Goal: Task Accomplishment & Management: Use online tool/utility

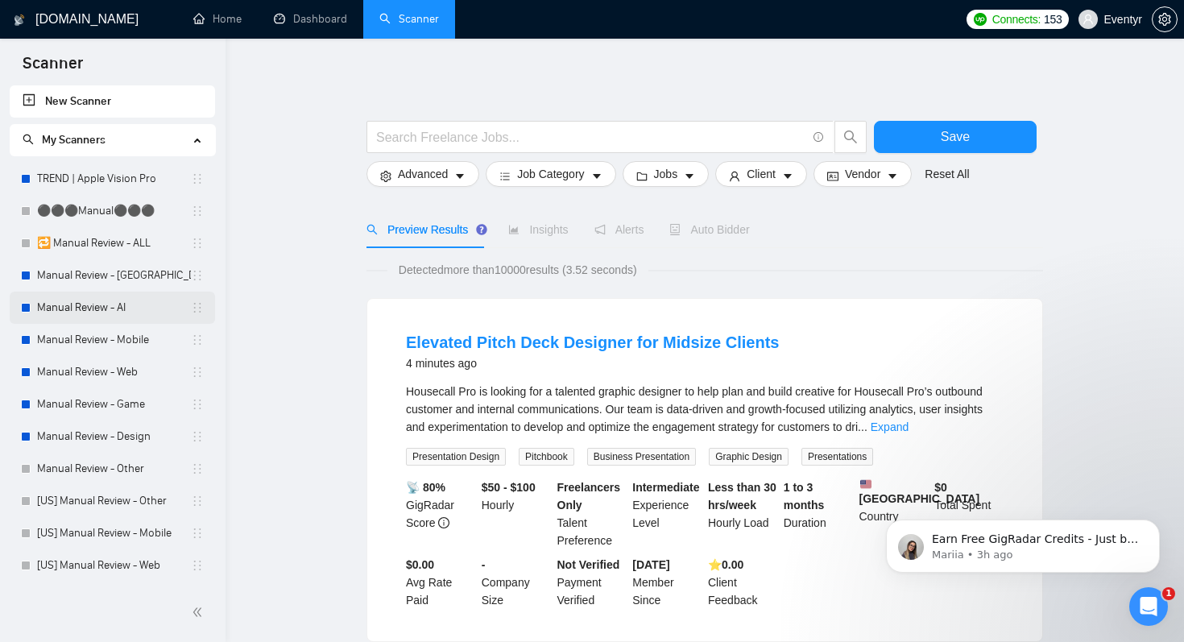
click at [61, 308] on link "Manual Review - AI" at bounding box center [114, 308] width 154 height 32
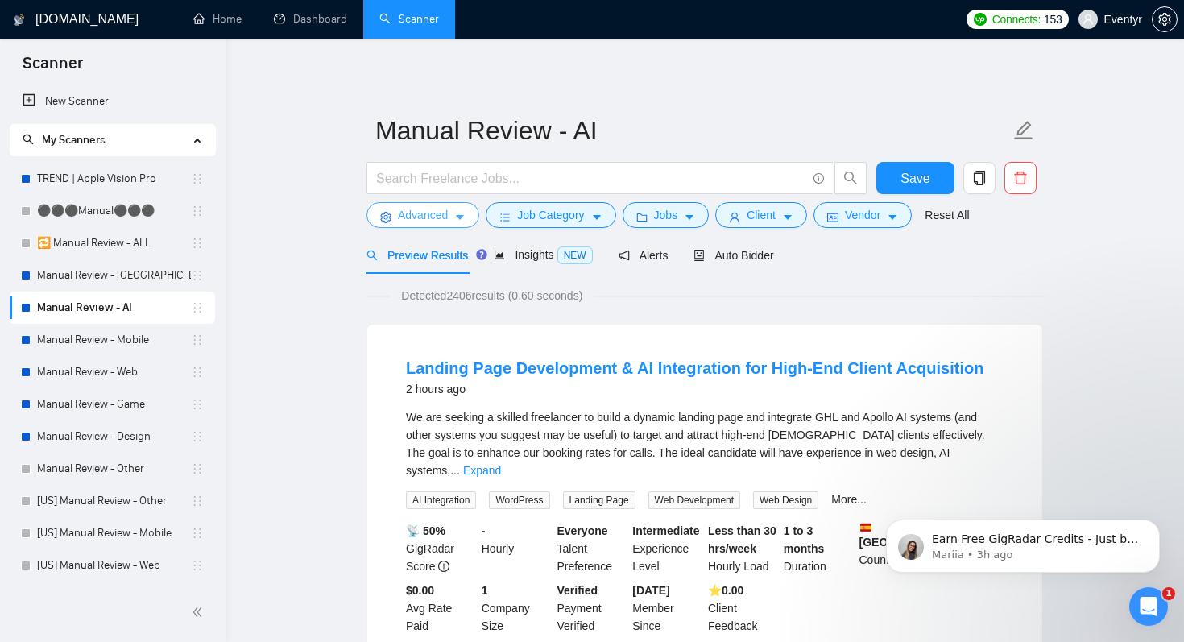
click at [462, 209] on button "Advanced" at bounding box center [422, 215] width 113 height 26
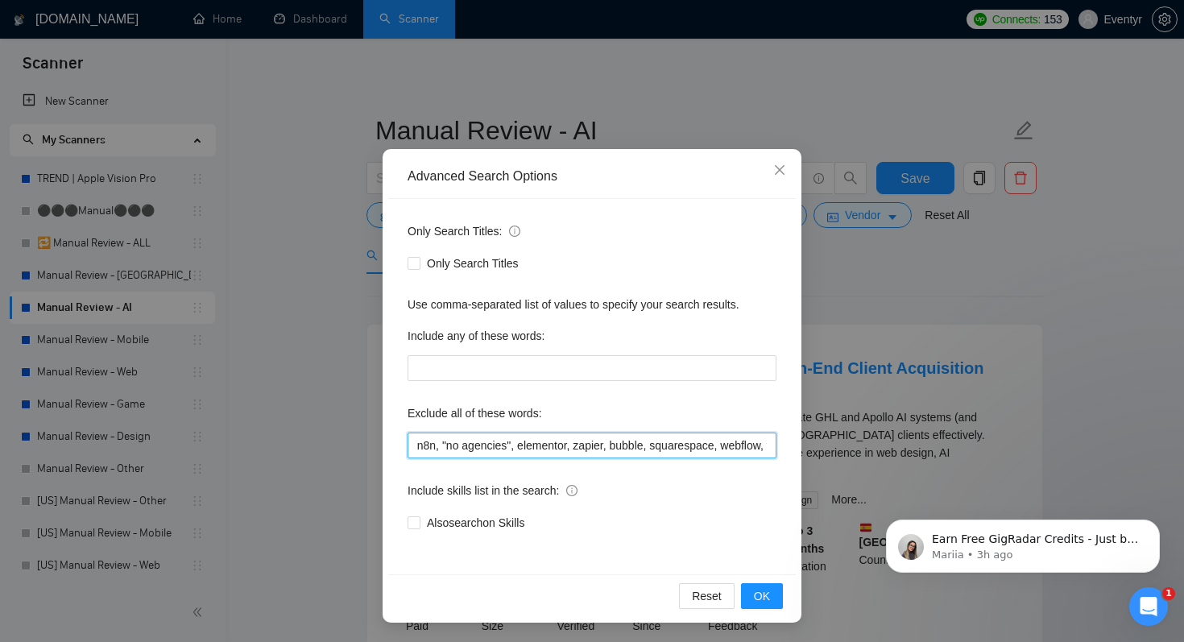
scroll to position [0, 467]
drag, startPoint x: 475, startPoint y: 449, endPoint x: 793, endPoint y: 445, distance: 318.2
click at [793, 445] on div "Only Search Titles: Only Search Titles Use comma-separated list of values to sp…" at bounding box center [592, 386] width 408 height 375
click at [756, 444] on input "elementor, zapier, bubble, squarespace, webflow, wix, n8n, "no agencies", eleme…" at bounding box center [592, 446] width 369 height 26
click at [765, 443] on input "elementor, zapier, bubble, squarespace, webflow, wix, n8n, "no agencies", eleme…" at bounding box center [592, 446] width 369 height 26
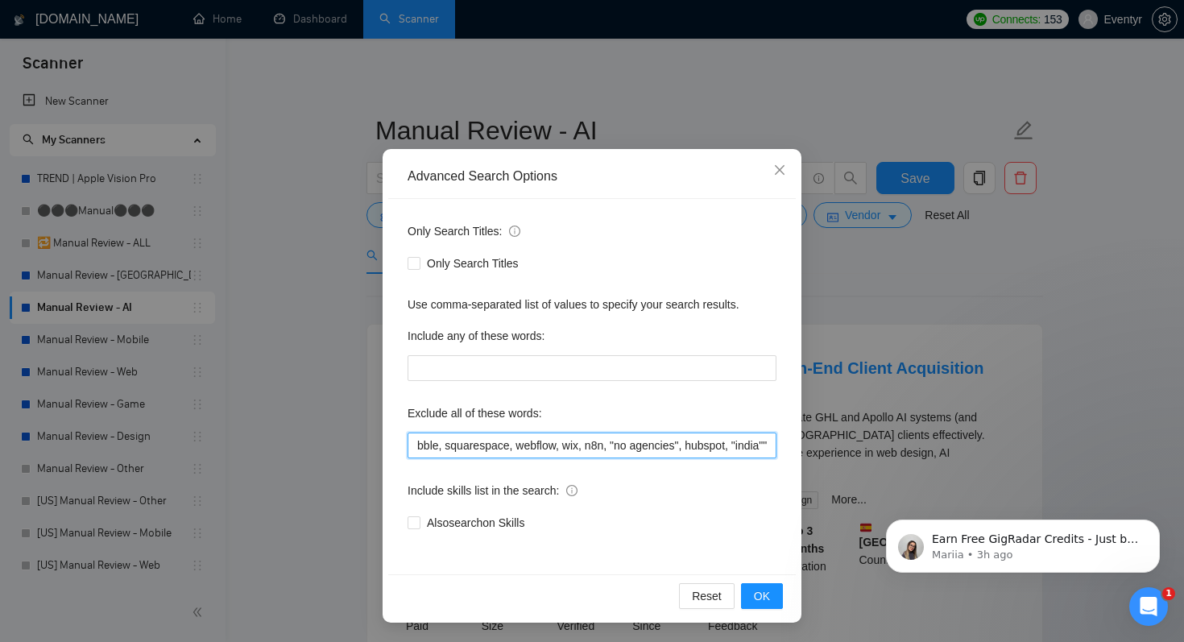
scroll to position [0, 0]
drag, startPoint x: 636, startPoint y: 453, endPoint x: 279, endPoint y: 418, distance: 358.5
click at [279, 418] on div "Advanced Search Options Only Search Titles: Only Search Titles Use comma-separa…" at bounding box center [592, 321] width 1184 height 642
click at [528, 449] on input "elementor, zapier, bubble, squarespace, webflow, wix, n8n, "no agencies", eleme…" at bounding box center [592, 446] width 369 height 26
drag, startPoint x: 564, startPoint y: 449, endPoint x: 752, endPoint y: 449, distance: 188.5
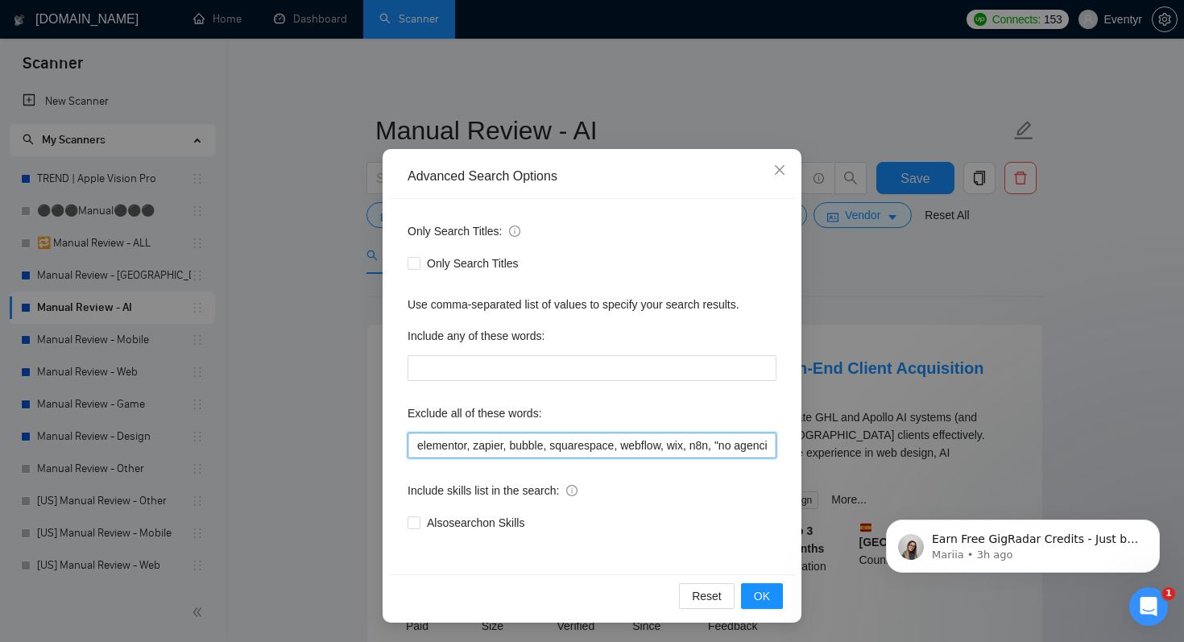
click at [752, 449] on input "elementor, zapier, bubble, squarespace, webflow, wix, n8n, "no agencies", eleme…" at bounding box center [592, 446] width 369 height 26
drag, startPoint x: 680, startPoint y: 441, endPoint x: 813, endPoint y: 449, distance: 133.1
click at [813, 449] on div "Advanced Search Options Only Search Titles: Only Search Titles Use comma-separa…" at bounding box center [592, 321] width 1184 height 642
click at [761, 444] on input "elementor, zapier, bubble, squarespace, webflow, wix, n8n, "no agencies", eleme…" at bounding box center [592, 446] width 369 height 26
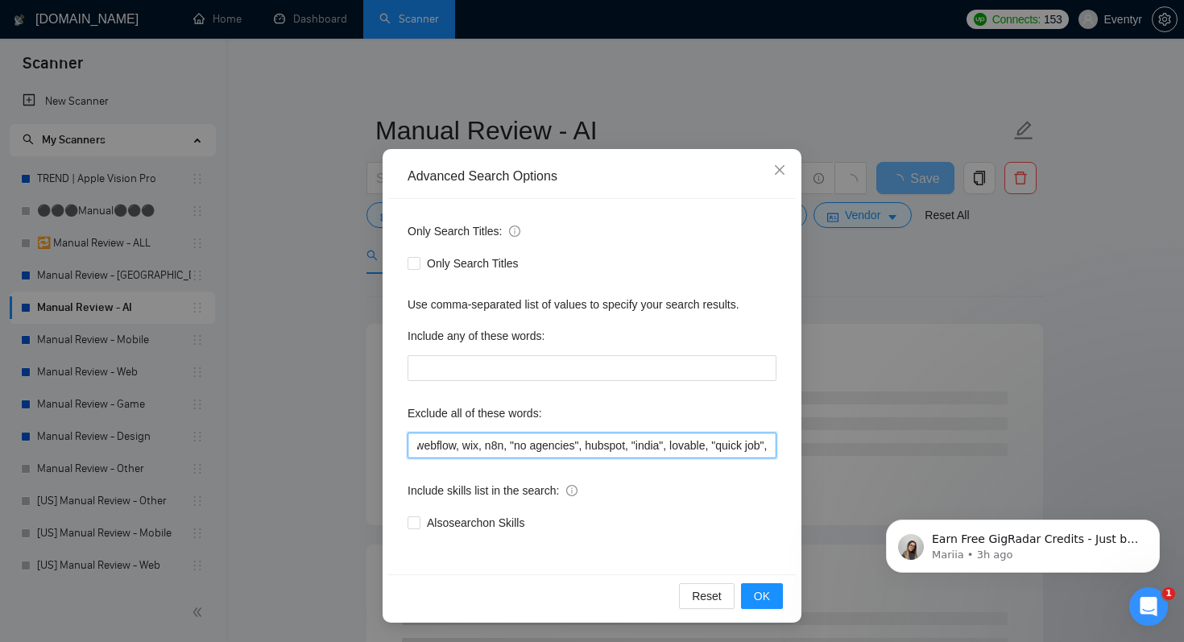
scroll to position [0, 619]
type input "elementor, zapier, bubble, squarespace, webflow, wix, n8n, "no agencies", eleme…"
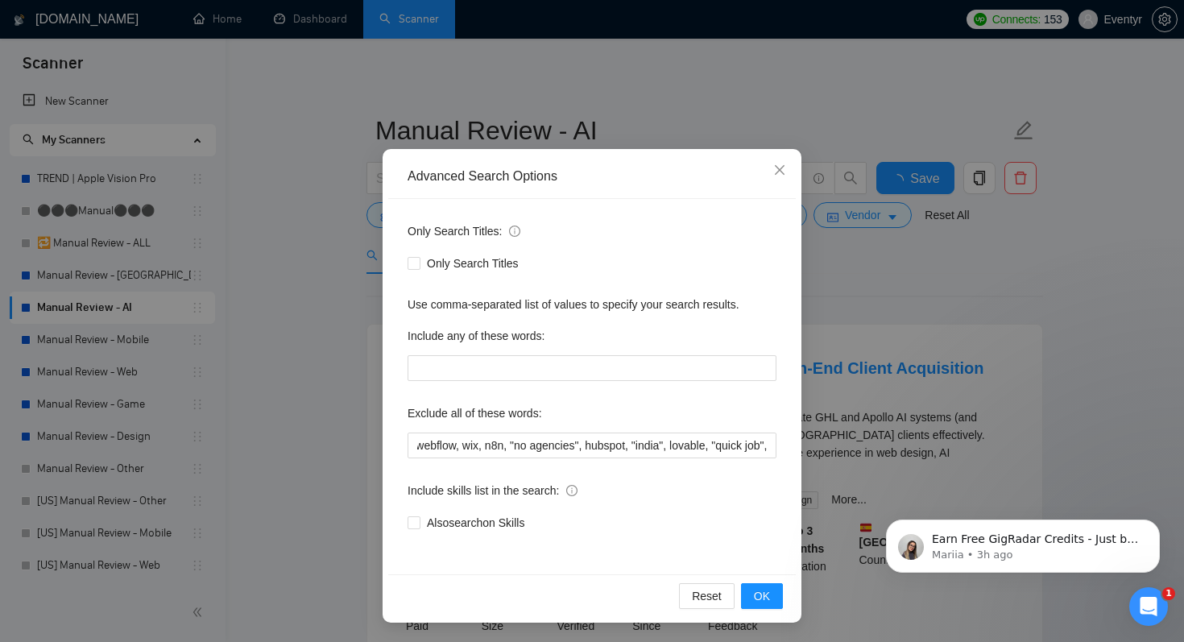
scroll to position [0, 0]
click at [764, 586] on button "OK" at bounding box center [762, 596] width 42 height 26
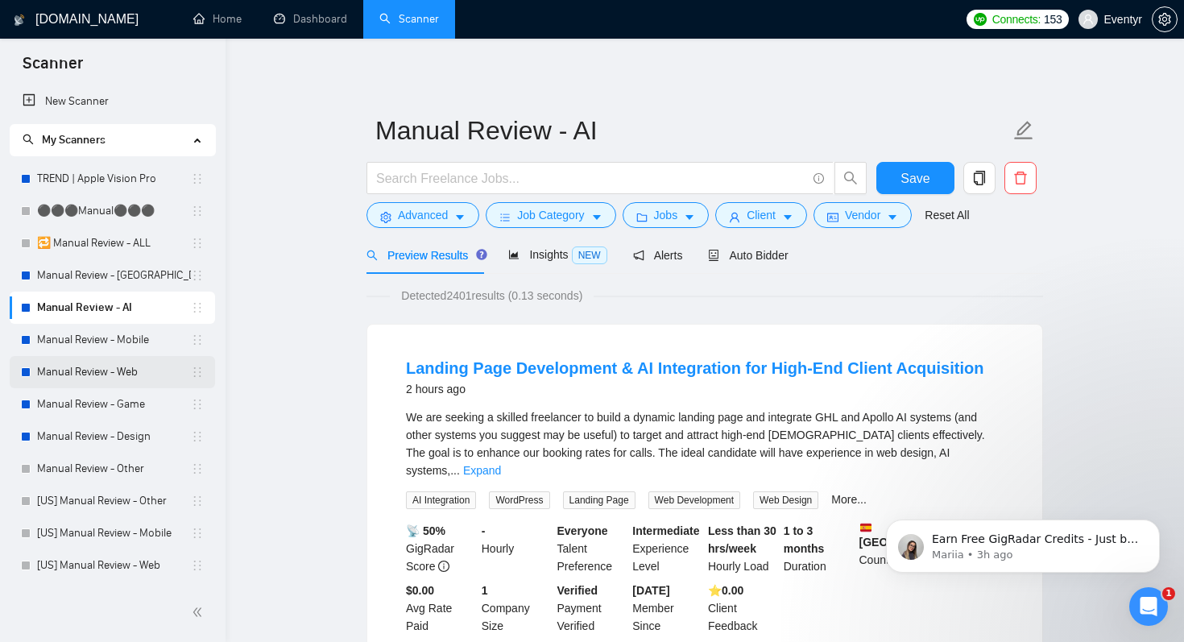
click at [110, 366] on link "Manual Review - Web" at bounding box center [114, 372] width 154 height 32
click at [455, 215] on icon "caret-down" at bounding box center [459, 217] width 11 height 11
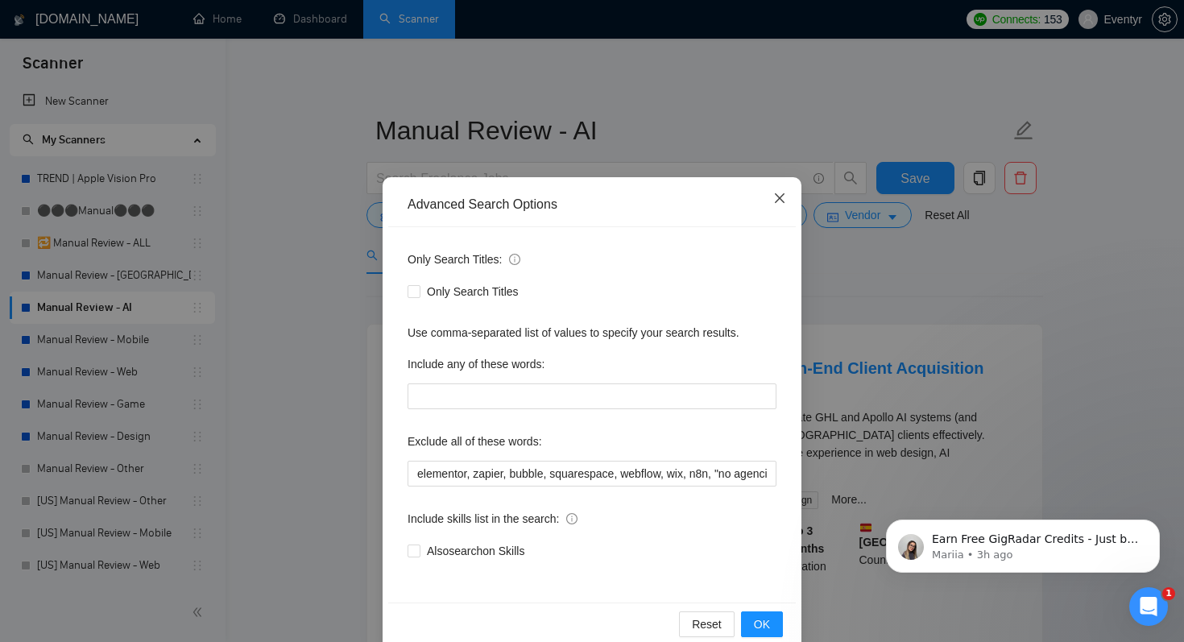
click at [780, 198] on icon "close" at bounding box center [780, 198] width 10 height 10
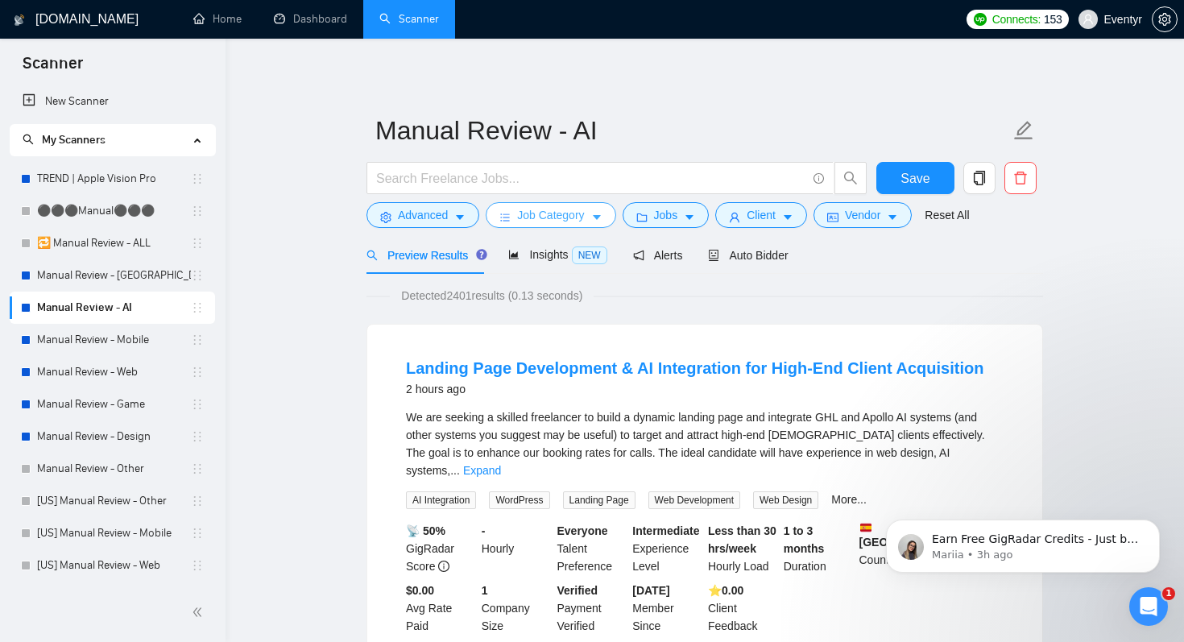
click at [558, 217] on span "Job Category" at bounding box center [550, 215] width 67 height 18
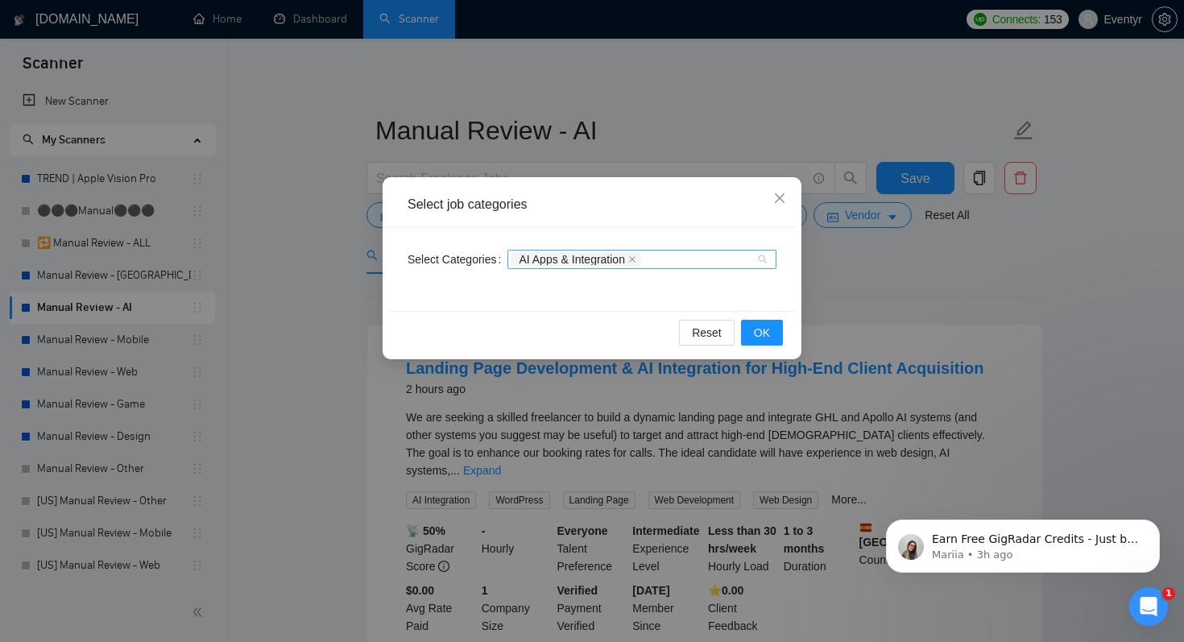
click at [695, 257] on div "AI Apps & Integration" at bounding box center [633, 259] width 245 height 16
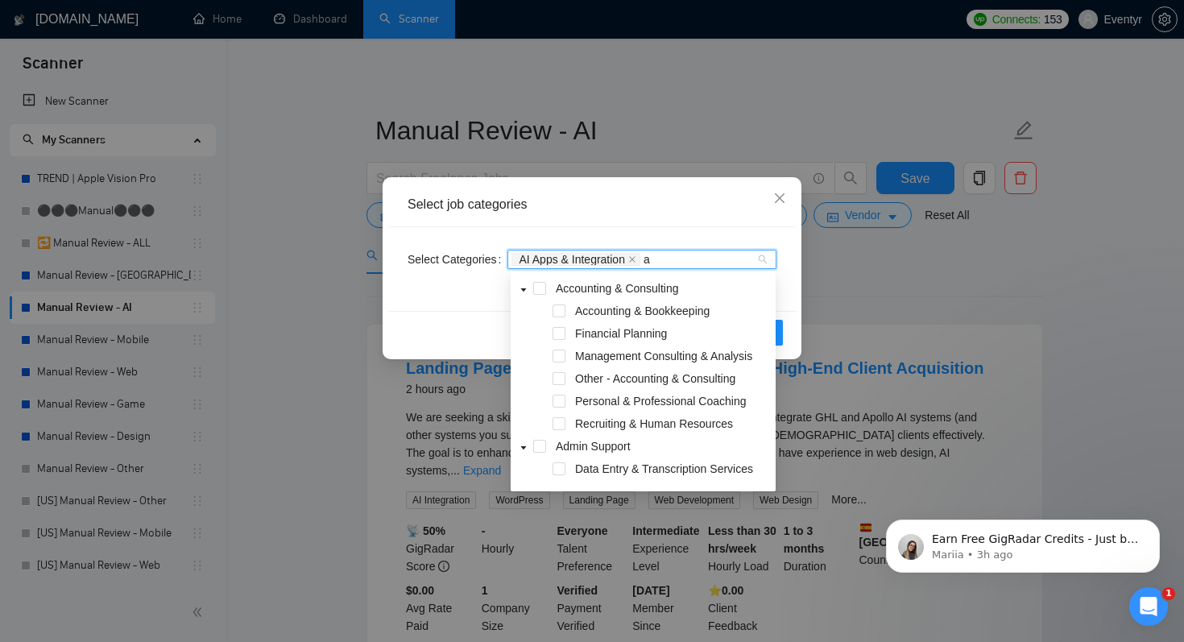
type input "ai"
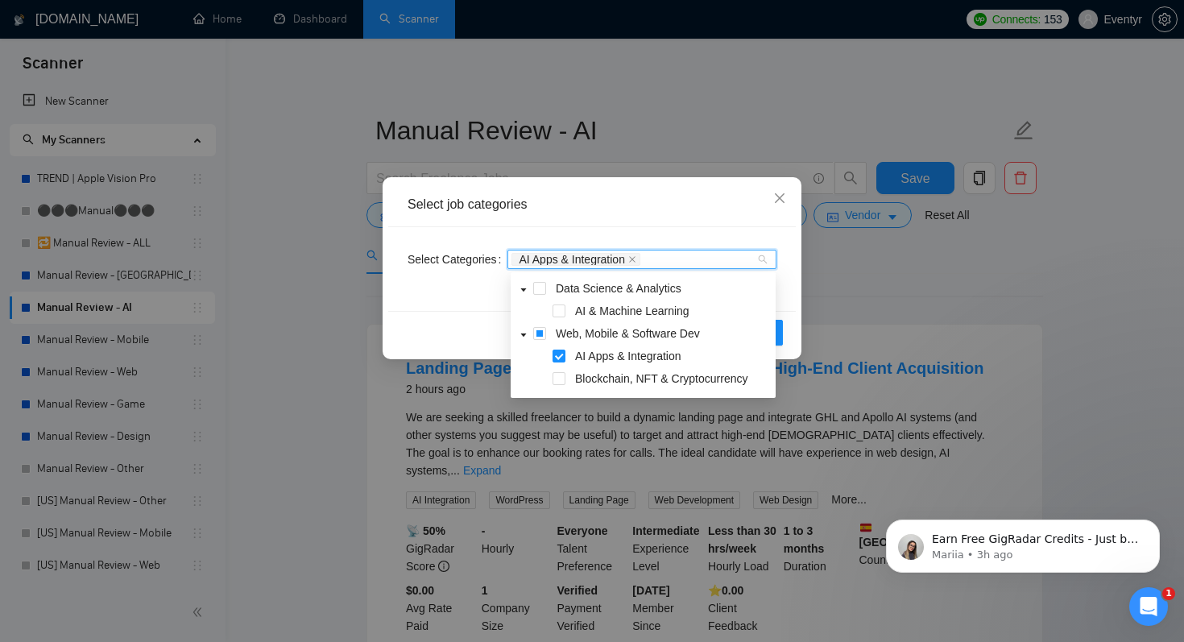
click at [669, 206] on div "Select job categories" at bounding box center [592, 205] width 369 height 18
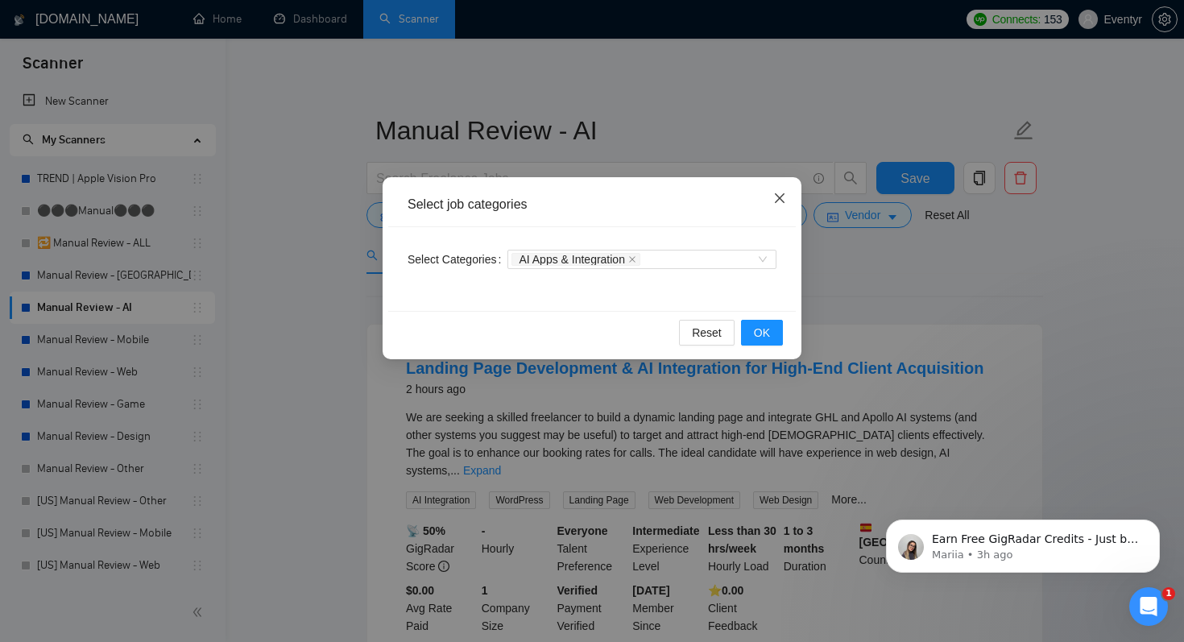
click at [787, 201] on span "Close" at bounding box center [779, 198] width 43 height 43
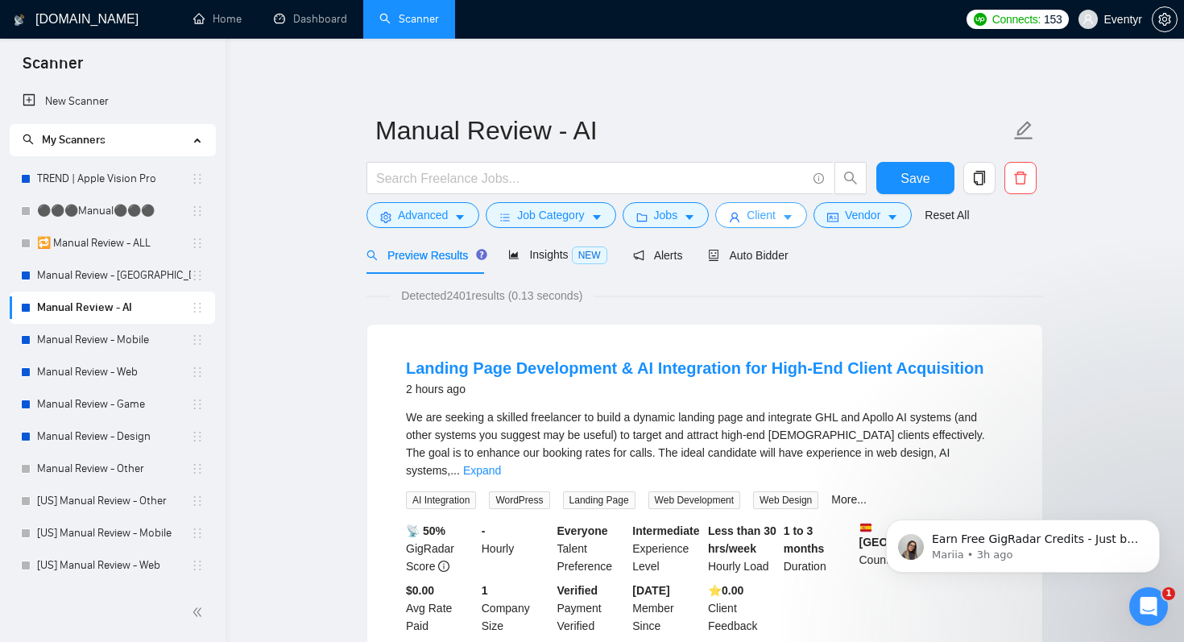
click at [770, 221] on span "Client" at bounding box center [761, 215] width 29 height 18
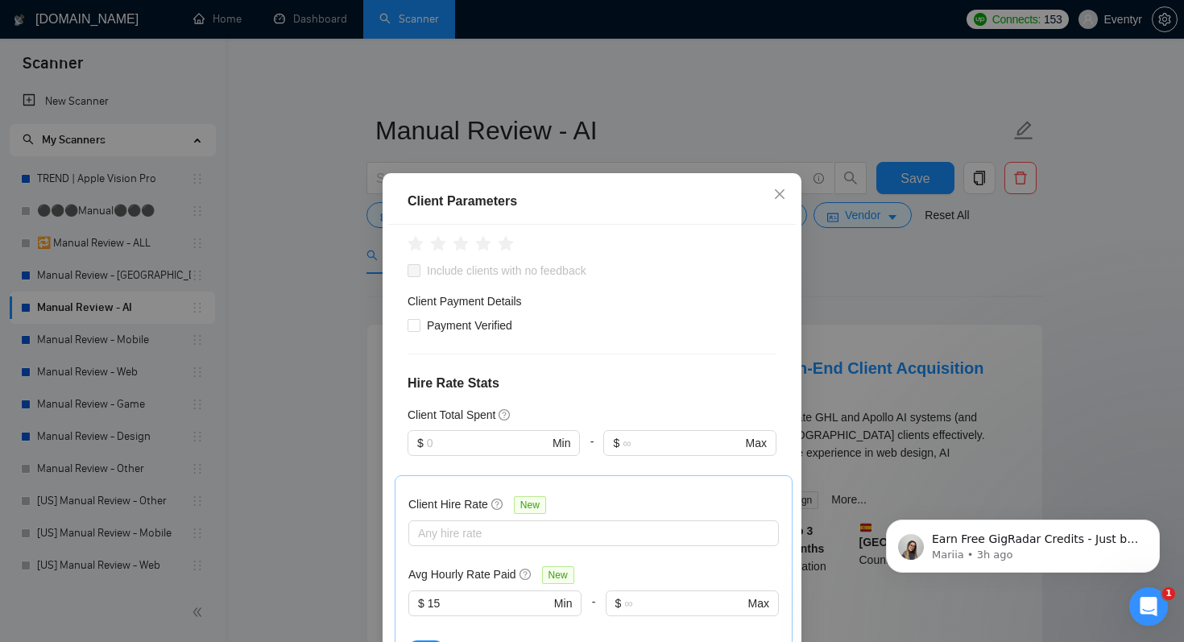
scroll to position [457, 0]
click at [502, 431] on span "$ Min" at bounding box center [494, 444] width 172 height 26
click at [619, 375] on h4 "Hire Rate Stats" at bounding box center [592, 384] width 369 height 19
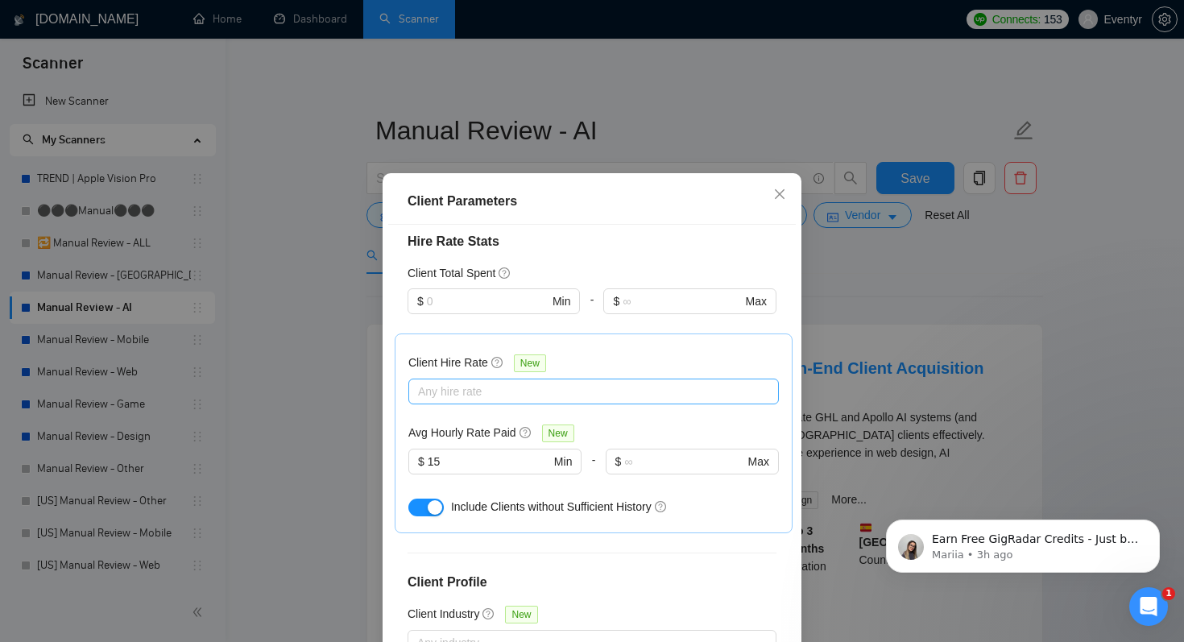
scroll to position [600, 0]
click at [495, 452] on input "15" at bounding box center [489, 461] width 122 height 18
type input "1"
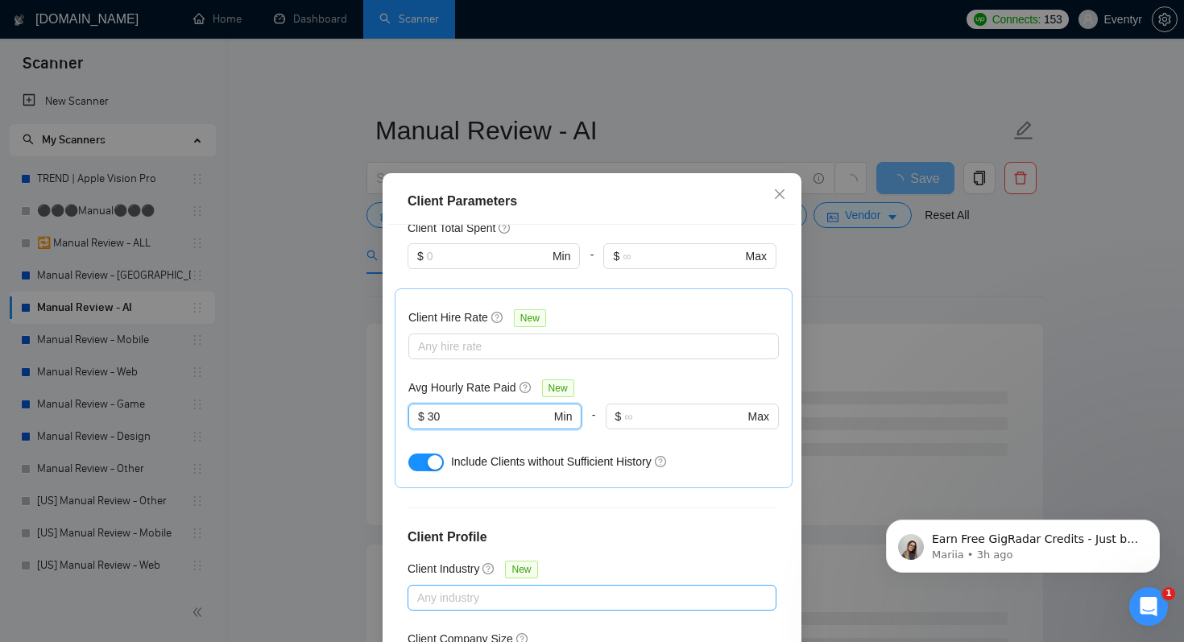
scroll to position [103, 0]
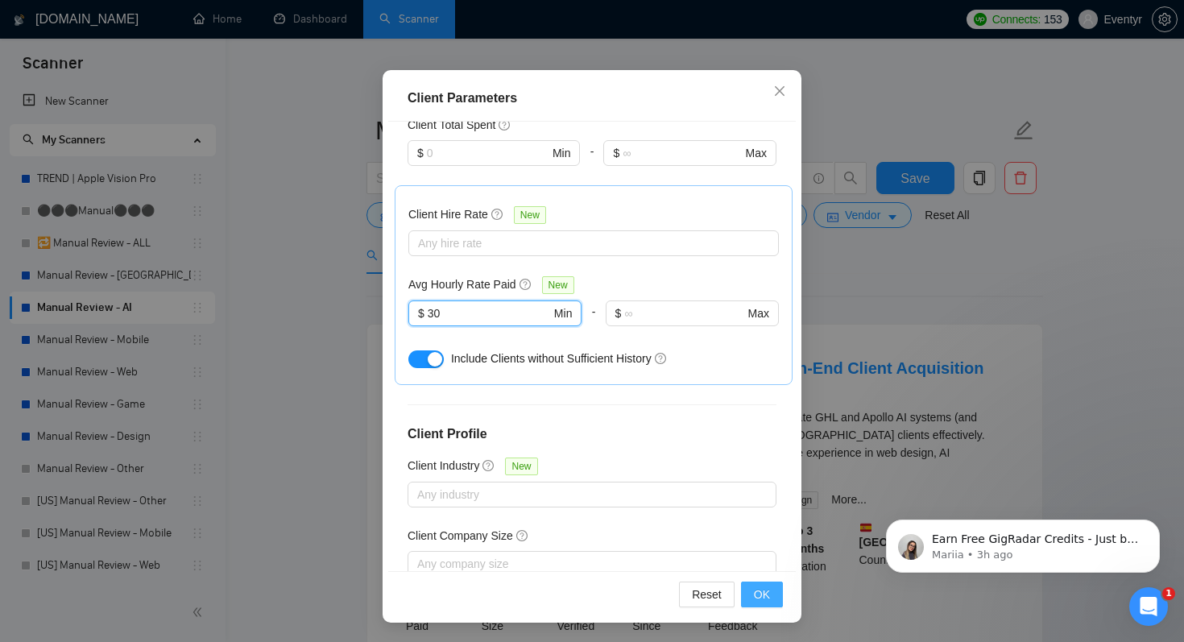
type input "30"
click at [772, 591] on button "OK" at bounding box center [762, 595] width 42 height 26
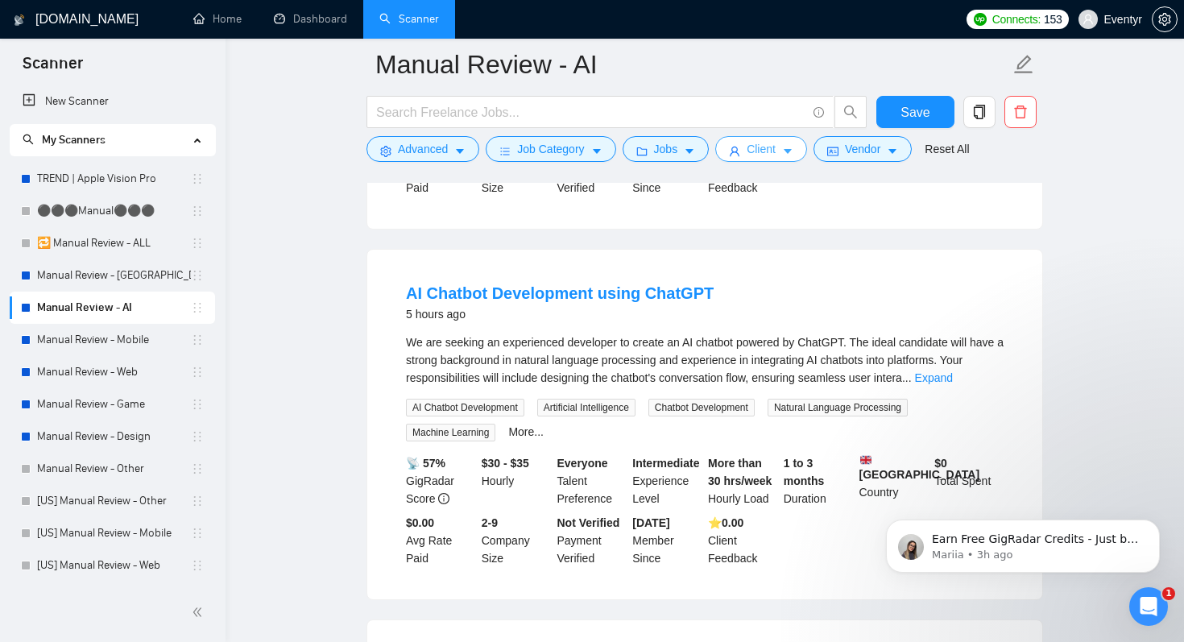
scroll to position [0, 0]
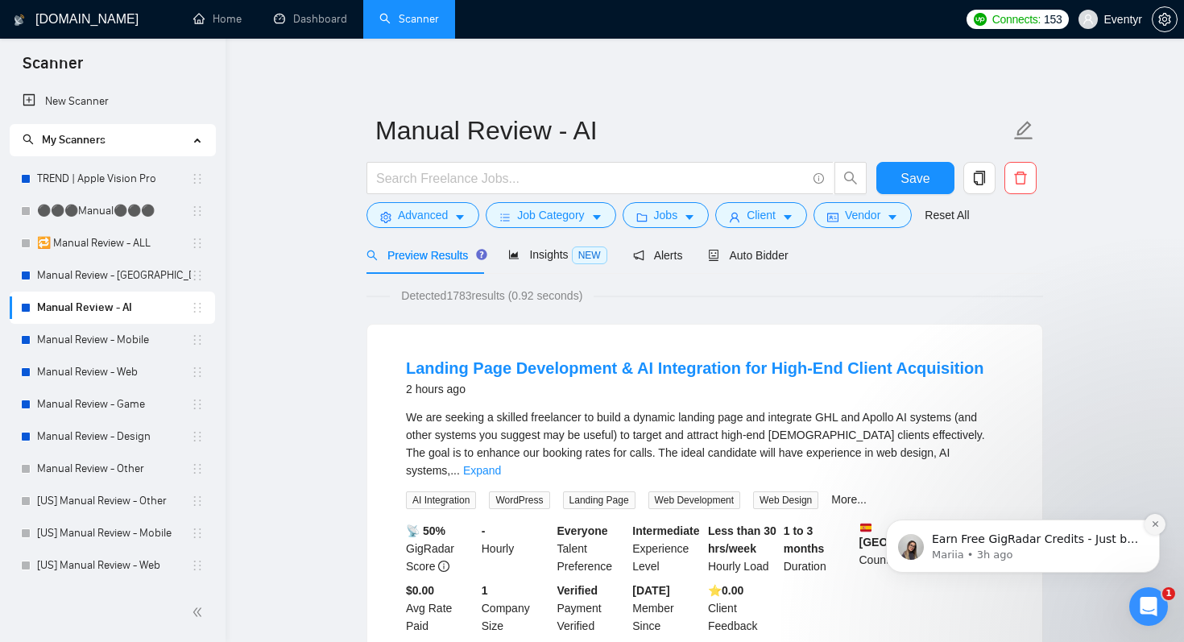
click at [1160, 523] on button "Dismiss notification" at bounding box center [1155, 524] width 21 height 21
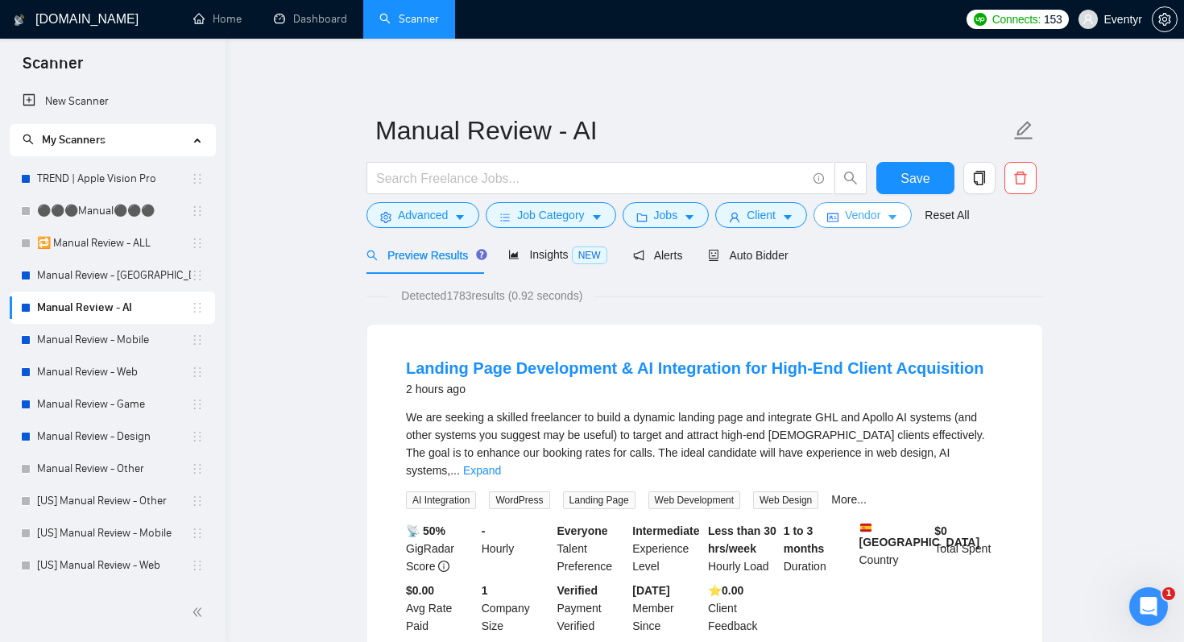
click at [867, 222] on span "Vendor" at bounding box center [862, 215] width 35 height 18
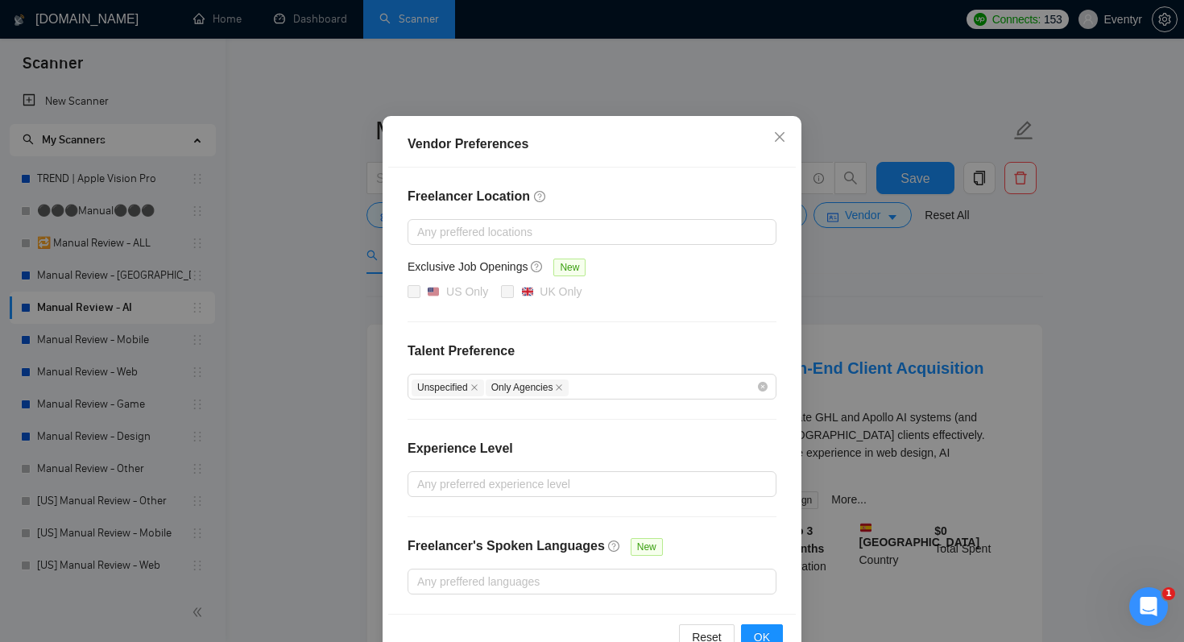
scroll to position [73, 0]
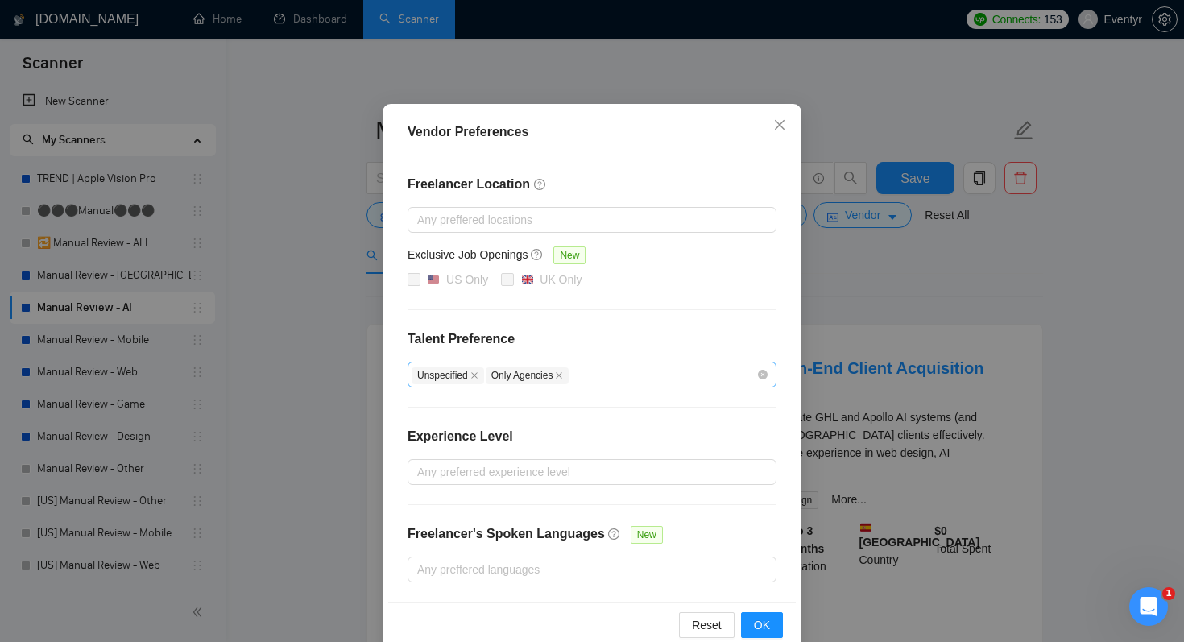
click at [645, 375] on div "Unspecified Only Agencies" at bounding box center [584, 374] width 345 height 19
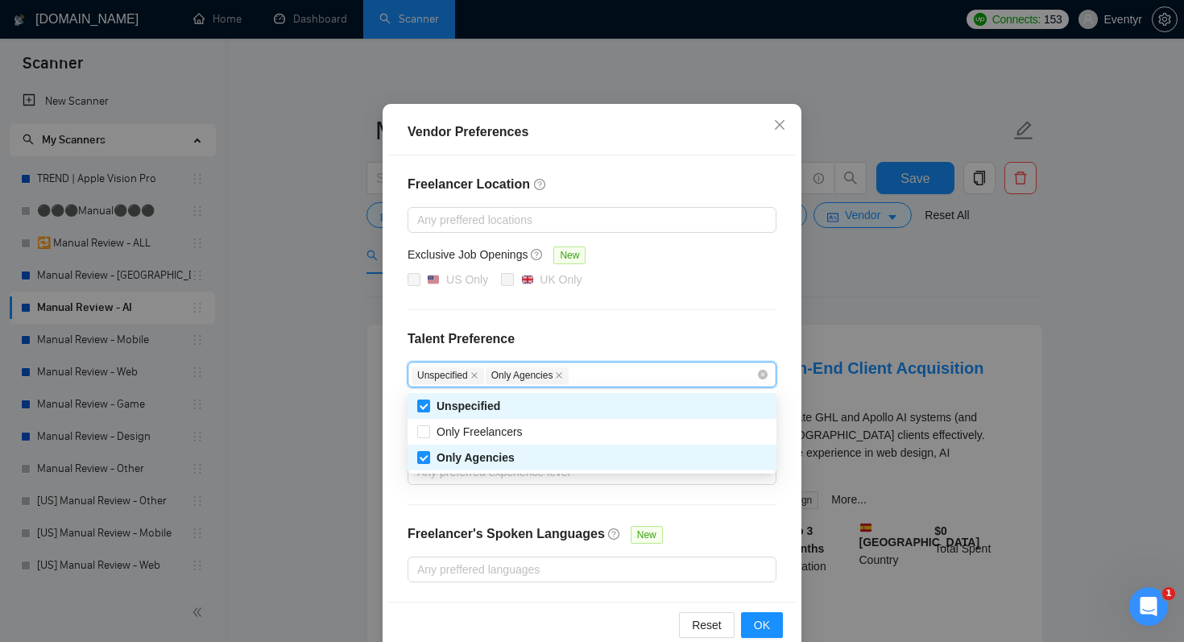
click at [669, 330] on h4 "Talent Preference" at bounding box center [592, 338] width 369 height 19
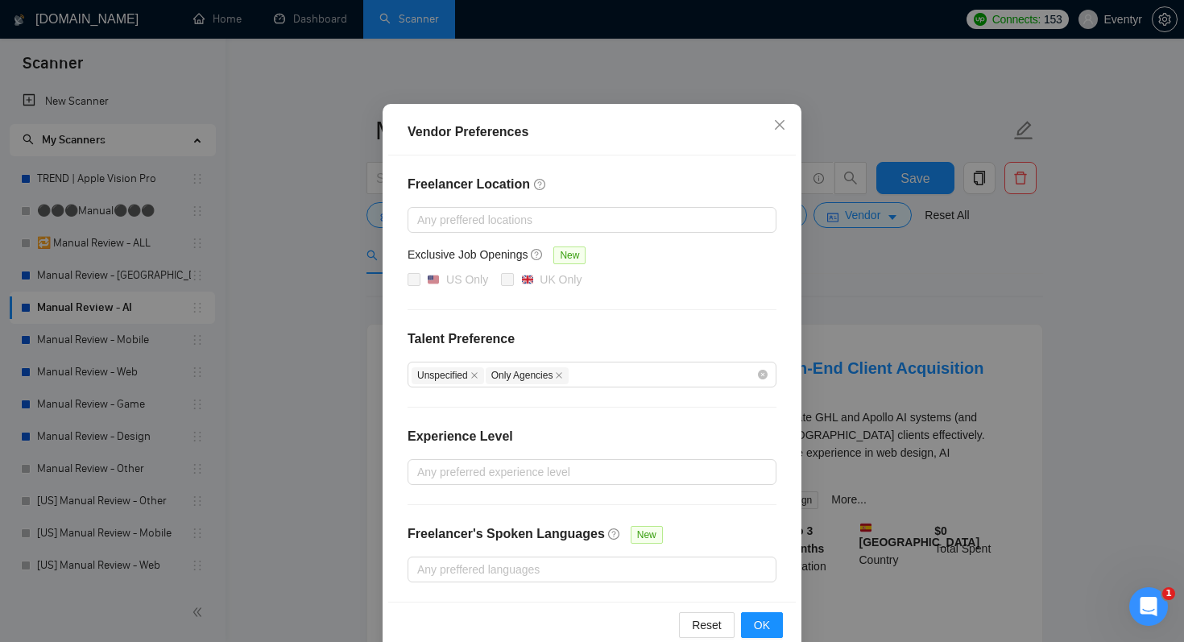
scroll to position [103, 0]
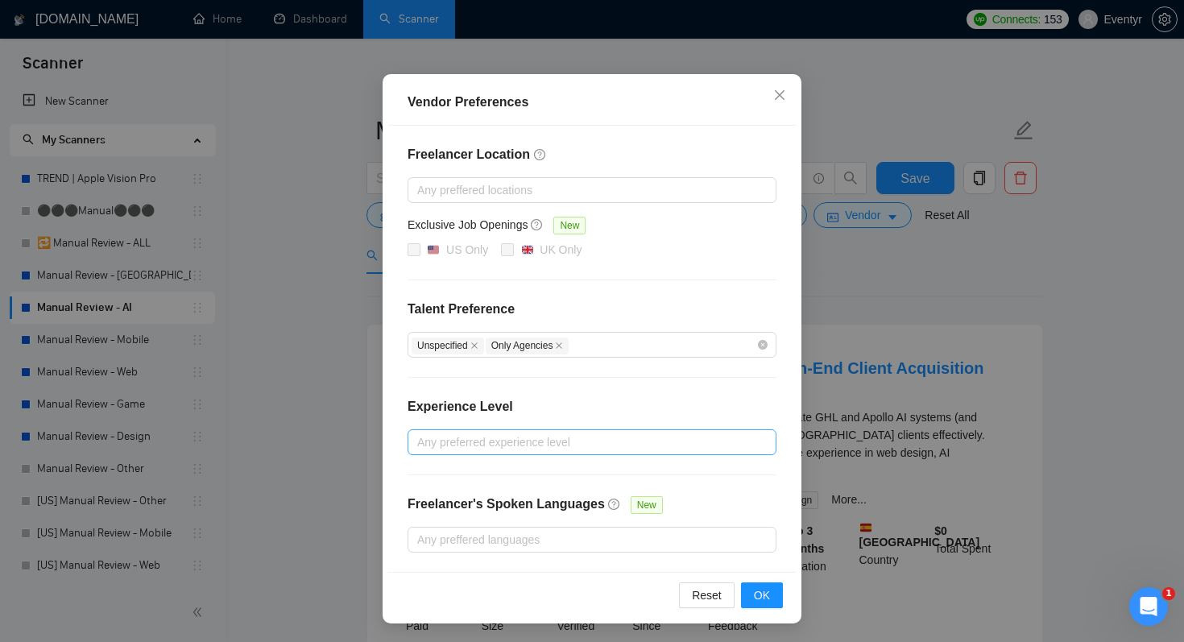
click at [548, 446] on div at bounding box center [584, 442] width 345 height 19
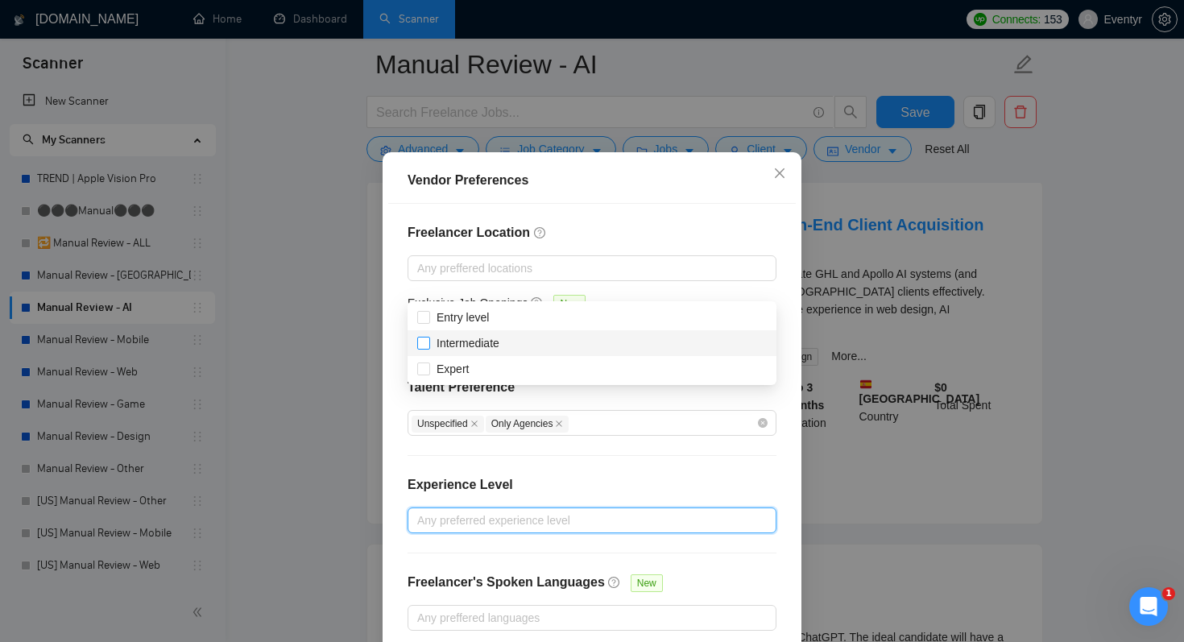
scroll to position [0, 0]
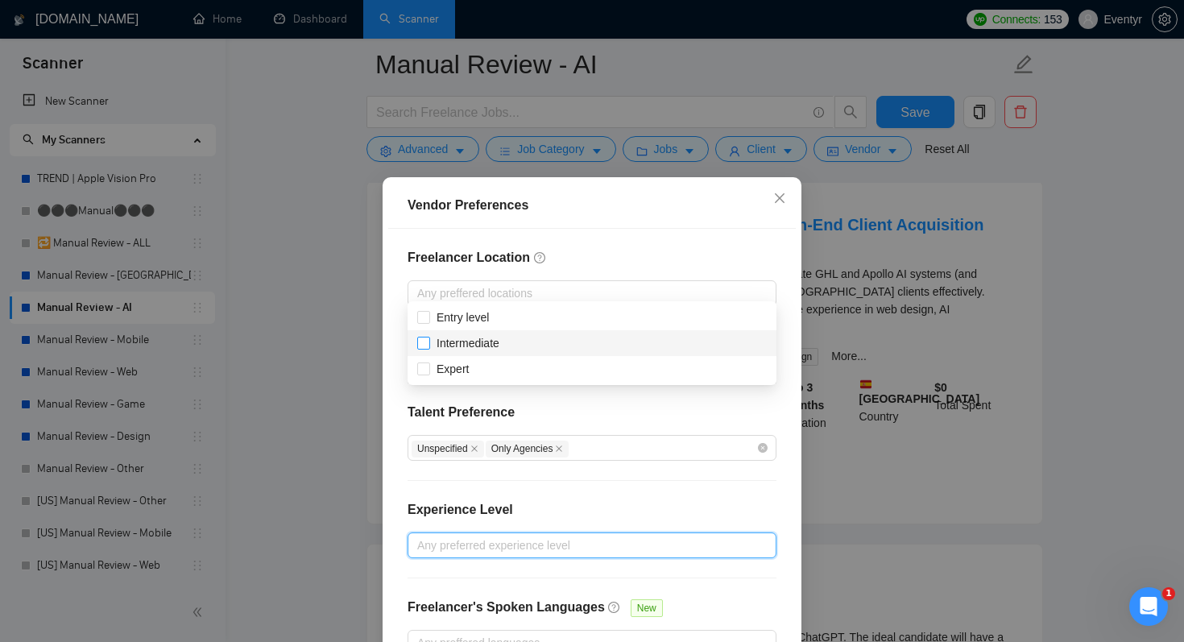
click at [428, 345] on input "Intermediate" at bounding box center [422, 342] width 11 height 11
checkbox input "true"
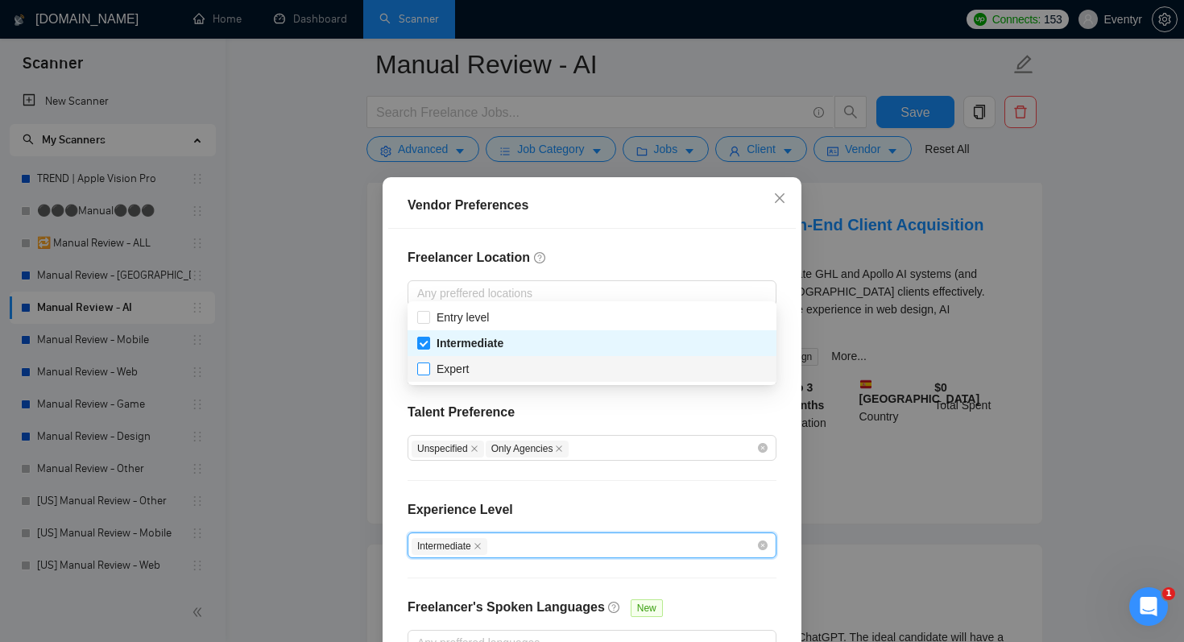
click at [427, 366] on input "Expert" at bounding box center [422, 367] width 11 height 11
checkbox input "true"
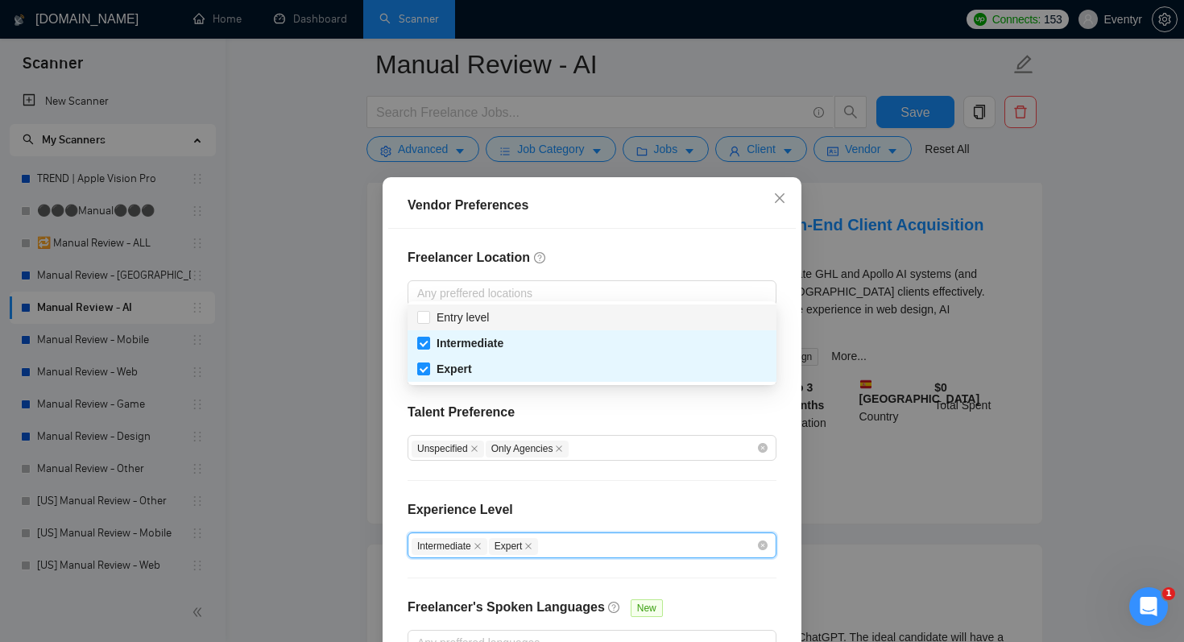
click at [636, 217] on div "Vendor Preferences" at bounding box center [592, 206] width 408 height 46
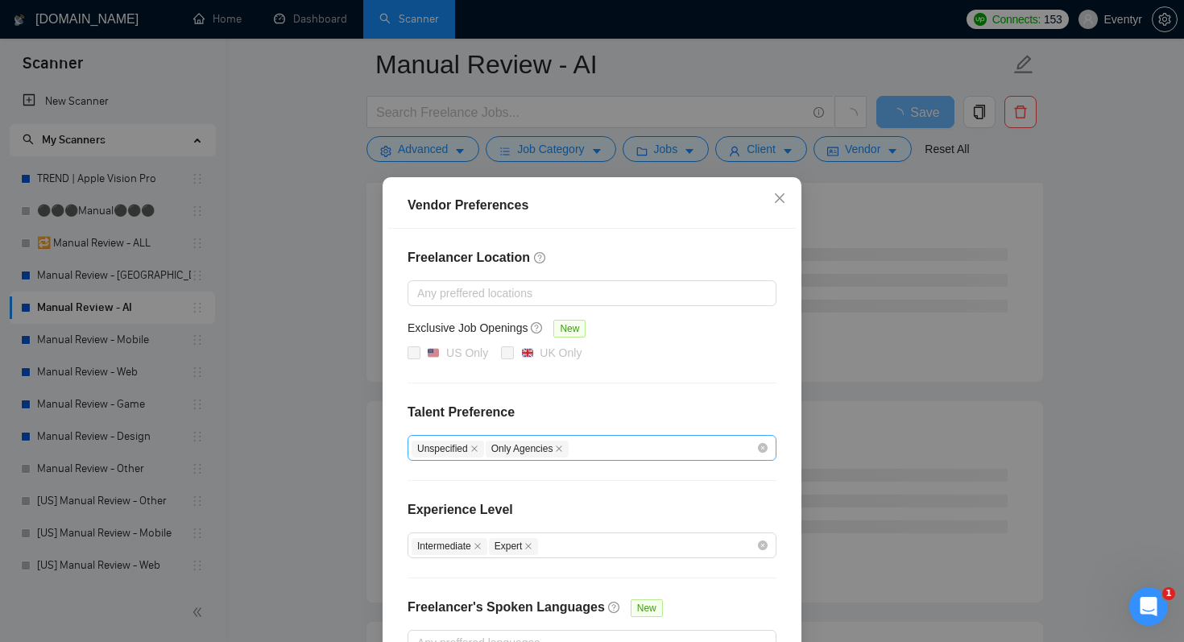
scroll to position [103, 0]
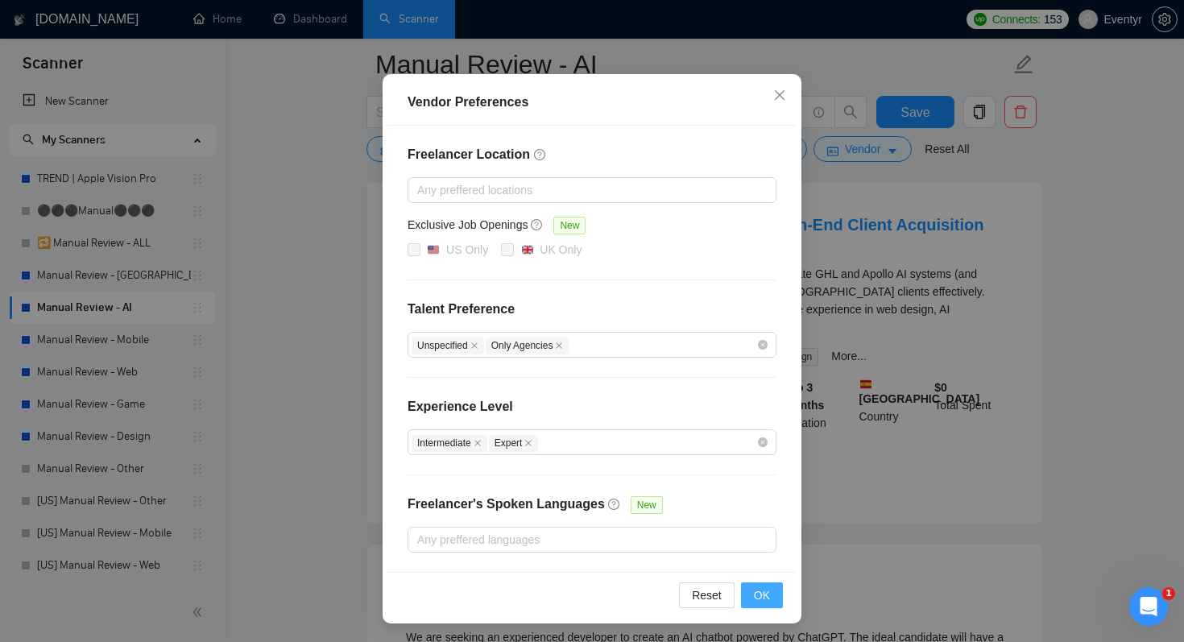
click at [755, 595] on span "OK" at bounding box center [762, 595] width 16 height 18
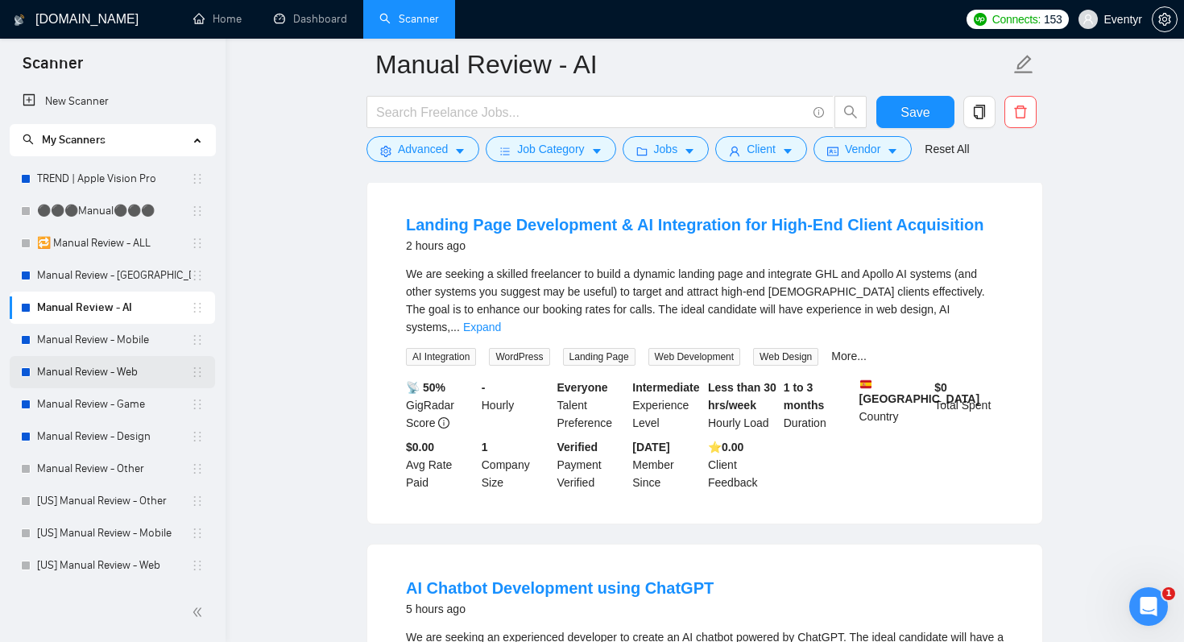
click at [121, 368] on link "Manual Review - Web" at bounding box center [114, 372] width 154 height 32
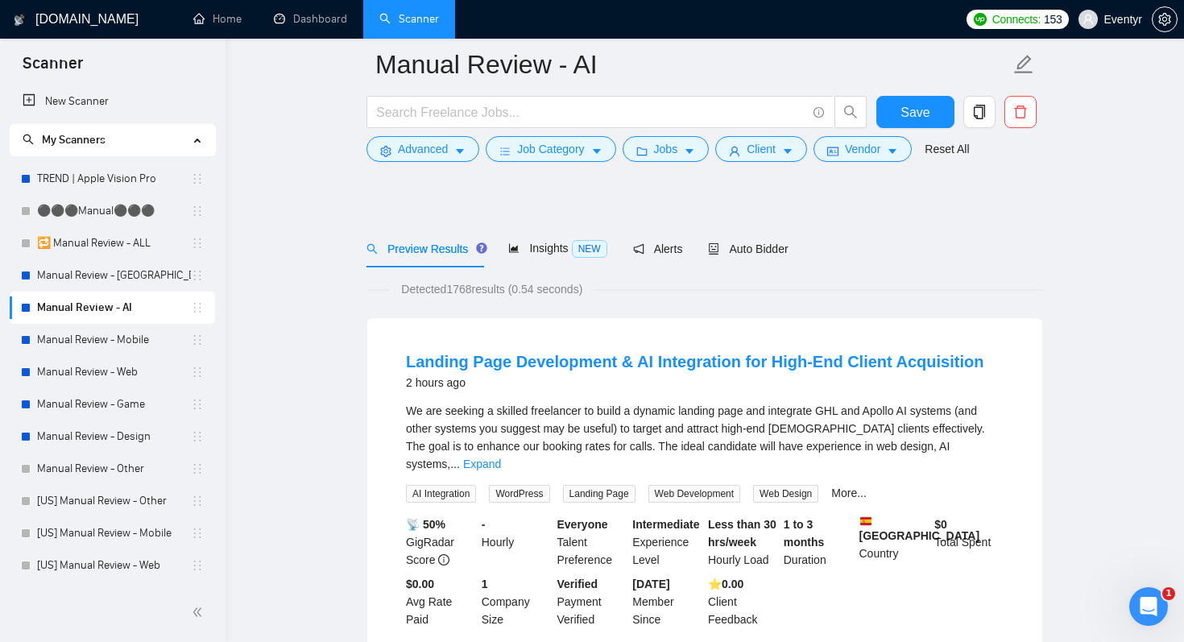
scroll to position [0, 0]
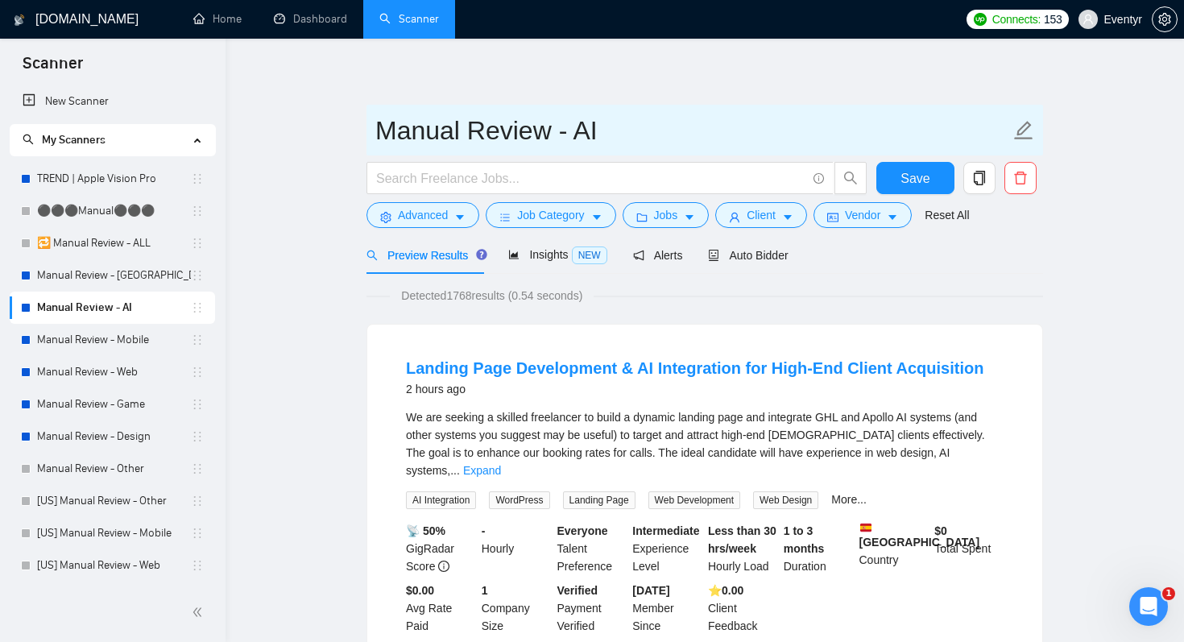
click at [660, 121] on input "Manual Review - AI" at bounding box center [692, 130] width 635 height 40
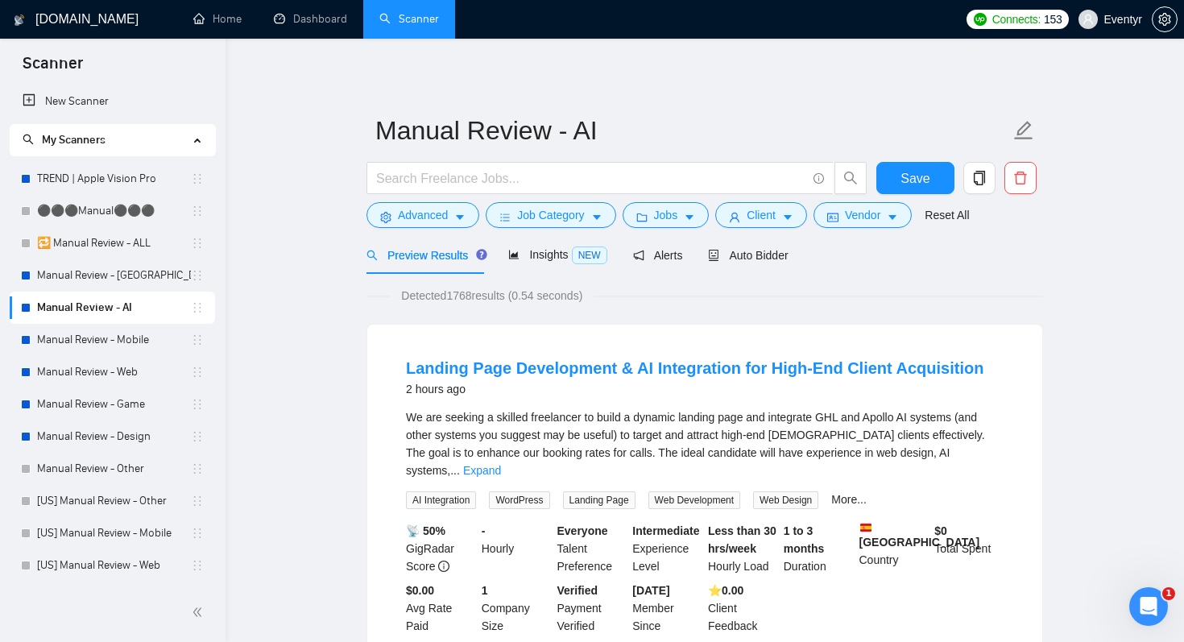
click at [426, 251] on span "Preview Results" at bounding box center [424, 255] width 116 height 13
click at [461, 213] on icon "caret-down" at bounding box center [459, 217] width 11 height 11
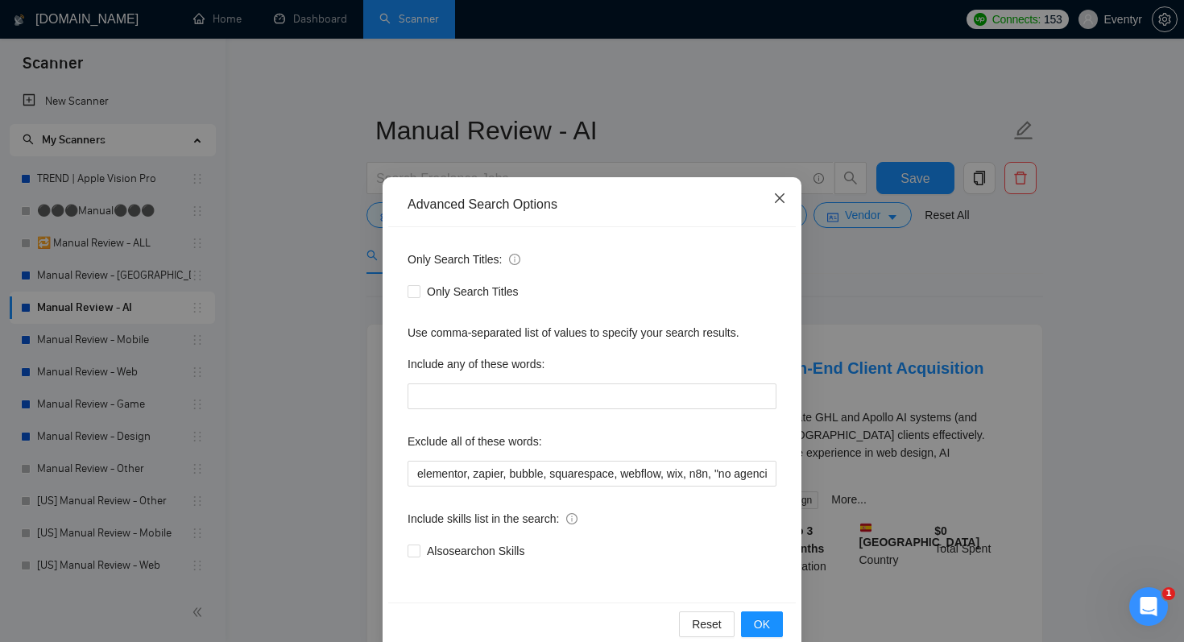
click at [776, 198] on icon "close" at bounding box center [779, 198] width 13 height 13
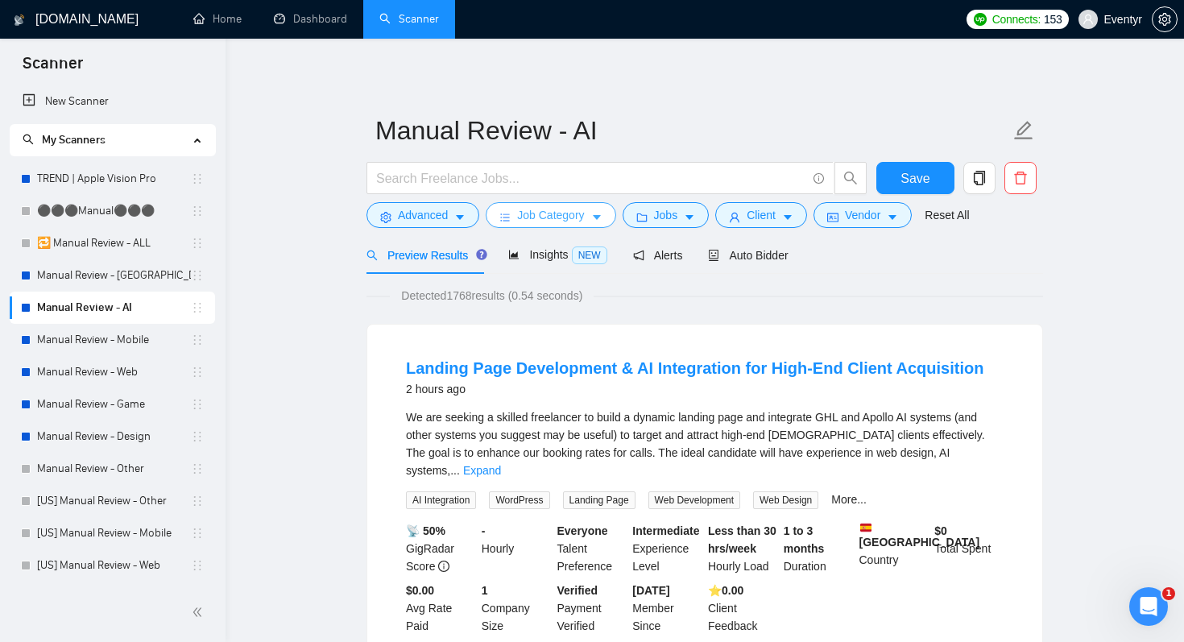
click at [569, 208] on span "Job Category" at bounding box center [550, 215] width 67 height 18
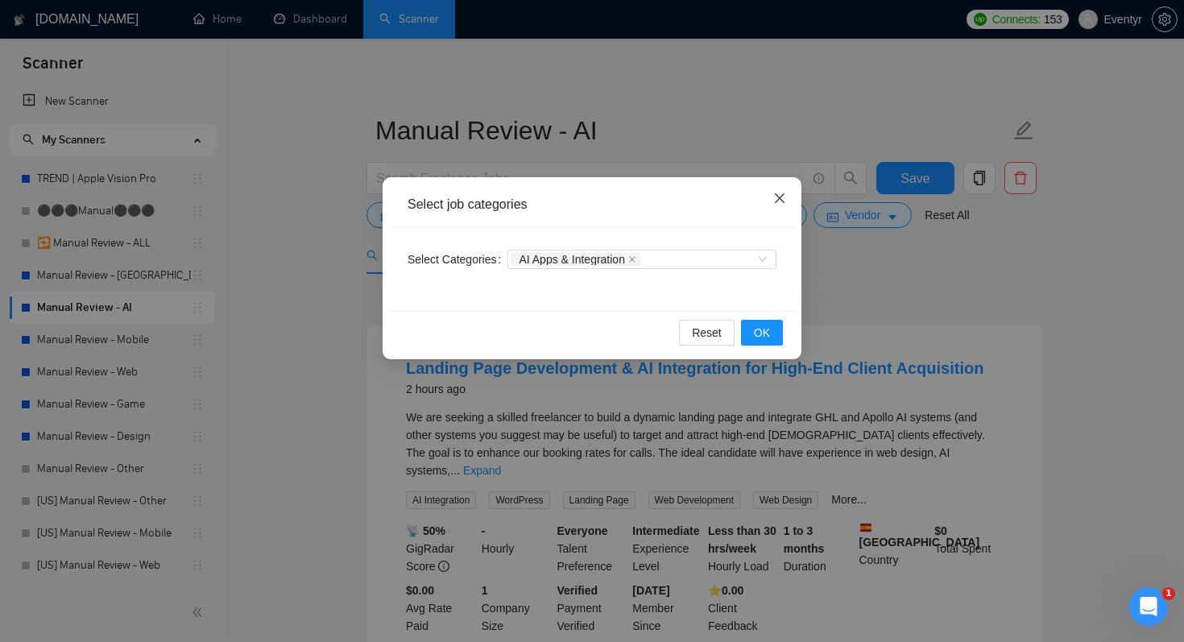
click at [772, 196] on span "Close" at bounding box center [779, 198] width 43 height 43
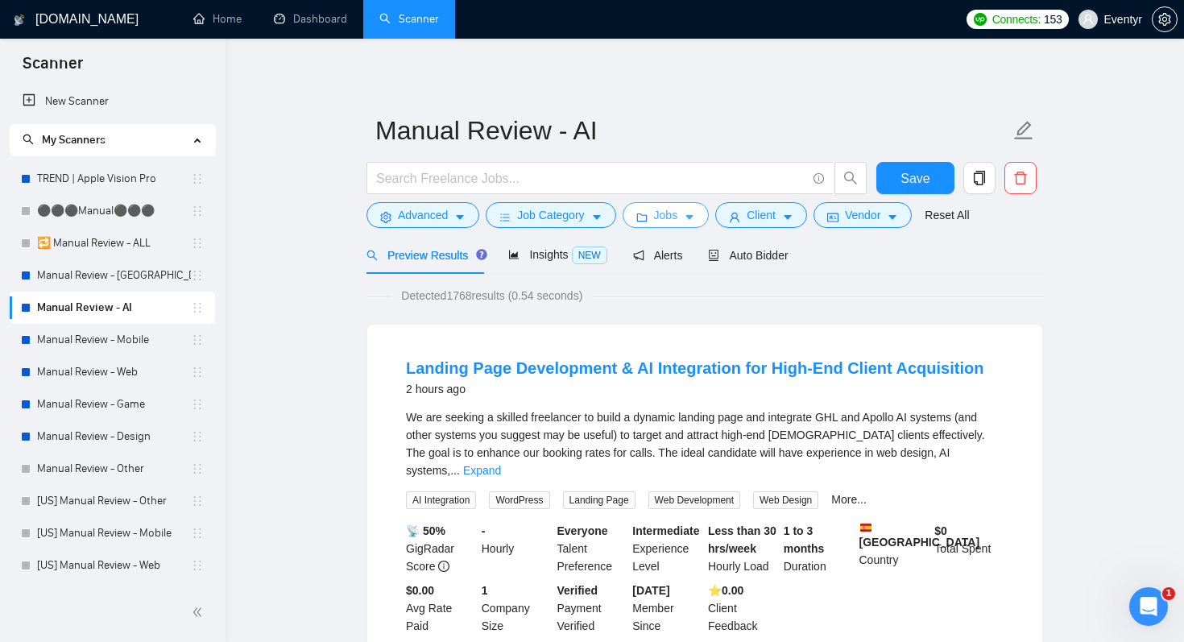
click at [702, 217] on button "Jobs" at bounding box center [666, 215] width 87 height 26
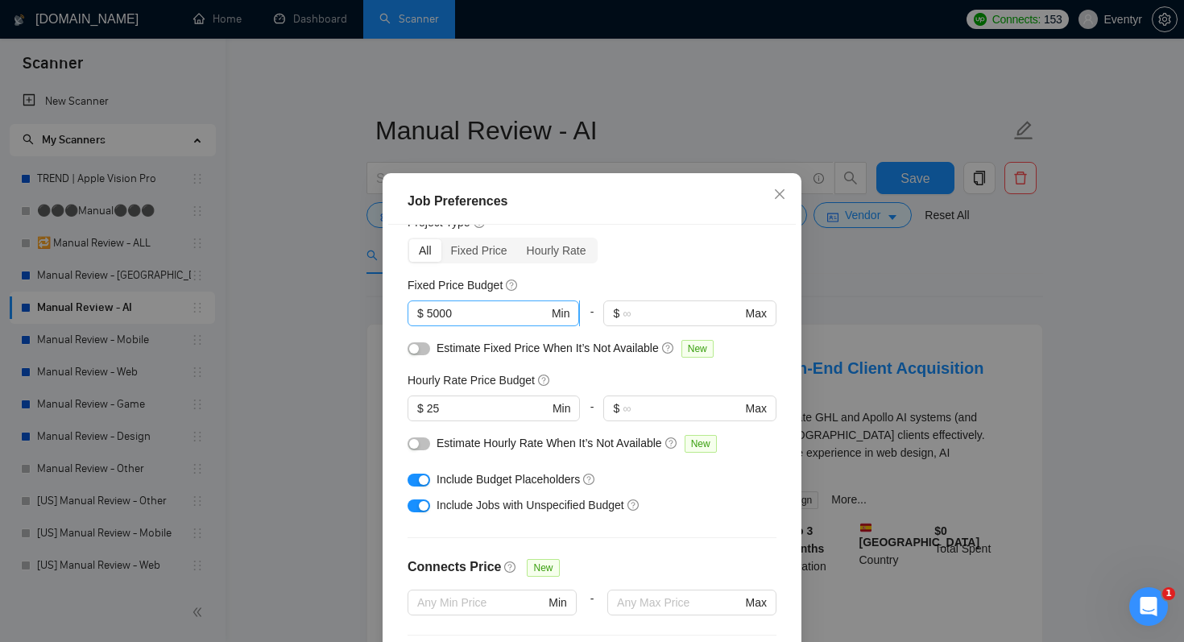
scroll to position [68, 0]
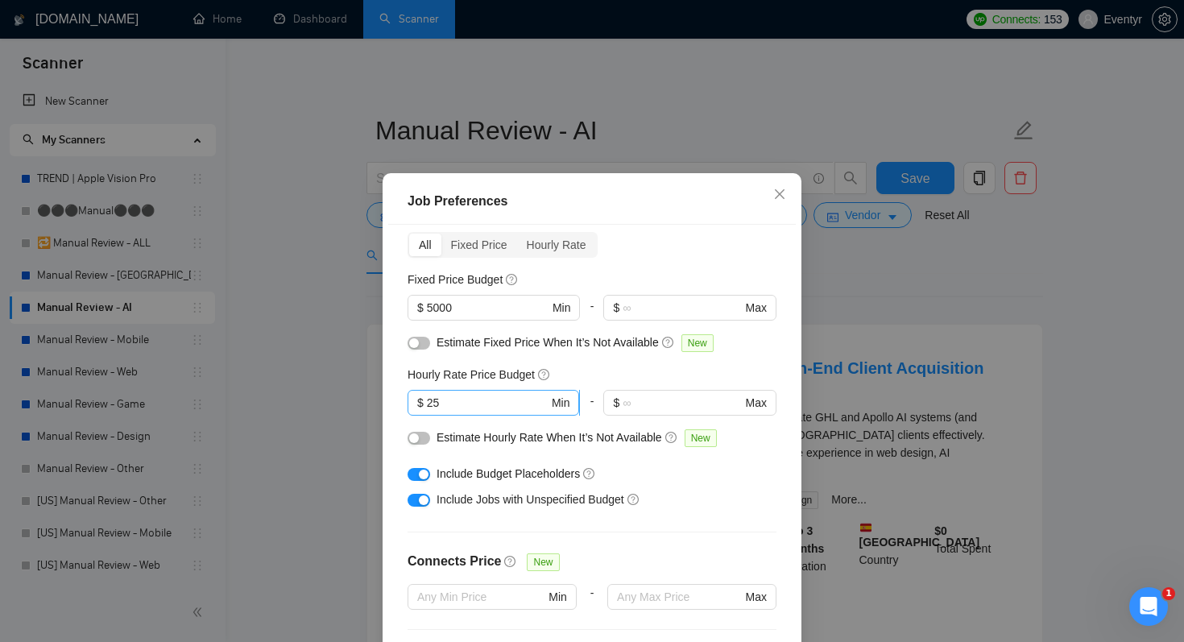
click at [496, 403] on input "25" at bounding box center [488, 403] width 122 height 18
type input "2"
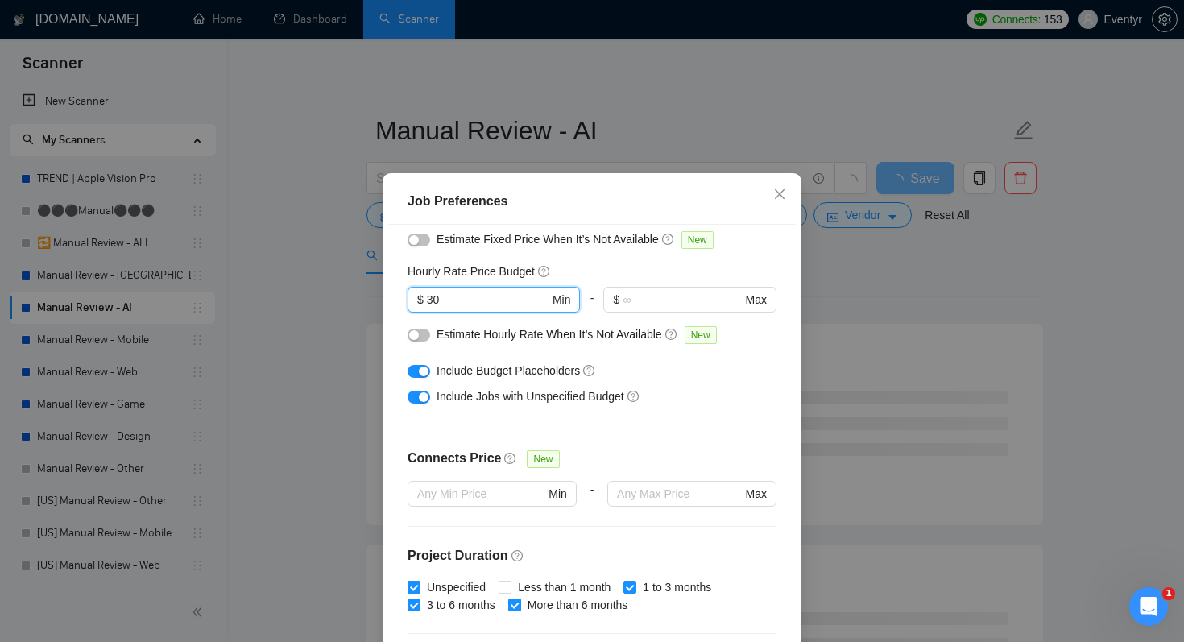
type input "3"
type input "25"
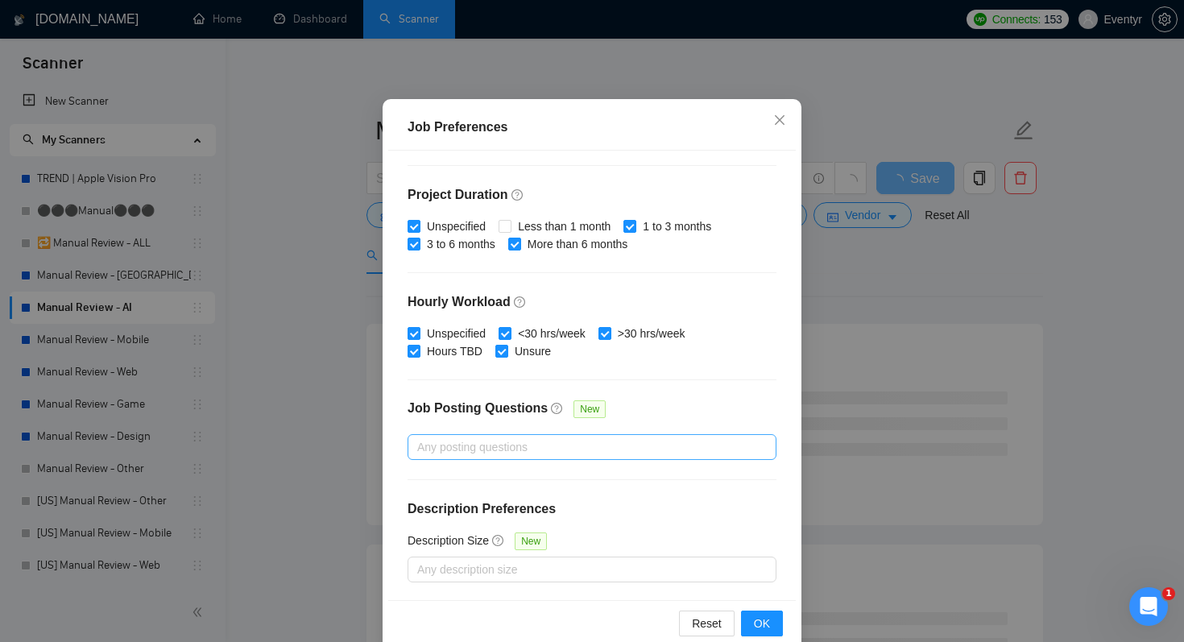
scroll to position [103, 0]
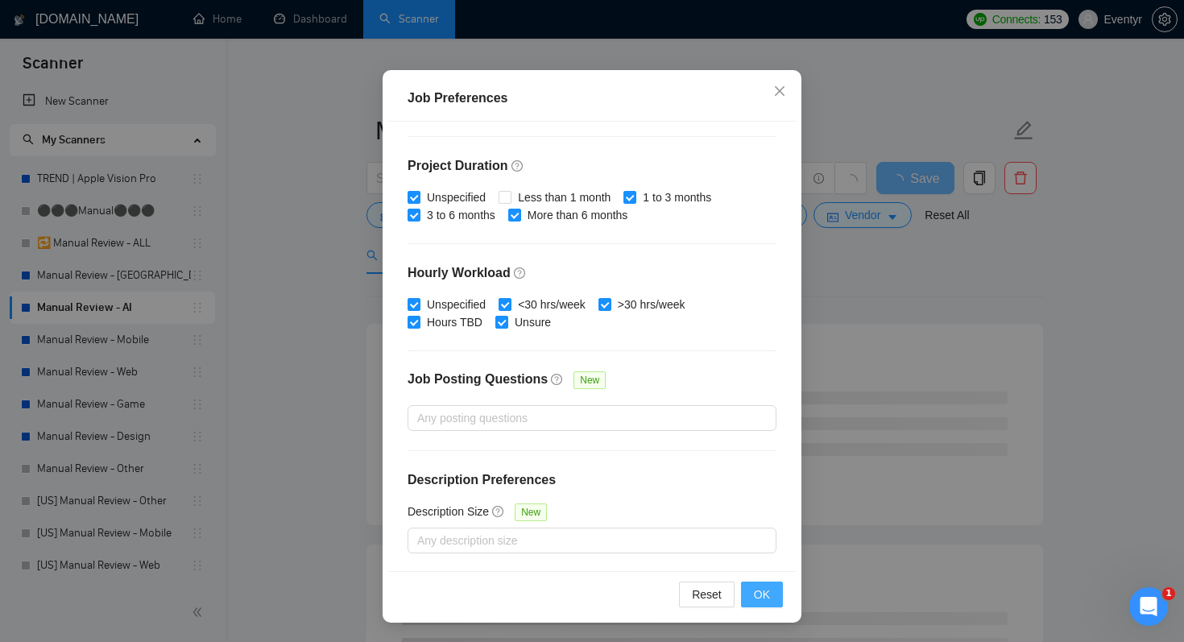
click at [770, 602] on button "OK" at bounding box center [762, 595] width 42 height 26
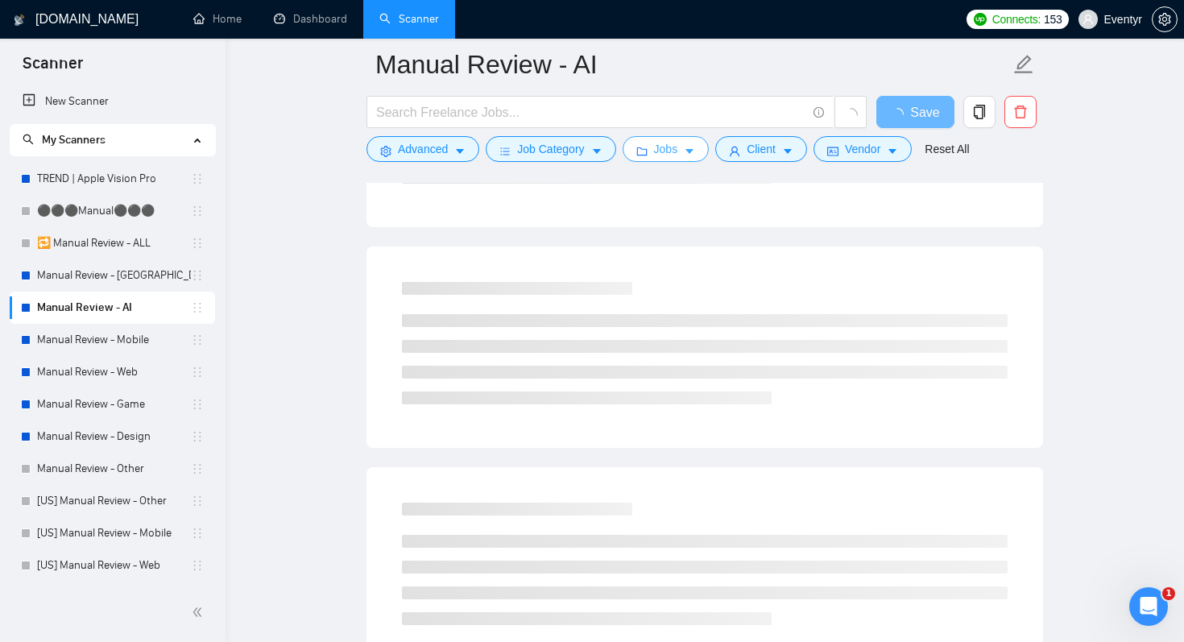
scroll to position [0, 0]
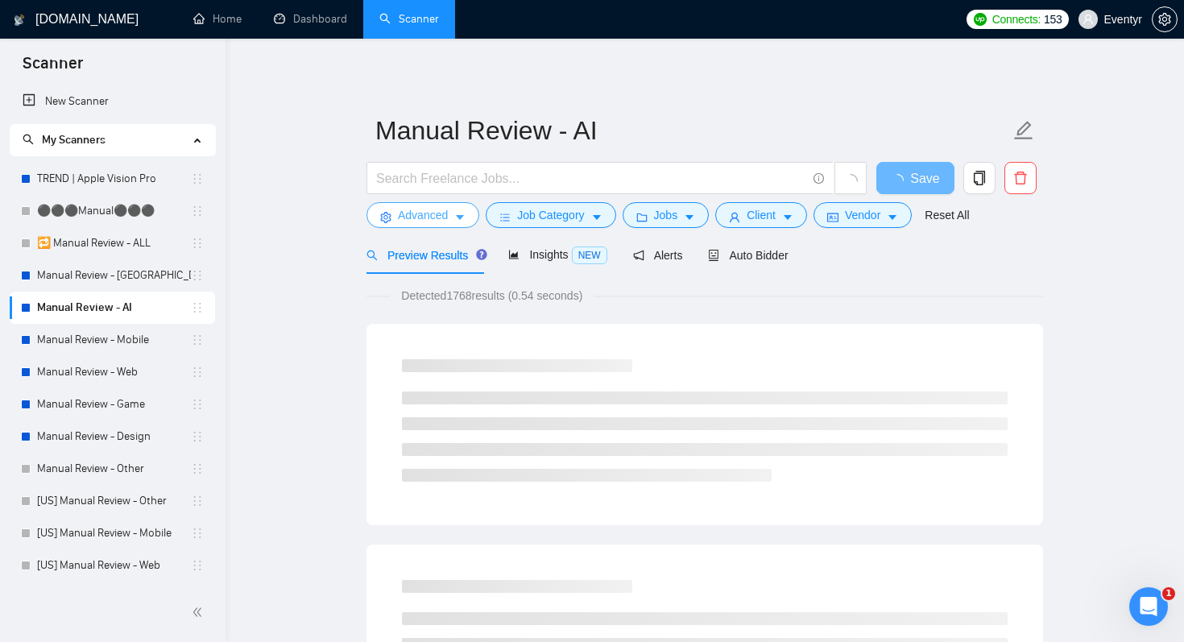
click at [413, 212] on span "Advanced" at bounding box center [423, 215] width 50 height 18
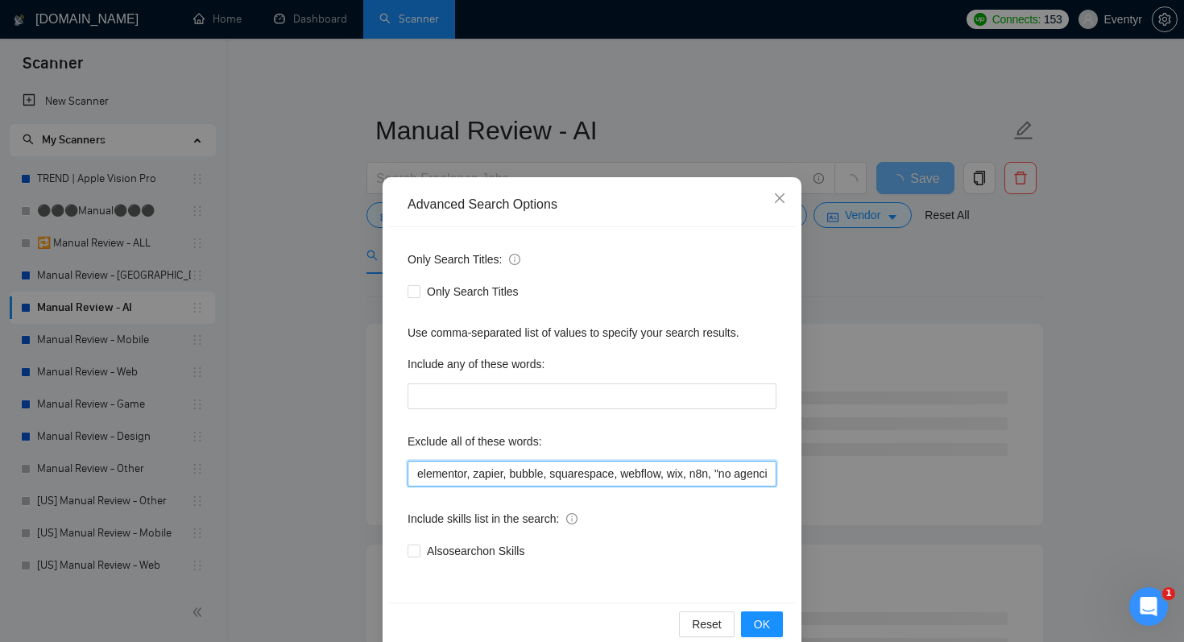
click at [619, 481] on input "elementor, zapier, bubble, squarespace, webflow, wix, n8n, "no agencies", eleme…" at bounding box center [592, 474] width 369 height 26
drag, startPoint x: 619, startPoint y: 481, endPoint x: 800, endPoint y: 480, distance: 181.2
click at [800, 480] on div "Advanced Search Options Only Search Titles: Only Search Titles Use comma-separa…" at bounding box center [592, 414] width 419 height 474
click at [766, 471] on input "elementor, zapier, bubble, squarespace, webflow, wix, n8n, "no agencies", eleme…" at bounding box center [592, 474] width 369 height 26
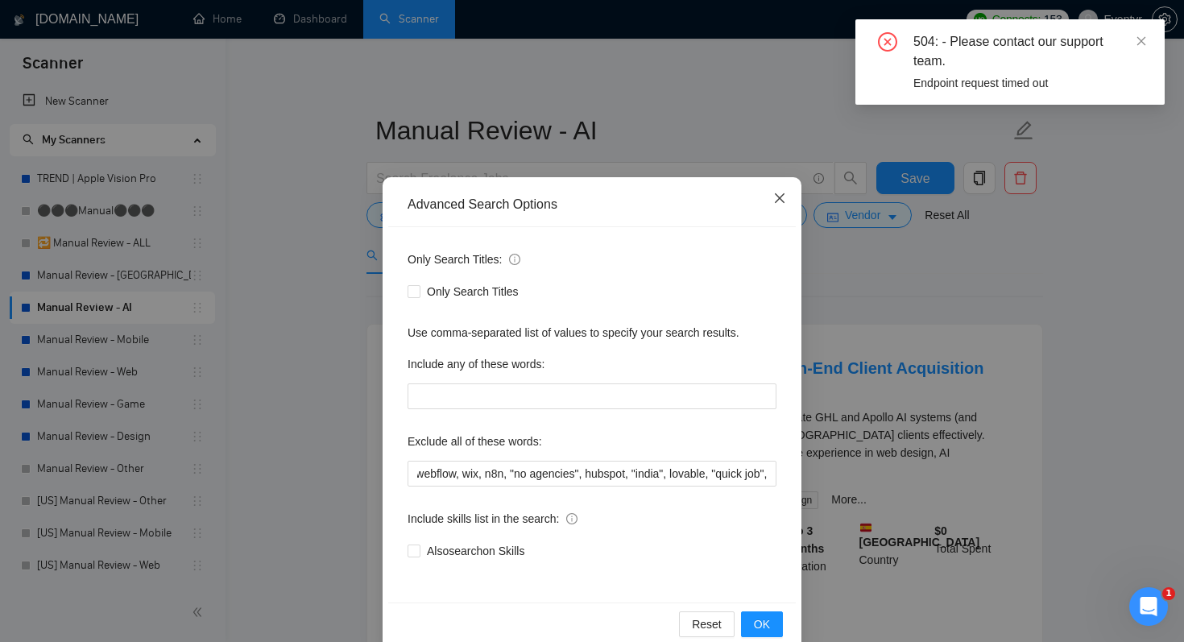
click at [785, 195] on icon "close" at bounding box center [779, 198] width 13 height 13
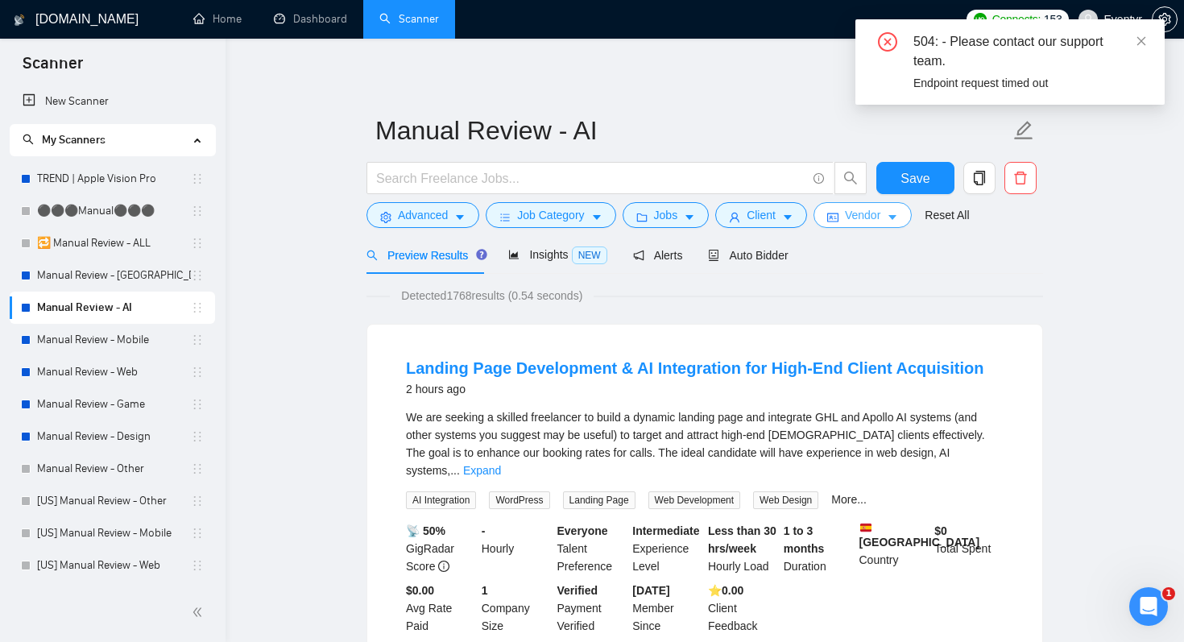
click at [892, 209] on button "Vendor" at bounding box center [863, 215] width 98 height 26
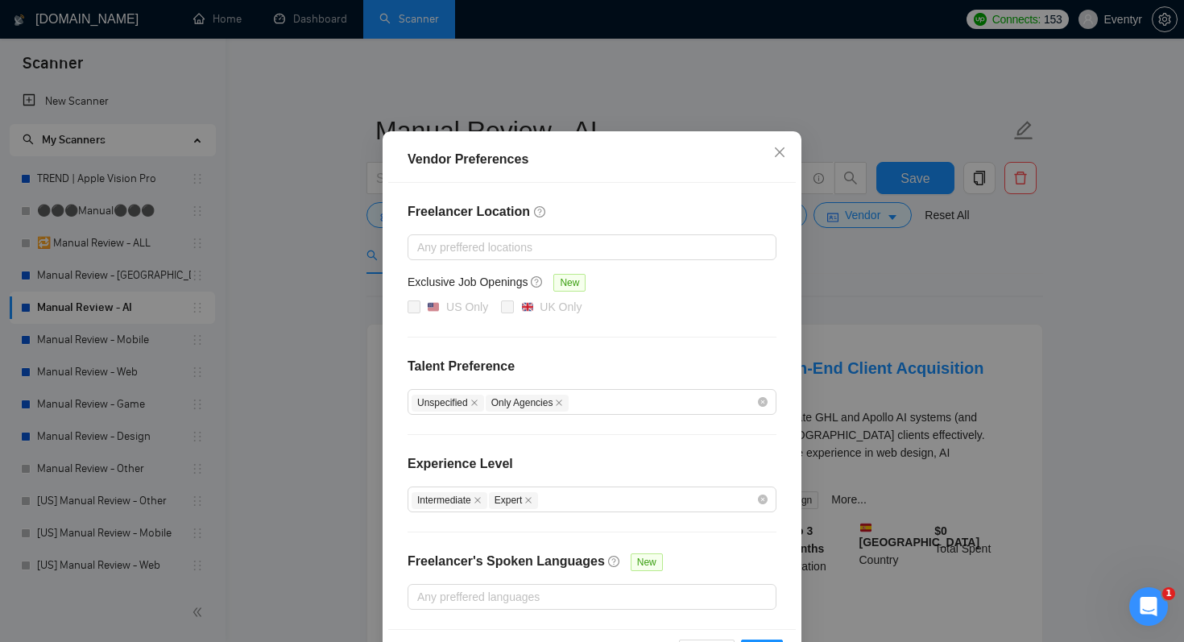
scroll to position [103, 0]
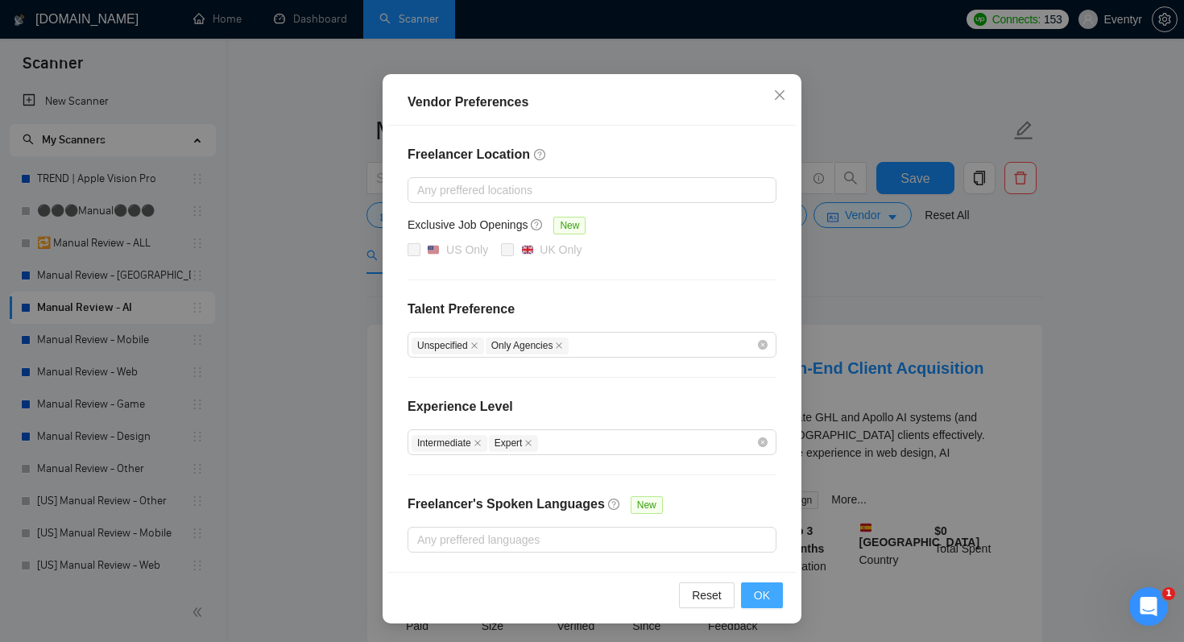
click at [762, 593] on span "OK" at bounding box center [762, 595] width 16 height 18
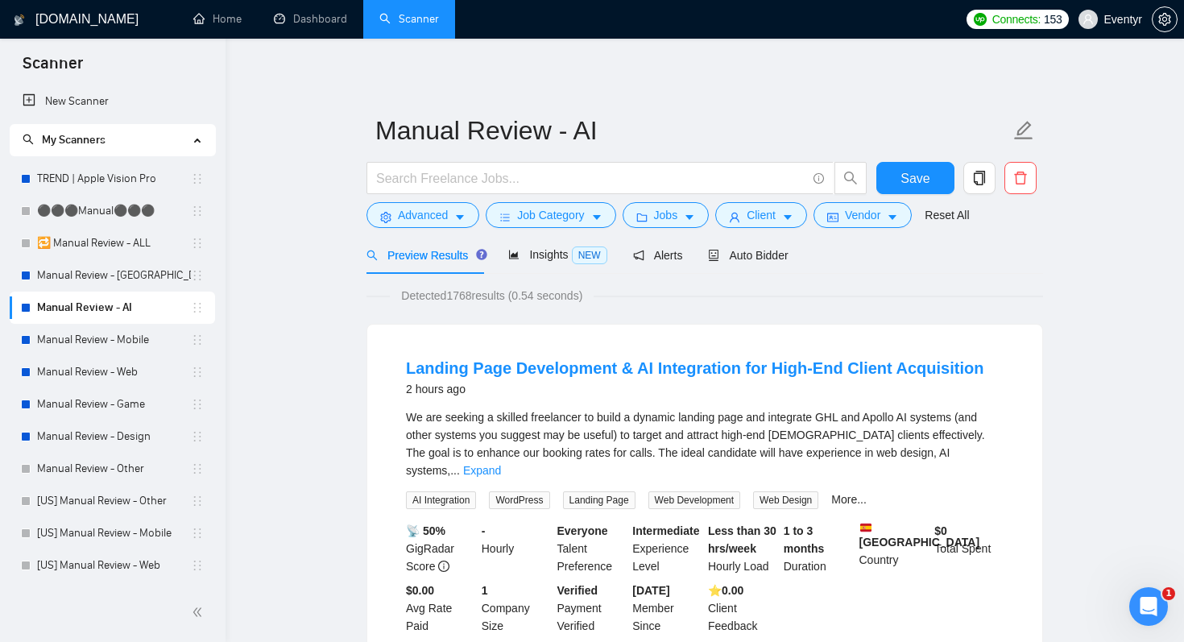
scroll to position [23, 0]
click at [755, 214] on span "Client" at bounding box center [761, 215] width 29 height 18
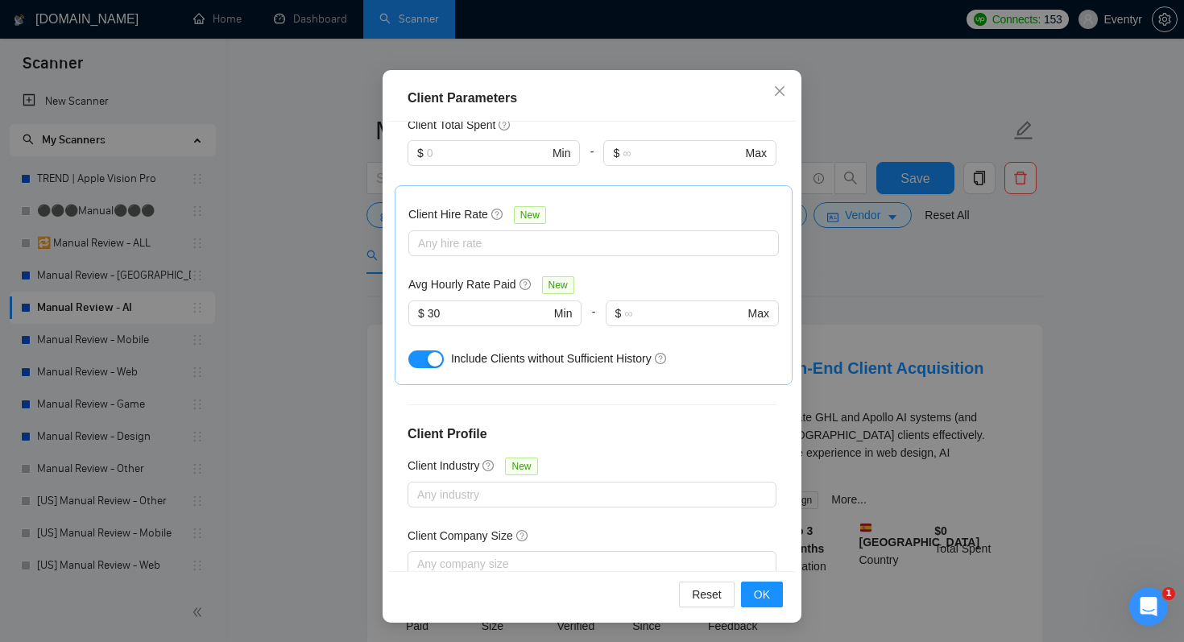
scroll to position [585, 0]
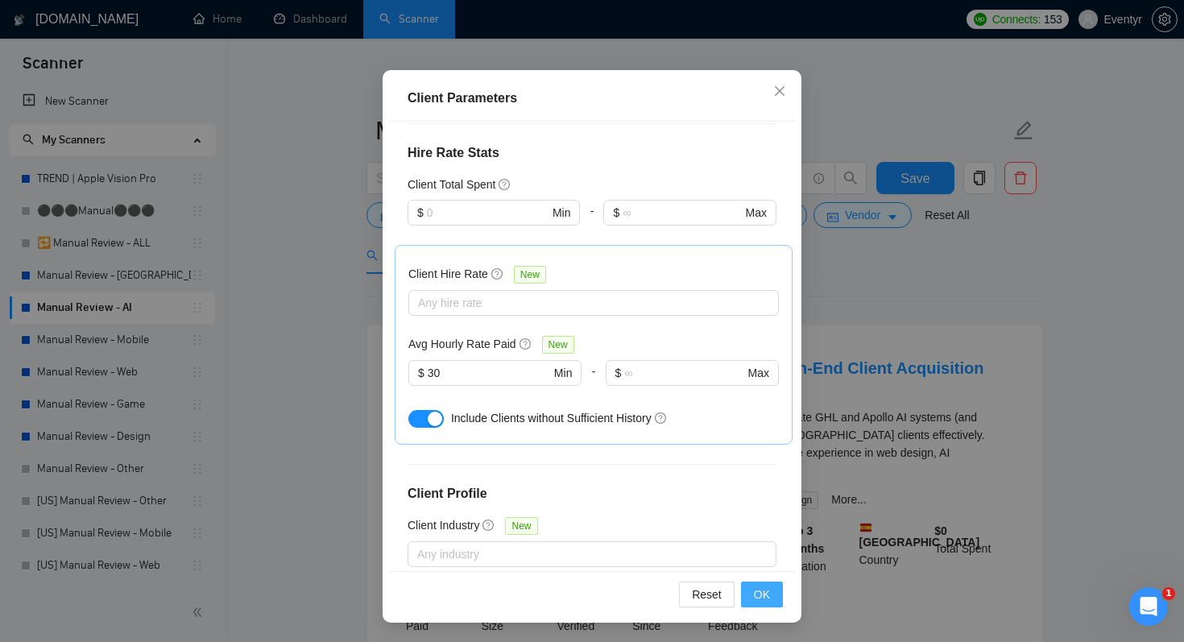
click at [765, 589] on span "OK" at bounding box center [762, 595] width 16 height 18
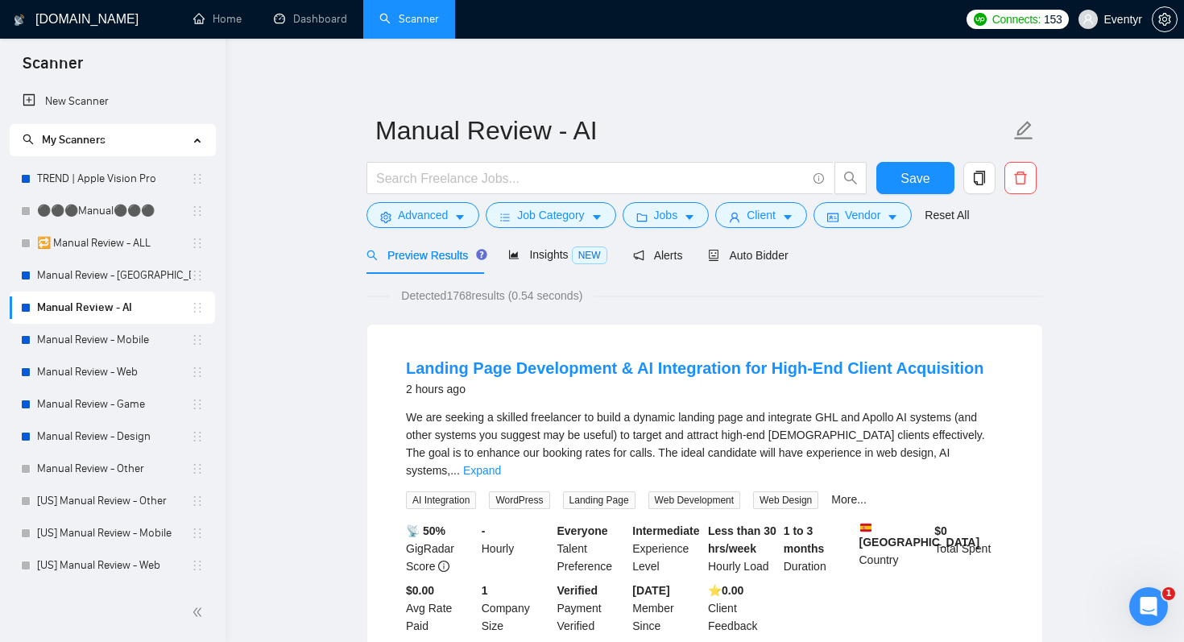
scroll to position [27, 0]
click at [665, 217] on span "Jobs" at bounding box center [666, 215] width 24 height 18
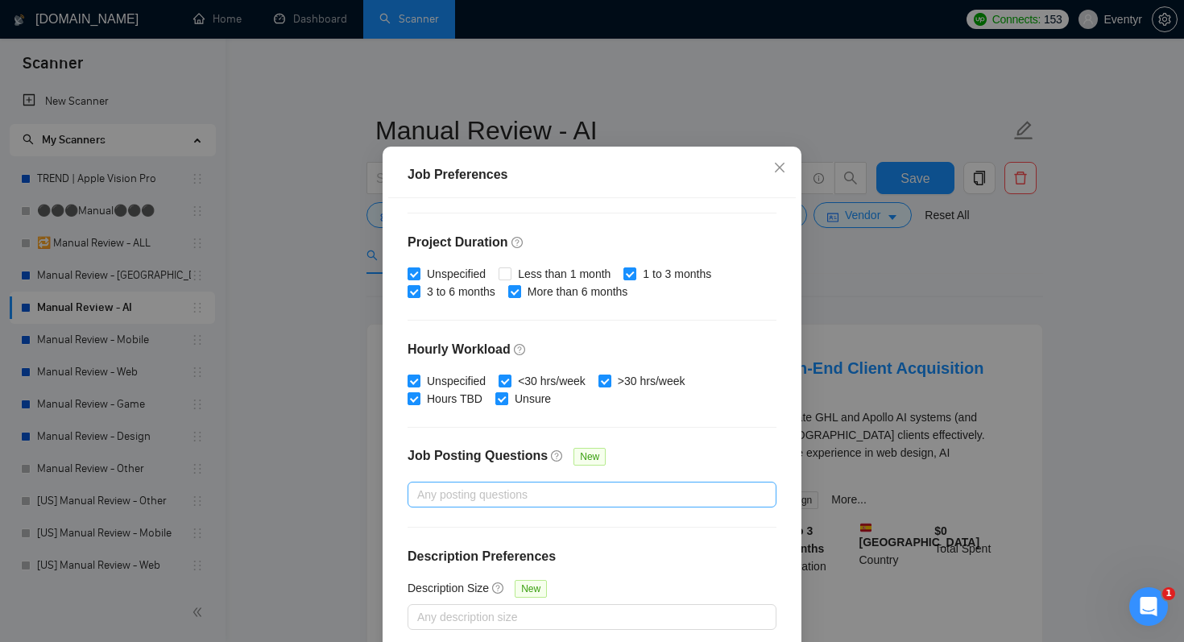
scroll to position [103, 0]
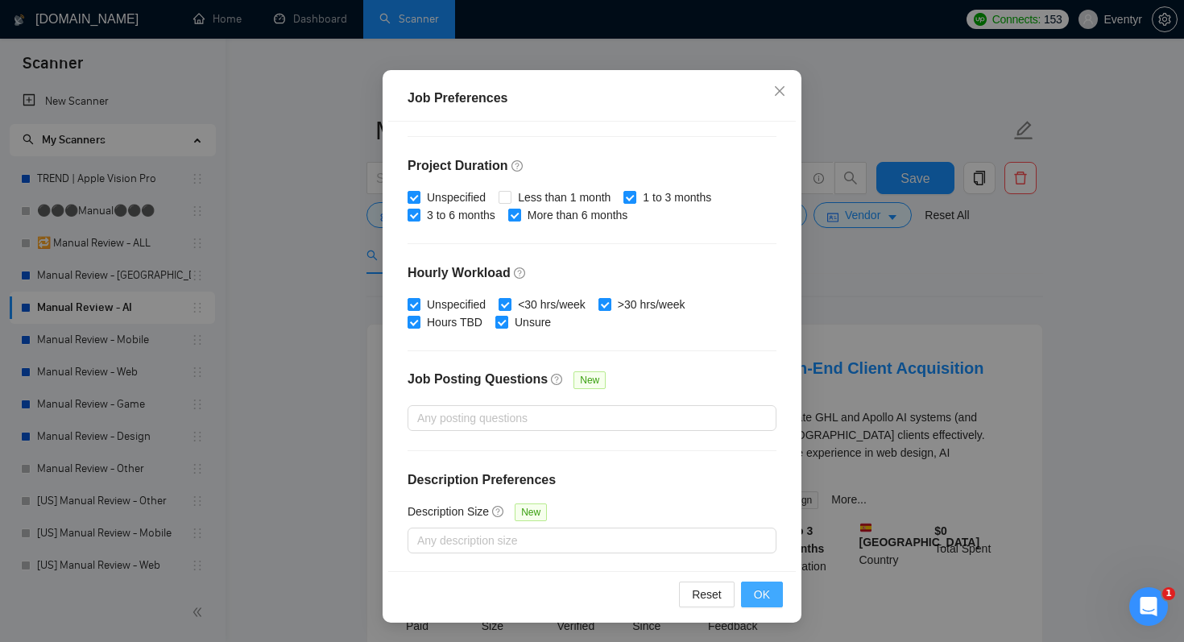
click at [763, 596] on span "OK" at bounding box center [762, 595] width 16 height 18
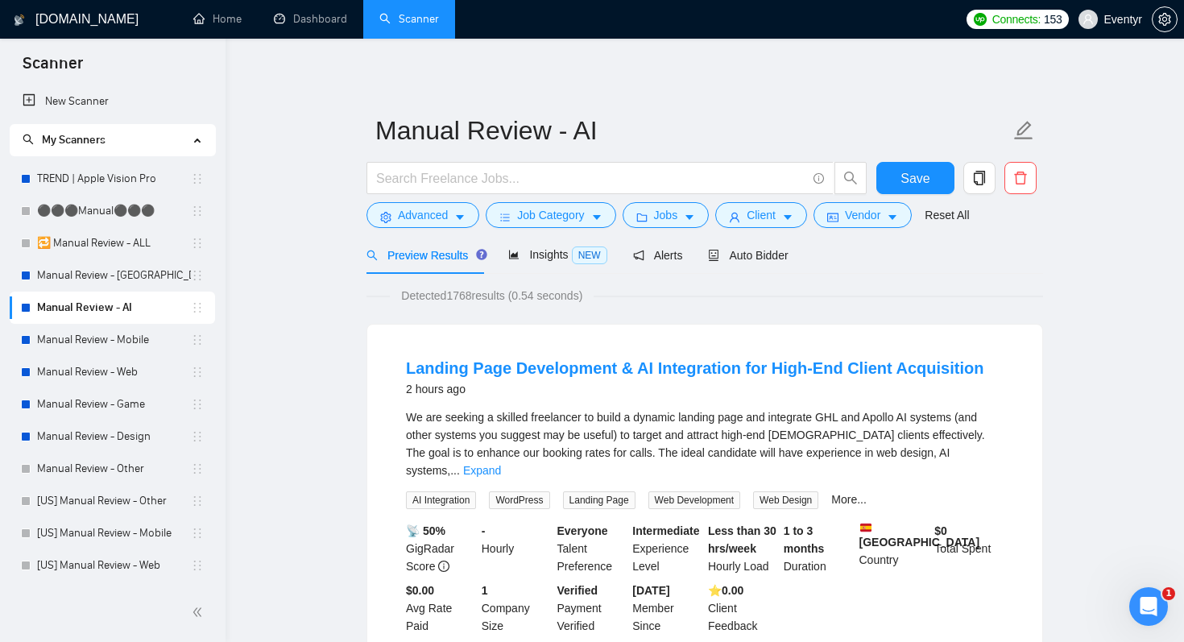
scroll to position [27, 0]
click at [565, 212] on span "Job Category" at bounding box center [550, 215] width 67 height 18
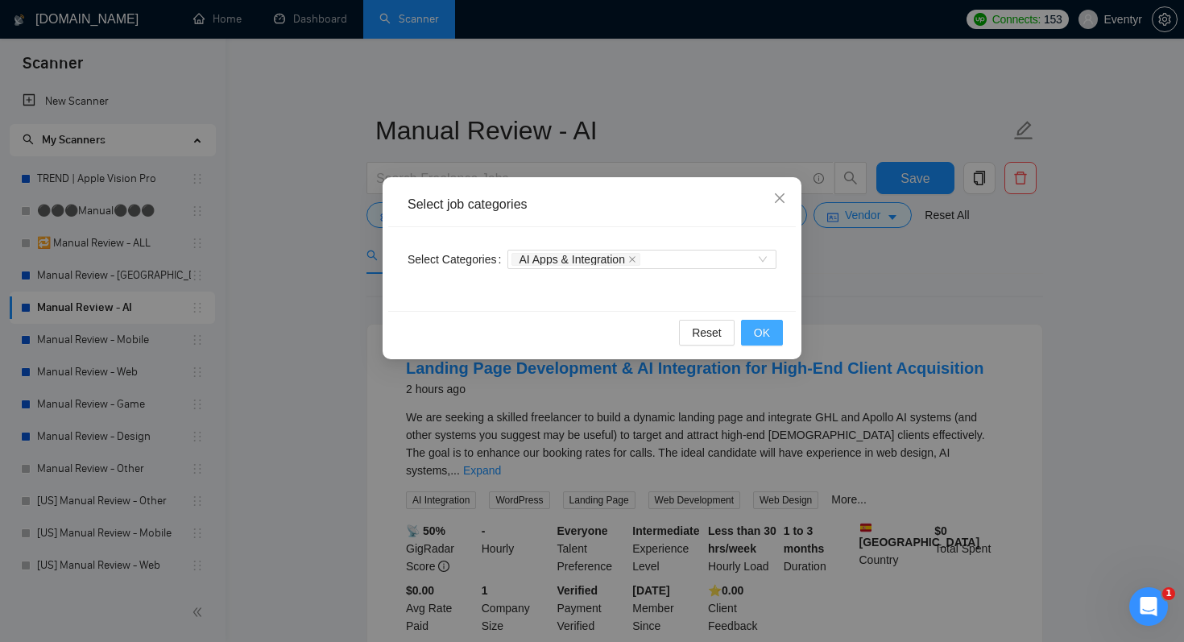
click at [761, 327] on span "OK" at bounding box center [762, 333] width 16 height 18
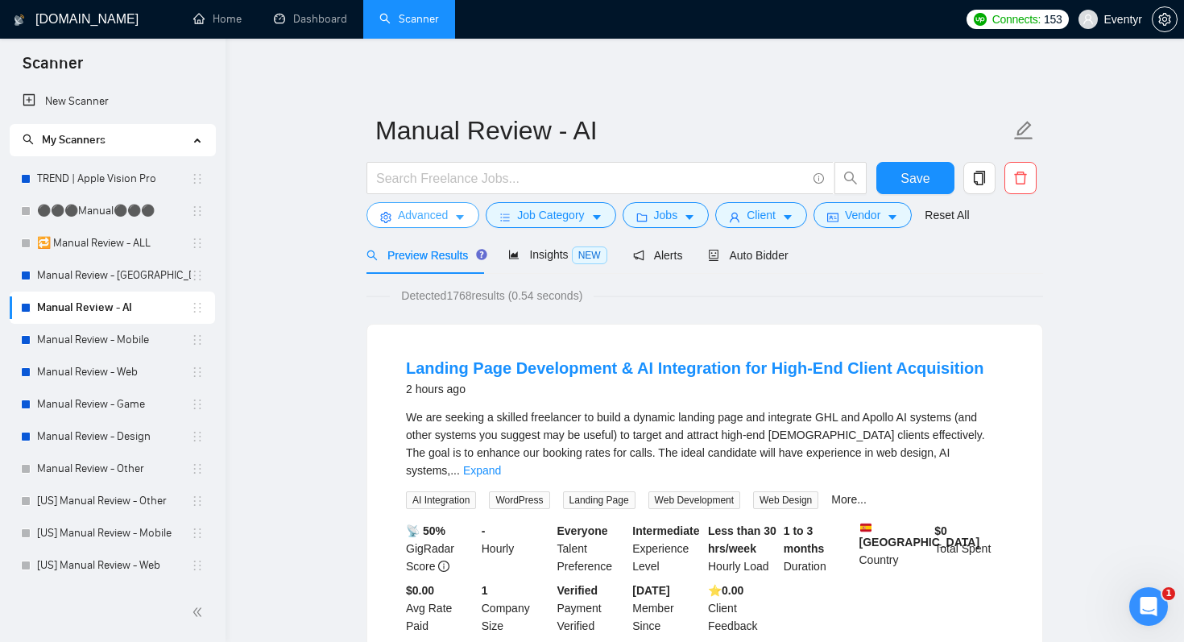
click at [446, 213] on span "Advanced" at bounding box center [423, 215] width 50 height 18
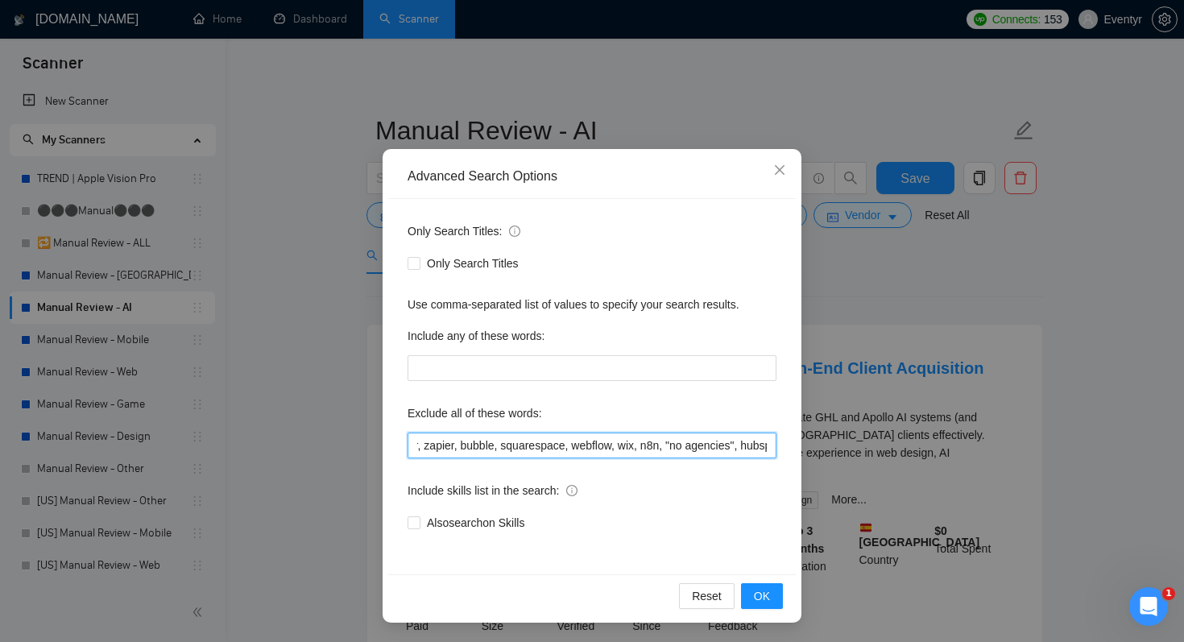
scroll to position [0, 620]
drag, startPoint x: 660, startPoint y: 449, endPoint x: 855, endPoint y: 466, distance: 196.5
click at [855, 466] on div "Advanced Search Options Only Search Titles: Only Search Titles Use comma-separa…" at bounding box center [592, 321] width 1184 height 642
click at [768, 444] on input "elementor, zapier, bubble, squarespace, webflow, wix, n8n, "no agencies", eleme…" at bounding box center [592, 446] width 369 height 26
drag, startPoint x: 687, startPoint y: 440, endPoint x: 829, endPoint y: 442, distance: 141.8
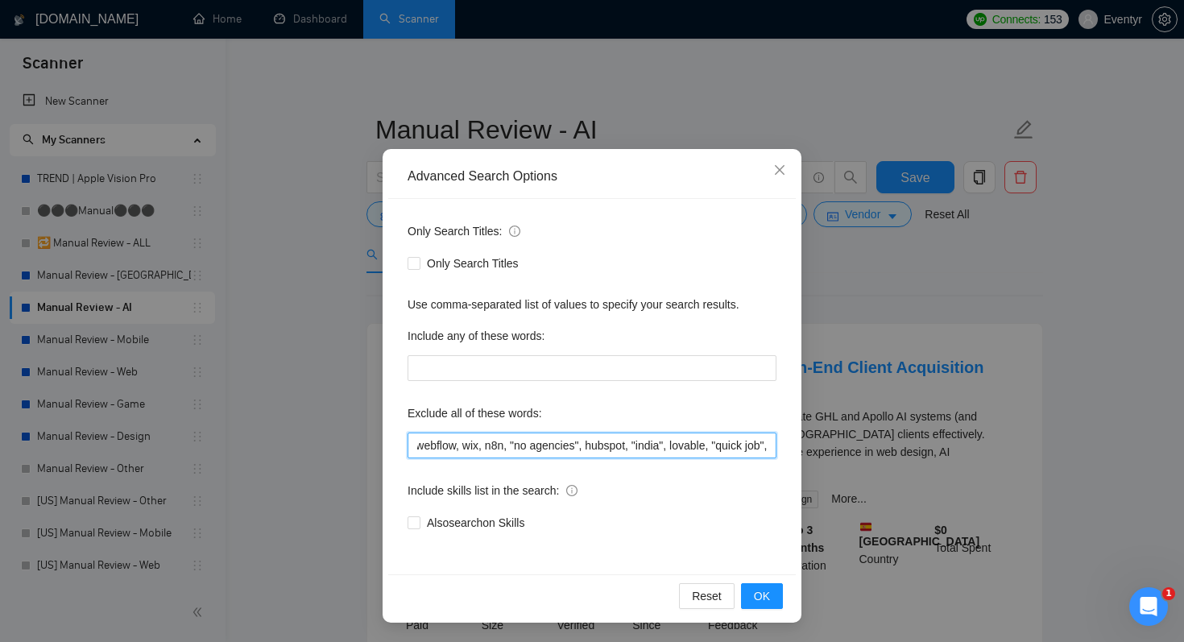
click at [829, 442] on div "Advanced Search Options Only Search Titles: Only Search Titles Use comma-separa…" at bounding box center [592, 321] width 1184 height 642
click at [766, 447] on input "elementor, zapier, bubble, squarespace, webflow, wix, n8n, "no agencies", eleme…" at bounding box center [592, 446] width 369 height 26
paste input ""no agency", "agency", "no agencies", "prompt engineer", "equity", "join our te…"
type input "elementor, zapier, bubble, squarespace, webflow, wix, n8n, "no agencies", eleme…"
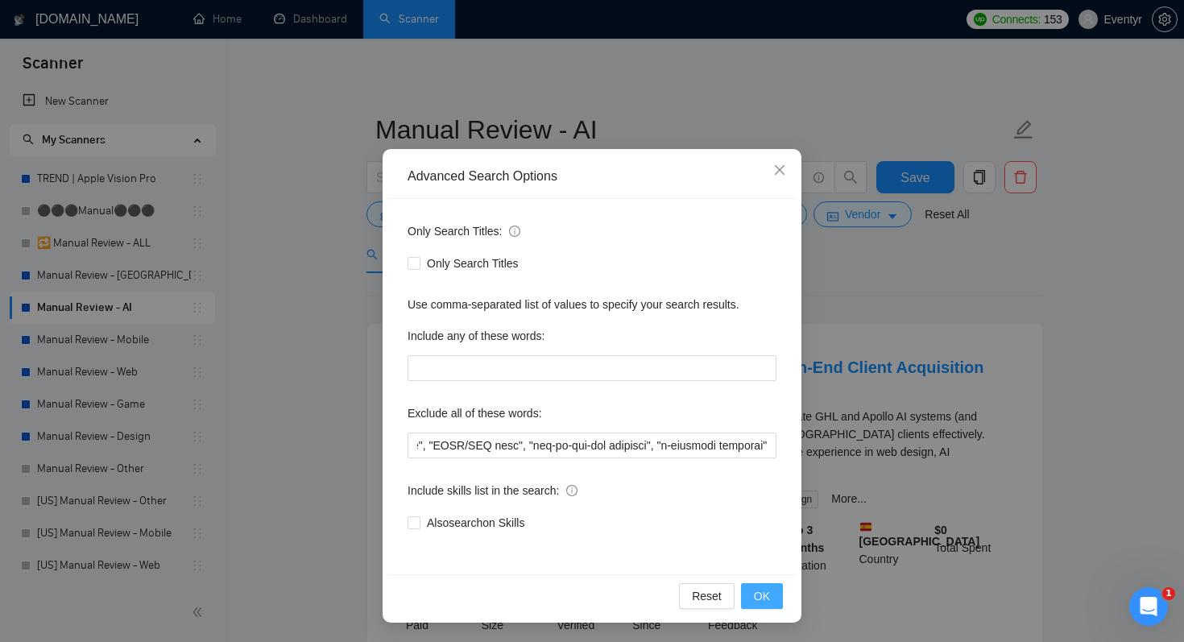
click at [764, 593] on span "OK" at bounding box center [762, 596] width 16 height 18
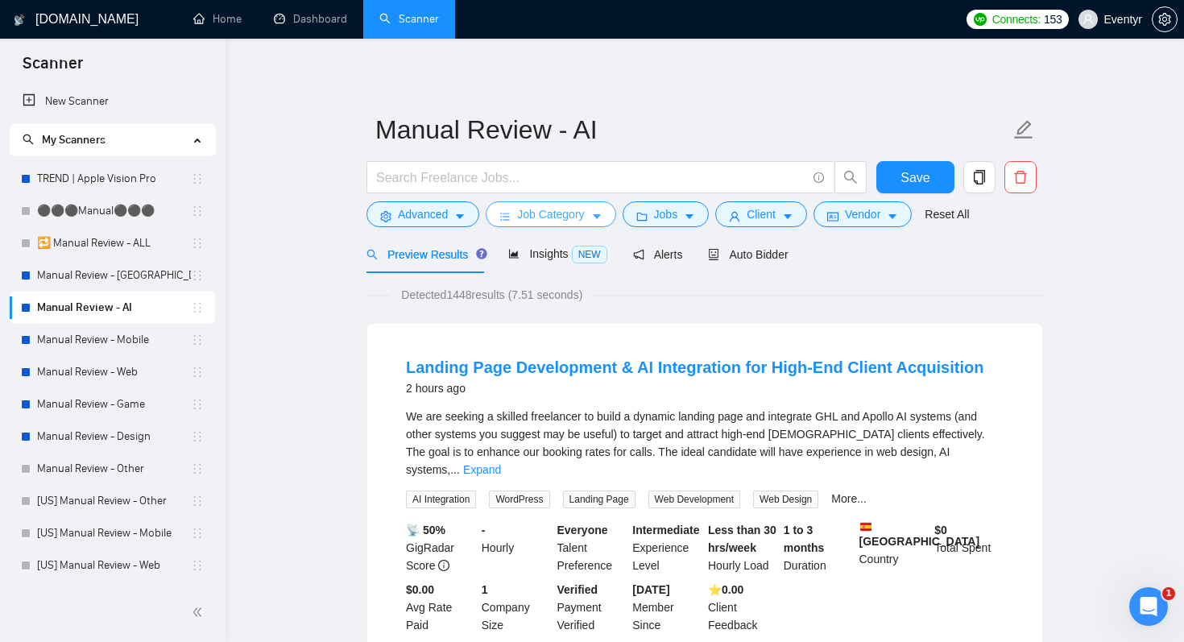
click at [582, 222] on span "Job Category" at bounding box center [550, 214] width 67 height 18
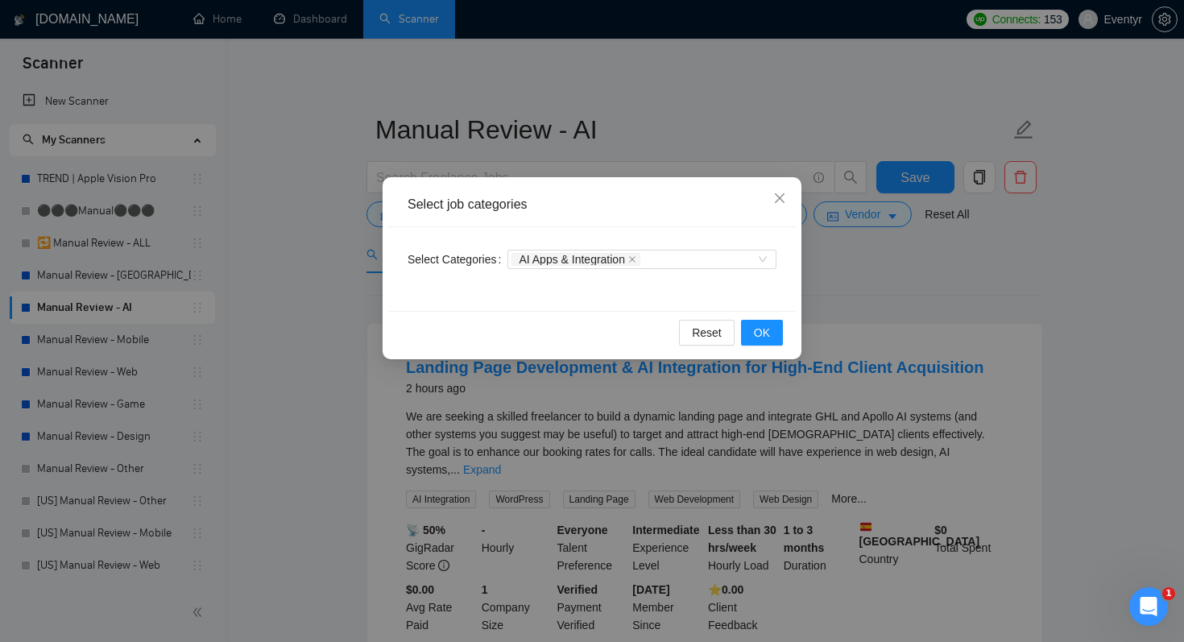
click at [693, 247] on div "AI Apps & Integration" at bounding box center [641, 259] width 269 height 26
click at [686, 263] on div "AI Apps & Integration" at bounding box center [633, 259] width 245 height 16
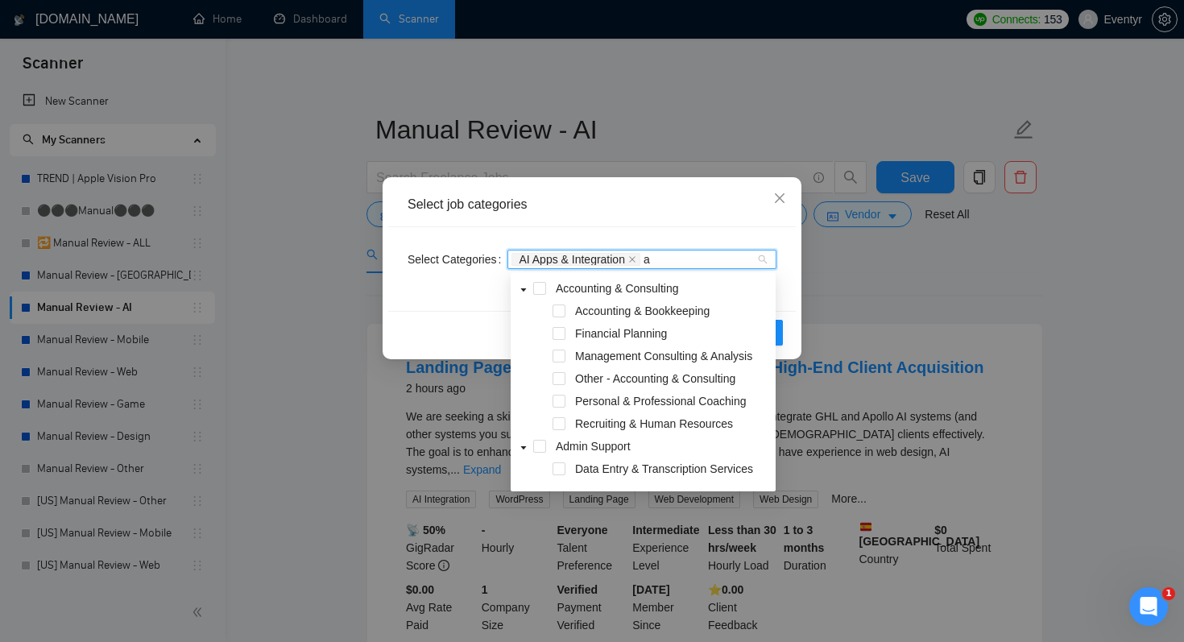
type input "ai"
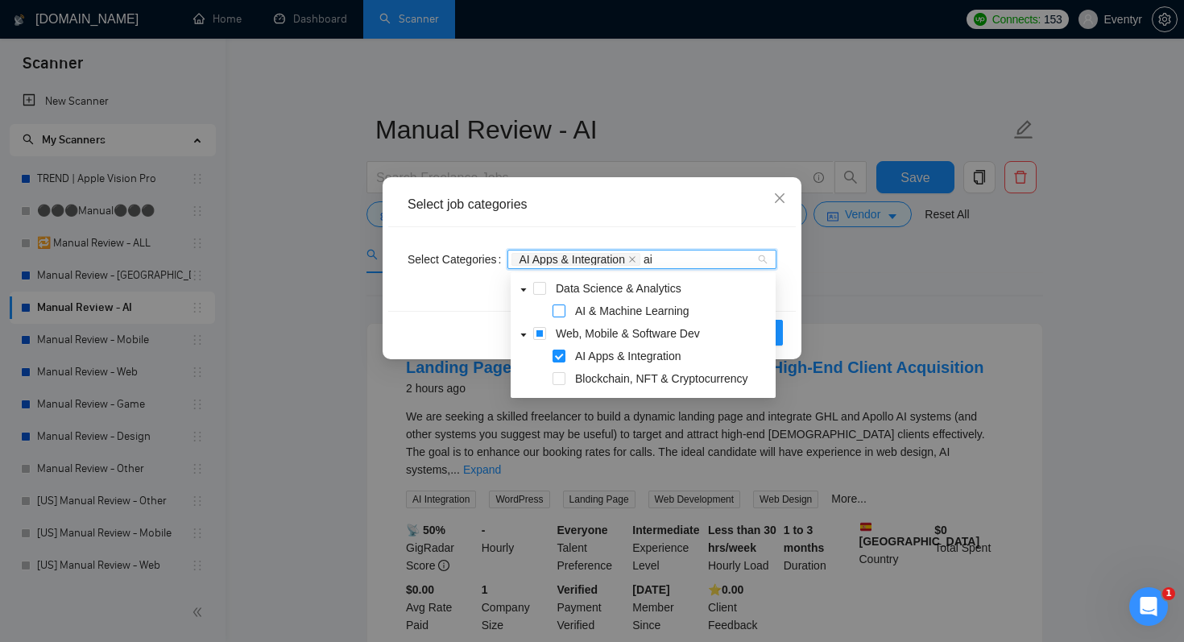
click at [561, 308] on span at bounding box center [559, 310] width 13 height 13
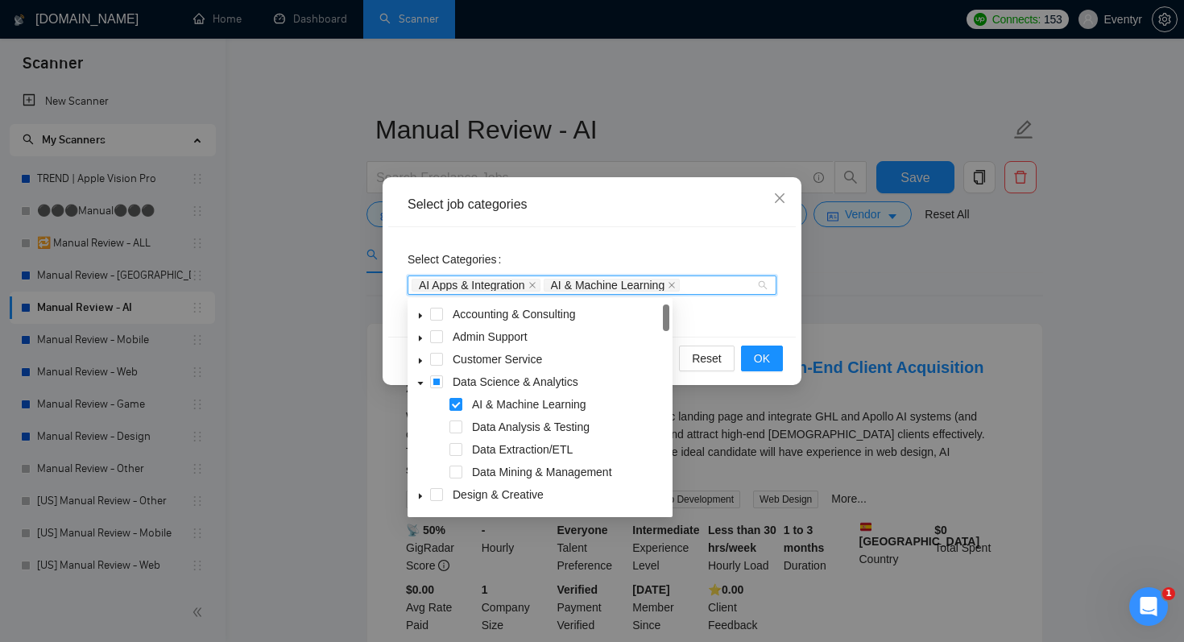
click at [694, 245] on div "Select Categories AI Apps & Integration AI & Machine Learning" at bounding box center [592, 282] width 408 height 110
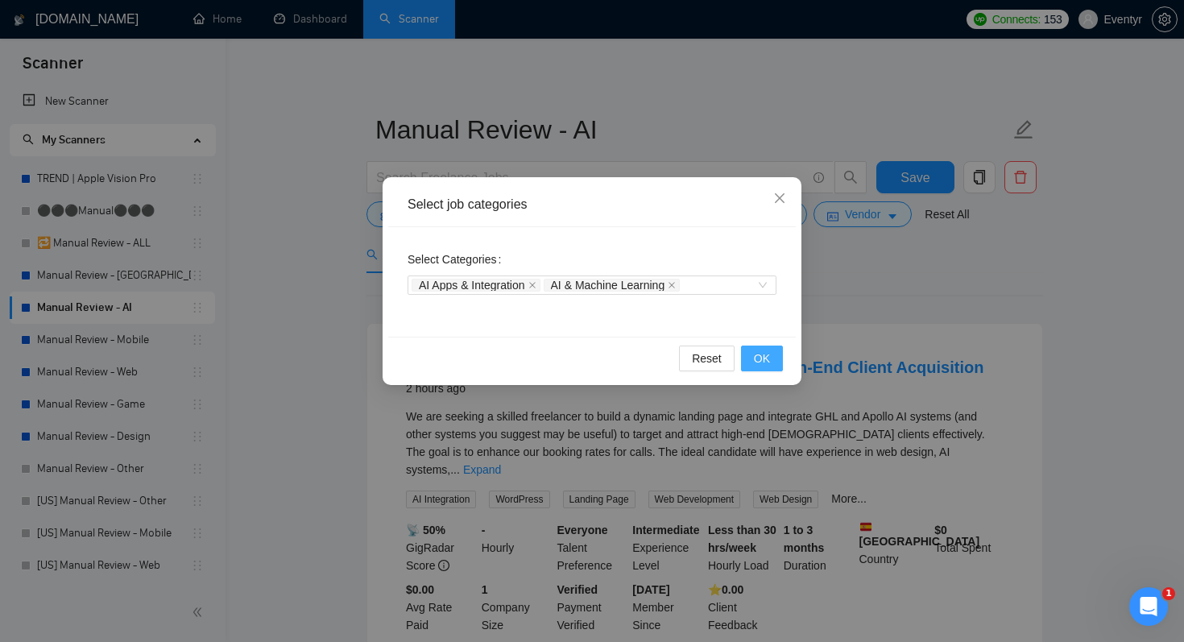
click at [771, 357] on button "OK" at bounding box center [762, 359] width 42 height 26
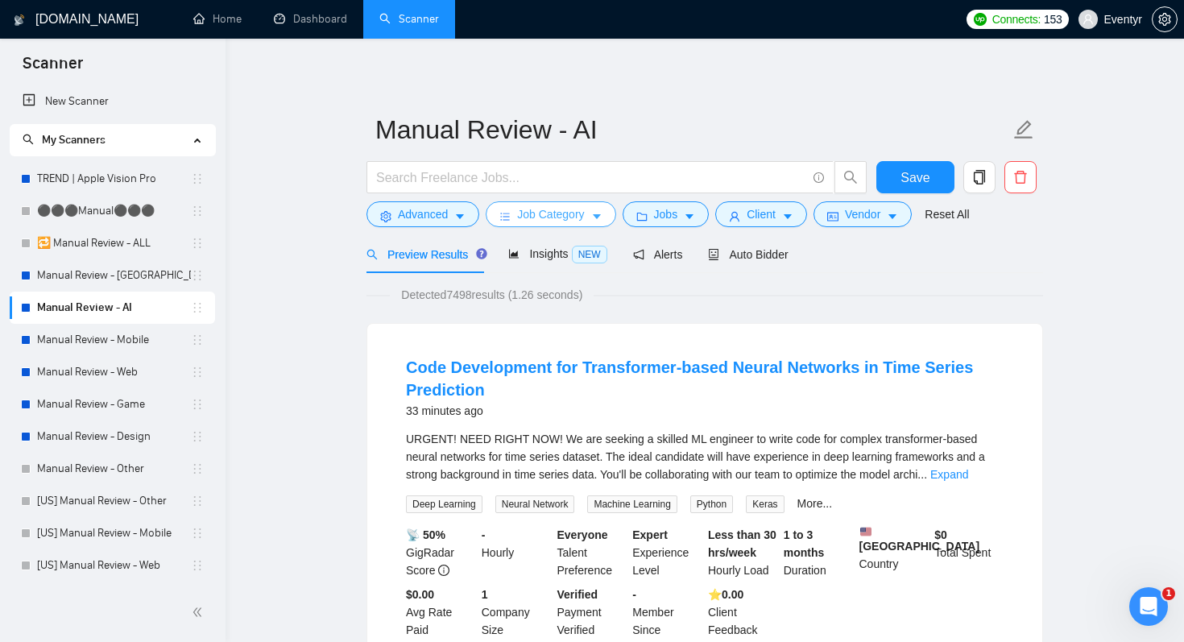
click at [584, 215] on span "Job Category" at bounding box center [550, 214] width 67 height 18
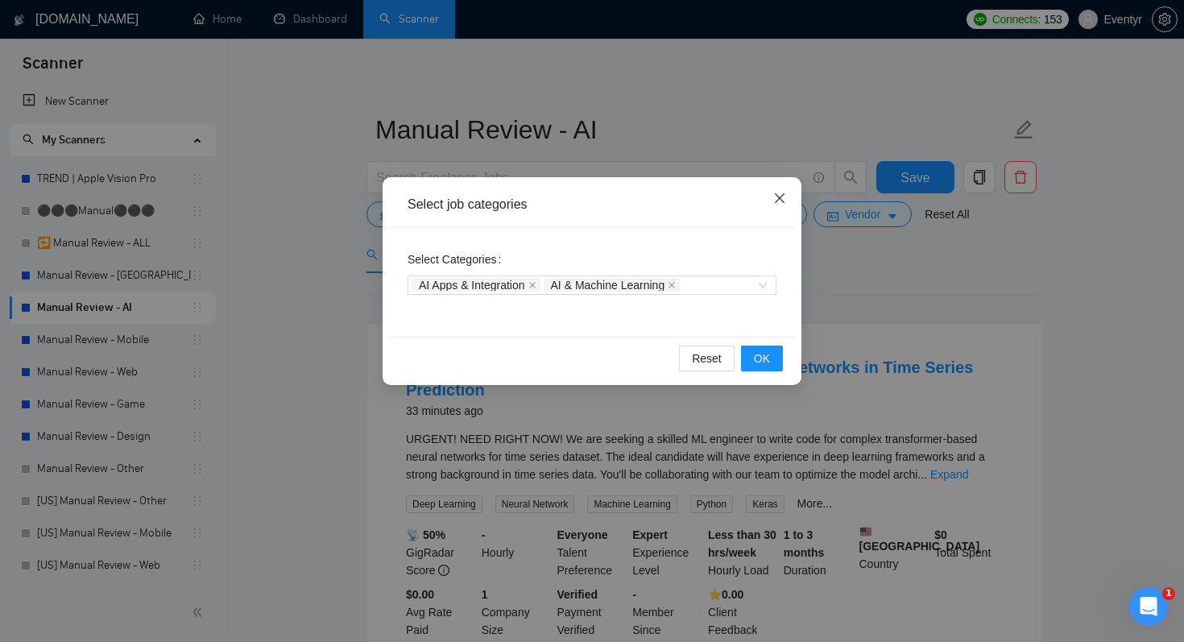
click at [779, 206] on span "Close" at bounding box center [779, 198] width 43 height 43
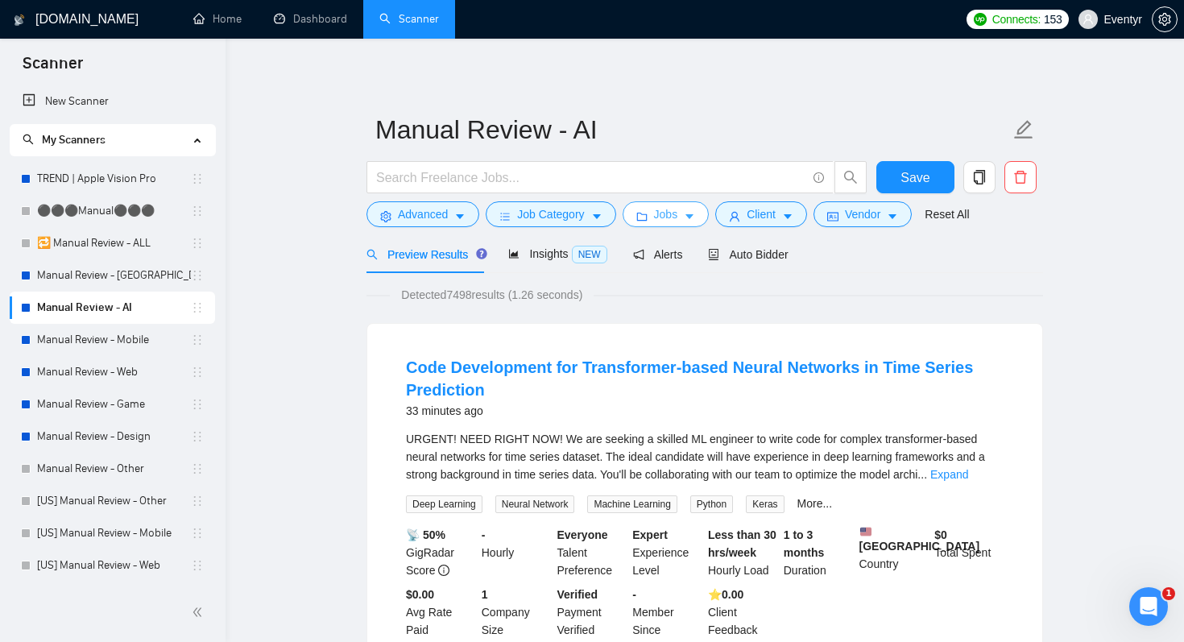
click at [687, 216] on button "Jobs" at bounding box center [666, 214] width 87 height 26
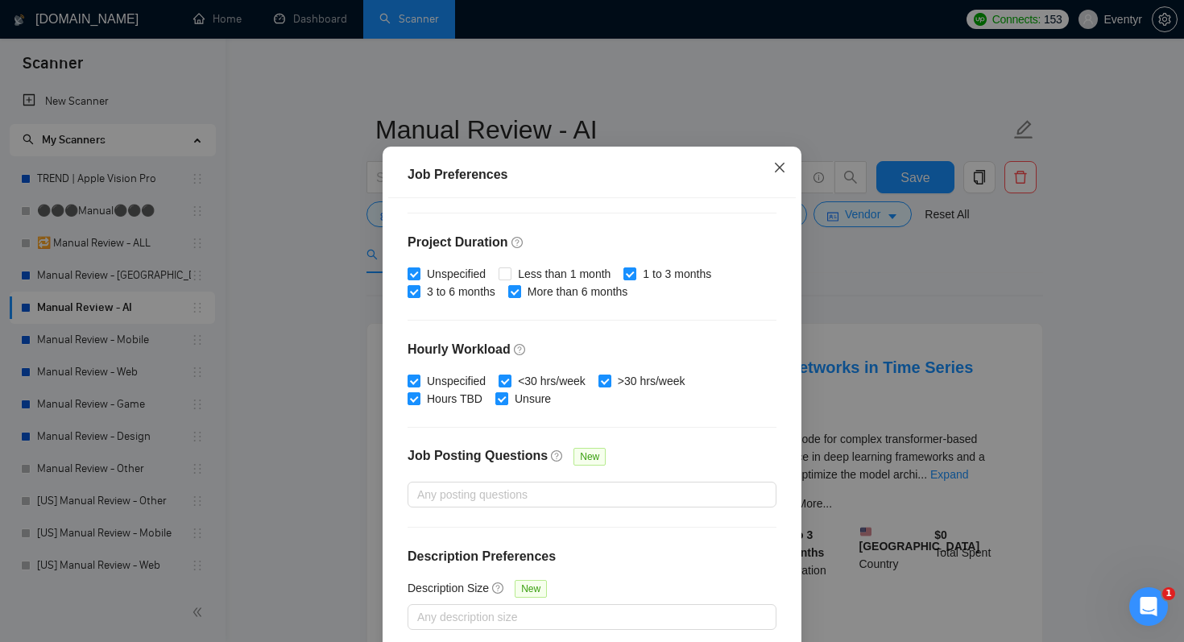
click at [780, 172] on icon "close" at bounding box center [780, 168] width 10 height 10
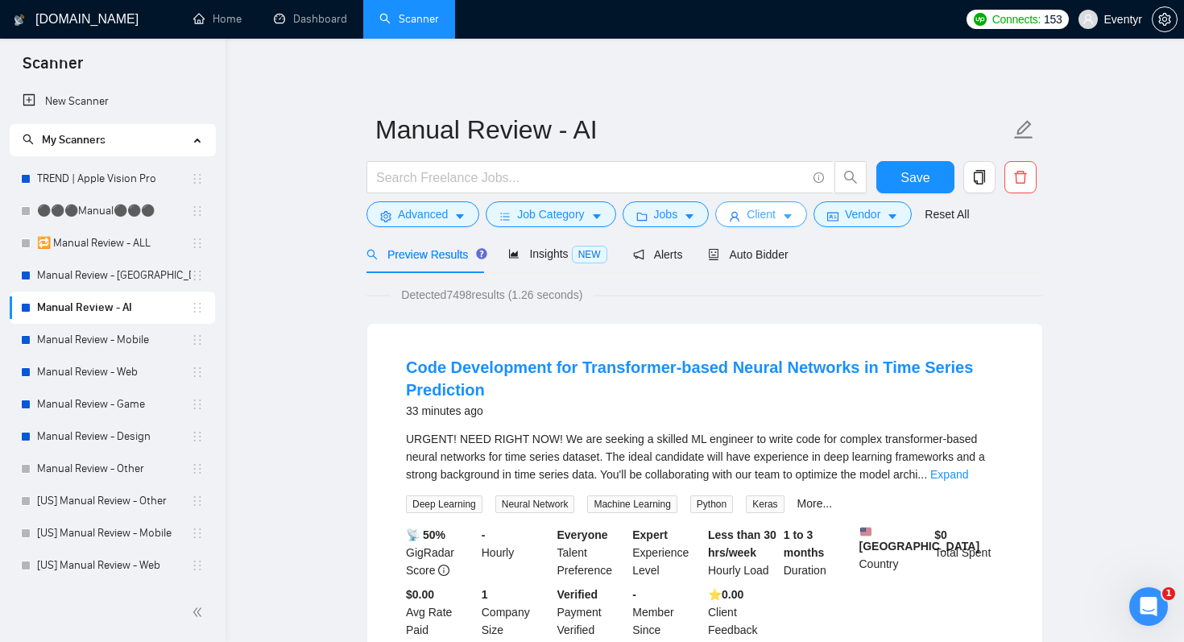
click at [776, 219] on span "Client" at bounding box center [761, 214] width 29 height 18
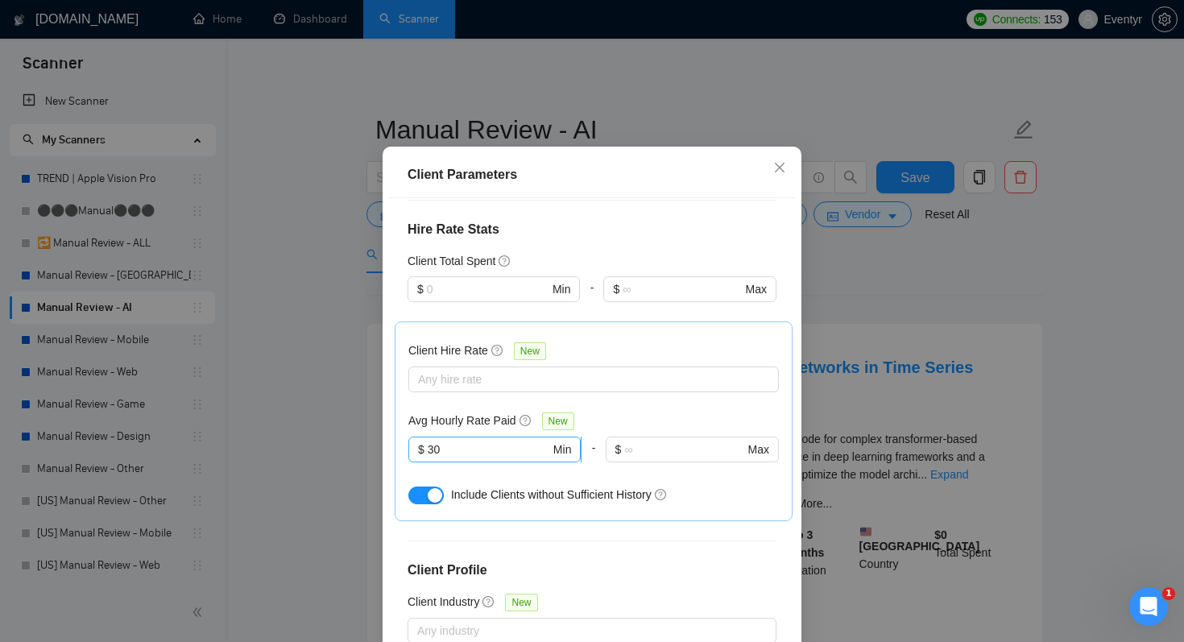
click at [449, 441] on input "30" at bounding box center [489, 450] width 122 height 18
click at [644, 335] on div "Client Hire Rate New Any hire rate Avg Hourly Rate Paid New 30 $ 30 Min - $ Max…" at bounding box center [593, 421] width 371 height 172
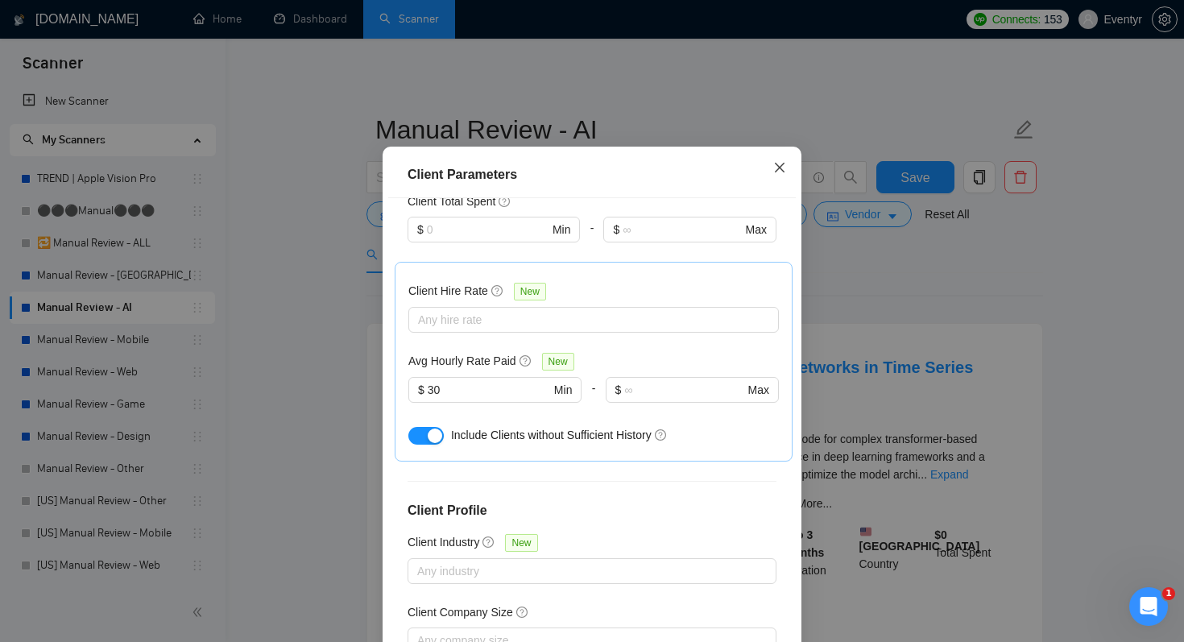
click at [782, 174] on icon "close" at bounding box center [779, 167] width 13 height 13
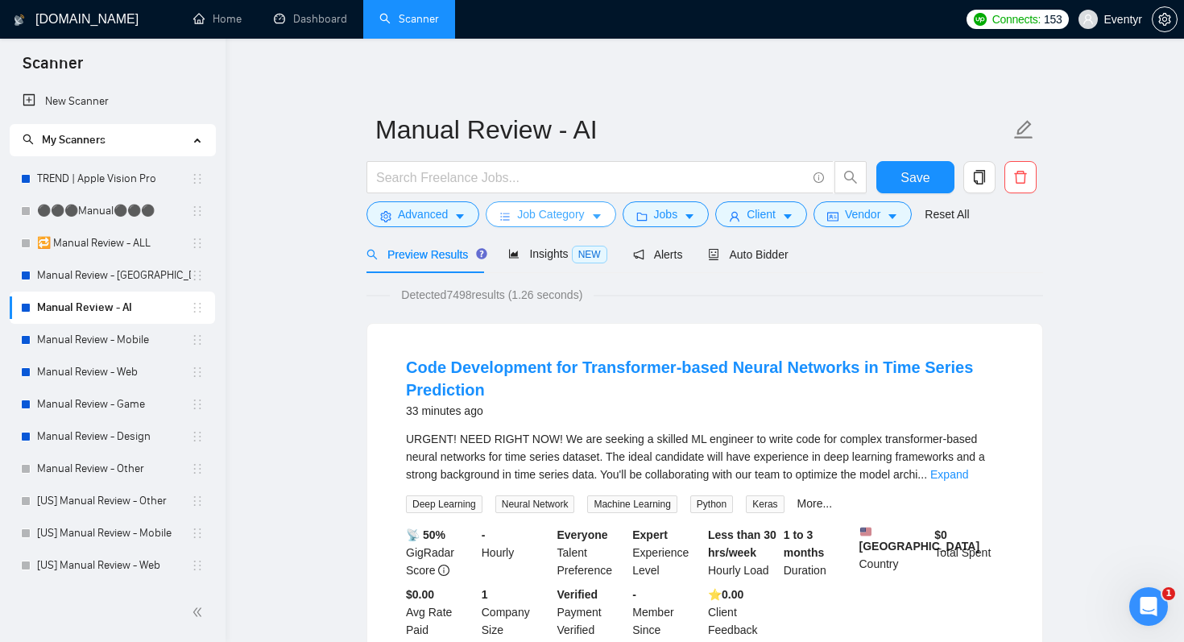
click at [565, 218] on span "Job Category" at bounding box center [550, 214] width 67 height 18
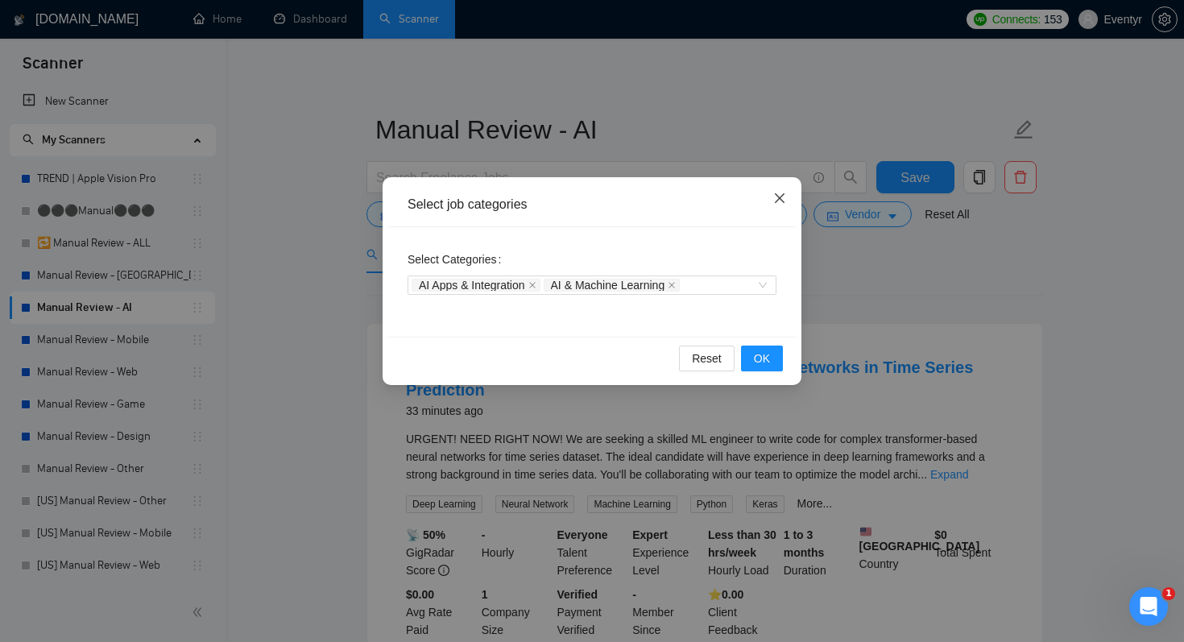
click at [787, 184] on span "Close" at bounding box center [779, 198] width 43 height 43
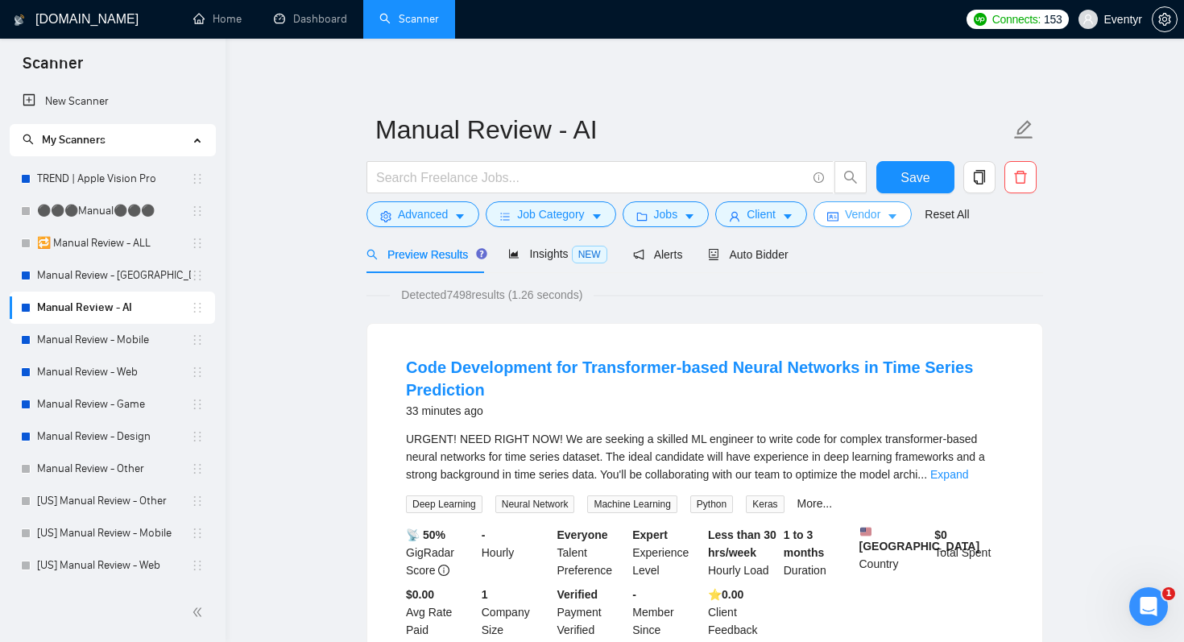
click at [861, 218] on span "Vendor" at bounding box center [862, 214] width 35 height 18
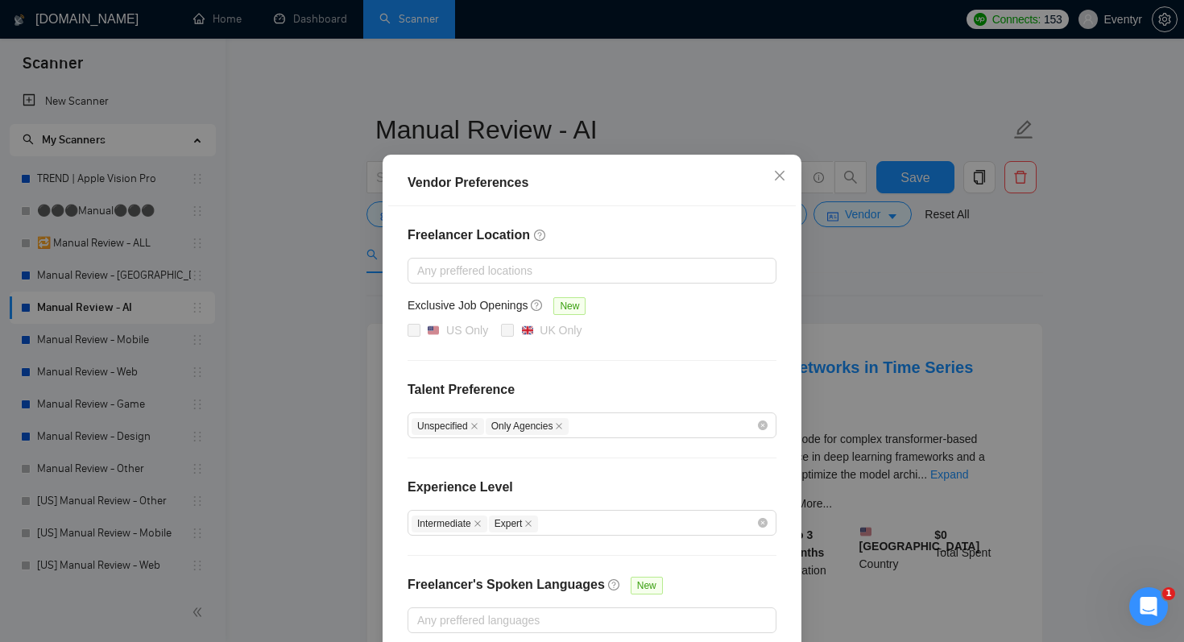
scroll to position [103, 0]
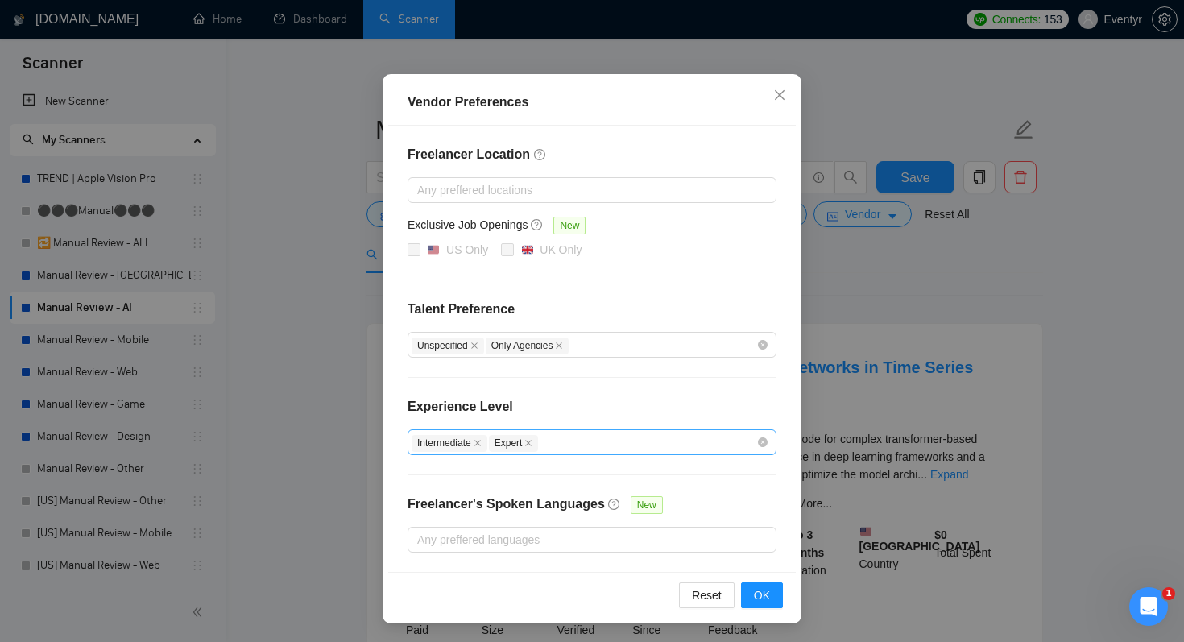
click at [562, 449] on div "Intermediate Expert" at bounding box center [584, 442] width 345 height 19
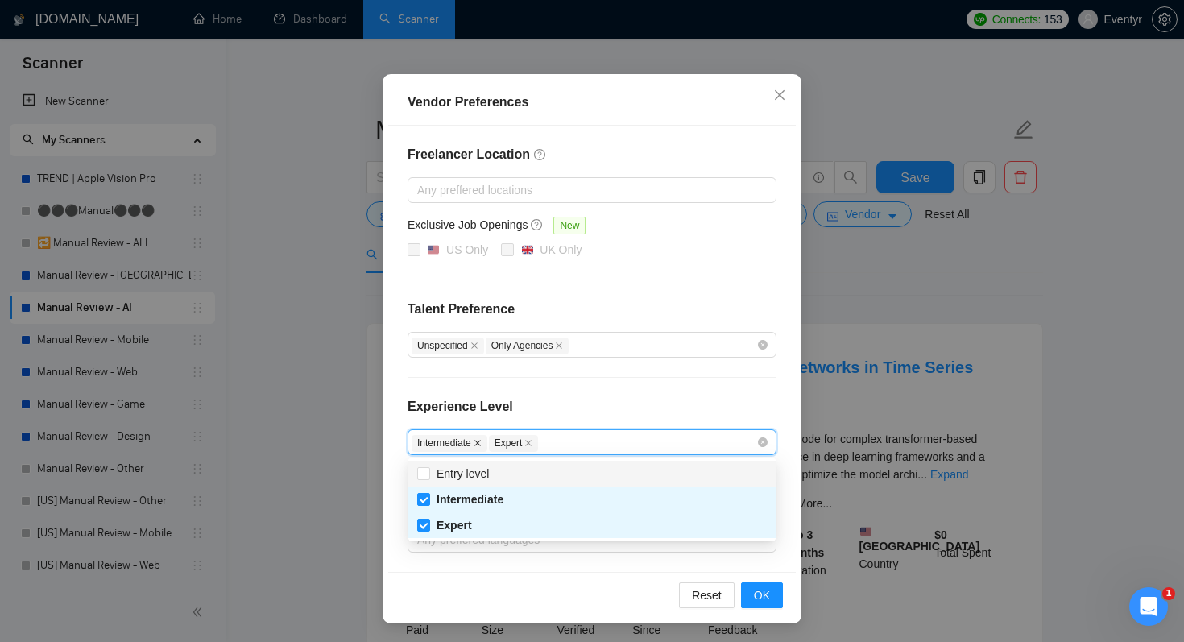
click at [478, 442] on icon "close" at bounding box center [478, 443] width 8 height 8
checkbox input "false"
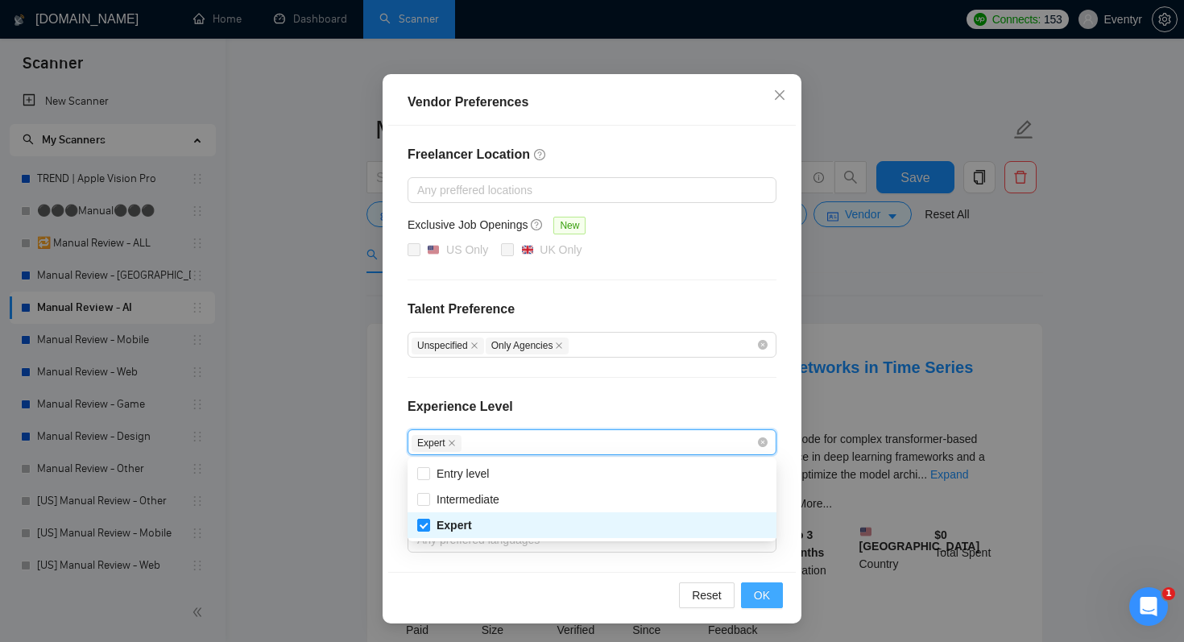
click at [765, 593] on span "OK" at bounding box center [762, 595] width 16 height 18
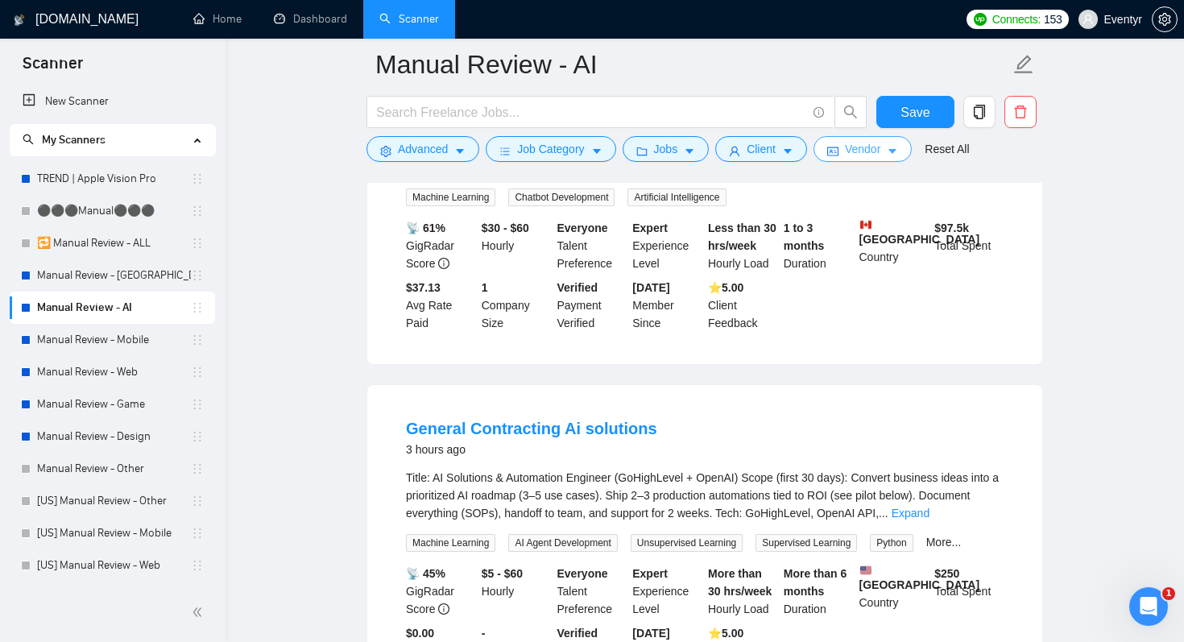
scroll to position [628, 0]
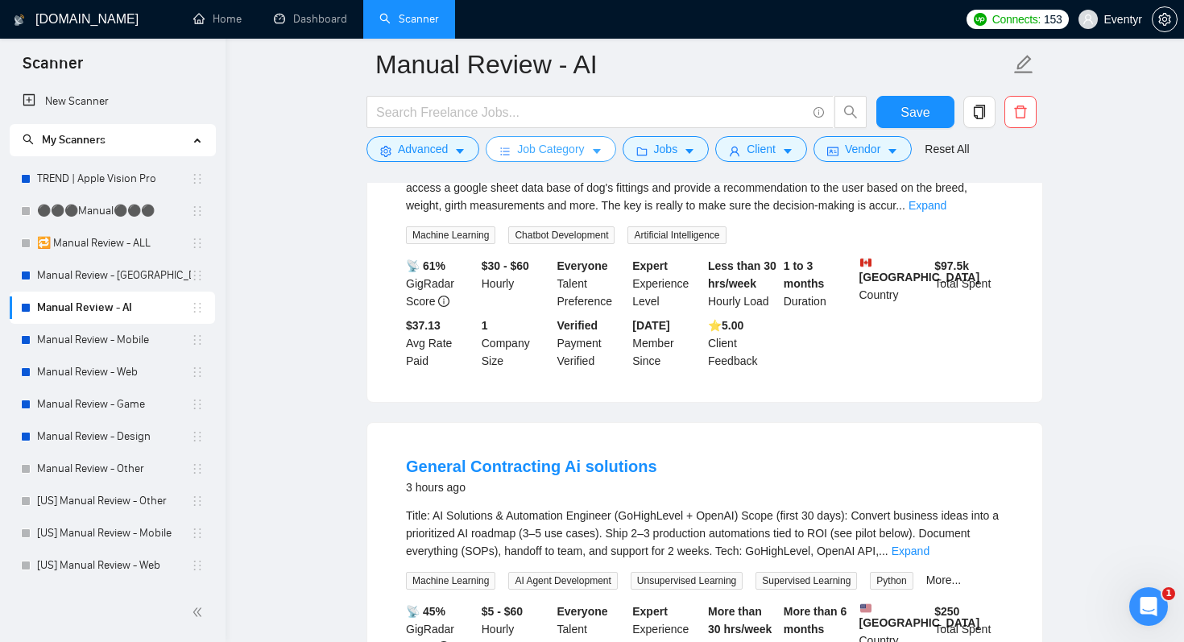
click at [579, 137] on button "Job Category" at bounding box center [551, 149] width 130 height 26
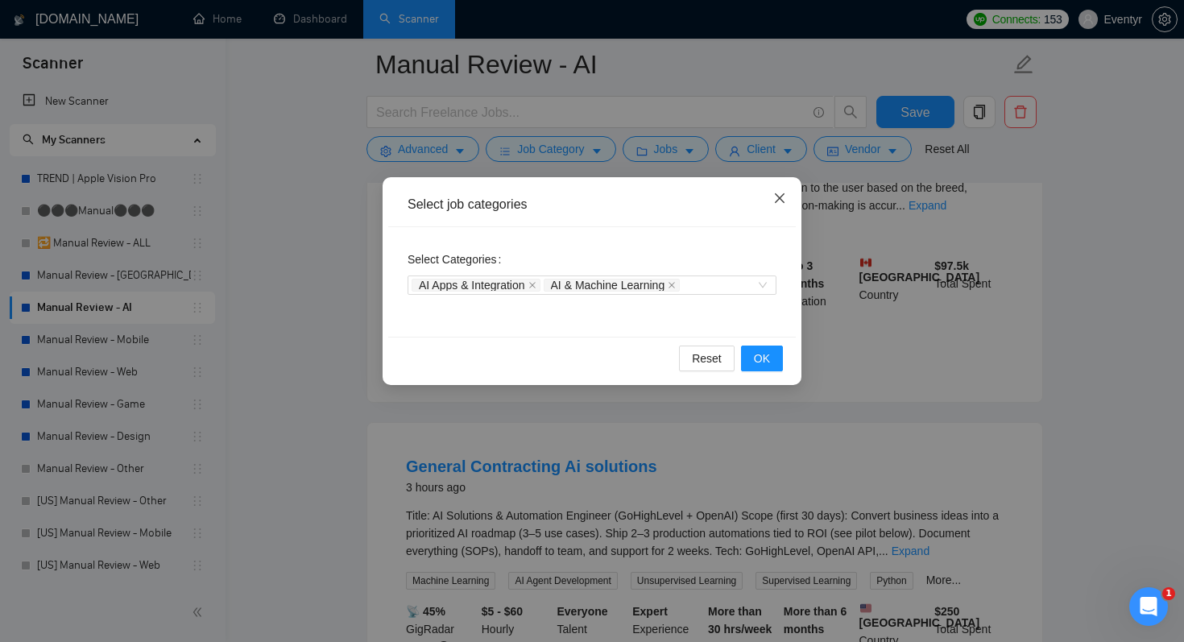
click at [797, 198] on span "Close" at bounding box center [779, 198] width 43 height 43
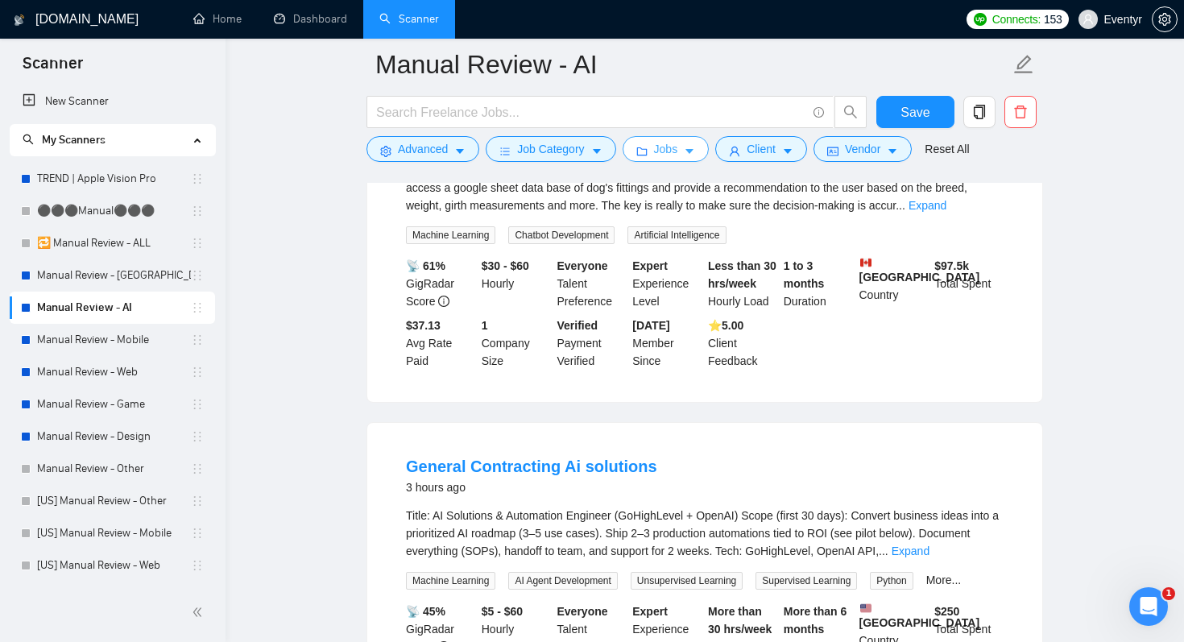
click at [702, 155] on button "Jobs" at bounding box center [666, 149] width 87 height 26
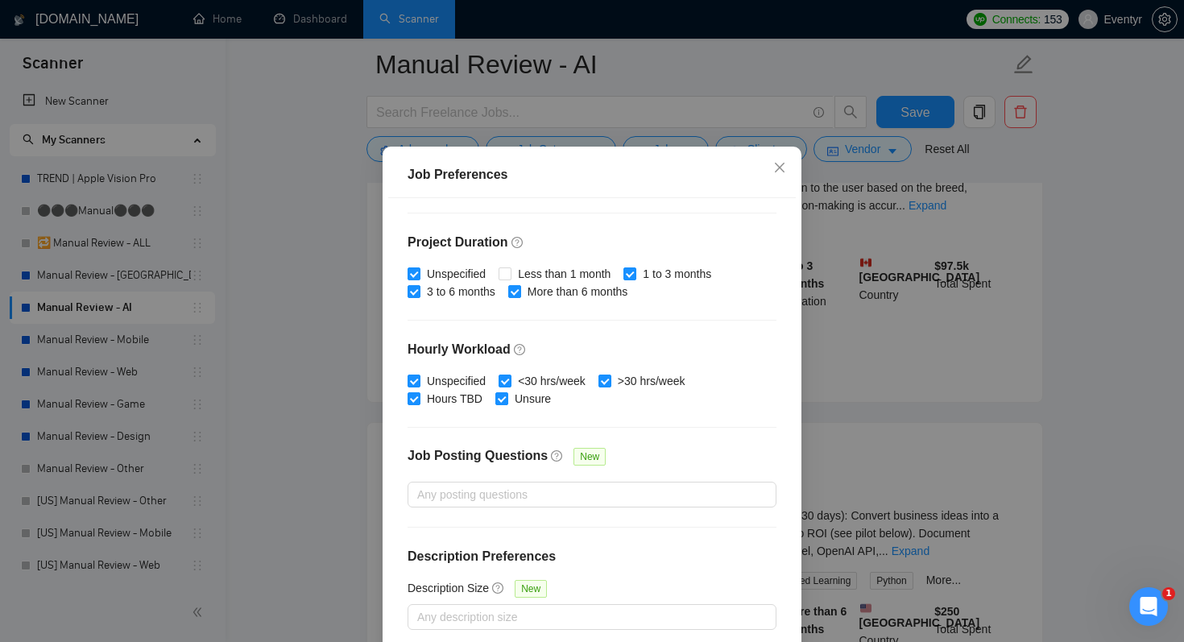
scroll to position [103, 0]
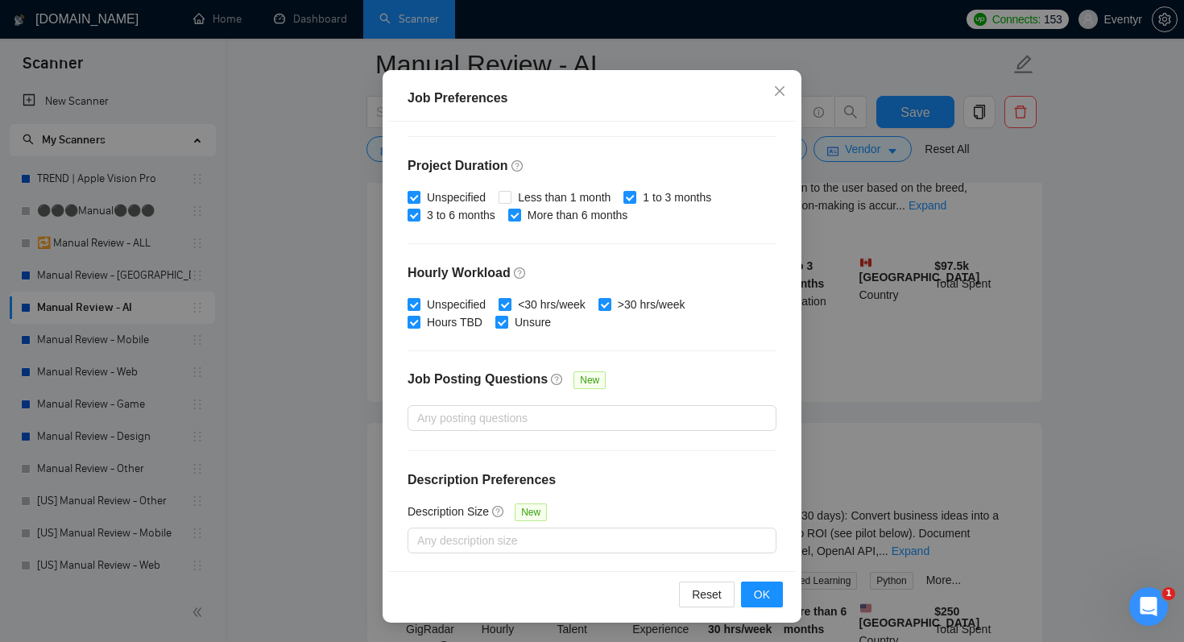
click at [510, 301] on input "<30 hrs/week" at bounding box center [504, 303] width 11 height 11
checkbox input "false"
click at [767, 602] on span "OK" at bounding box center [762, 595] width 16 height 18
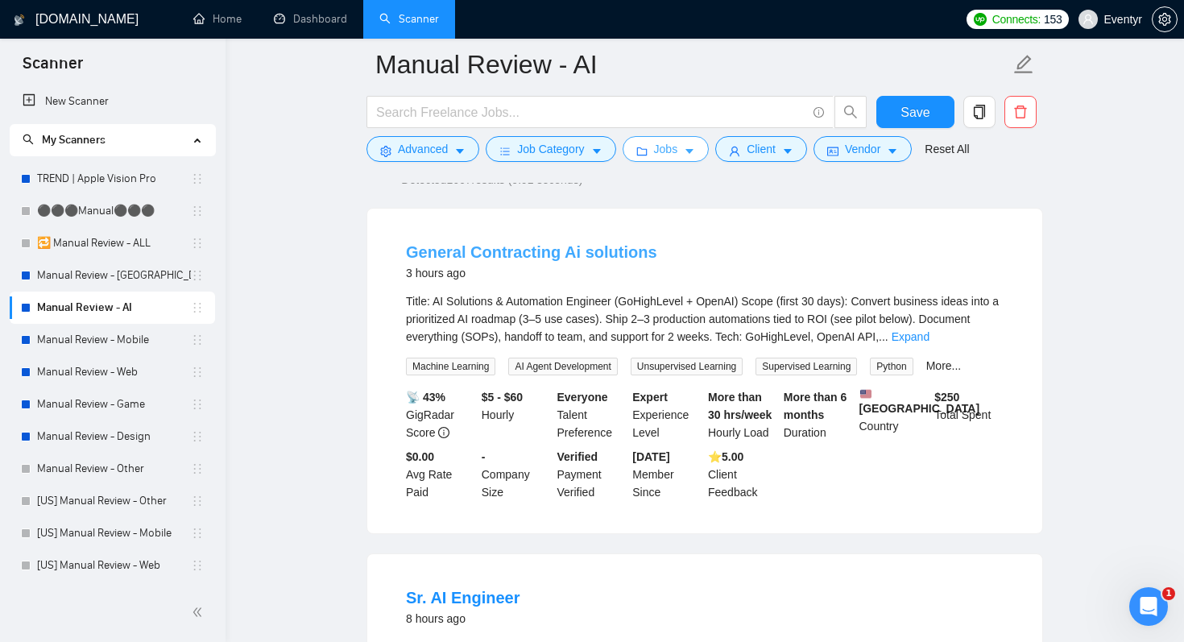
scroll to position [0, 0]
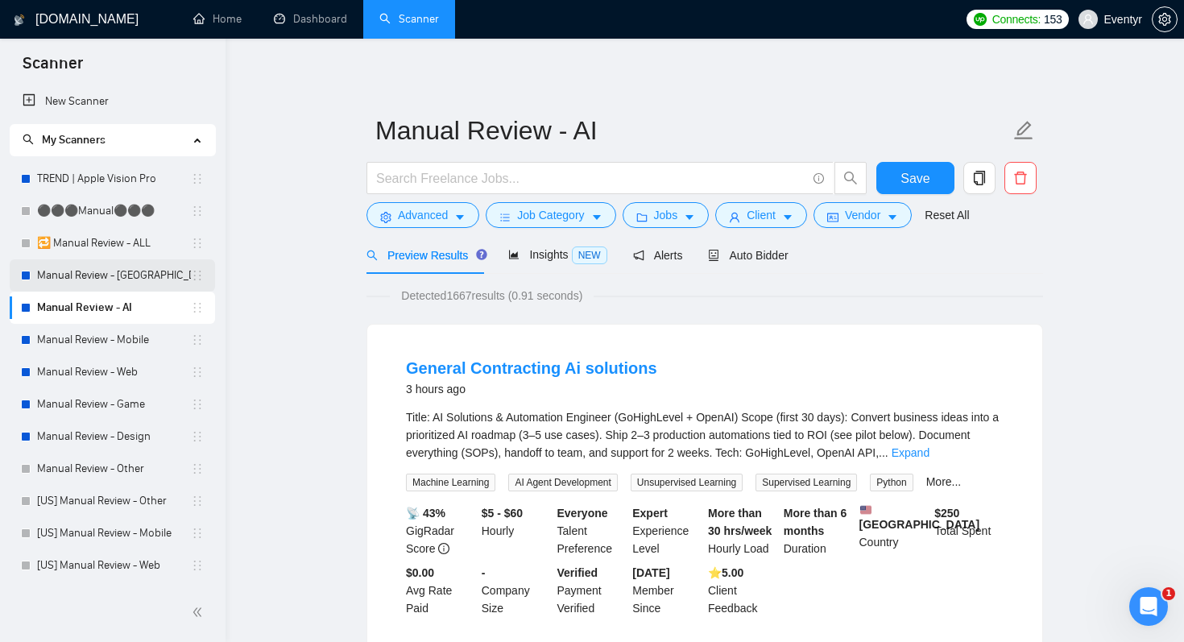
click at [97, 273] on link "Manual Review - [GEOGRAPHIC_DATA] & [GEOGRAPHIC_DATA]" at bounding box center [114, 275] width 154 height 32
click at [118, 276] on link "Manual Review - [GEOGRAPHIC_DATA] & [GEOGRAPHIC_DATA]" at bounding box center [114, 275] width 154 height 32
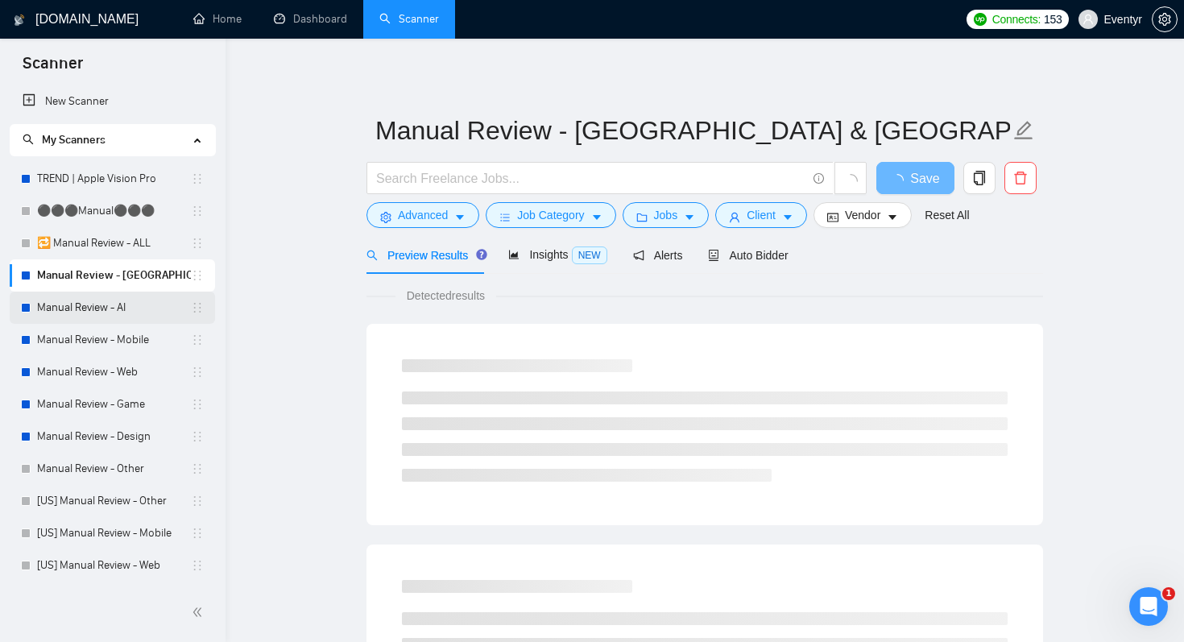
click at [110, 303] on link "Manual Review - AI" at bounding box center [114, 308] width 154 height 32
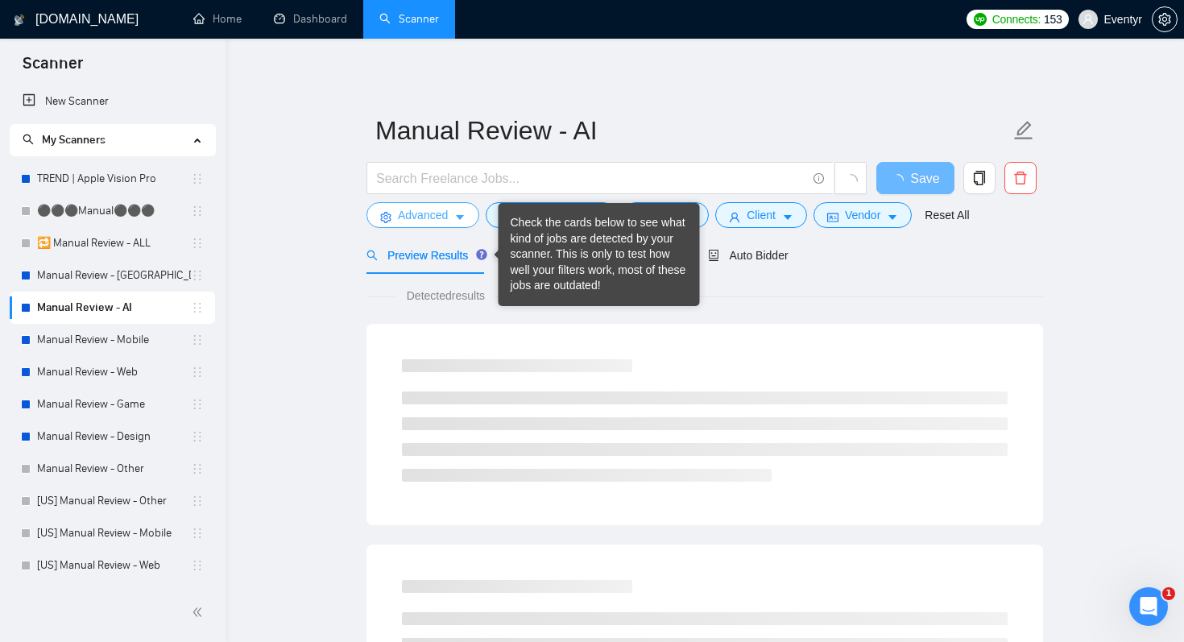
click at [447, 218] on span "Advanced" at bounding box center [423, 215] width 50 height 18
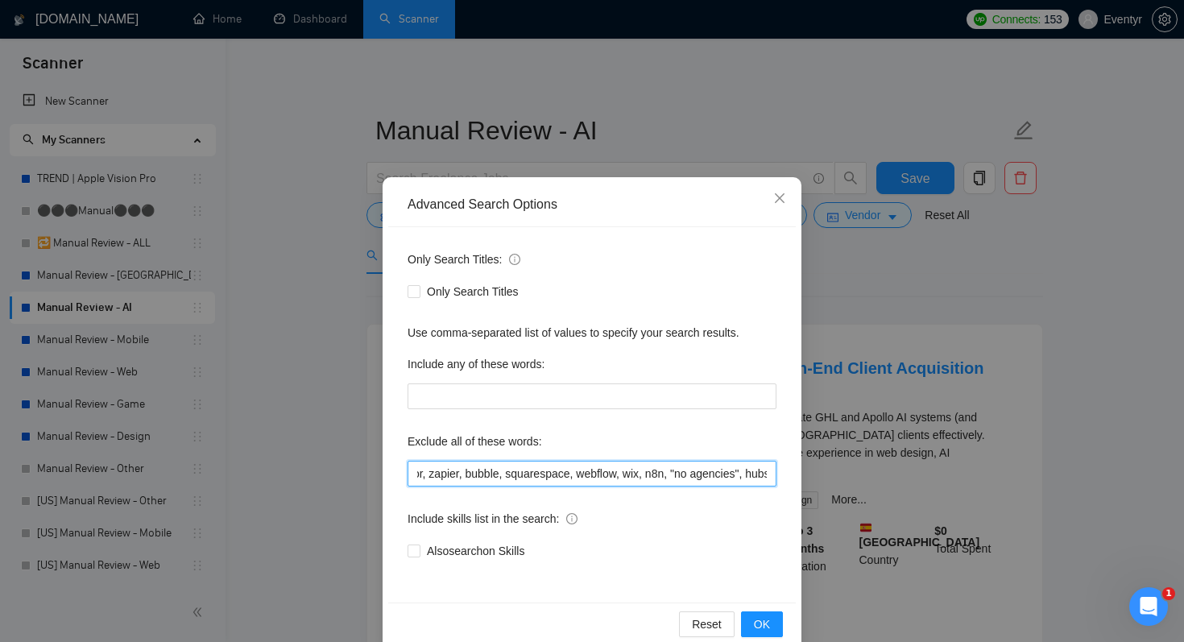
scroll to position [0, 467]
drag, startPoint x: 556, startPoint y: 475, endPoint x: 748, endPoint y: 471, distance: 192.5
click at [748, 471] on input "elementor, zapier, bubble, squarespace, webflow, wix, n8n, "no agencies", eleme…" at bounding box center [592, 474] width 369 height 26
click at [772, 471] on input "elementor, zapier, bubble, squarespace, webflow, wix, n8n, "no agencies", eleme…" at bounding box center [592, 474] width 369 height 26
click at [780, 197] on icon "close" at bounding box center [780, 198] width 10 height 10
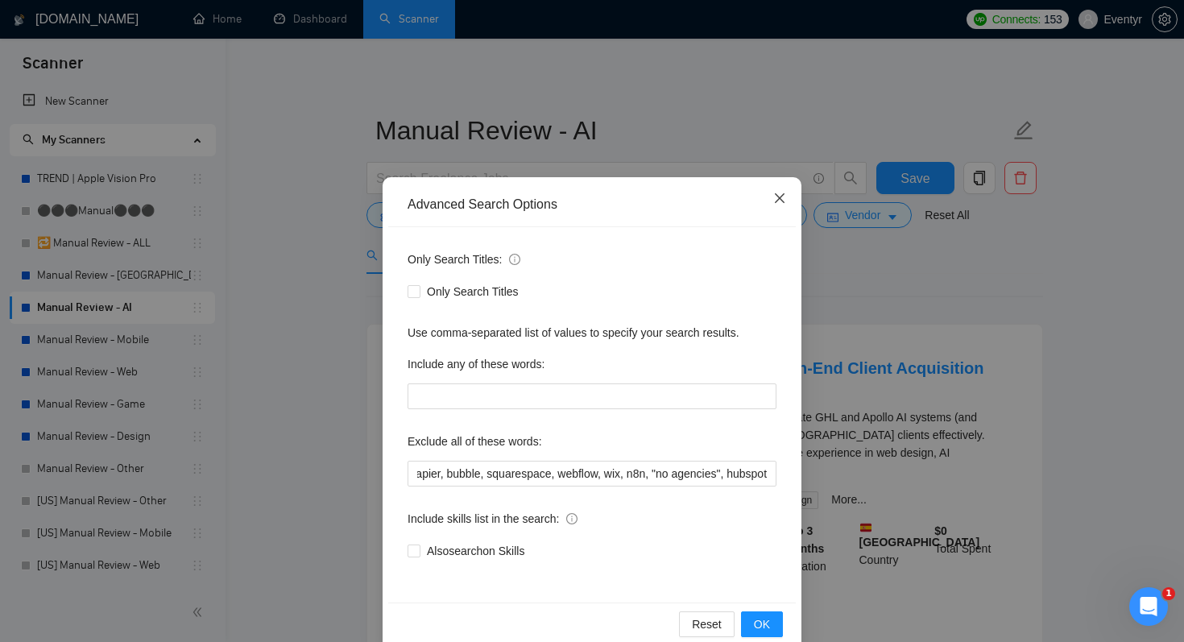
scroll to position [0, 0]
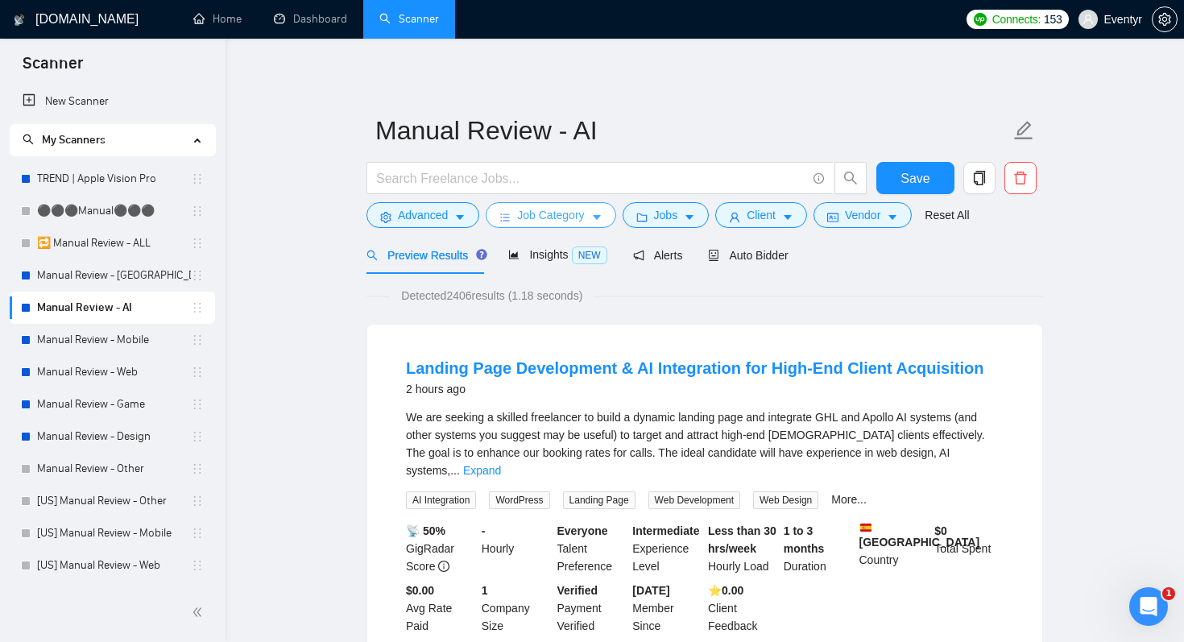
click at [557, 213] on span "Job Category" at bounding box center [550, 215] width 67 height 18
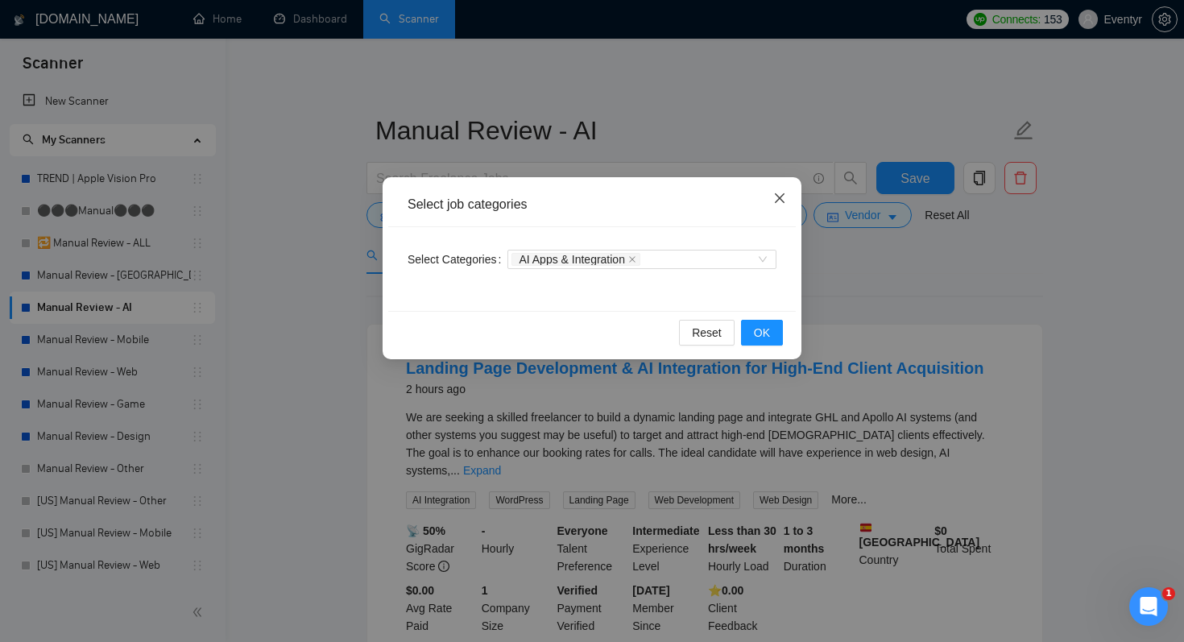
click at [780, 195] on icon "close" at bounding box center [779, 198] width 13 height 13
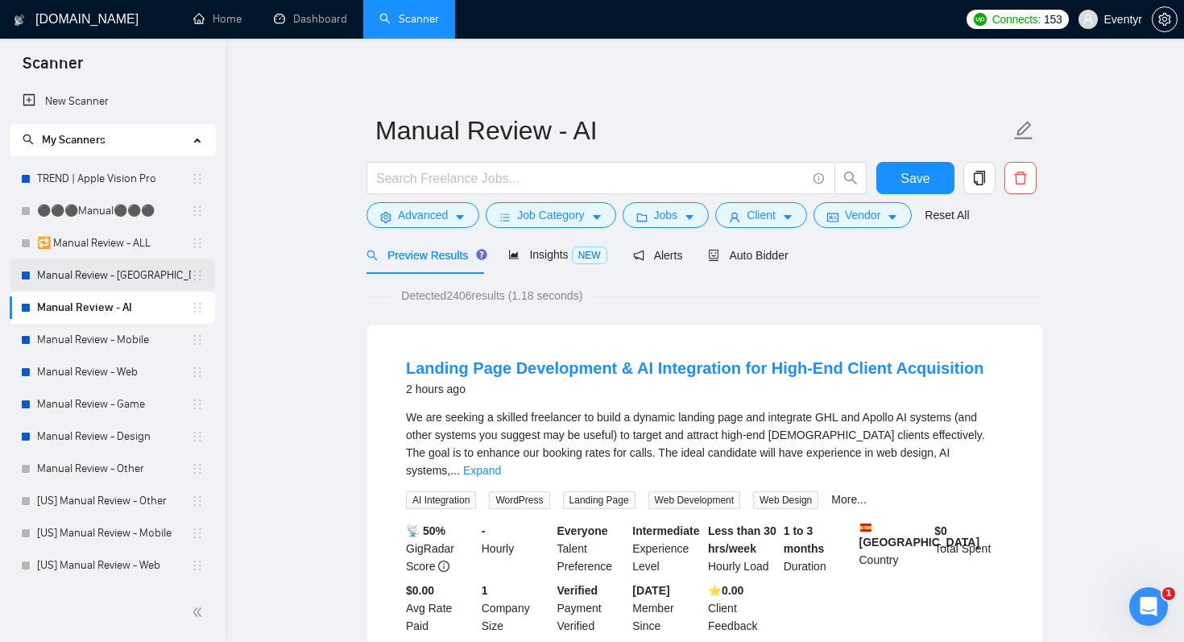
click at [80, 276] on link "Manual Review - [GEOGRAPHIC_DATA] & [GEOGRAPHIC_DATA]" at bounding box center [114, 275] width 154 height 32
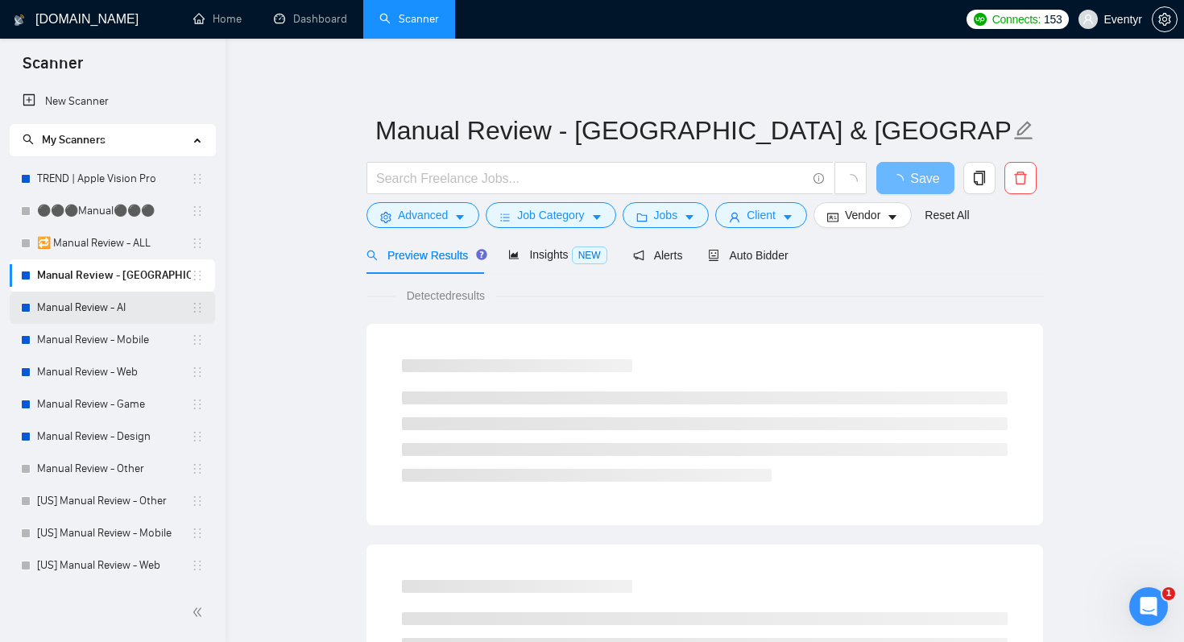
click at [86, 308] on link "Manual Review - AI" at bounding box center [114, 308] width 154 height 32
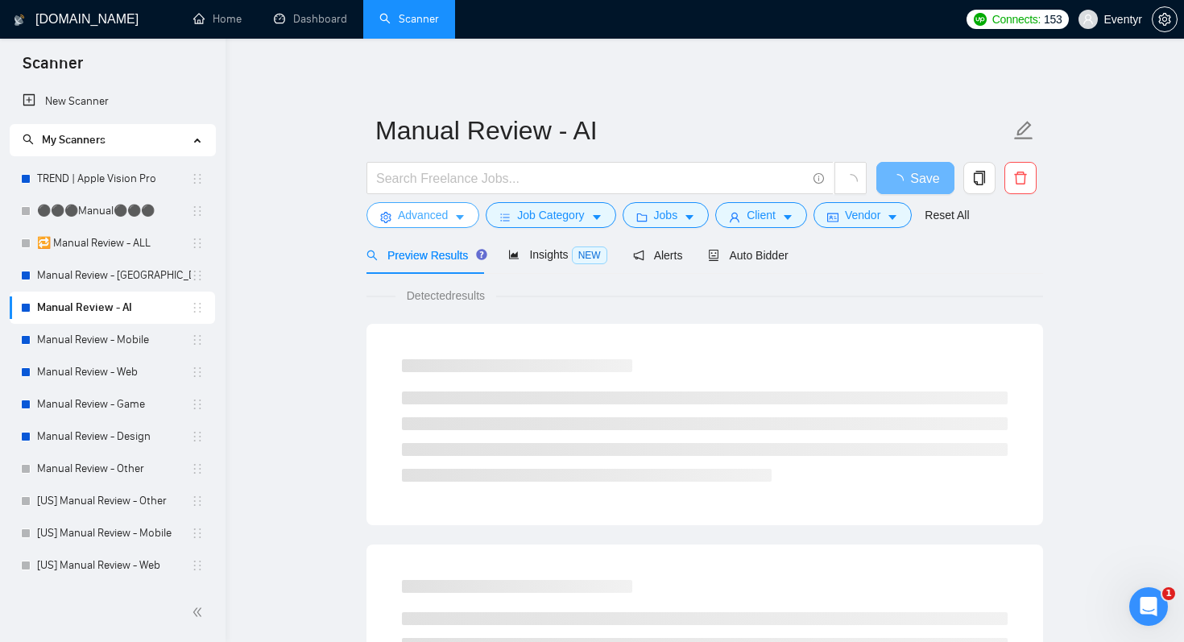
click at [421, 218] on span "Advanced" at bounding box center [423, 215] width 50 height 18
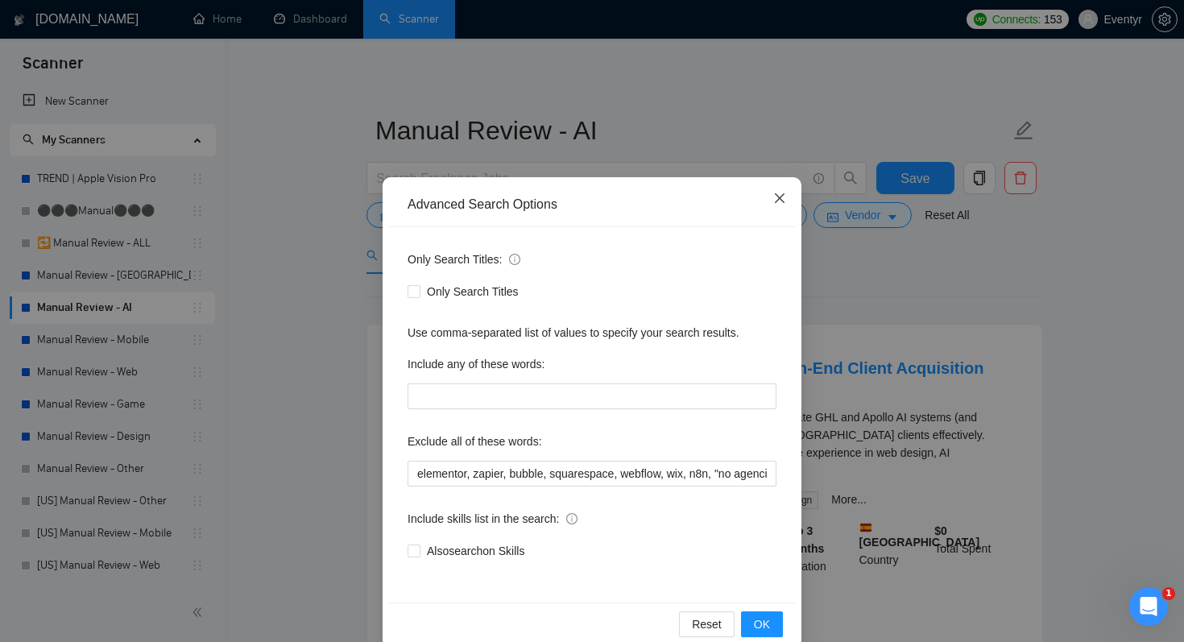
click at [772, 197] on span "Close" at bounding box center [779, 198] width 43 height 43
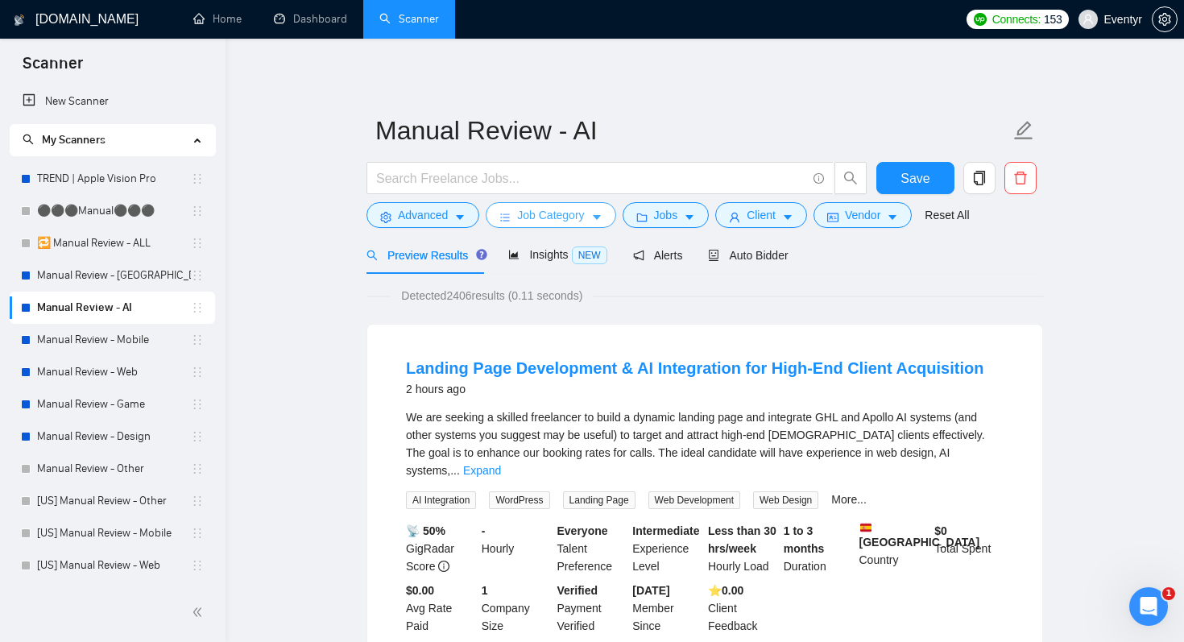
click at [574, 213] on span "Job Category" at bounding box center [550, 215] width 67 height 18
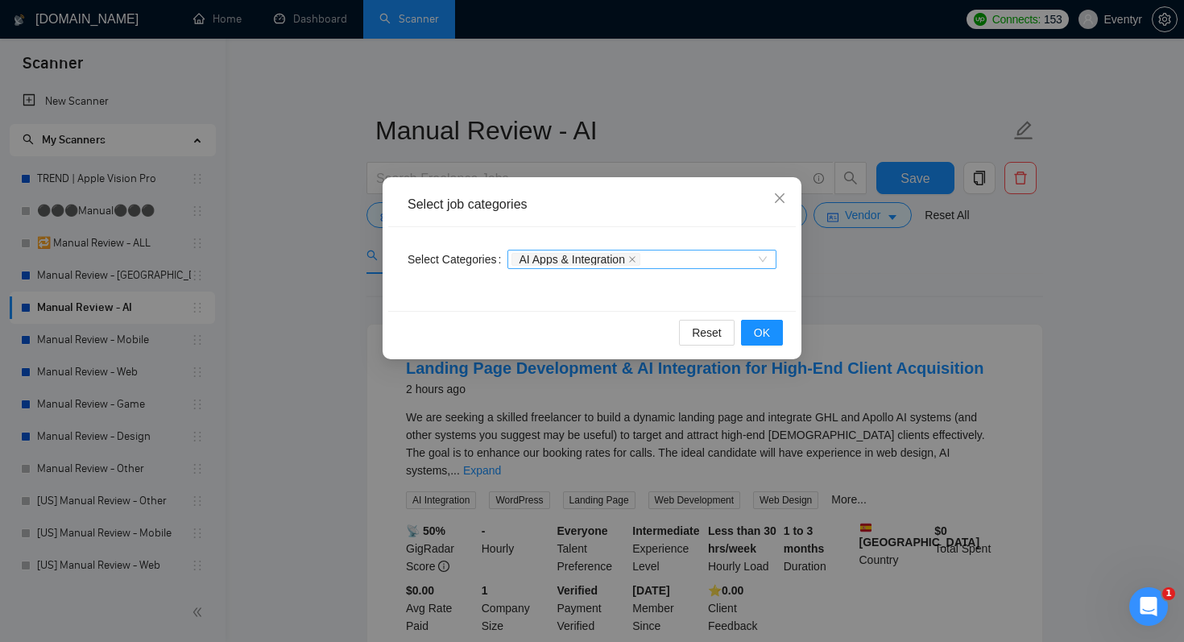
click at [700, 257] on div "AI Apps & Integration" at bounding box center [633, 259] width 245 height 16
type input "ф"
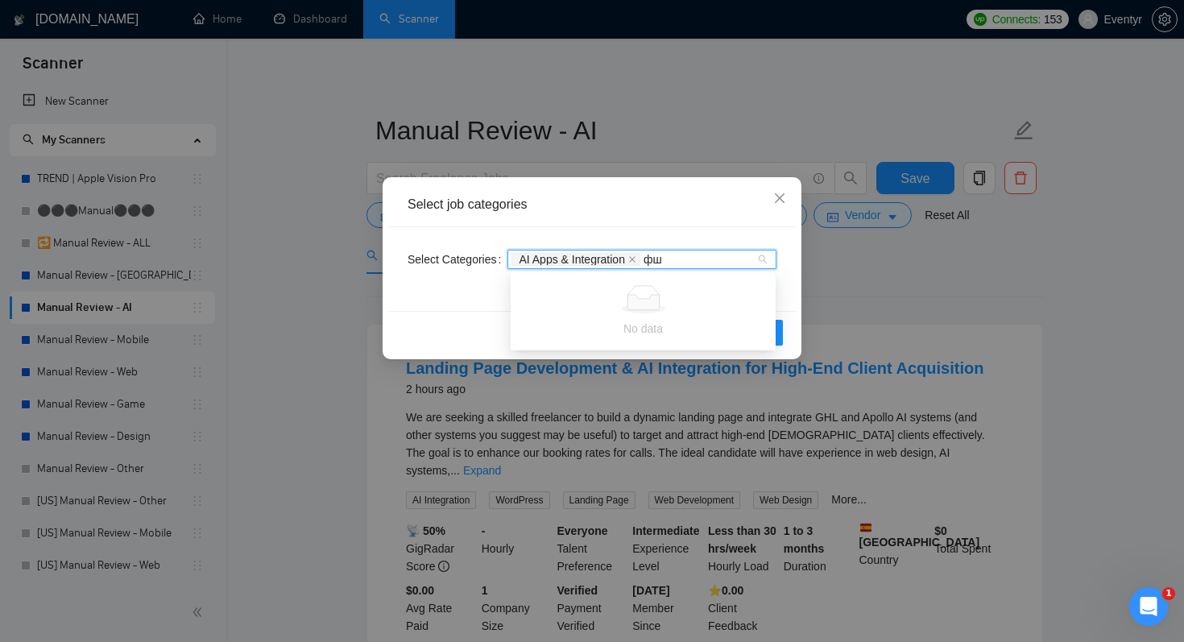
type input "ф"
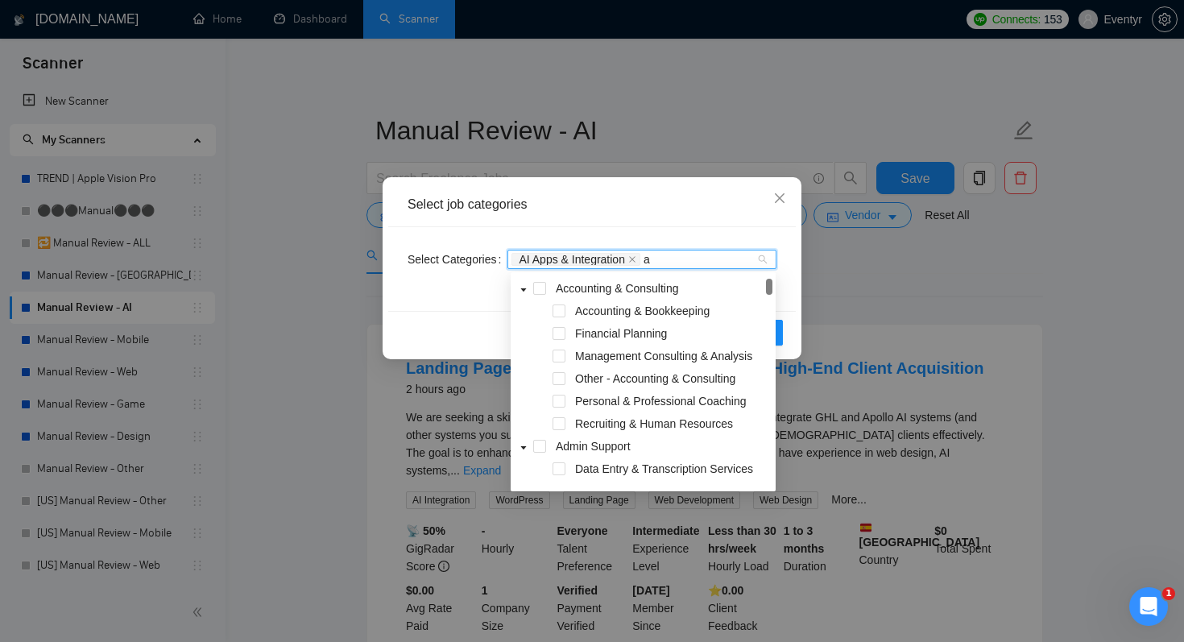
type input "ai"
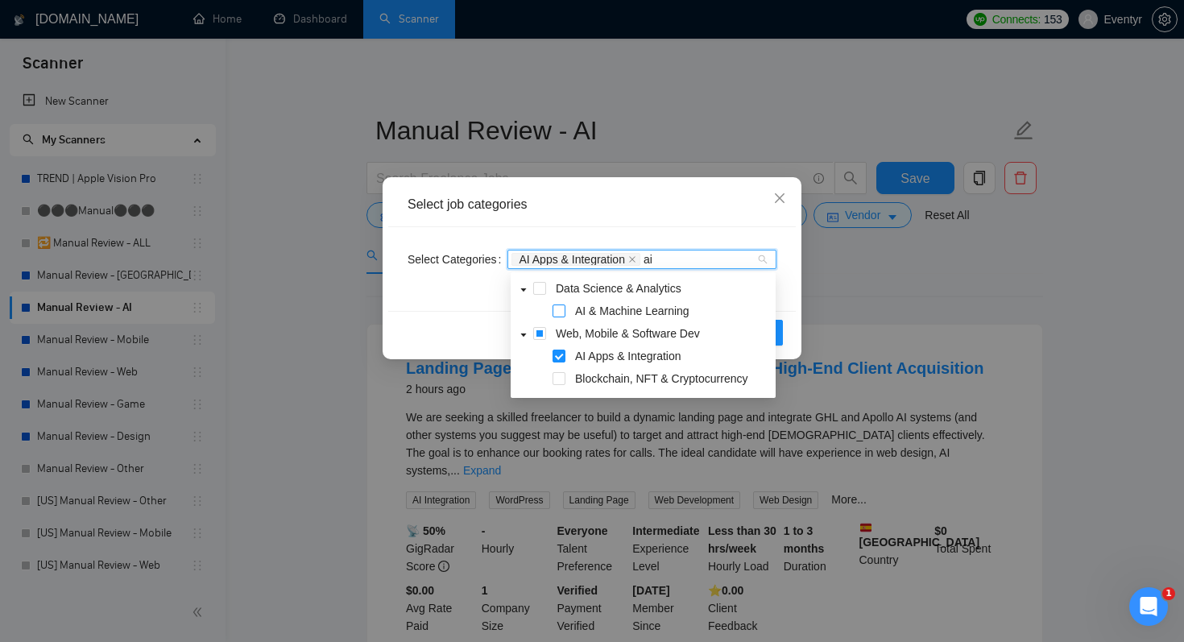
click at [561, 308] on span at bounding box center [559, 310] width 13 height 13
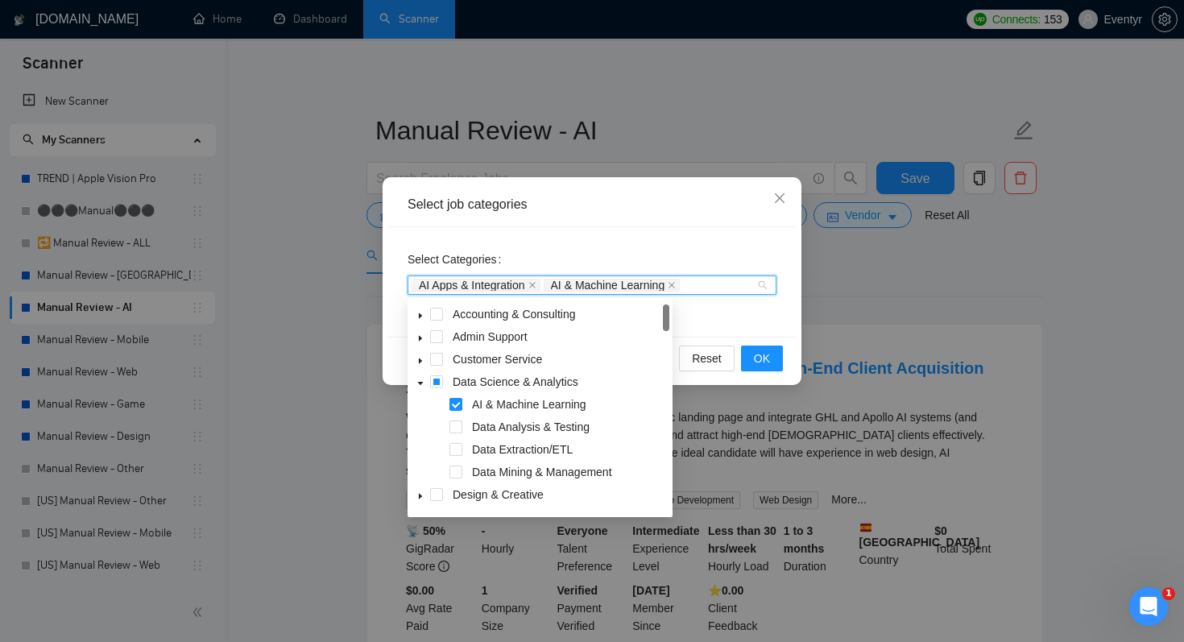
click at [629, 238] on div "Select Categories AI Apps & Integration AI & Machine Learning" at bounding box center [592, 282] width 408 height 110
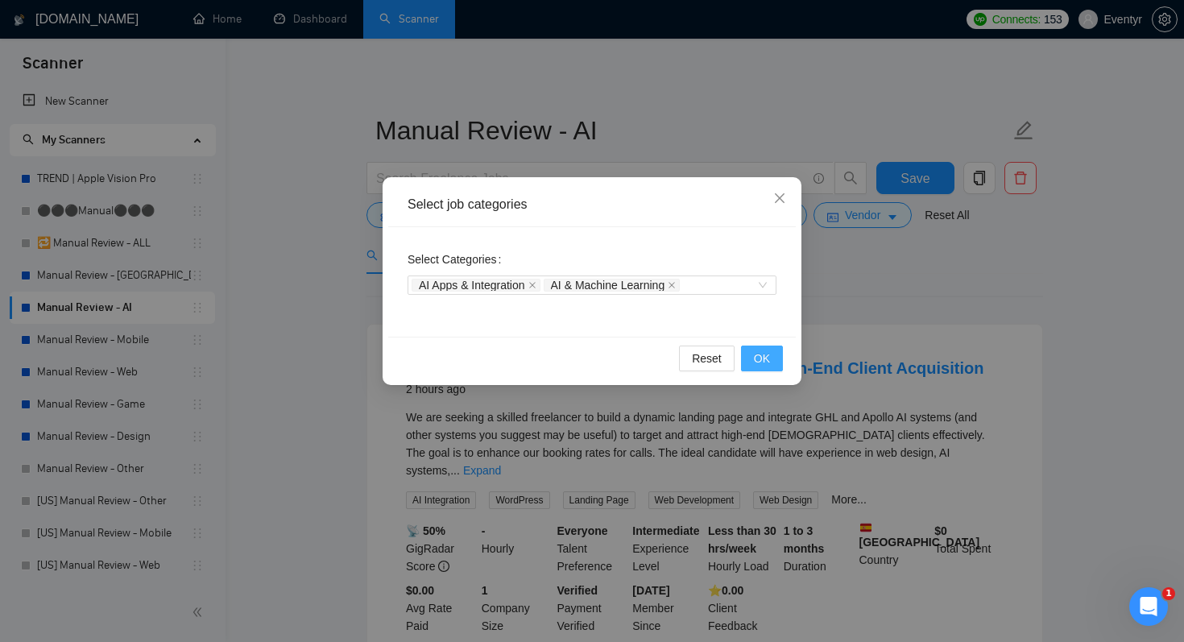
click at [767, 360] on span "OK" at bounding box center [762, 359] width 16 height 18
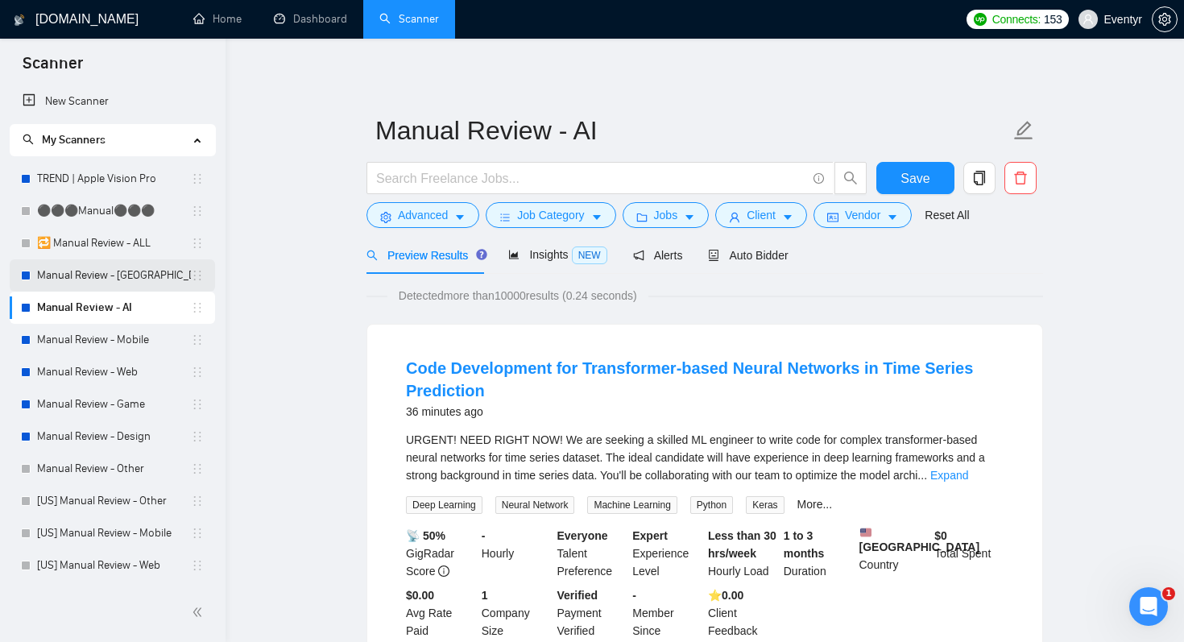
click at [124, 276] on link "Manual Review - [GEOGRAPHIC_DATA] & [GEOGRAPHIC_DATA]" at bounding box center [114, 275] width 154 height 32
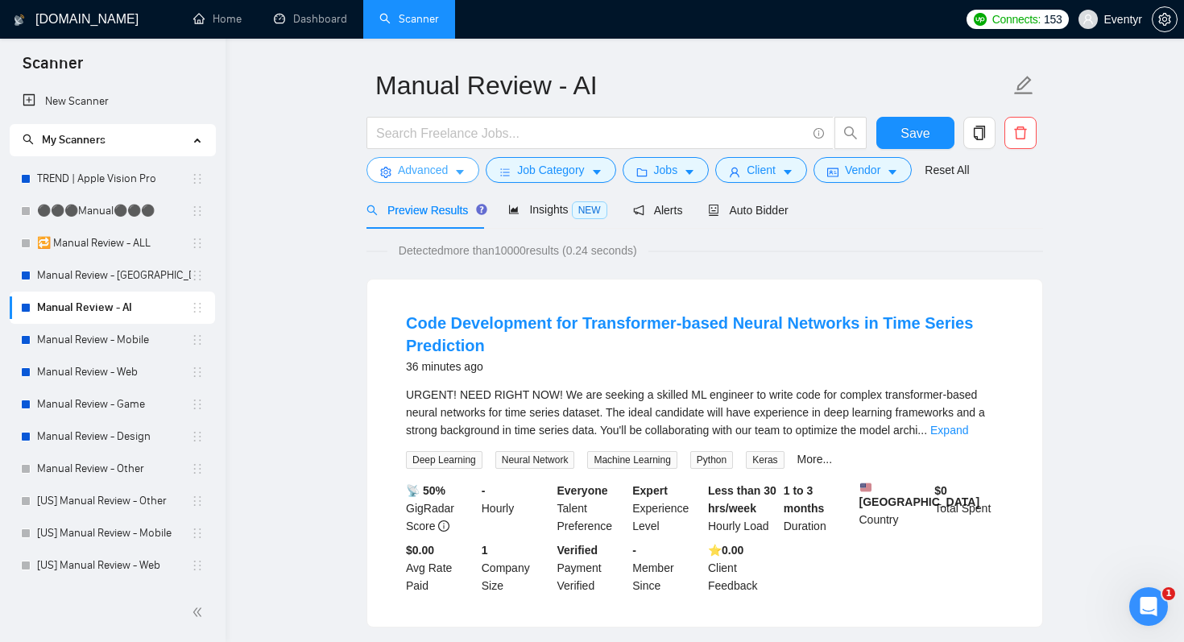
click at [437, 176] on span "Advanced" at bounding box center [423, 170] width 50 height 18
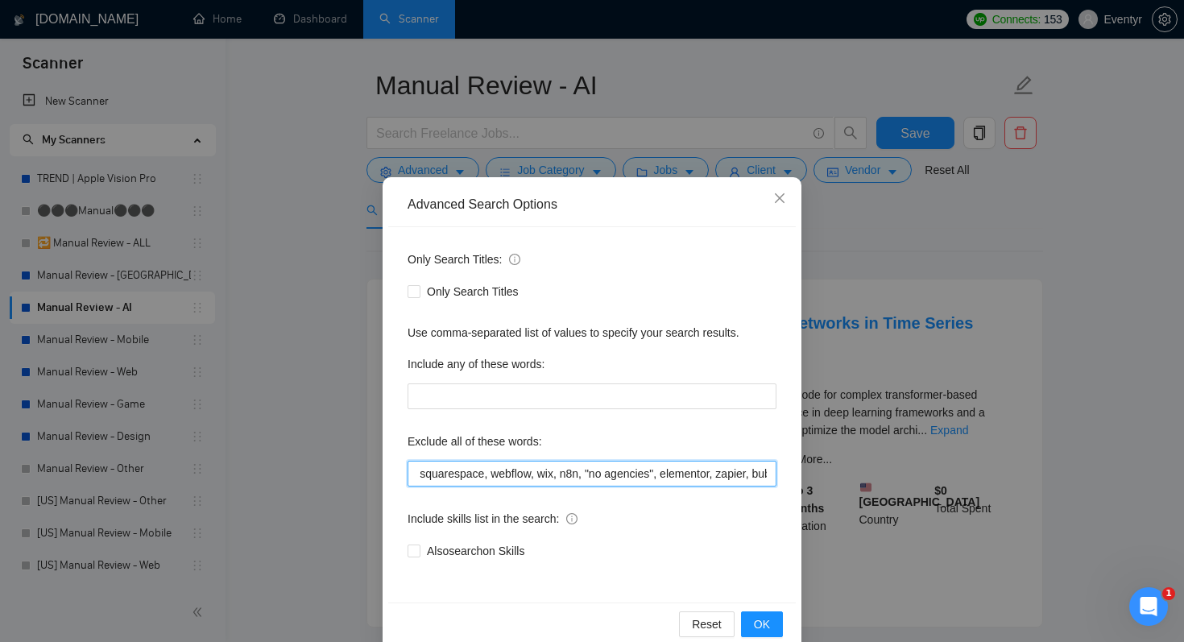
scroll to position [0, 467]
drag, startPoint x: 610, startPoint y: 470, endPoint x: 839, endPoint y: 469, distance: 229.6
click at [839, 469] on div "Advanced Search Options Only Search Titles: Only Search Titles Use comma-separa…" at bounding box center [592, 321] width 1184 height 642
click at [767, 479] on input "elementor, zapier, bubble, squarespace, webflow, wix, n8n, "no agencies", eleme…" at bounding box center [592, 474] width 369 height 26
paste input ""no agency", "agency", "no agencies", "prompt engineer", "equity", "join our te…"
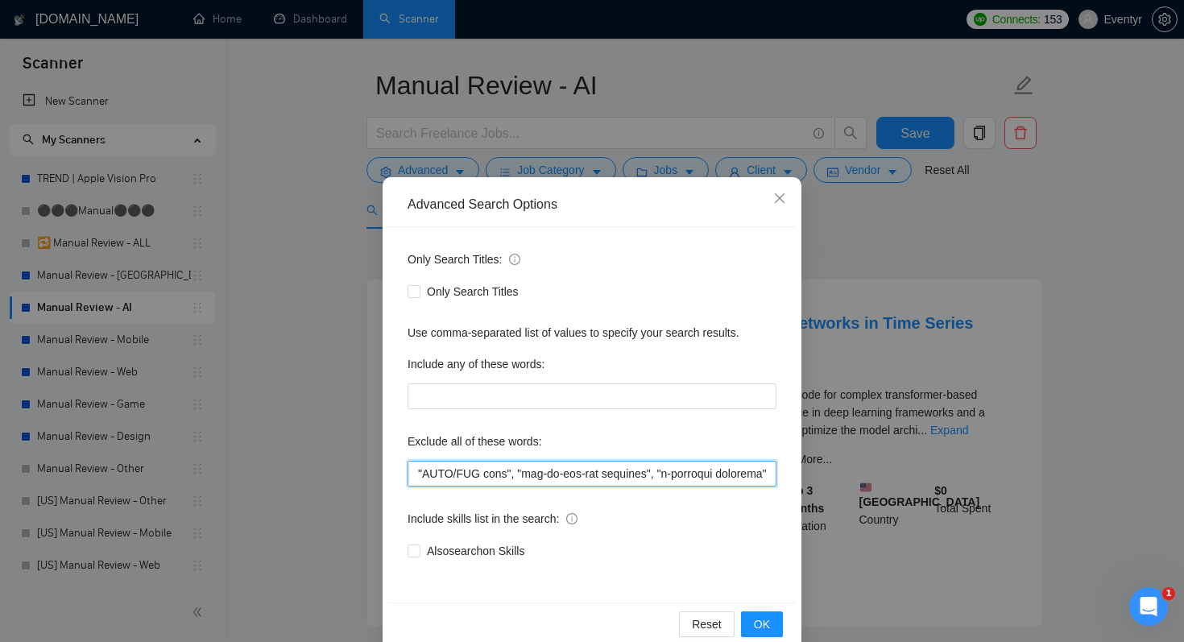
scroll to position [28, 0]
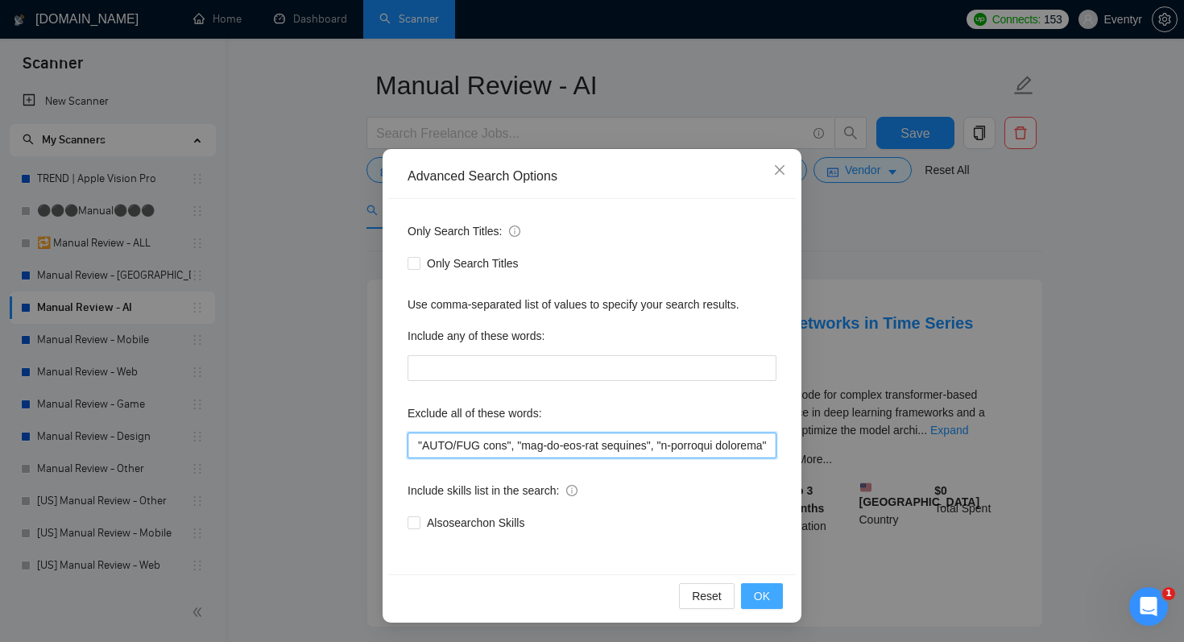
type input "elementor, zapier, bubble, squarespace, webflow, wix, n8n, "no agencies", eleme…"
click at [768, 603] on span "OK" at bounding box center [762, 596] width 16 height 18
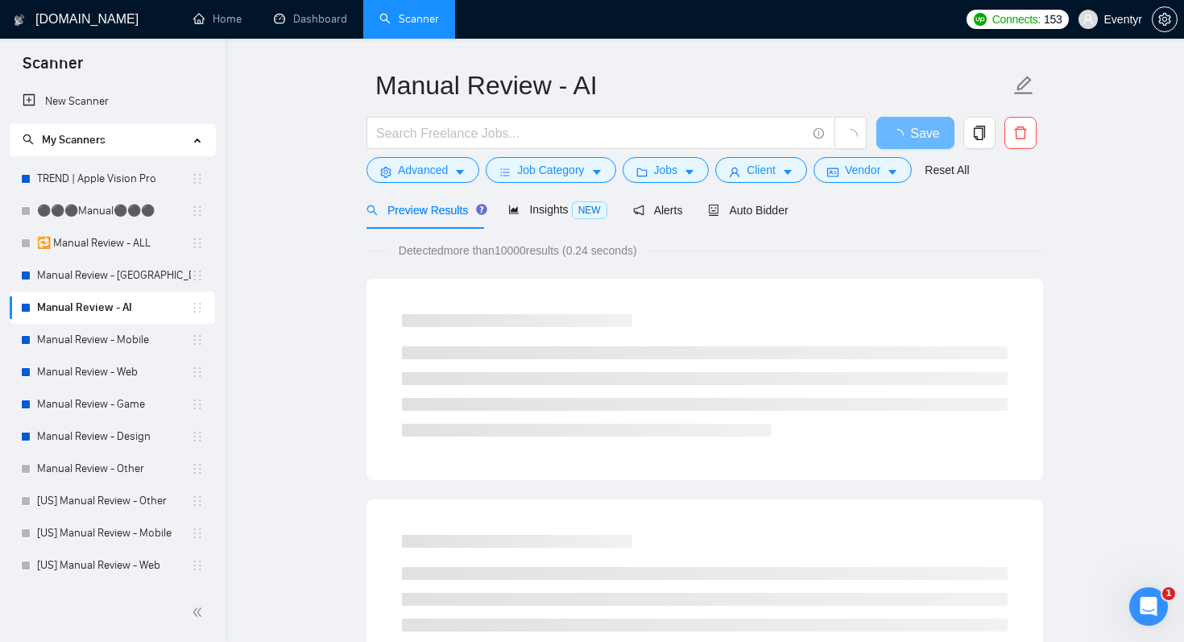
scroll to position [0, 0]
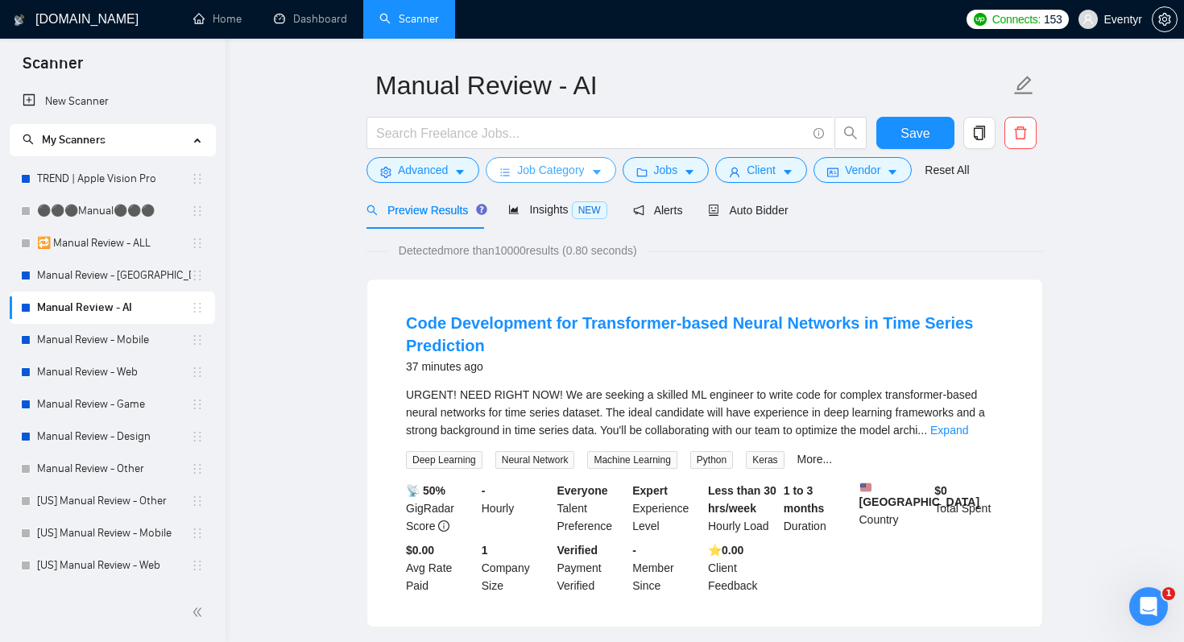
click at [578, 168] on span "Job Category" at bounding box center [550, 170] width 67 height 18
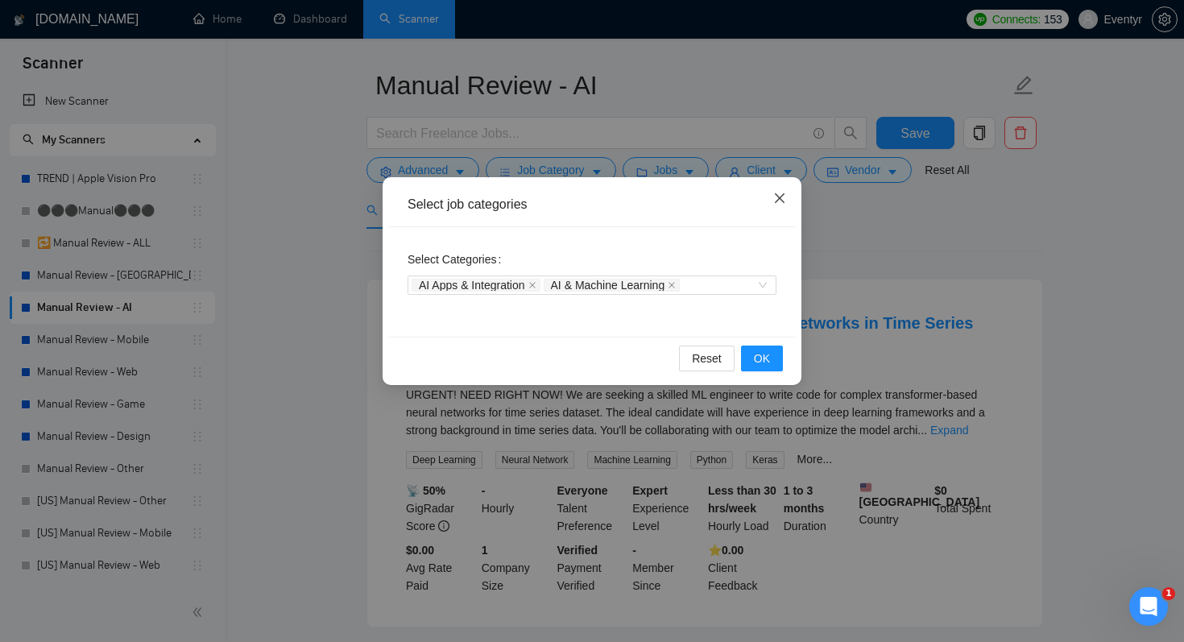
click at [782, 192] on span "Close" at bounding box center [779, 198] width 43 height 43
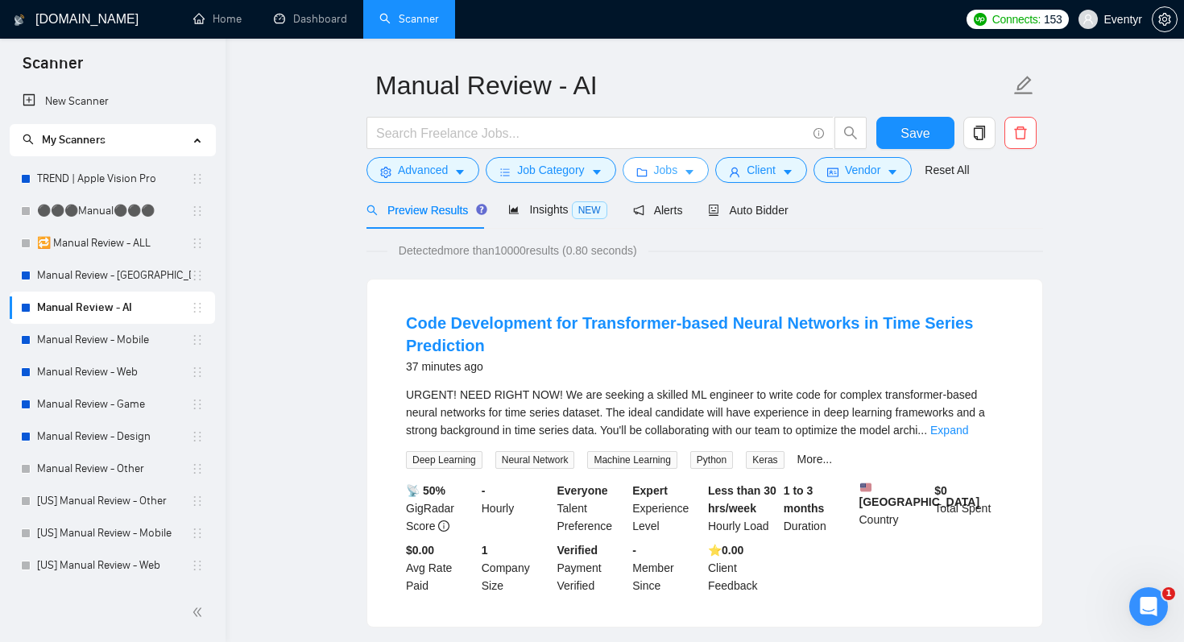
click at [678, 171] on span "Jobs" at bounding box center [666, 170] width 24 height 18
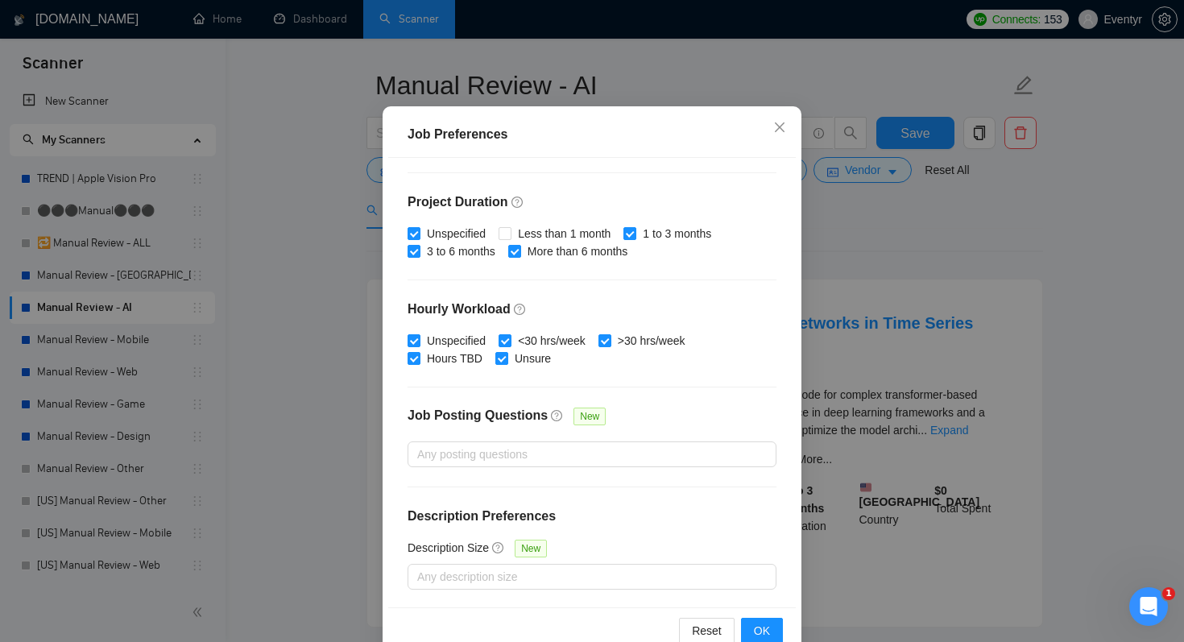
scroll to position [78, 0]
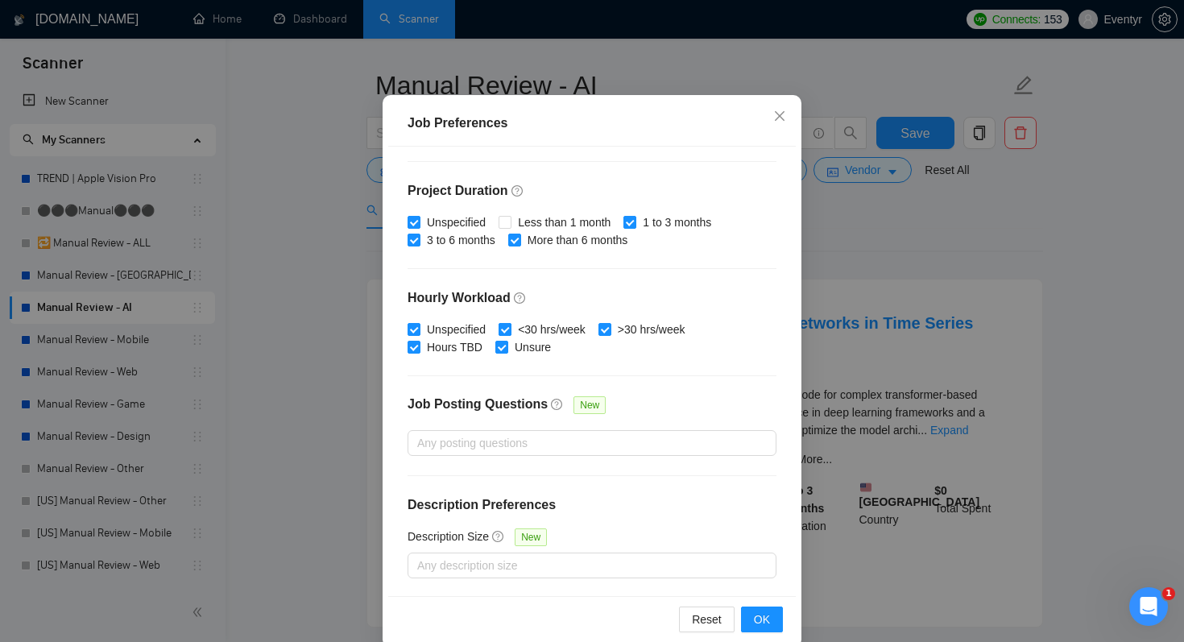
click at [510, 328] on input "<30 hrs/week" at bounding box center [504, 328] width 11 height 11
checkbox input "false"
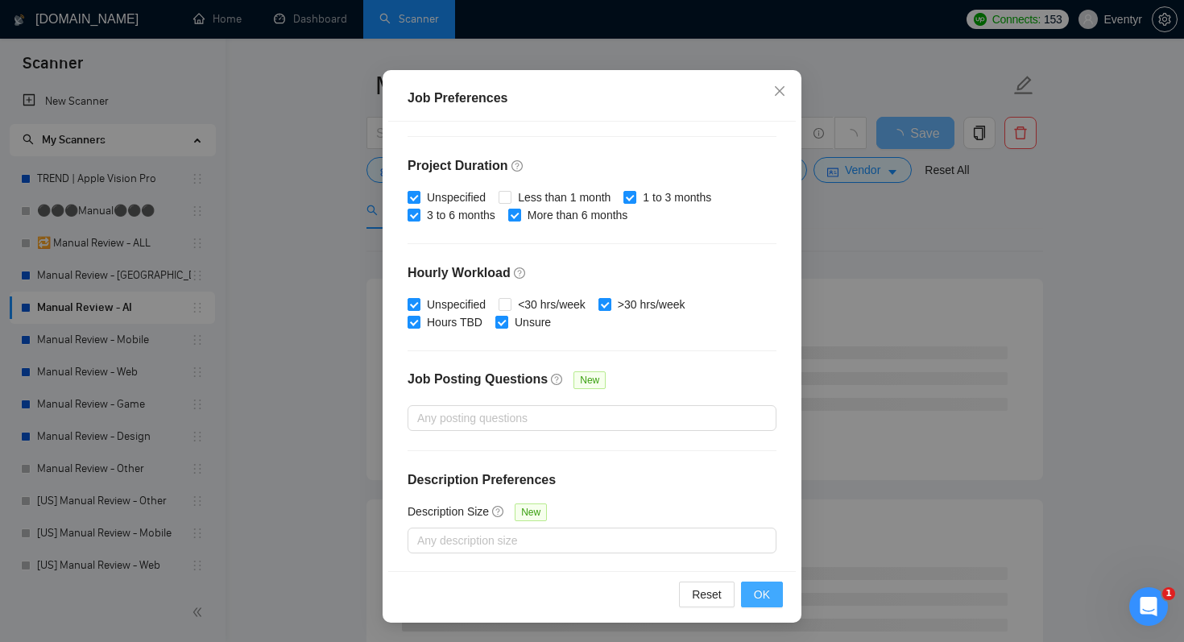
click at [763, 594] on span "OK" at bounding box center [762, 595] width 16 height 18
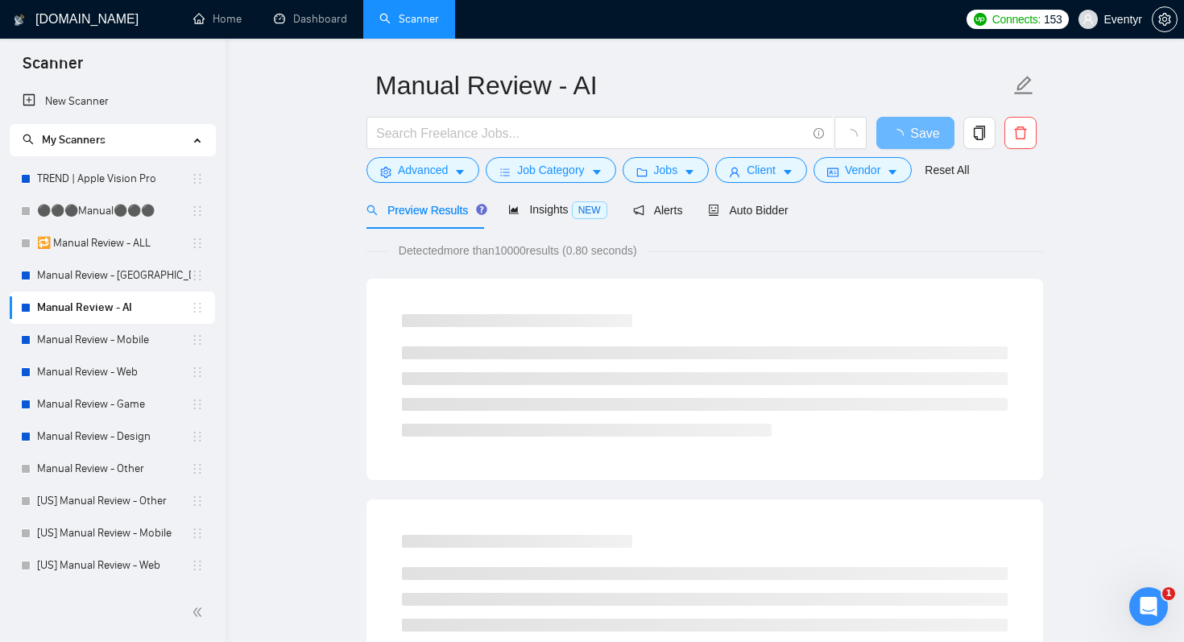
scroll to position [27, 0]
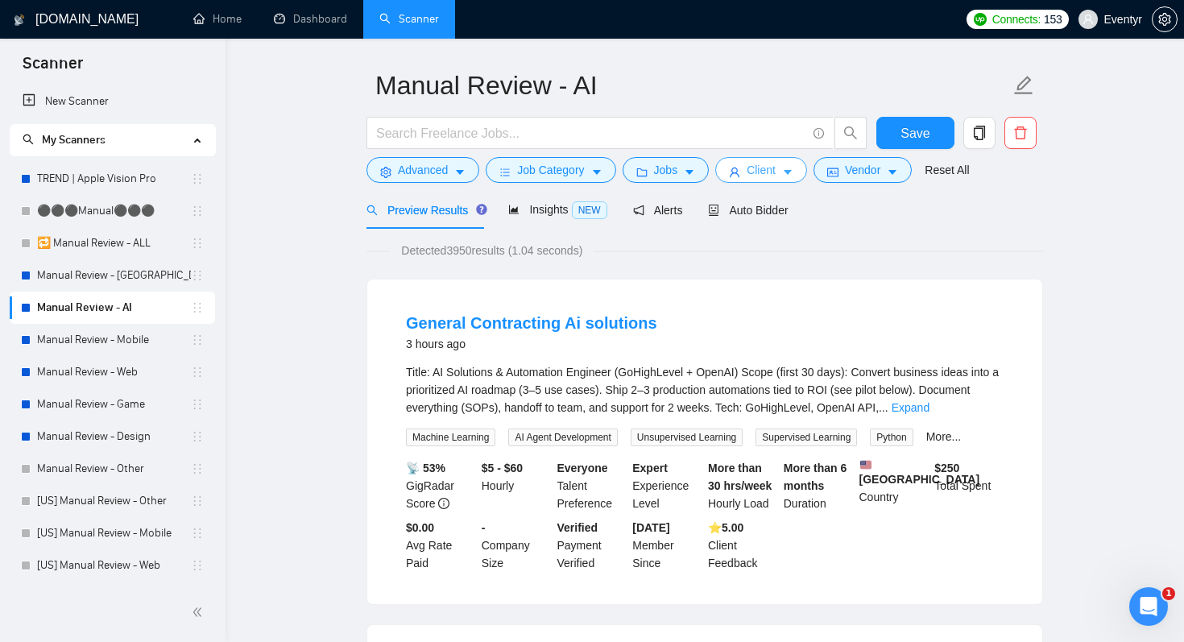
click at [772, 177] on span "Client" at bounding box center [761, 170] width 29 height 18
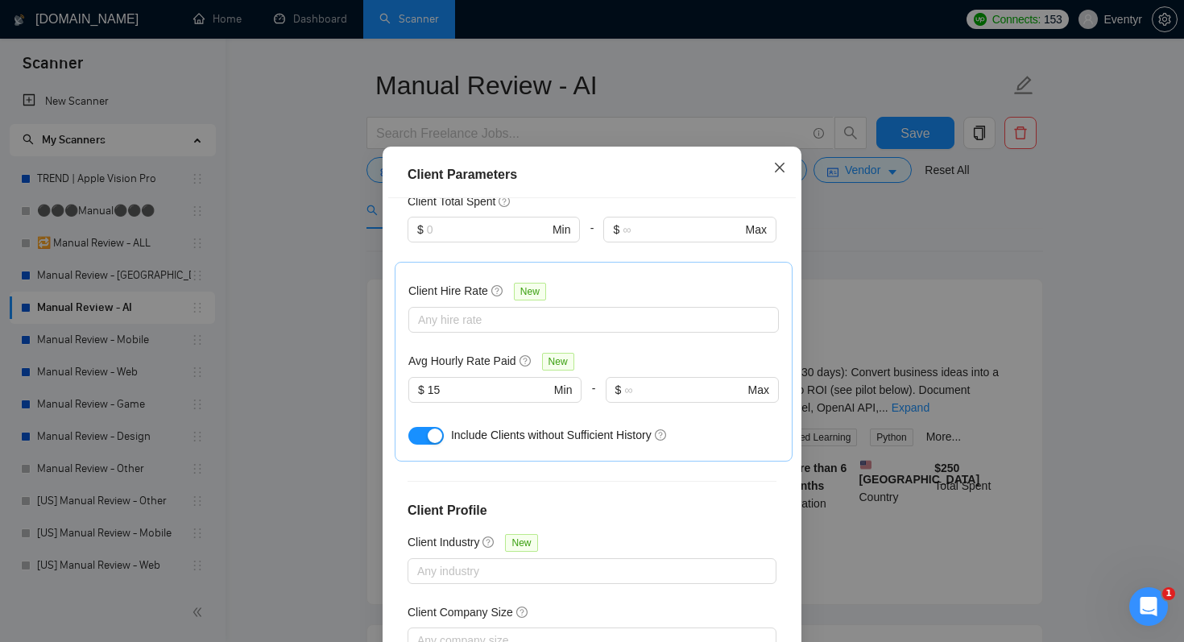
click at [776, 174] on icon "close" at bounding box center [779, 167] width 13 height 13
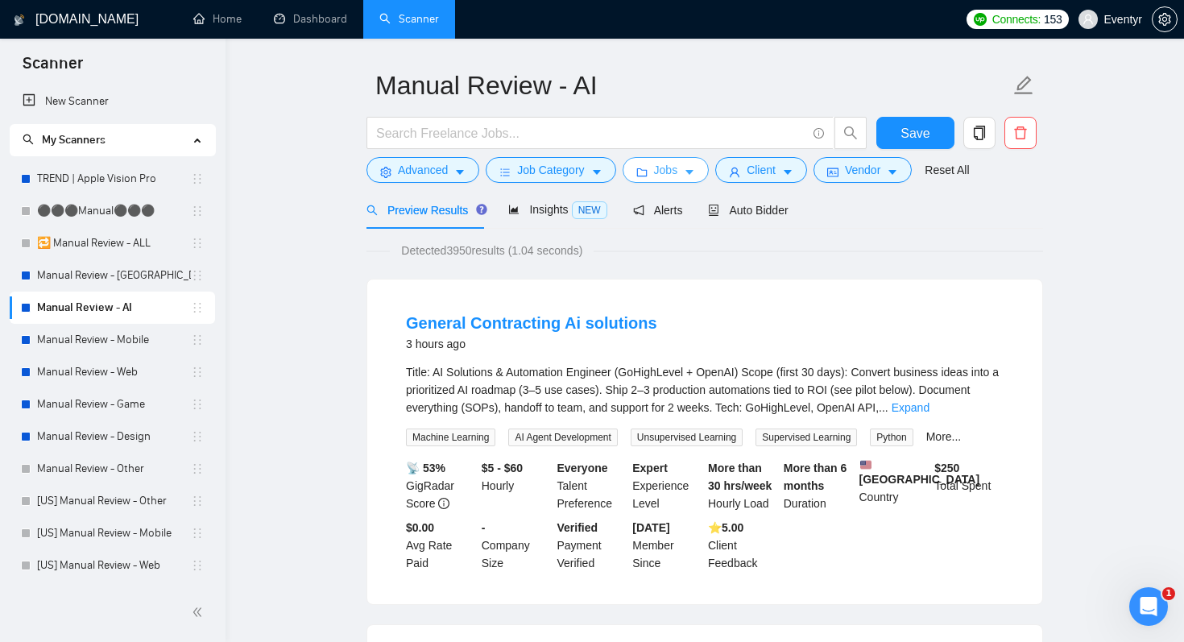
click at [691, 176] on icon "caret-down" at bounding box center [689, 172] width 11 height 11
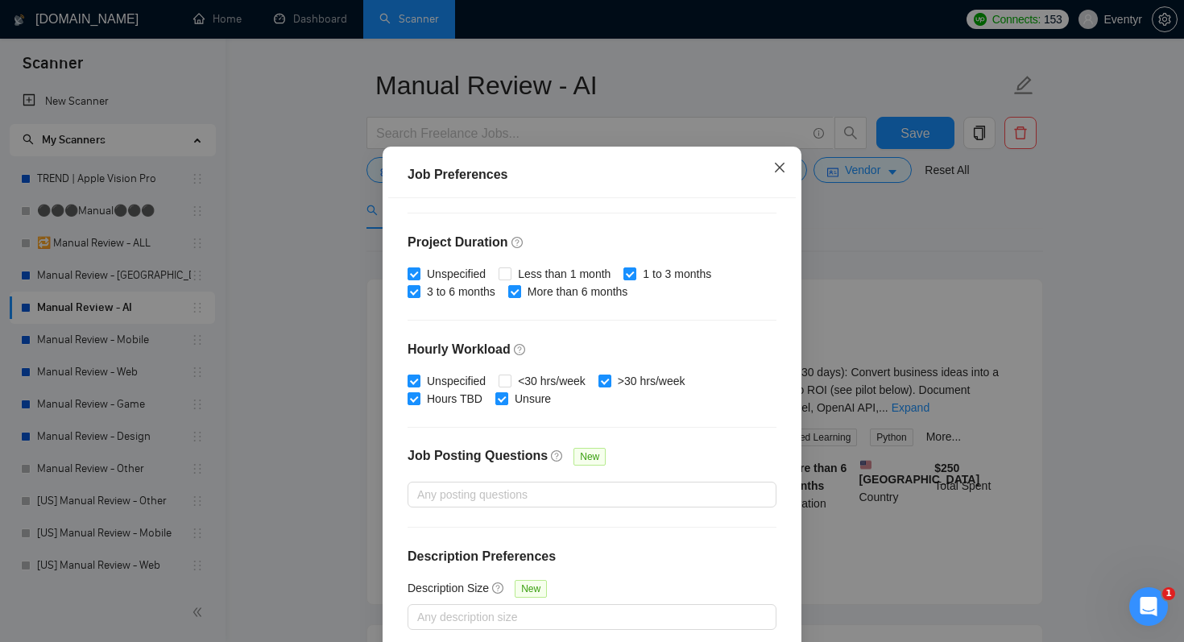
click at [780, 174] on icon "close" at bounding box center [779, 167] width 13 height 13
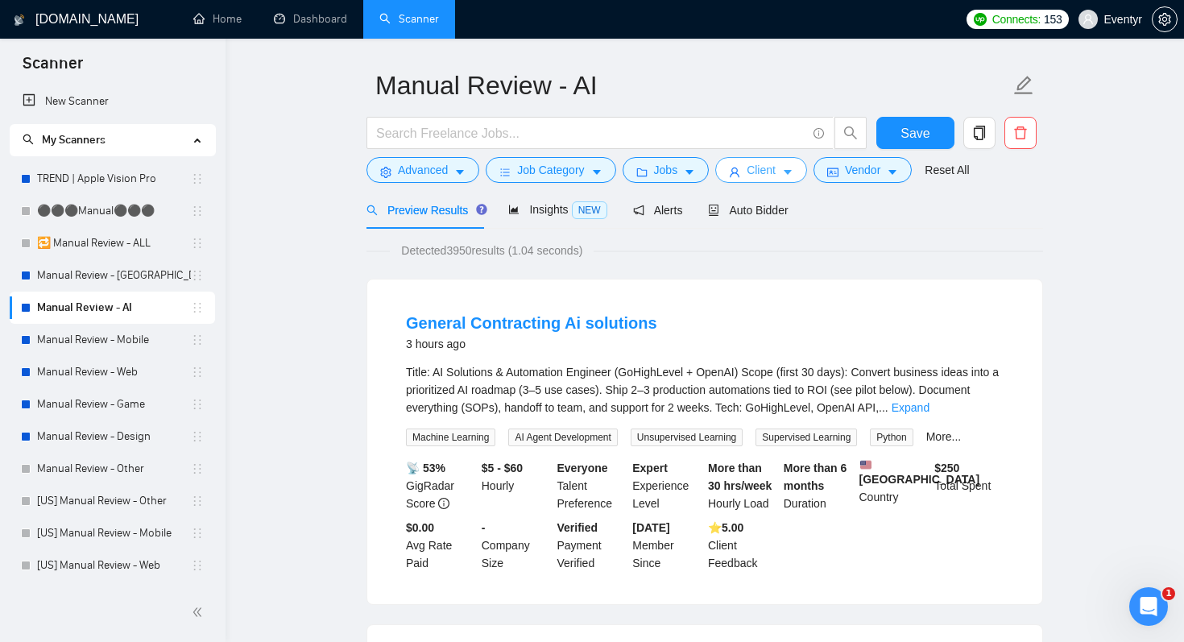
click at [772, 173] on span "Client" at bounding box center [761, 170] width 29 height 18
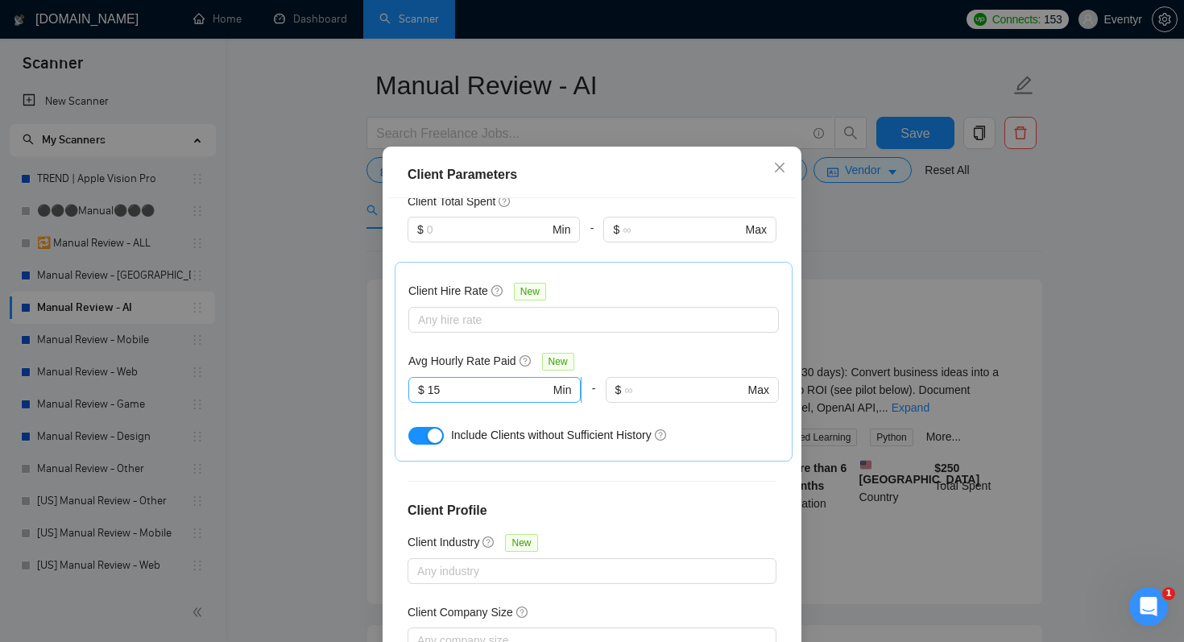
click at [486, 381] on input "15" at bounding box center [489, 390] width 122 height 18
type input "1"
type input "25"
click at [732, 426] on div "Include Clients without Sufficient History" at bounding box center [615, 435] width 328 height 18
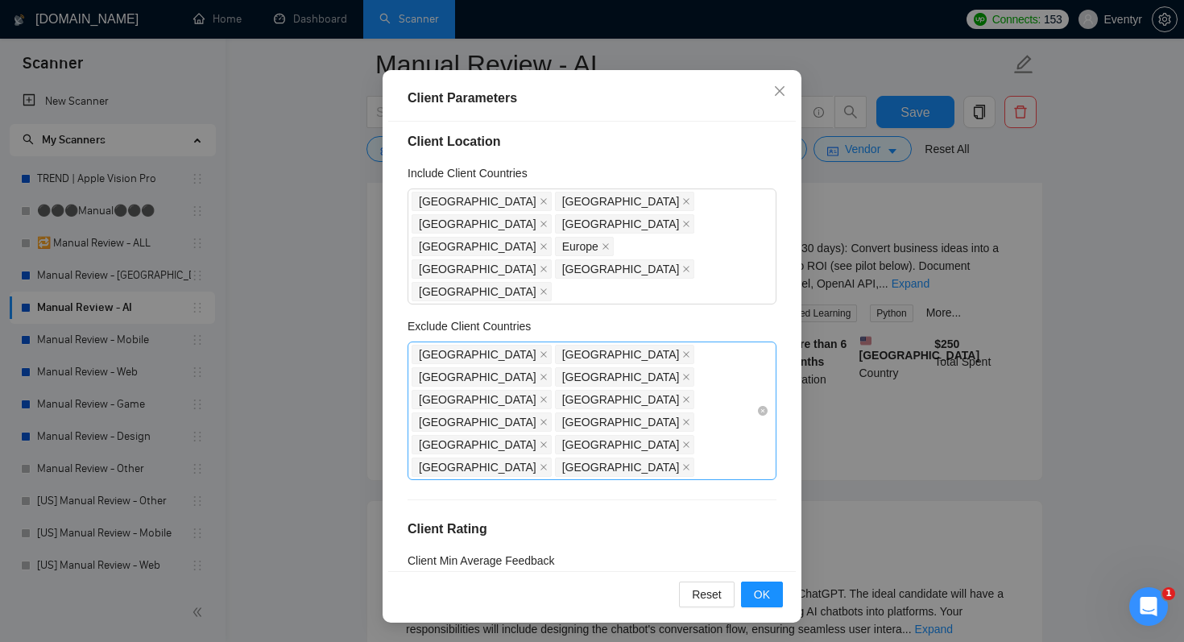
scroll to position [0, 0]
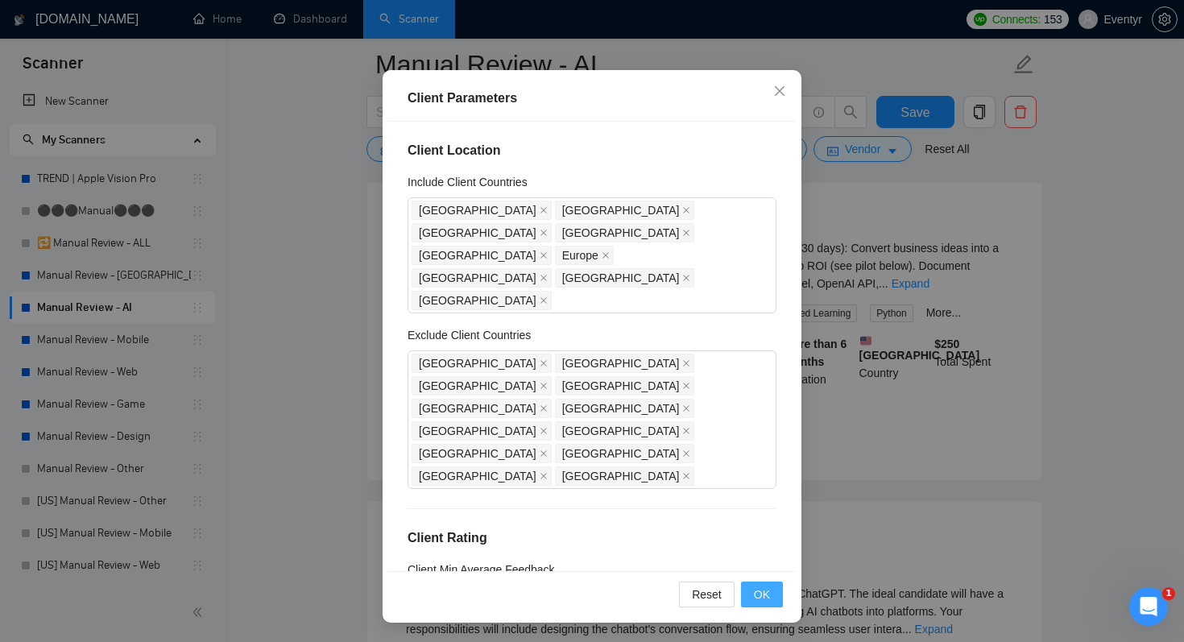
click at [765, 598] on span "OK" at bounding box center [762, 595] width 16 height 18
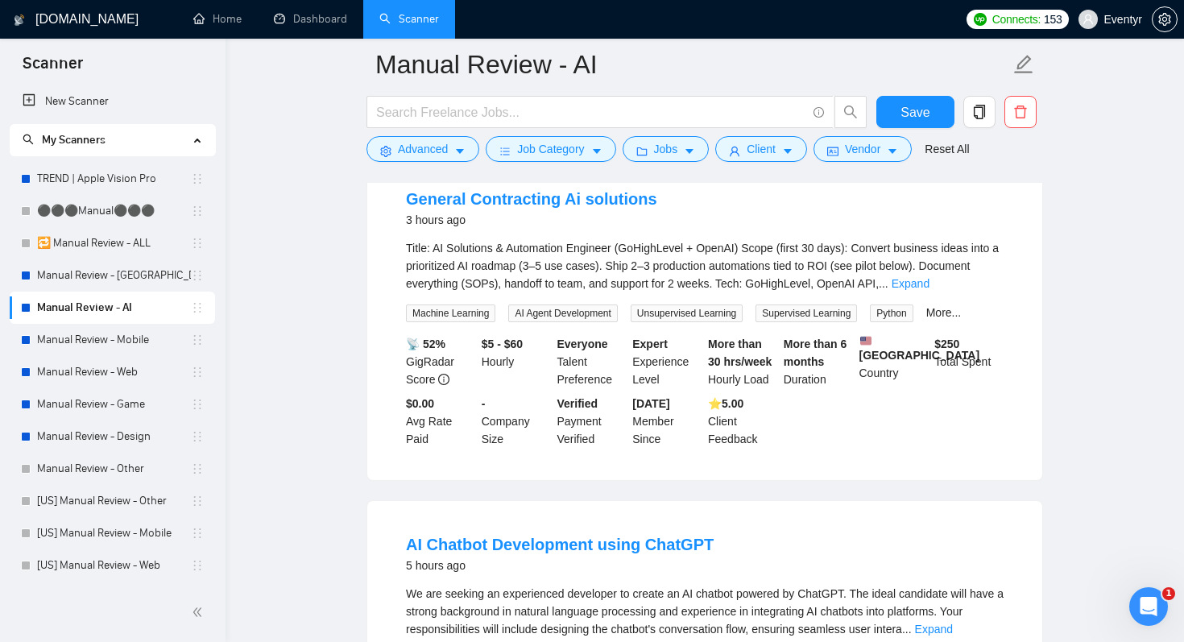
scroll to position [27, 0]
click at [793, 155] on icon "caret-down" at bounding box center [787, 151] width 11 height 11
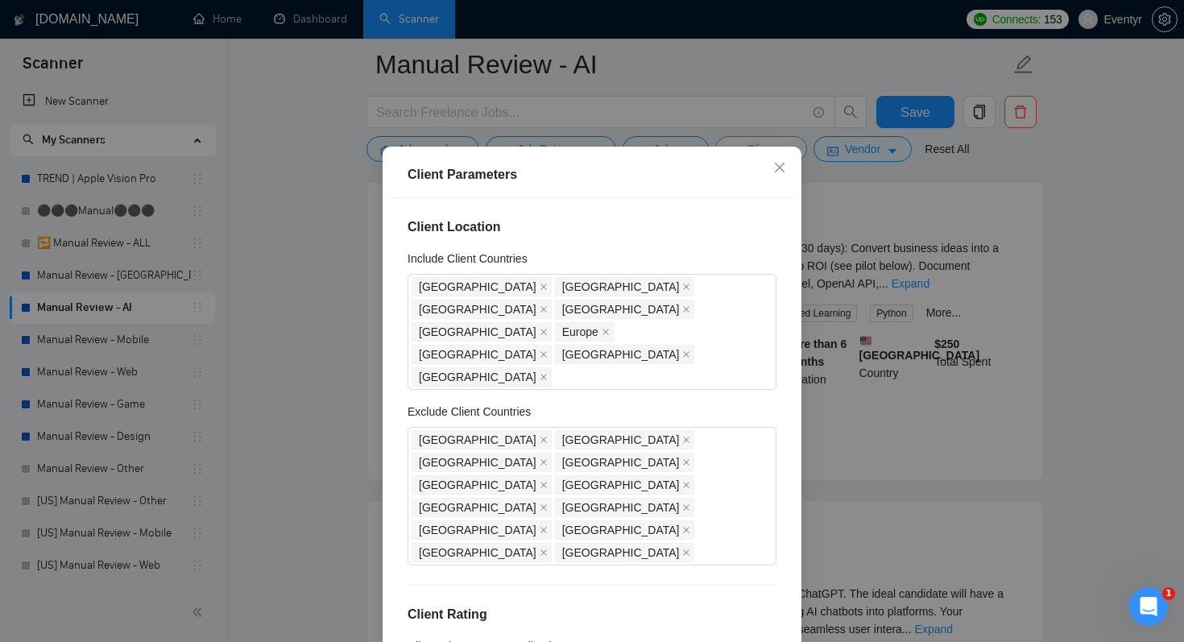
click at [793, 155] on div "Client Parameters Client Location Include Client Countries [GEOGRAPHIC_DATA] [G…" at bounding box center [592, 321] width 1184 height 642
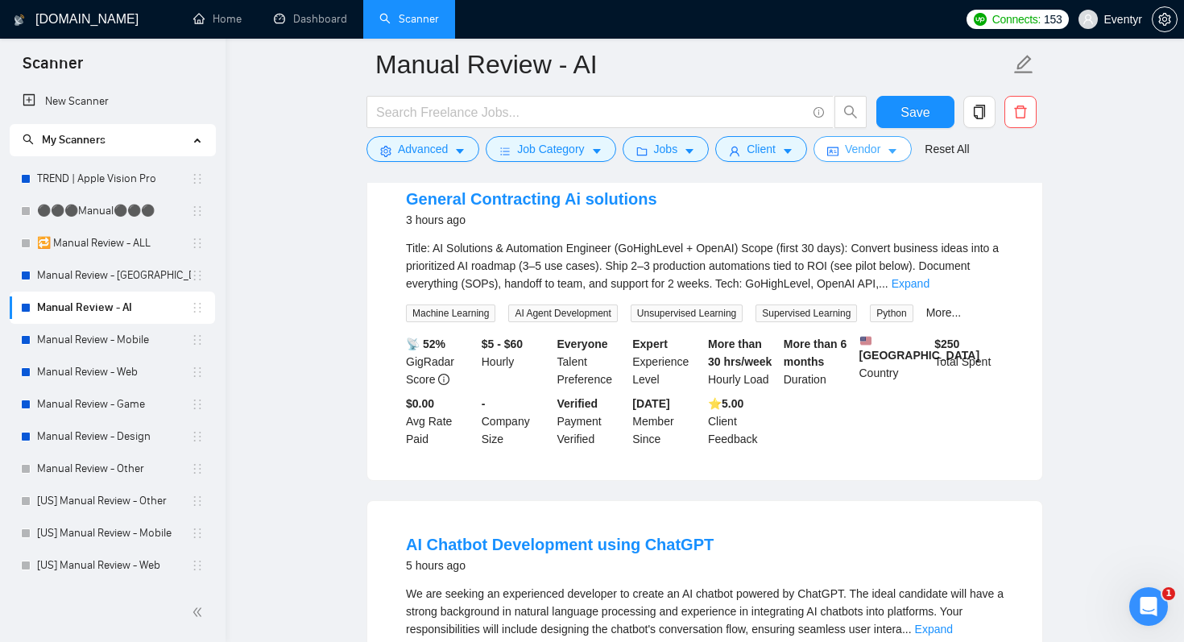
click at [872, 141] on span "Vendor" at bounding box center [862, 149] width 35 height 18
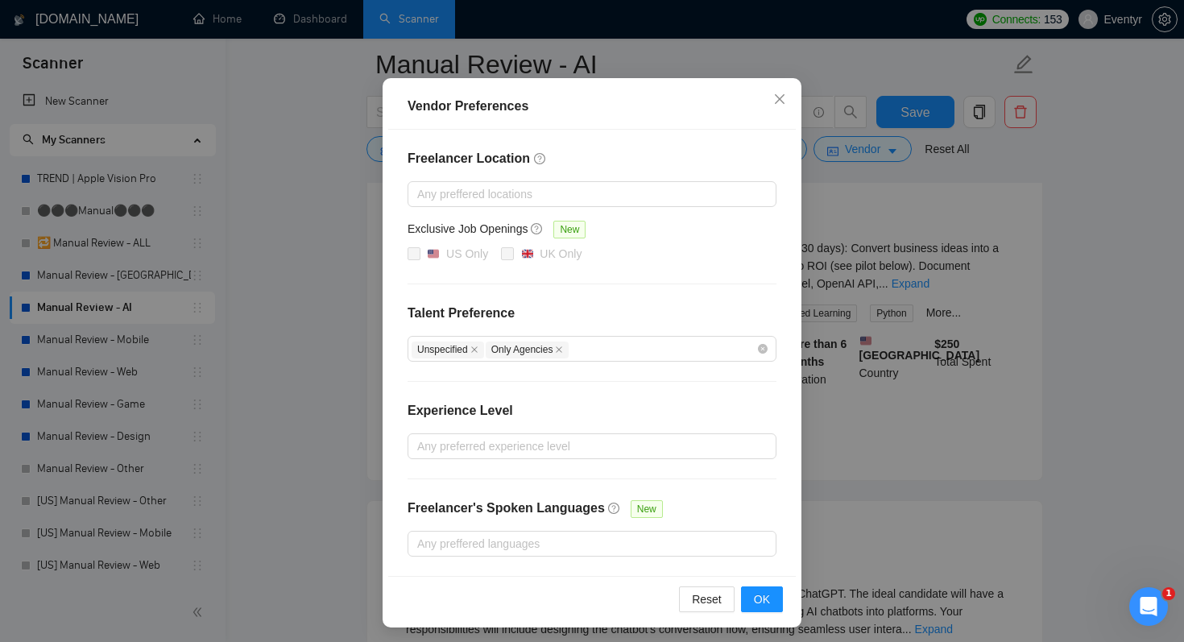
scroll to position [103, 0]
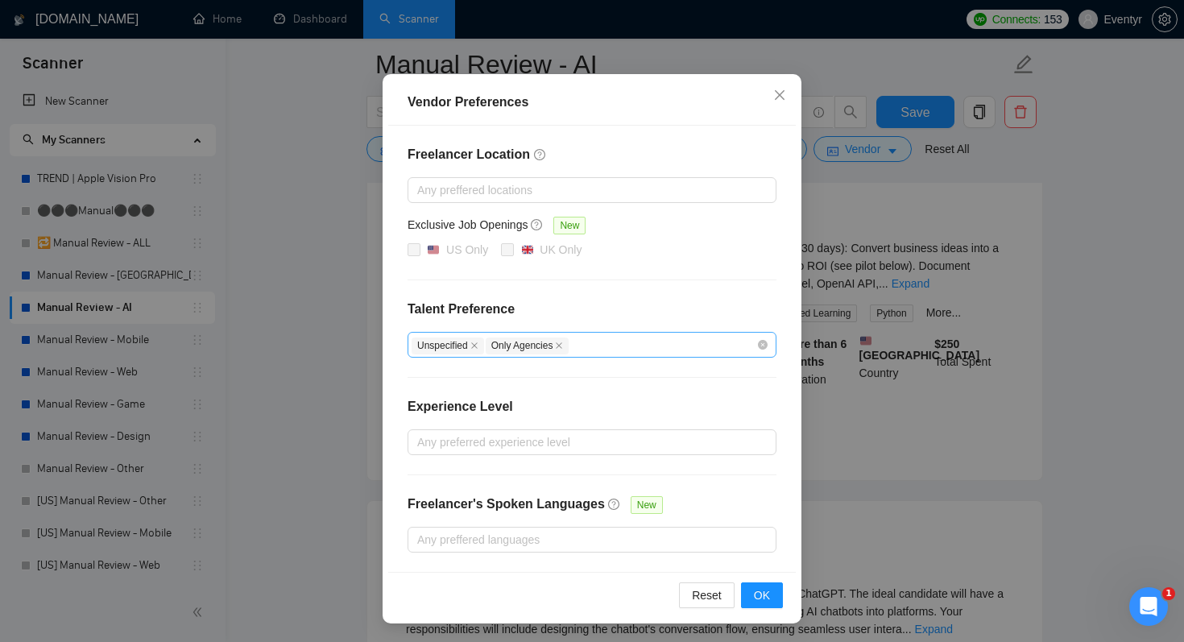
click at [626, 350] on div "Unspecified Only Agencies" at bounding box center [584, 344] width 345 height 19
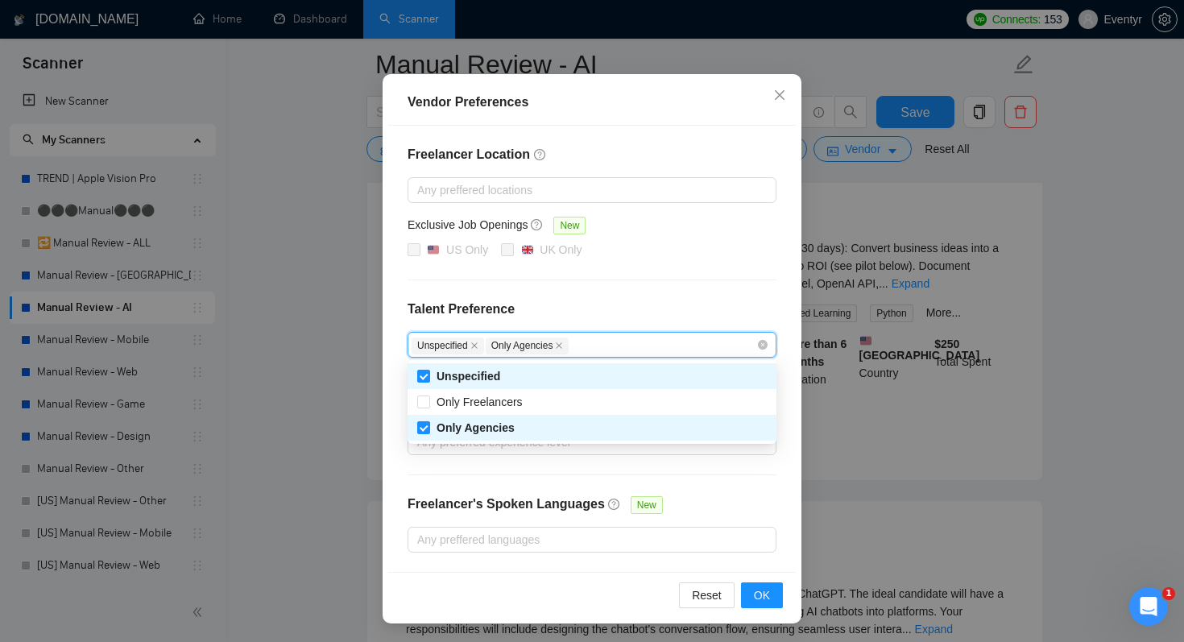
click at [629, 296] on div "Freelancer Location Any preffered locations Exclusive Job Openings New US Only …" at bounding box center [592, 349] width 408 height 446
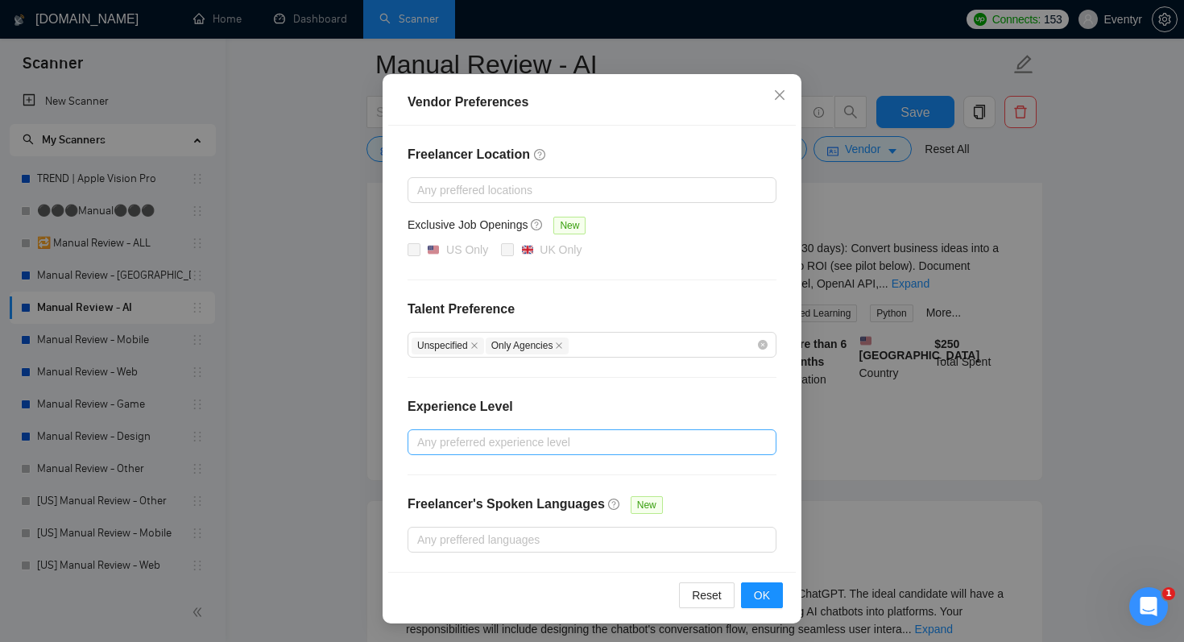
click at [571, 446] on div at bounding box center [584, 442] width 345 height 19
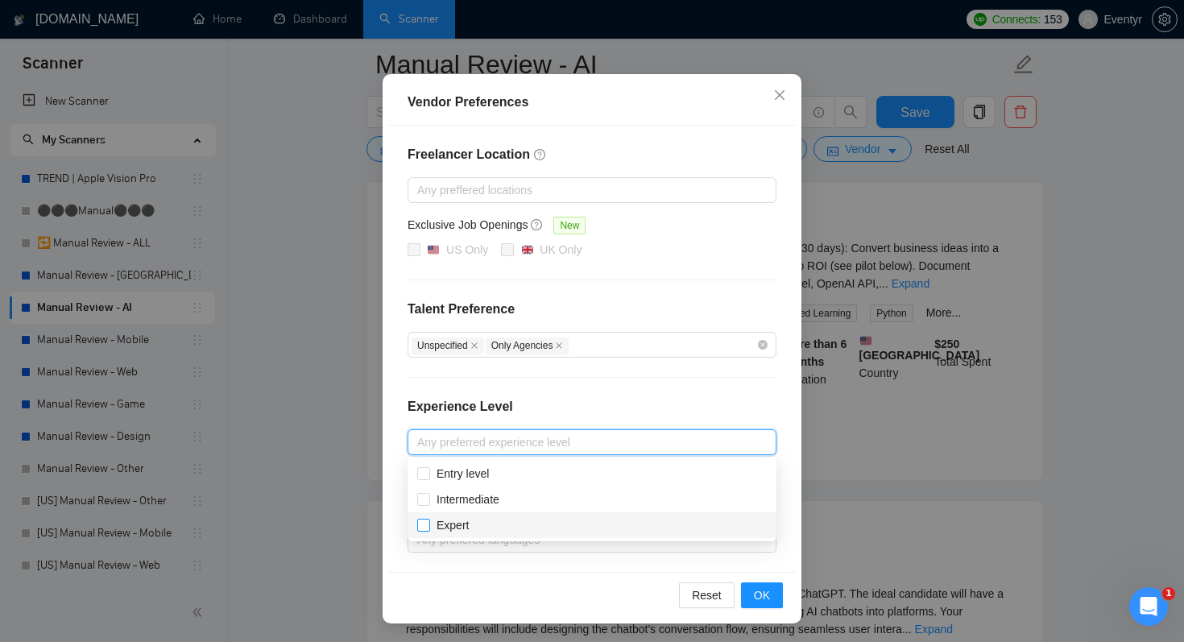
click at [424, 520] on input "Expert" at bounding box center [422, 524] width 11 height 11
checkbox input "true"
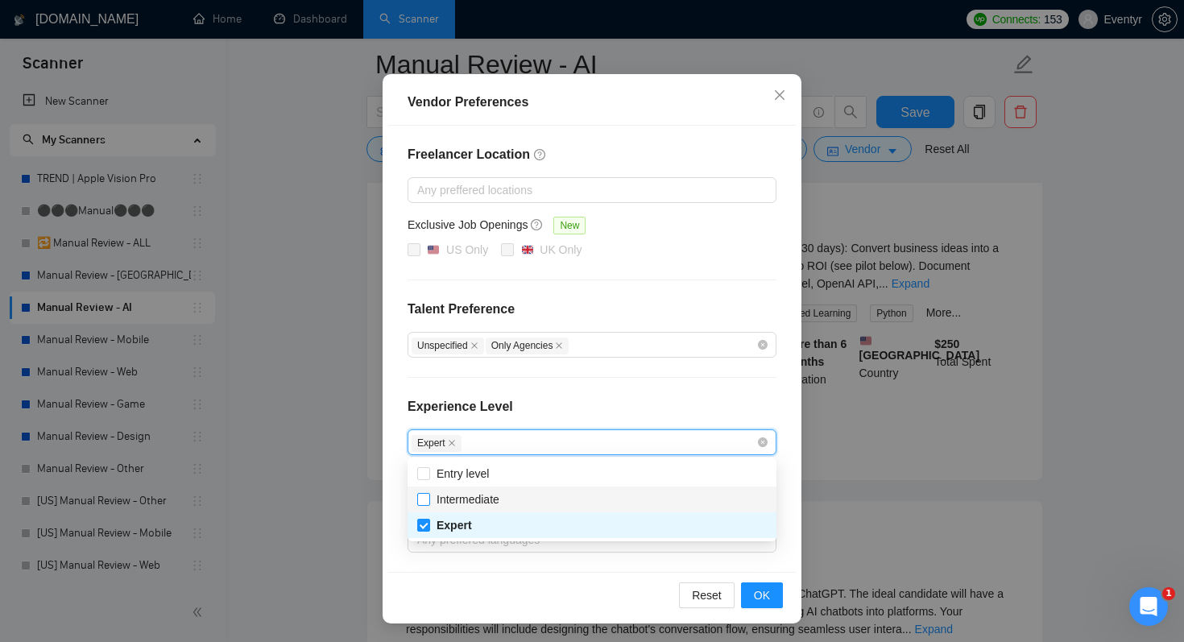
click at [429, 499] on span at bounding box center [423, 499] width 13 height 13
click at [429, 499] on input "Intermediate" at bounding box center [422, 498] width 11 height 11
click at [598, 400] on div "Experience Level" at bounding box center [592, 413] width 369 height 32
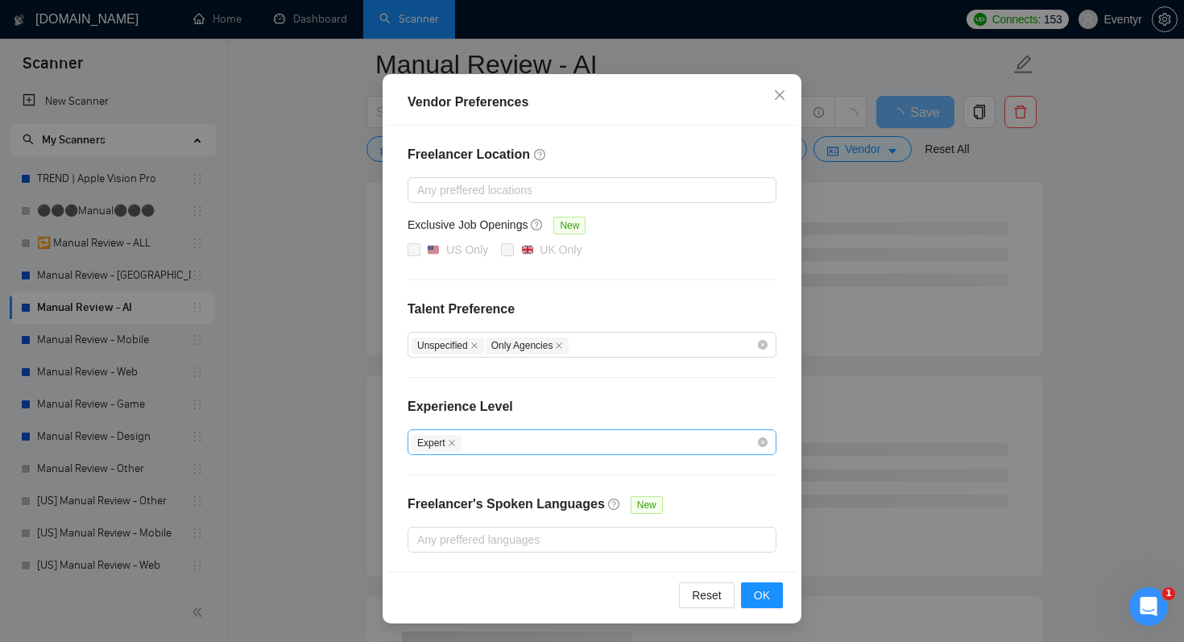
click at [472, 440] on div "Expert" at bounding box center [584, 442] width 345 height 19
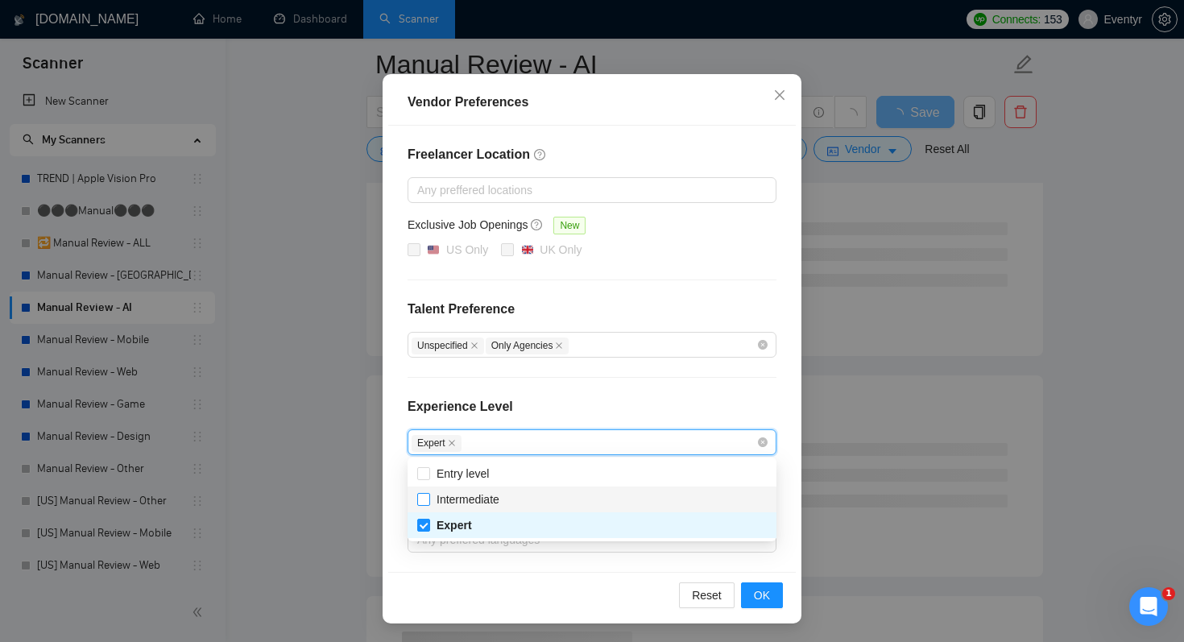
click at [423, 497] on input "Intermediate" at bounding box center [422, 498] width 11 height 11
checkbox input "true"
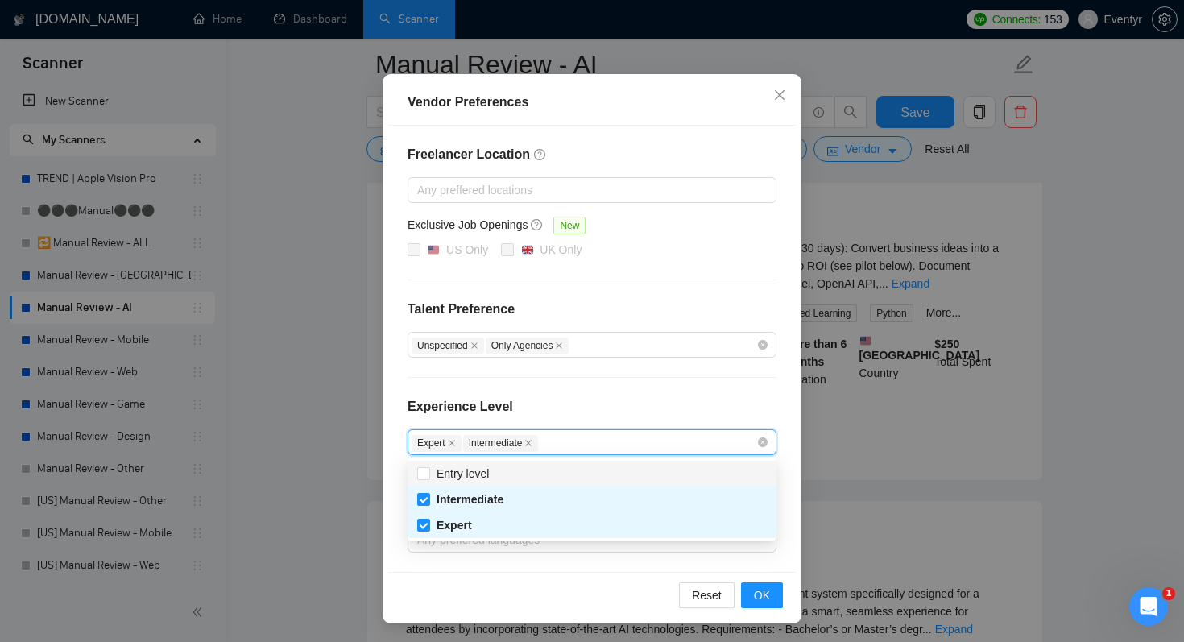
click at [592, 416] on div "Experience Level" at bounding box center [592, 413] width 369 height 32
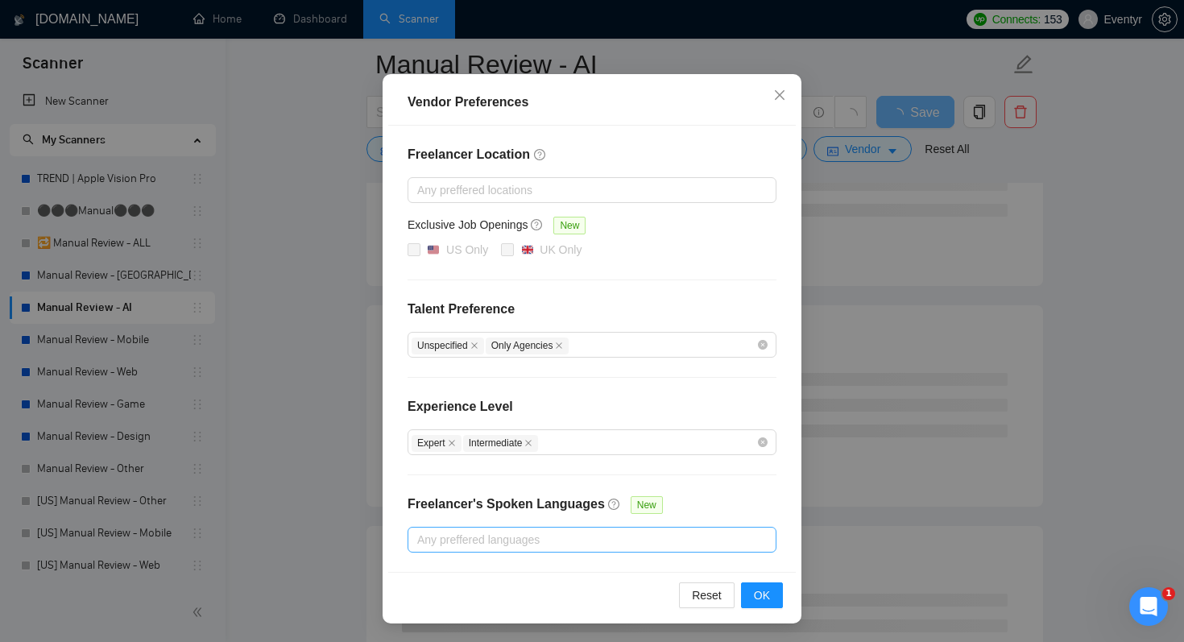
scroll to position [335, 0]
click at [763, 593] on span "OK" at bounding box center [762, 595] width 16 height 18
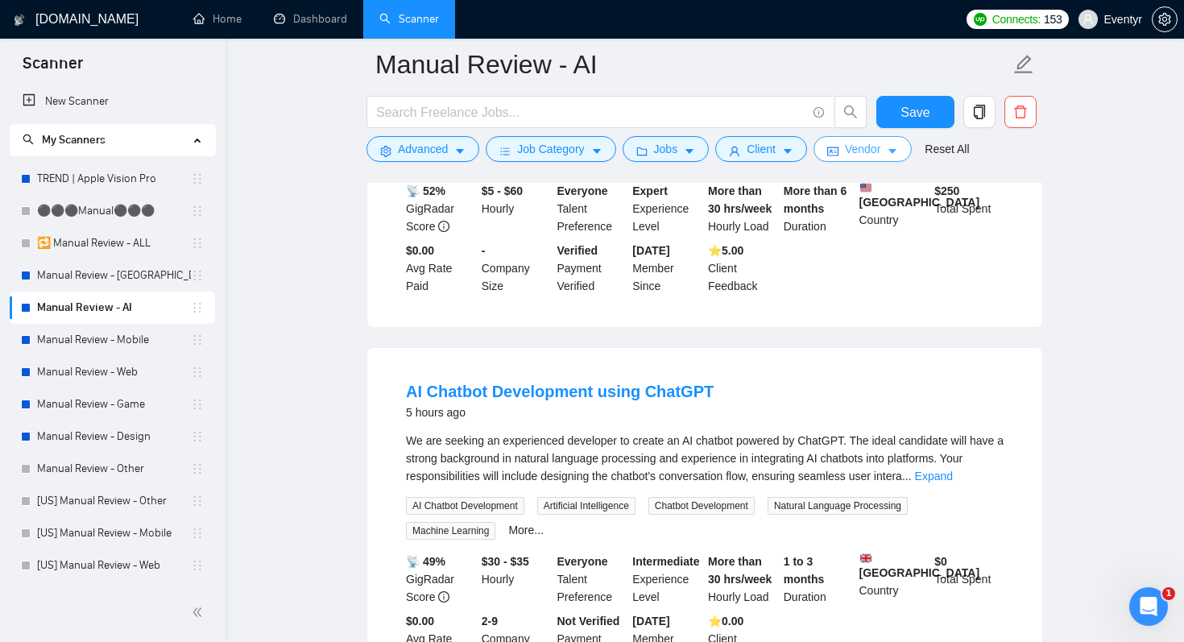
scroll to position [0, 0]
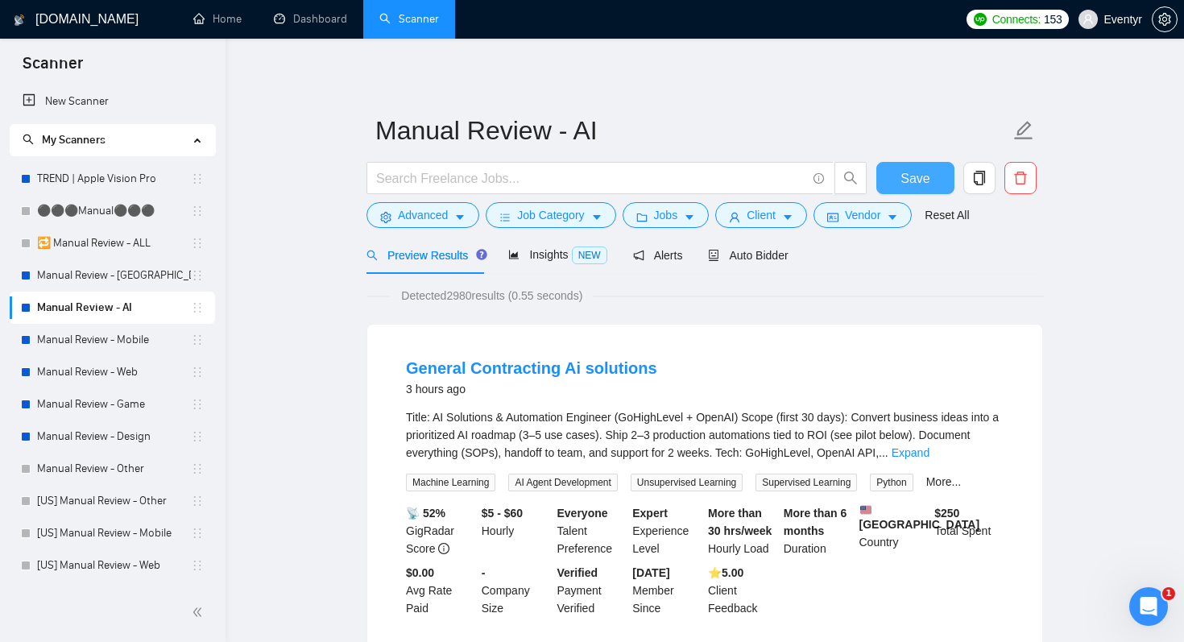
click at [935, 181] on button "Save" at bounding box center [915, 178] width 78 height 32
click at [776, 213] on span "Client" at bounding box center [761, 215] width 29 height 18
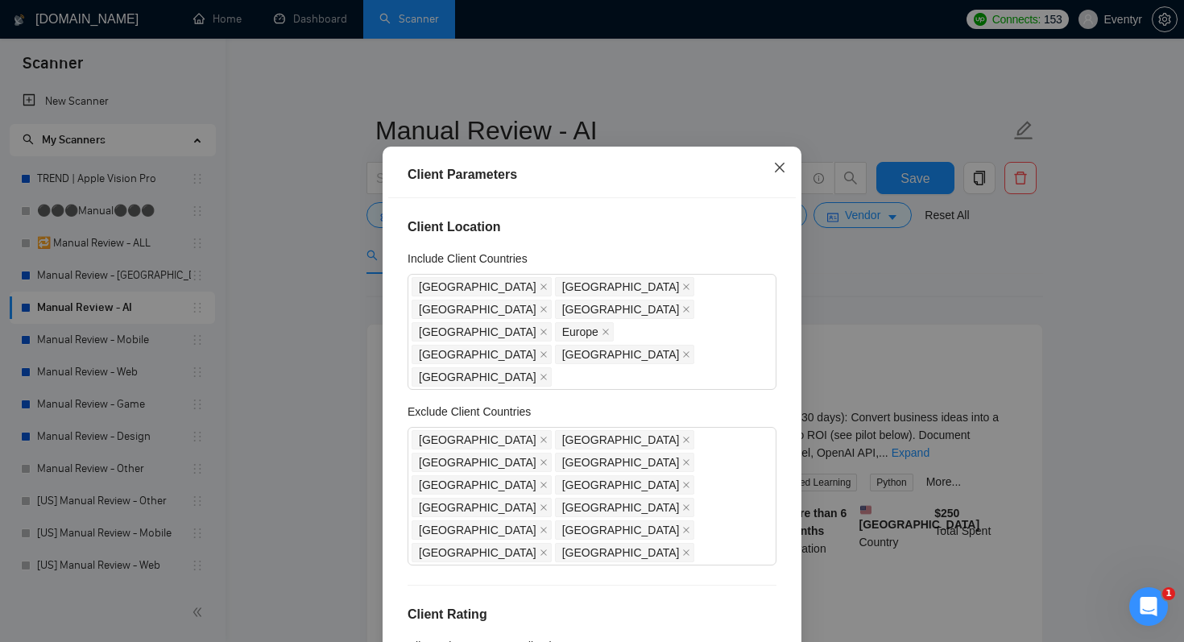
click at [776, 174] on icon "close" at bounding box center [779, 167] width 13 height 13
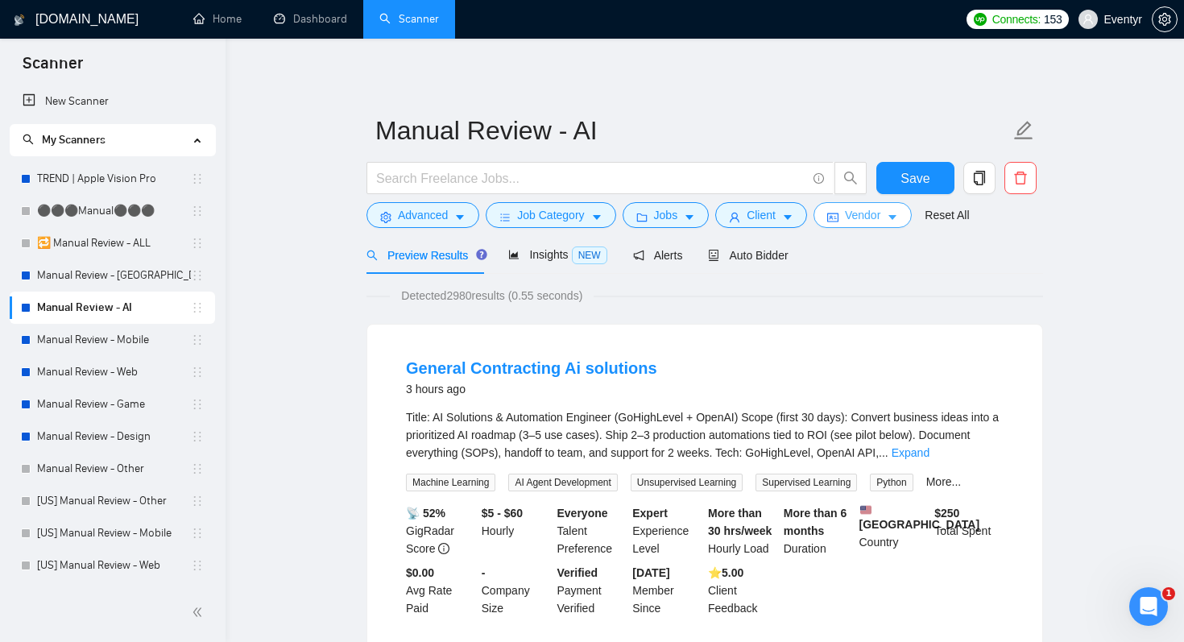
click at [880, 210] on span "Vendor" at bounding box center [862, 215] width 35 height 18
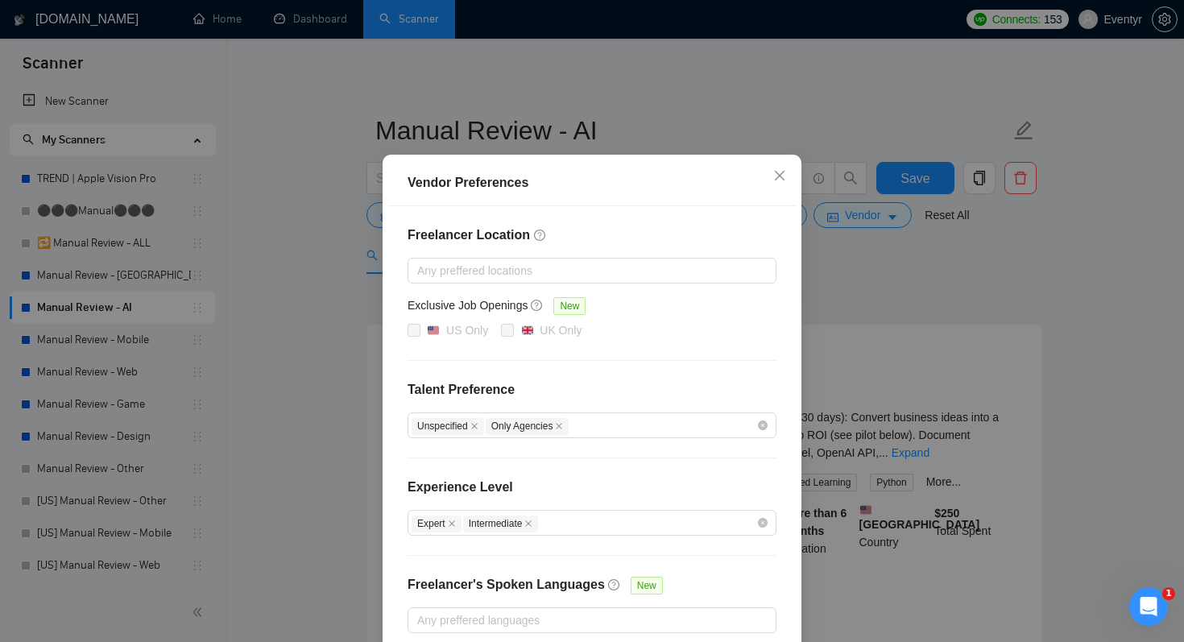
scroll to position [103, 0]
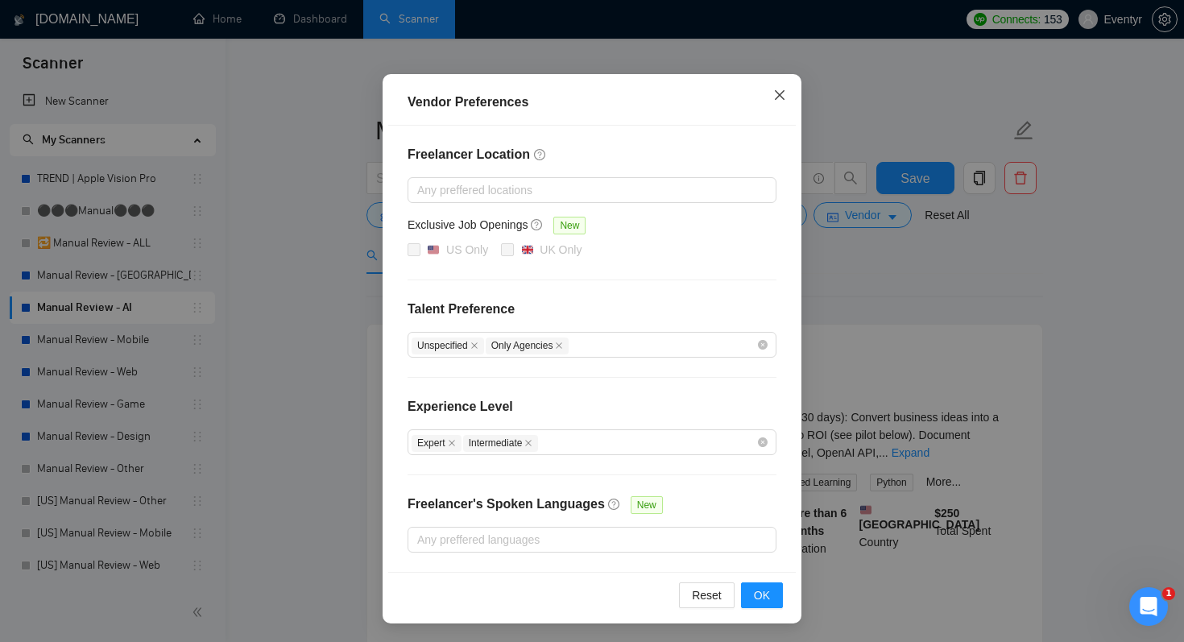
click at [777, 104] on span "Close" at bounding box center [779, 95] width 43 height 43
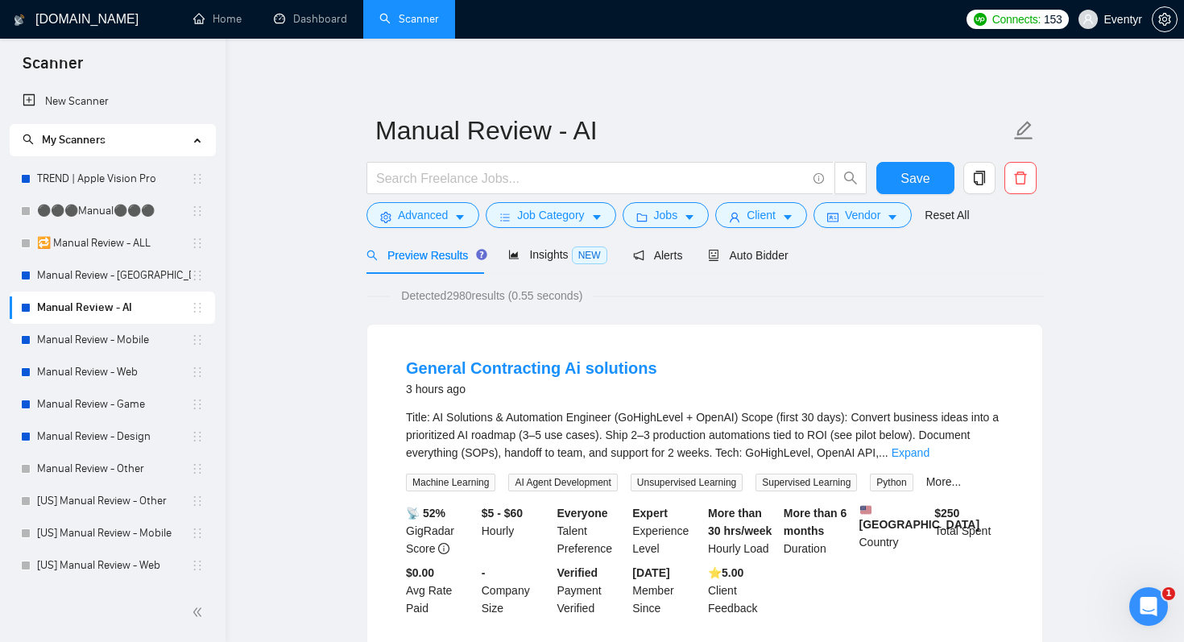
click at [648, 228] on form "Manual Review - AI Save Advanced Job Category Jobs Client Vendor Reset All" at bounding box center [704, 170] width 677 height 131
click at [676, 213] on span "Jobs" at bounding box center [666, 215] width 24 height 18
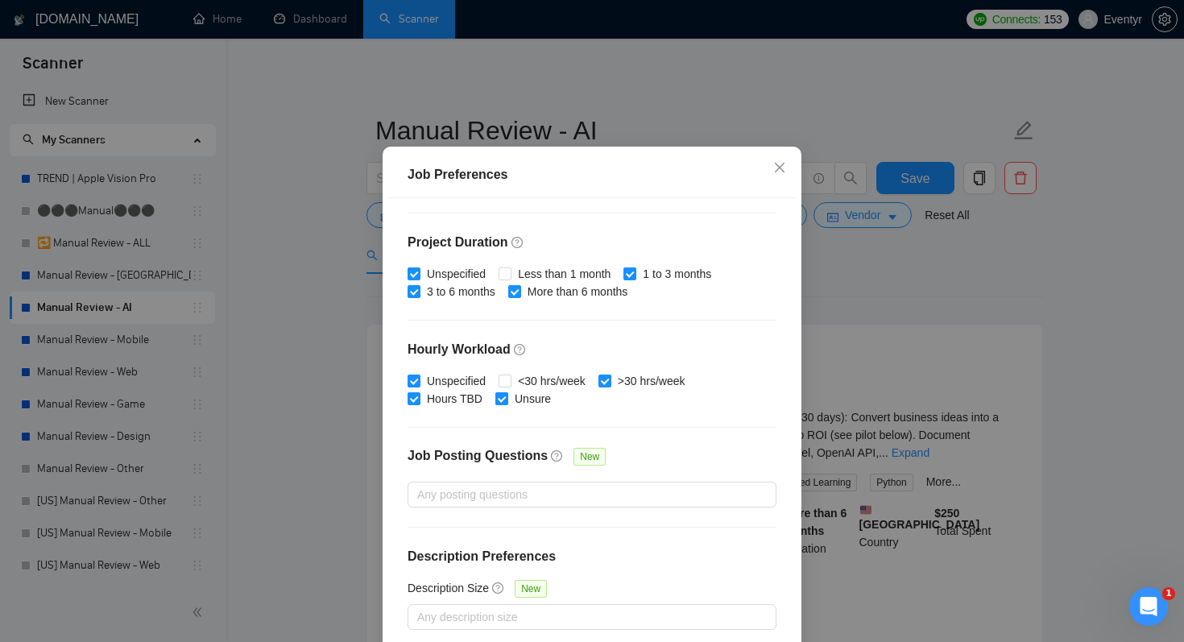
scroll to position [103, 0]
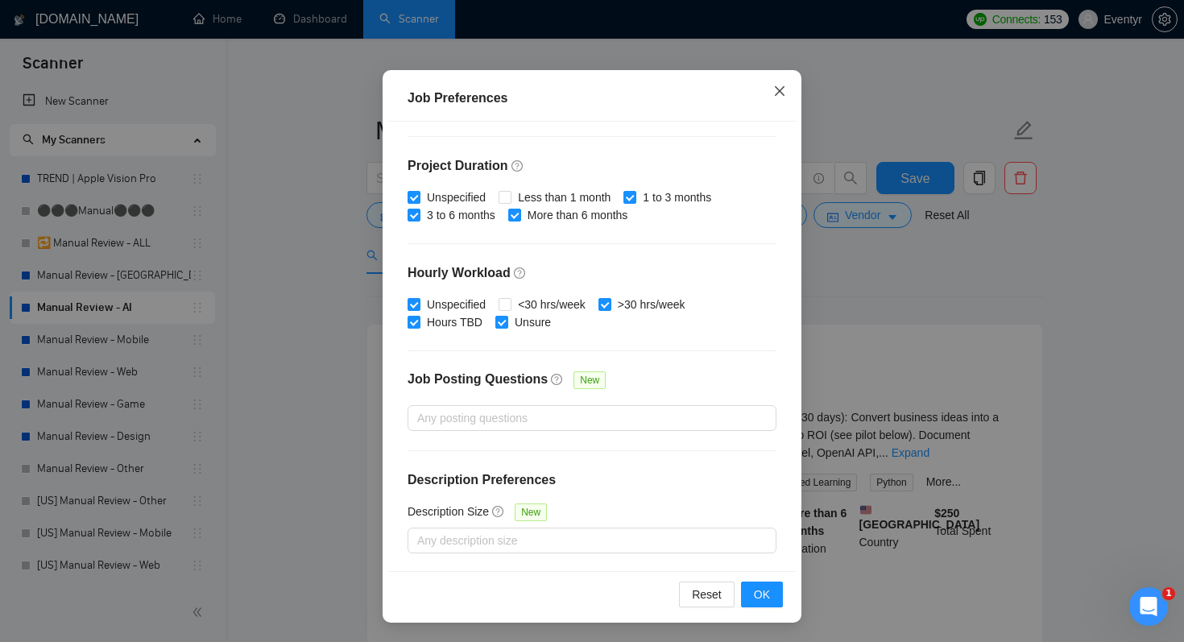
click at [784, 95] on icon "close" at bounding box center [780, 91] width 10 height 10
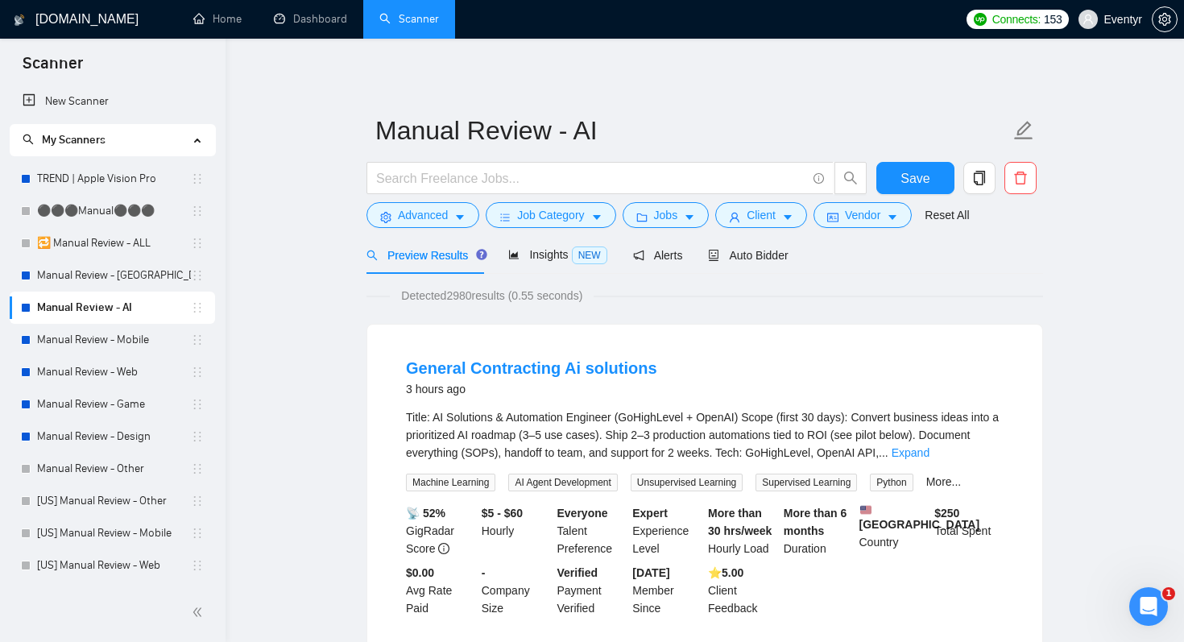
scroll to position [27, 0]
click at [591, 221] on button "Job Category" at bounding box center [551, 215] width 130 height 26
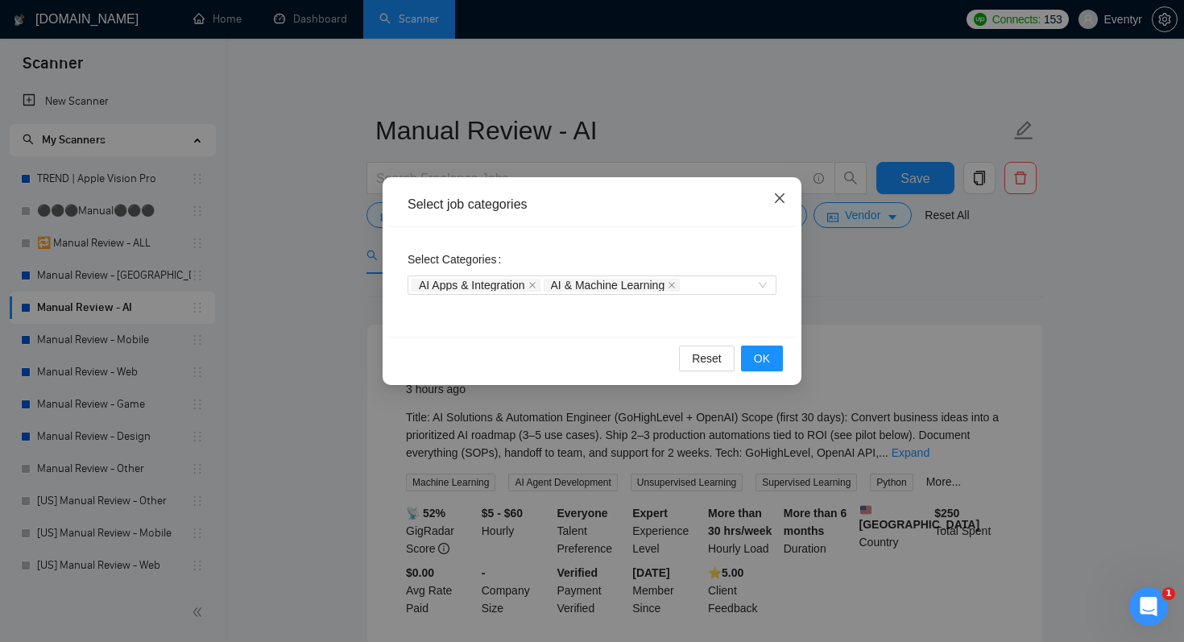
click at [788, 188] on span "Close" at bounding box center [779, 198] width 43 height 43
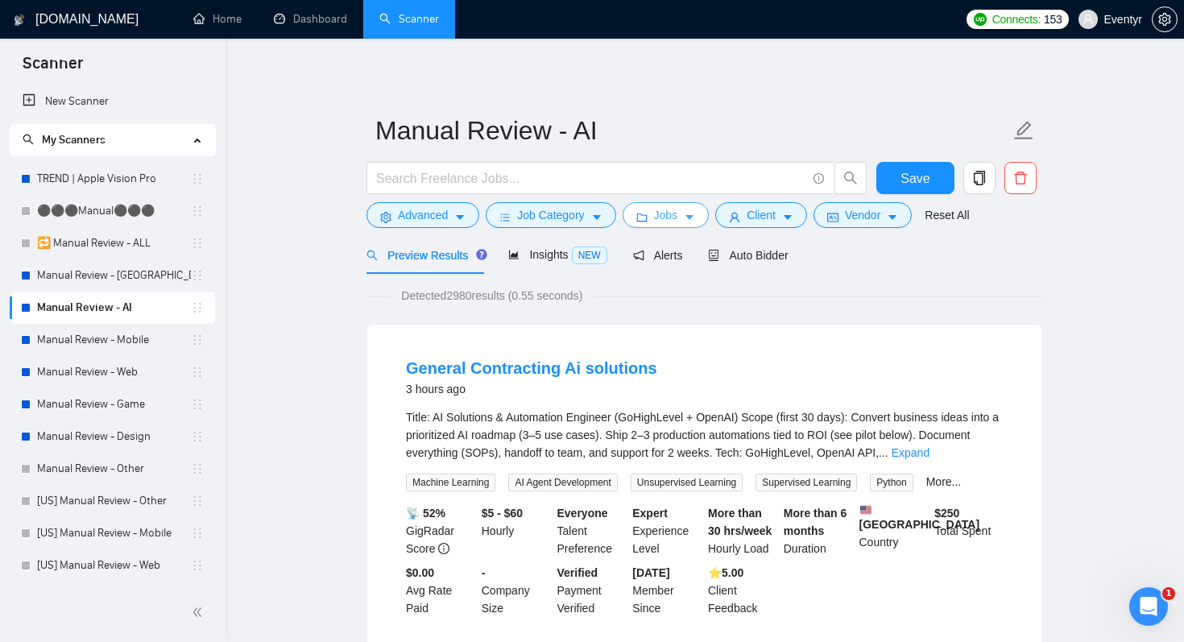
click at [667, 212] on span "Jobs" at bounding box center [666, 215] width 24 height 18
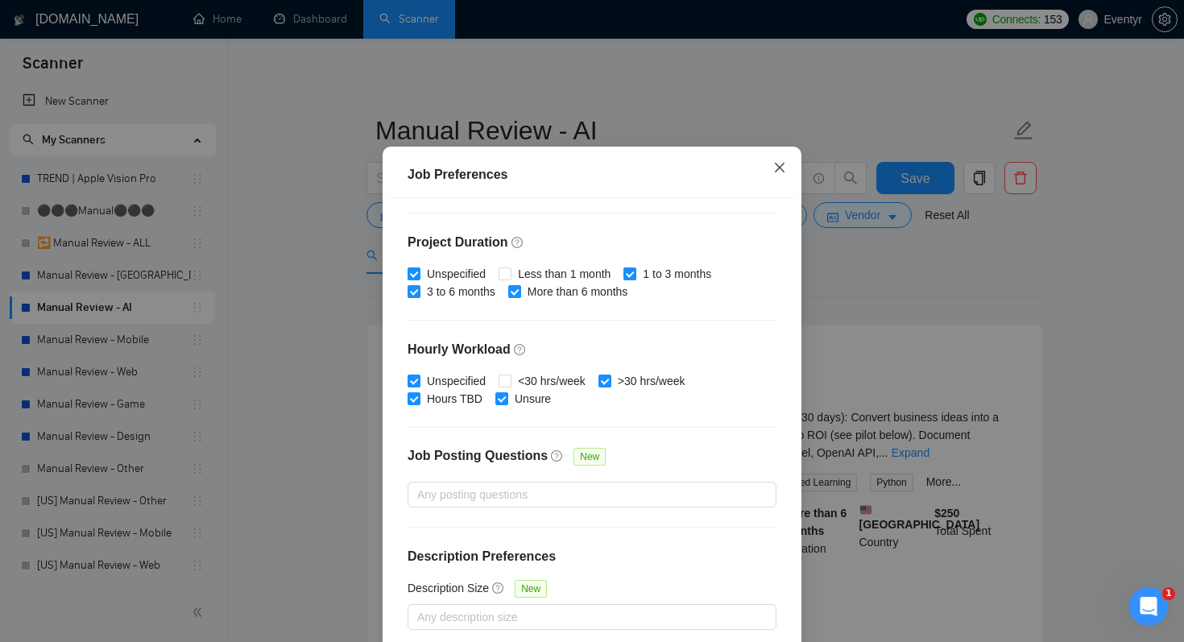
click at [776, 174] on icon "close" at bounding box center [779, 167] width 13 height 13
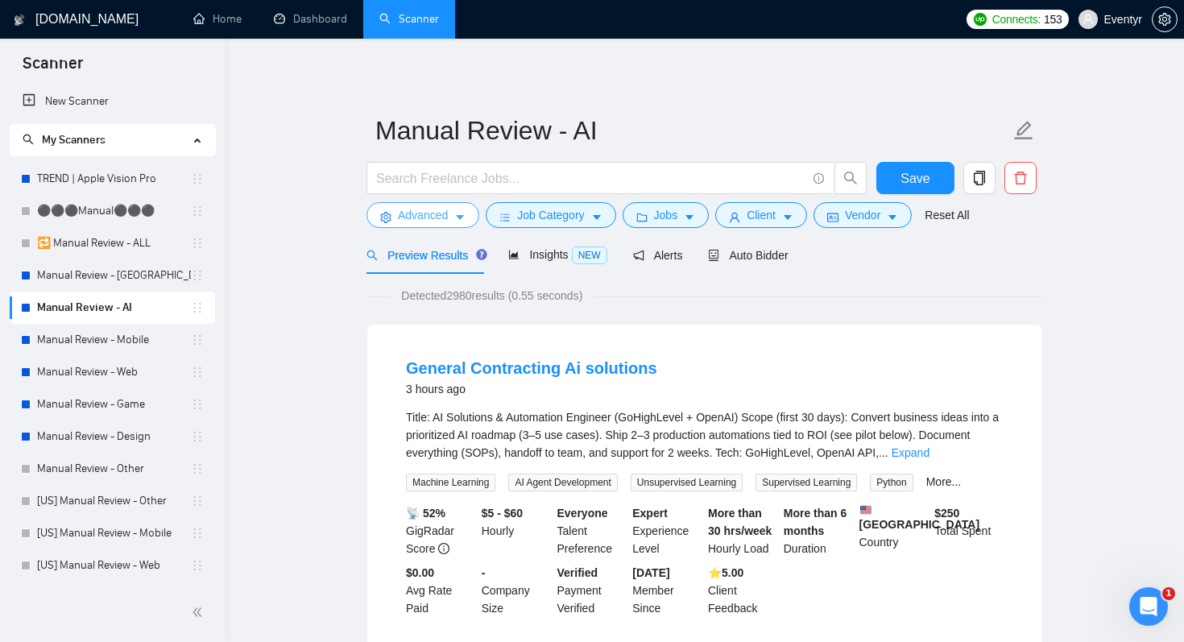
click at [421, 223] on span "Advanced" at bounding box center [423, 215] width 50 height 18
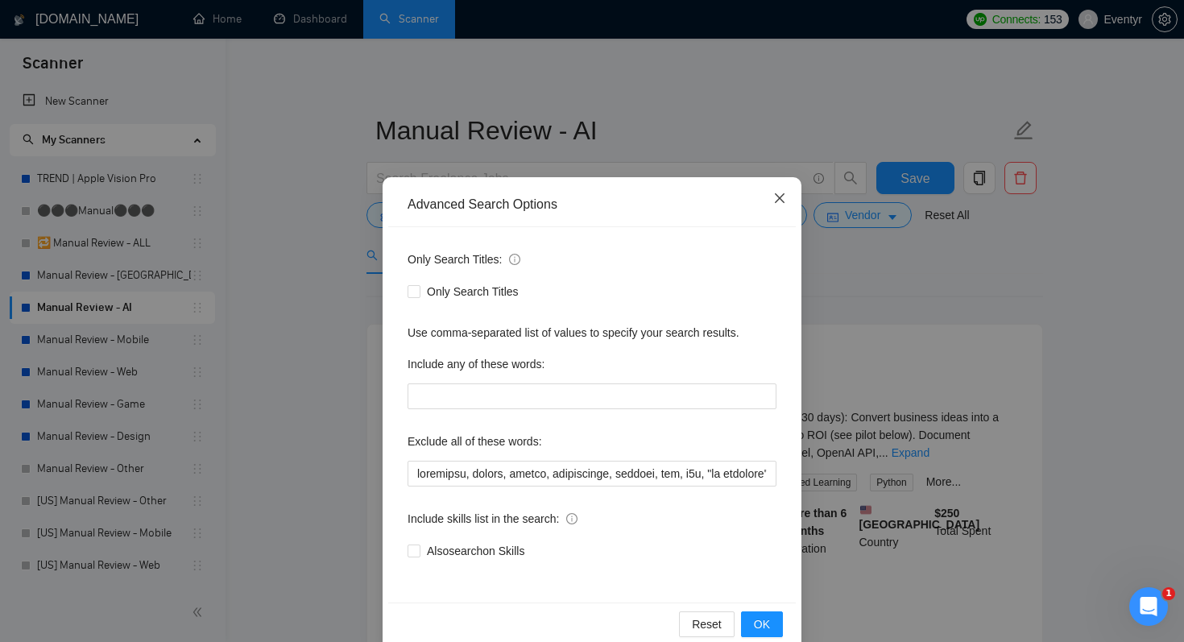
click at [779, 208] on span "Close" at bounding box center [779, 198] width 43 height 43
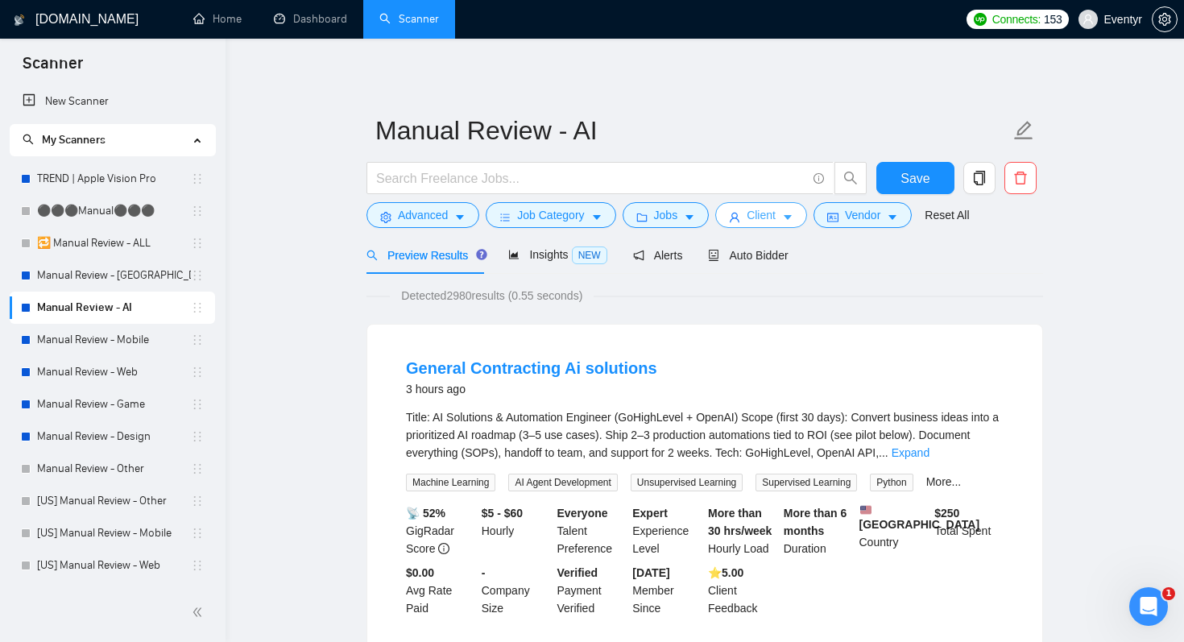
click at [776, 215] on span "Client" at bounding box center [761, 215] width 29 height 18
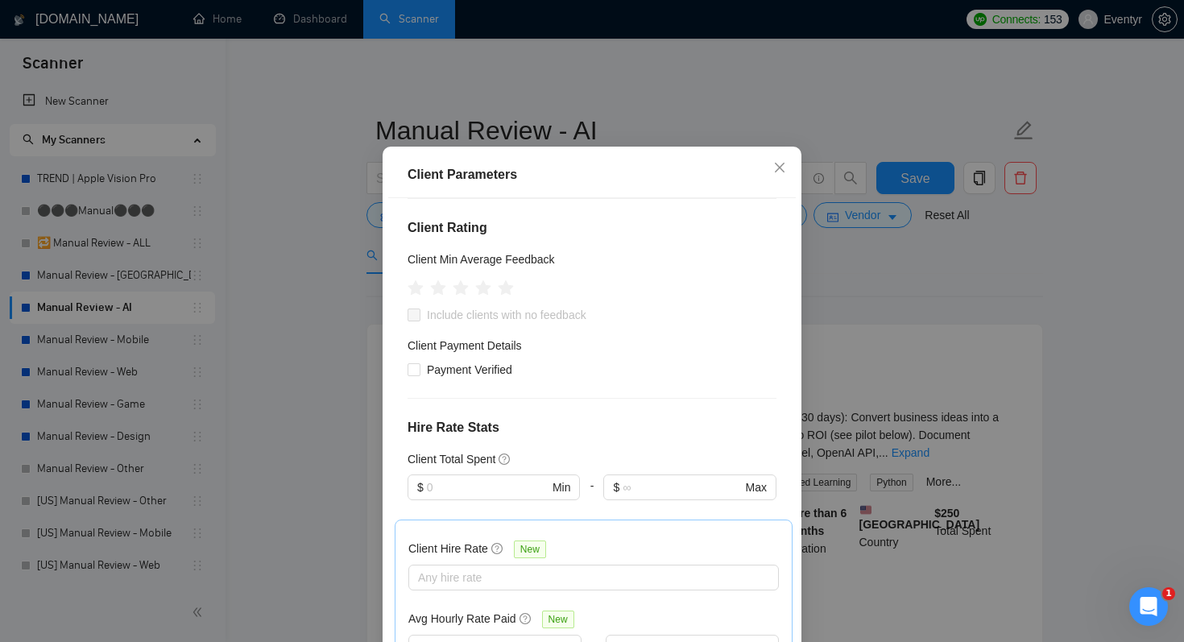
scroll to position [444, 0]
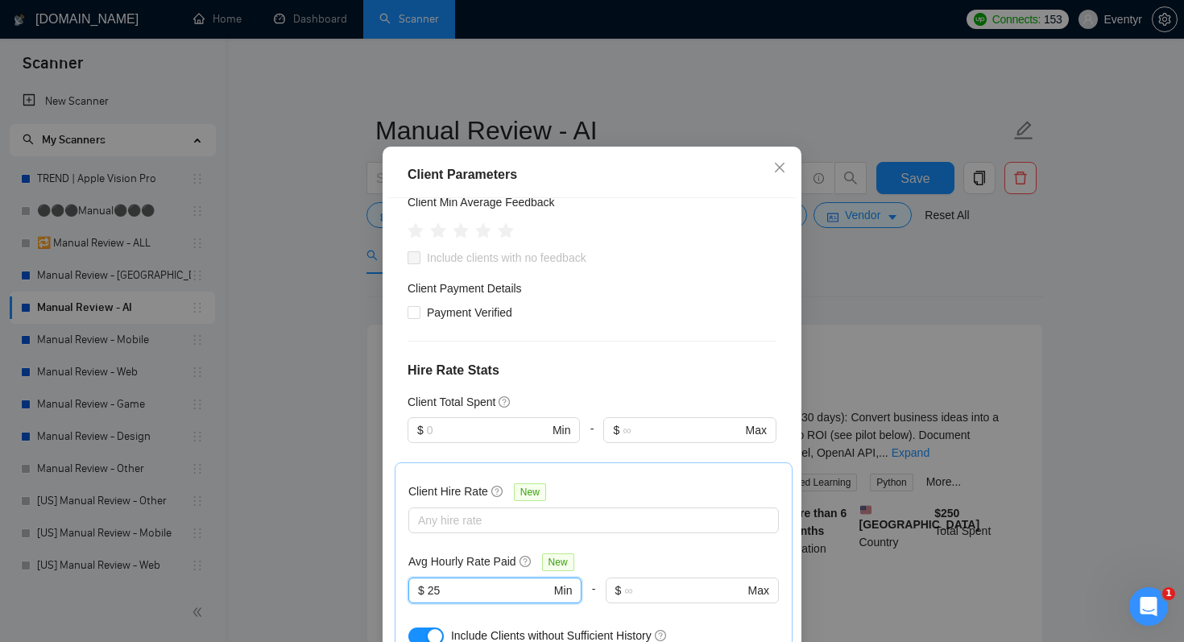
drag, startPoint x: 466, startPoint y: 505, endPoint x: 400, endPoint y: 505, distance: 66.9
click at [400, 505] on div "Client Hire Rate New Any hire rate Avg Hourly Rate Paid New 25 $ 25 Min - $ Max…" at bounding box center [594, 562] width 398 height 200
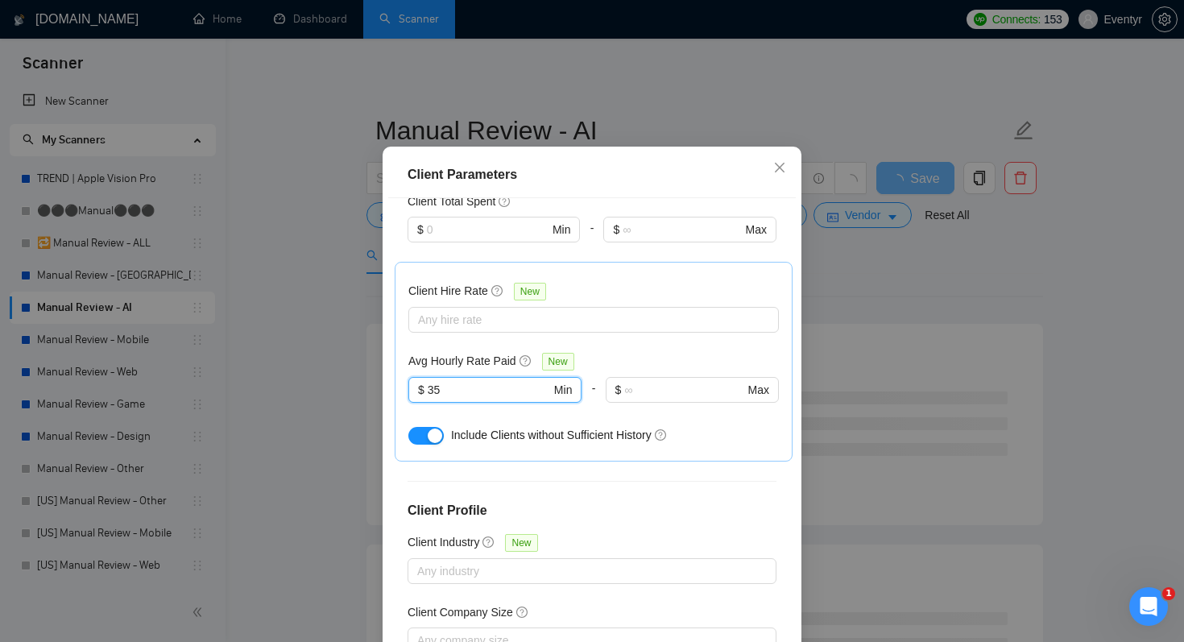
scroll to position [103, 0]
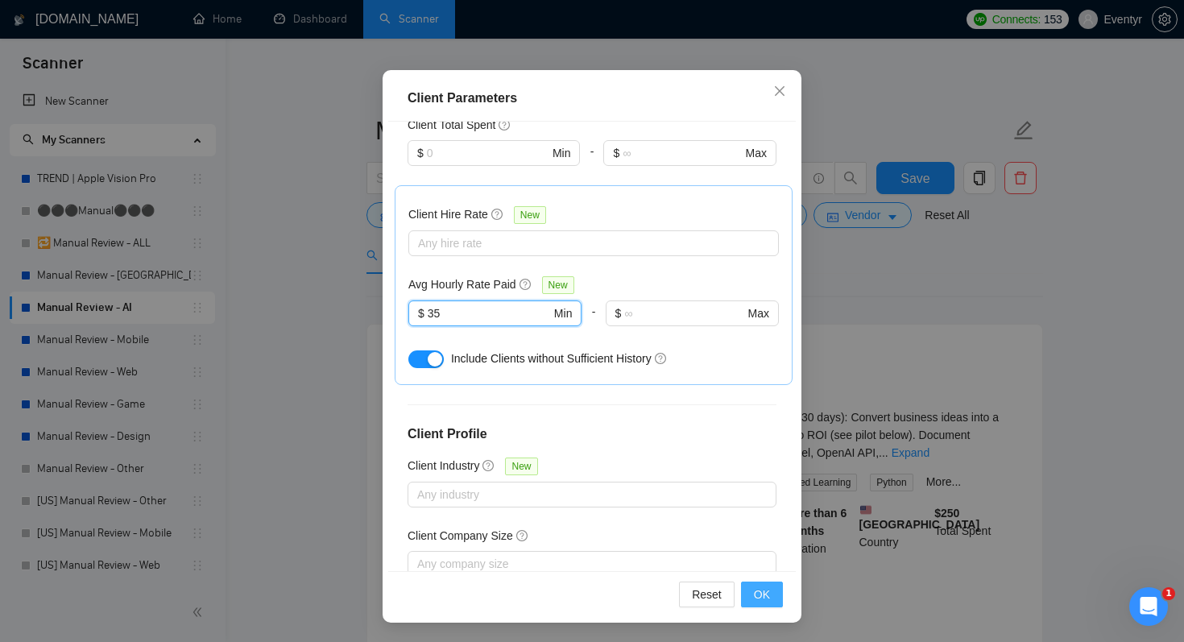
type input "35"
click at [761, 598] on span "OK" at bounding box center [762, 595] width 16 height 18
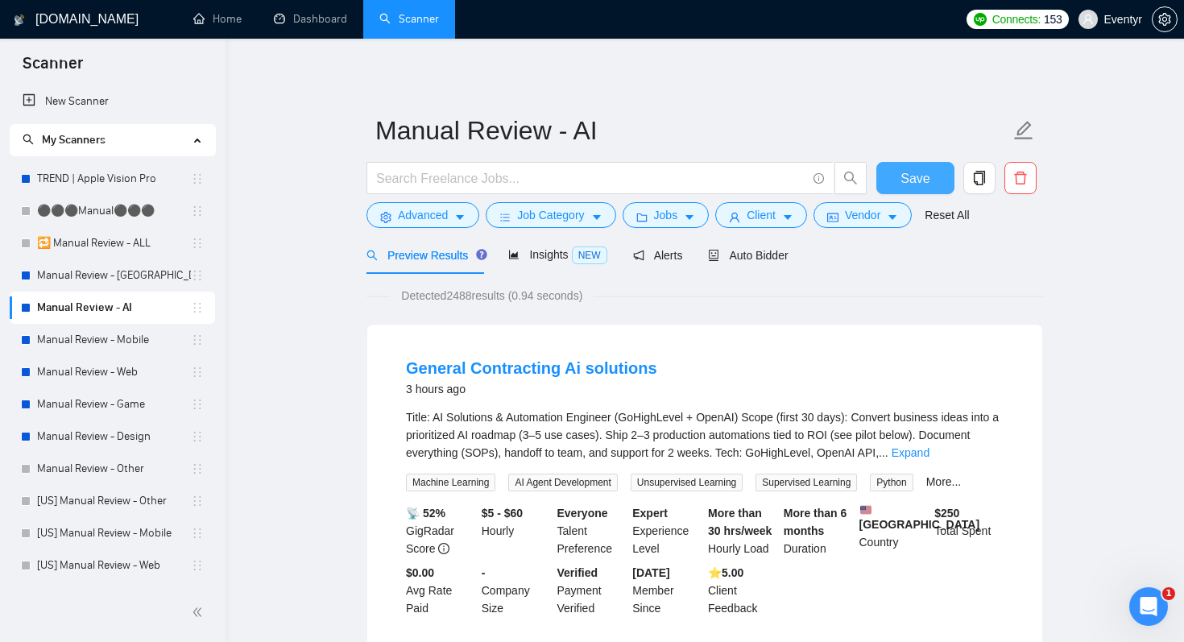
click at [922, 174] on span "Save" at bounding box center [914, 178] width 29 height 20
click at [103, 376] on link "Manual Review - Web" at bounding box center [114, 372] width 154 height 32
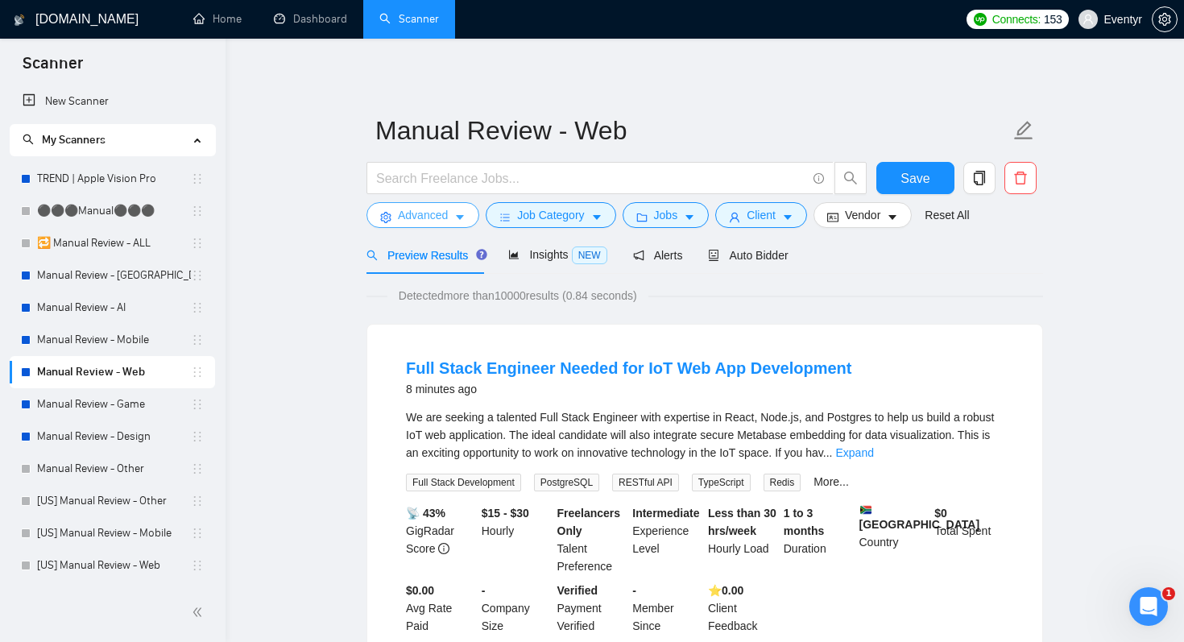
click at [449, 214] on button "Advanced" at bounding box center [422, 215] width 113 height 26
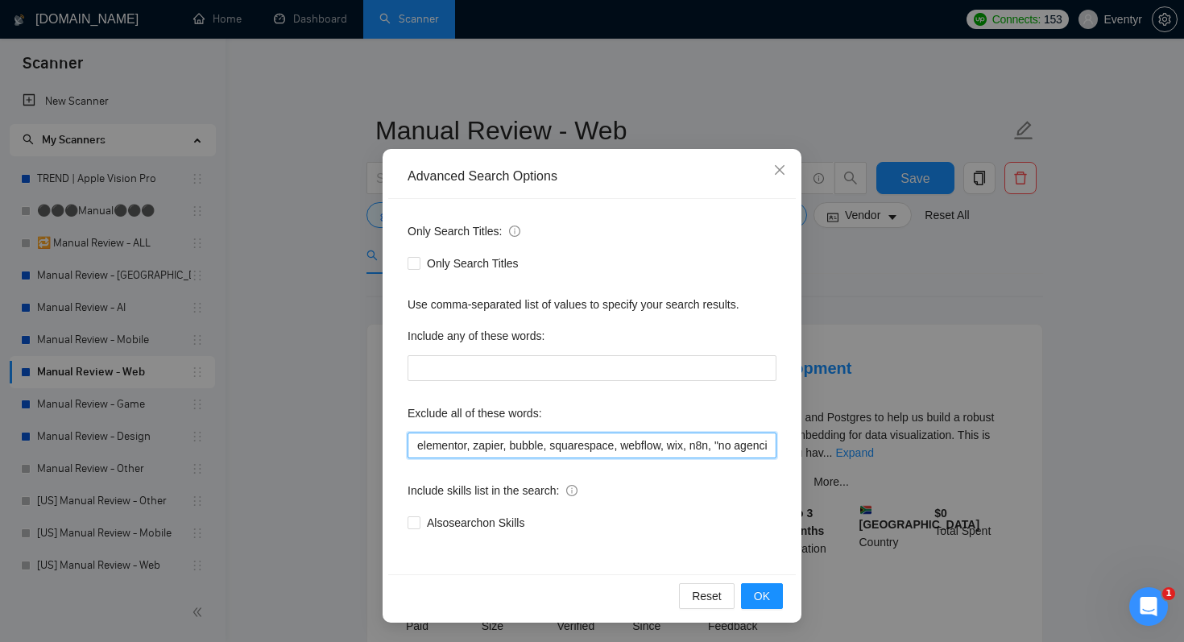
scroll to position [0, 32]
drag, startPoint x: 594, startPoint y: 453, endPoint x: 816, endPoint y: 448, distance: 222.4
click at [816, 448] on div "Advanced Search Options Only Search Titles: Only Search Titles Use comma-separa…" at bounding box center [592, 321] width 1184 height 642
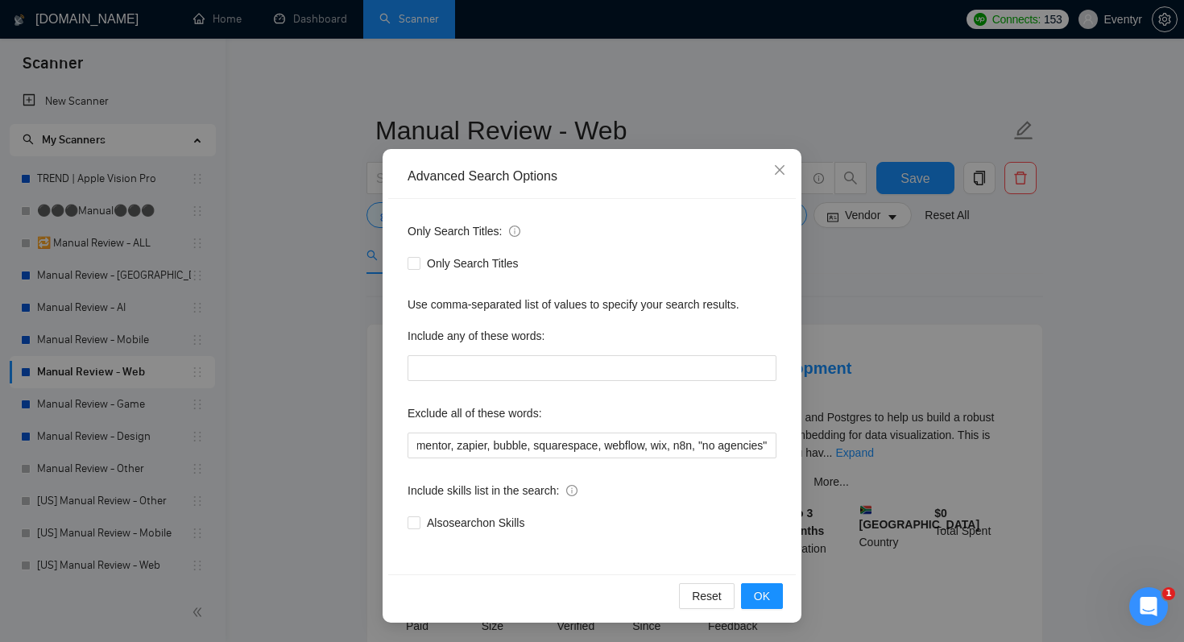
click at [763, 494] on div "Include skills list in the search:" at bounding box center [592, 494] width 369 height 32
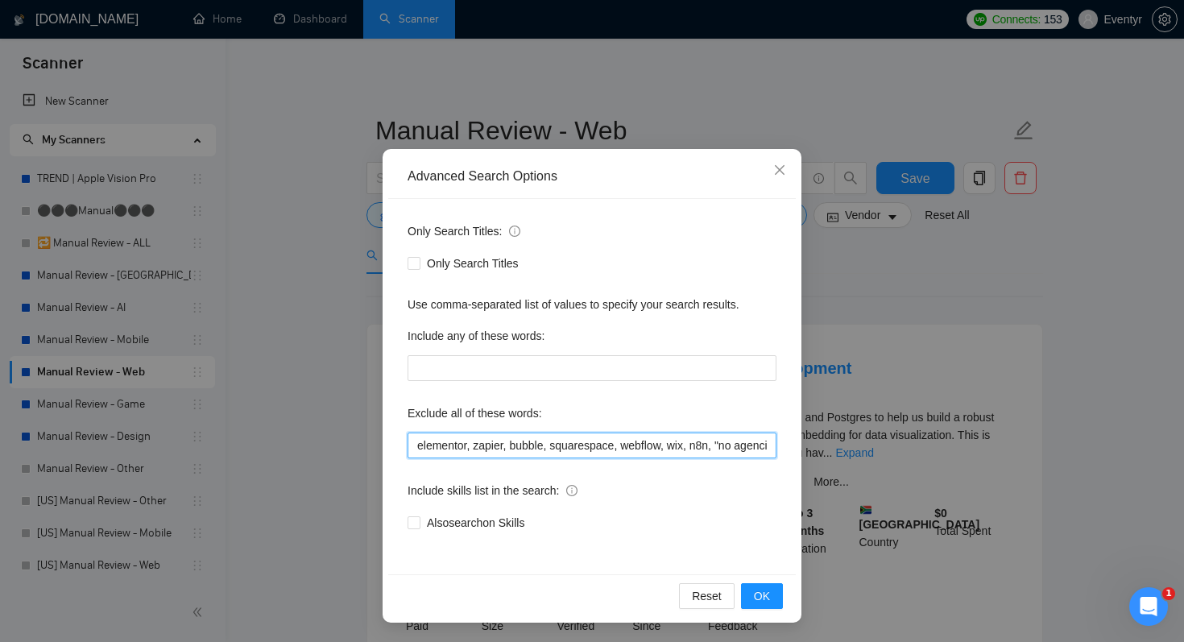
click at [462, 449] on input "elementor, zapier, bubble, squarespace, webflow, wix, n8n, "no agencies"" at bounding box center [592, 446] width 369 height 26
drag, startPoint x: 586, startPoint y: 441, endPoint x: 906, endPoint y: 441, distance: 319.8
click at [906, 441] on div "Advanced Search Options Only Search Titles: Only Search Titles Use comma-separa…" at bounding box center [592, 321] width 1184 height 642
click at [770, 446] on input "elementor, zapier, bubble, squarespace, webflow, wix, n8n, "no agencies"" at bounding box center [592, 446] width 369 height 26
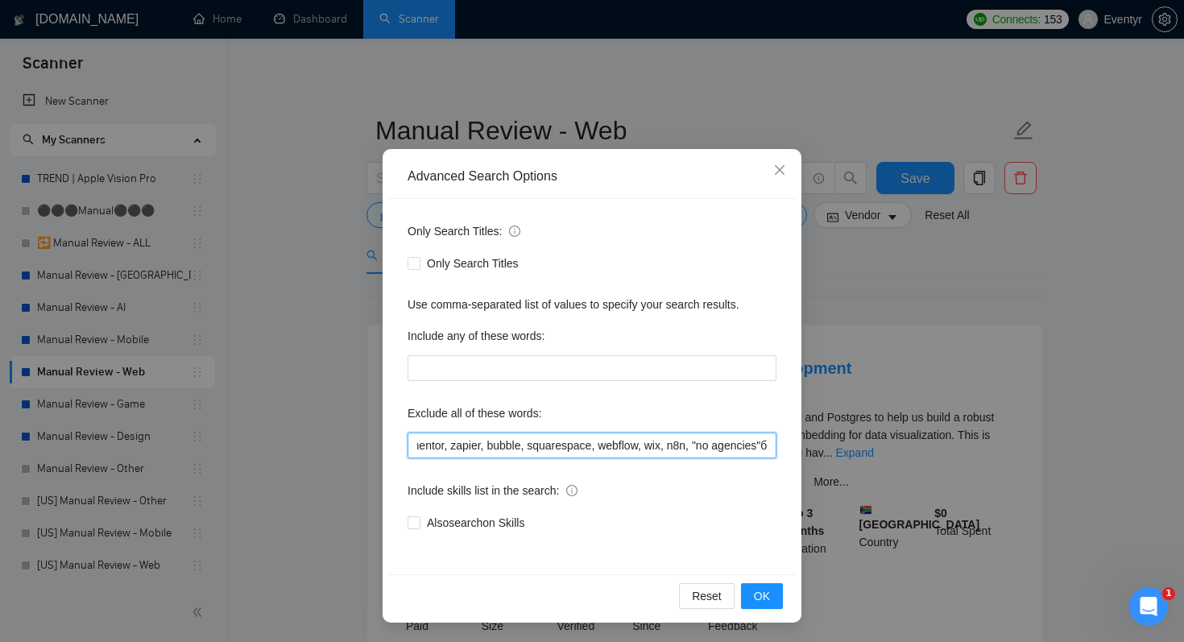
paste input ""no agency", "agency", "no agencies", "prompt engineer", "equity", "designer", …"
type input "elementor, zapier, bubble, squarespace, webflow, wix, n8n, "no agencies", "no a…"
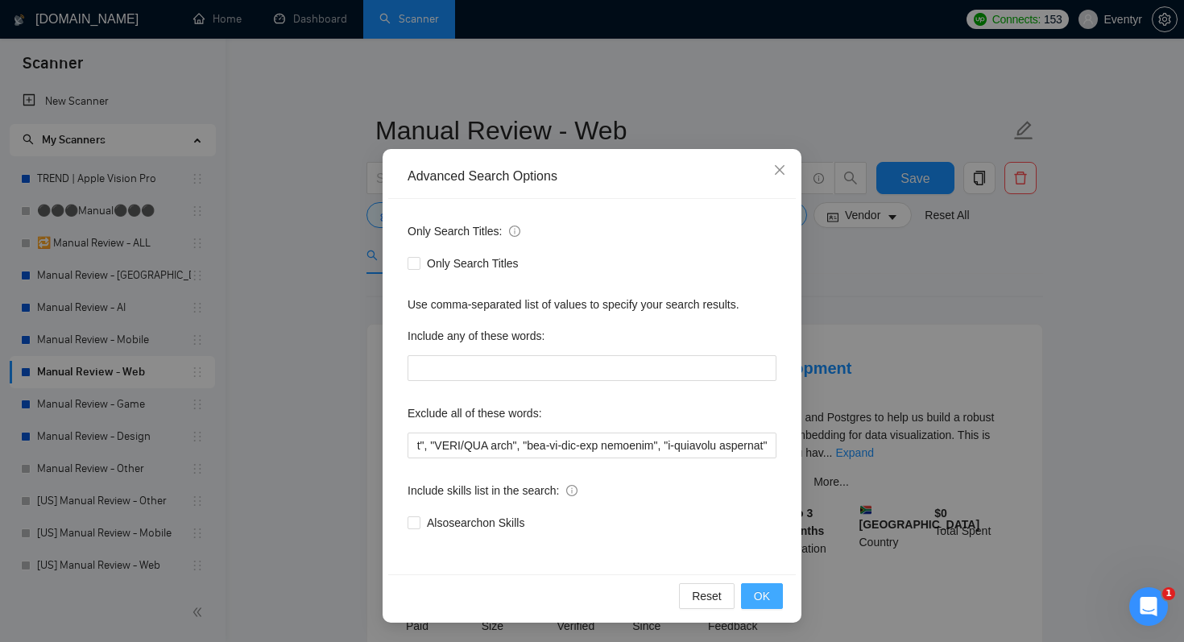
click at [760, 594] on span "OK" at bounding box center [762, 596] width 16 height 18
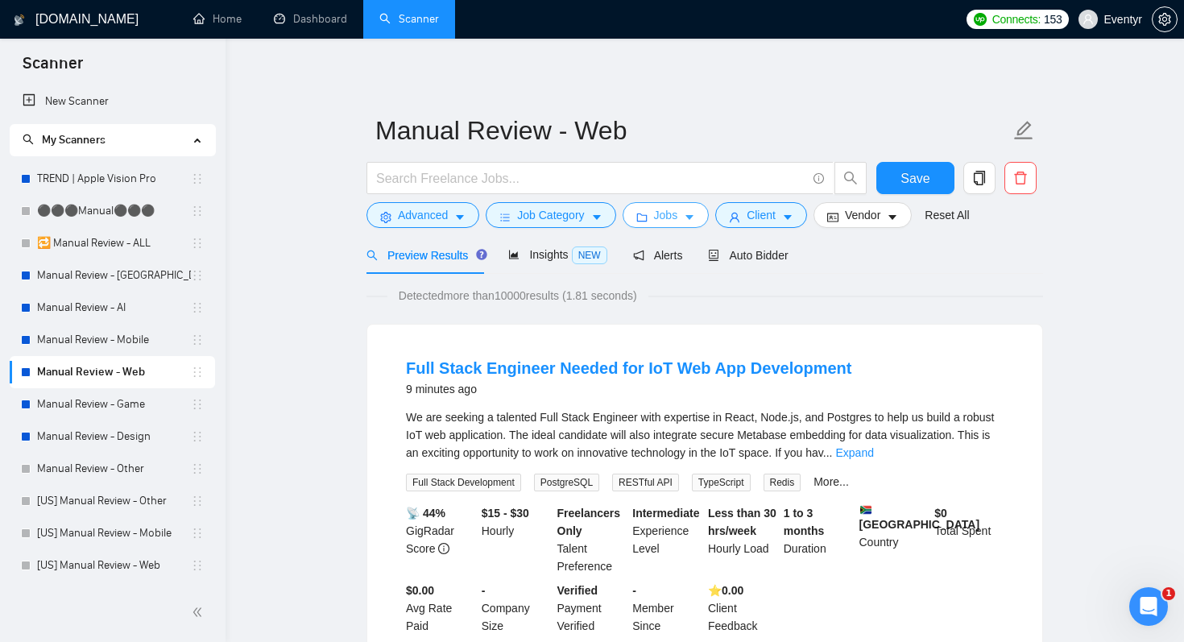
click at [665, 210] on span "Jobs" at bounding box center [666, 215] width 24 height 18
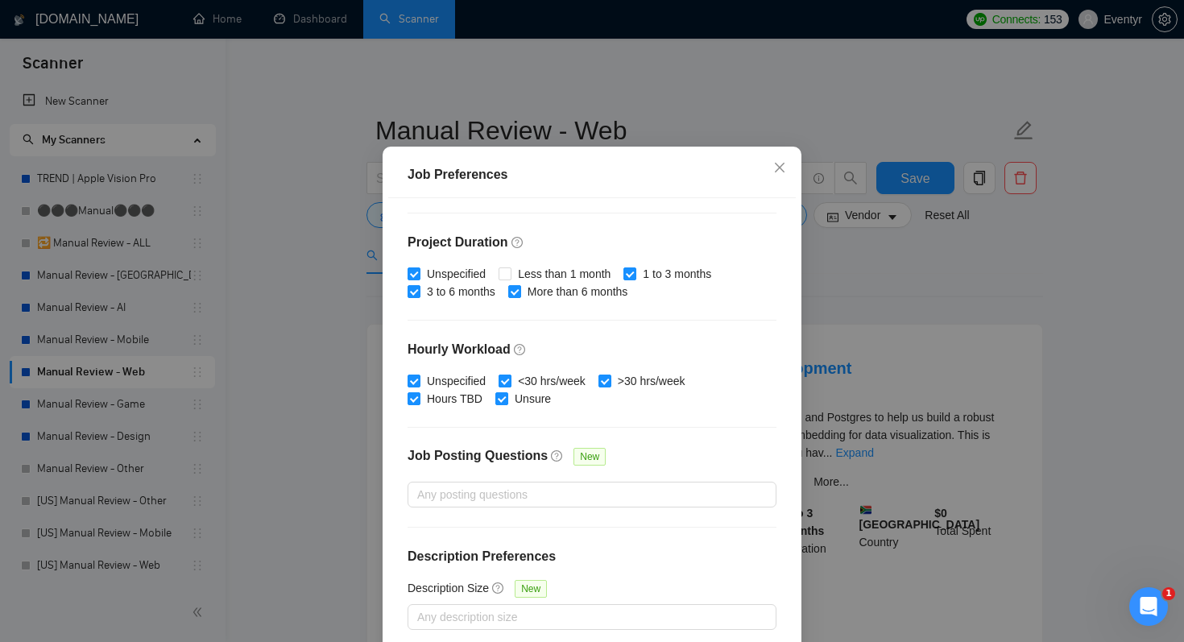
click at [503, 386] on input "<30 hrs/week" at bounding box center [504, 380] width 11 height 11
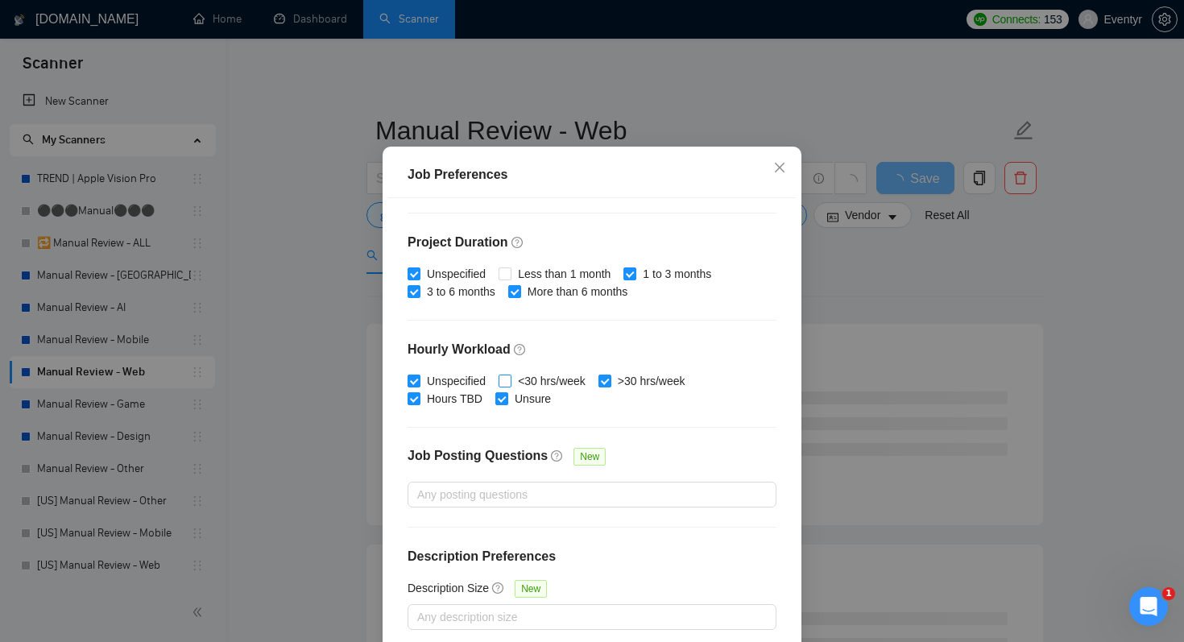
click at [504, 386] on input "<30 hrs/week" at bounding box center [504, 380] width 11 height 11
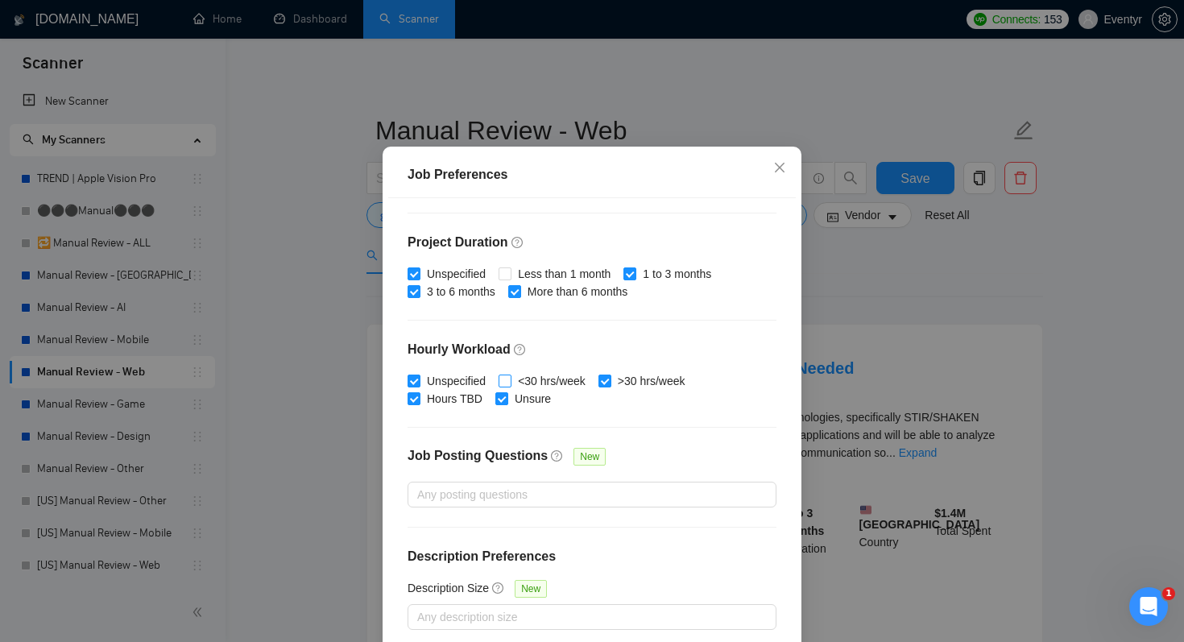
click at [506, 386] on input "<30 hrs/week" at bounding box center [504, 380] width 11 height 11
checkbox input "true"
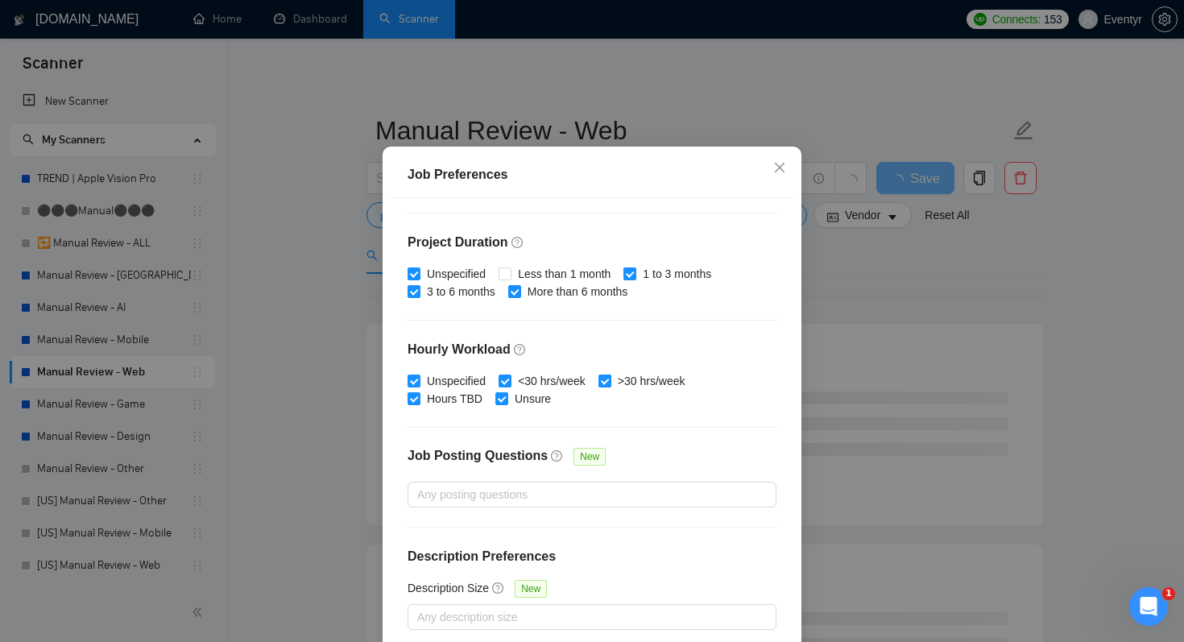
click at [610, 386] on input ">30 hrs/week" at bounding box center [603, 380] width 11 height 11
checkbox input "false"
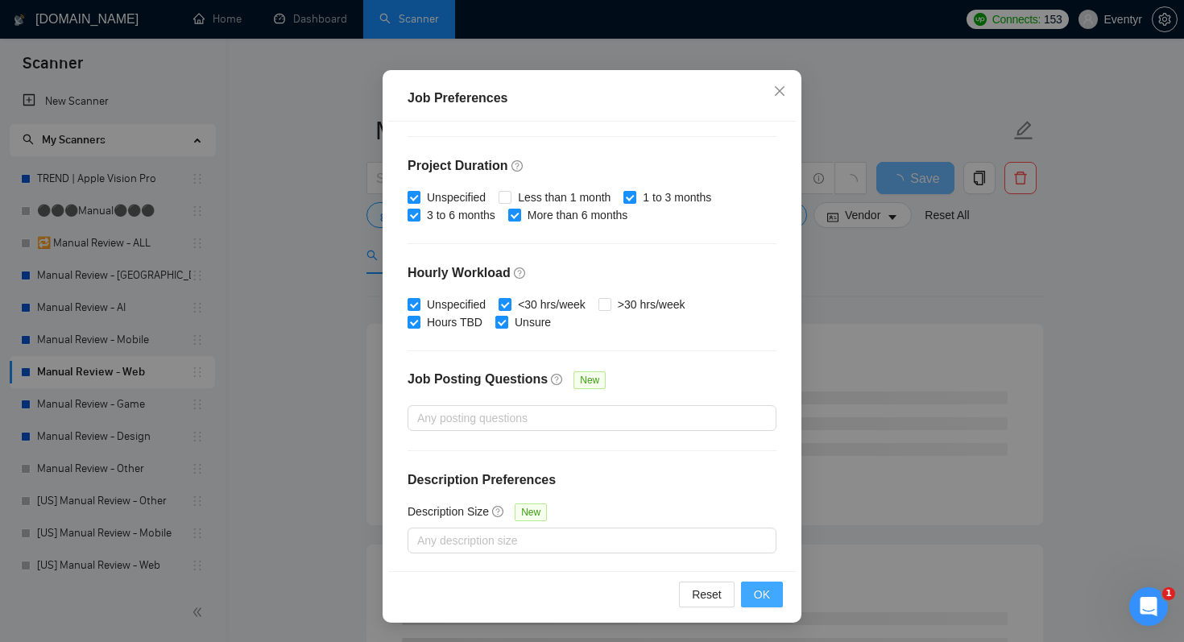
click at [772, 600] on button "OK" at bounding box center [762, 595] width 42 height 26
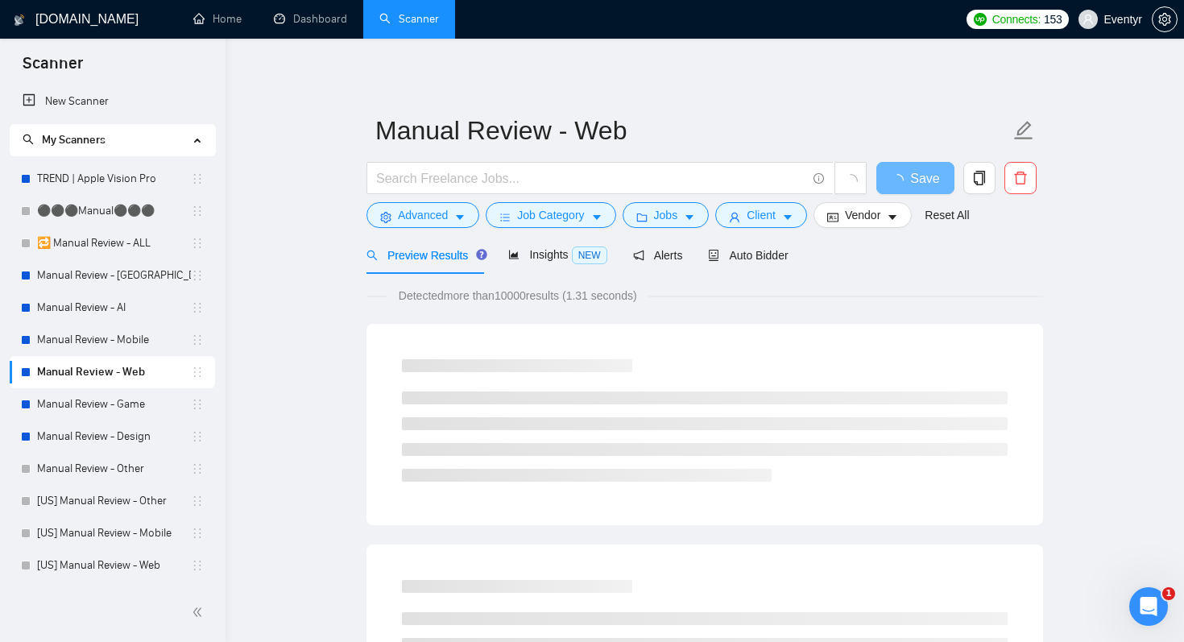
scroll to position [27, 0]
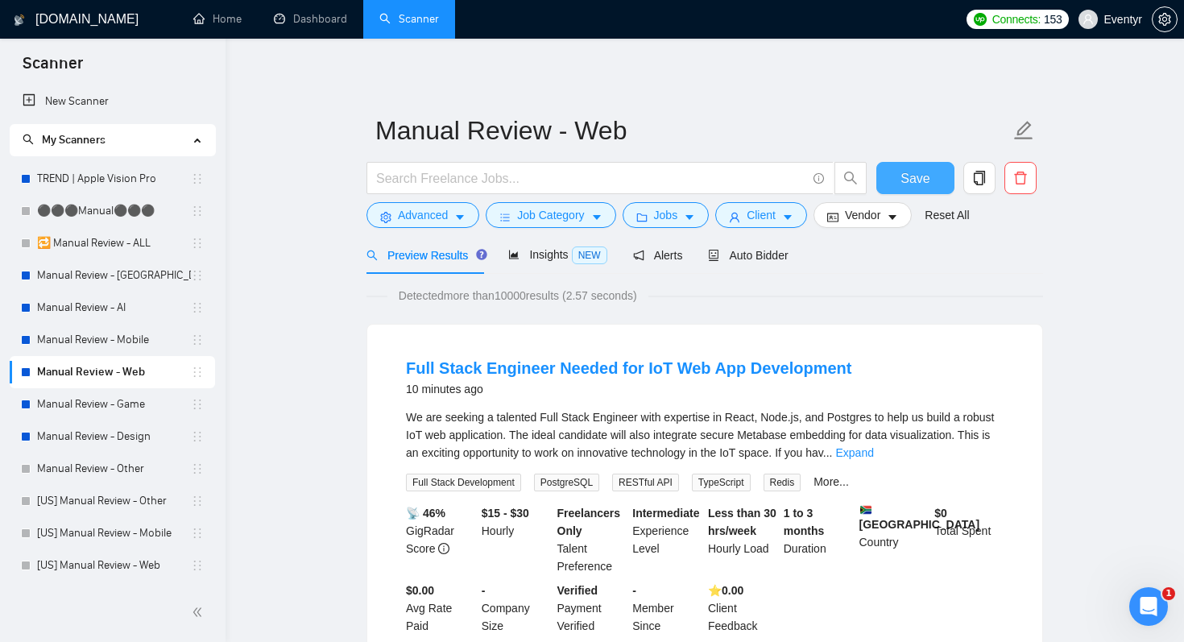
click at [918, 180] on span "Save" at bounding box center [914, 178] width 29 height 20
click at [97, 304] on link "Manual Review - AI" at bounding box center [114, 308] width 154 height 32
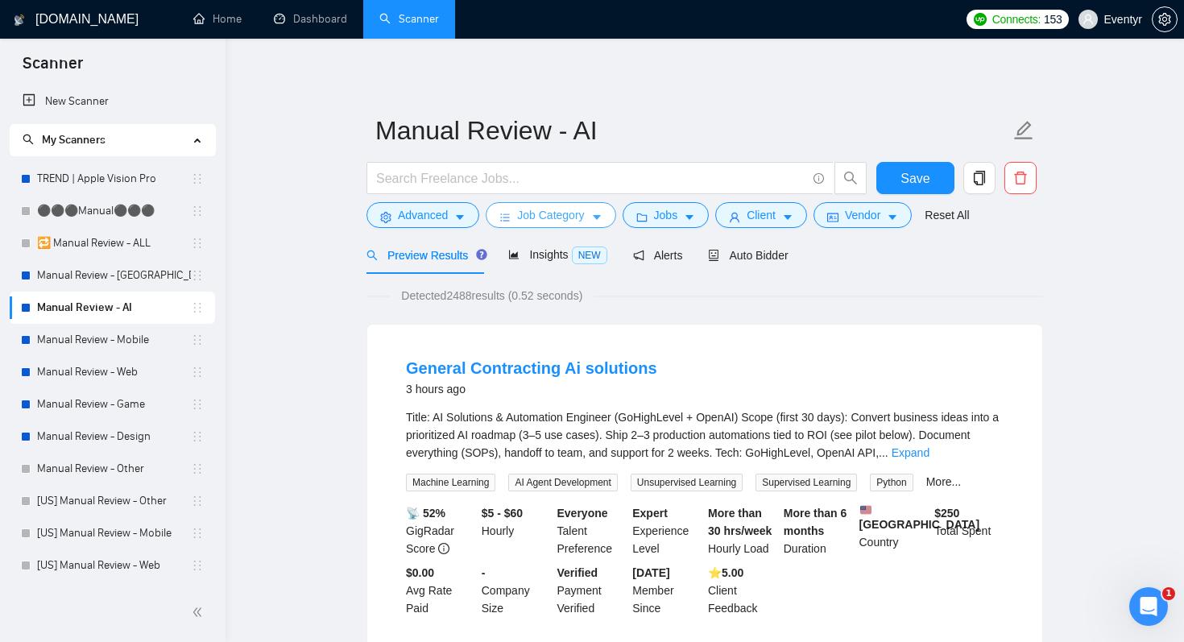
click at [575, 215] on span "Job Category" at bounding box center [550, 215] width 67 height 18
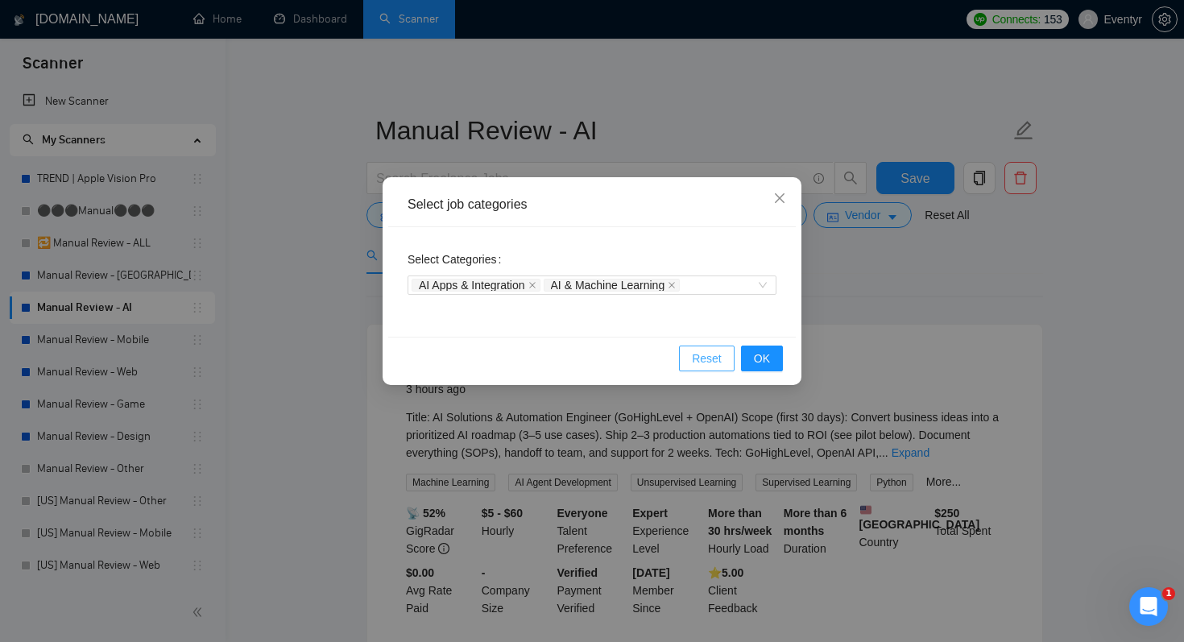
click at [713, 358] on span "Reset" at bounding box center [707, 359] width 30 height 18
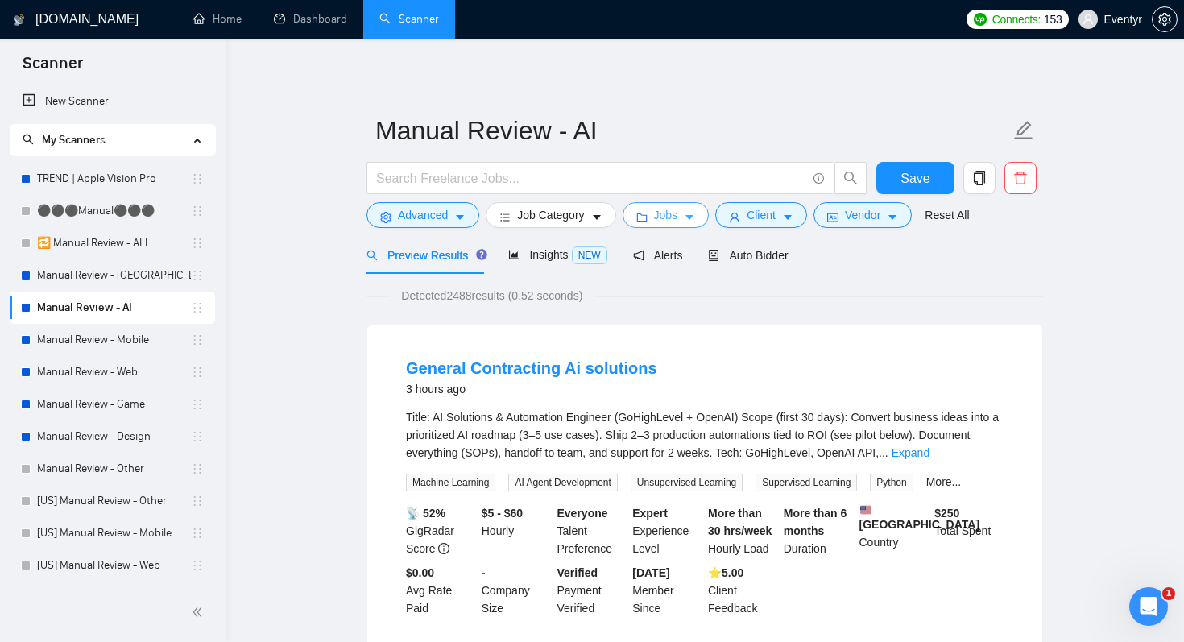
click at [687, 218] on button "Jobs" at bounding box center [666, 215] width 87 height 26
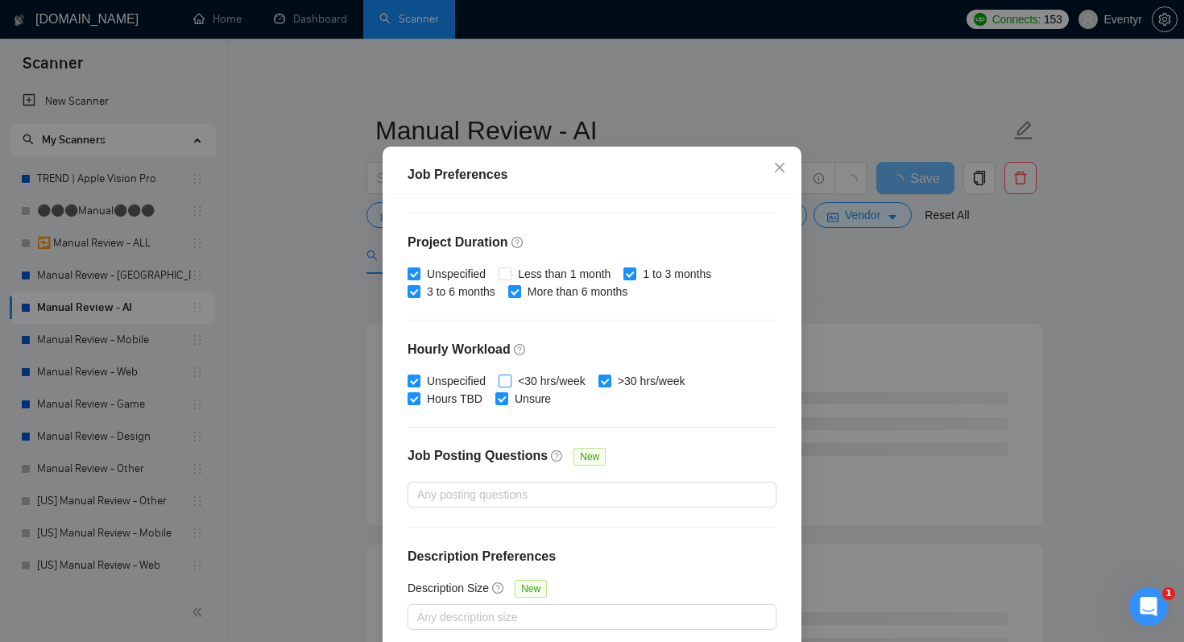
click at [507, 386] on input "<30 hrs/week" at bounding box center [504, 380] width 11 height 11
checkbox input "true"
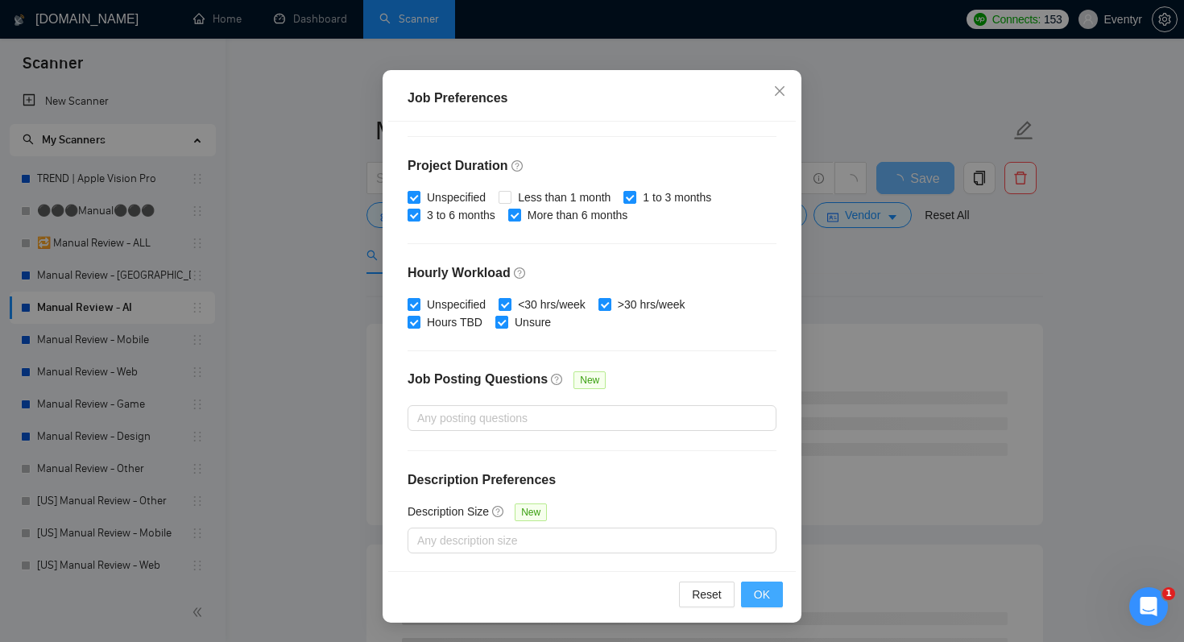
click at [759, 591] on span "OK" at bounding box center [762, 595] width 16 height 18
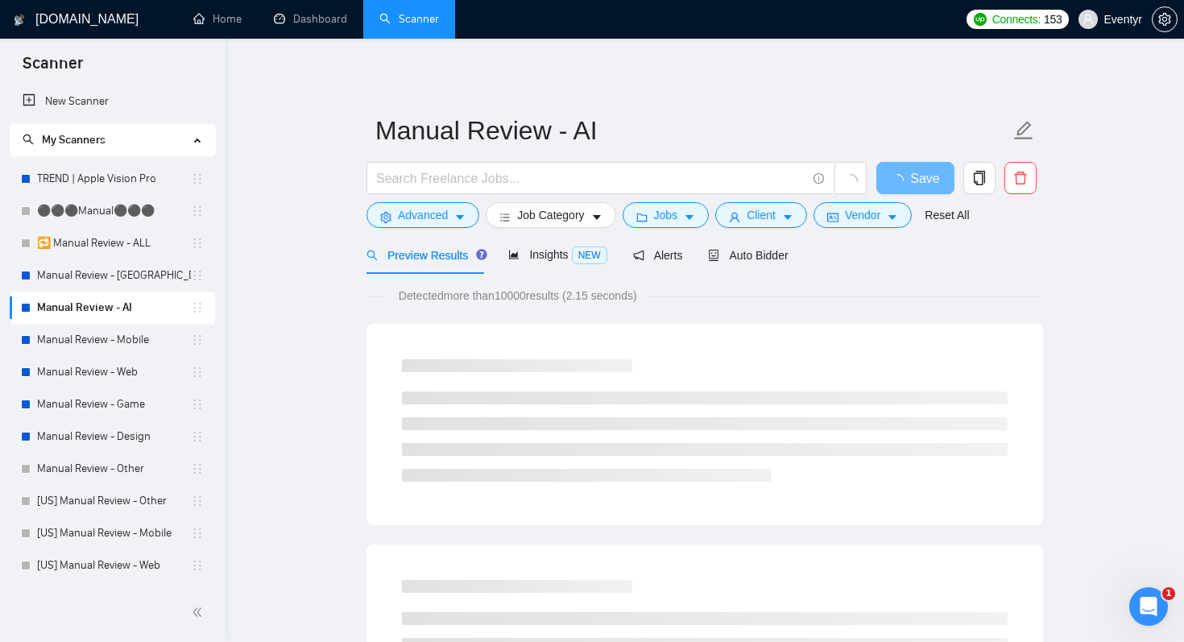
scroll to position [27, 0]
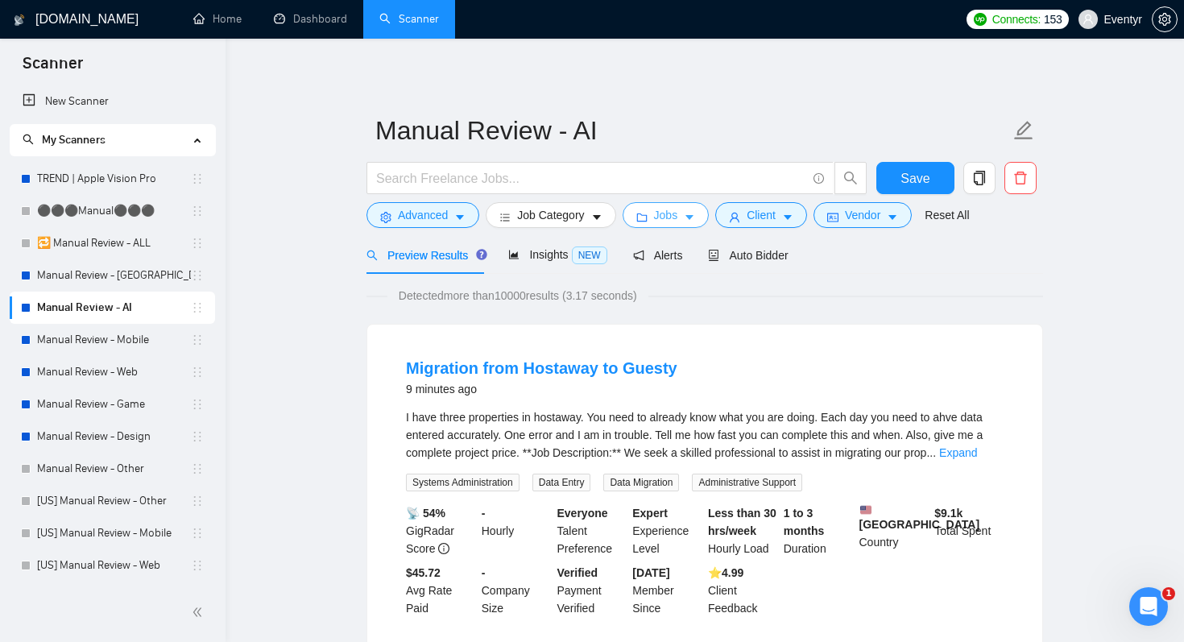
click at [695, 213] on icon "caret-down" at bounding box center [689, 217] width 11 height 11
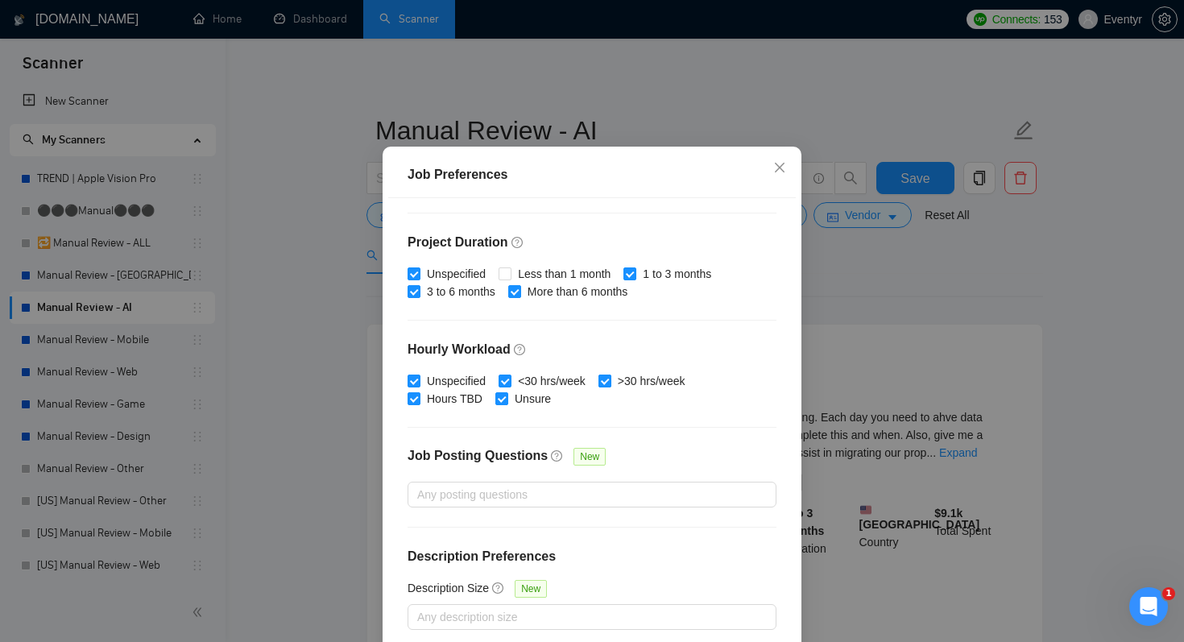
click at [605, 386] on input ">30 hrs/week" at bounding box center [603, 380] width 11 height 11
checkbox input "false"
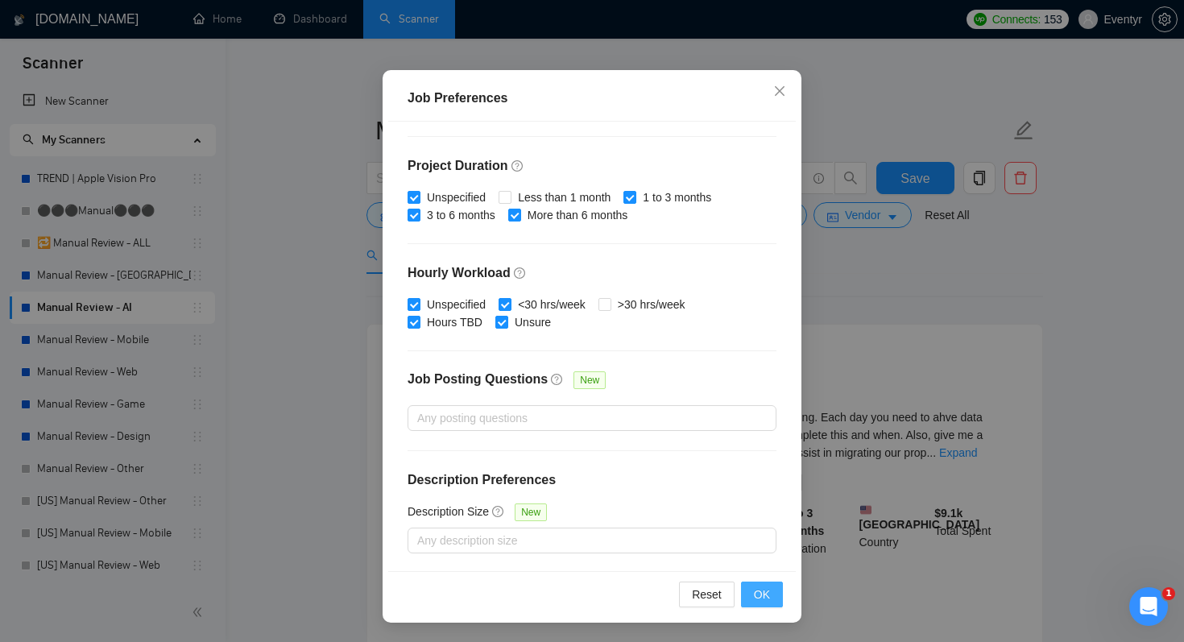
click at [768, 592] on span "OK" at bounding box center [762, 595] width 16 height 18
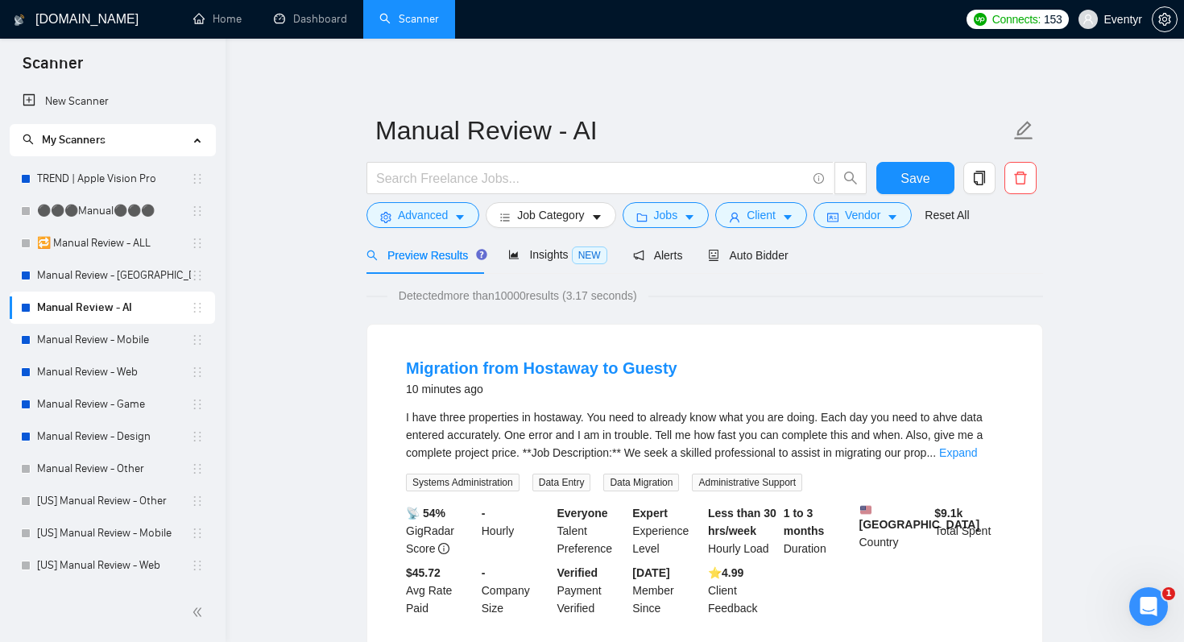
scroll to position [27, 0]
click at [911, 179] on span "Save" at bounding box center [914, 178] width 29 height 20
click at [669, 217] on span "Jobs" at bounding box center [666, 215] width 24 height 18
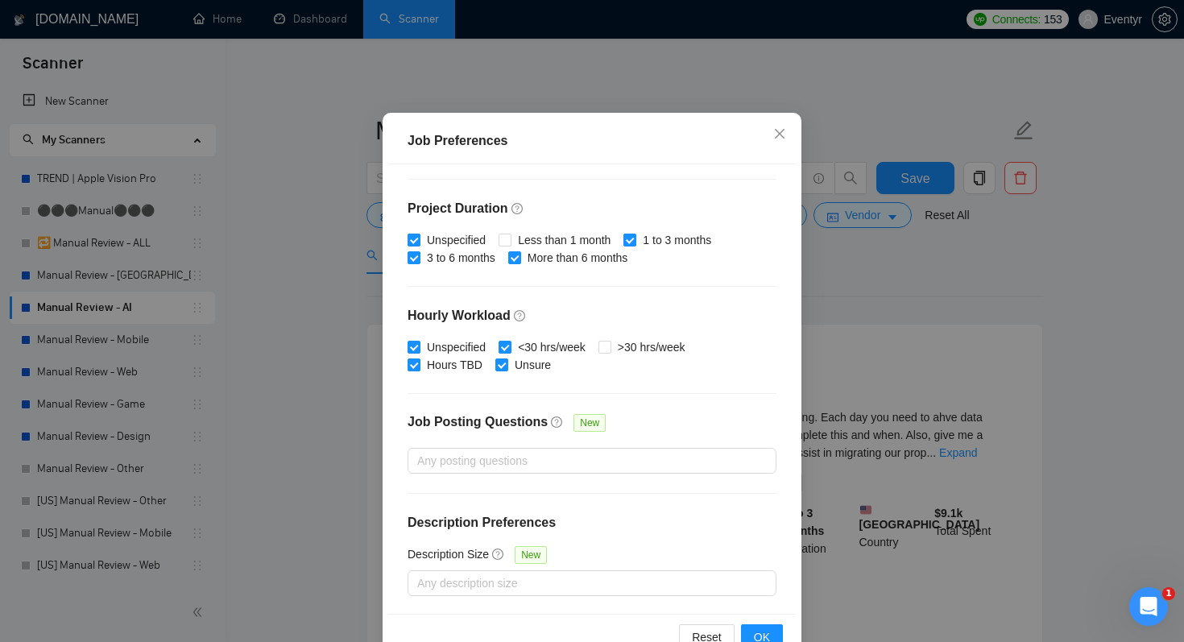
scroll to position [0, 0]
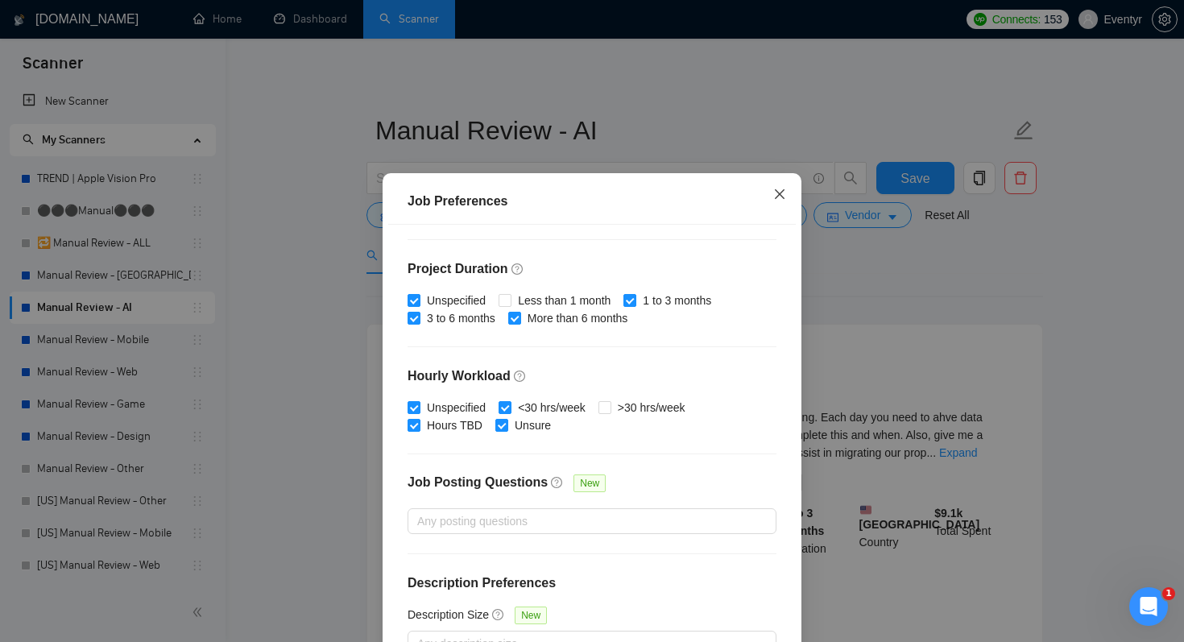
click at [772, 195] on span "Close" at bounding box center [779, 194] width 43 height 43
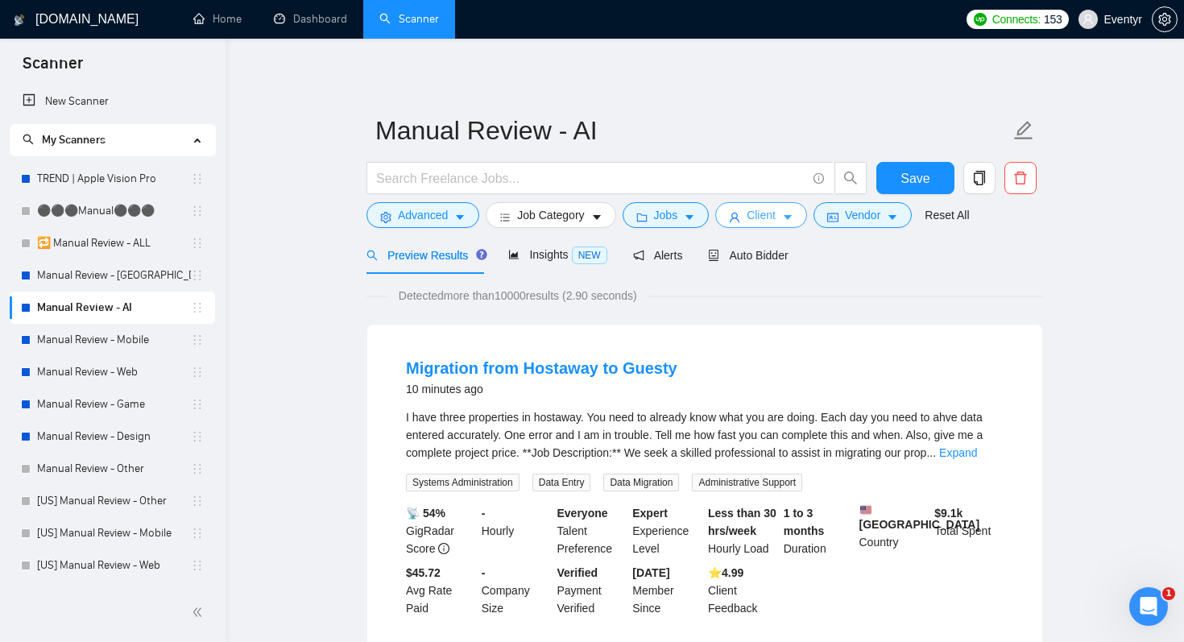
click at [806, 222] on button "Client" at bounding box center [761, 215] width 92 height 26
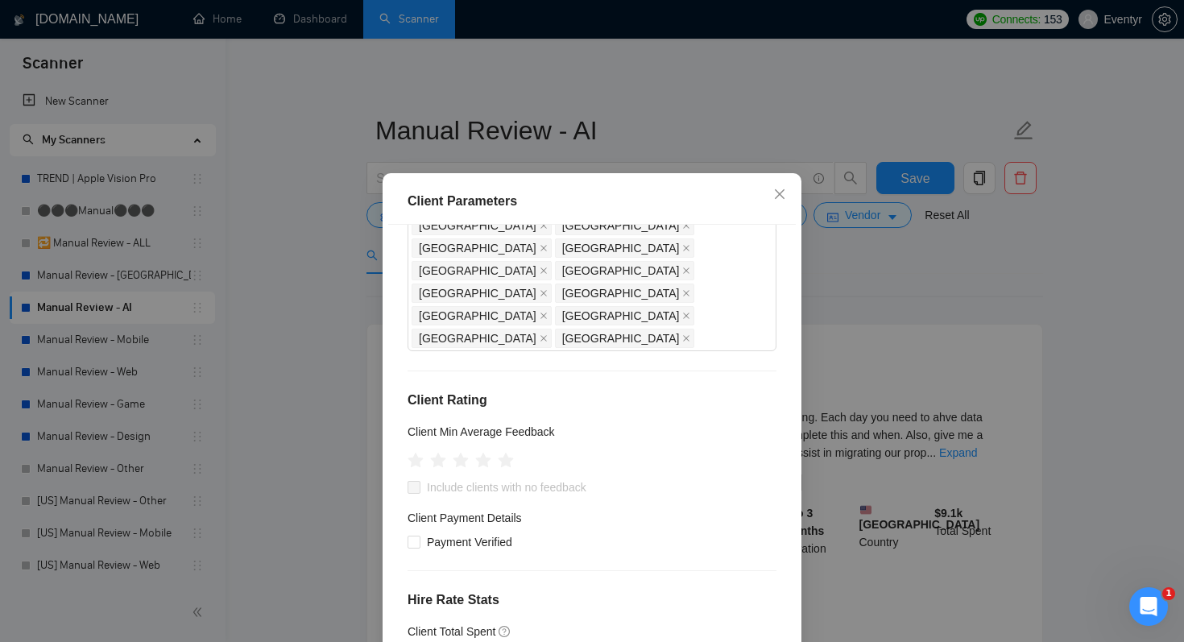
scroll to position [240, 0]
click at [412, 536] on input "Payment Verified" at bounding box center [413, 541] width 11 height 11
checkbox input "true"
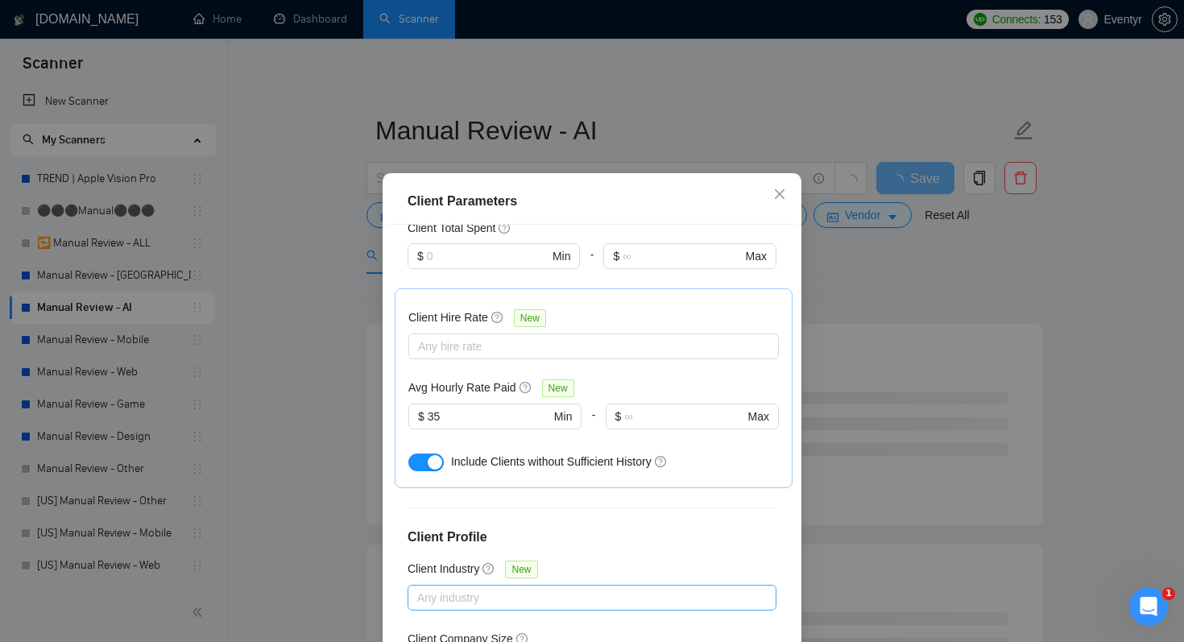
scroll to position [103, 0]
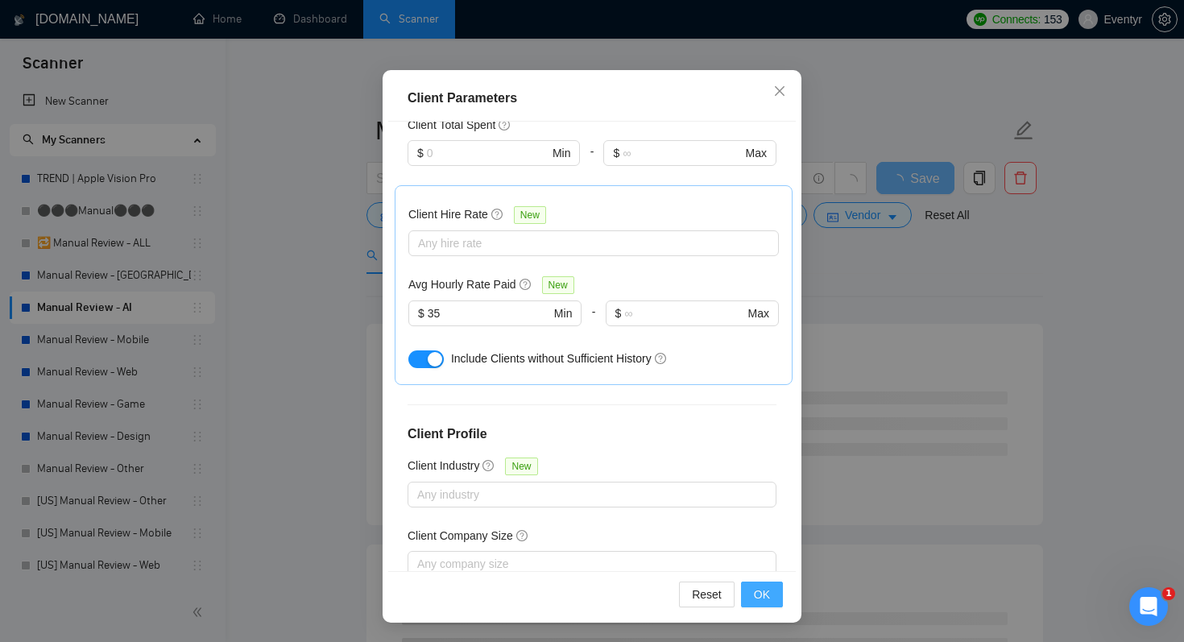
click at [777, 594] on button "OK" at bounding box center [762, 595] width 42 height 26
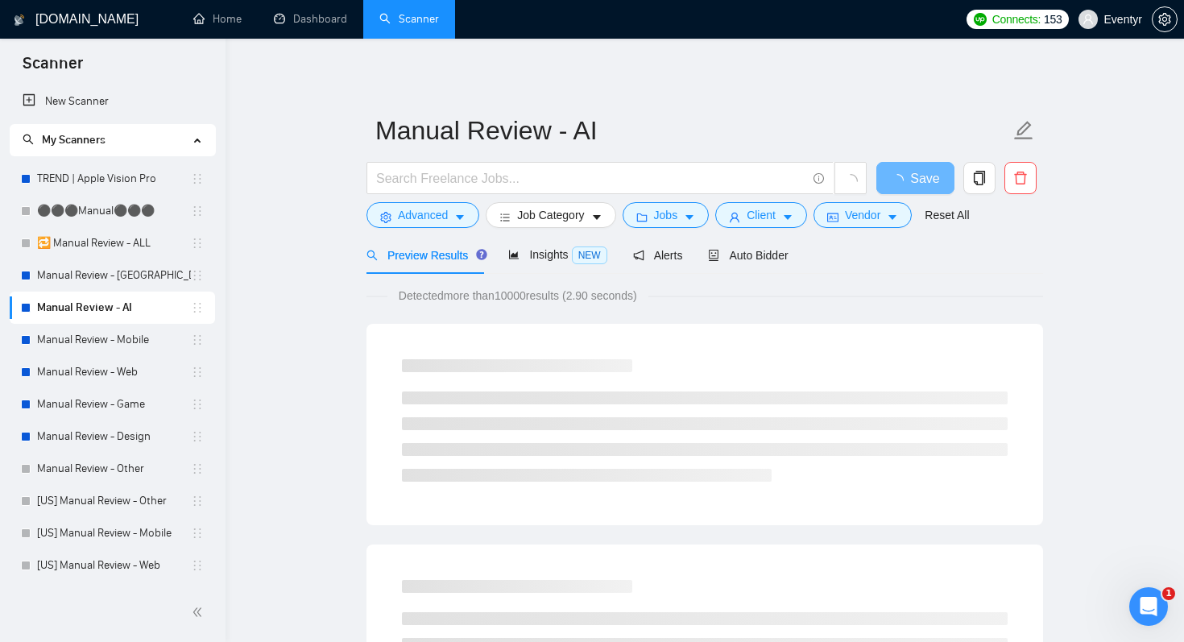
scroll to position [27, 0]
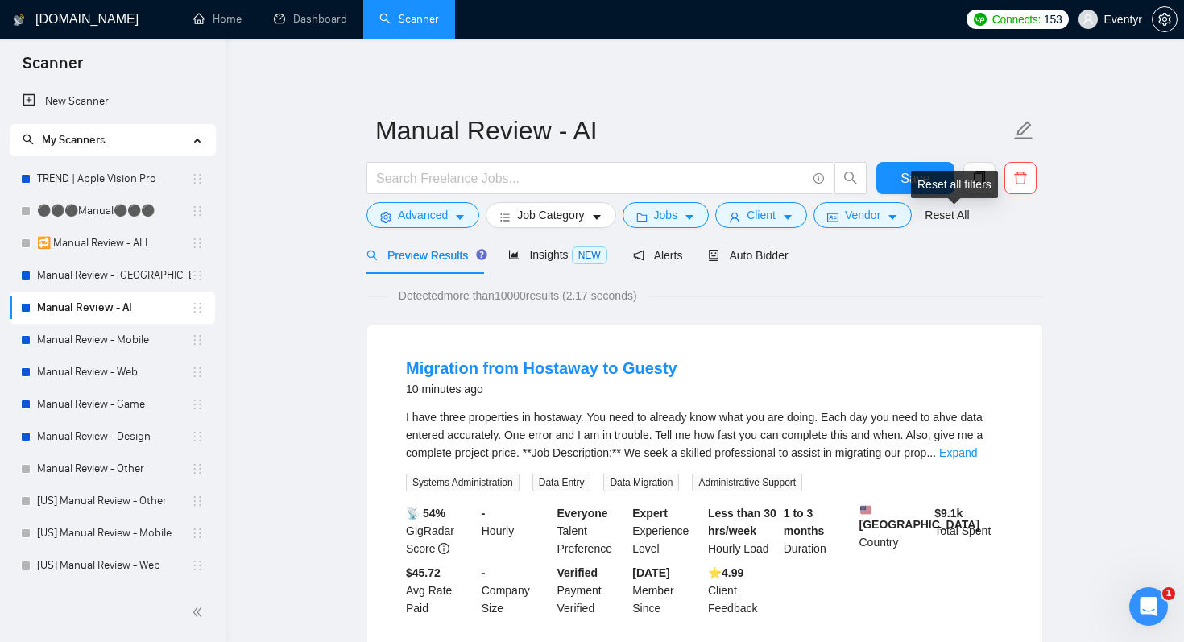
click at [926, 176] on div "Reset all filters" at bounding box center [954, 184] width 87 height 27
click at [888, 176] on button "Save" at bounding box center [915, 178] width 78 height 32
click at [106, 371] on link "Manual Review - Web" at bounding box center [114, 372] width 154 height 32
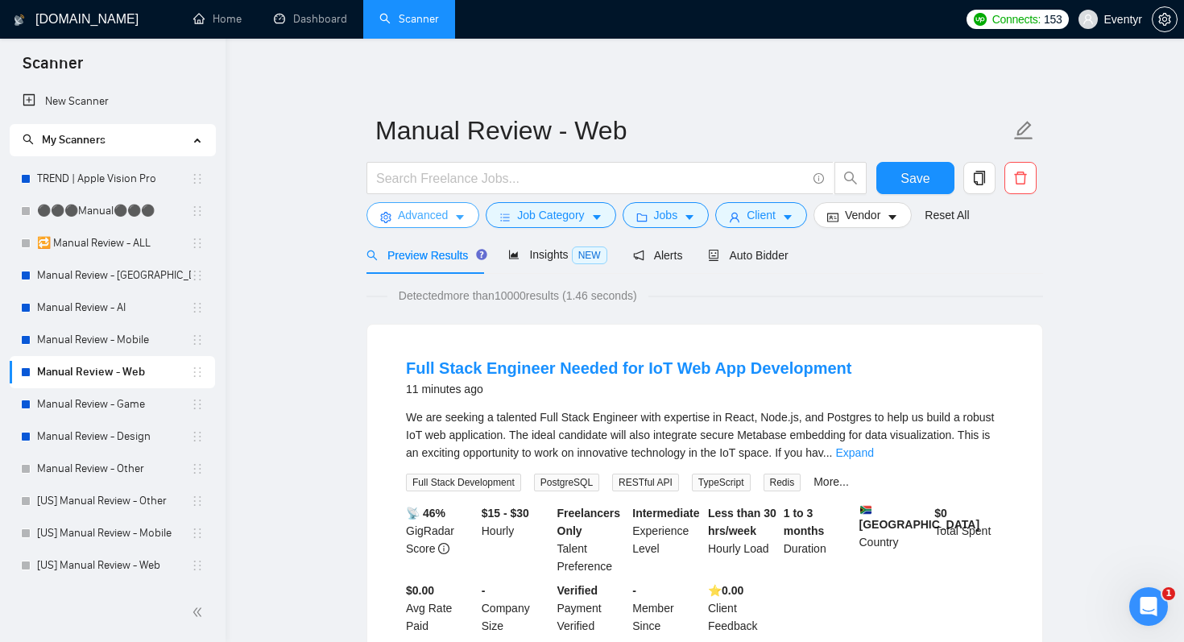
click at [434, 225] on button "Advanced" at bounding box center [422, 215] width 113 height 26
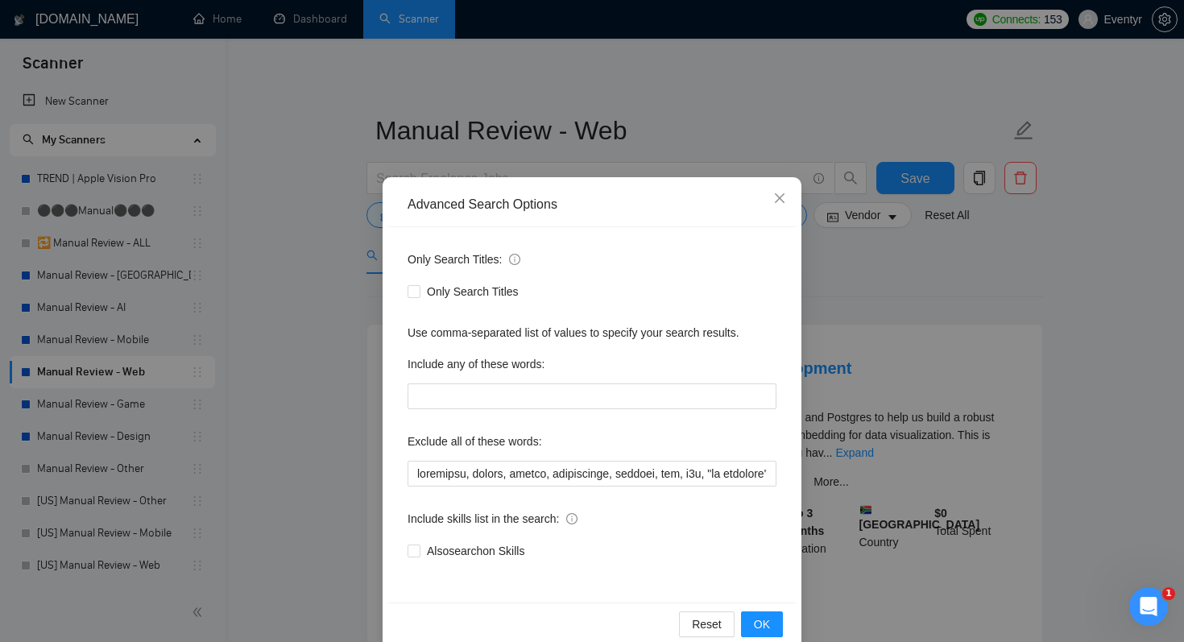
scroll to position [28, 0]
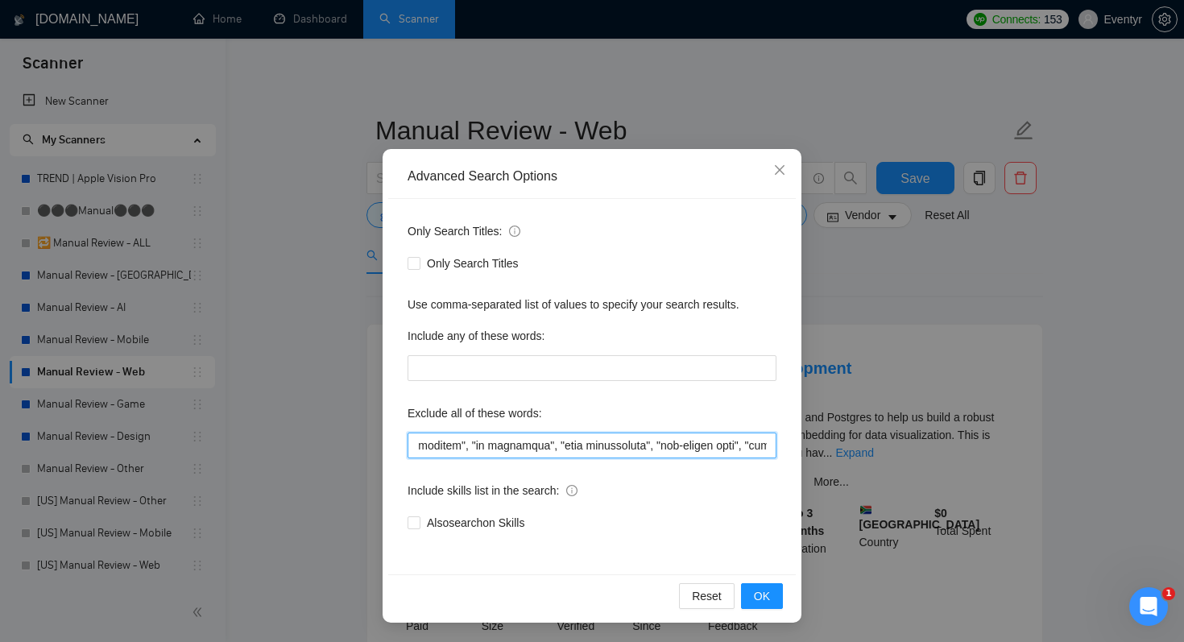
drag, startPoint x: 588, startPoint y: 449, endPoint x: 859, endPoint y: 467, distance: 271.2
click at [859, 467] on div "Advanced Search Options Only Search Titles: Only Search Titles Use comma-separa…" at bounding box center [592, 321] width 1184 height 642
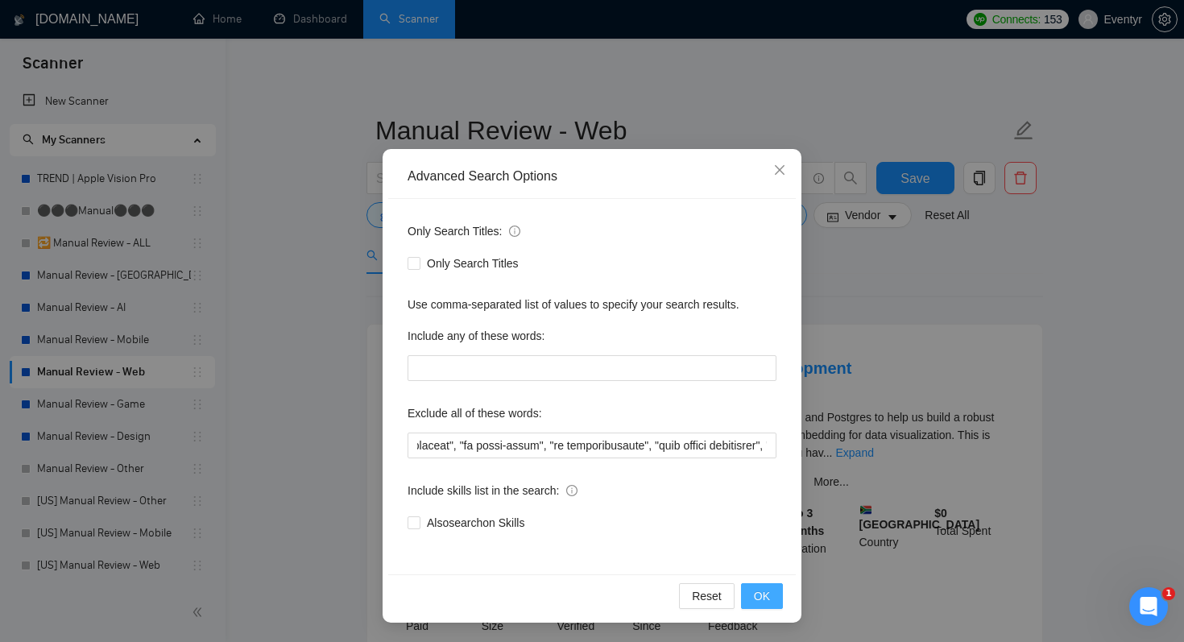
click at [768, 598] on span "OK" at bounding box center [762, 596] width 16 height 18
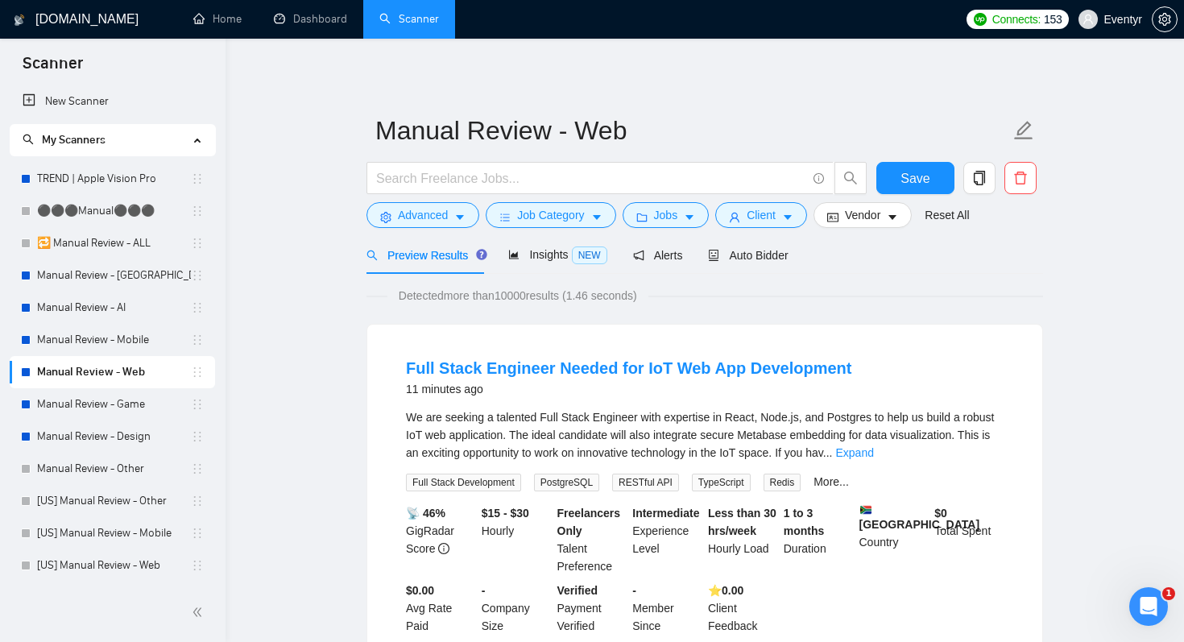
scroll to position [0, 0]
click at [586, 201] on div at bounding box center [616, 182] width 507 height 40
click at [573, 219] on span "Job Category" at bounding box center [550, 215] width 67 height 18
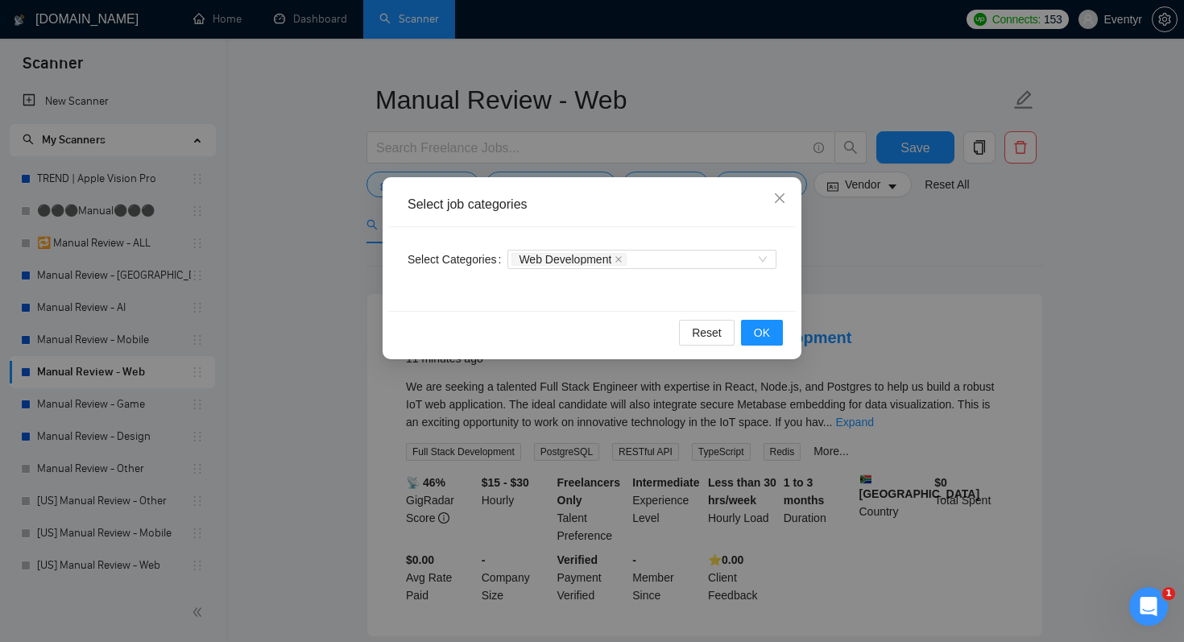
scroll to position [33, 0]
click at [678, 258] on div "Web Development" at bounding box center [633, 259] width 245 height 16
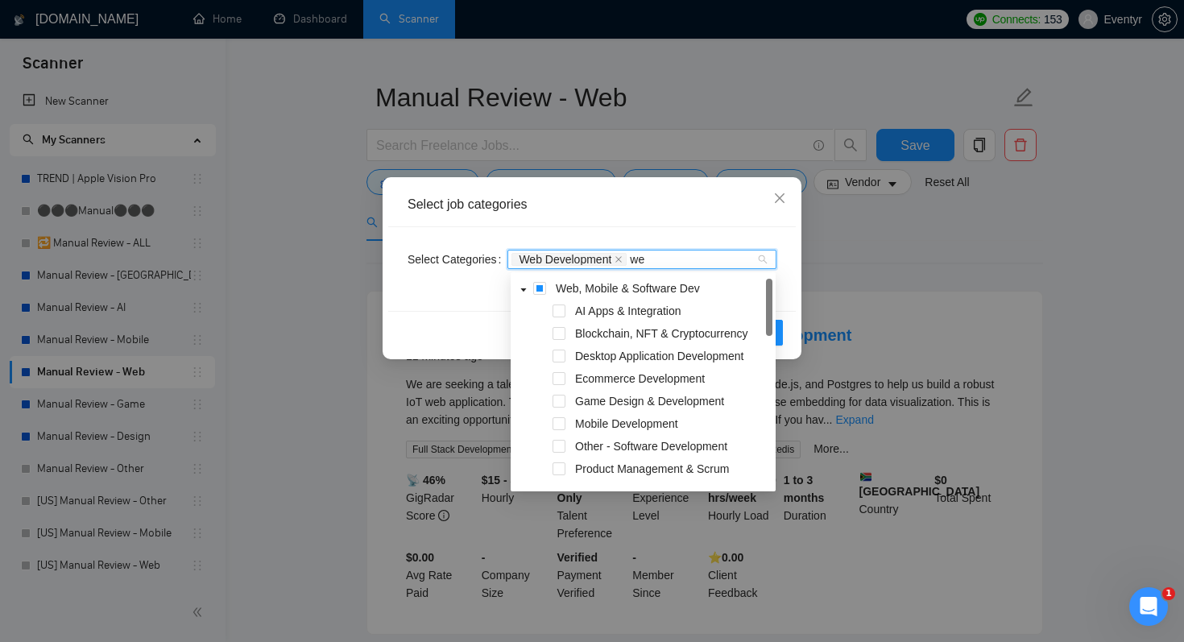
type input "web"
click at [559, 336] on span at bounding box center [559, 333] width 13 height 13
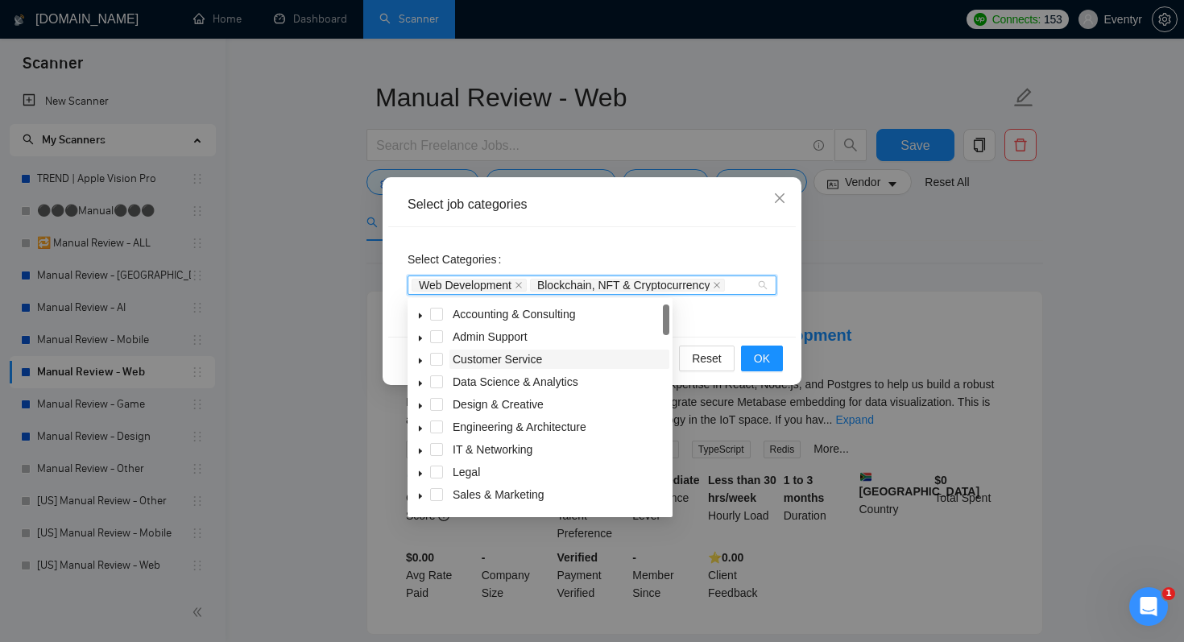
scroll to position [0, 0]
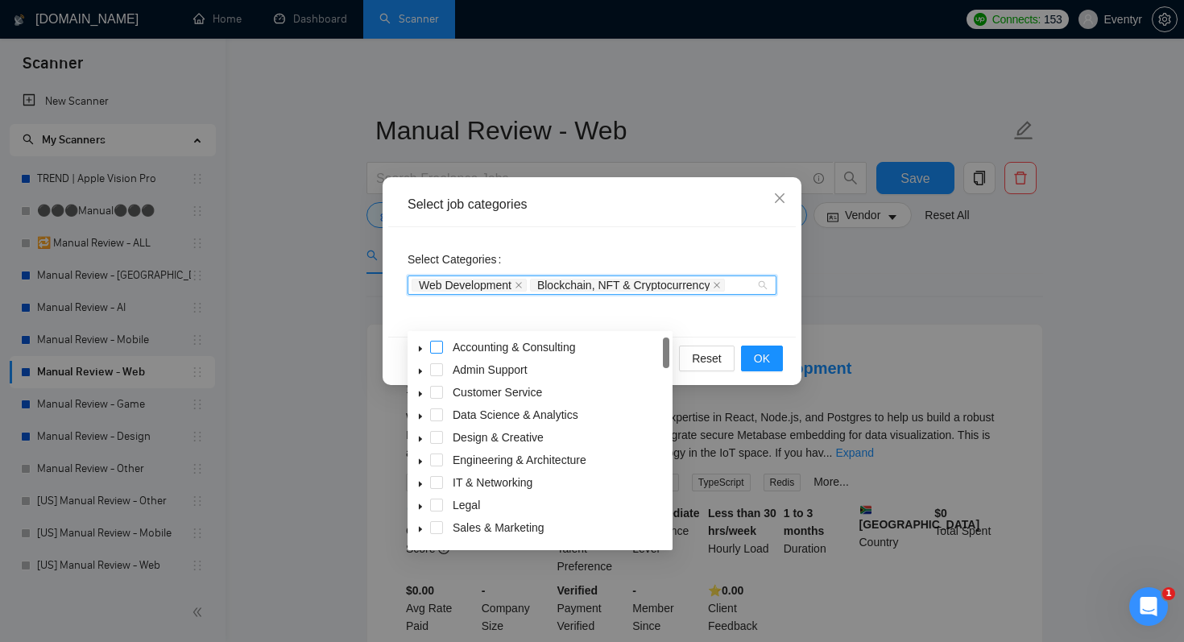
click at [435, 343] on span at bounding box center [436, 347] width 13 height 13
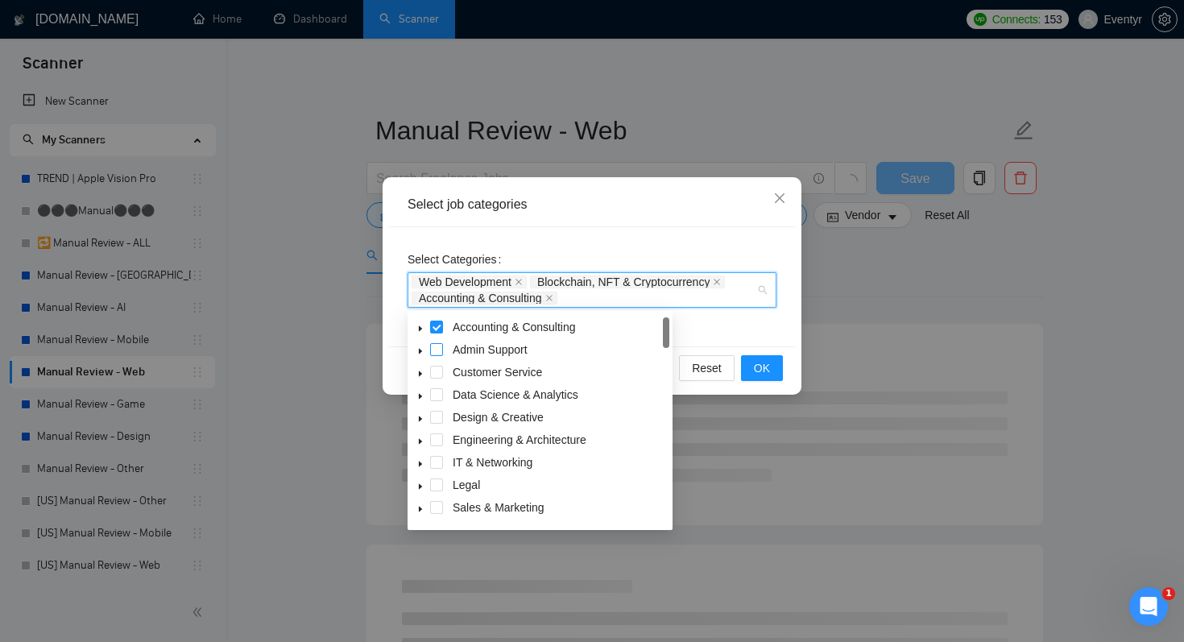
click at [437, 352] on span at bounding box center [436, 349] width 13 height 13
click at [437, 376] on span at bounding box center [436, 372] width 13 height 13
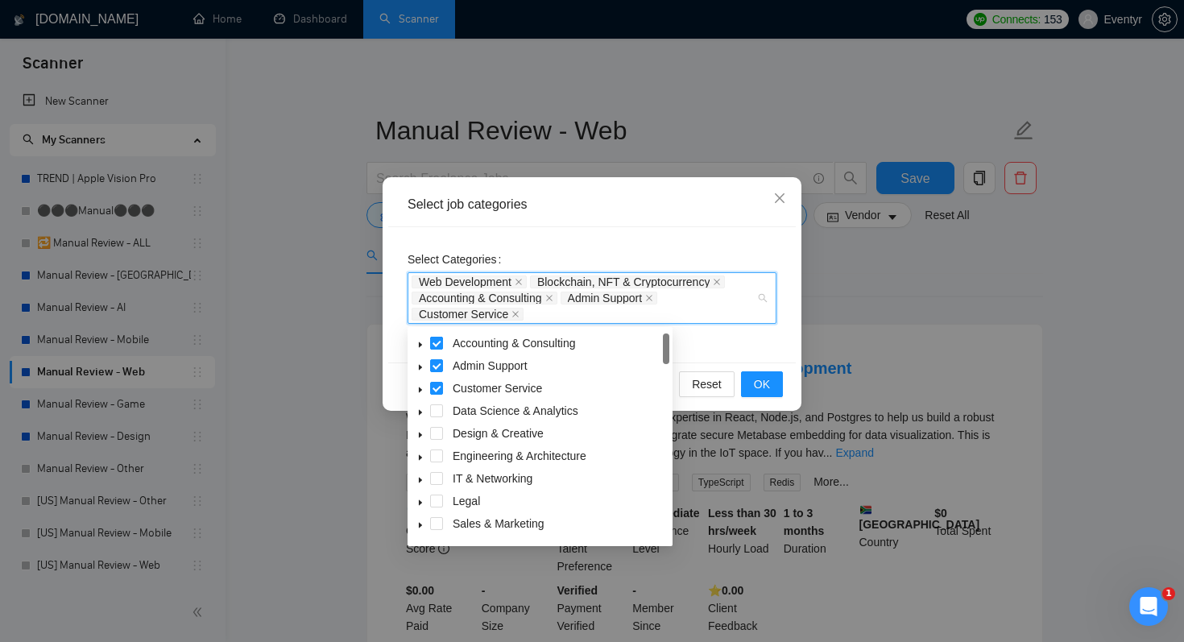
click at [438, 341] on span at bounding box center [436, 343] width 13 height 13
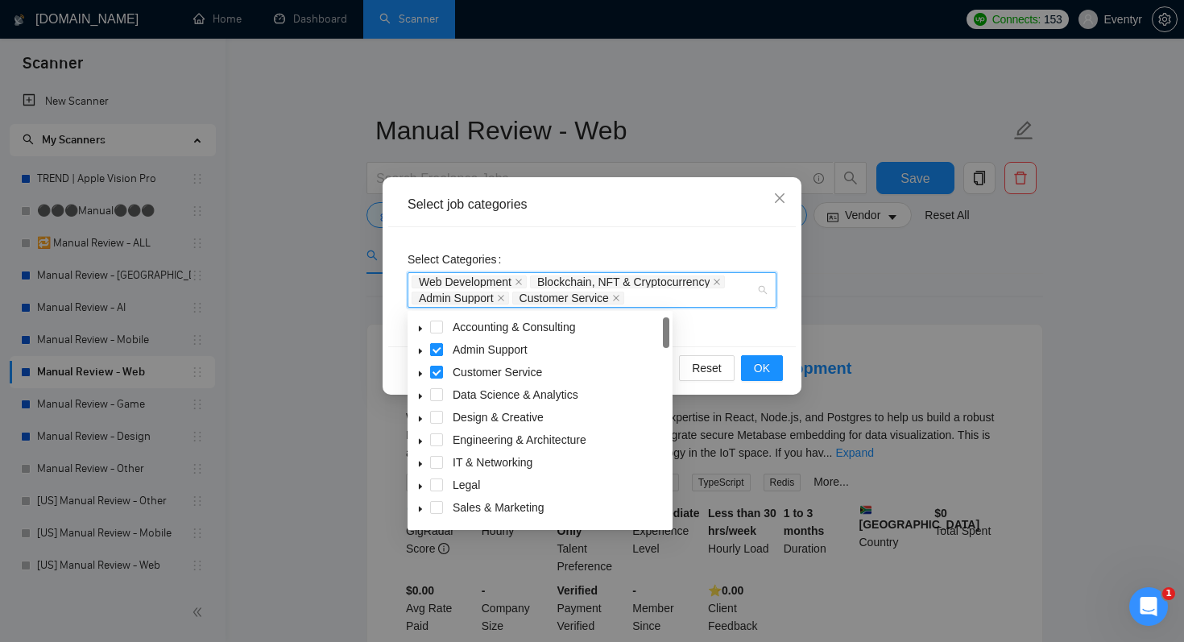
click at [437, 343] on span at bounding box center [436, 349] width 13 height 13
click at [435, 366] on span at bounding box center [436, 372] width 13 height 13
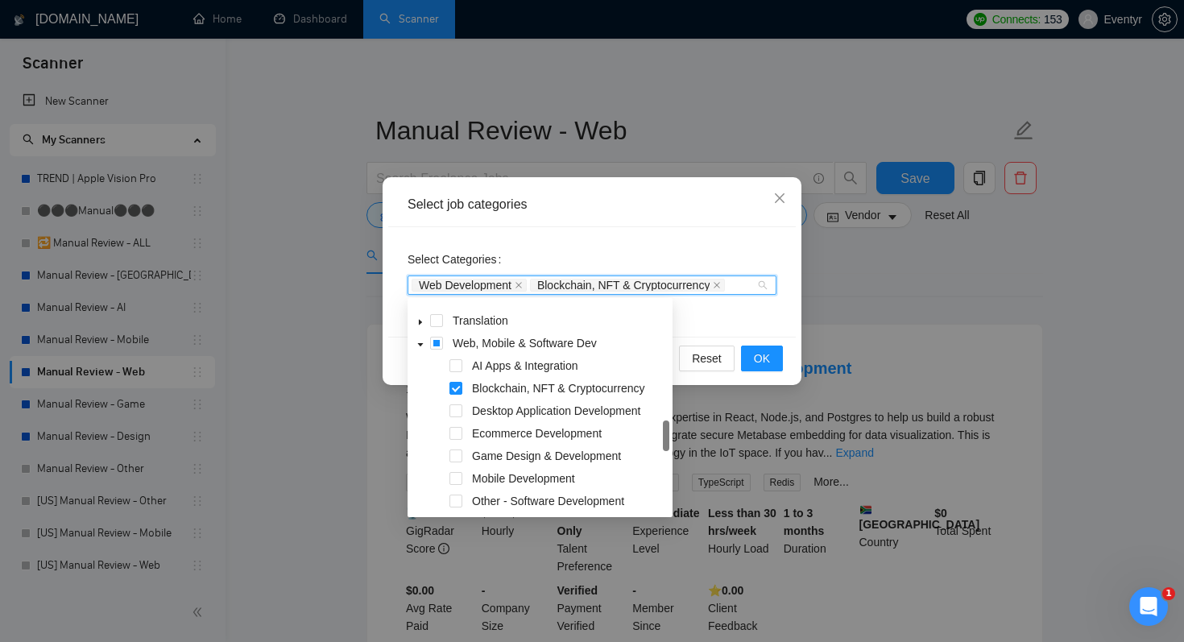
scroll to position [231, 0]
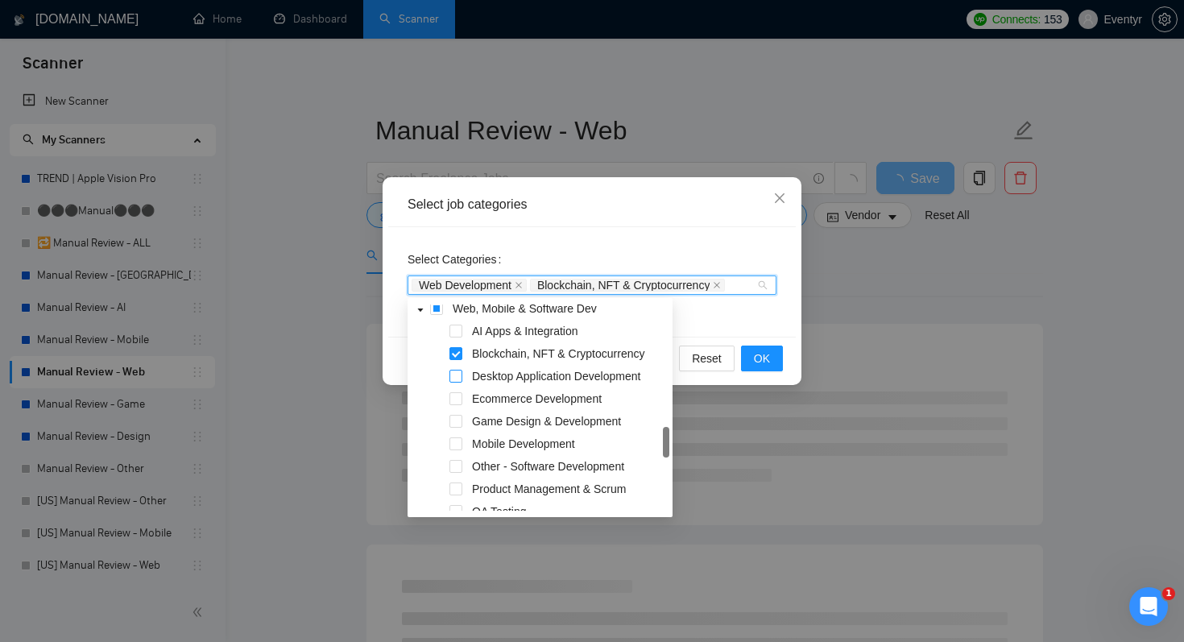
click at [455, 377] on span at bounding box center [455, 376] width 13 height 13
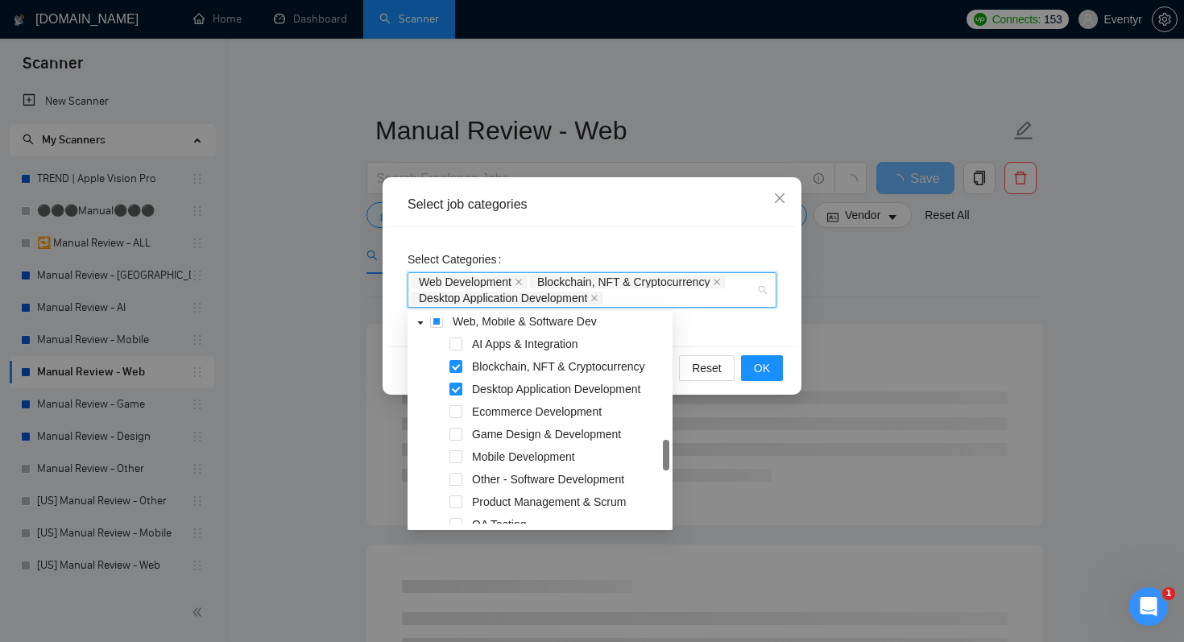
scroll to position [271, 0]
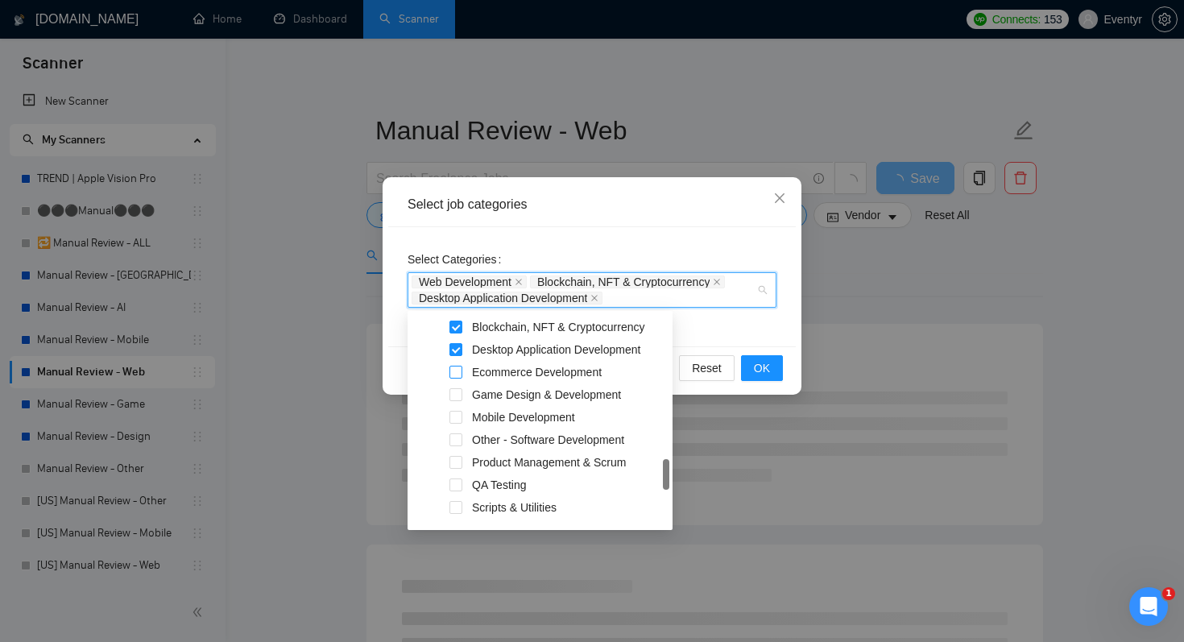
click at [455, 369] on span at bounding box center [455, 372] width 13 height 13
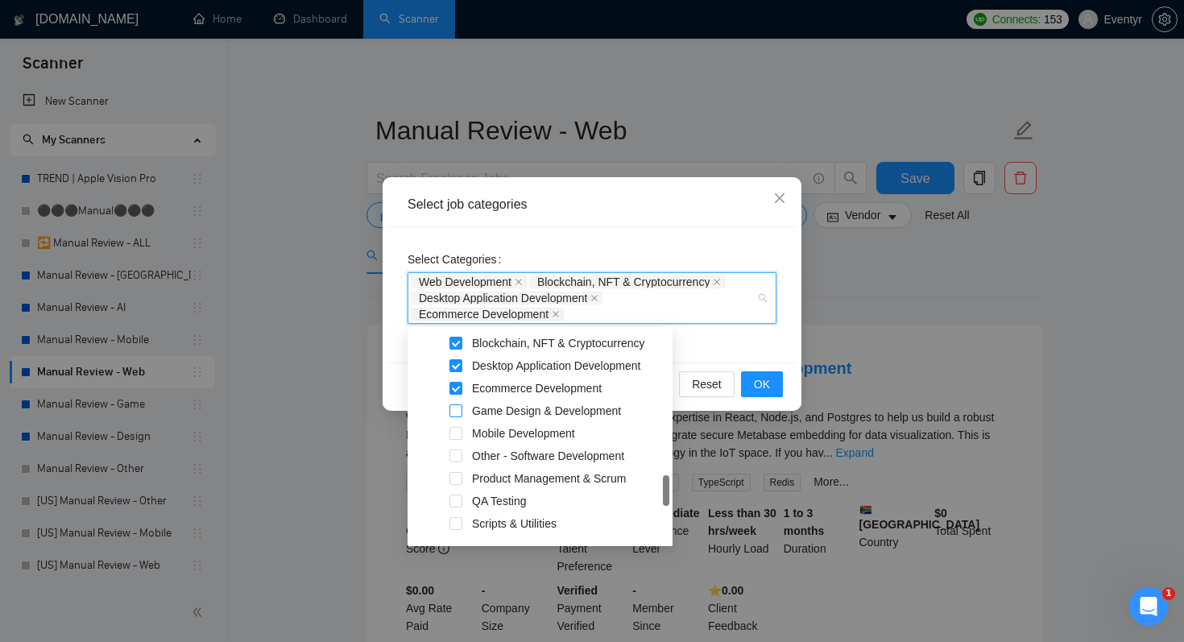
click at [457, 411] on span at bounding box center [455, 410] width 13 height 13
click at [457, 415] on span at bounding box center [455, 410] width 13 height 13
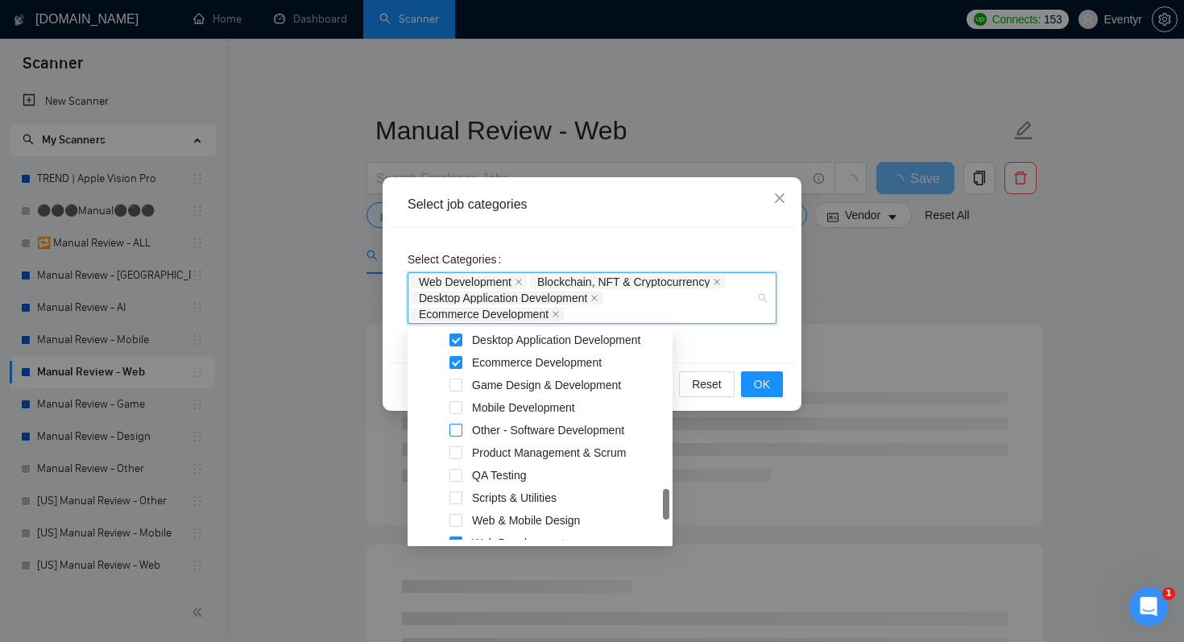
scroll to position [297, 0]
click at [456, 423] on span at bounding box center [455, 429] width 13 height 13
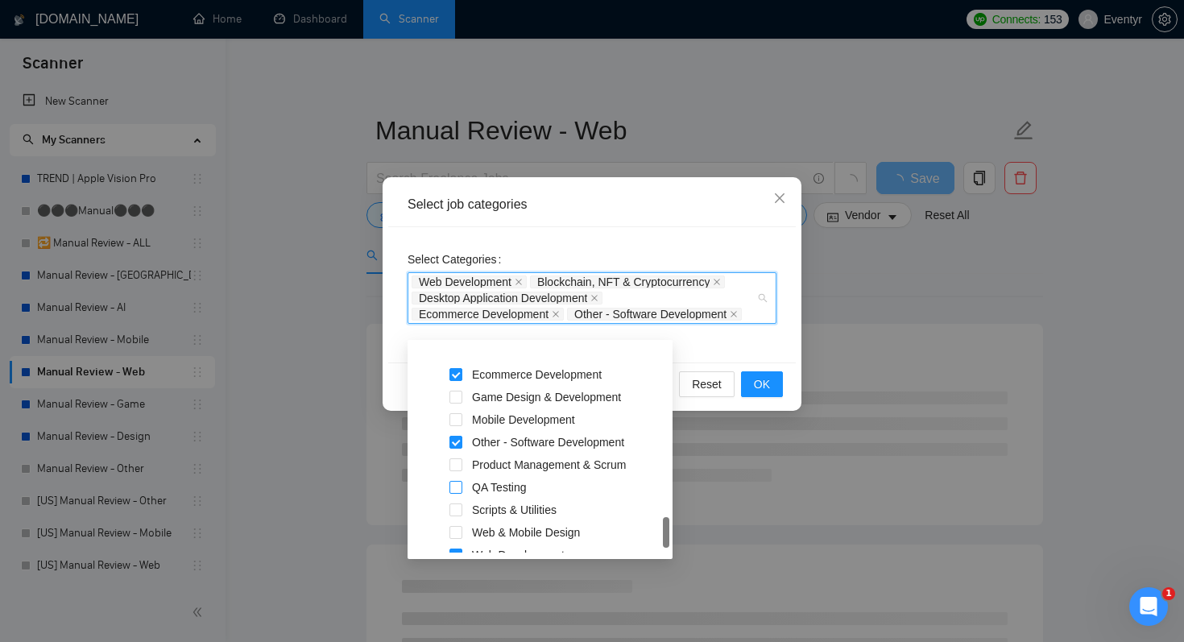
scroll to position [335, 0]
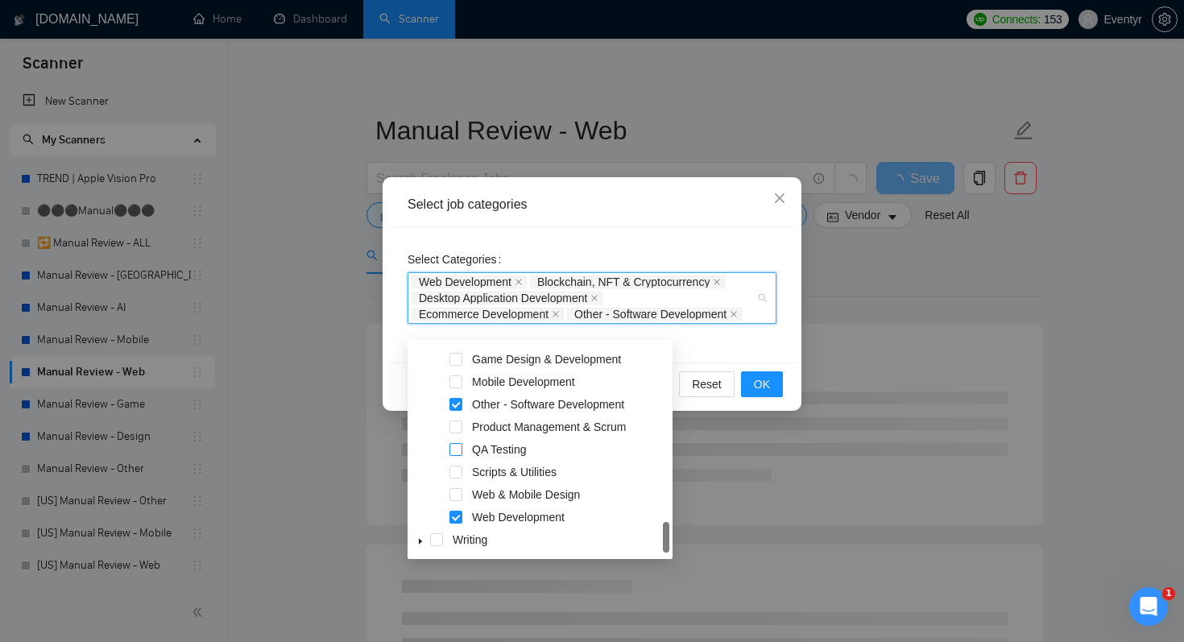
click at [453, 444] on span at bounding box center [455, 449] width 13 height 13
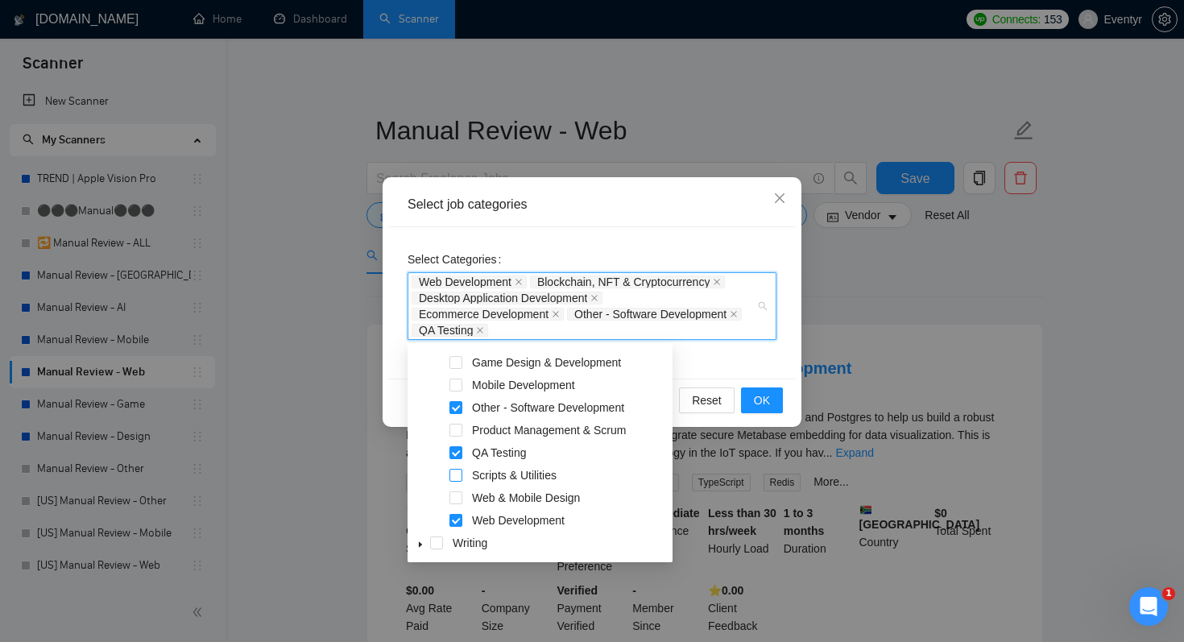
click at [457, 475] on span at bounding box center [455, 475] width 13 height 13
click at [457, 502] on span at bounding box center [455, 497] width 13 height 13
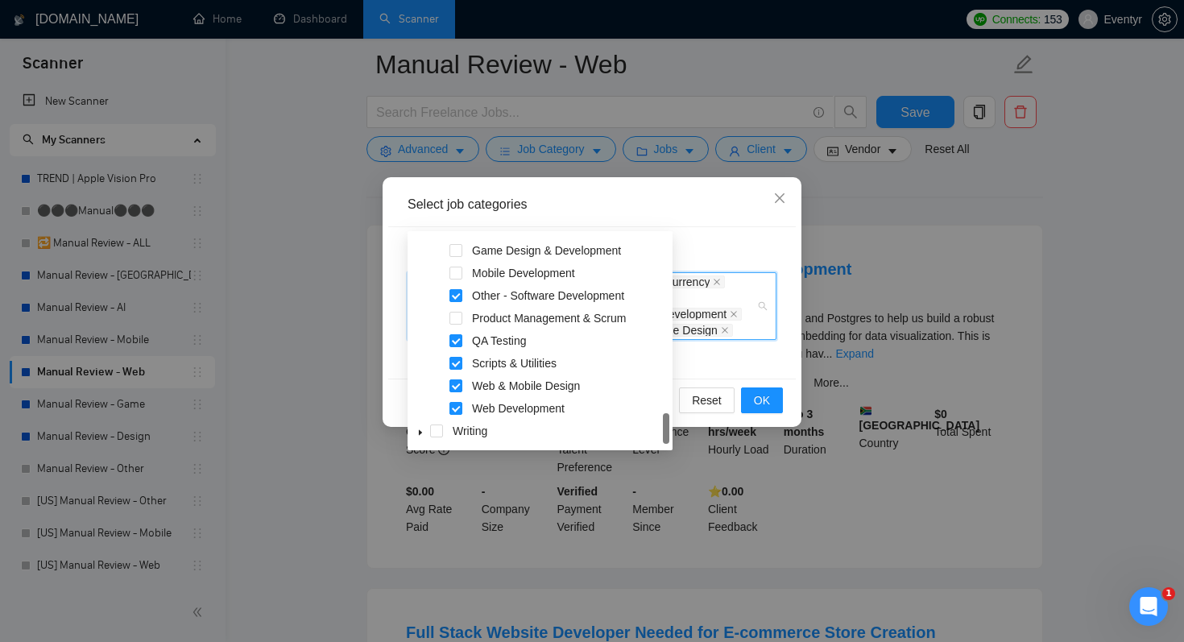
click at [749, 359] on div "Select Categories Web Development Blockchain, NFT & Cryptocurrency Desktop Appl…" at bounding box center [592, 302] width 408 height 151
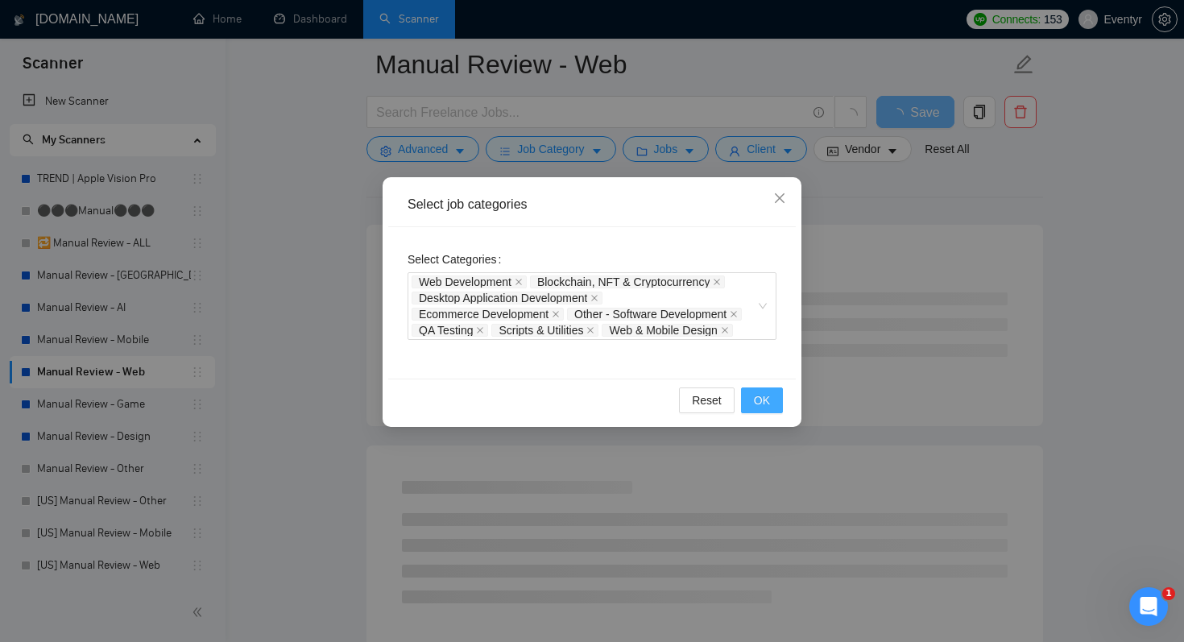
click at [772, 400] on button "OK" at bounding box center [762, 400] width 42 height 26
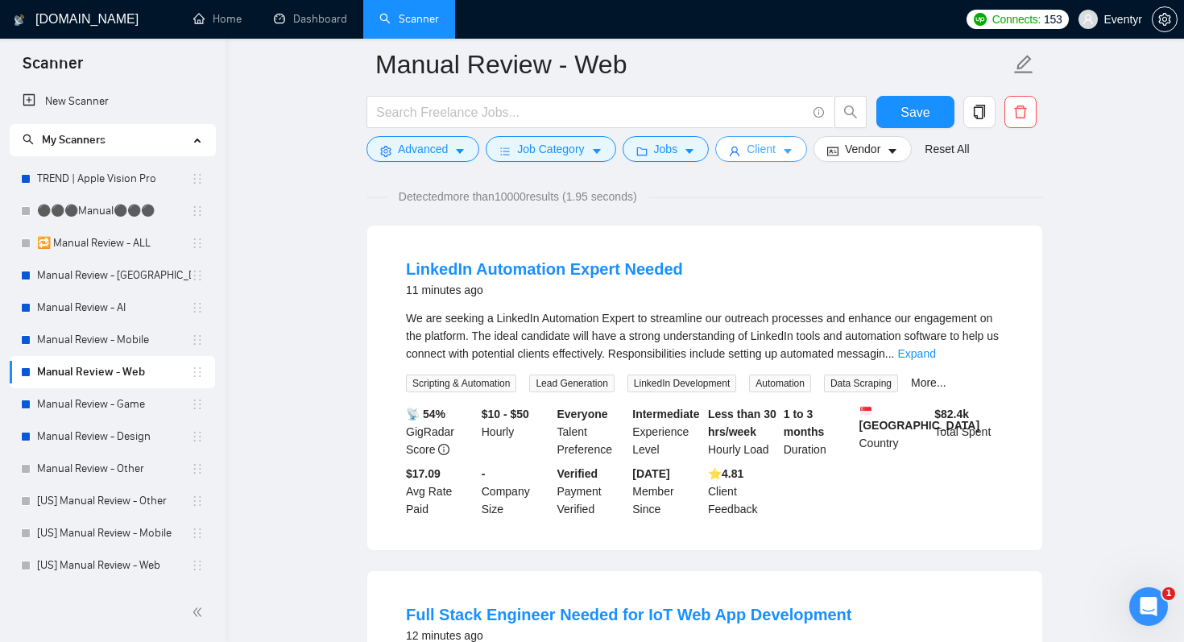
click at [767, 148] on span "Client" at bounding box center [761, 149] width 29 height 18
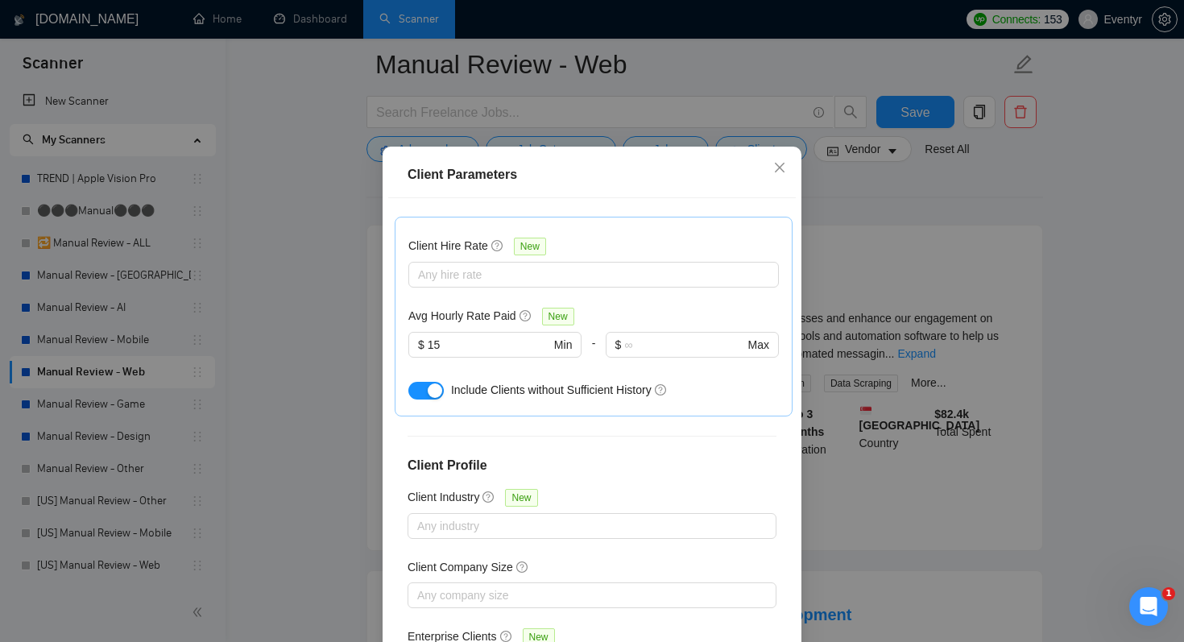
scroll to position [103, 0]
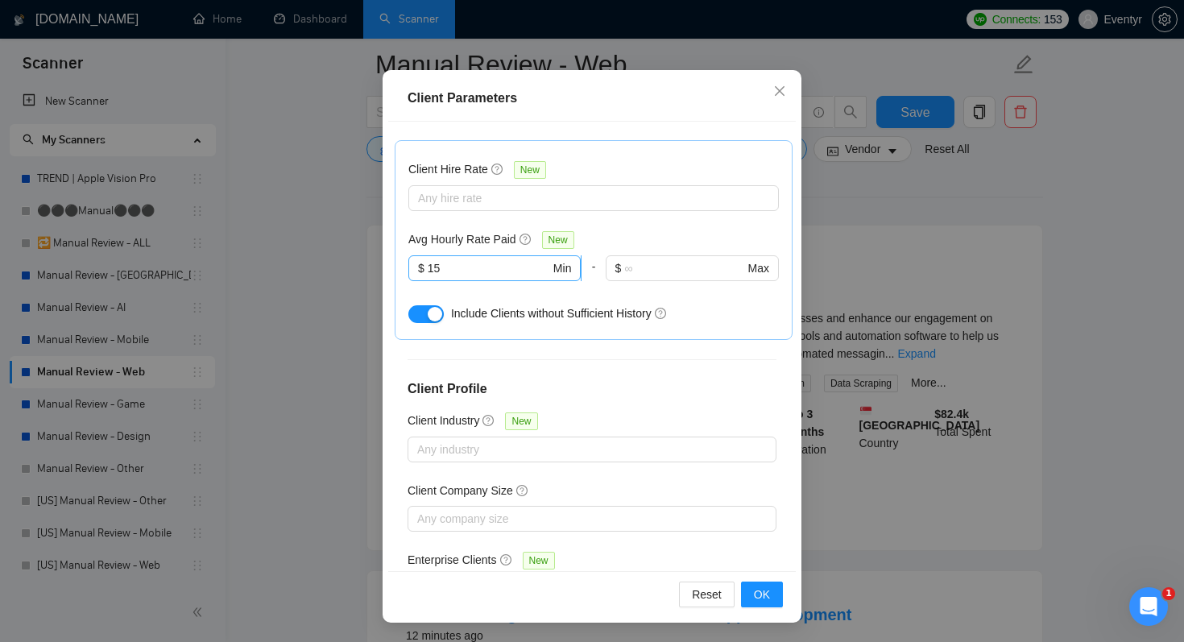
click at [465, 259] on input "15" at bounding box center [489, 268] width 122 height 18
type input "1"
click at [650, 300] on div "Client Location Include Client Countries Select Exclude Client Countries [GEOGR…" at bounding box center [592, 346] width 408 height 449
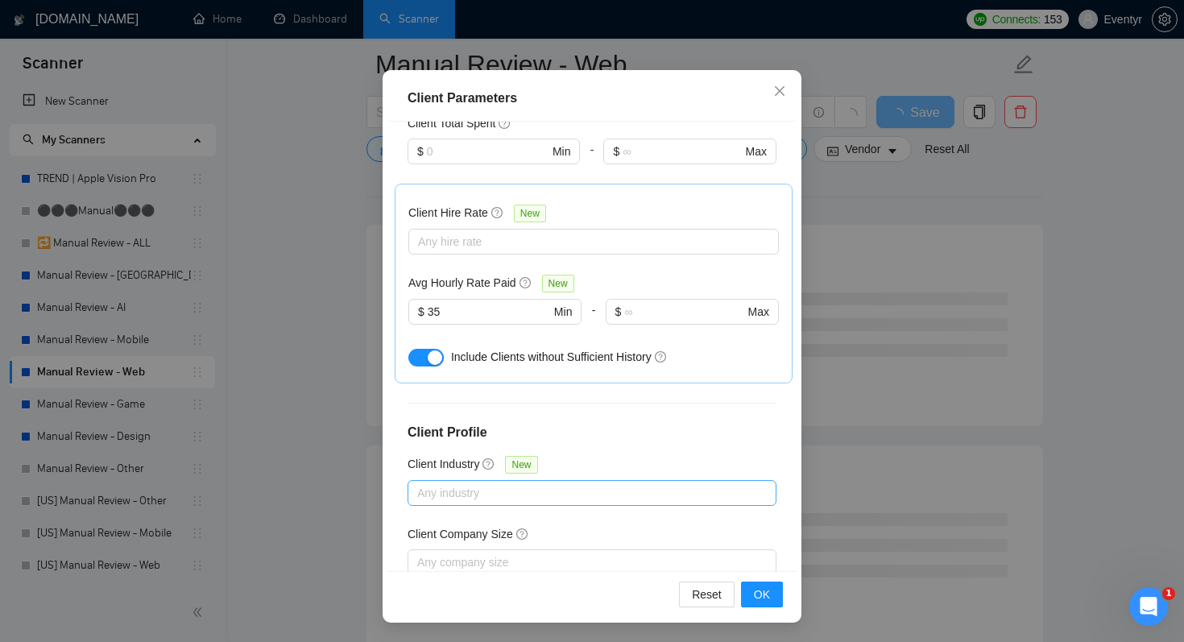
scroll to position [550, 0]
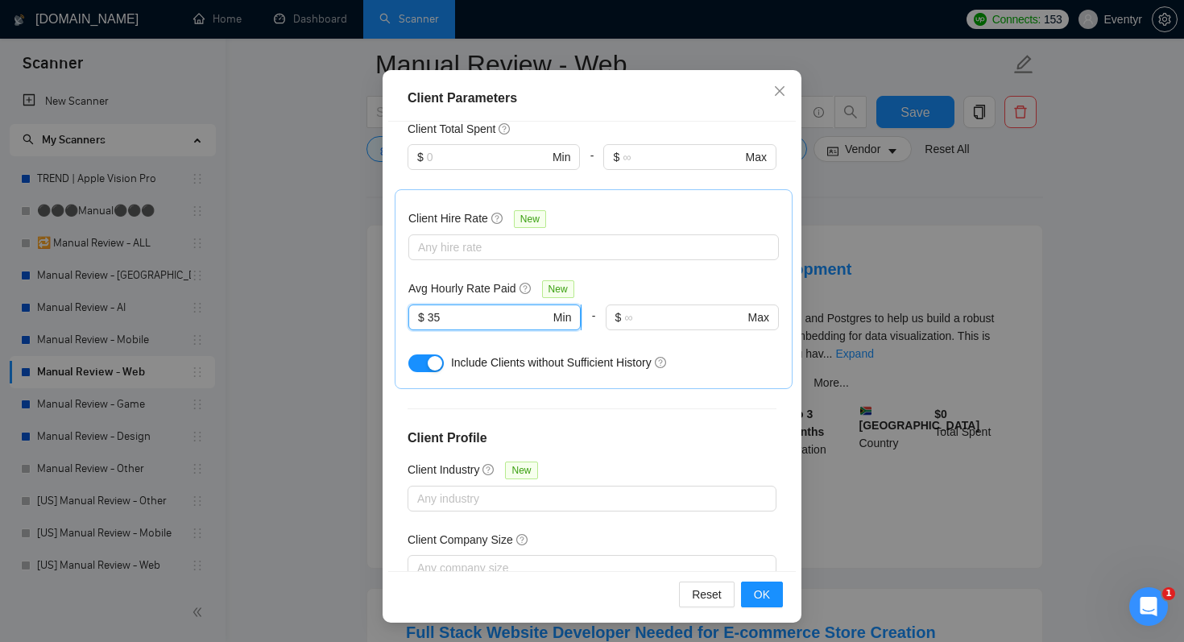
click at [449, 308] on input "35" at bounding box center [489, 317] width 122 height 18
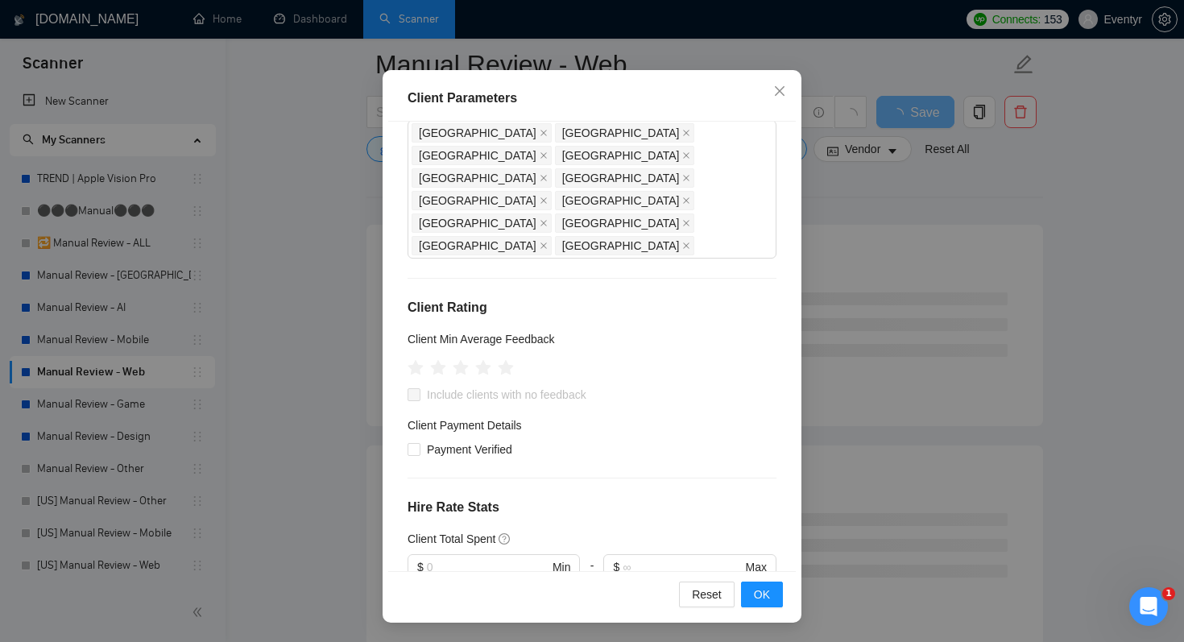
scroll to position [137, 0]
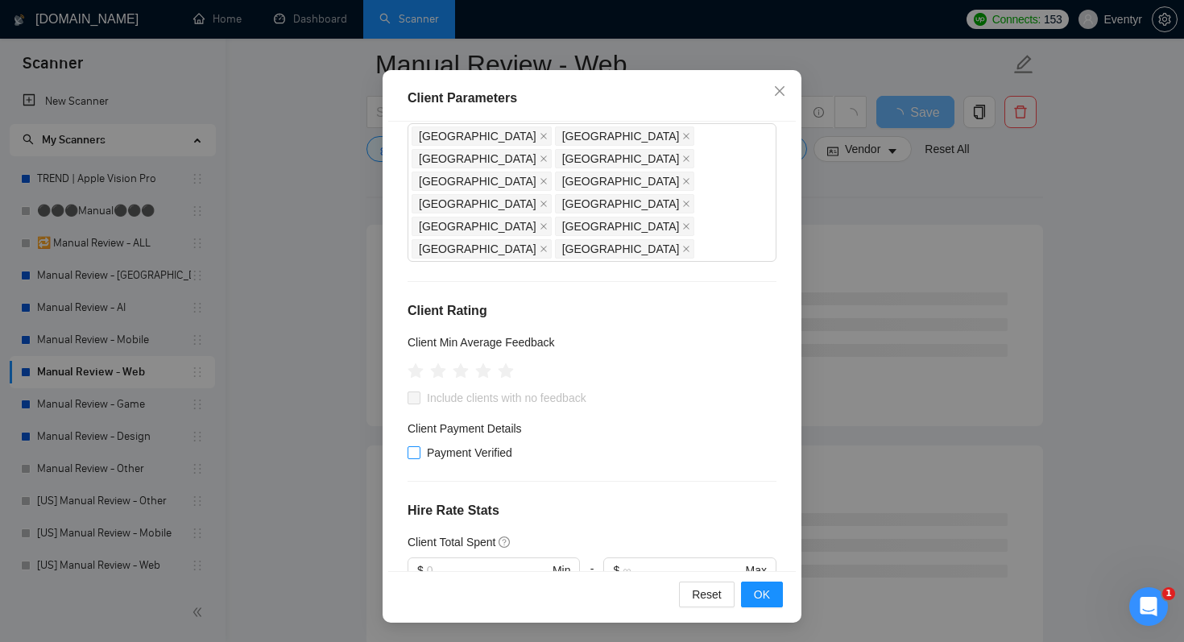
type input "30"
click at [416, 446] on input "Payment Verified" at bounding box center [413, 451] width 11 height 11
checkbox input "true"
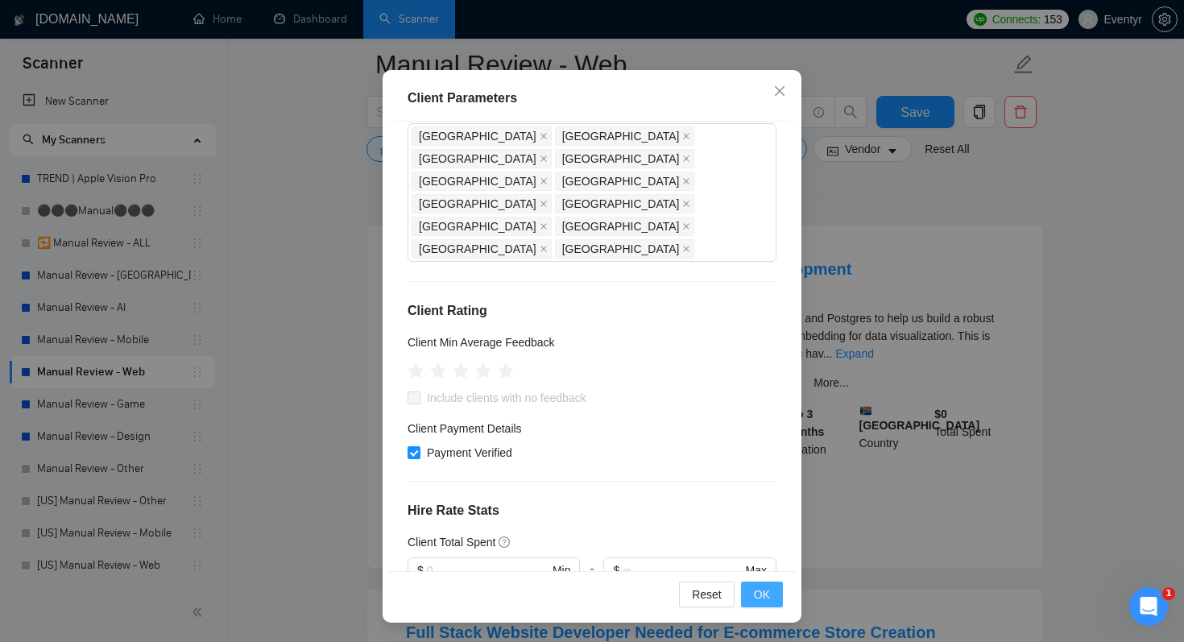
click at [764, 592] on span "OK" at bounding box center [762, 595] width 16 height 18
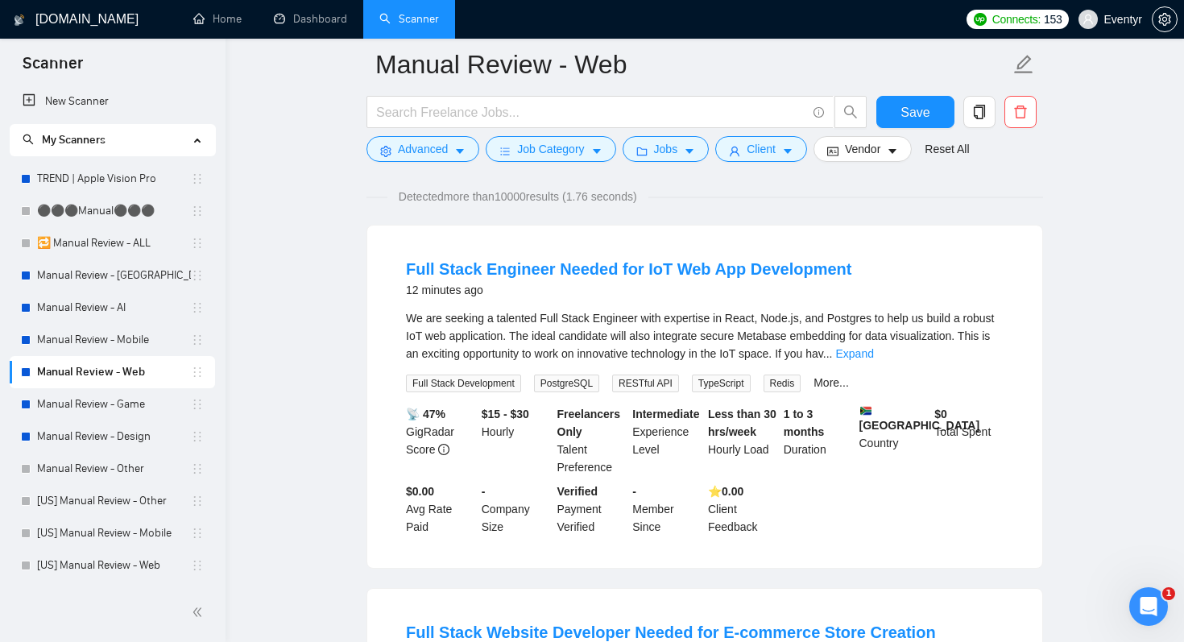
scroll to position [27, 0]
click at [880, 143] on span "Vendor" at bounding box center [862, 149] width 35 height 18
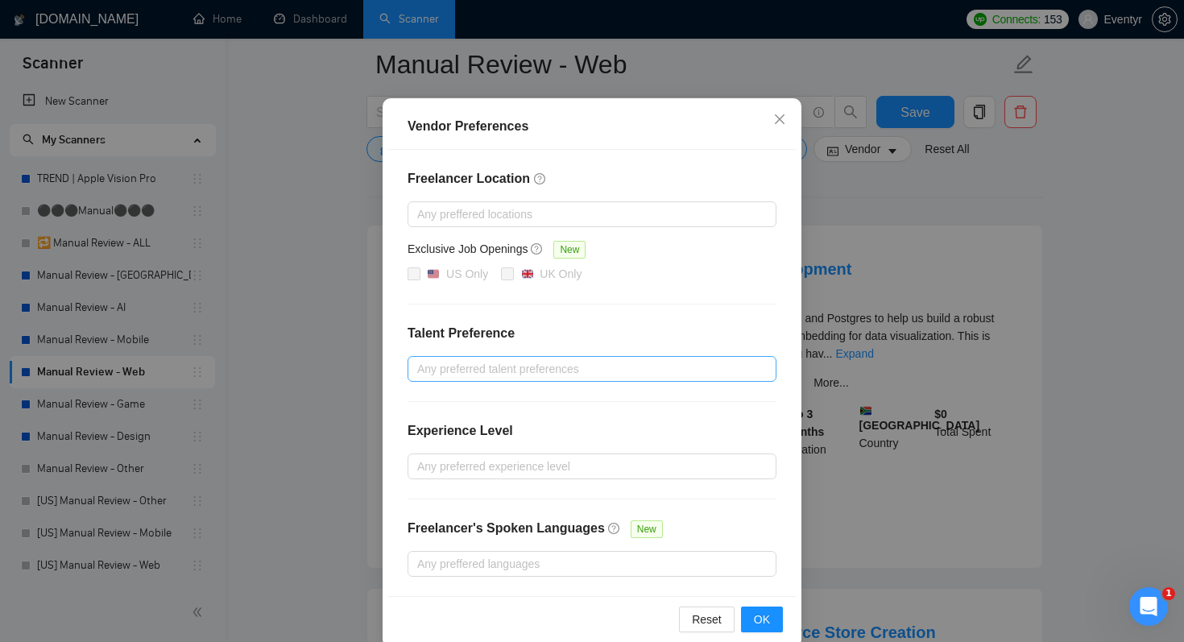
scroll to position [89, 0]
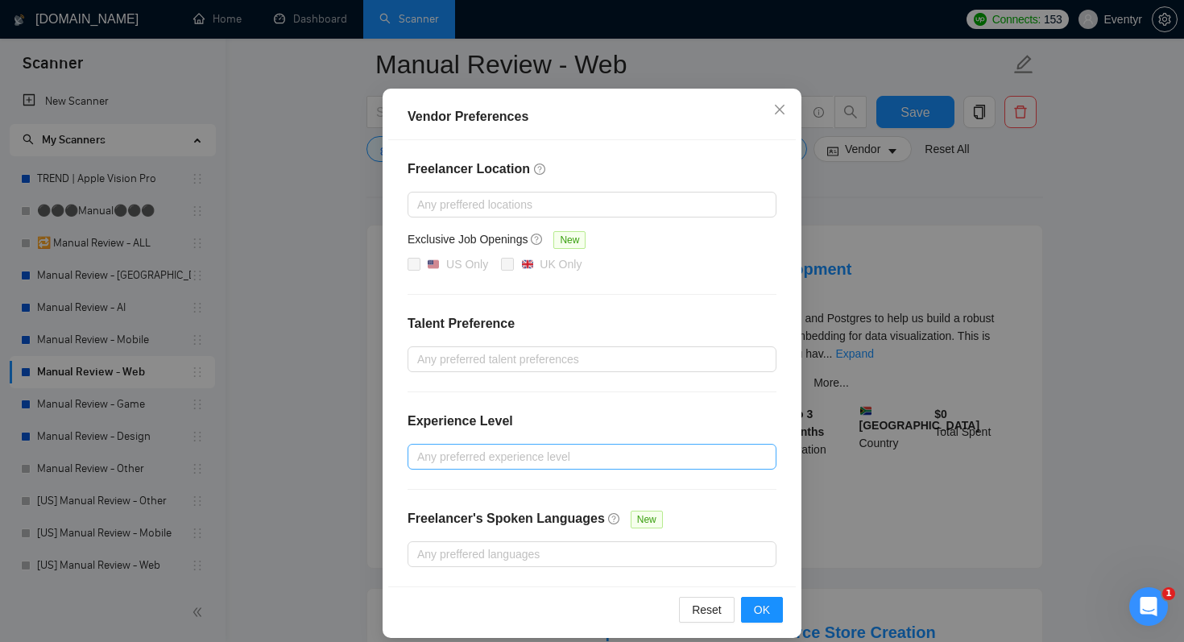
click at [466, 458] on div at bounding box center [584, 456] width 345 height 19
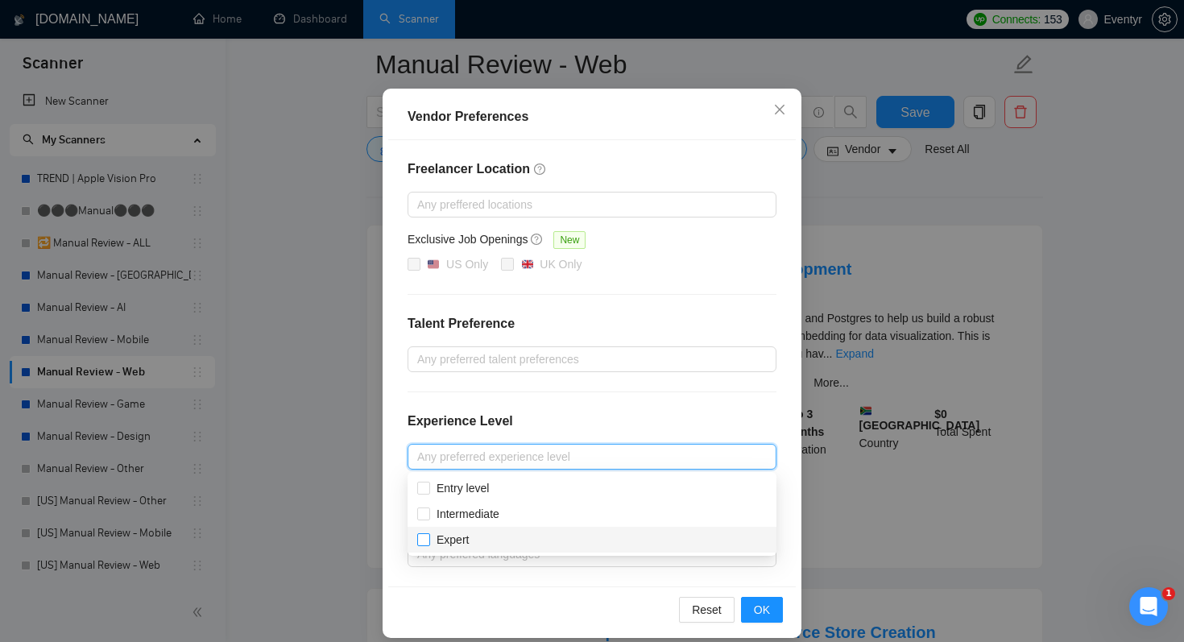
click at [420, 535] on input "Expert" at bounding box center [422, 538] width 11 height 11
checkbox input "true"
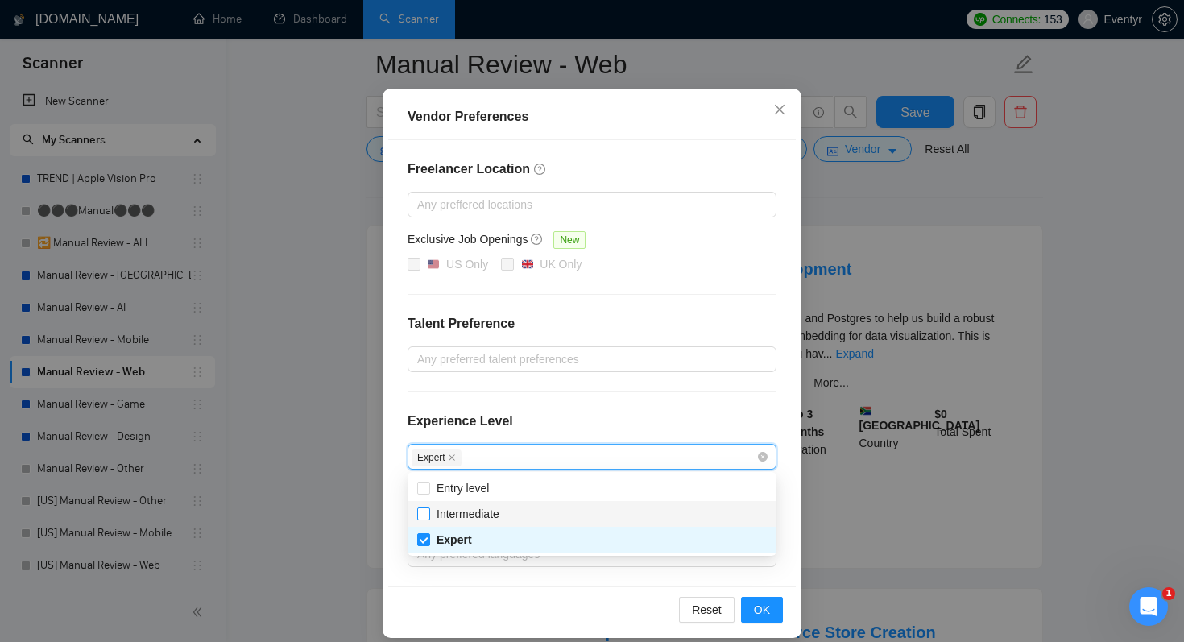
click at [425, 513] on input "Intermediate" at bounding box center [422, 512] width 11 height 11
checkbox input "true"
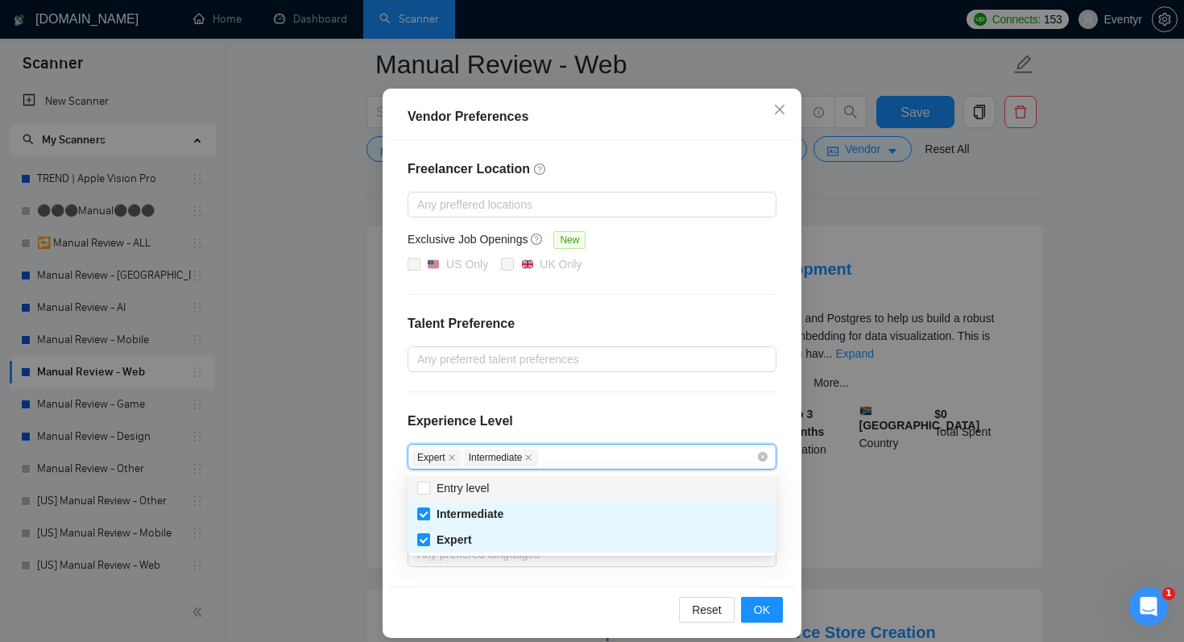
click at [641, 407] on div "Freelancer Location Any preffered locations Exclusive Job Openings New US Only …" at bounding box center [592, 363] width 408 height 446
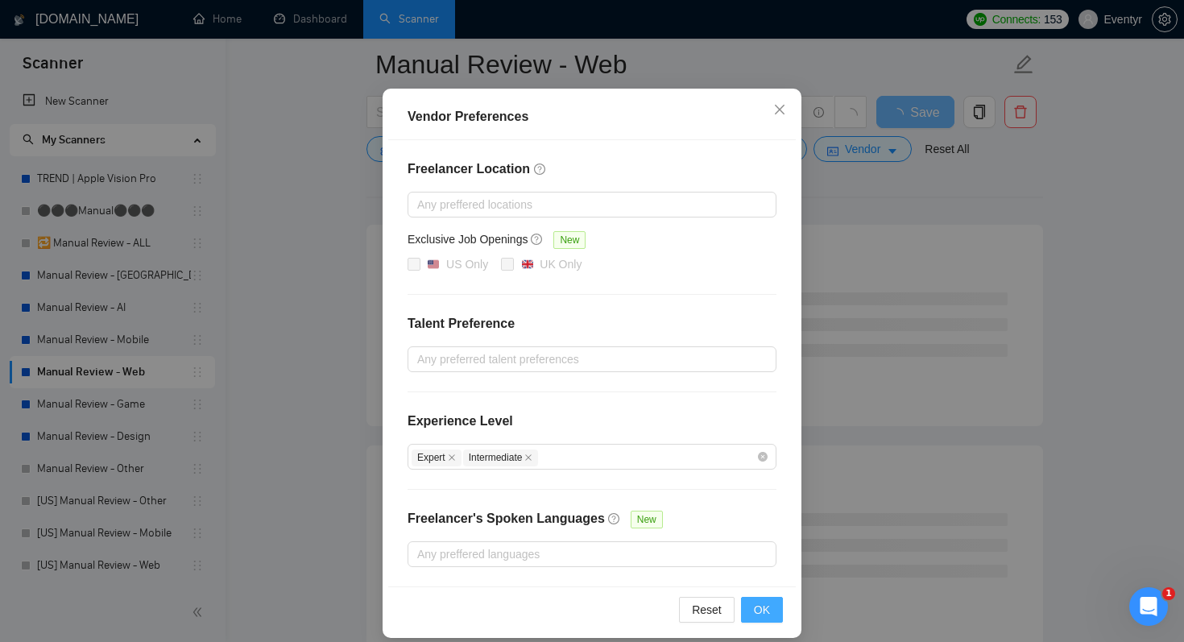
click at [762, 610] on span "OK" at bounding box center [762, 610] width 16 height 18
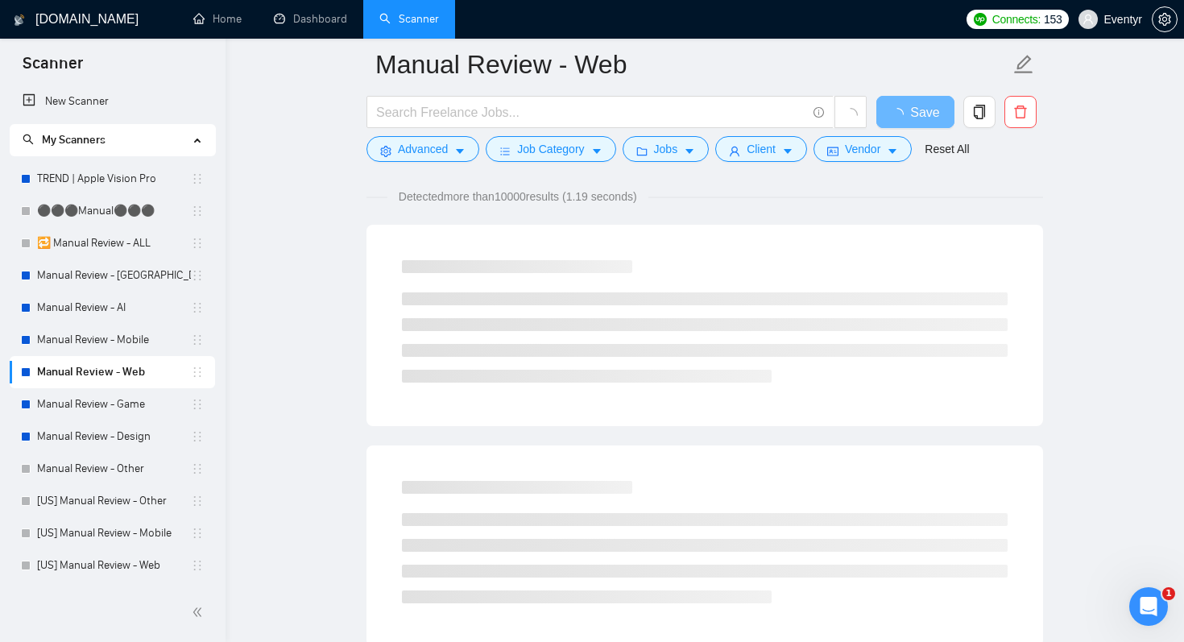
scroll to position [23, 0]
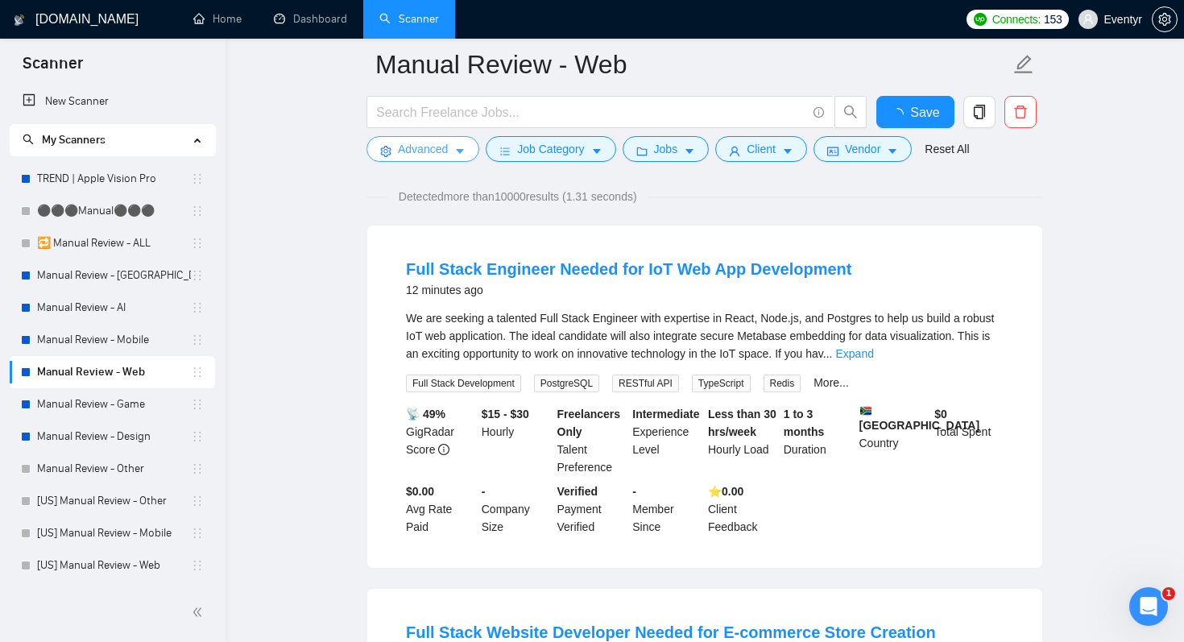
click at [447, 155] on span "Advanced" at bounding box center [423, 149] width 50 height 18
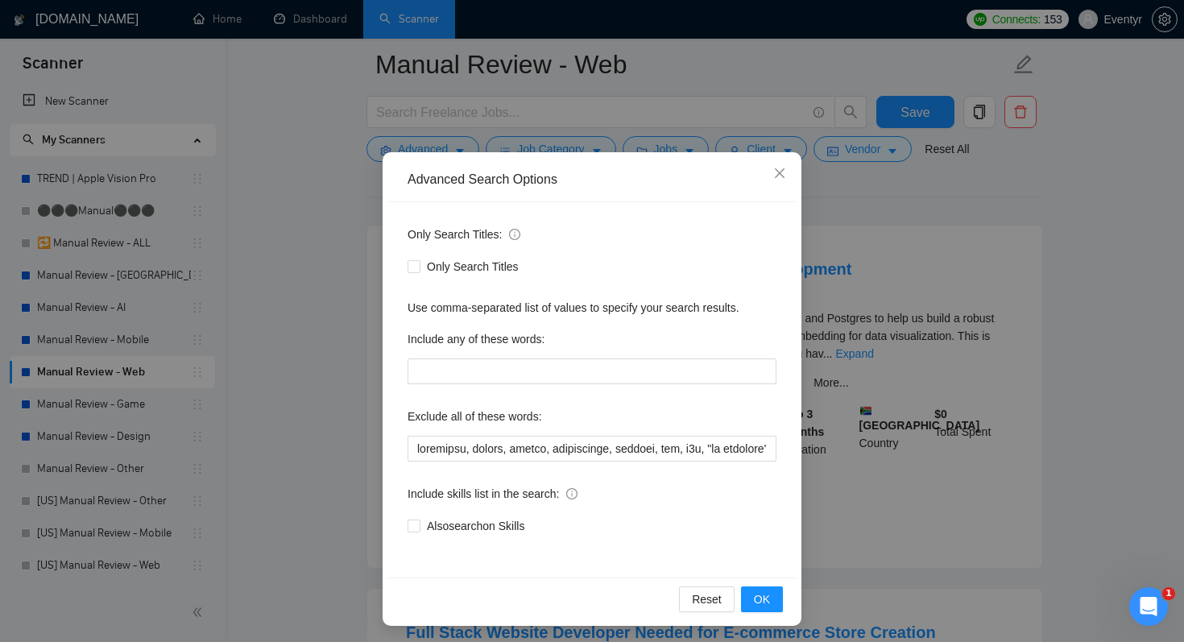
scroll to position [28, 0]
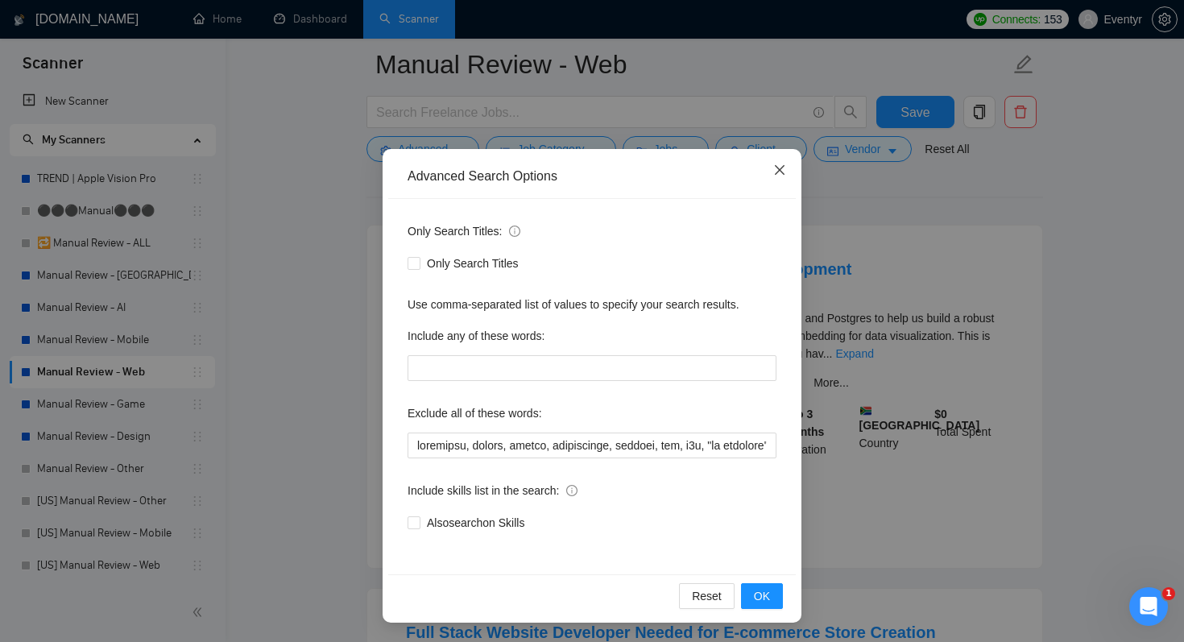
click at [780, 174] on icon "close" at bounding box center [779, 170] width 13 height 13
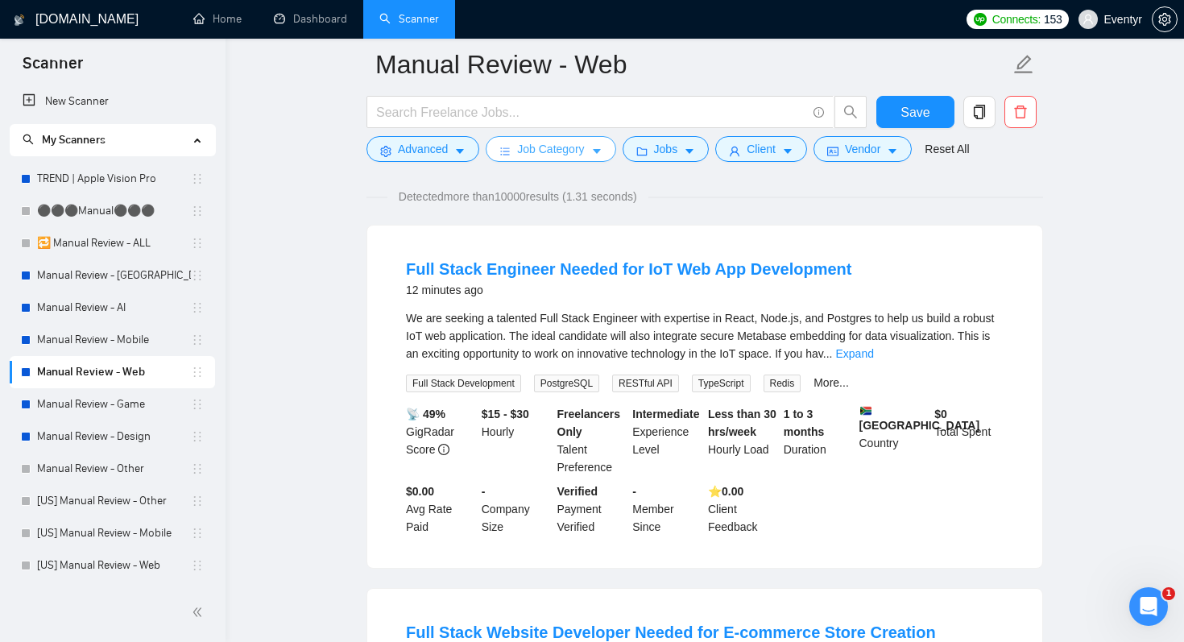
click at [578, 151] on span "Job Category" at bounding box center [550, 149] width 67 height 18
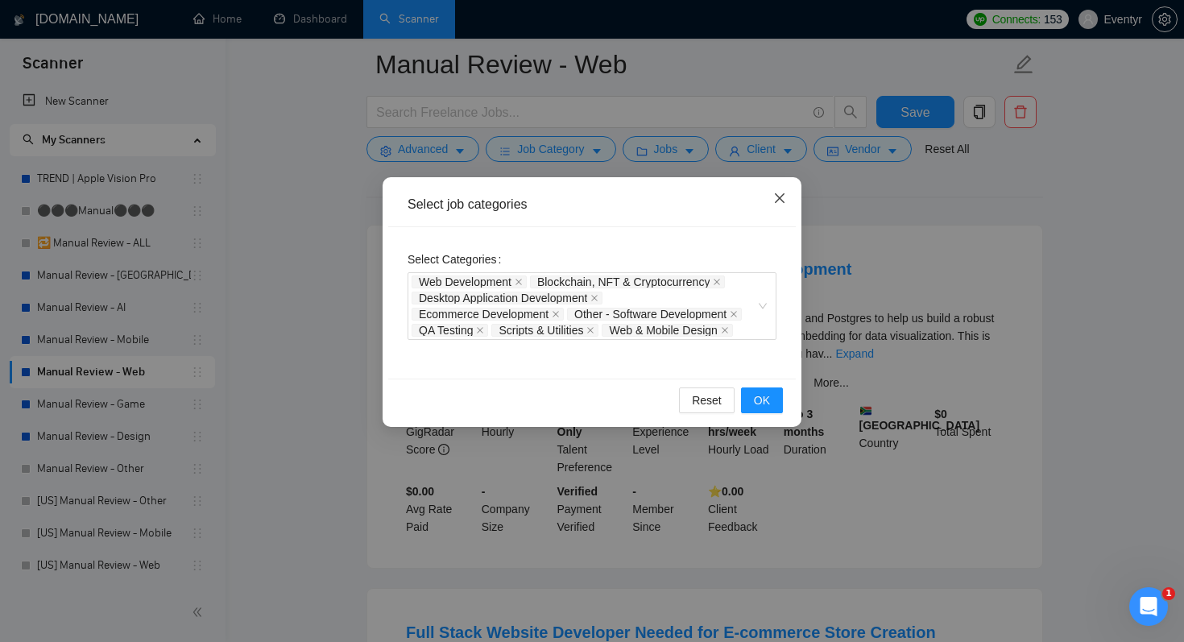
click at [780, 197] on icon "close" at bounding box center [780, 198] width 10 height 10
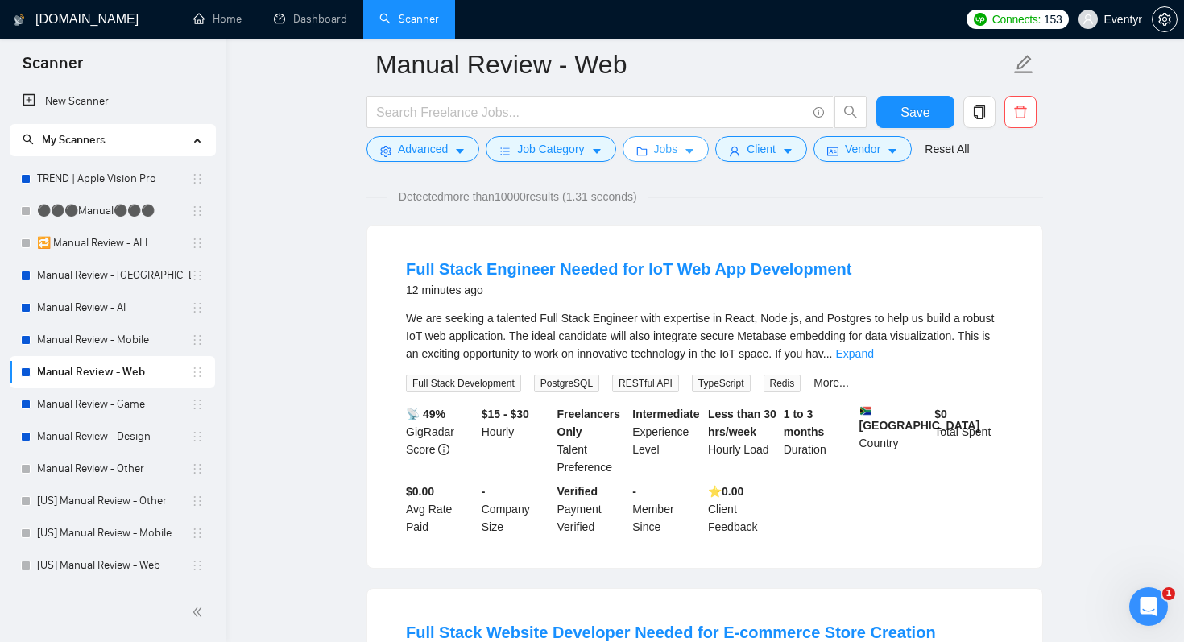
click at [699, 158] on button "Jobs" at bounding box center [666, 149] width 87 height 26
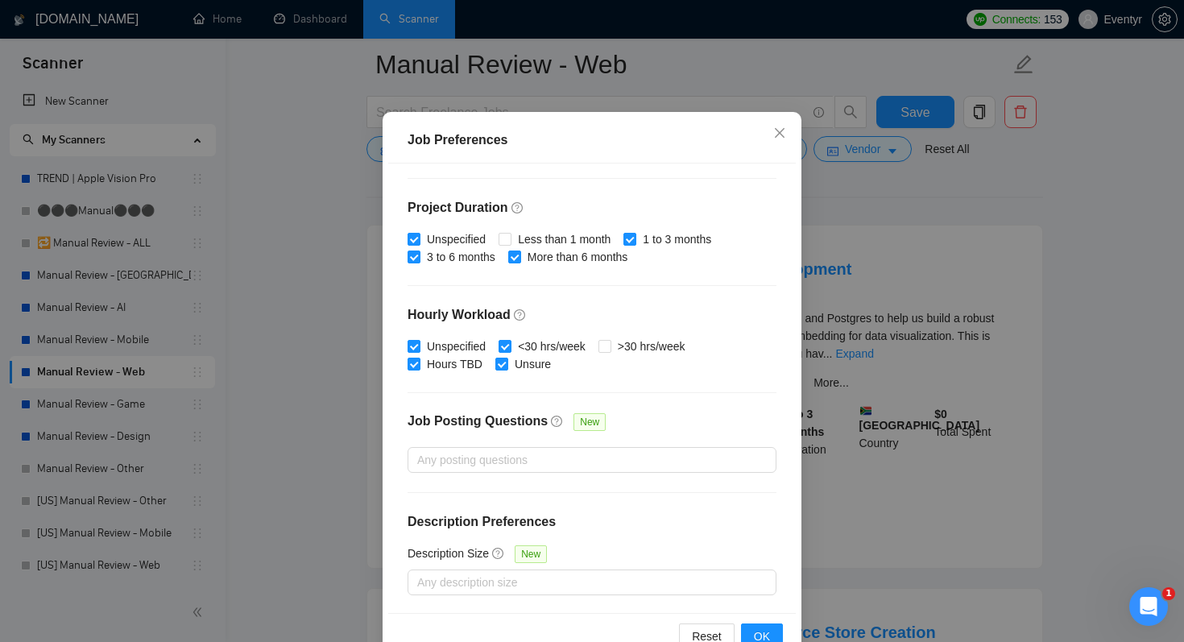
scroll to position [71, 0]
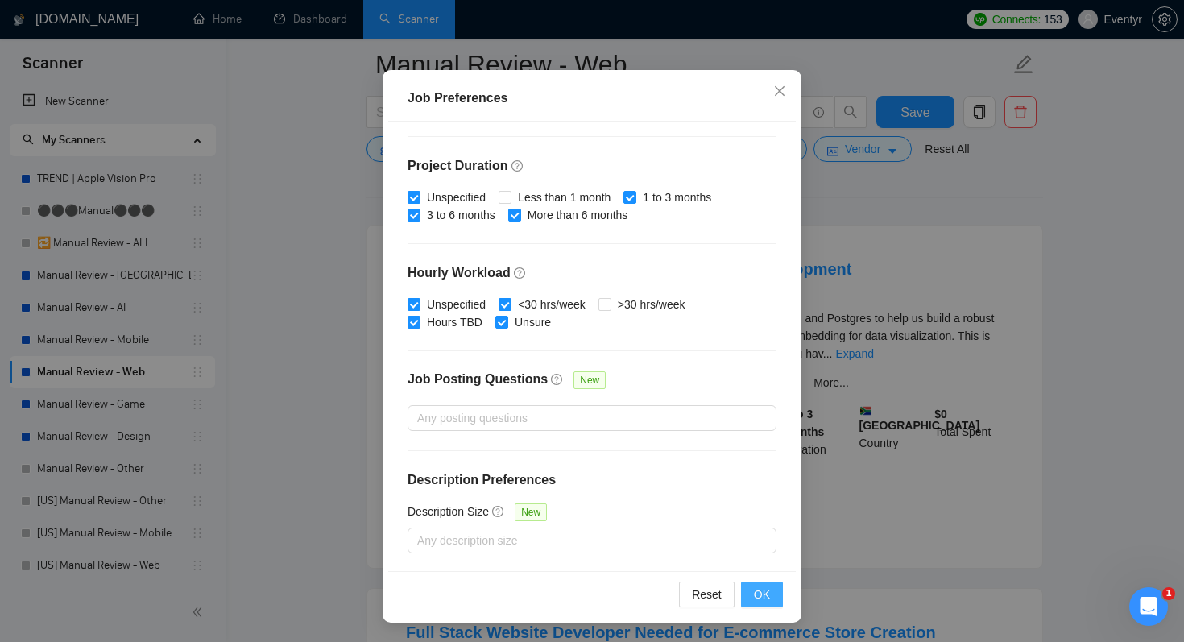
click at [759, 594] on span "OK" at bounding box center [762, 595] width 16 height 18
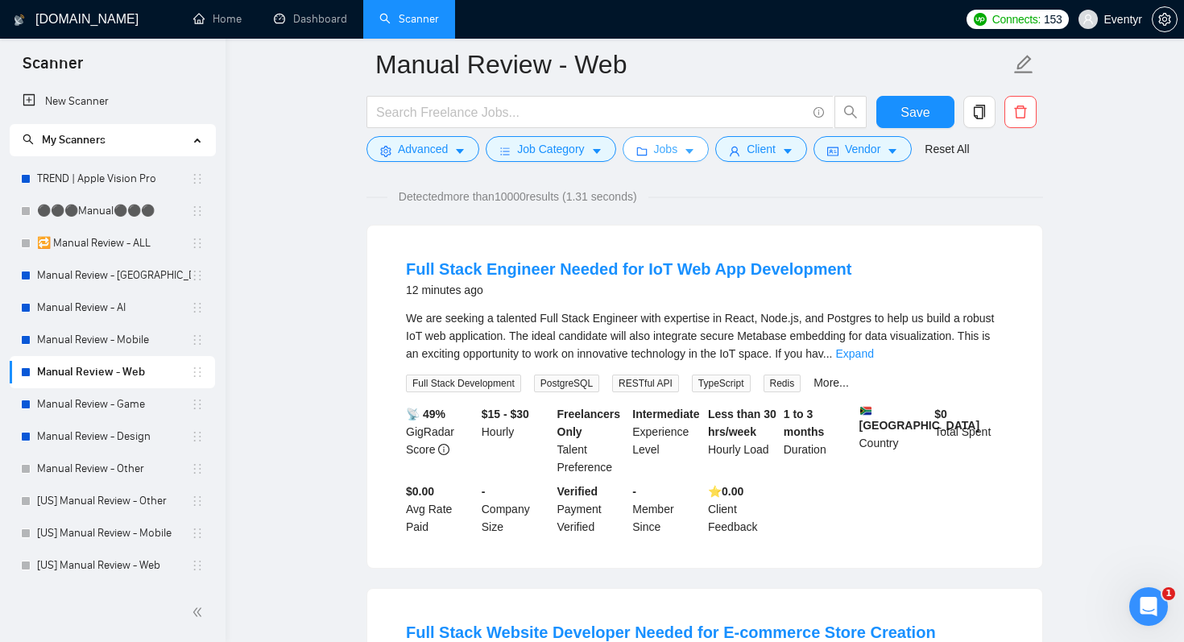
click at [671, 145] on span "Jobs" at bounding box center [666, 149] width 24 height 18
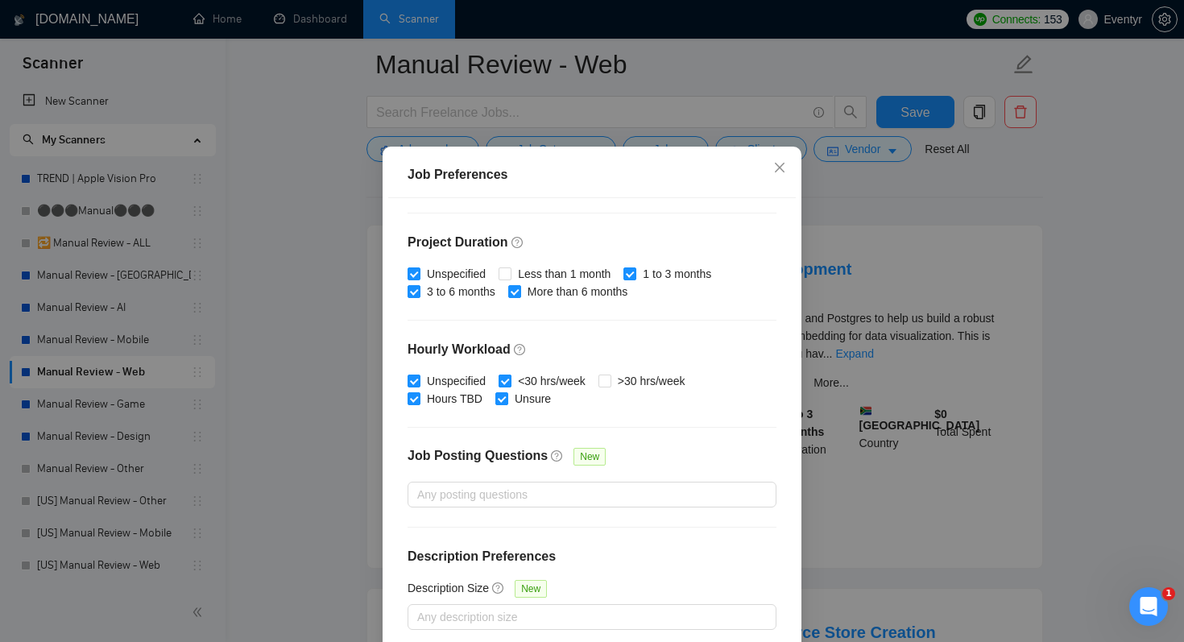
scroll to position [103, 0]
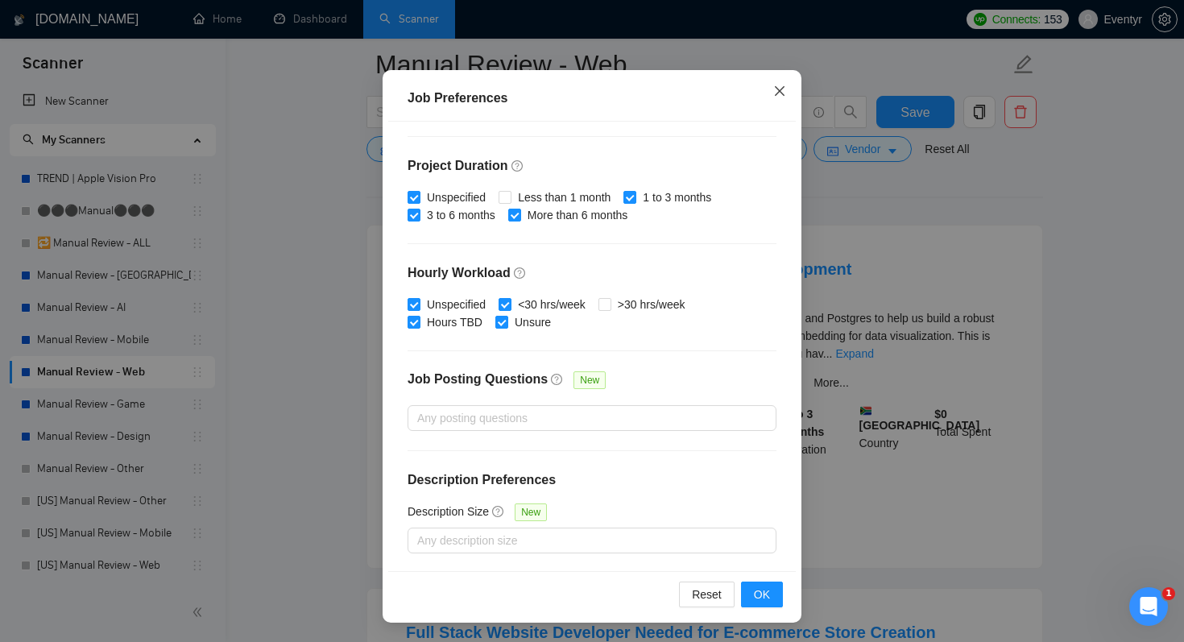
click at [784, 92] on icon "close" at bounding box center [779, 91] width 13 height 13
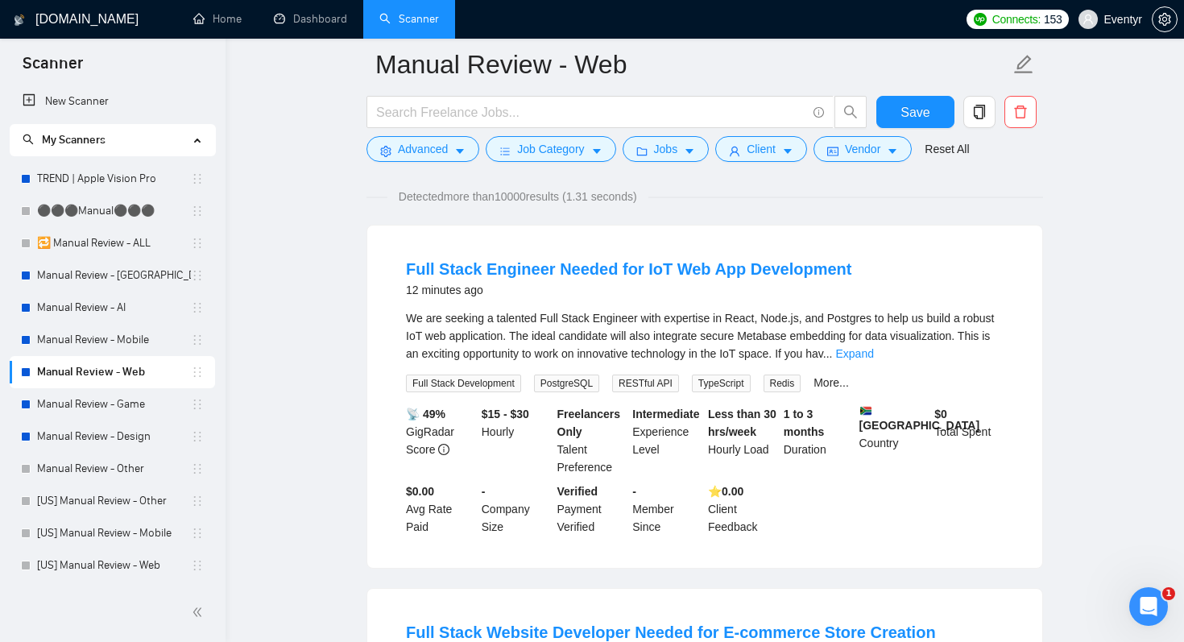
scroll to position [27, 0]
click at [774, 151] on span "Client" at bounding box center [761, 149] width 29 height 18
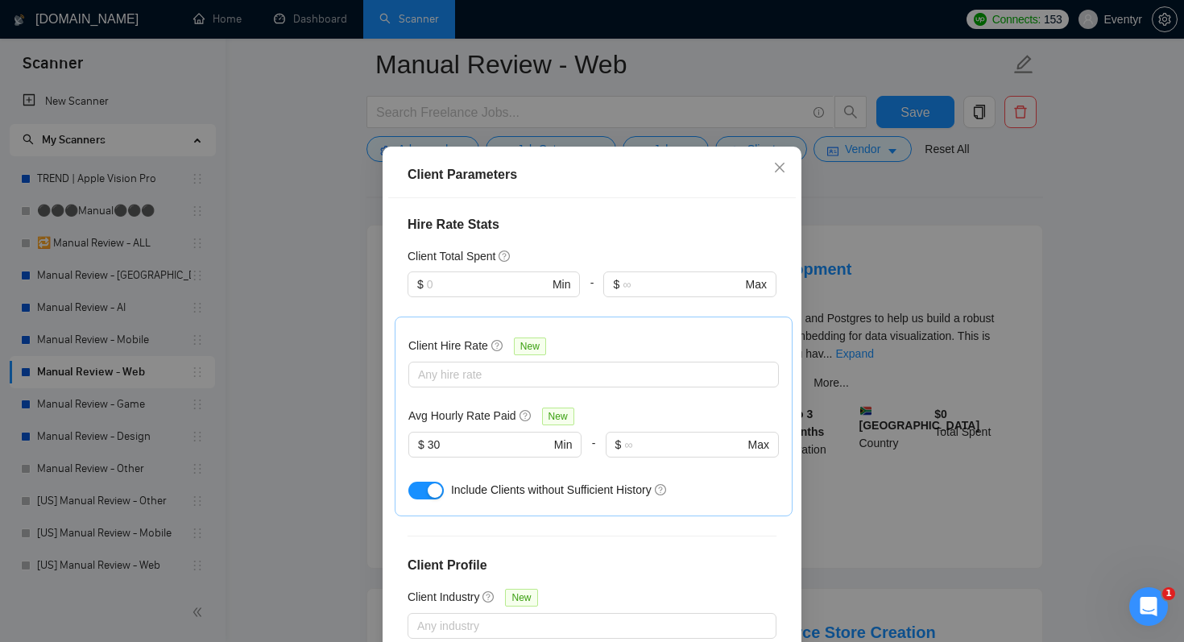
scroll to position [473, 0]
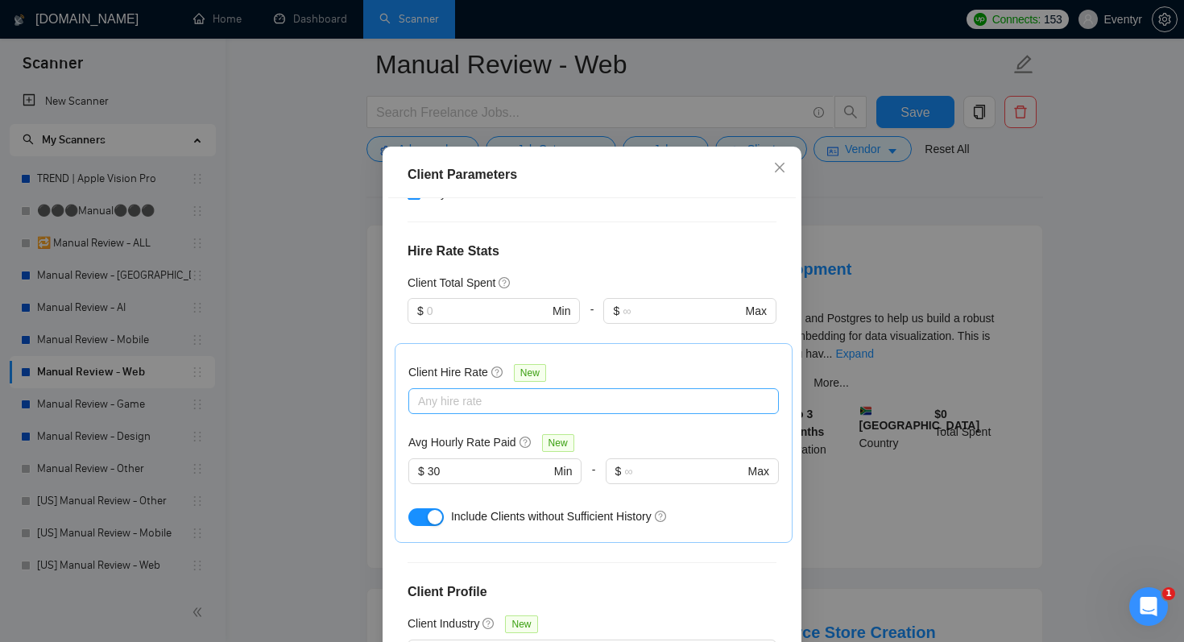
click at [496, 391] on div at bounding box center [585, 400] width 346 height 19
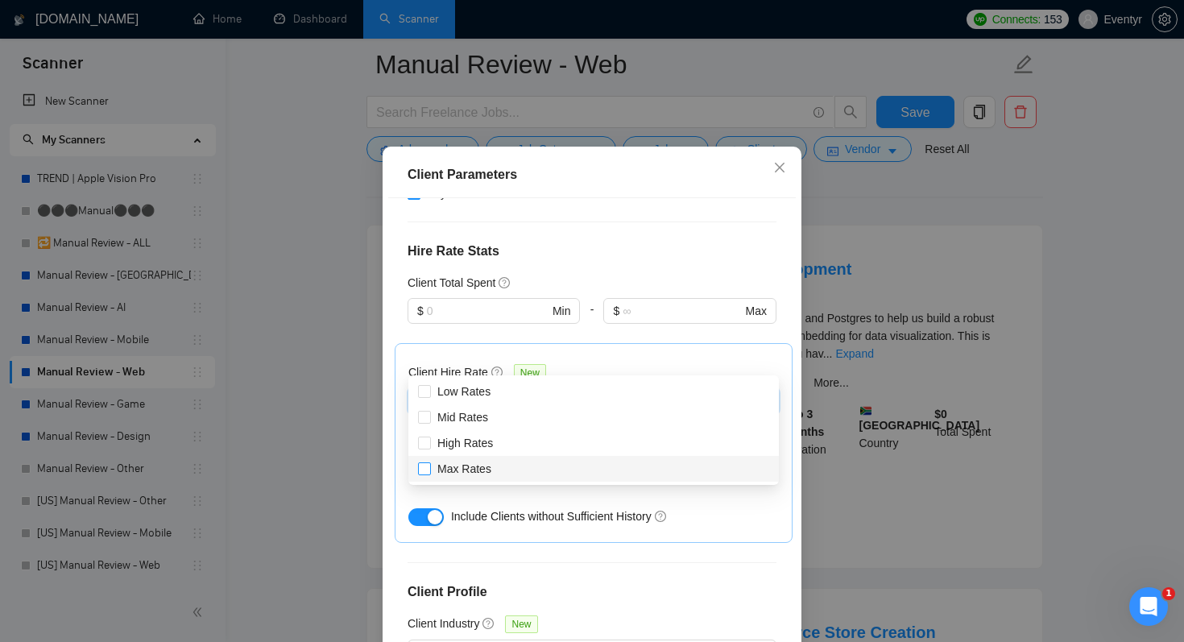
click at [424, 470] on input "Max Rates" at bounding box center [423, 467] width 11 height 11
checkbox input "true"
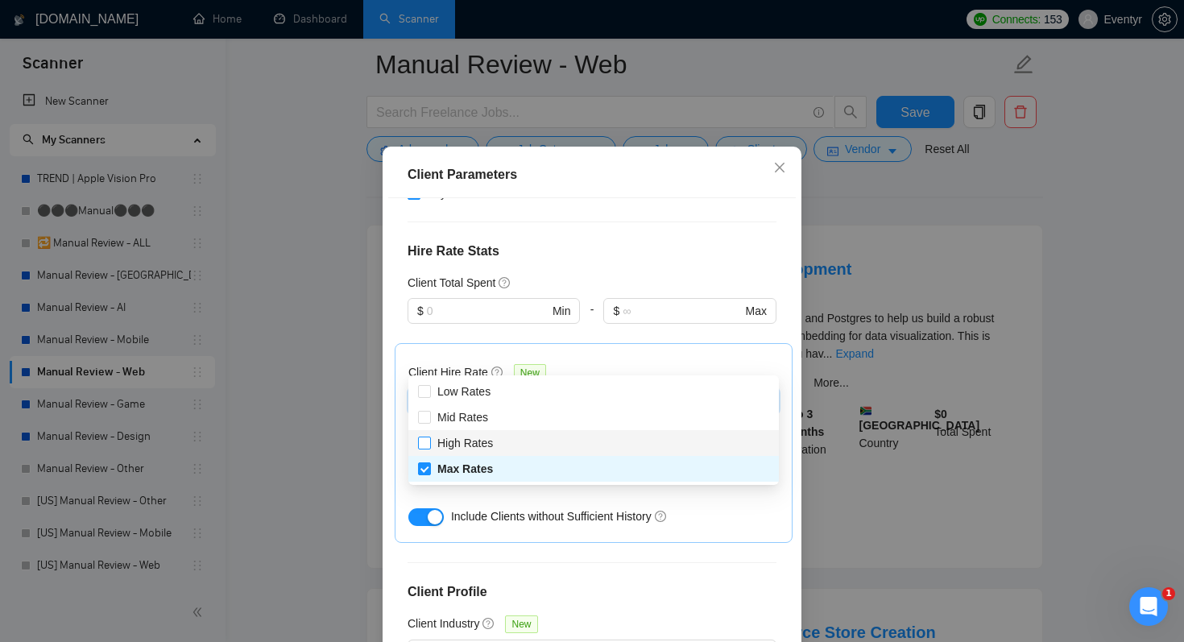
click at [425, 441] on input "High Rates" at bounding box center [423, 442] width 11 height 11
checkbox input "true"
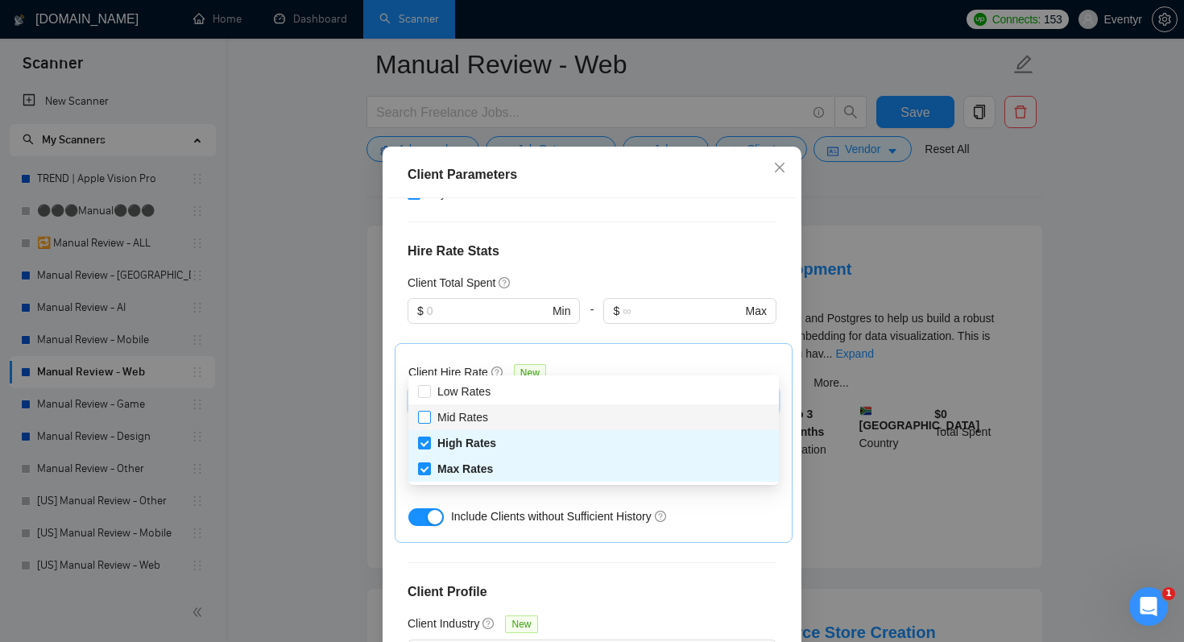
click at [421, 416] on input "Mid Rates" at bounding box center [423, 416] width 11 height 11
checkbox input "true"
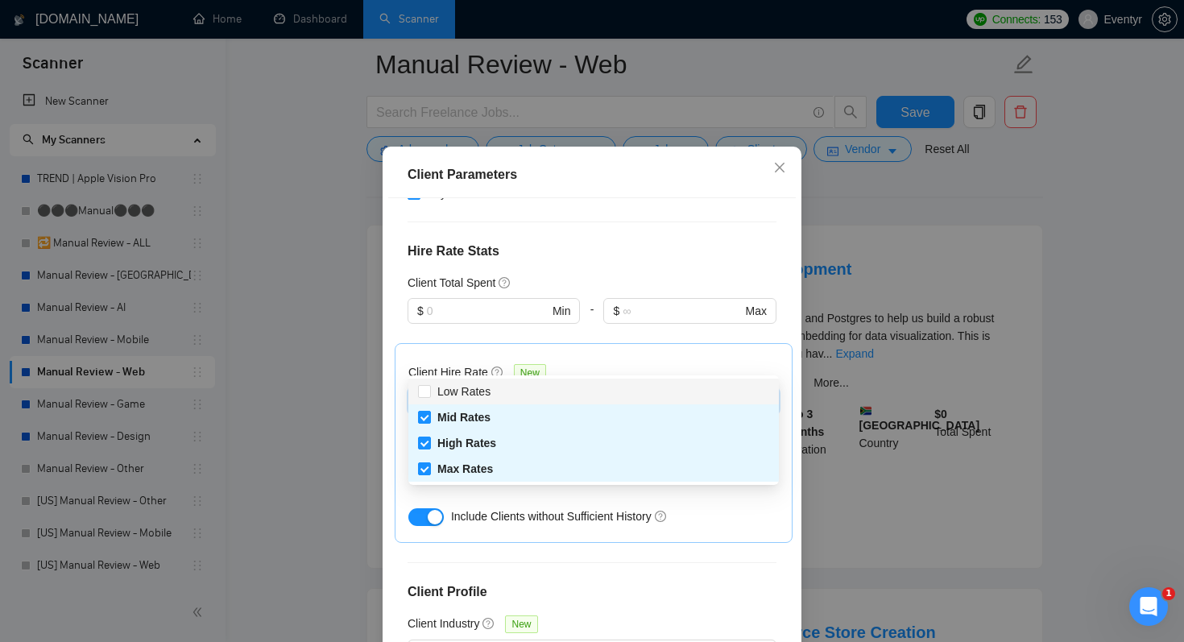
click at [624, 343] on div "Client Hire Rate New Max Rates High Rates Mid Rates Avg Hourly Rate Paid New $ …" at bounding box center [594, 443] width 398 height 200
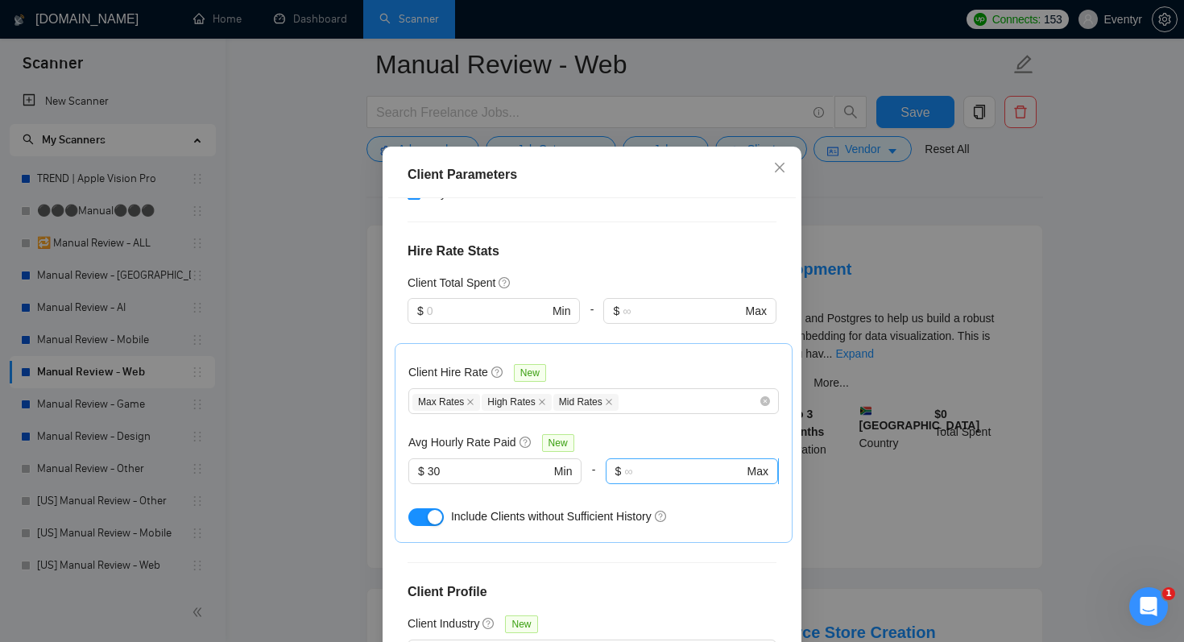
scroll to position [599, 0]
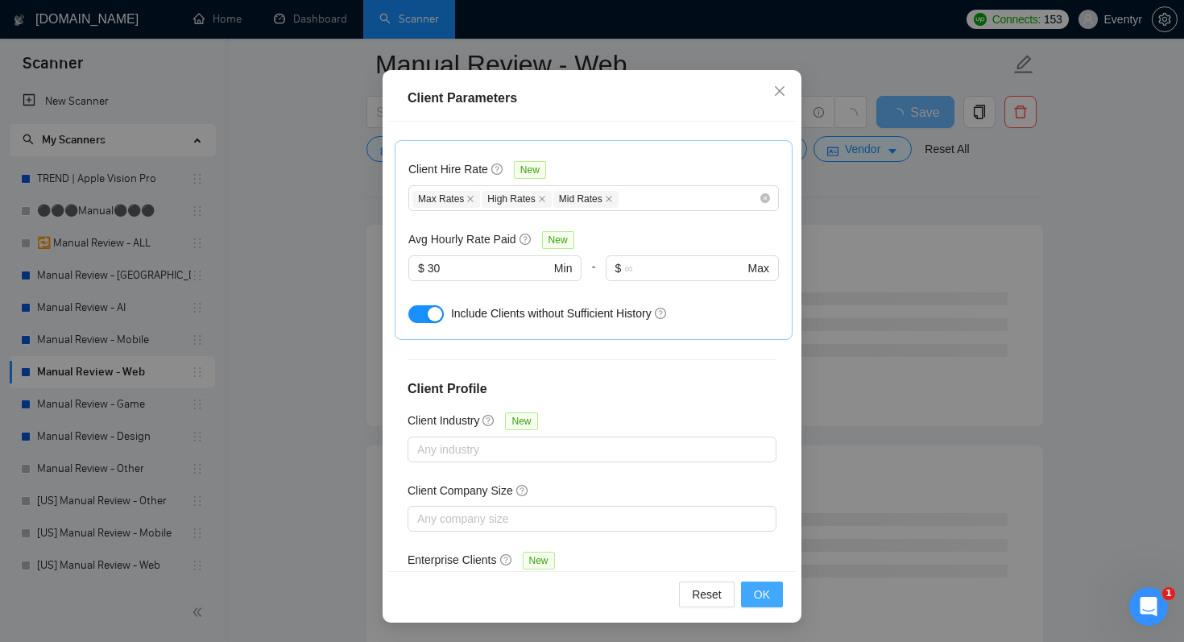
click at [756, 605] on button "OK" at bounding box center [762, 595] width 42 height 26
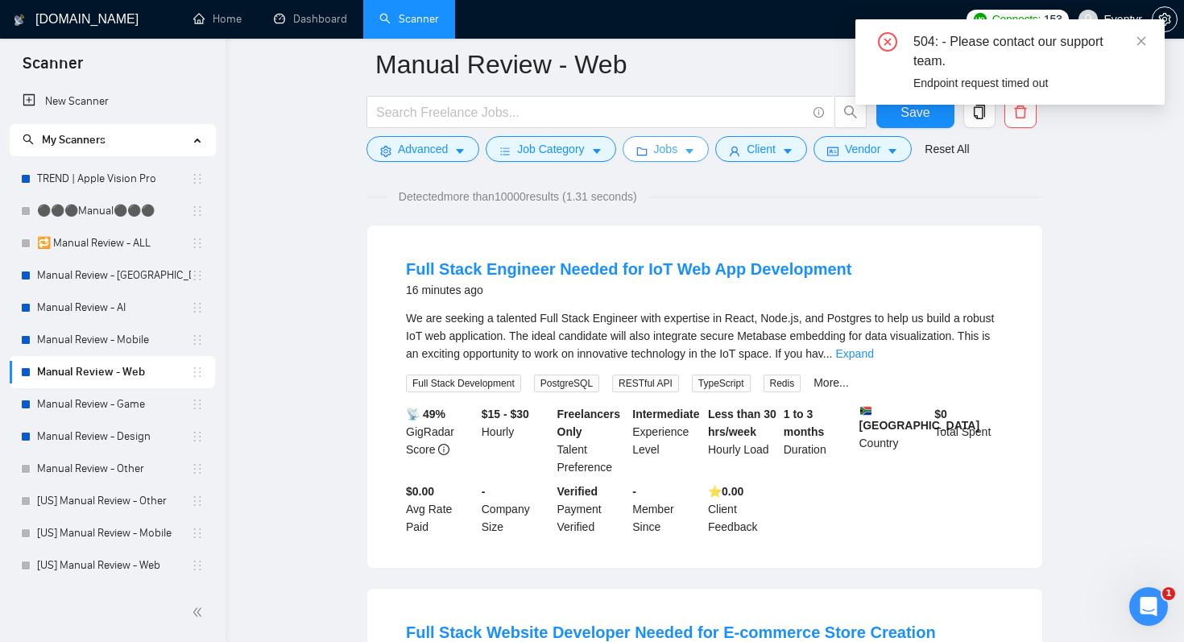
click at [676, 148] on span "Jobs" at bounding box center [666, 149] width 24 height 18
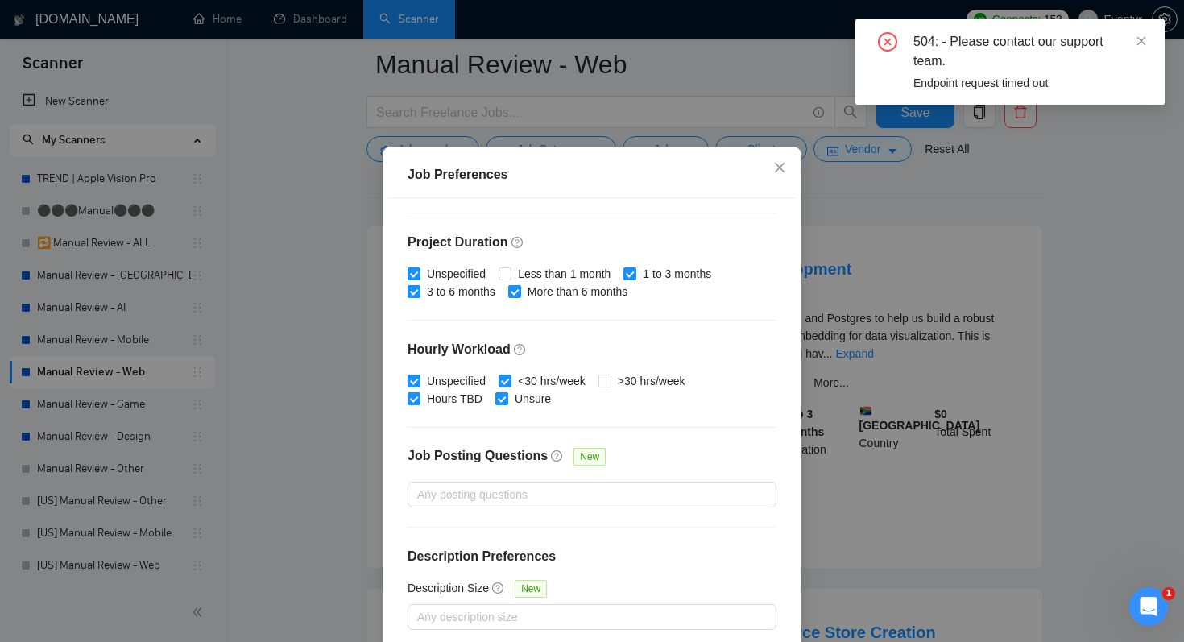
scroll to position [103, 0]
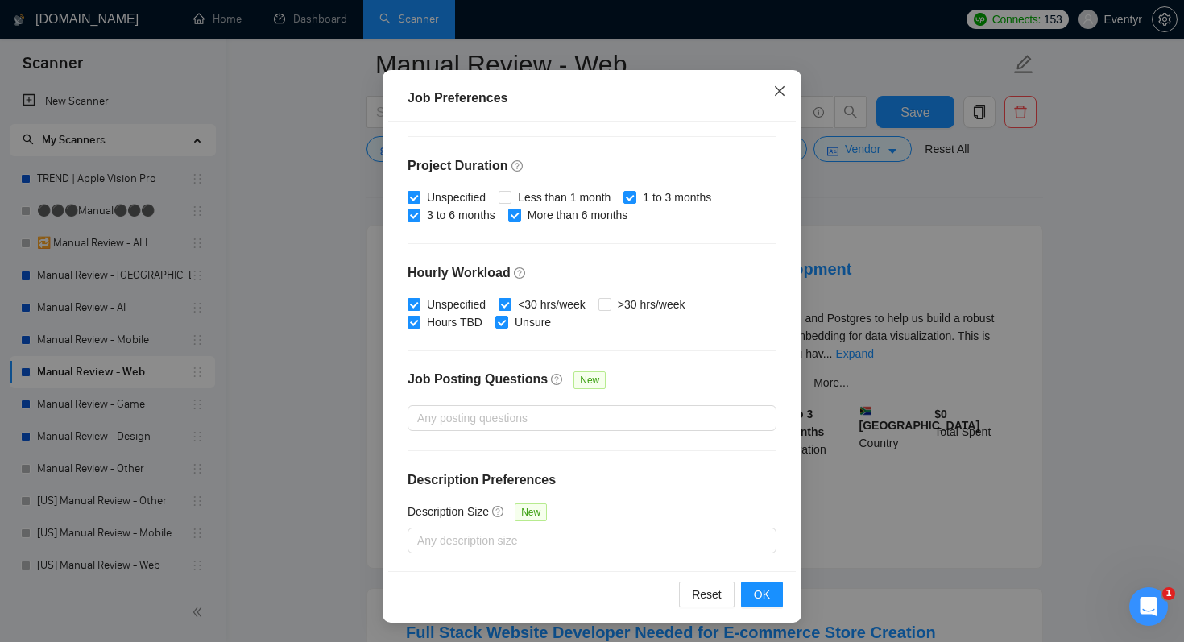
click at [780, 97] on icon "close" at bounding box center [779, 91] width 13 height 13
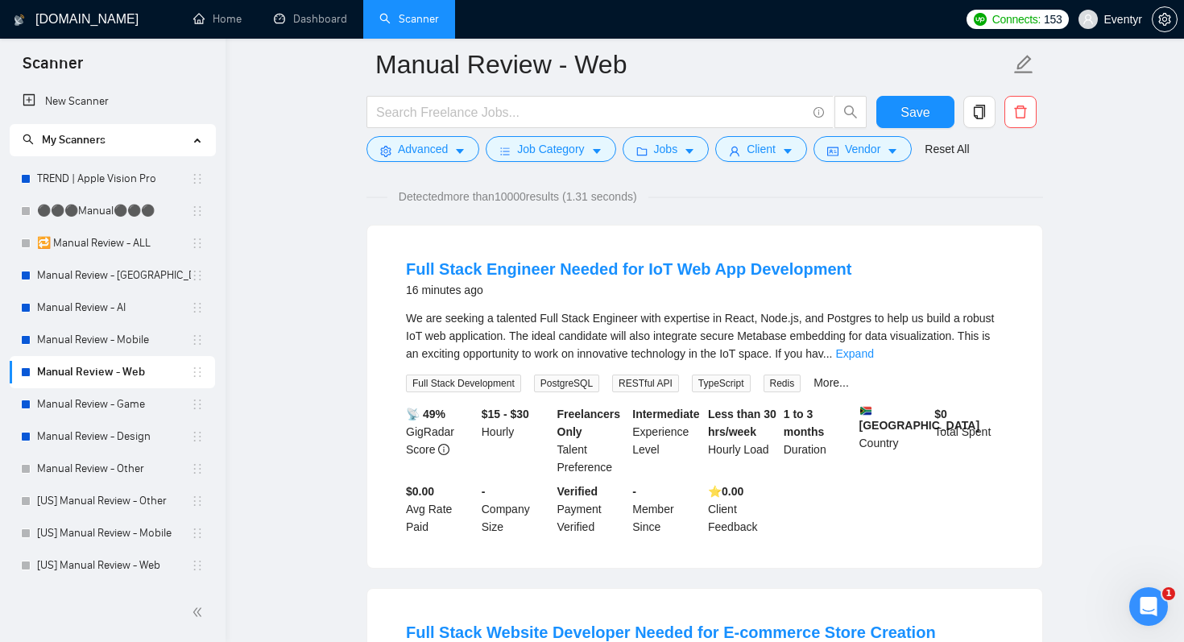
scroll to position [27, 0]
click at [598, 145] on span "caret-down" at bounding box center [596, 151] width 11 height 12
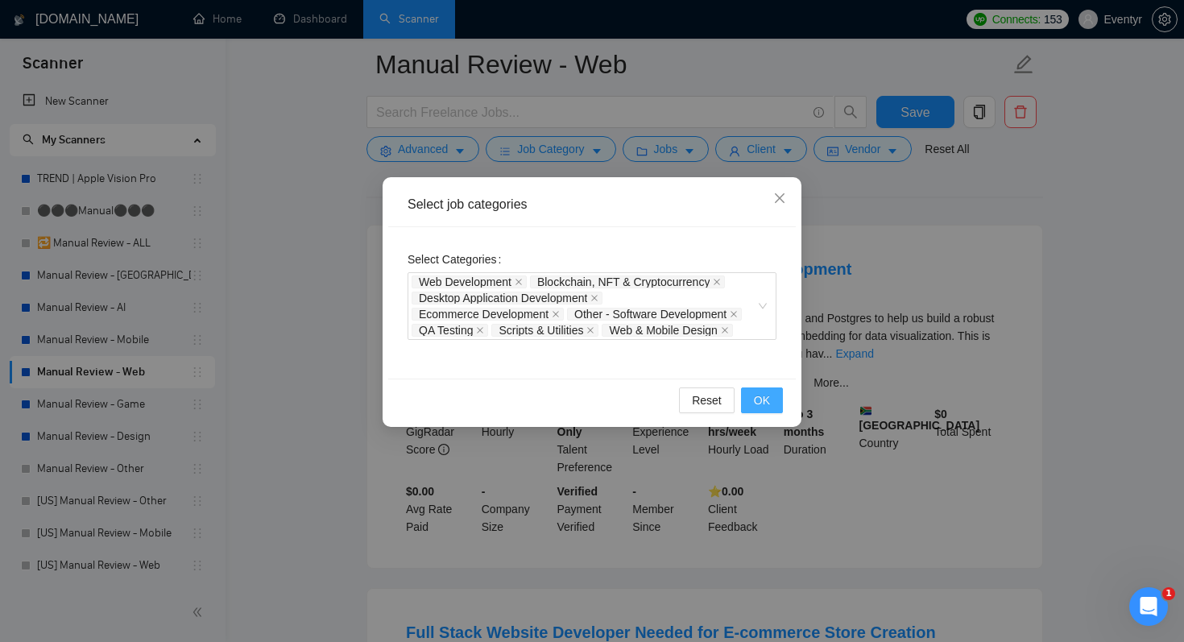
click at [758, 402] on span "OK" at bounding box center [762, 400] width 16 height 18
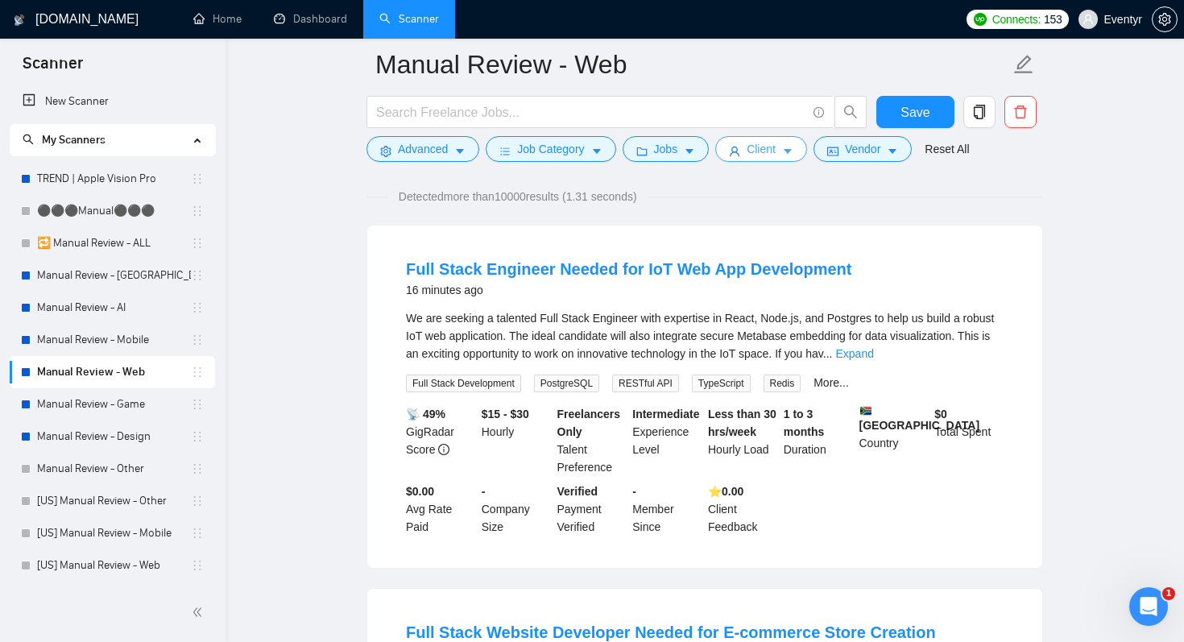
click at [759, 152] on span "Client" at bounding box center [761, 149] width 29 height 18
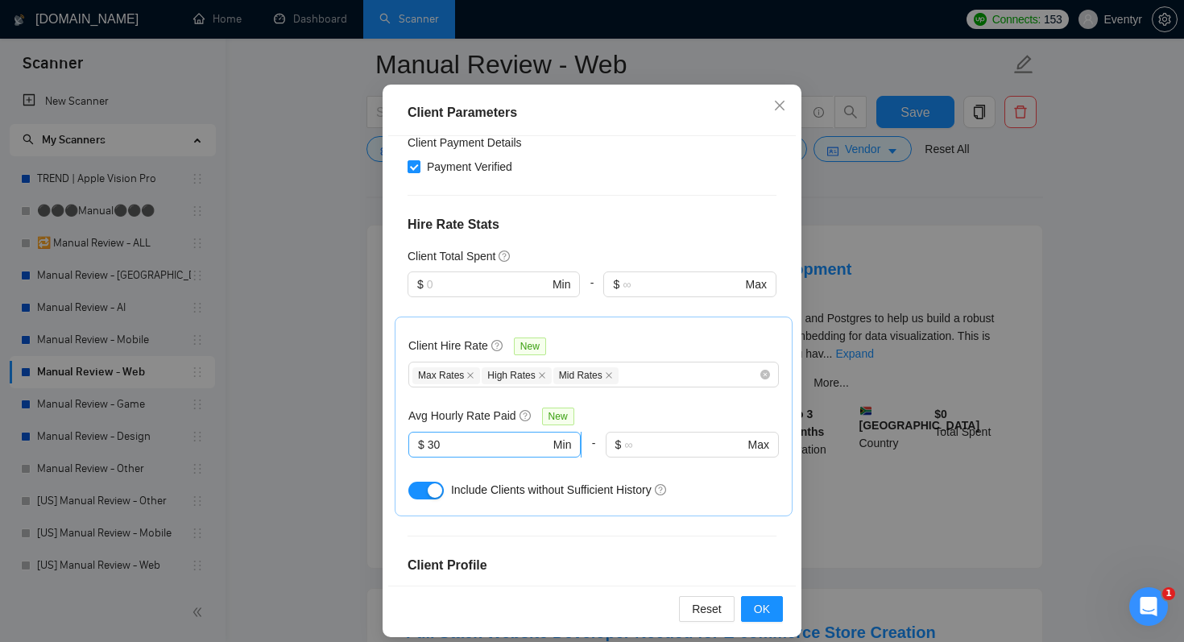
scroll to position [569, 0]
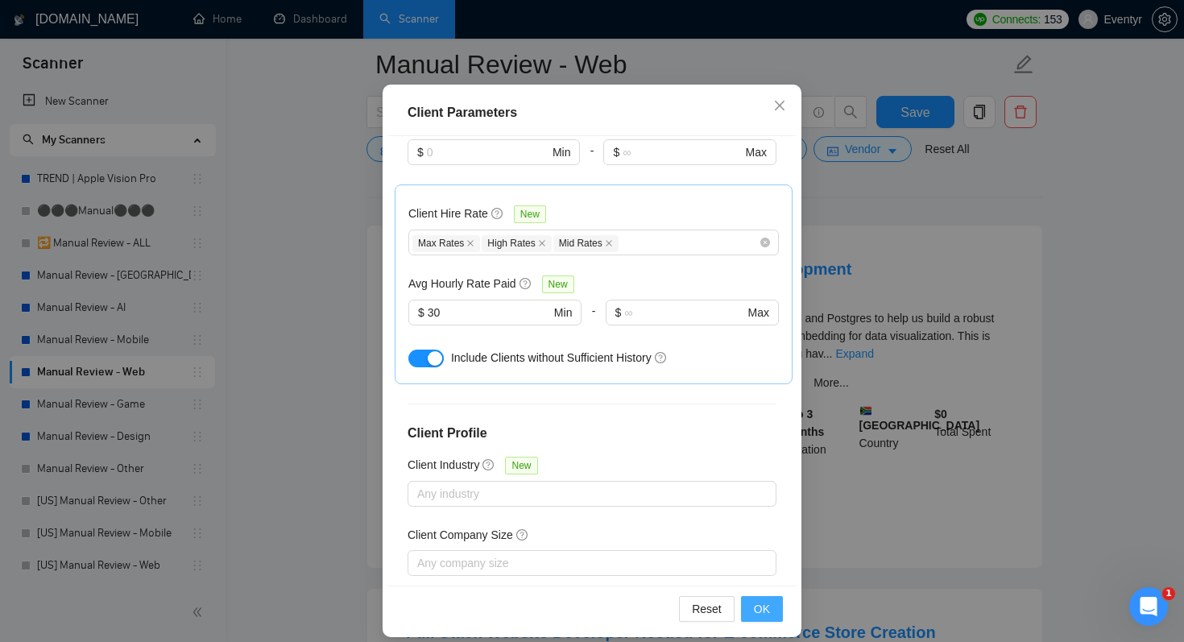
click at [757, 610] on span "OK" at bounding box center [762, 609] width 16 height 18
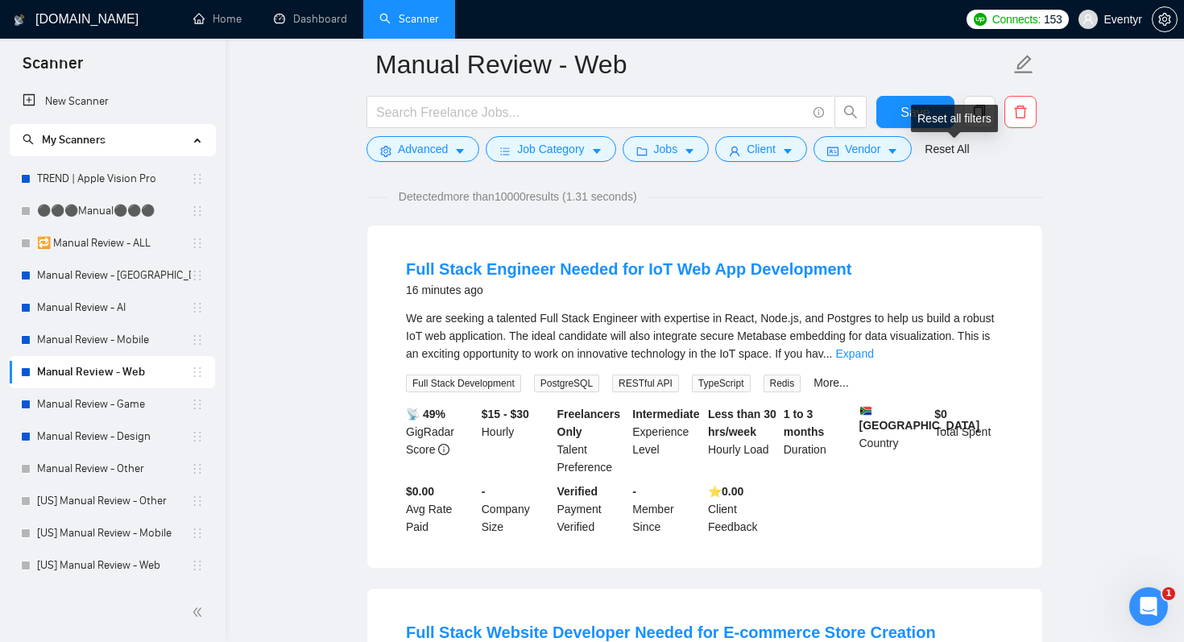
click at [911, 106] on div "Reset all filters" at bounding box center [954, 118] width 87 height 27
click at [886, 113] on button "Save" at bounding box center [915, 112] width 78 height 32
click at [859, 145] on span "Vendor" at bounding box center [862, 149] width 35 height 18
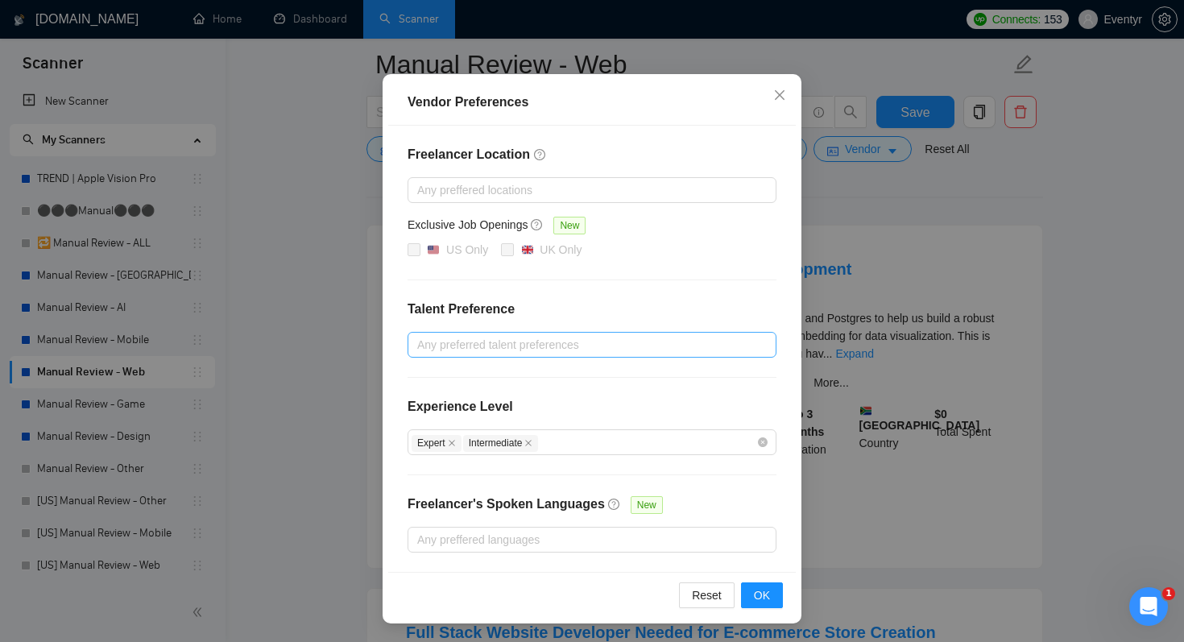
scroll to position [0, 0]
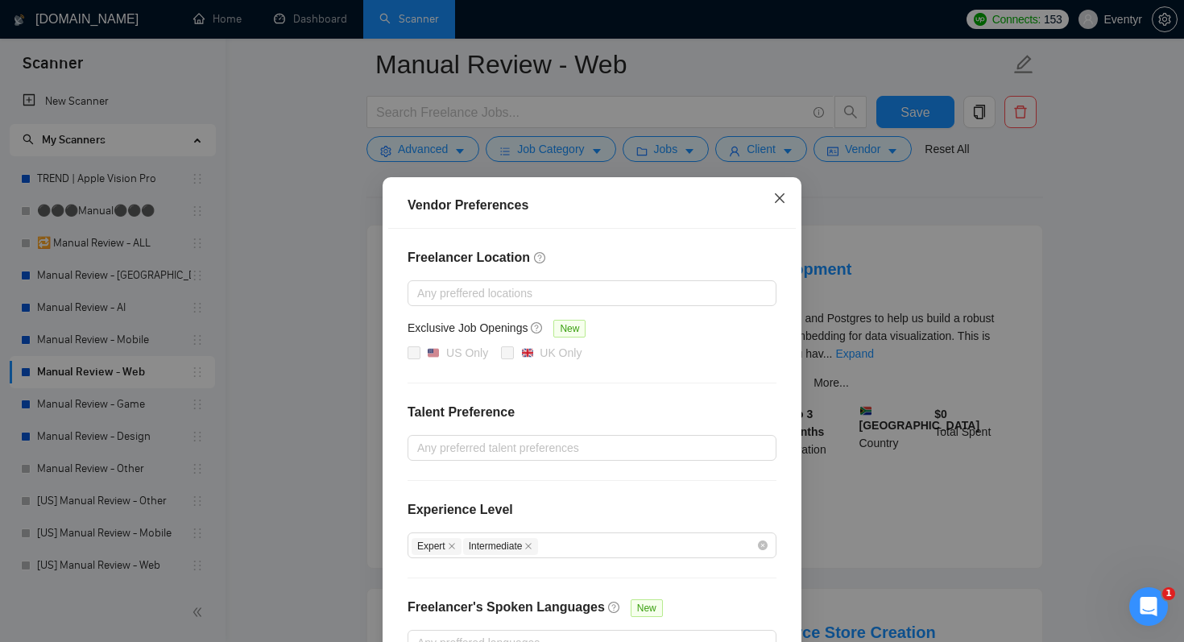
click at [789, 197] on span "Close" at bounding box center [779, 198] width 43 height 43
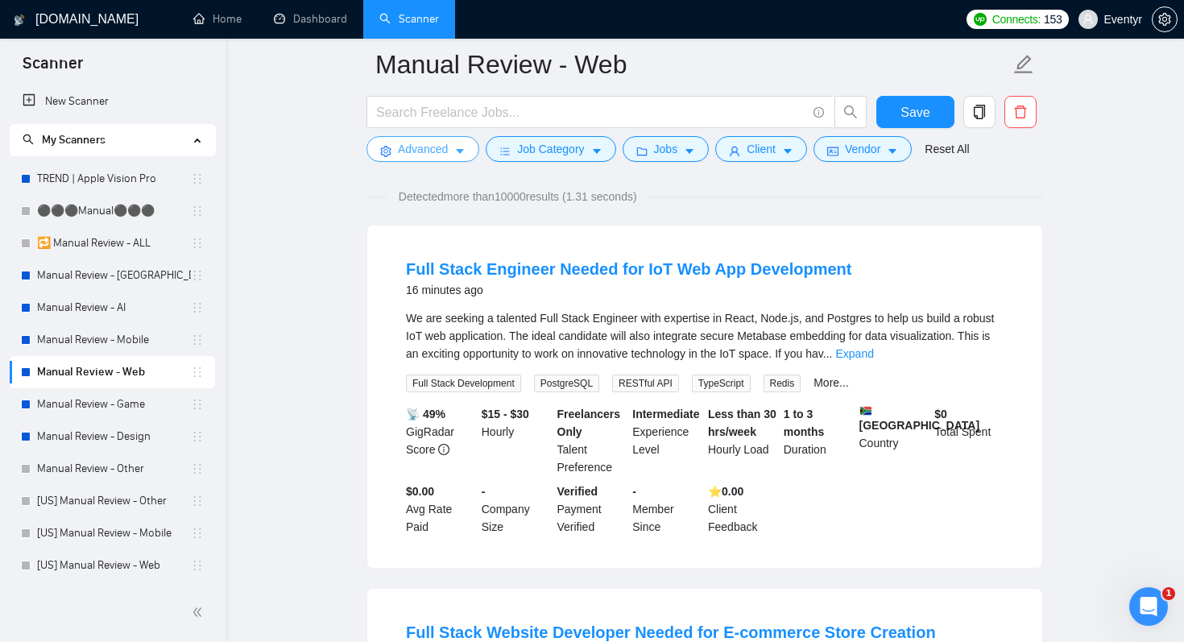
click at [437, 143] on span "Advanced" at bounding box center [423, 149] width 50 height 18
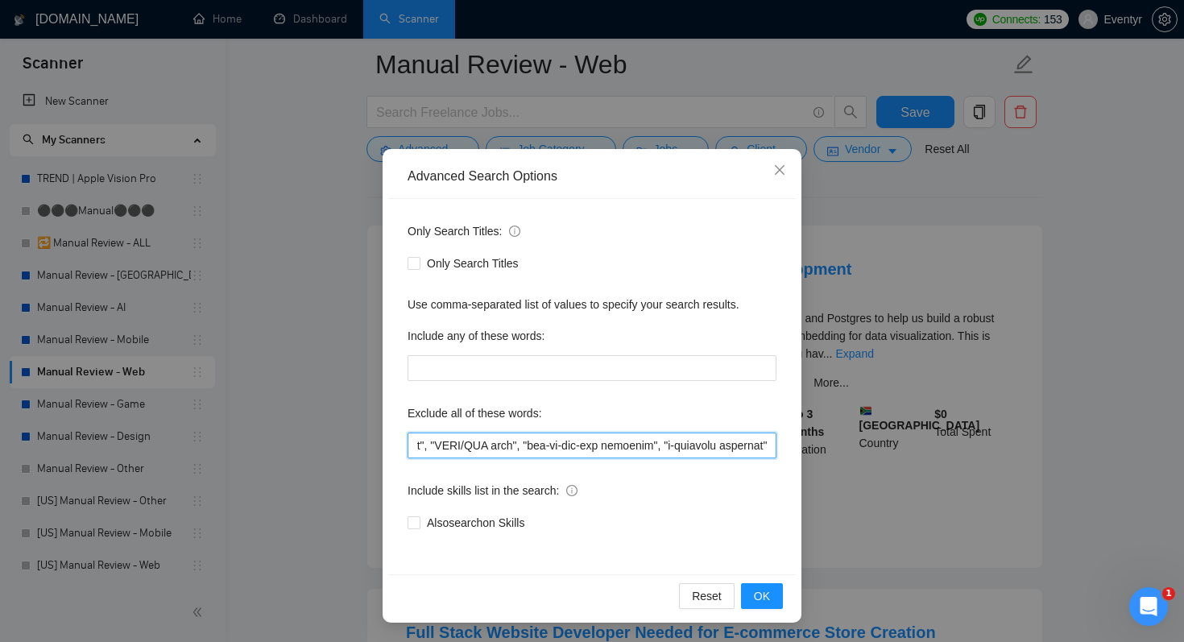
scroll to position [0, 8046]
drag, startPoint x: 594, startPoint y: 449, endPoint x: 843, endPoint y: 449, distance: 248.9
click at [843, 449] on div "Advanced Search Options Only Search Titles: Only Search Titles Use comma-separa…" at bounding box center [592, 321] width 1184 height 642
click at [772, 590] on button "OK" at bounding box center [762, 596] width 42 height 26
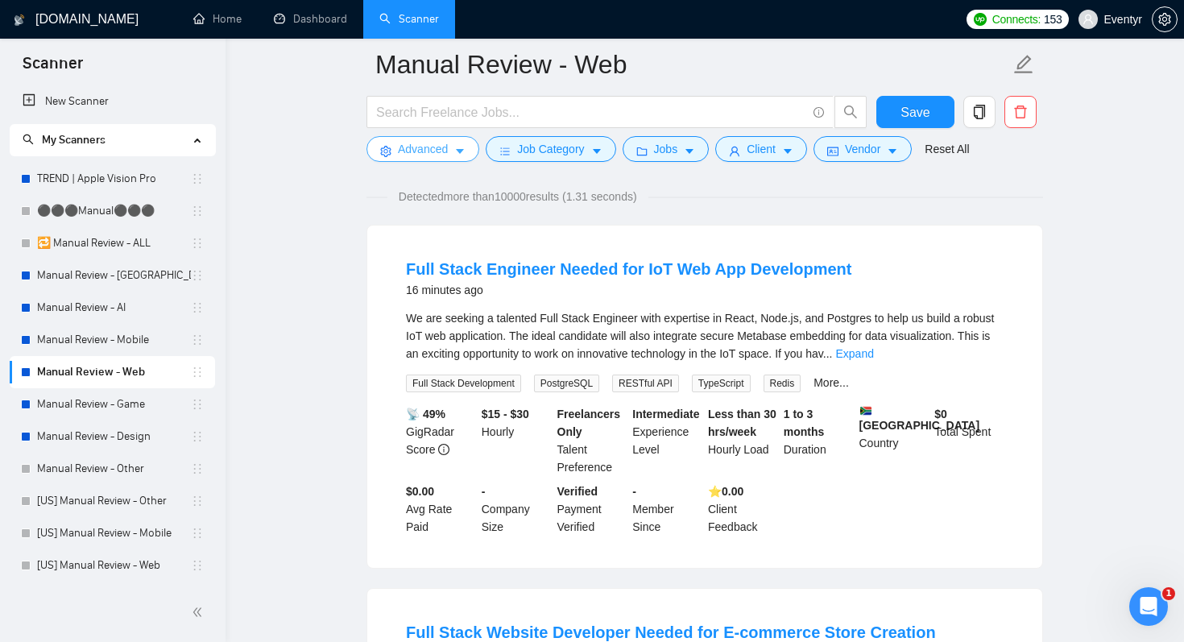
scroll to position [139, 0]
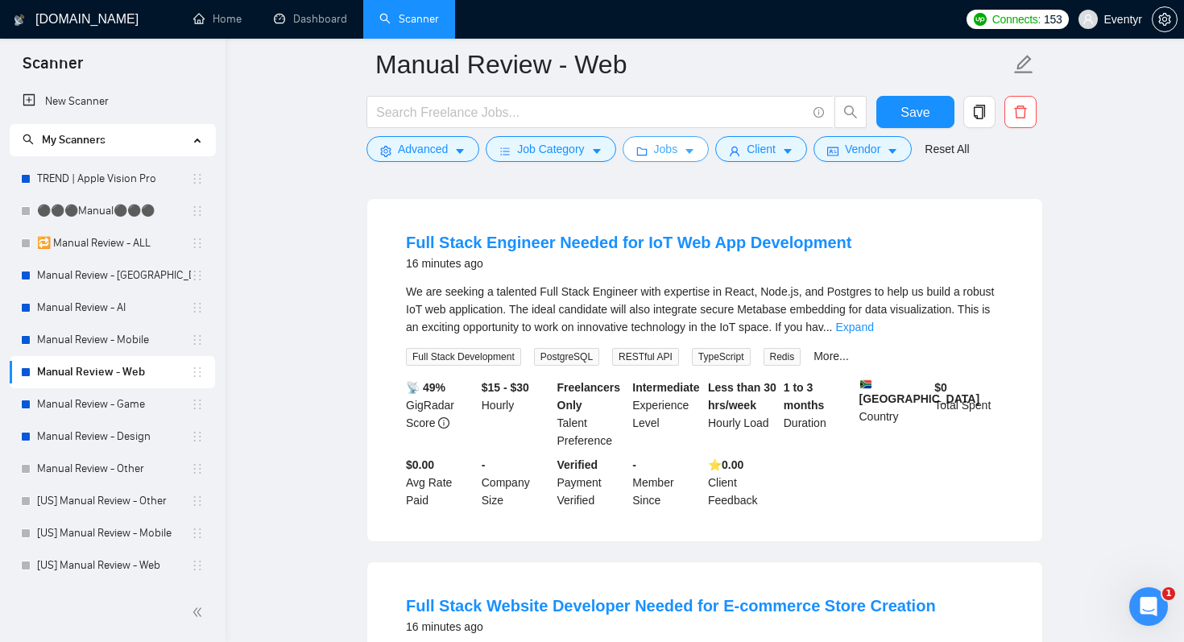
click at [685, 155] on button "Jobs" at bounding box center [666, 149] width 87 height 26
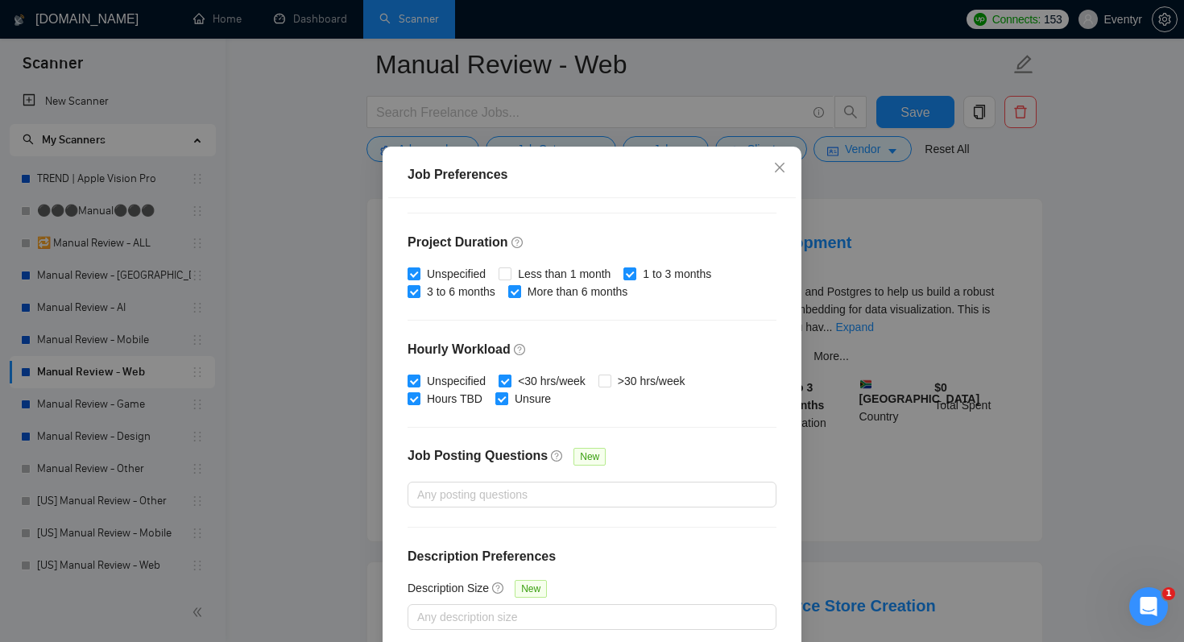
click at [505, 386] on input "<30 hrs/week" at bounding box center [504, 380] width 11 height 11
checkbox input "false"
click at [610, 386] on input ">30 hrs/week" at bounding box center [603, 380] width 11 height 11
checkbox input "true"
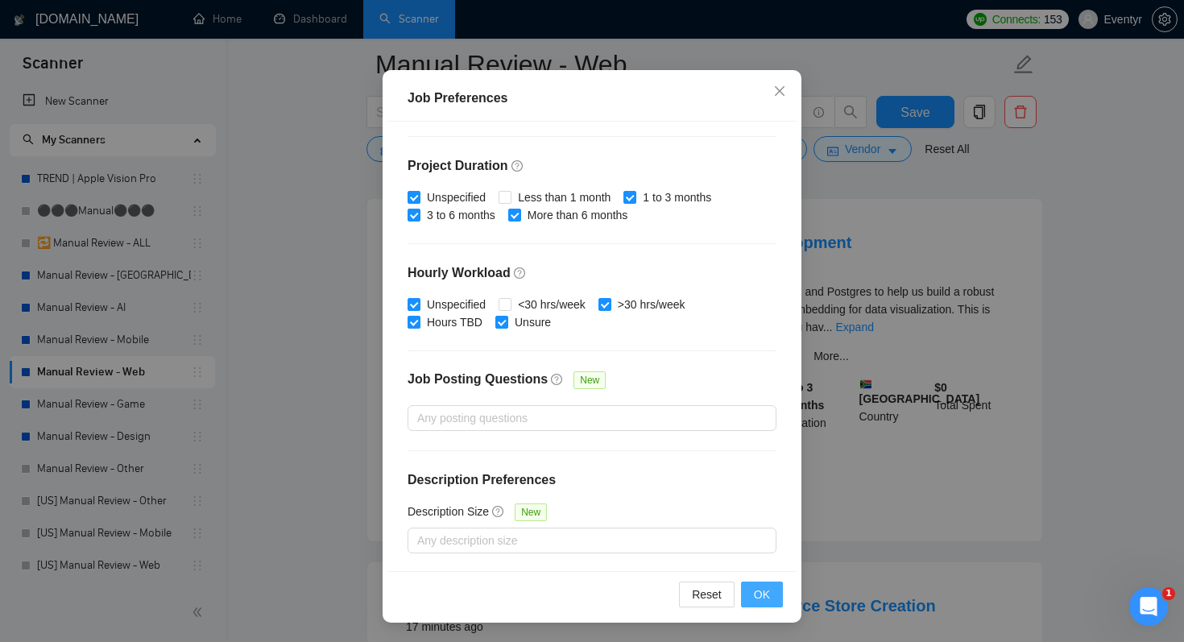
click at [772, 601] on button "OK" at bounding box center [762, 595] width 42 height 26
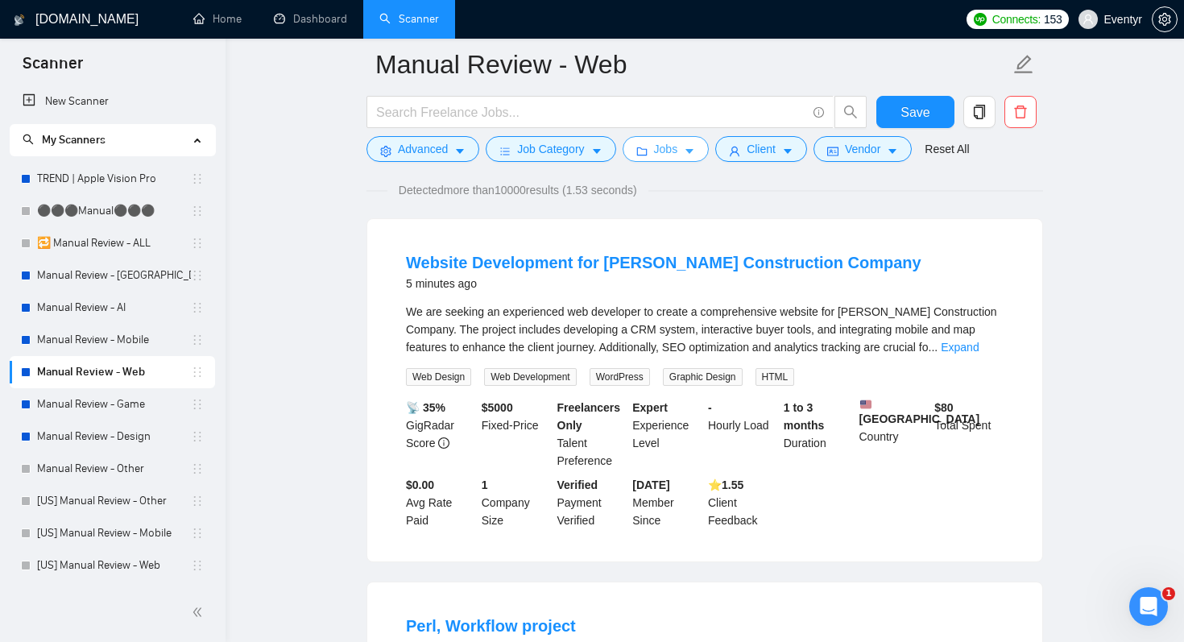
scroll to position [123, 0]
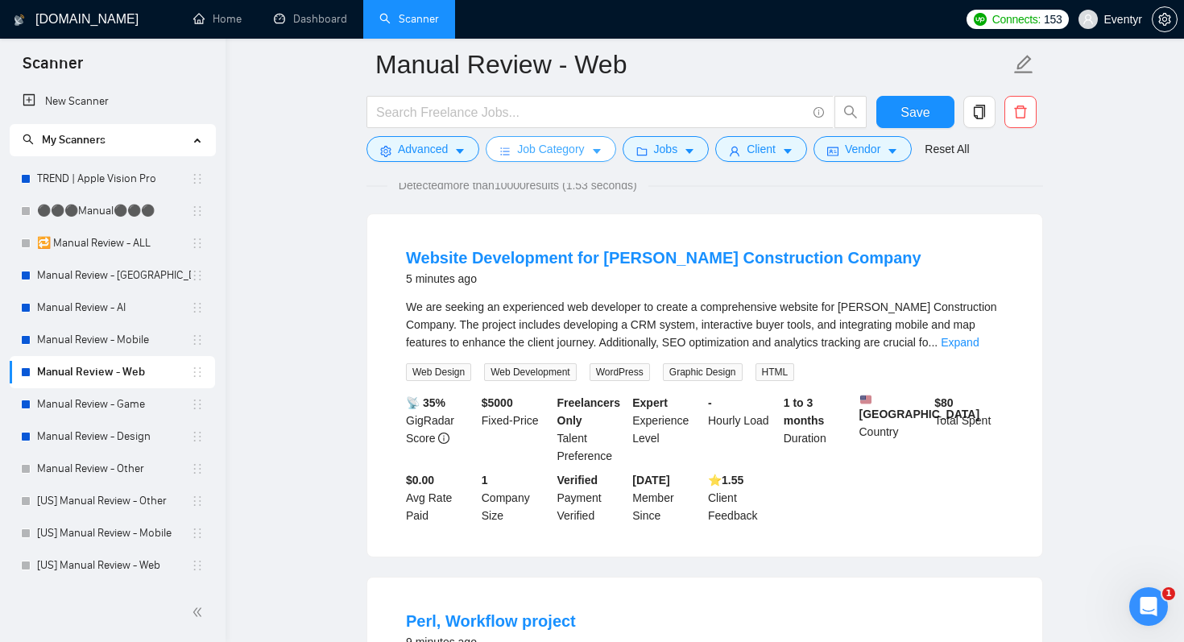
click at [578, 147] on span "Job Category" at bounding box center [550, 149] width 67 height 18
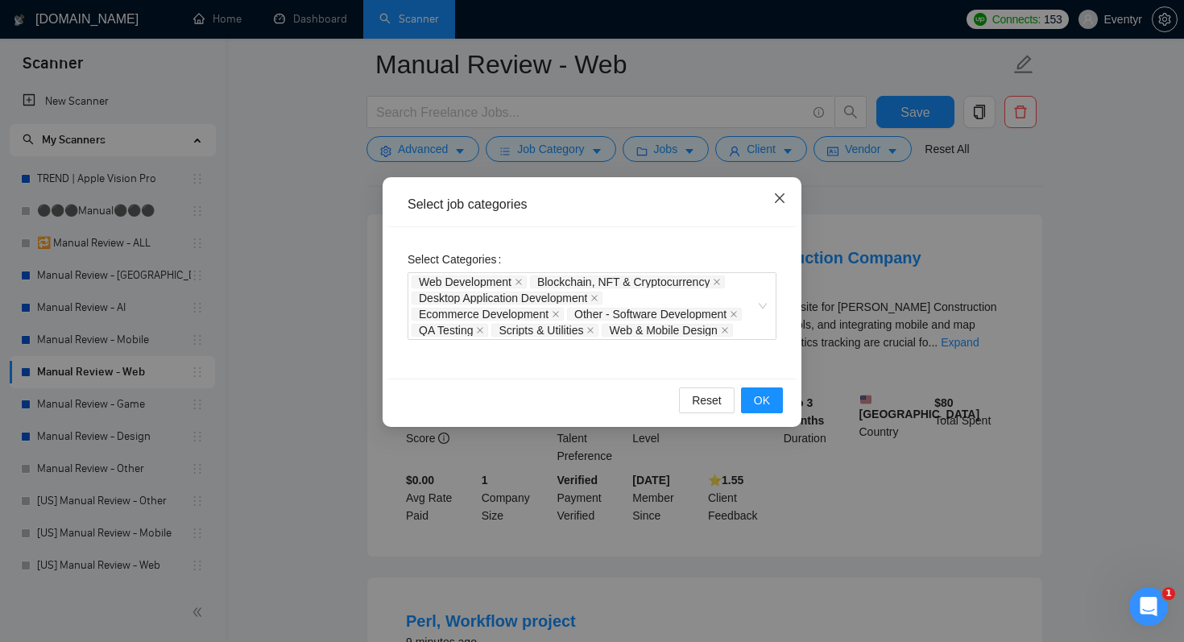
click at [778, 196] on icon "close" at bounding box center [779, 198] width 13 height 13
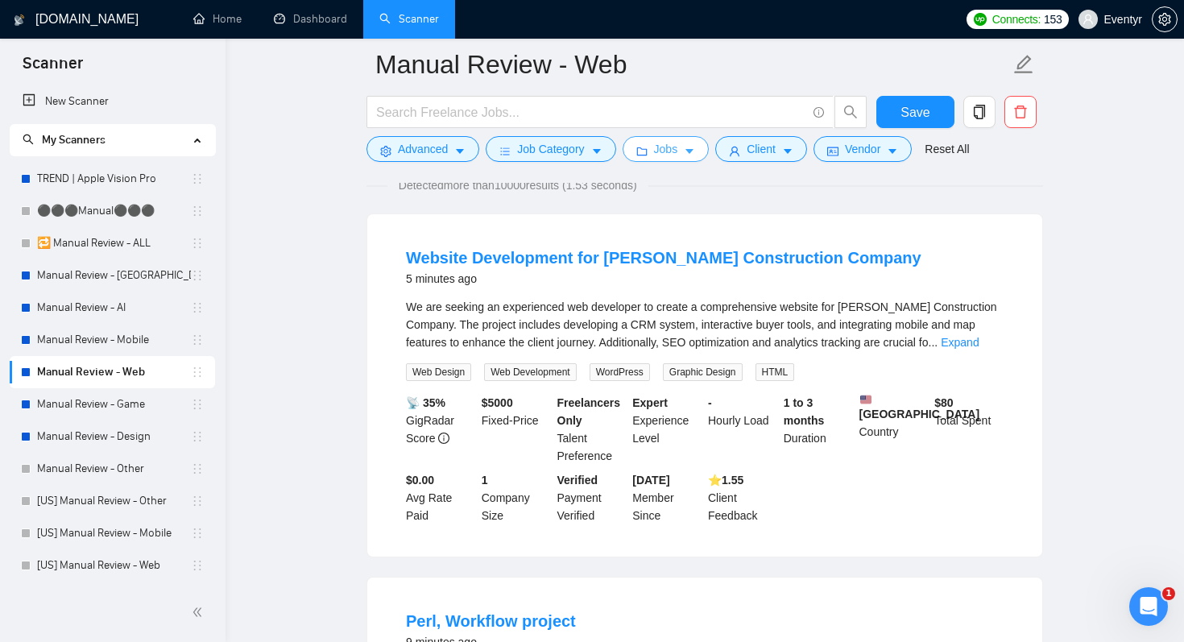
click at [684, 157] on button "Jobs" at bounding box center [666, 149] width 87 height 26
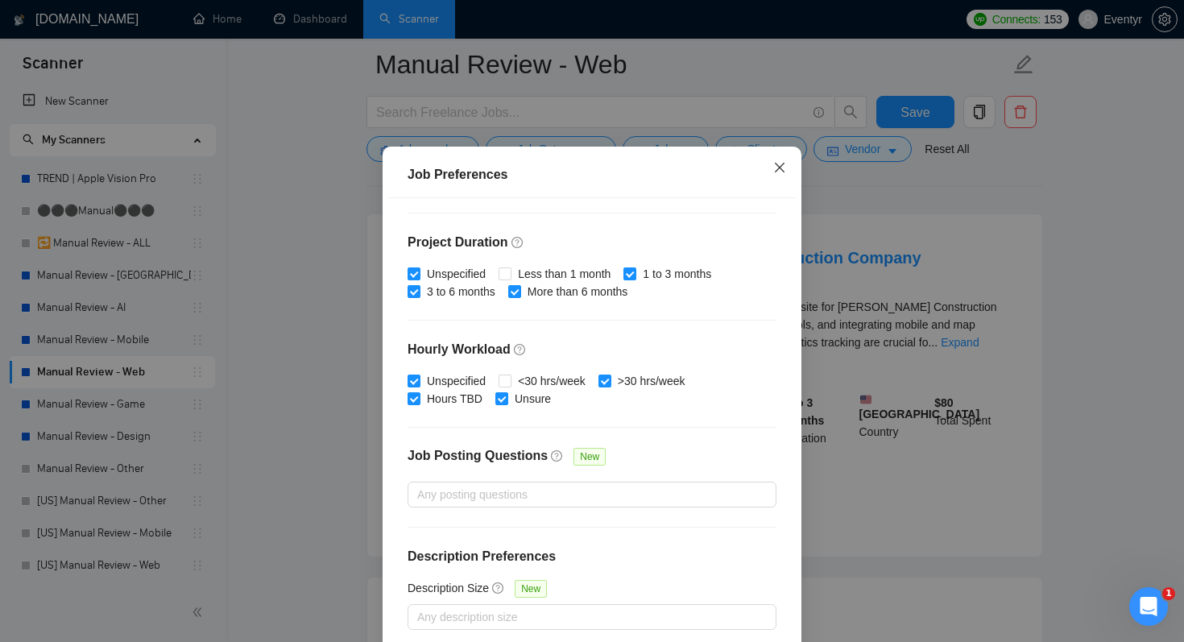
click at [780, 174] on icon "close" at bounding box center [779, 167] width 13 height 13
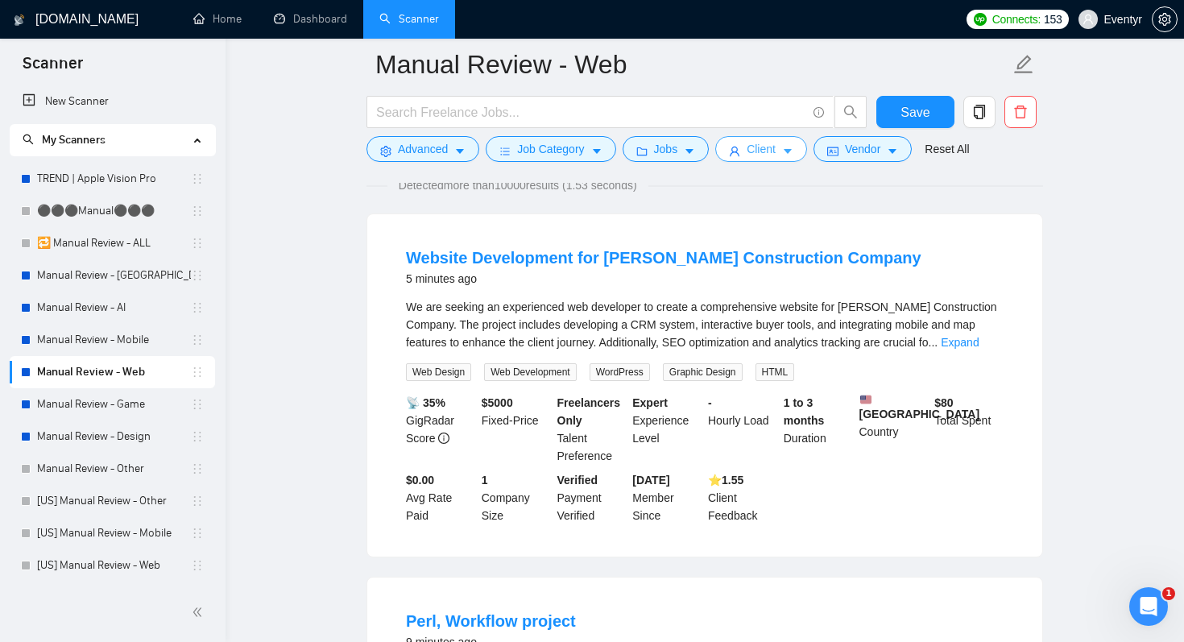
click at [773, 158] on span "Client" at bounding box center [761, 149] width 29 height 18
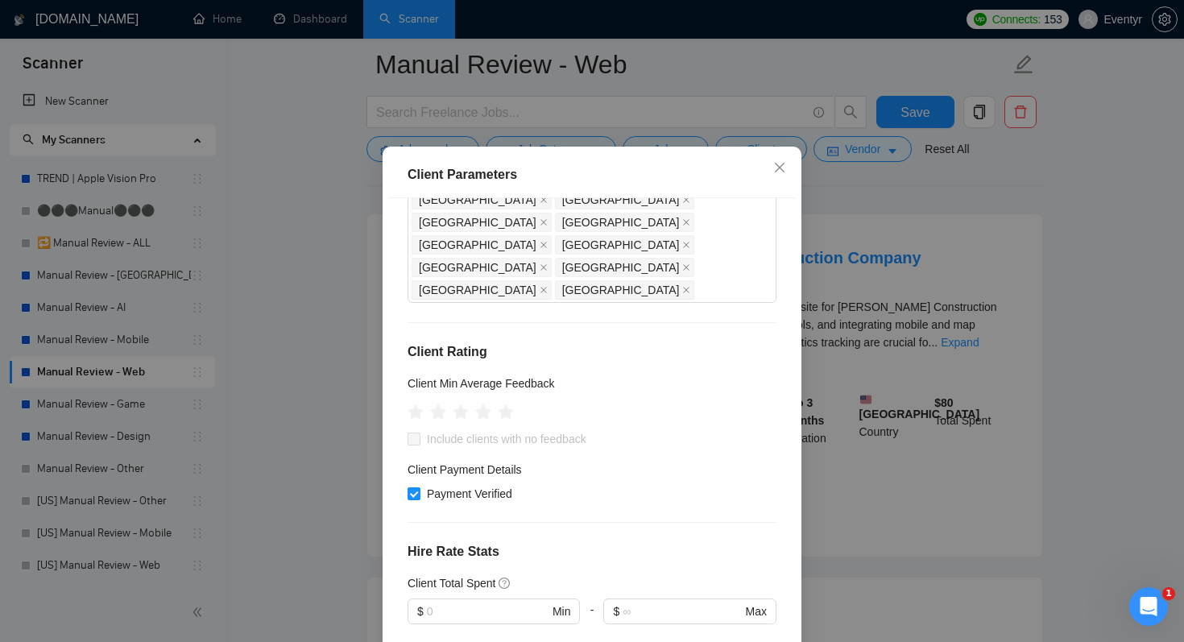
scroll to position [172, 0]
click at [779, 174] on icon "close" at bounding box center [779, 167] width 13 height 13
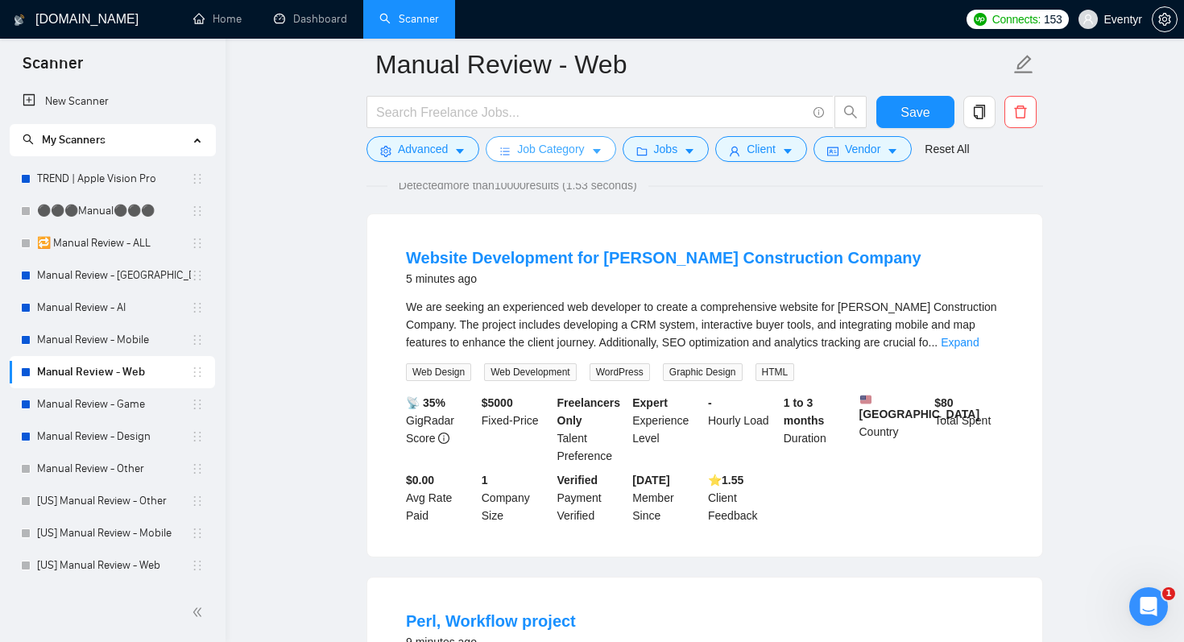
click at [584, 155] on span "Job Category" at bounding box center [550, 149] width 67 height 18
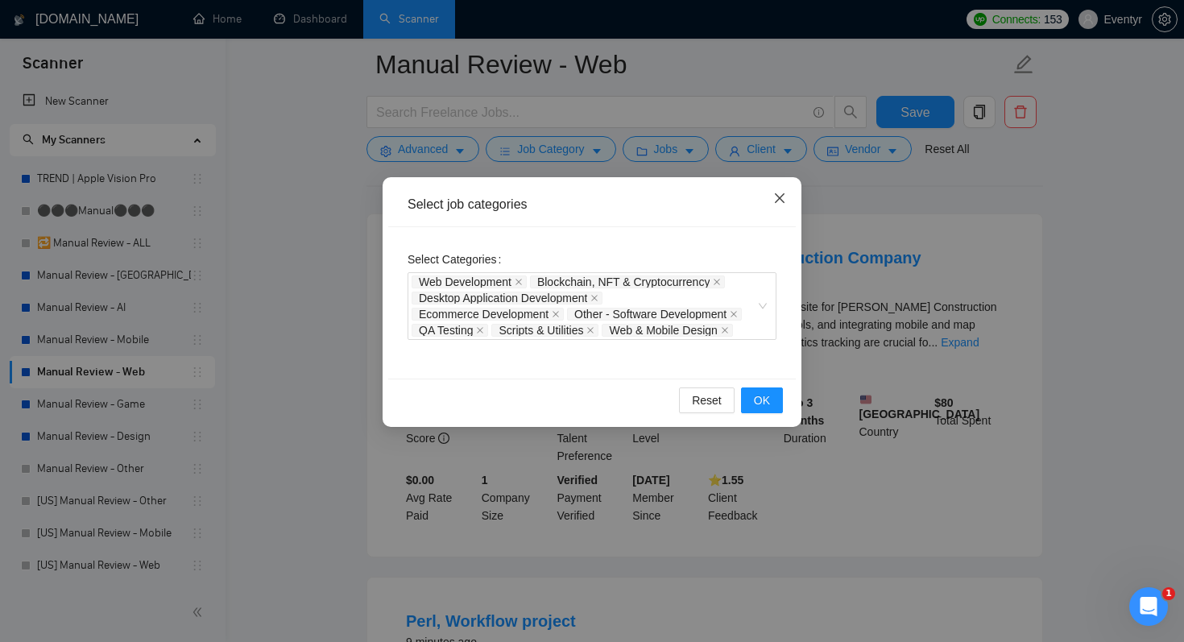
click at [785, 198] on icon "close" at bounding box center [779, 198] width 13 height 13
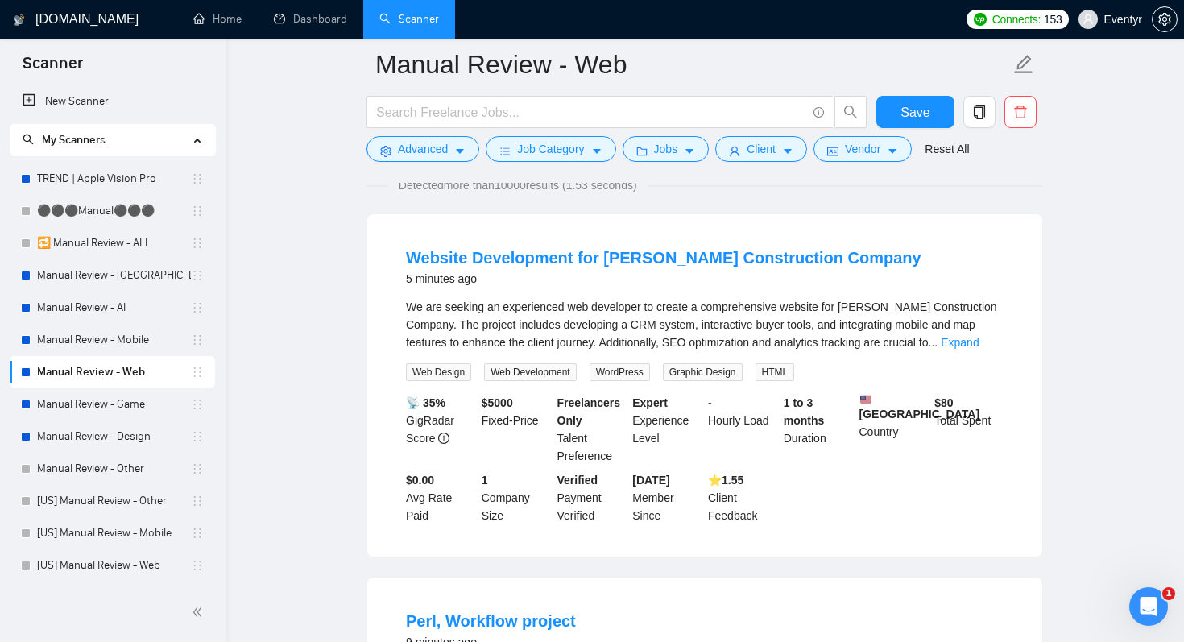
click at [699, 163] on form "Manual Review - Web Save Advanced Job Category Jobs Client Vendor Reset All" at bounding box center [704, 104] width 677 height 131
click at [678, 148] on span "Jobs" at bounding box center [666, 149] width 24 height 18
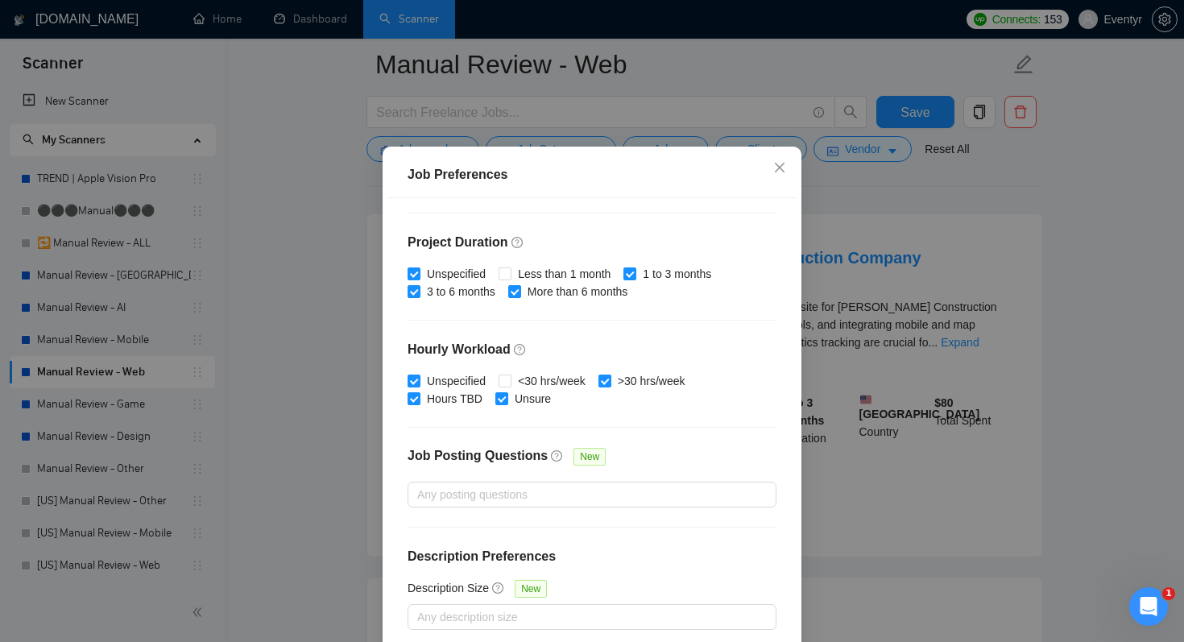
scroll to position [103, 0]
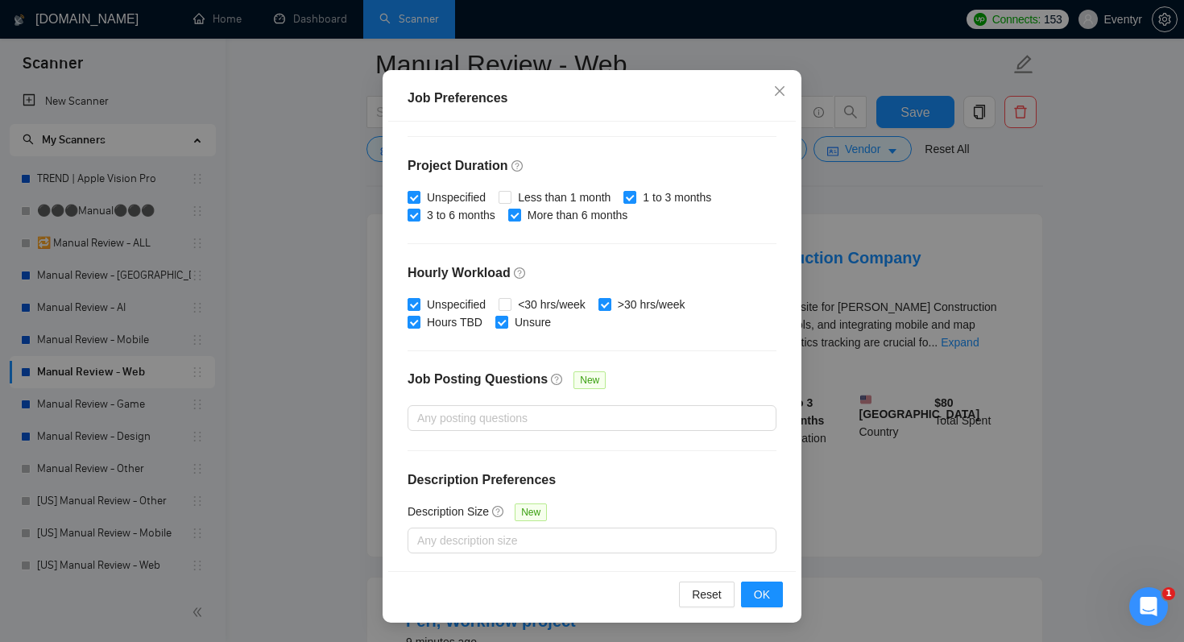
click at [601, 85] on div "Job Preferences" at bounding box center [592, 99] width 408 height 46
click at [510, 300] on input "<30 hrs/week" at bounding box center [504, 303] width 11 height 11
checkbox input "true"
click at [610, 302] on input ">30 hrs/week" at bounding box center [603, 303] width 11 height 11
checkbox input "false"
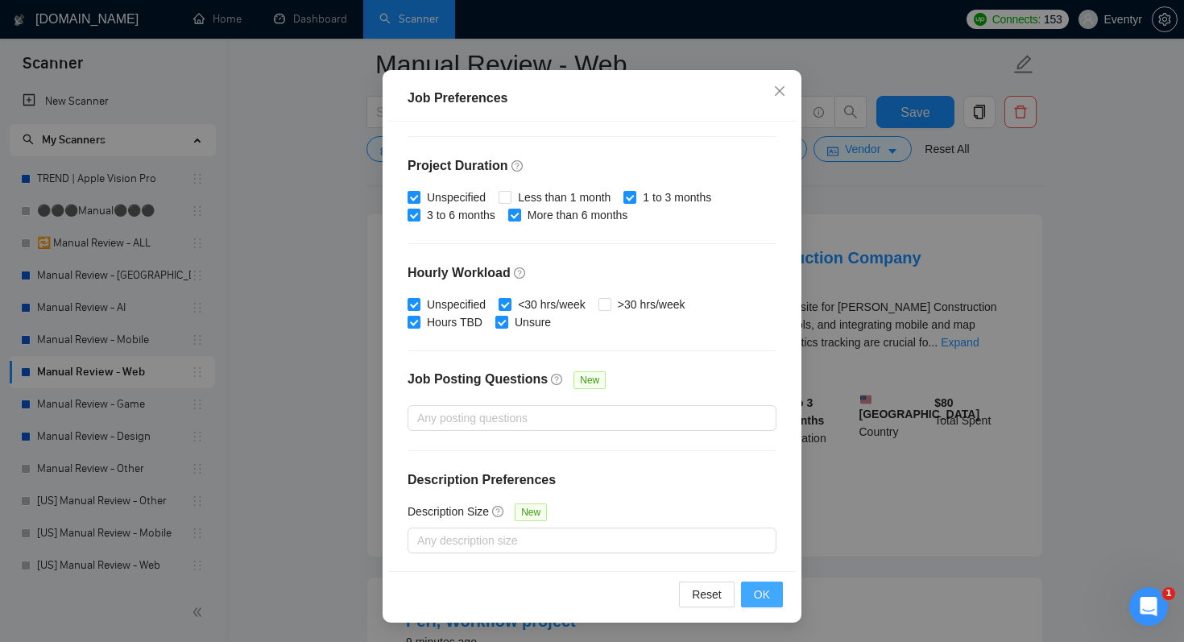
click at [768, 595] on span "OK" at bounding box center [762, 595] width 16 height 18
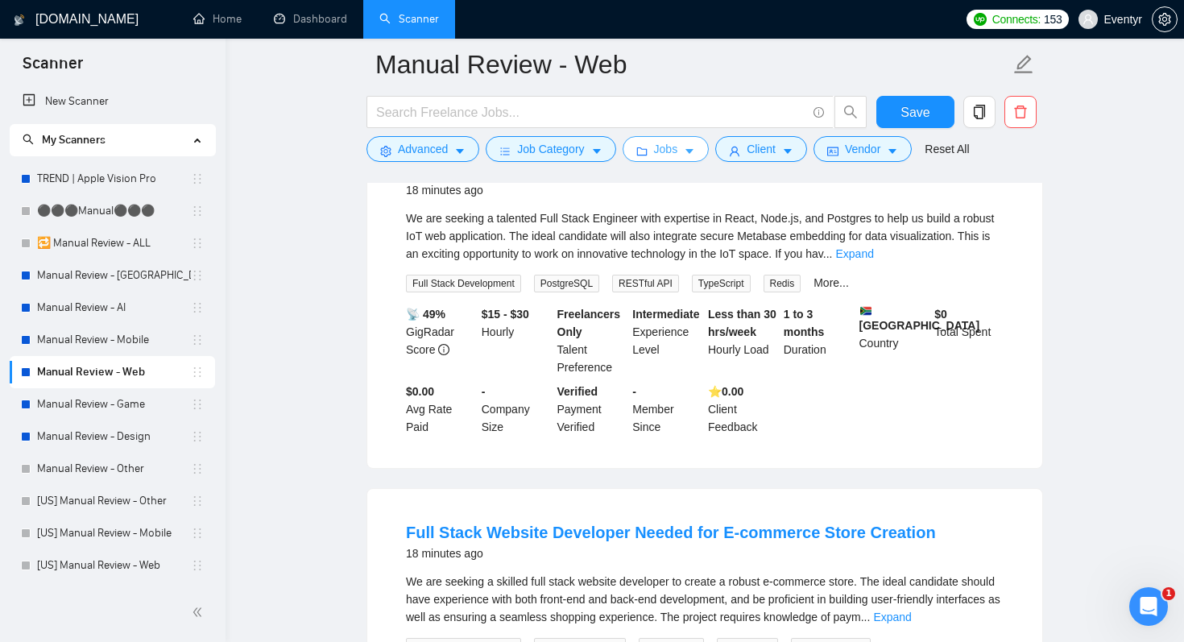
scroll to position [0, 0]
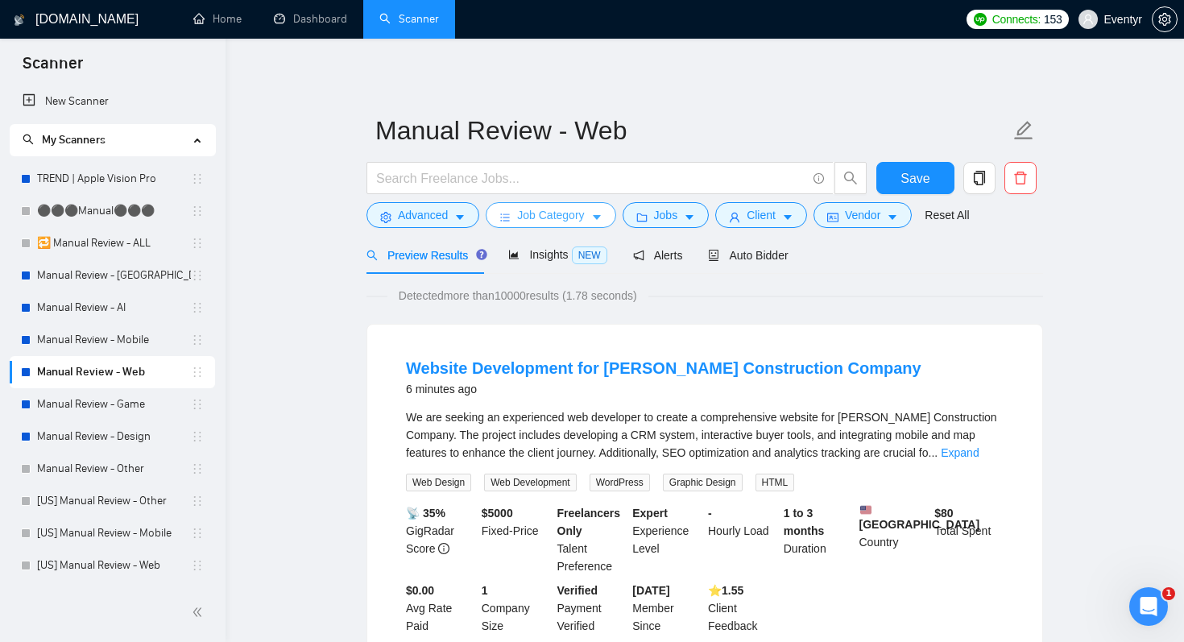
click at [563, 216] on span "Job Category" at bounding box center [550, 215] width 67 height 18
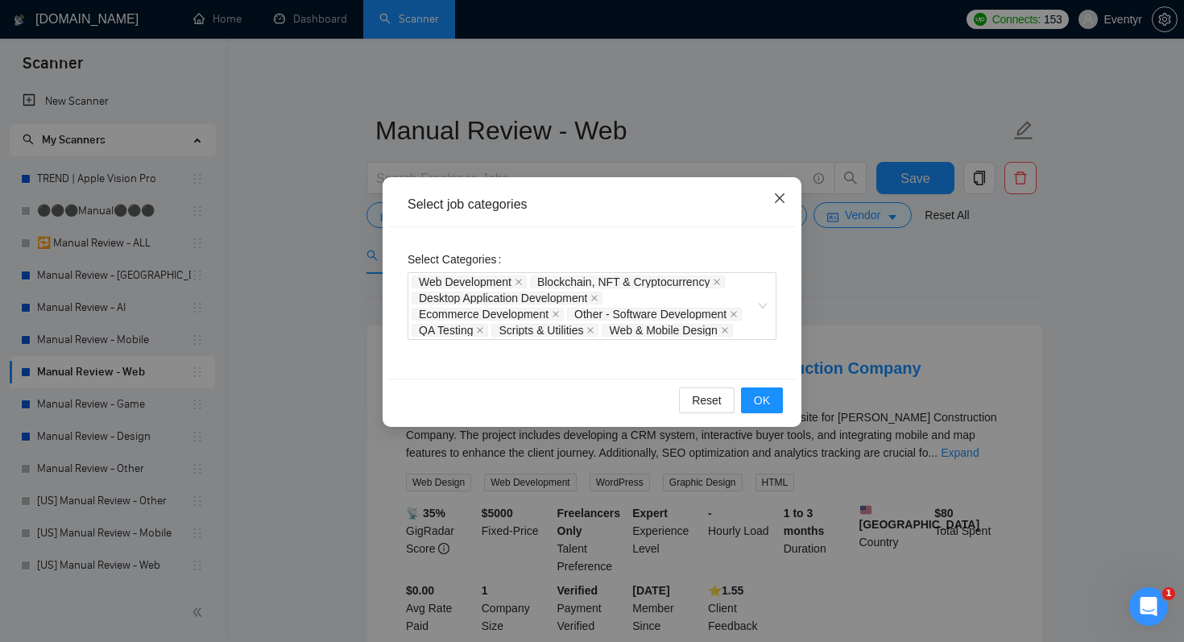
click at [784, 194] on icon "close" at bounding box center [780, 198] width 10 height 10
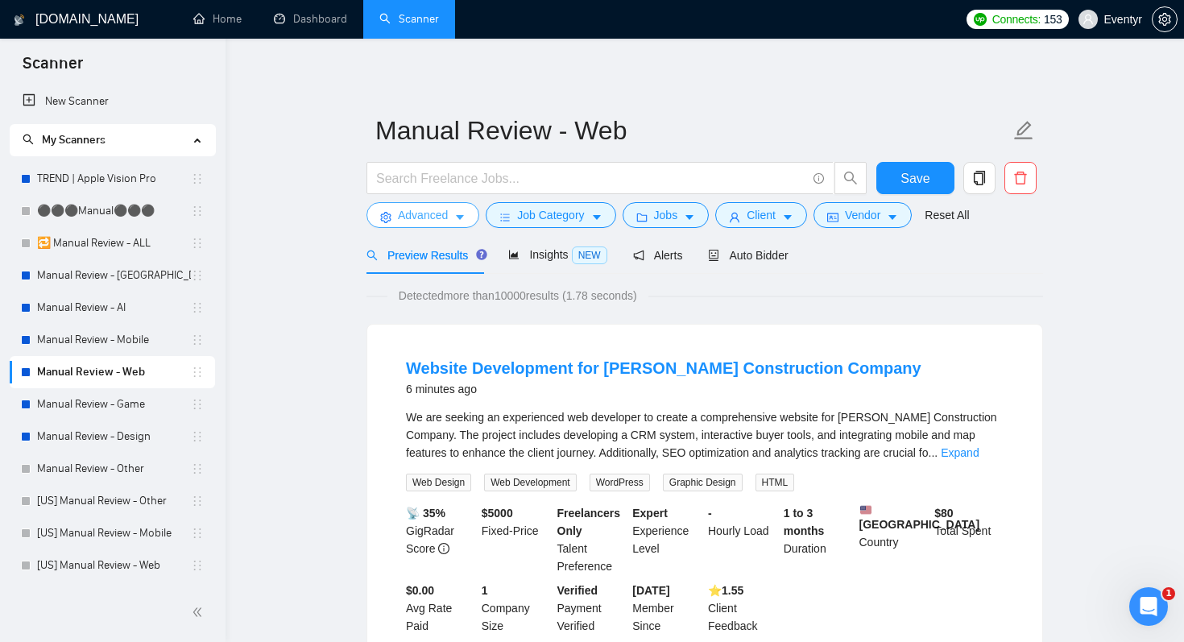
click at [449, 215] on button "Advanced" at bounding box center [422, 215] width 113 height 26
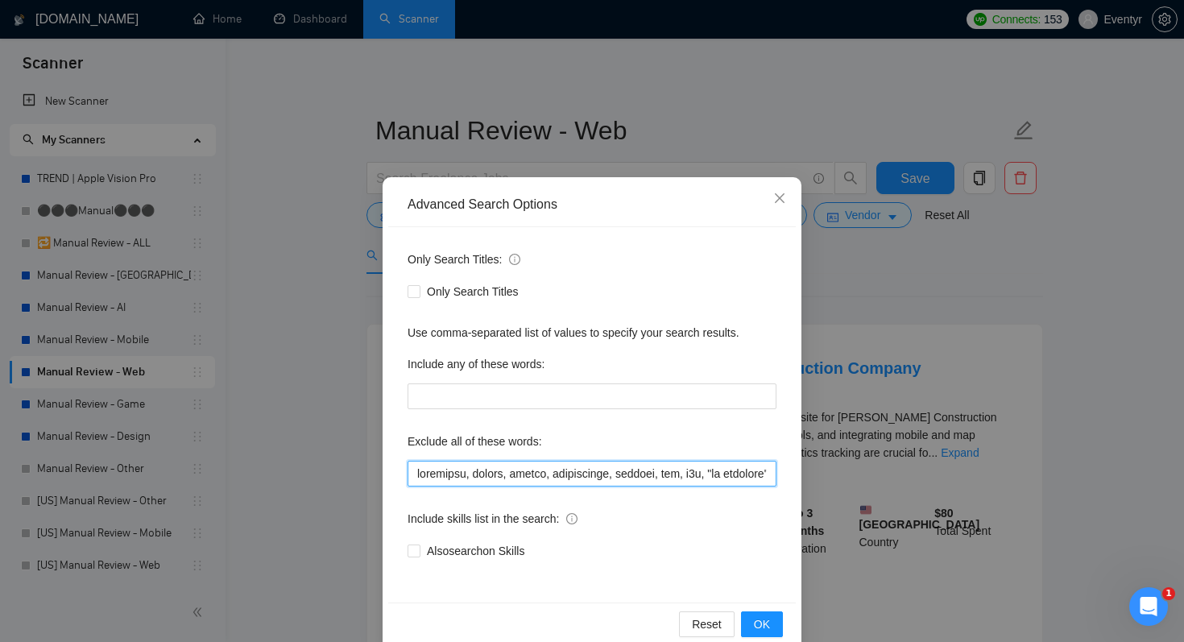
click at [417, 474] on input "text" at bounding box center [592, 474] width 369 height 26
type input "html, elementor, zapier, bubble, squarespace, webflow, wix, n8n, "no agencies",…"
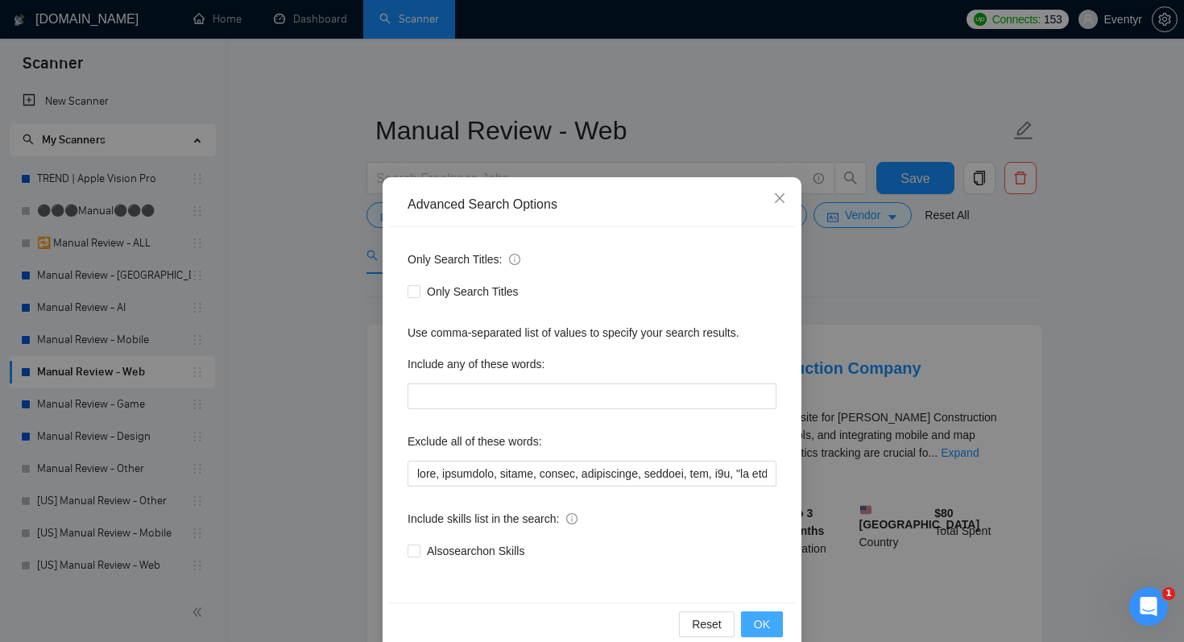
click at [769, 623] on span "OK" at bounding box center [762, 624] width 16 height 18
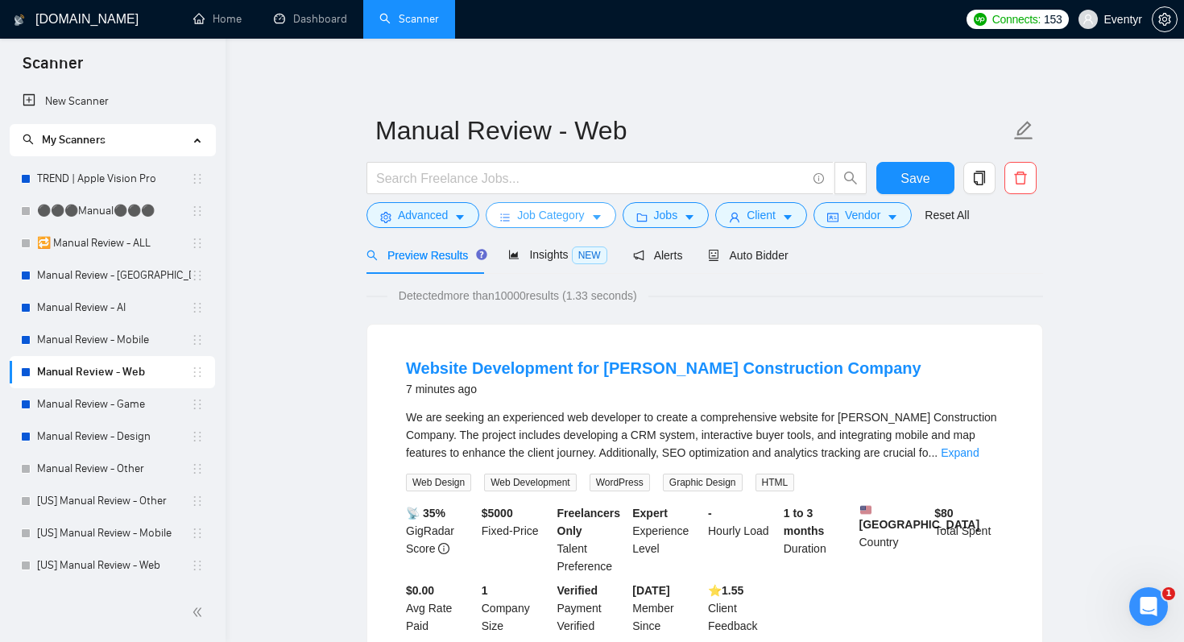
click at [596, 222] on icon "caret-down" at bounding box center [596, 217] width 11 height 11
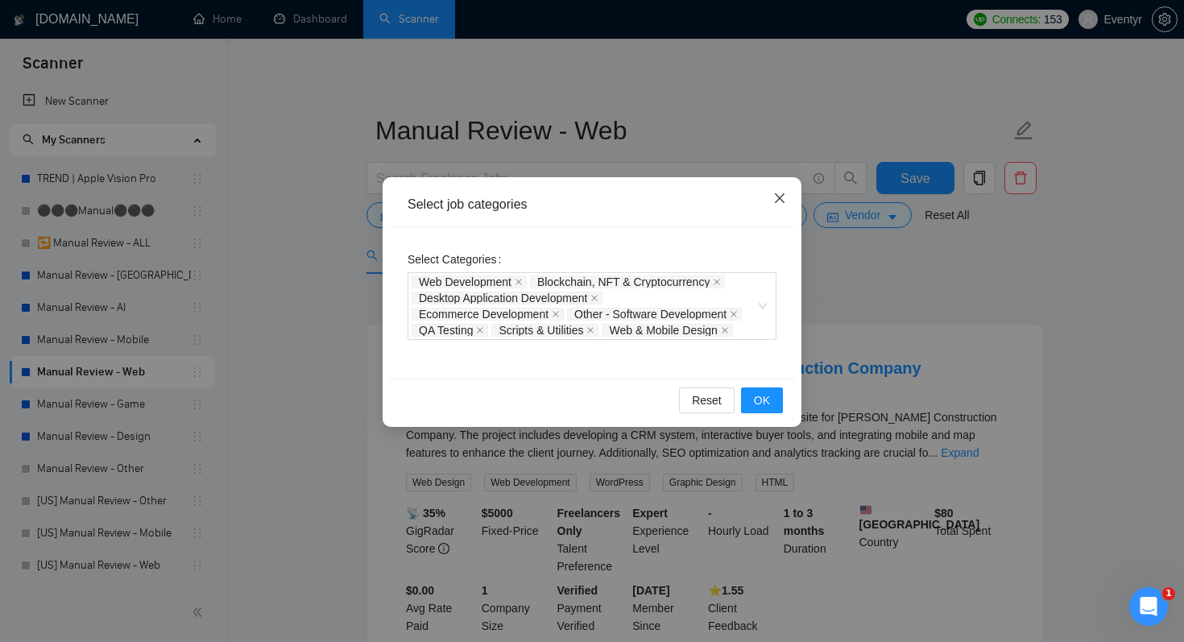
click at [786, 205] on span "Close" at bounding box center [779, 198] width 43 height 43
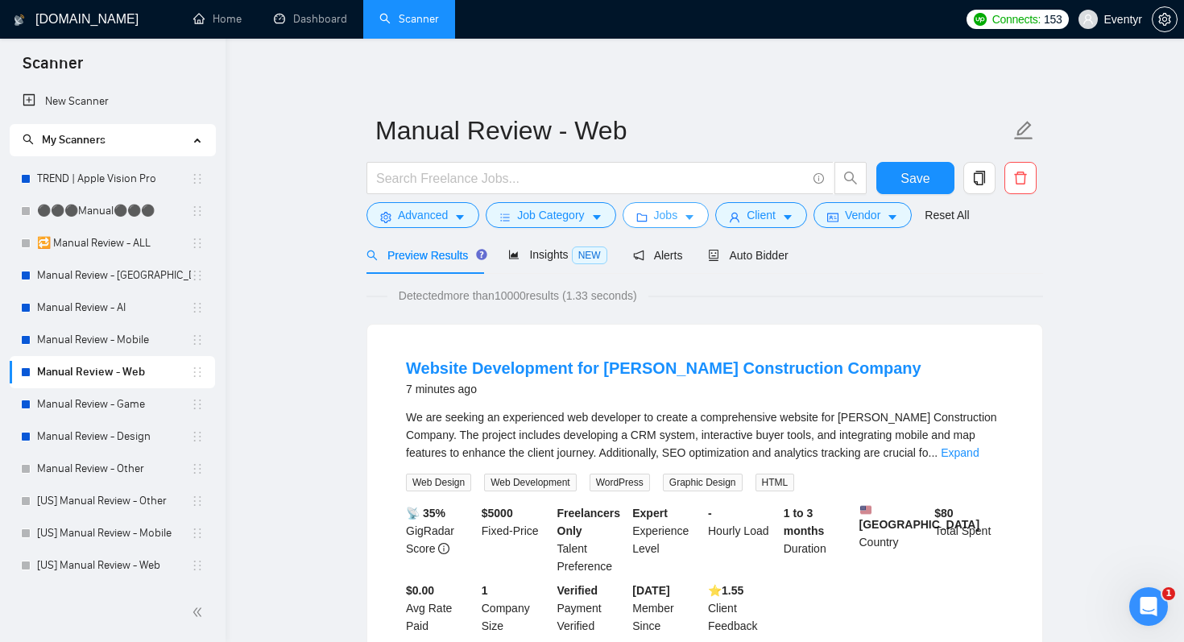
click at [693, 222] on icon "caret-down" at bounding box center [689, 217] width 11 height 11
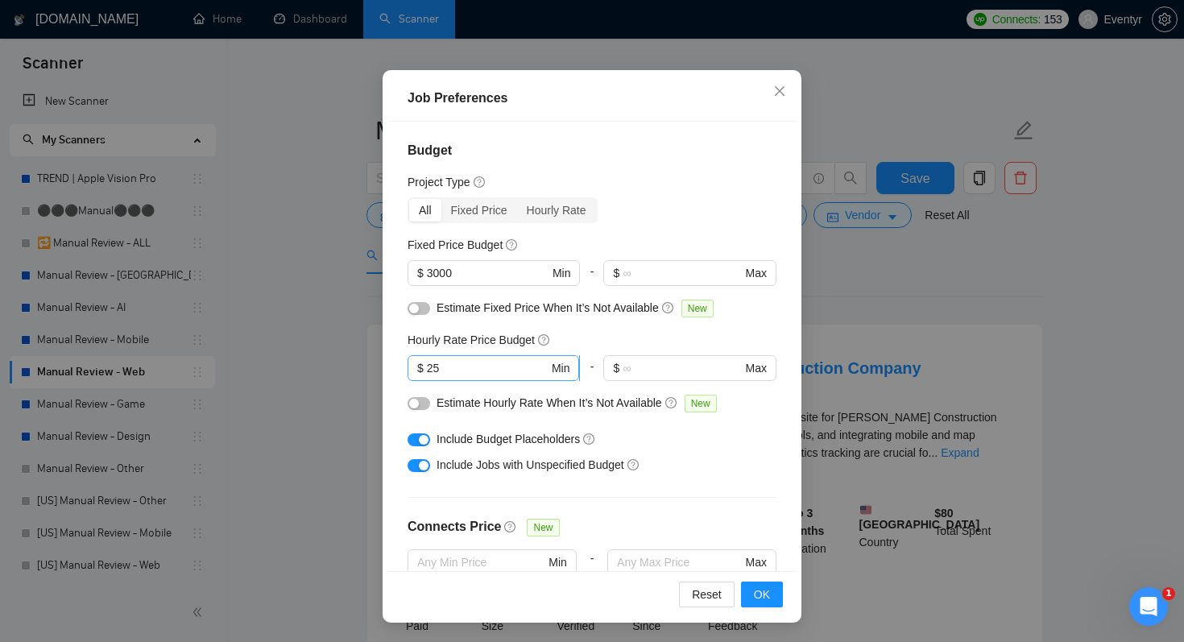
click at [457, 362] on input "25" at bounding box center [488, 368] width 122 height 18
type input "2"
type input "35"
click at [751, 593] on button "OK" at bounding box center [762, 595] width 42 height 26
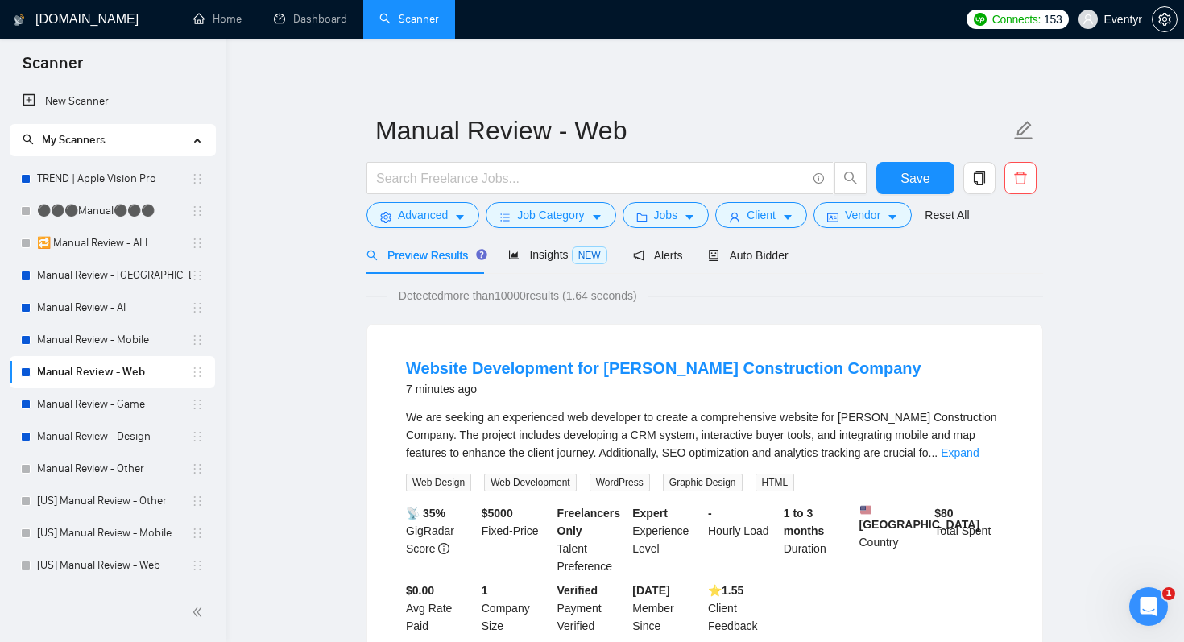
scroll to position [27, 0]
click at [776, 222] on span "Client" at bounding box center [761, 215] width 29 height 18
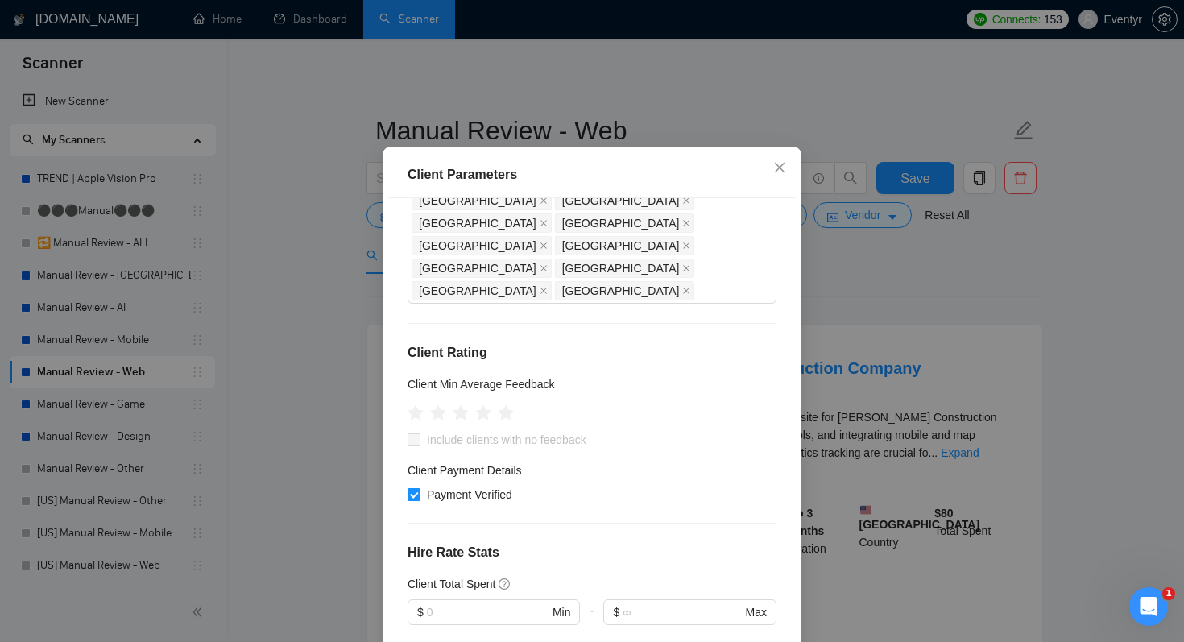
scroll to position [269, 0]
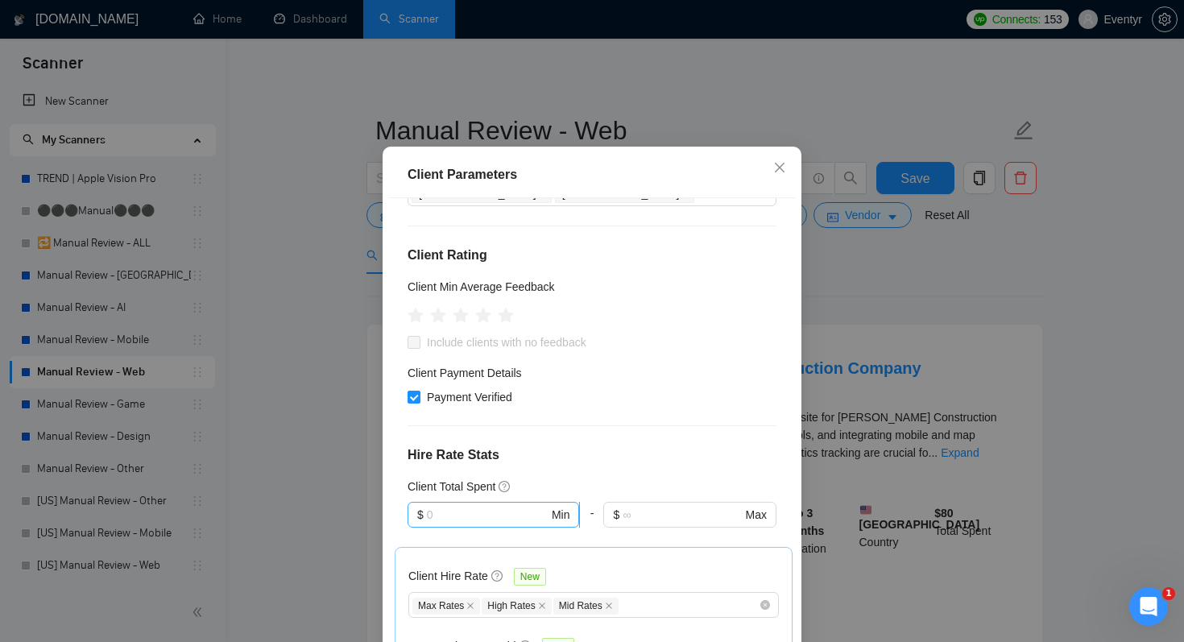
click at [465, 506] on input "text" at bounding box center [488, 515] width 122 height 18
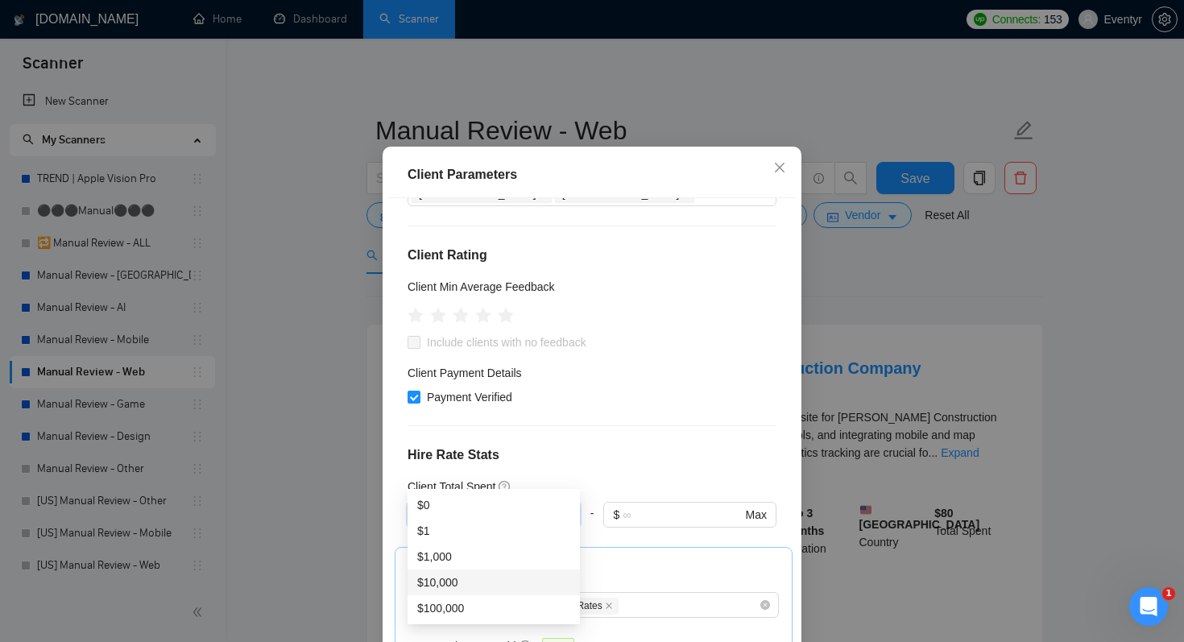
click at [472, 573] on div "$10,000" at bounding box center [493, 582] width 153 height 18
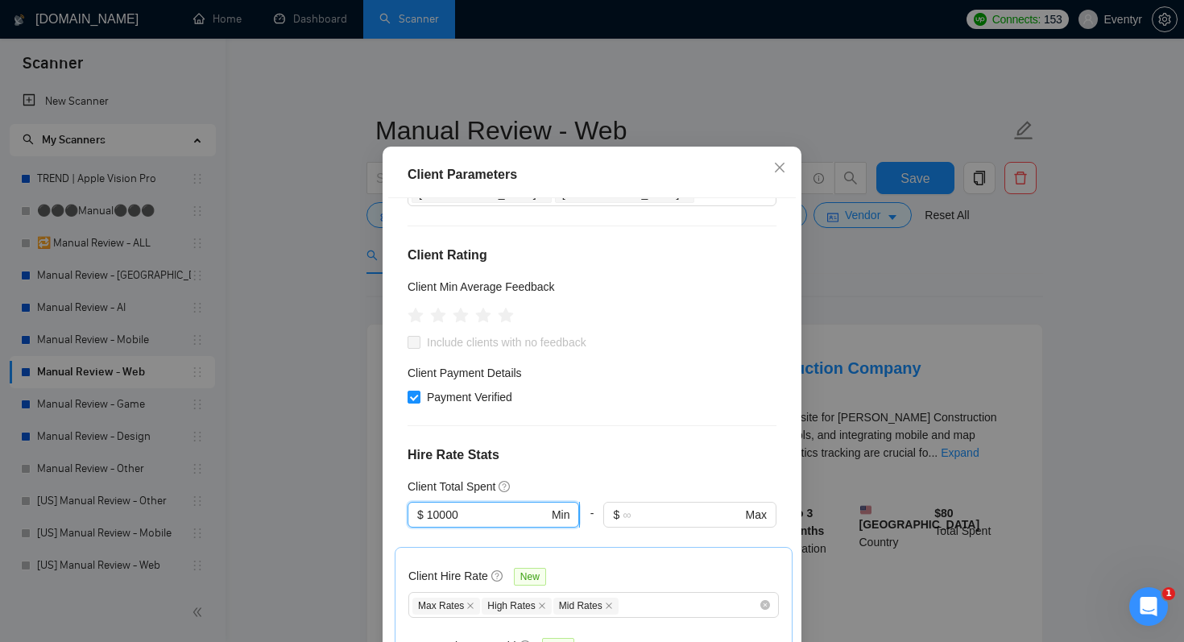
click at [520, 506] on input "10000" at bounding box center [488, 515] width 122 height 18
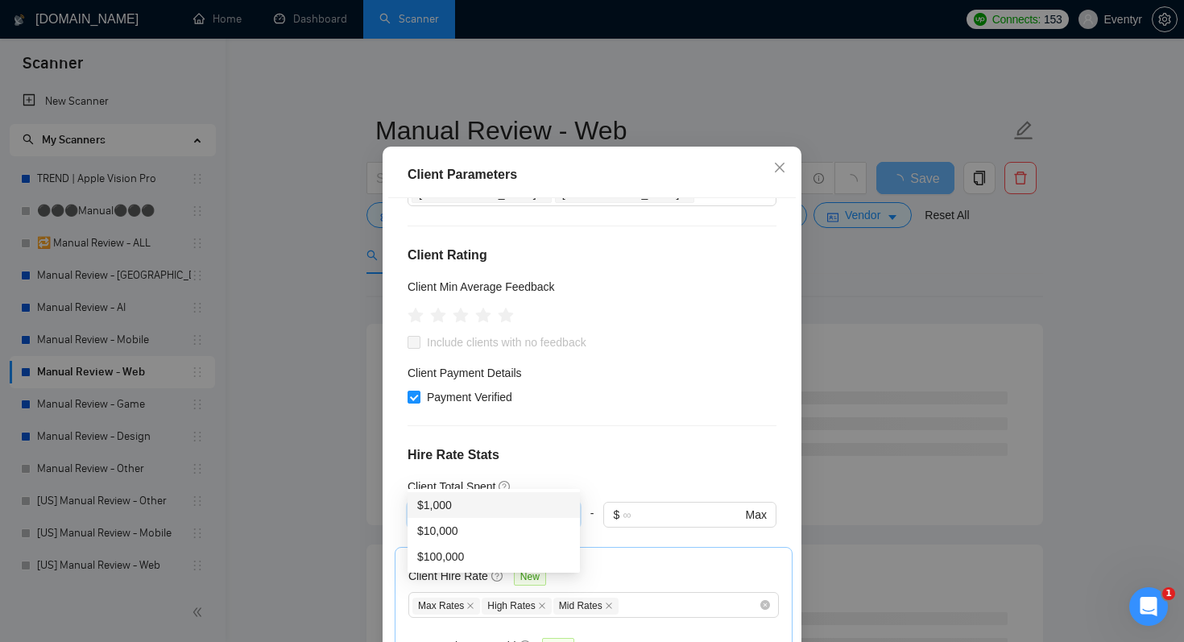
click at [474, 496] on div "$1,000" at bounding box center [493, 505] width 153 height 18
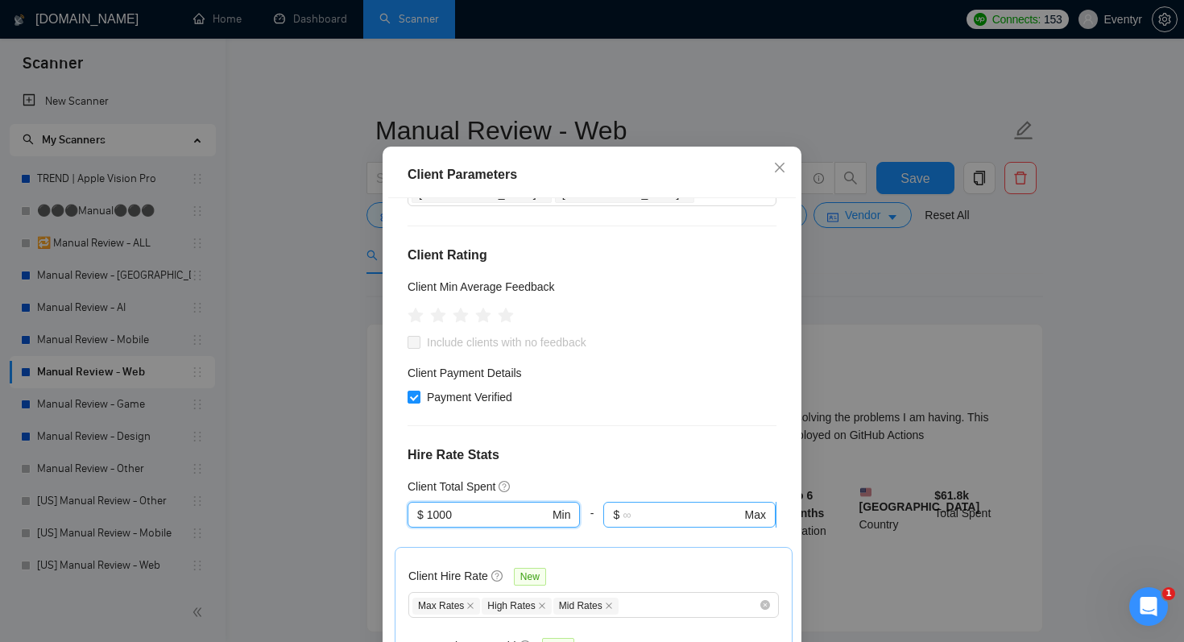
click at [653, 502] on span "$ Max" at bounding box center [689, 515] width 172 height 26
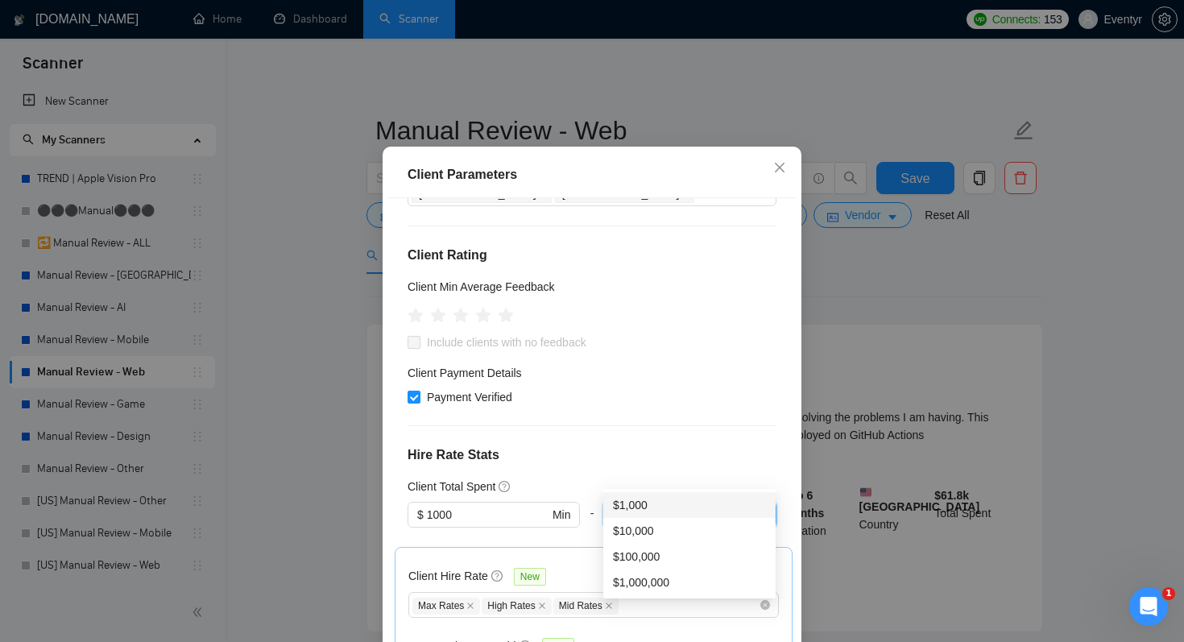
click at [685, 435] on div "Client Location Include Client Countries Select Exclude Client Countries [GEOGR…" at bounding box center [592, 422] width 408 height 449
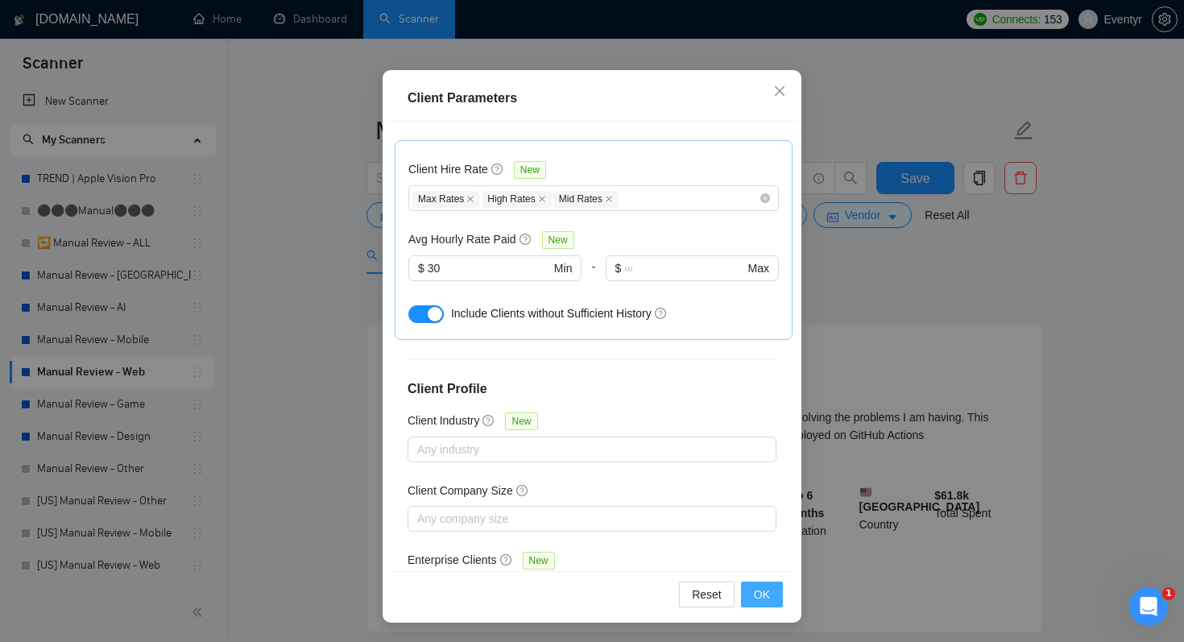
click at [772, 591] on button "OK" at bounding box center [762, 595] width 42 height 26
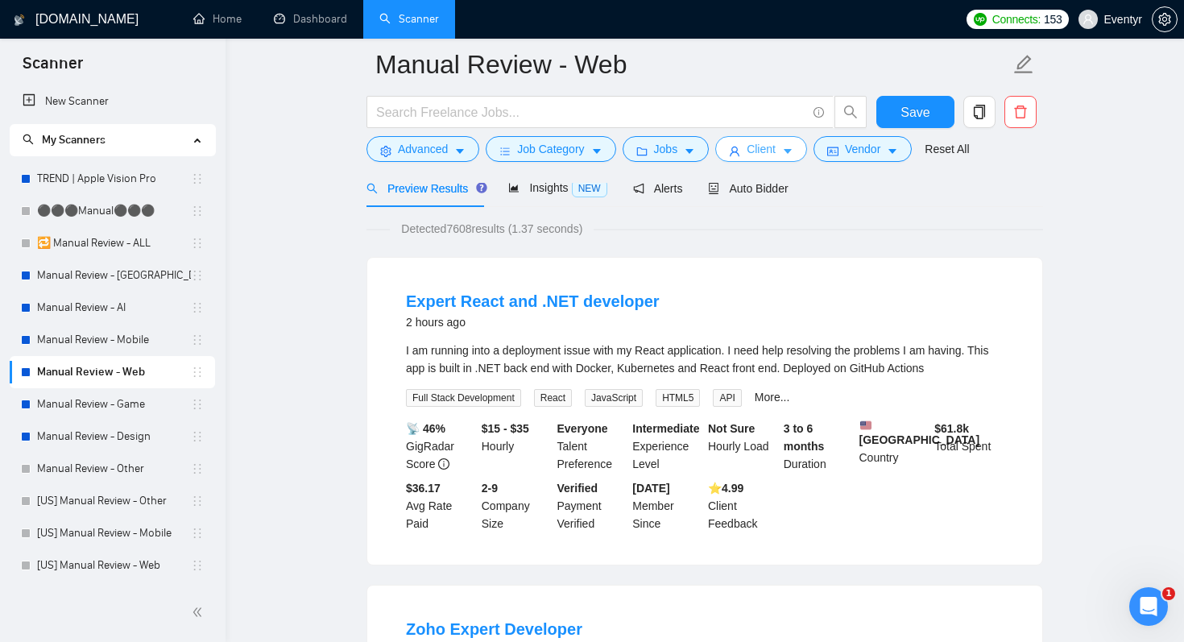
scroll to position [57, 0]
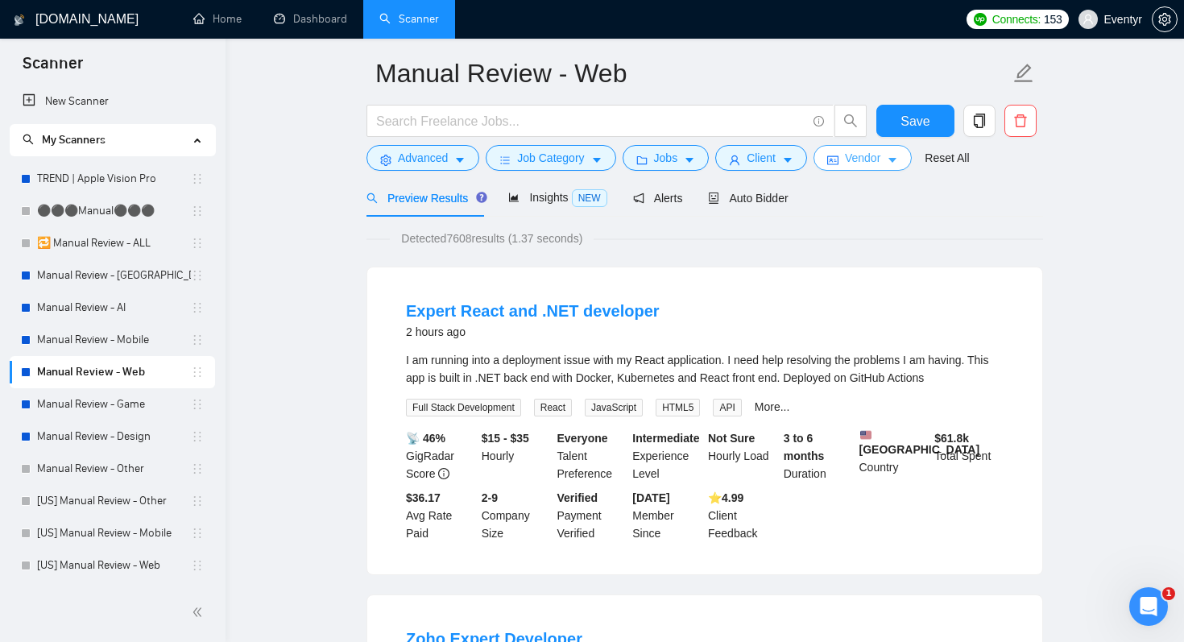
click at [857, 158] on span "Vendor" at bounding box center [862, 158] width 35 height 18
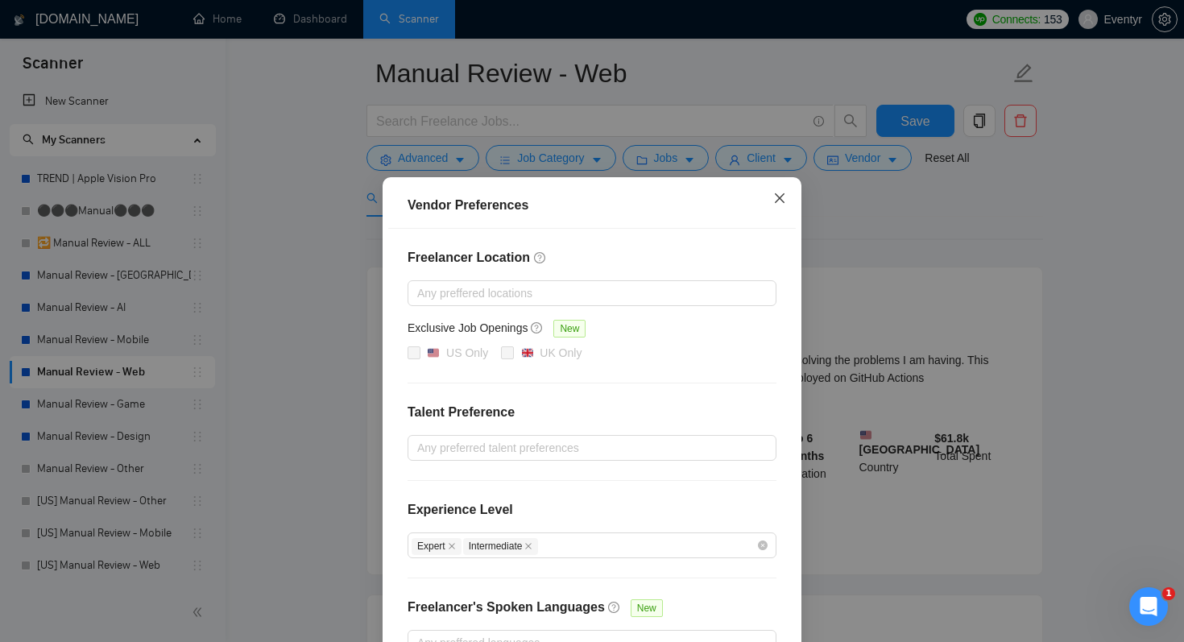
click at [778, 191] on span "Close" at bounding box center [779, 198] width 43 height 43
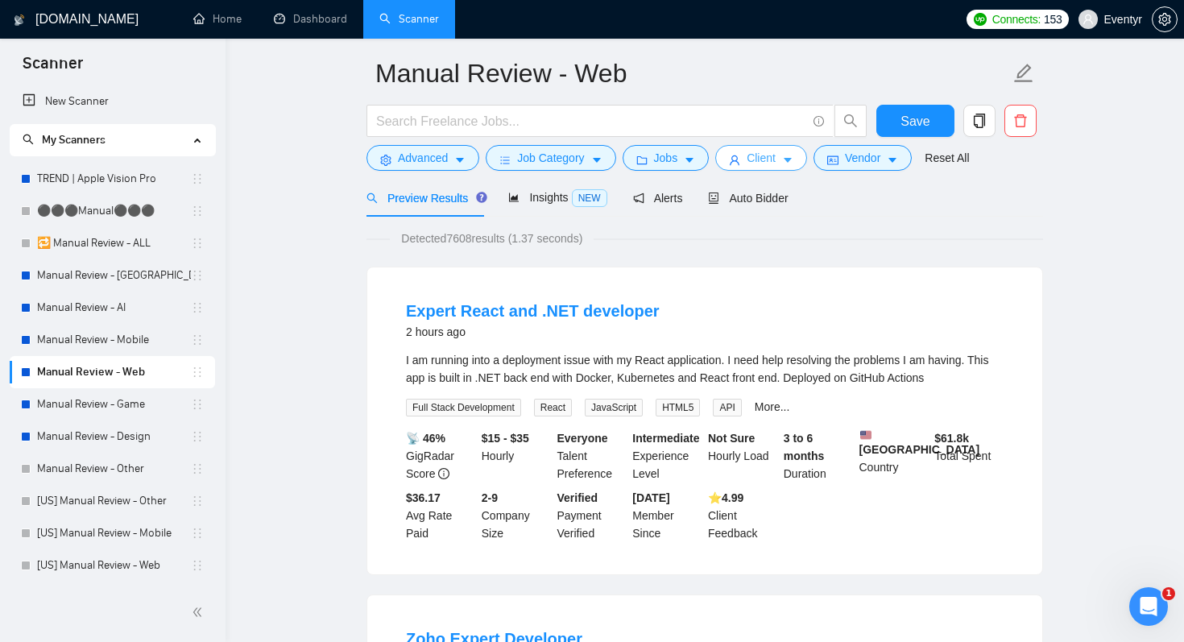
click at [773, 164] on span "Client" at bounding box center [761, 158] width 29 height 18
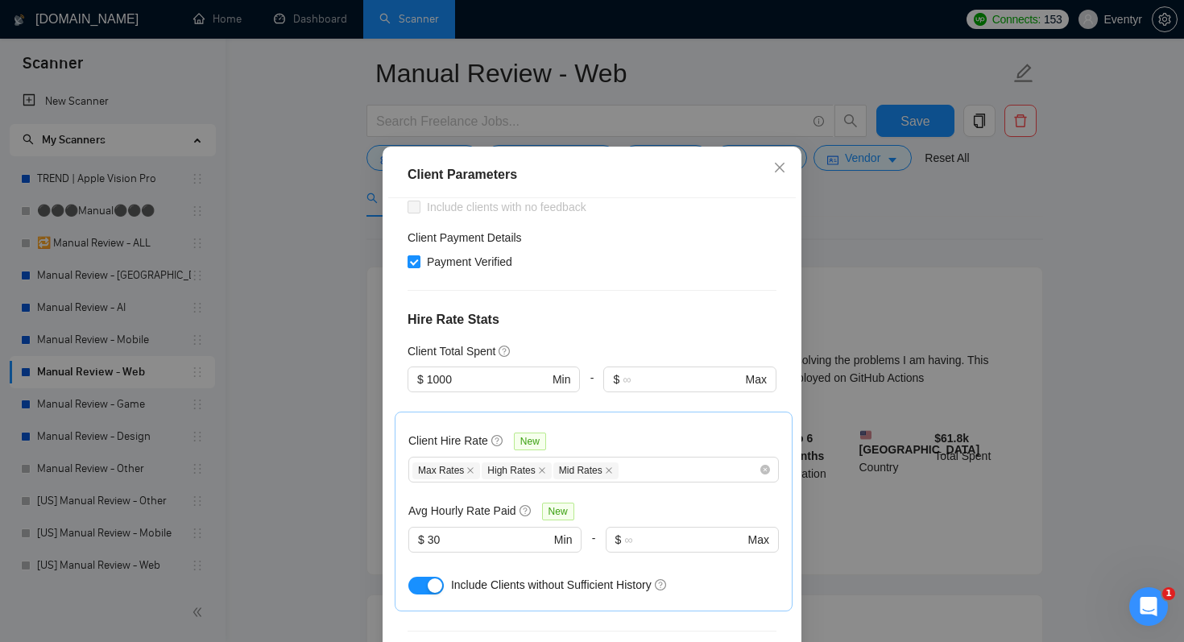
scroll to position [404, 0]
drag, startPoint x: 478, startPoint y: 329, endPoint x: 434, endPoint y: 329, distance: 43.5
click at [434, 367] on span "$ 1000 Min" at bounding box center [494, 380] width 172 height 26
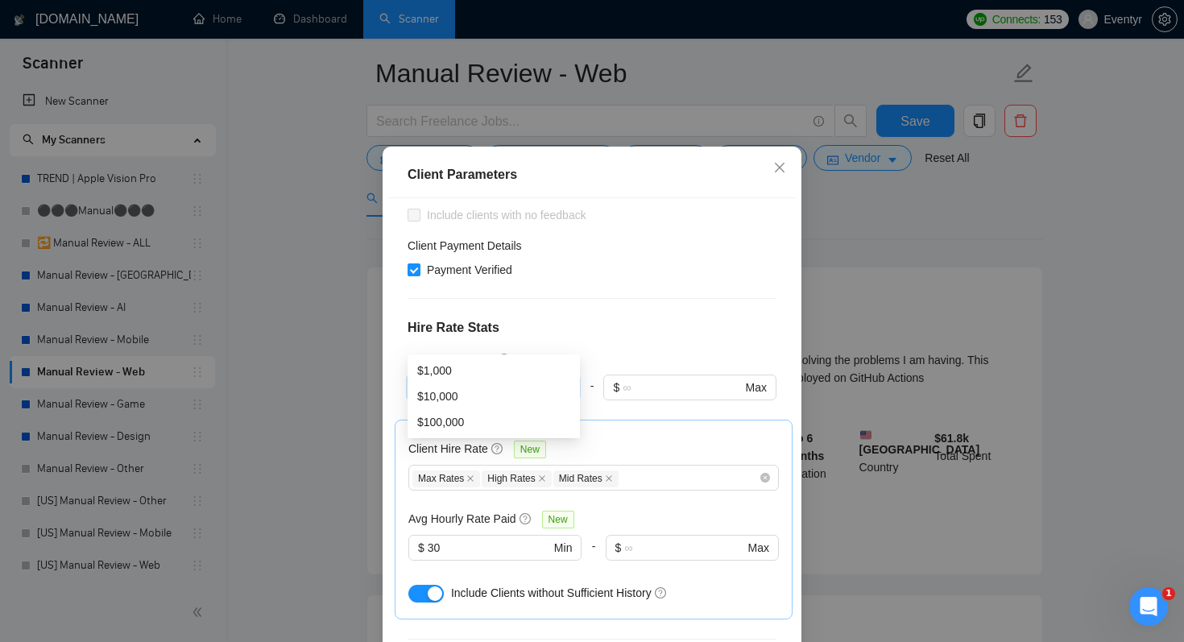
type input "1"
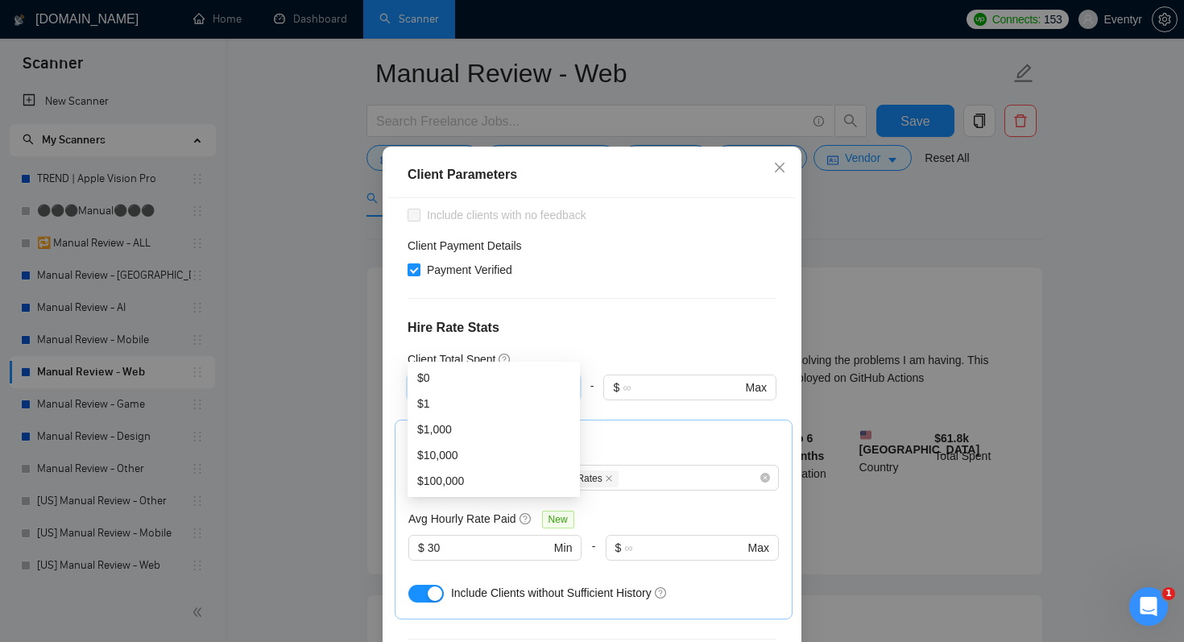
click at [595, 308] on div "Client Location Include Client Countries Select Exclude Client Countries [GEOGR…" at bounding box center [592, 422] width 408 height 449
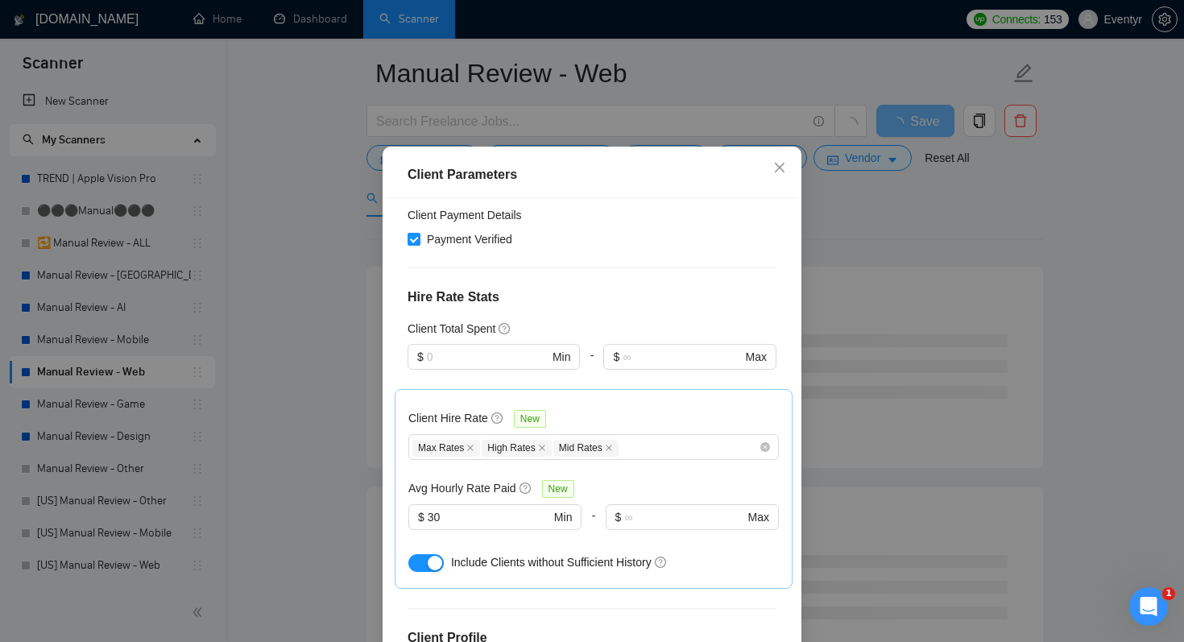
scroll to position [430, 0]
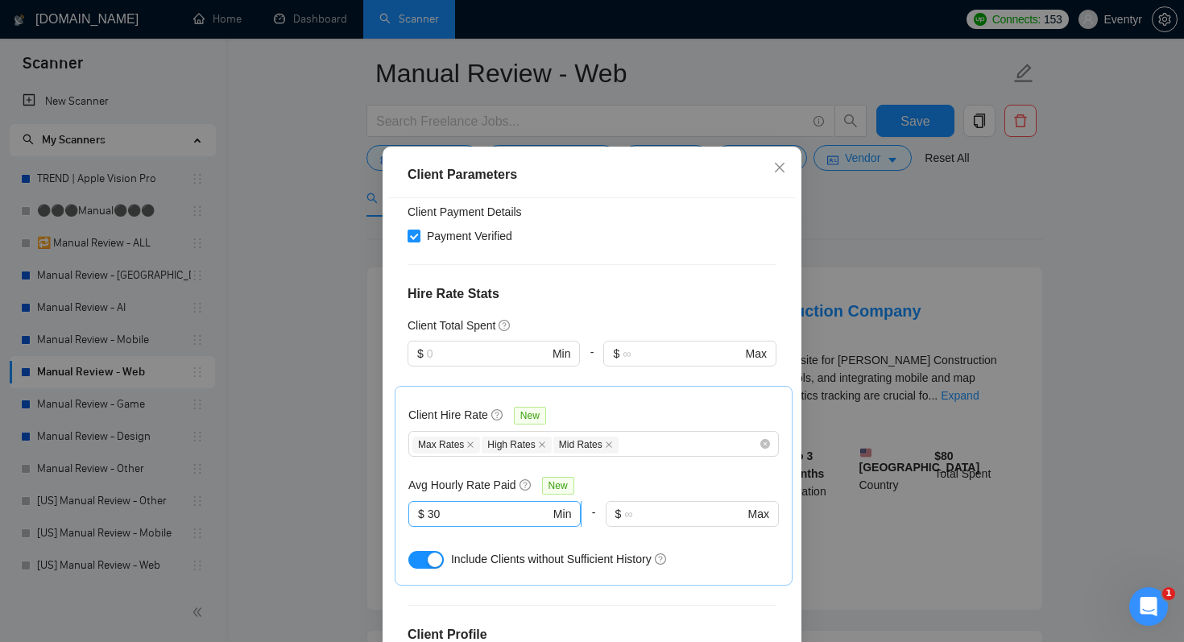
click at [486, 505] on input "30" at bounding box center [489, 514] width 122 height 18
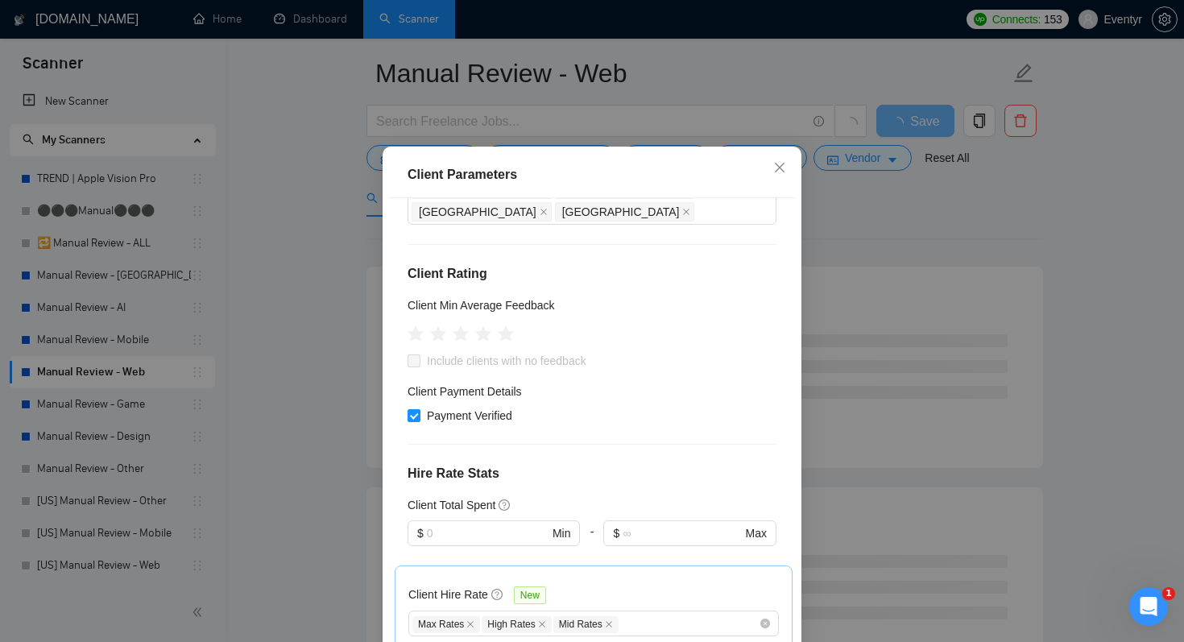
scroll to position [599, 0]
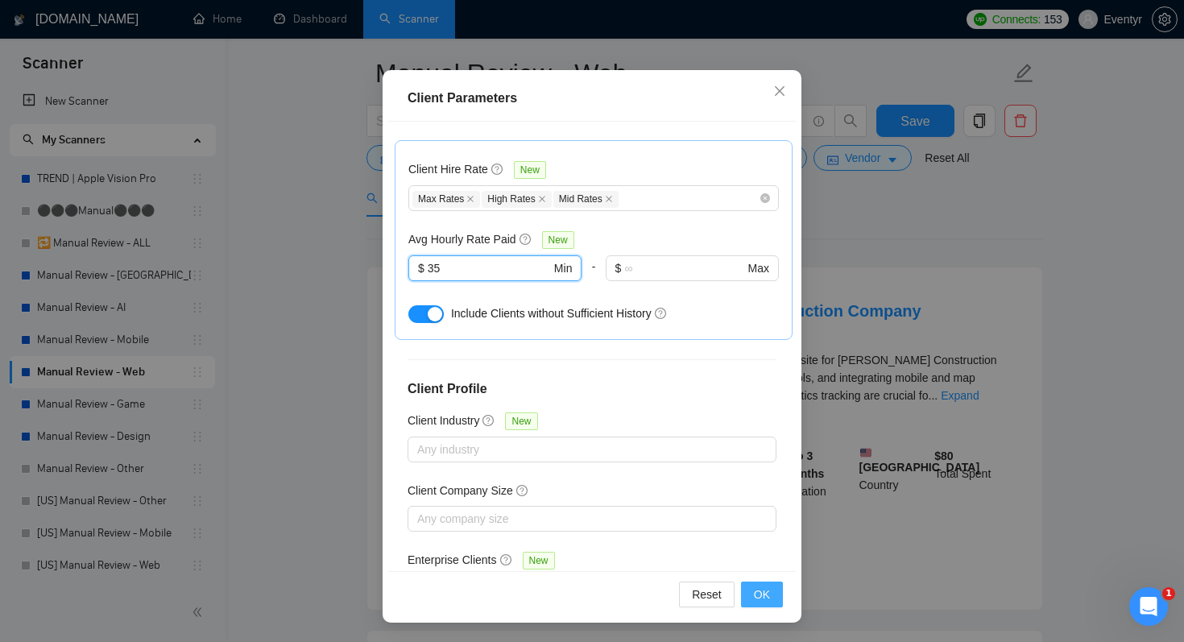
type input "35"
click at [758, 600] on span "OK" at bounding box center [762, 595] width 16 height 18
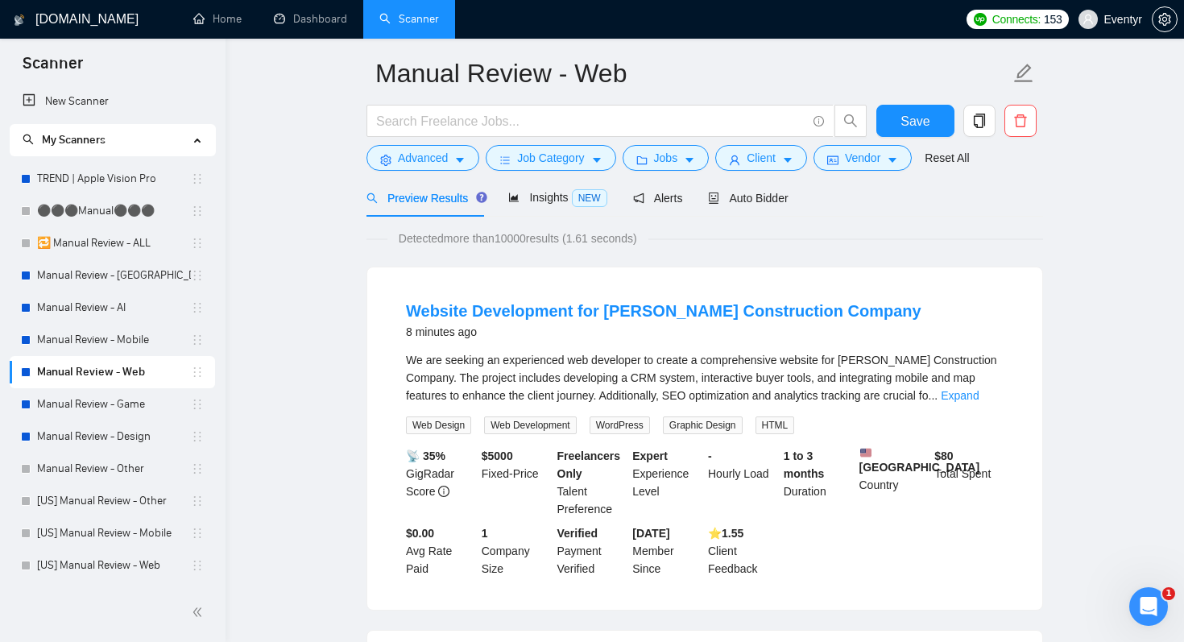
scroll to position [27, 0]
click at [751, 161] on button "Client" at bounding box center [761, 158] width 92 height 26
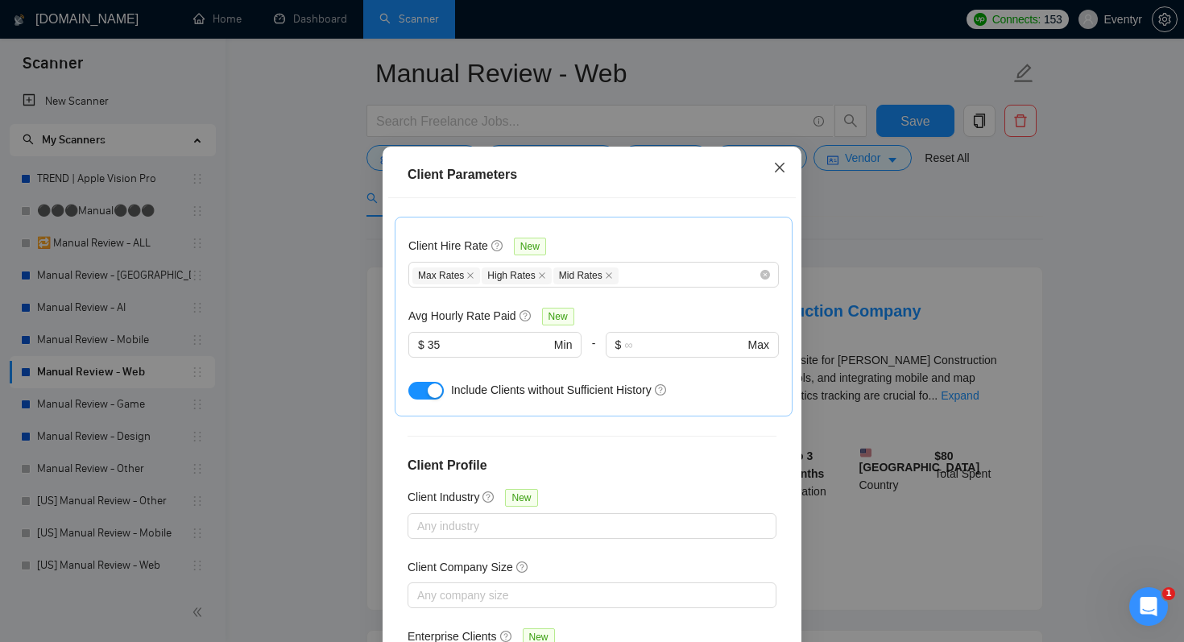
click at [787, 190] on span "Close" at bounding box center [779, 168] width 43 height 43
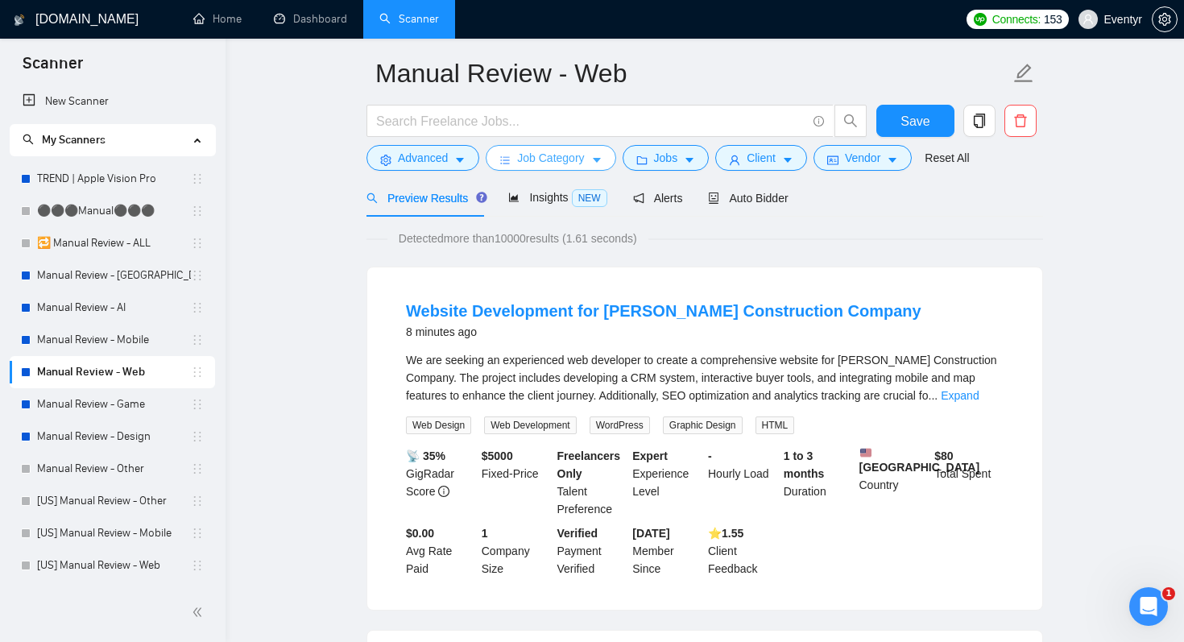
click at [584, 164] on span "Job Category" at bounding box center [550, 158] width 67 height 18
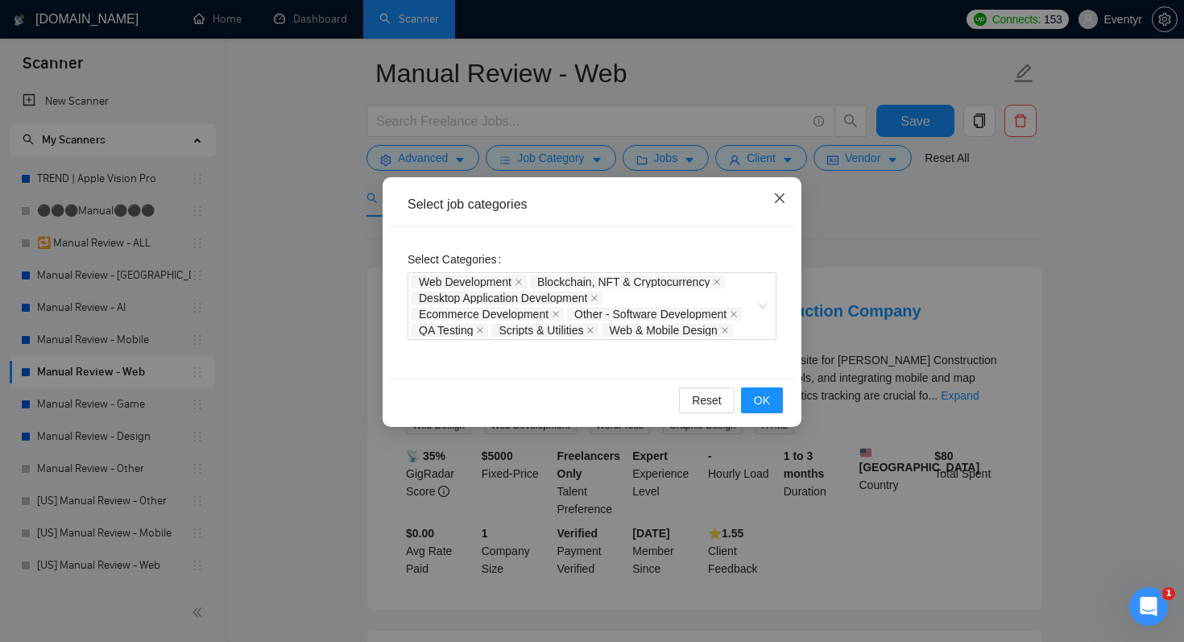
click at [779, 194] on icon "close" at bounding box center [779, 198] width 13 height 13
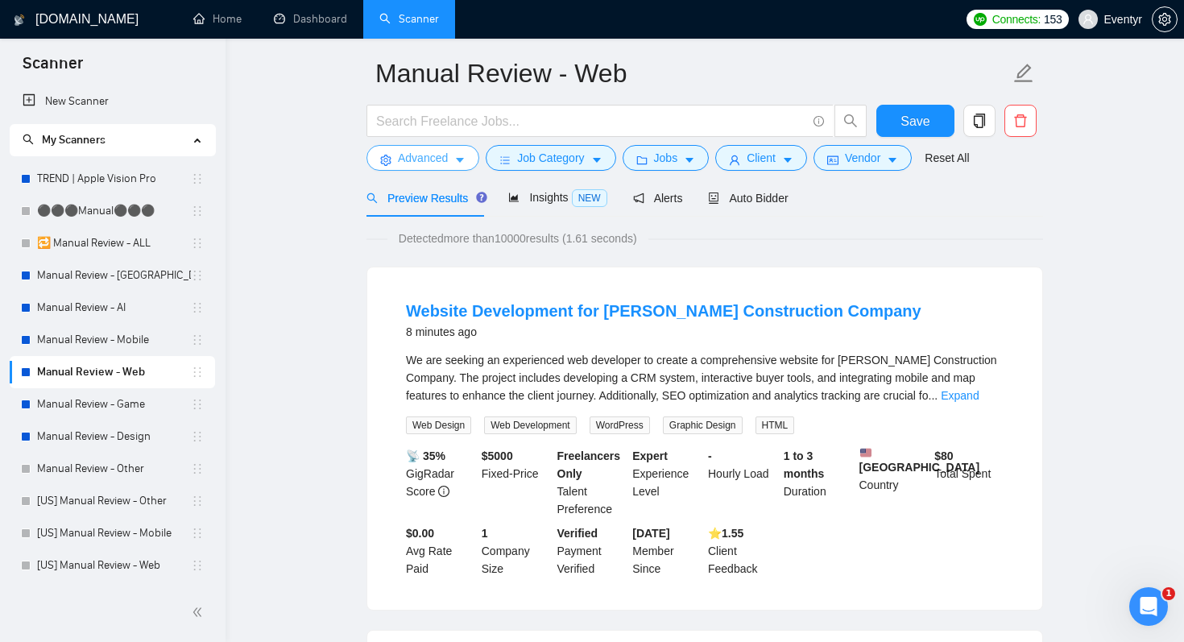
click at [462, 159] on icon "caret-down" at bounding box center [460, 161] width 8 height 5
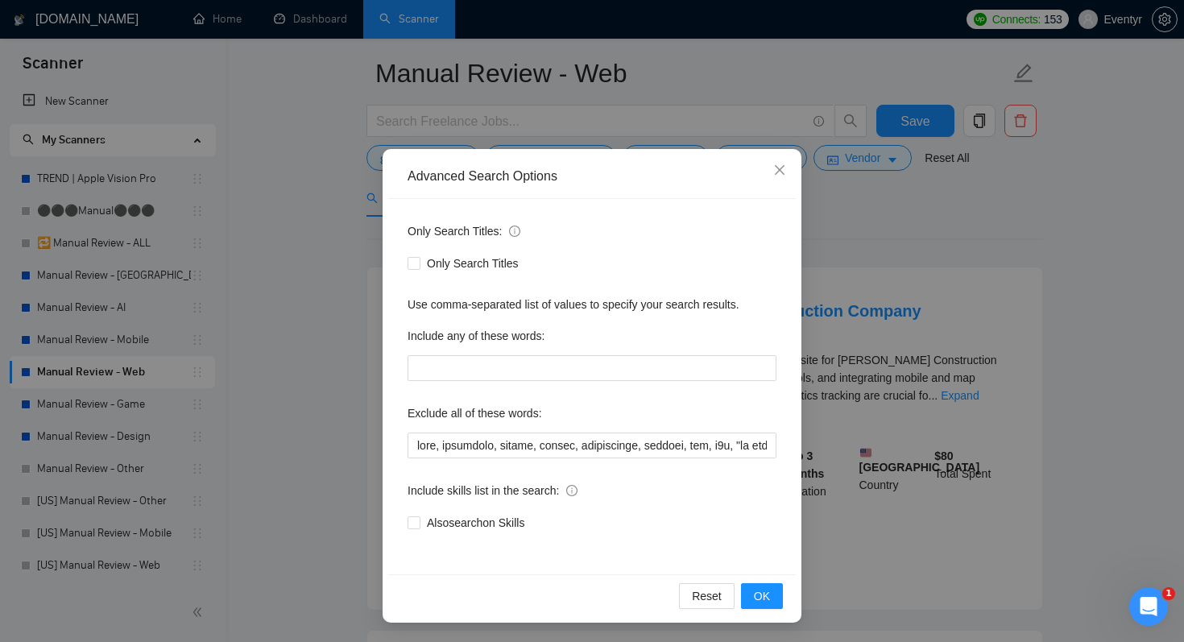
scroll to position [0, 0]
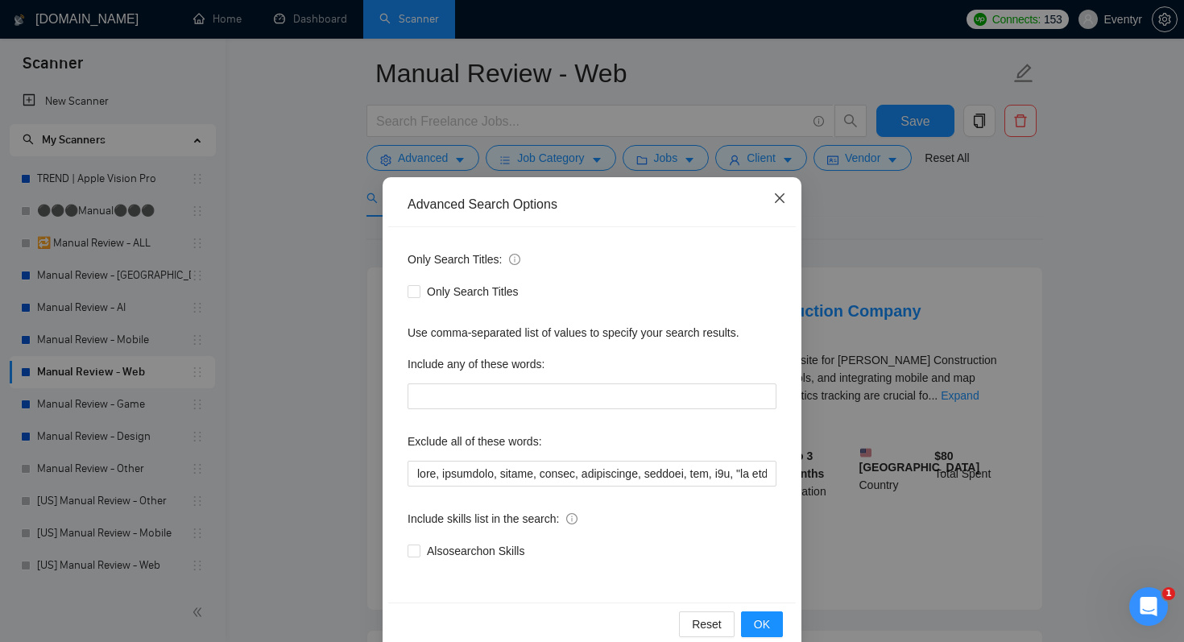
click at [786, 197] on span "Close" at bounding box center [779, 198] width 43 height 43
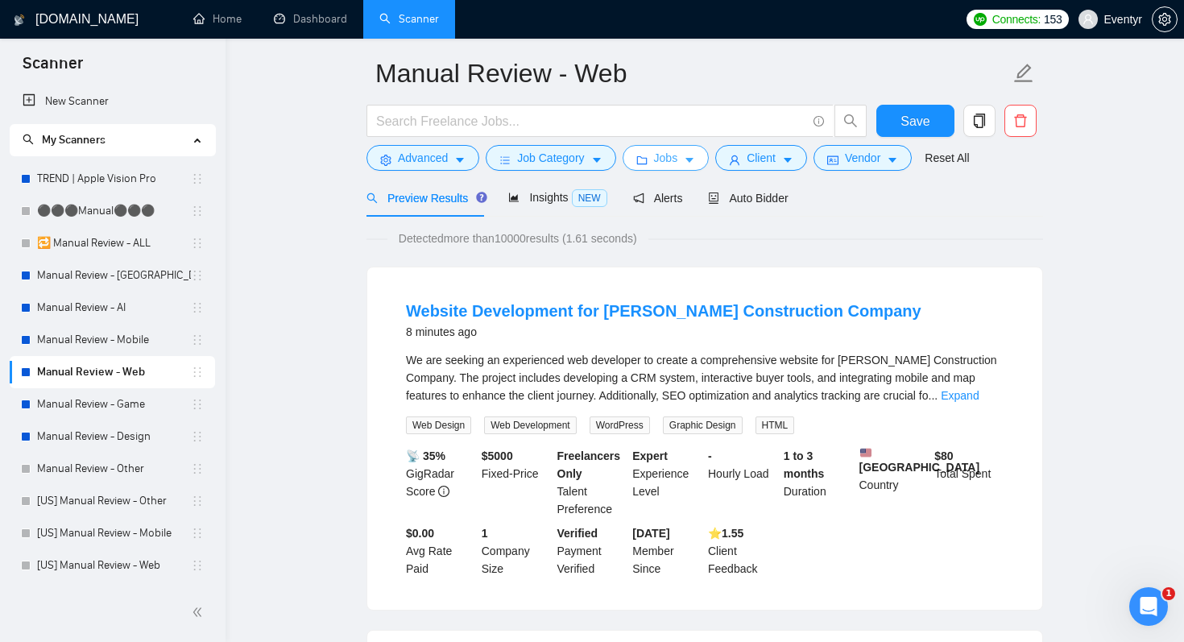
click at [676, 154] on span "Jobs" at bounding box center [666, 158] width 24 height 18
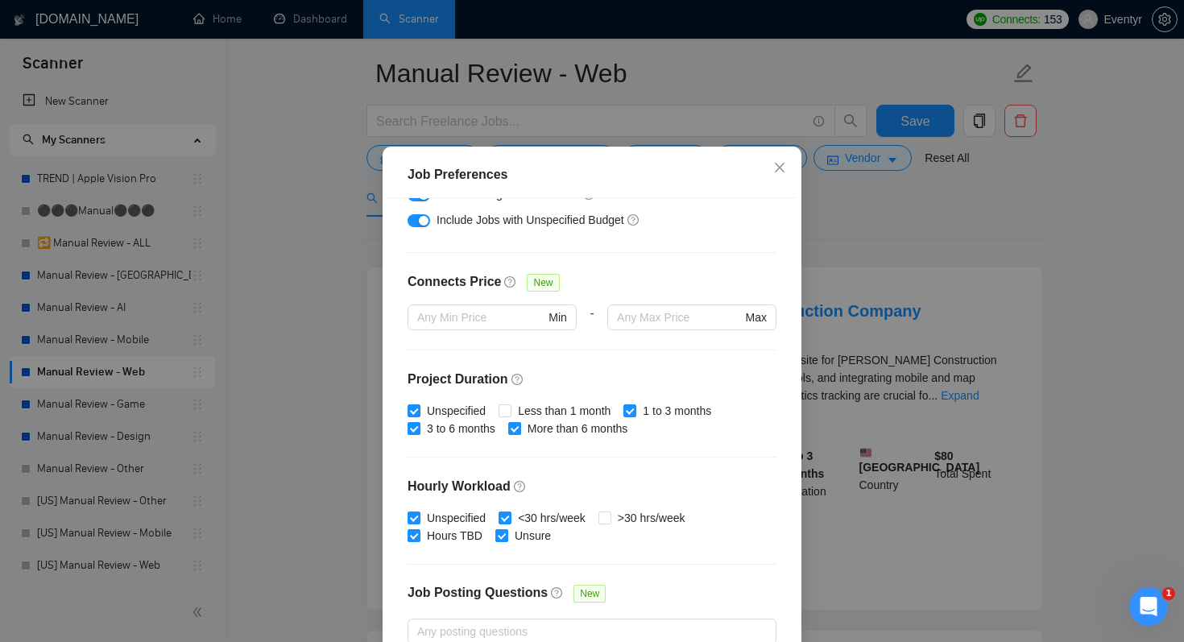
scroll to position [332, 0]
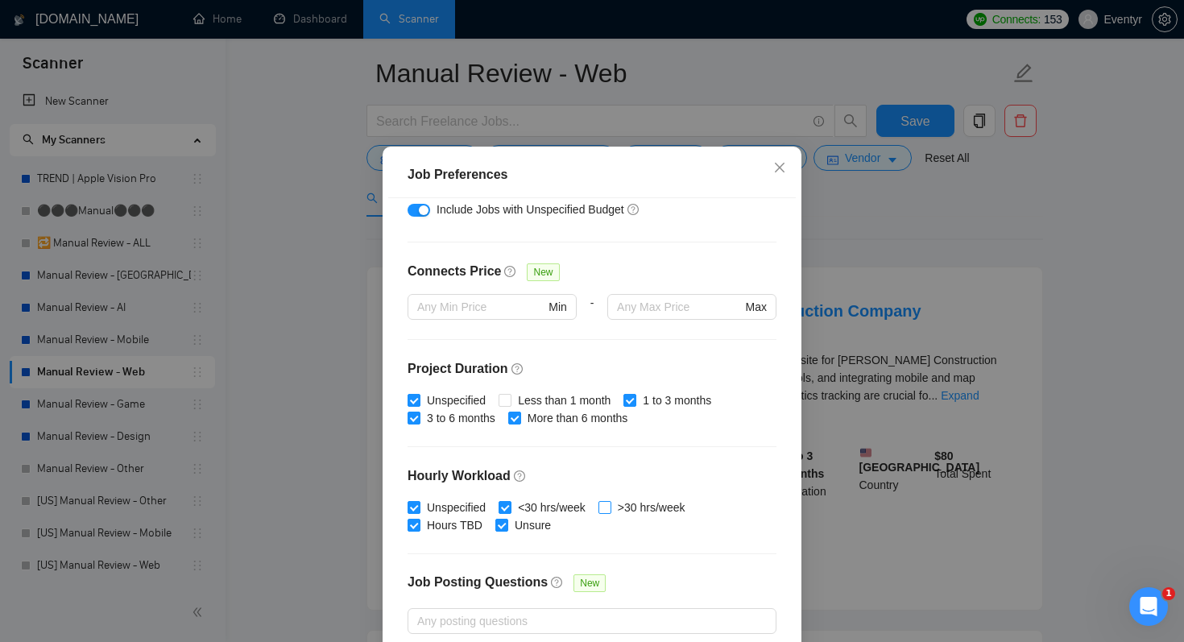
click at [619, 516] on span ">30 hrs/week" at bounding box center [651, 508] width 81 height 18
click at [610, 512] on input ">30 hrs/week" at bounding box center [603, 506] width 11 height 11
checkbox input "true"
click at [504, 512] on input "<30 hrs/week" at bounding box center [504, 506] width 11 height 11
checkbox input "false"
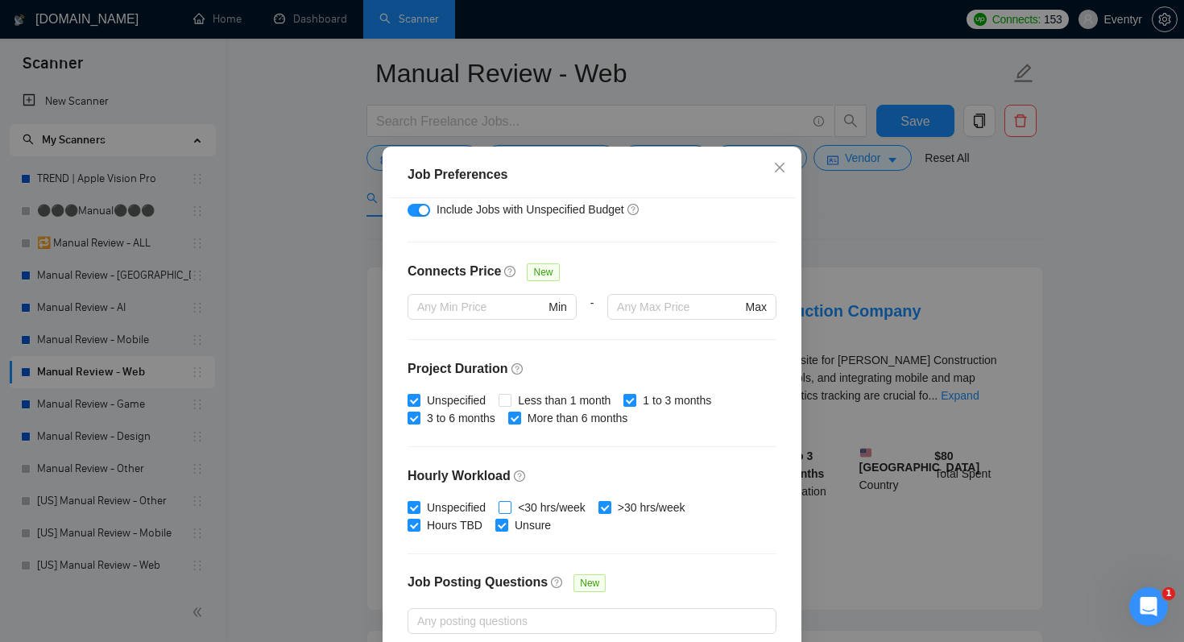
scroll to position [458, 0]
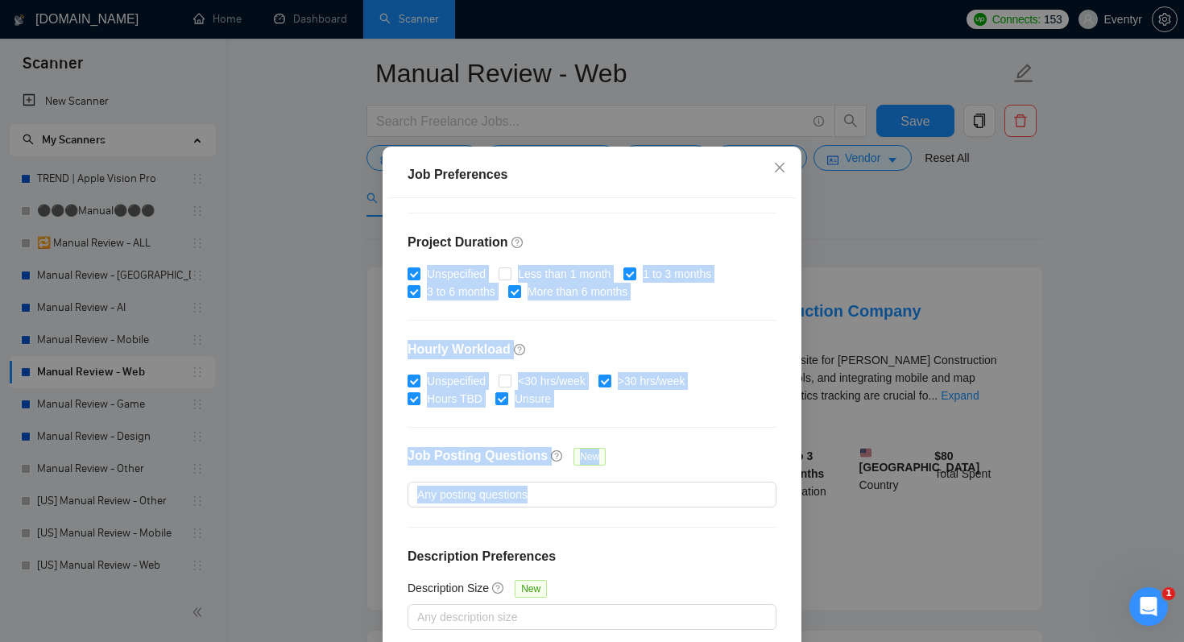
drag, startPoint x: 751, startPoint y: 549, endPoint x: 751, endPoint y: 267, distance: 281.1
click at [751, 267] on div "Budget Project Type All Fixed Price Hourly Rate Fixed Price Budget $ 3000 Min -…" at bounding box center [592, 422] width 408 height 449
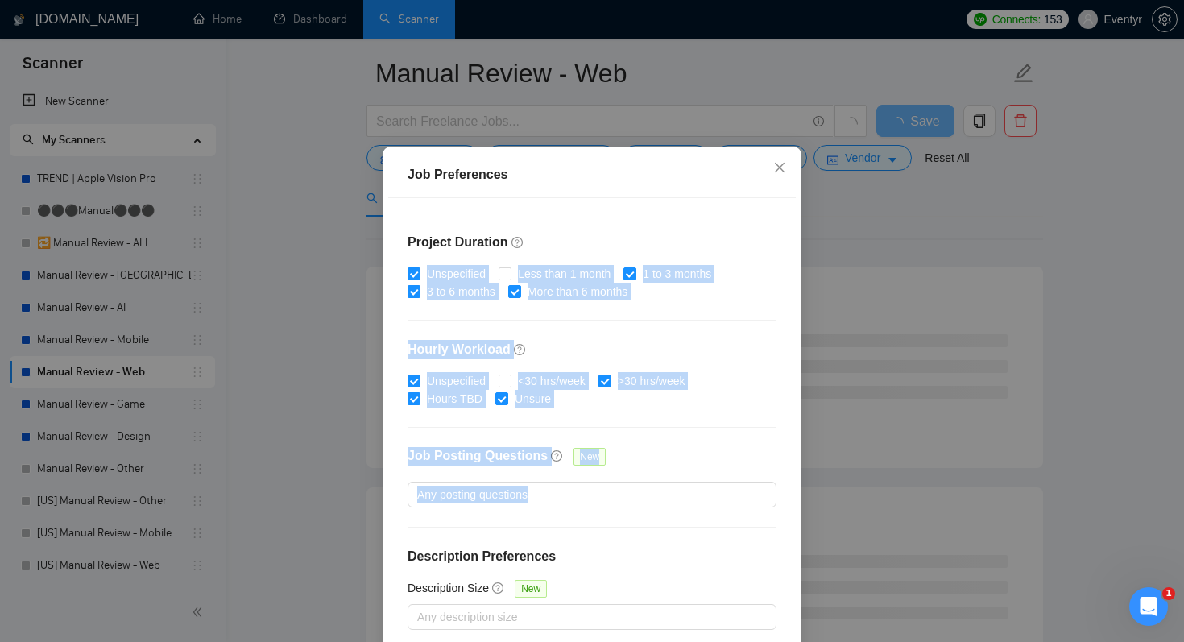
scroll to position [103, 0]
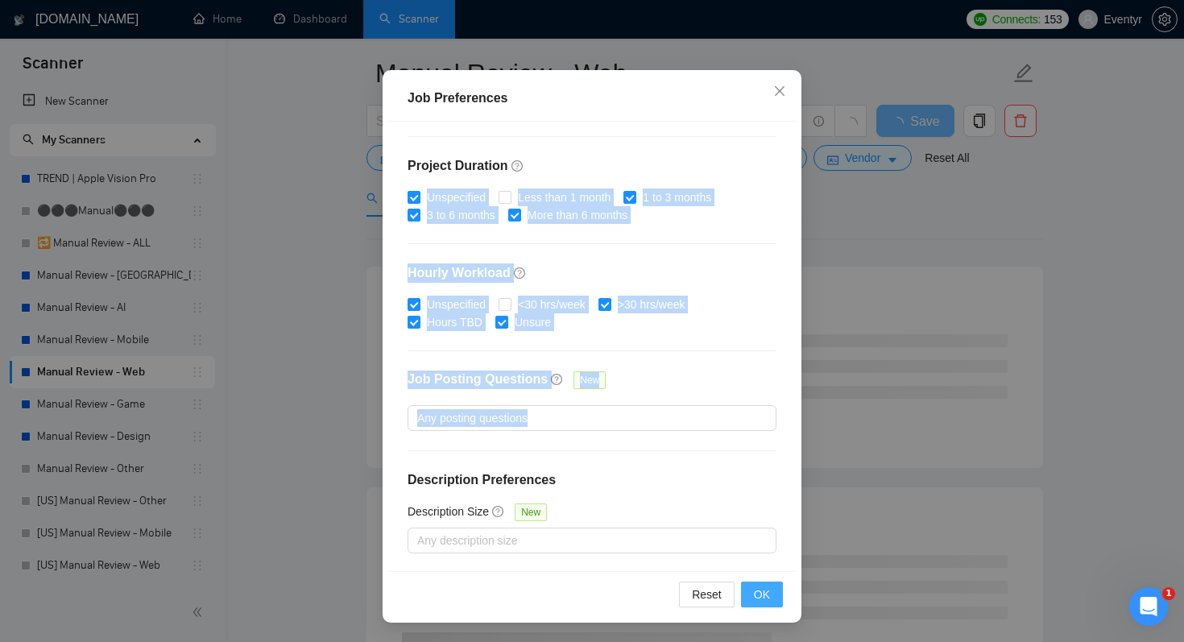
click at [761, 589] on span "OK" at bounding box center [762, 595] width 16 height 18
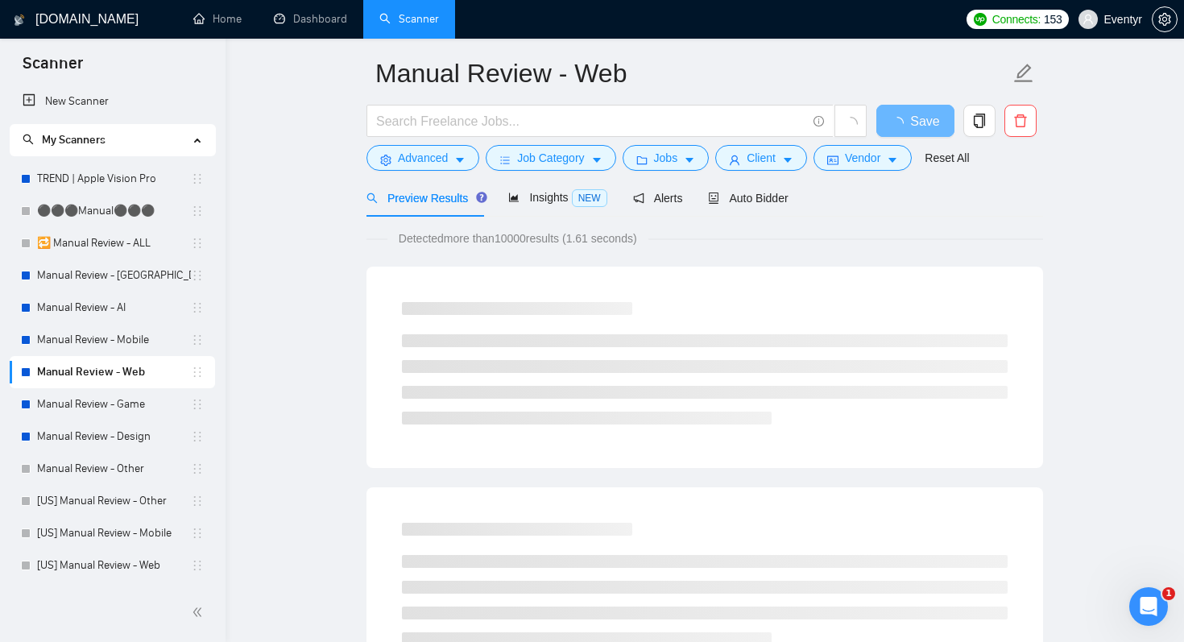
scroll to position [27, 0]
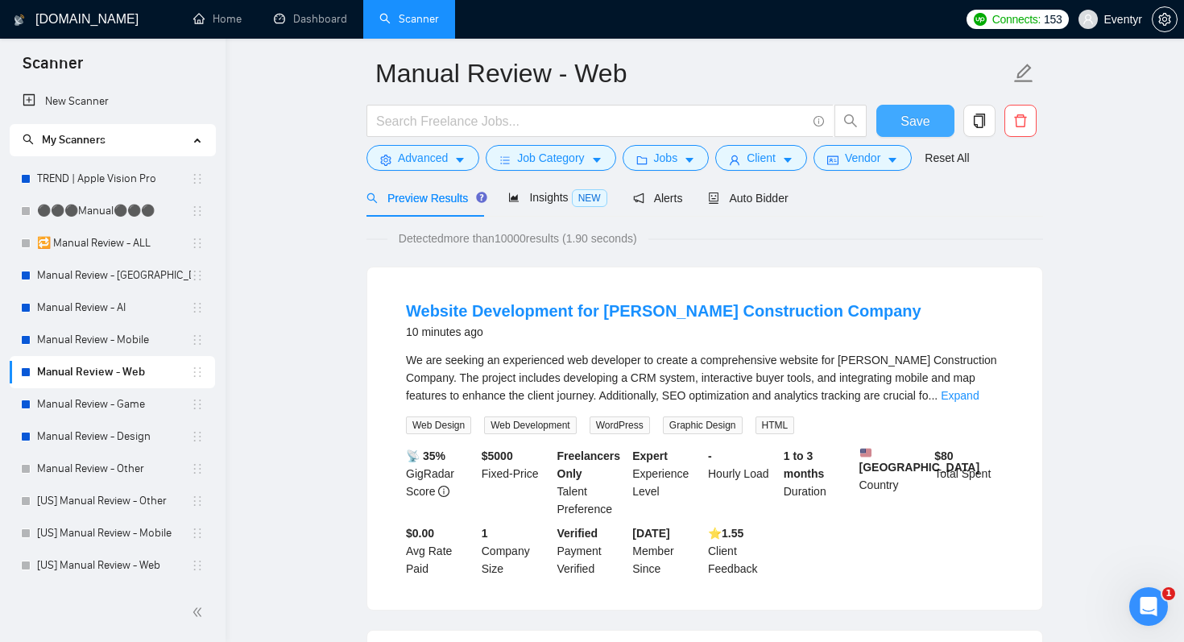
click at [914, 122] on span "Save" at bounding box center [914, 121] width 29 height 20
click at [127, 311] on link "Manual Review - AI" at bounding box center [114, 308] width 154 height 32
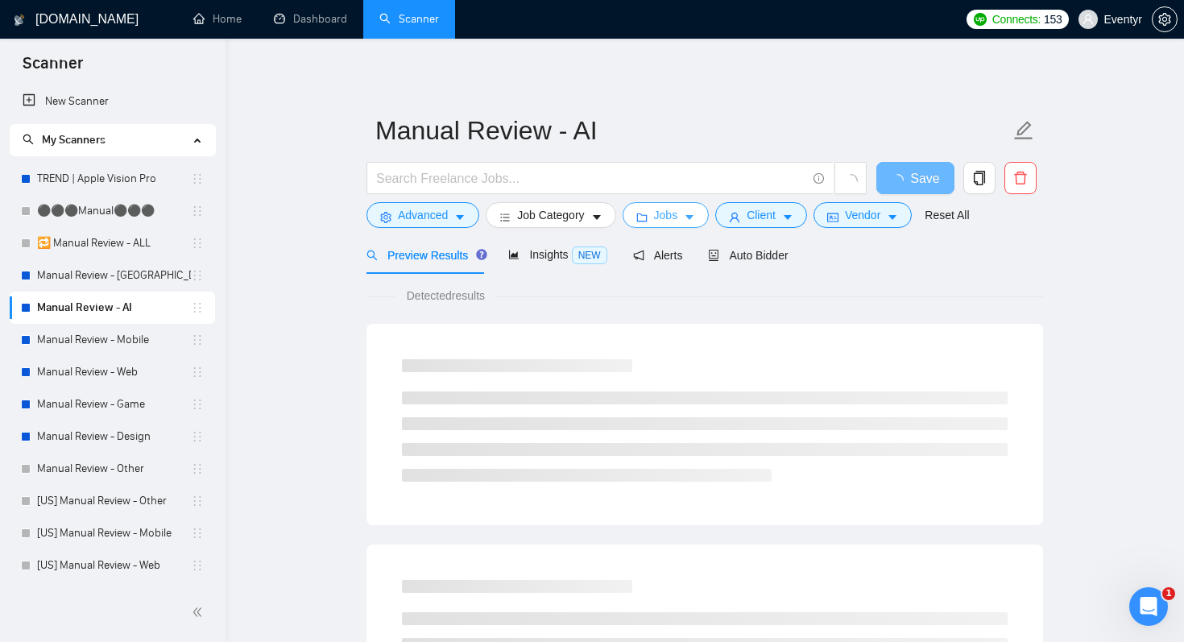
click at [706, 219] on button "Jobs" at bounding box center [666, 215] width 87 height 26
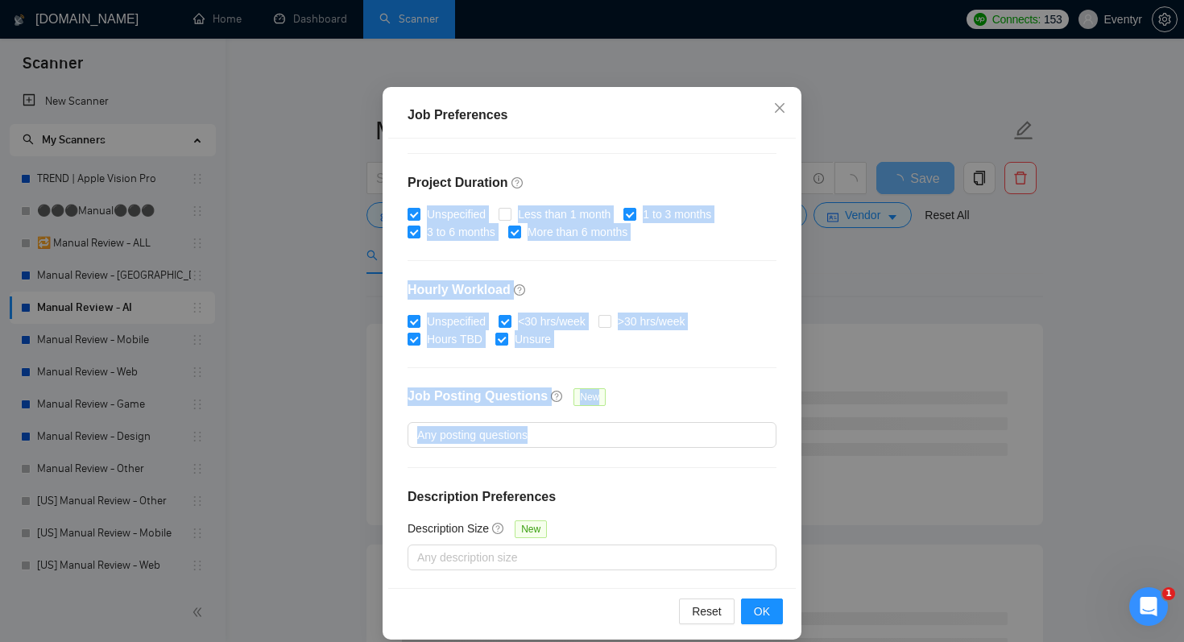
scroll to position [103, 0]
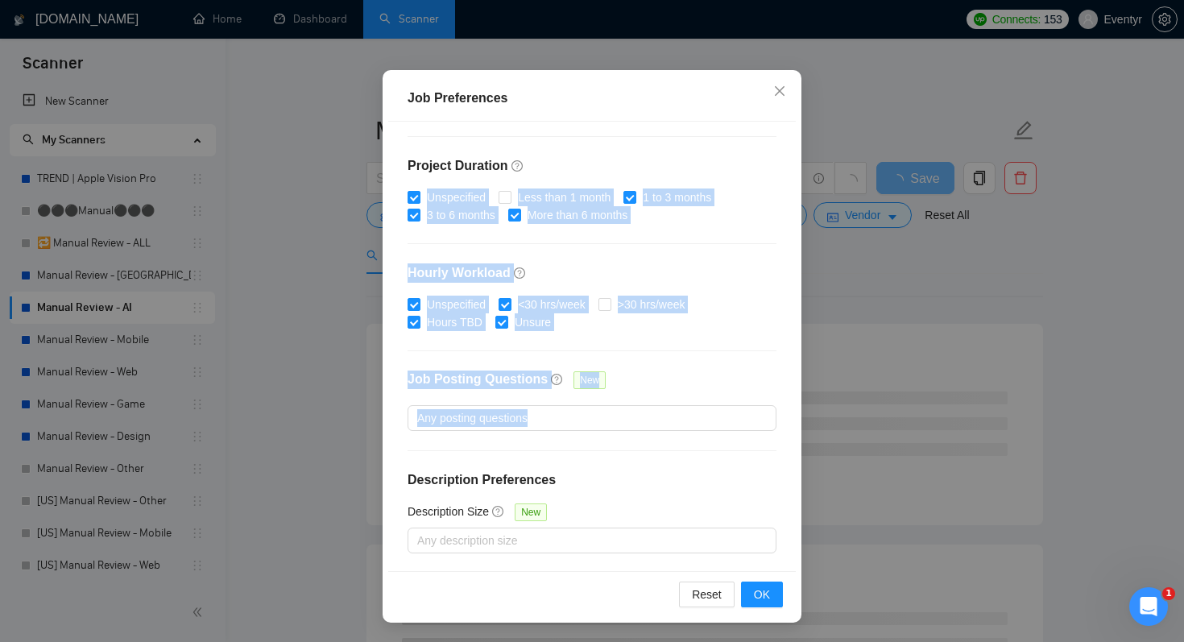
click at [728, 327] on div "Unspecified <30 hrs/week >30 hrs/week Hours TBD Unsure" at bounding box center [592, 313] width 369 height 35
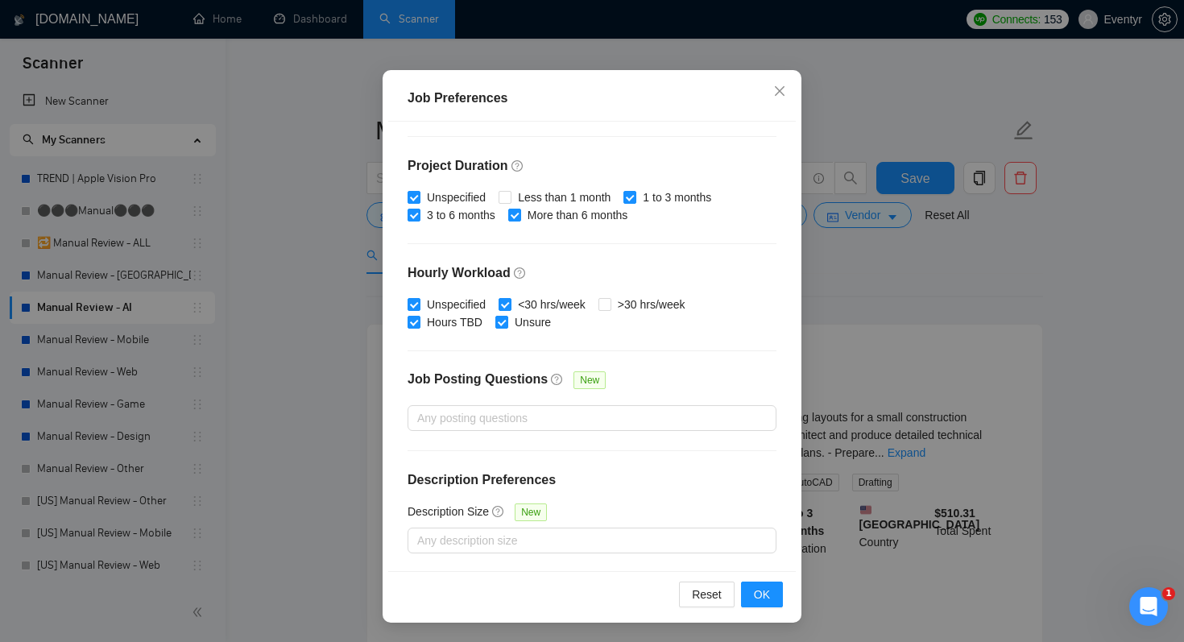
click at [603, 307] on div "Unspecified <30 hrs/week >30 hrs/week Hours TBD Unsure" at bounding box center [592, 313] width 369 height 35
click at [610, 303] on input ">30 hrs/week" at bounding box center [603, 303] width 11 height 11
checkbox input "true"
click at [503, 300] on input "<30 hrs/week" at bounding box center [504, 303] width 11 height 11
checkbox input "false"
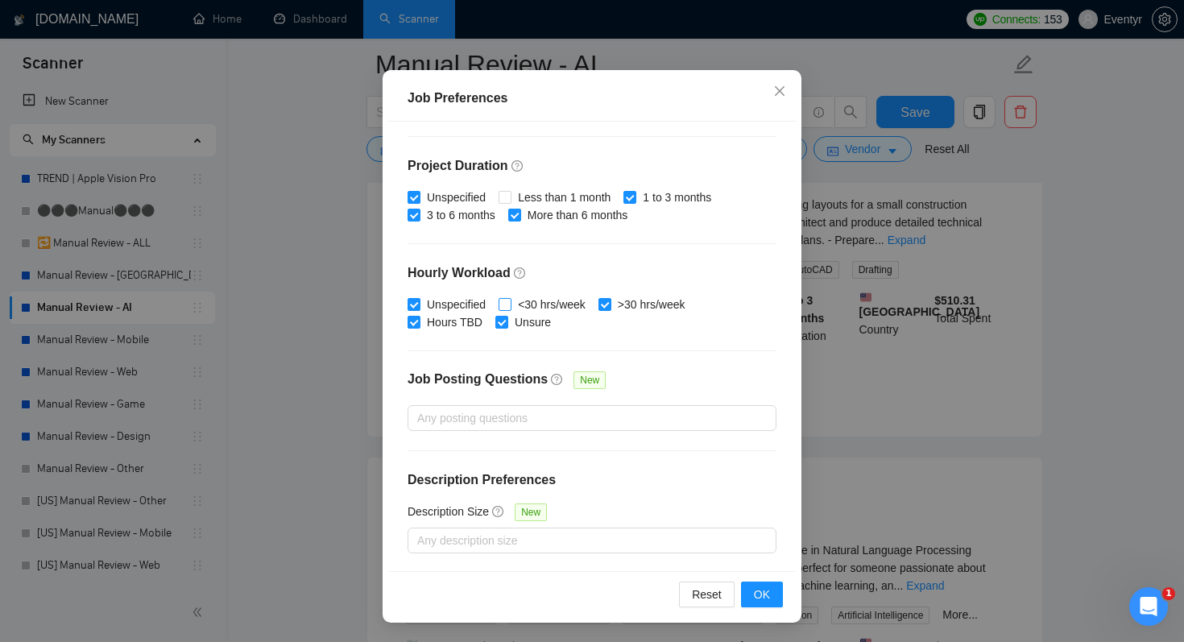
scroll to position [391, 0]
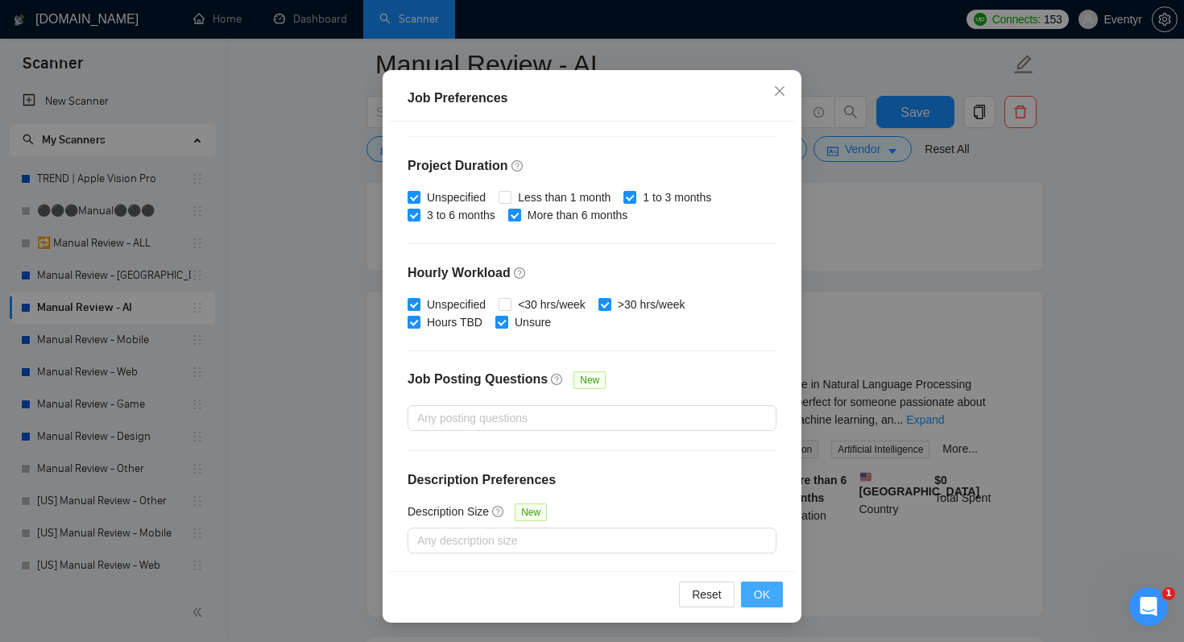
click at [764, 590] on span "OK" at bounding box center [762, 595] width 16 height 18
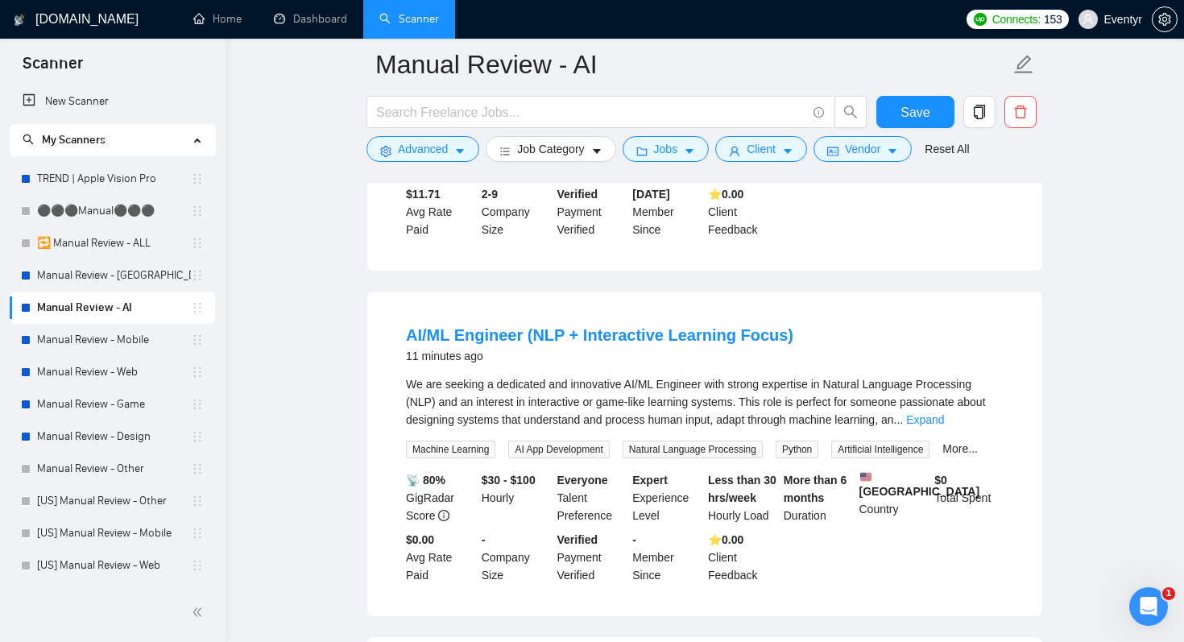
scroll to position [27, 0]
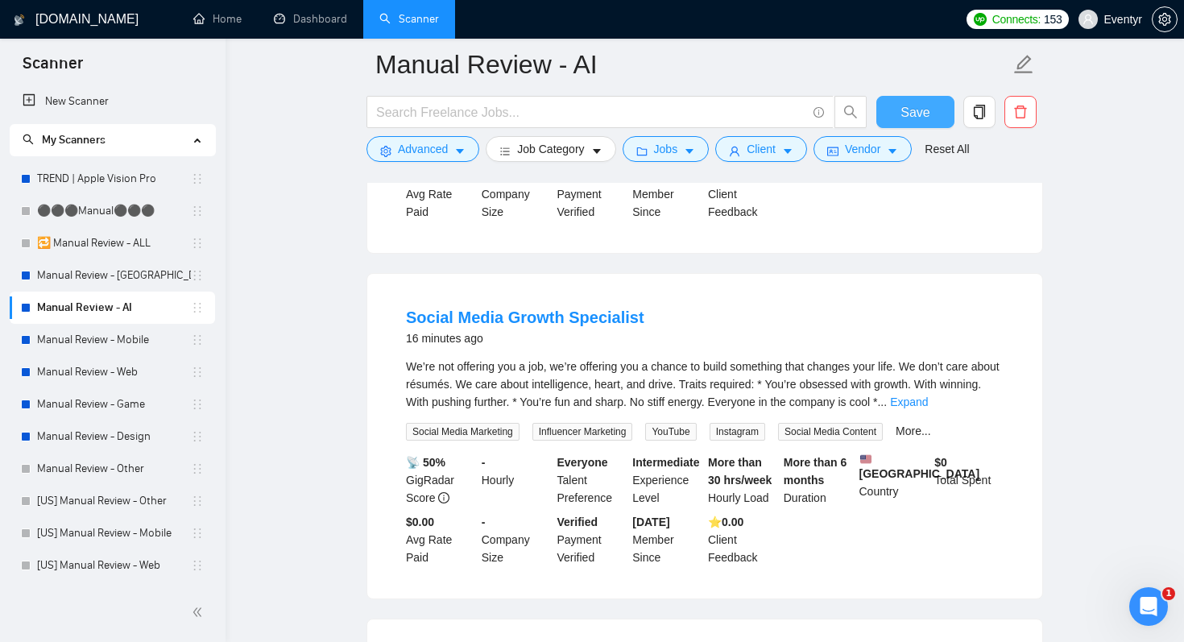
click at [898, 117] on button "Save" at bounding box center [915, 112] width 78 height 32
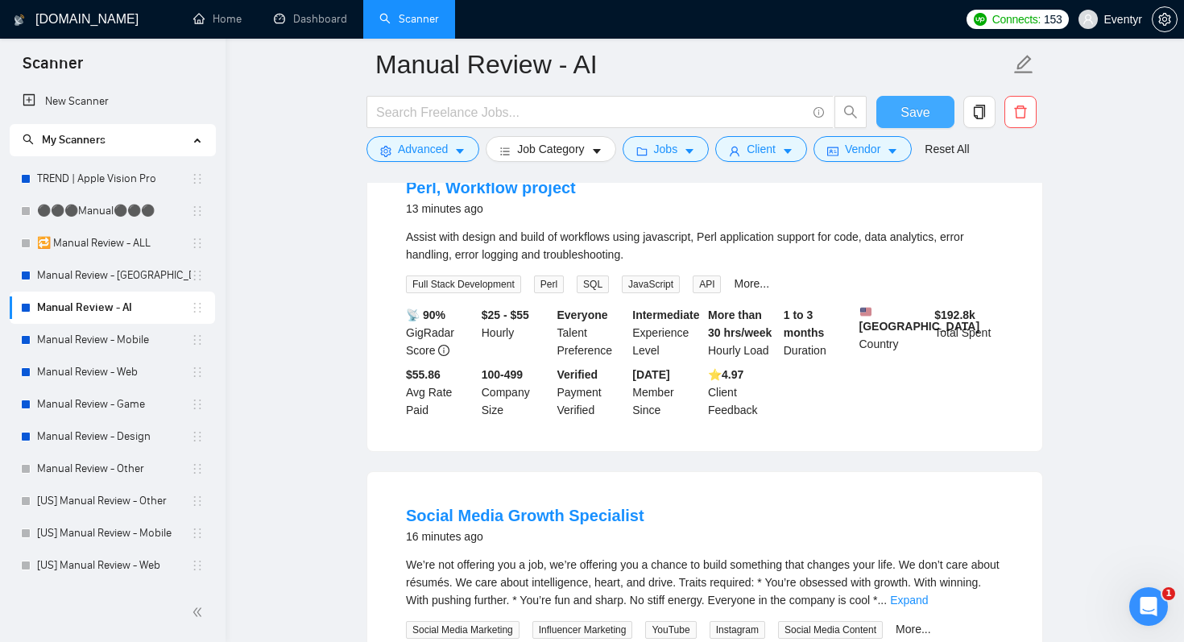
scroll to position [268, 0]
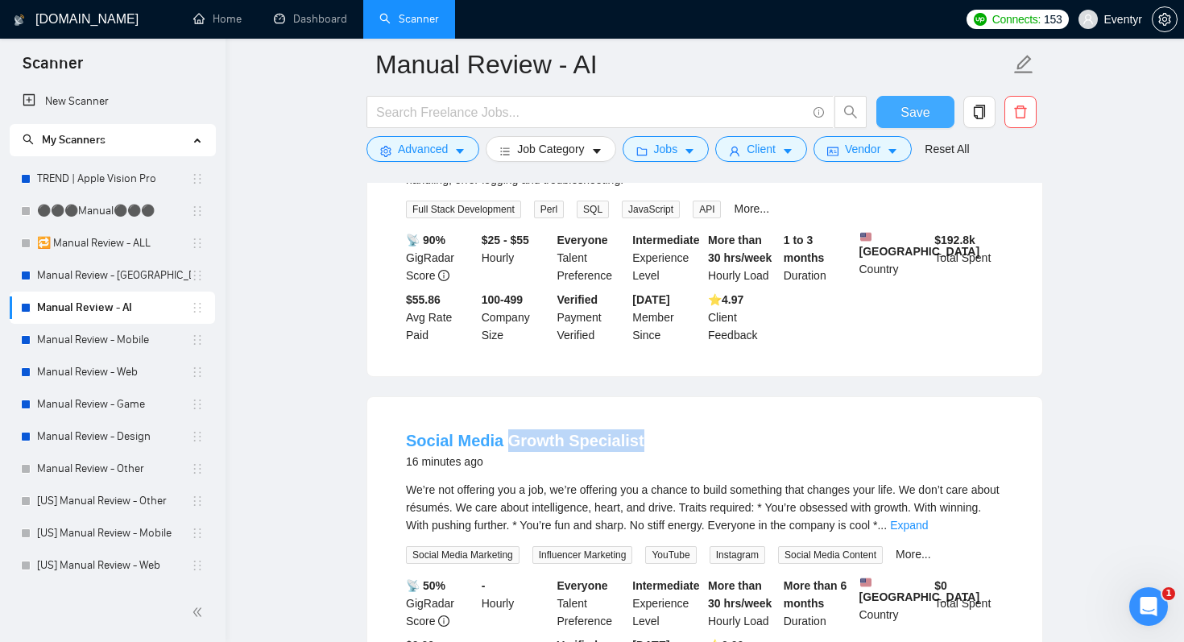
drag, startPoint x: 644, startPoint y: 450, endPoint x: 505, endPoint y: 451, distance: 139.3
click at [505, 451] on div "Social Media Growth Specialist 16 minutes ago" at bounding box center [705, 450] width 598 height 42
copy link "Growth Specialist"
click at [433, 164] on form "Manual Review - AI Save Advanced Job Category Jobs Client Vendor Reset All" at bounding box center [704, 104] width 677 height 131
click at [445, 154] on span "Advanced" at bounding box center [423, 149] width 50 height 18
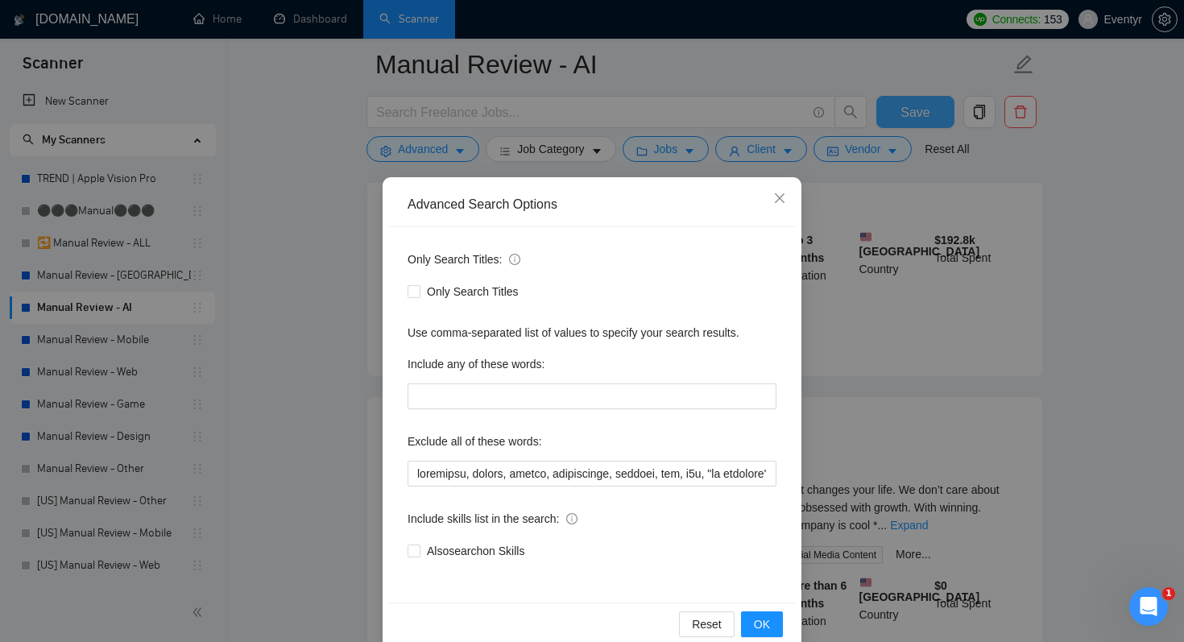
scroll to position [28, 0]
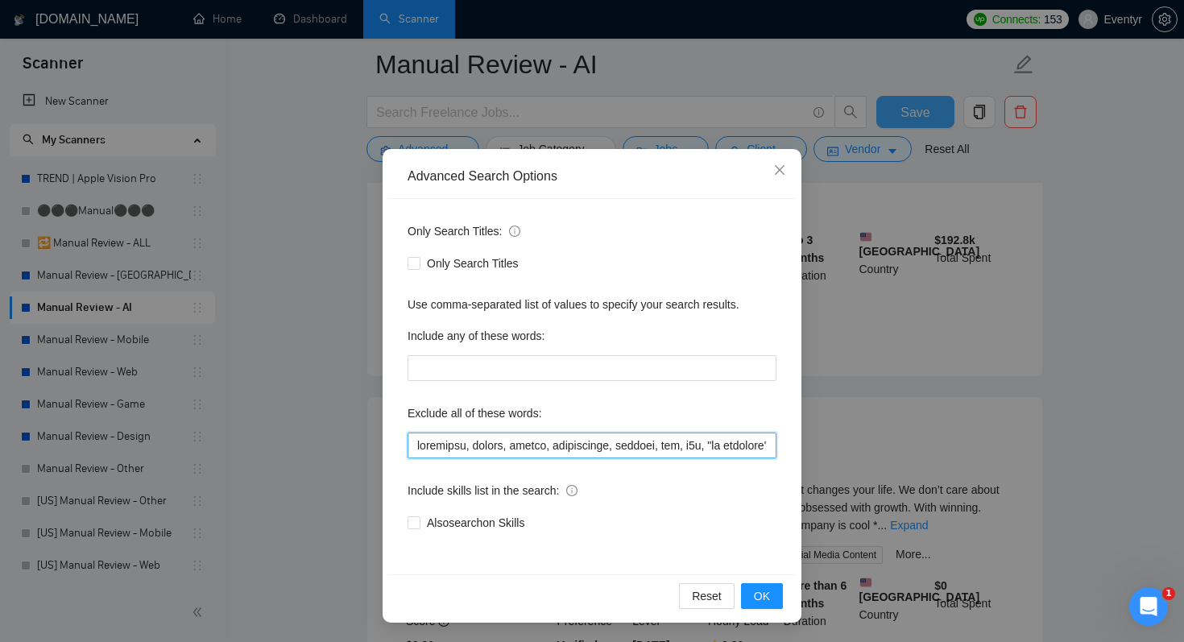
click at [417, 445] on input "text" at bounding box center [592, 446] width 369 height 26
paste input "Growth Specialist"
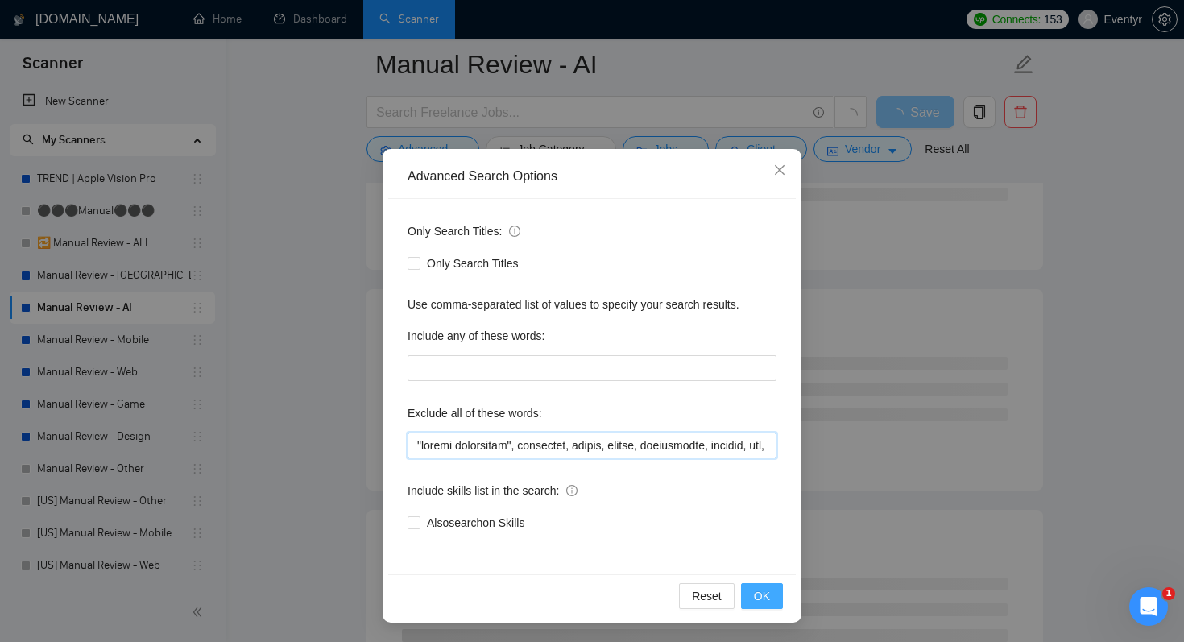
type input ""growth specialist", elementor, zapier, bubble, squarespace, webflow, wix, n8n,…"
click at [765, 599] on span "OK" at bounding box center [762, 596] width 16 height 18
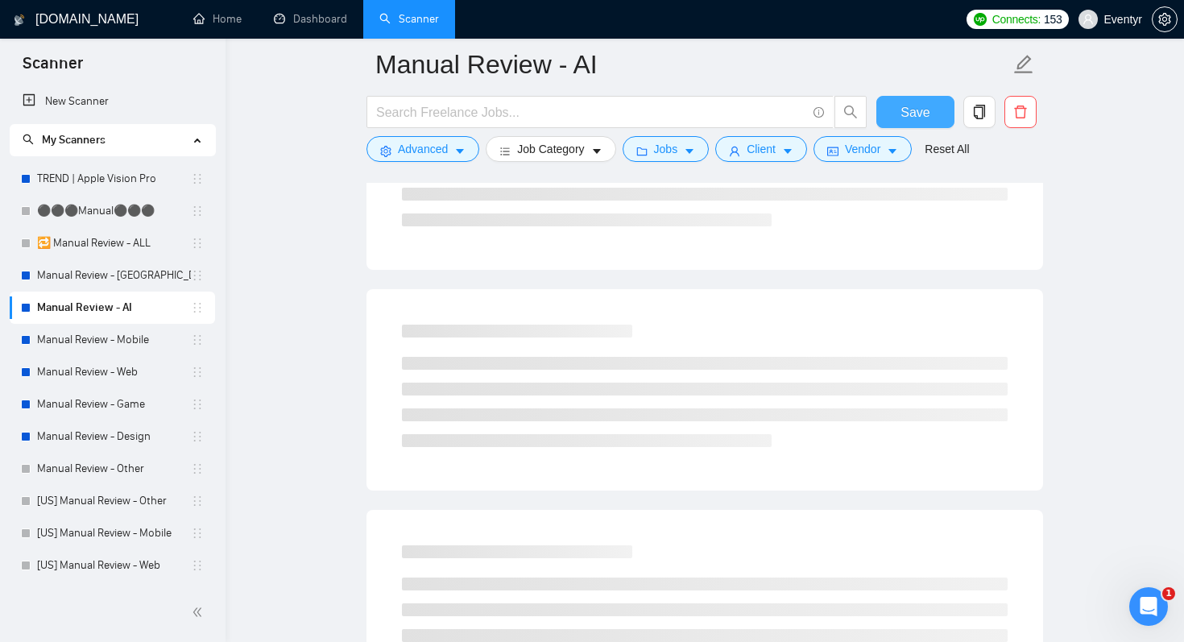
scroll to position [0, 0]
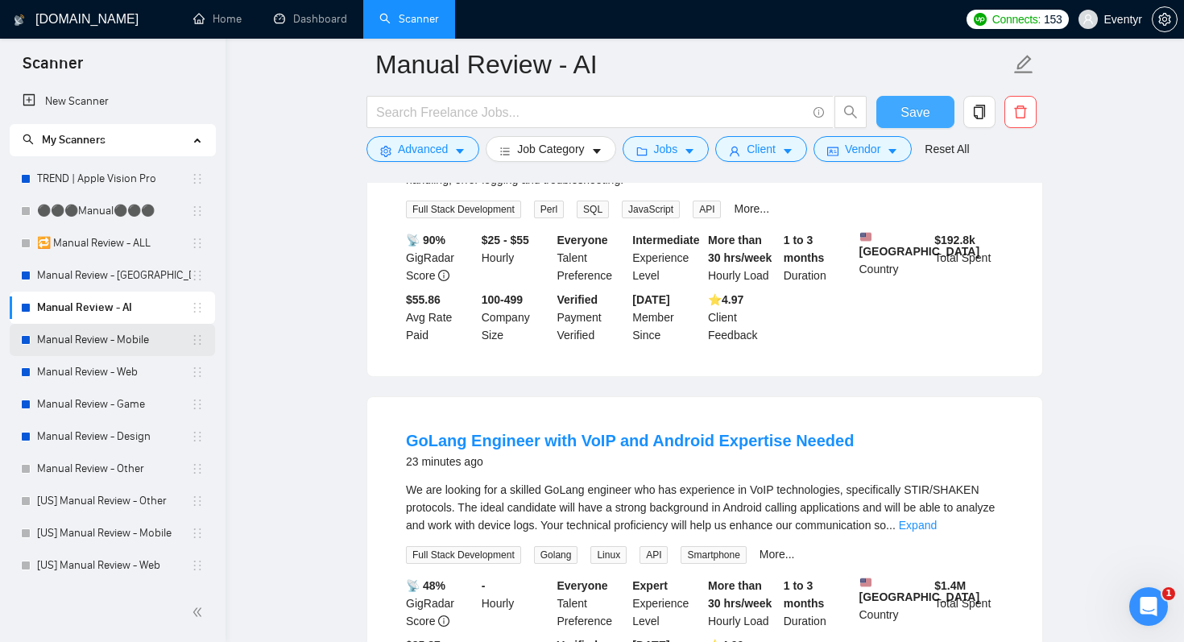
click at [93, 337] on link "Manual Review - Mobile" at bounding box center [114, 340] width 154 height 32
click at [941, 115] on button "Save" at bounding box center [915, 112] width 78 height 32
click at [113, 331] on link "Manual Review - Mobile" at bounding box center [114, 340] width 154 height 32
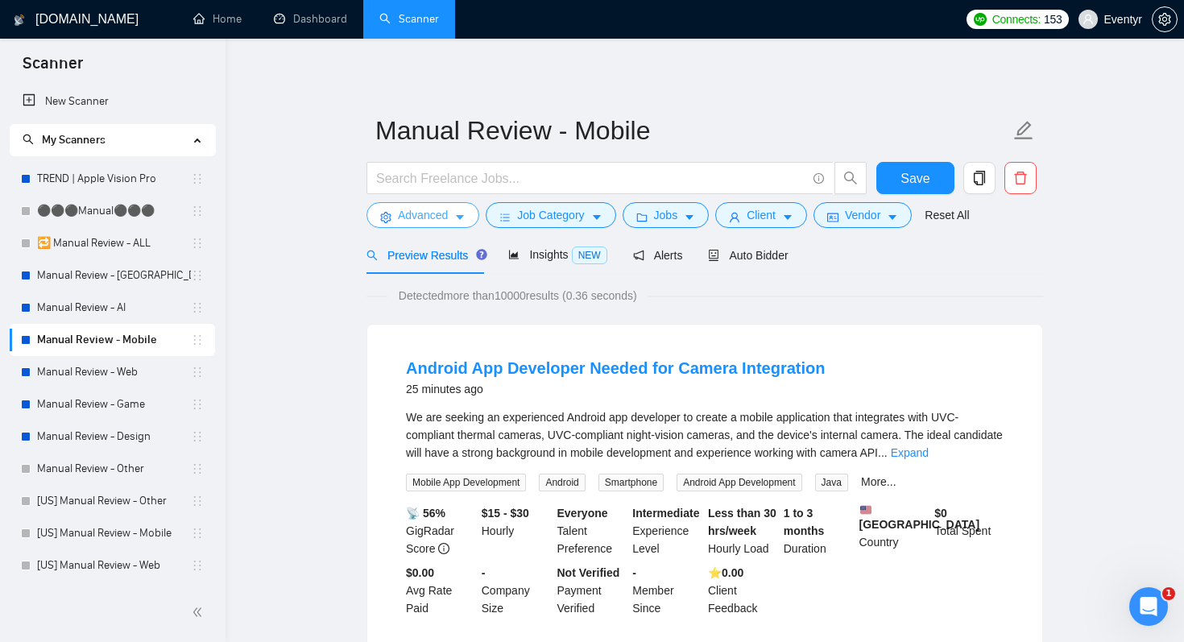
click at [460, 216] on icon "caret-down" at bounding box center [460, 218] width 8 height 5
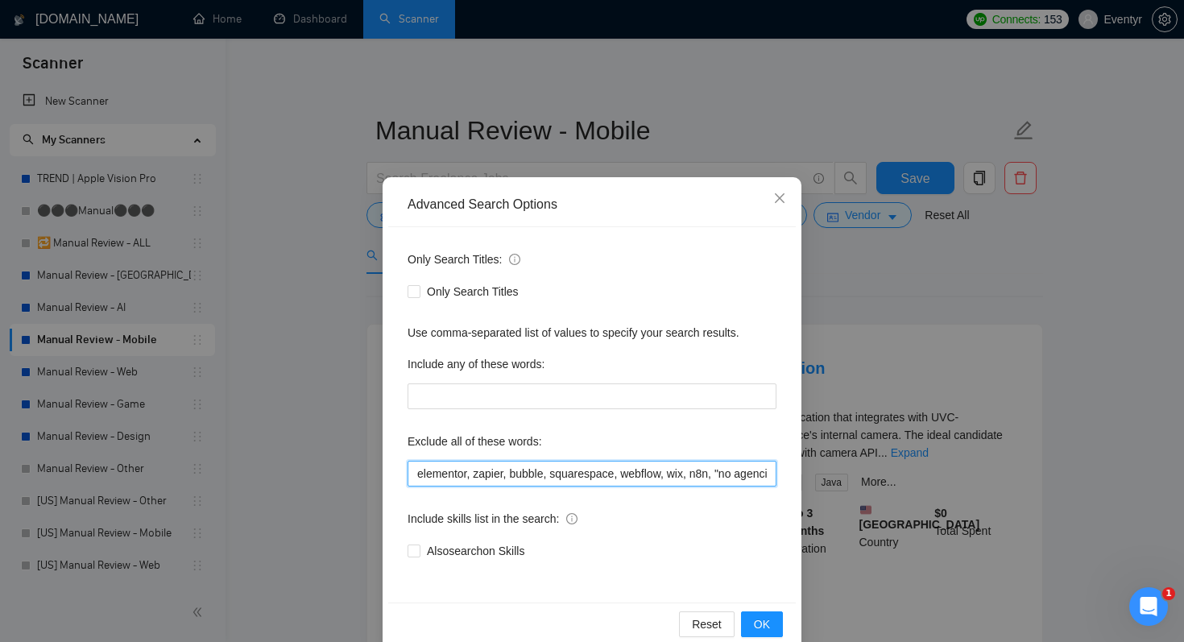
click at [414, 474] on input "elementor, zapier, bubble, squarespace, webflow, wix, n8n, "no agencies"" at bounding box center [592, 474] width 369 height 26
paste input ""no agency", "agency", "no agencies", "prompt engineer", "equity", "designer", …"
type input ""no agency", "agency", "no agencies", "prompt engineer", "equity", "designer", …"
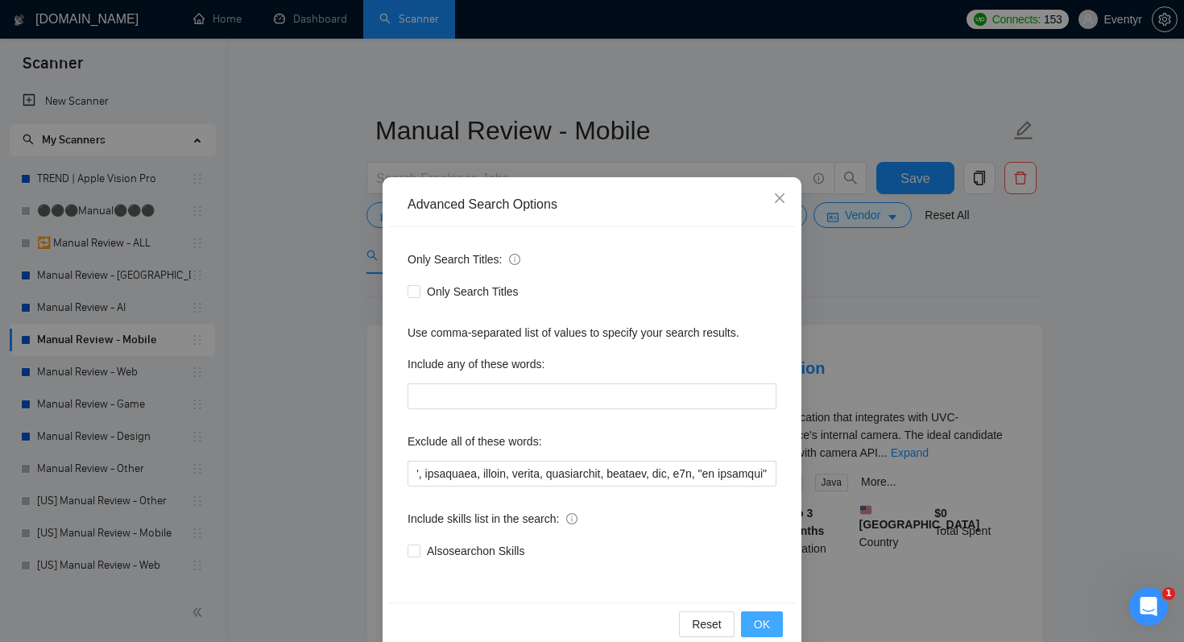
click at [753, 624] on button "OK" at bounding box center [762, 624] width 42 height 26
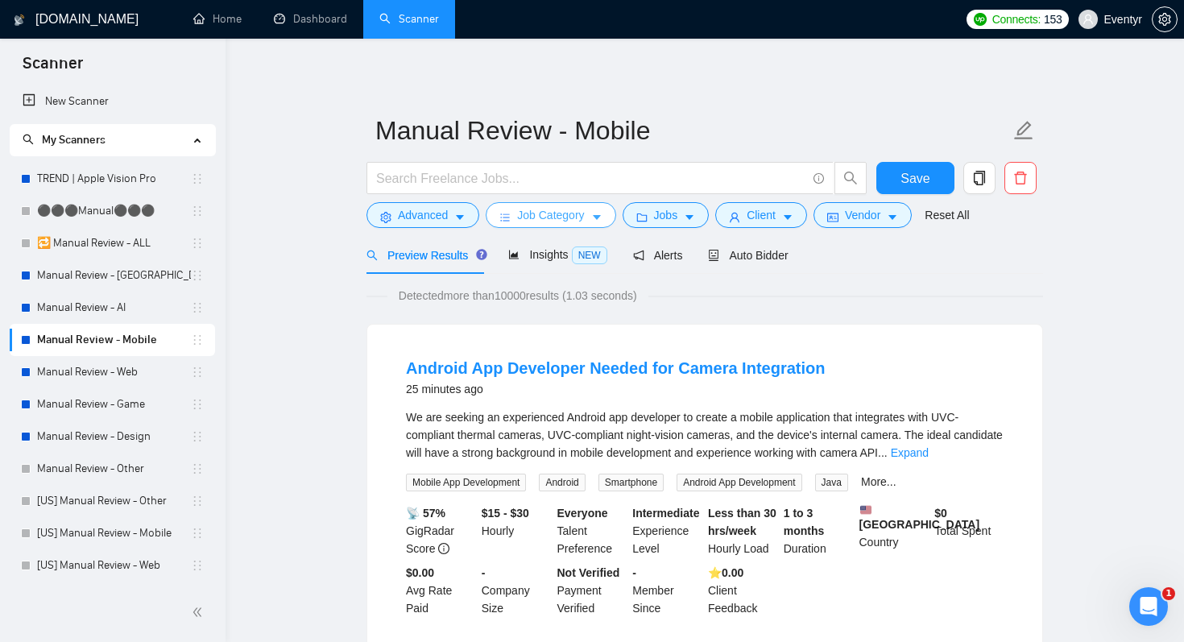
click at [597, 219] on icon "caret-down" at bounding box center [596, 217] width 11 height 11
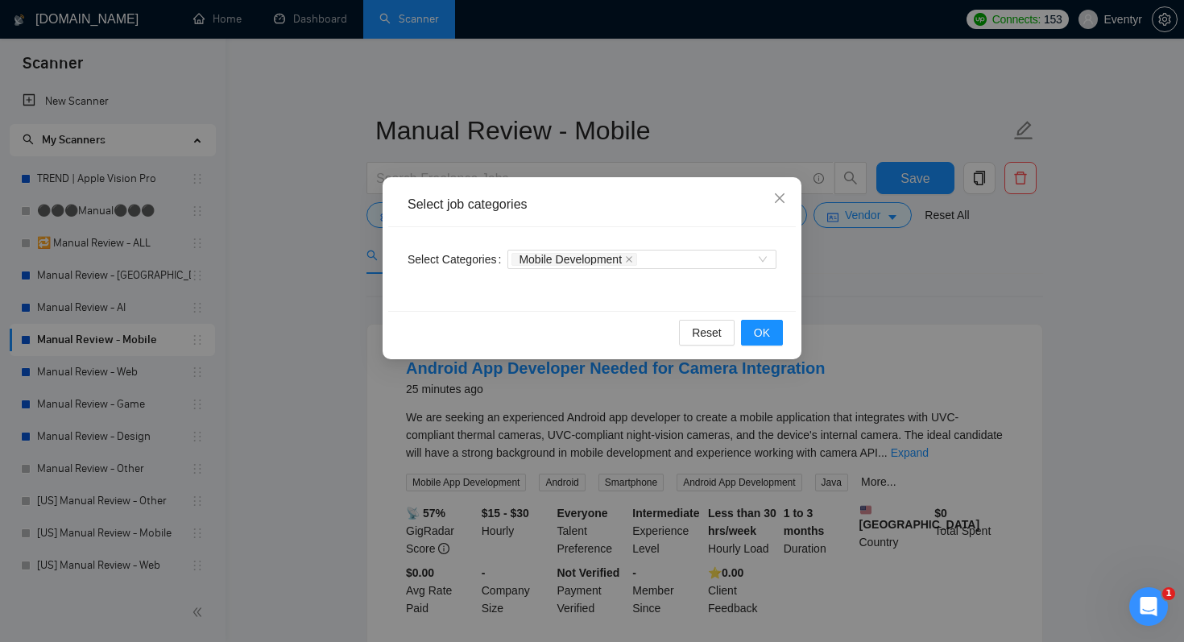
click at [711, 247] on div "Mobile Development" at bounding box center [641, 259] width 269 height 26
click at [700, 255] on div "Mobile Development" at bounding box center [633, 259] width 245 height 16
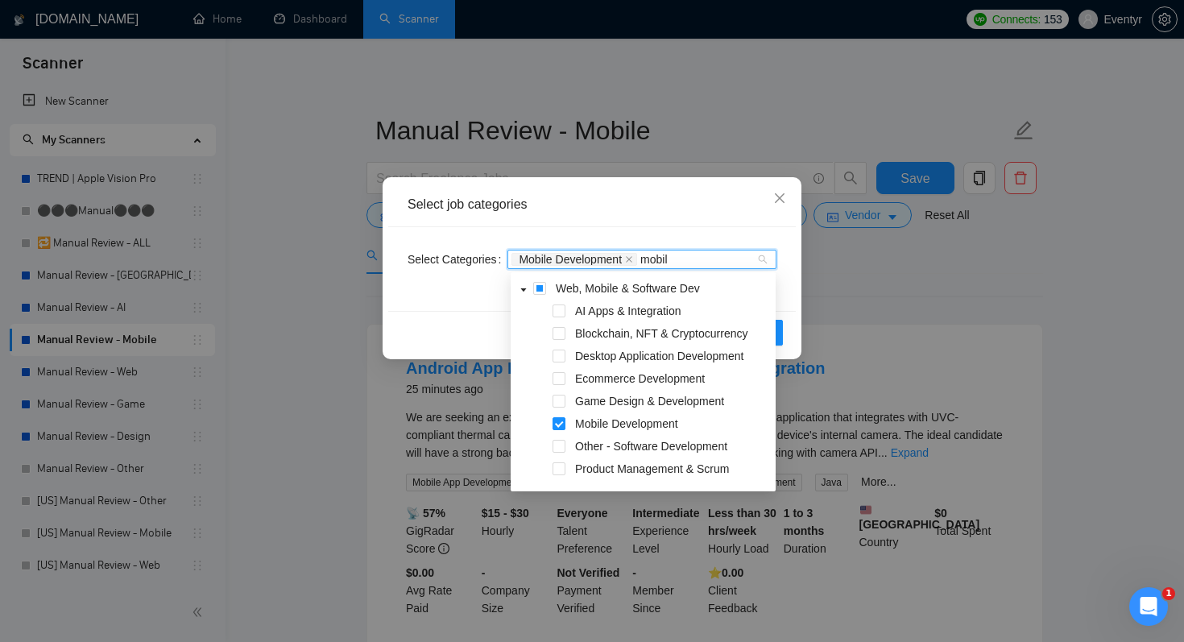
type input "mobile"
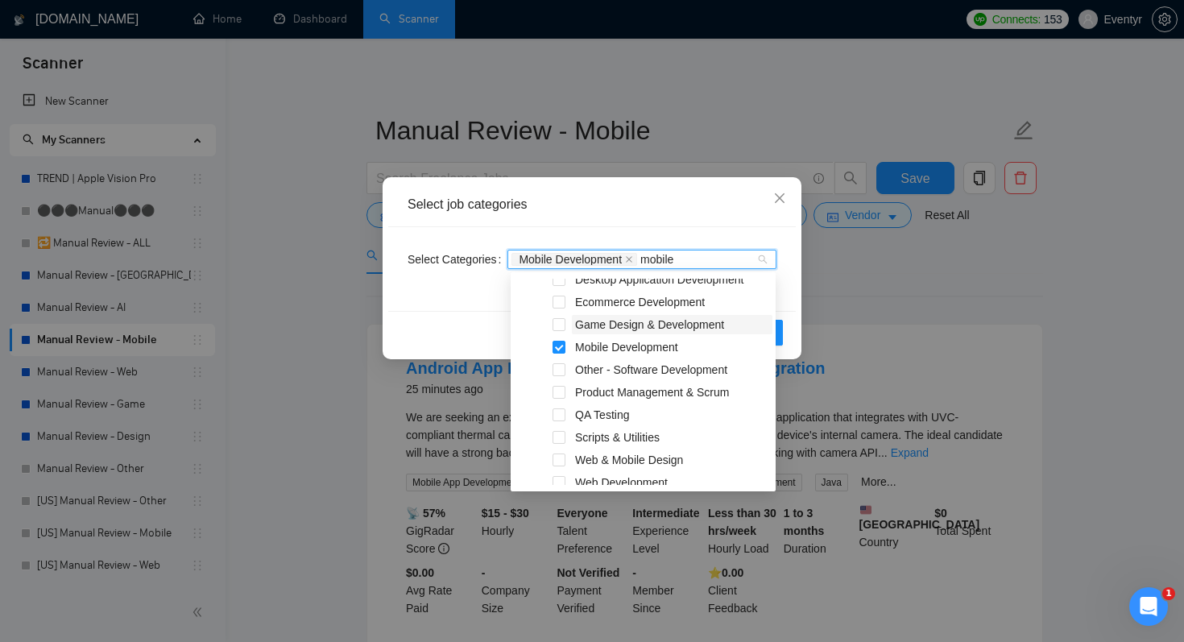
scroll to position [87, 0]
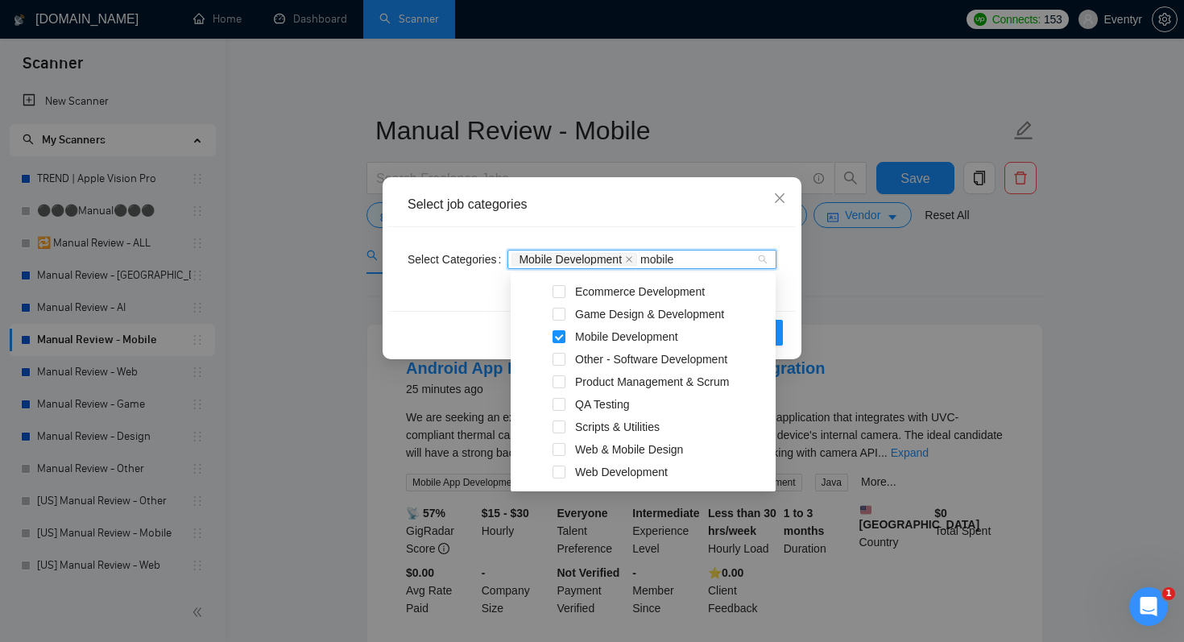
click at [694, 216] on div "Select job categories" at bounding box center [592, 205] width 408 height 44
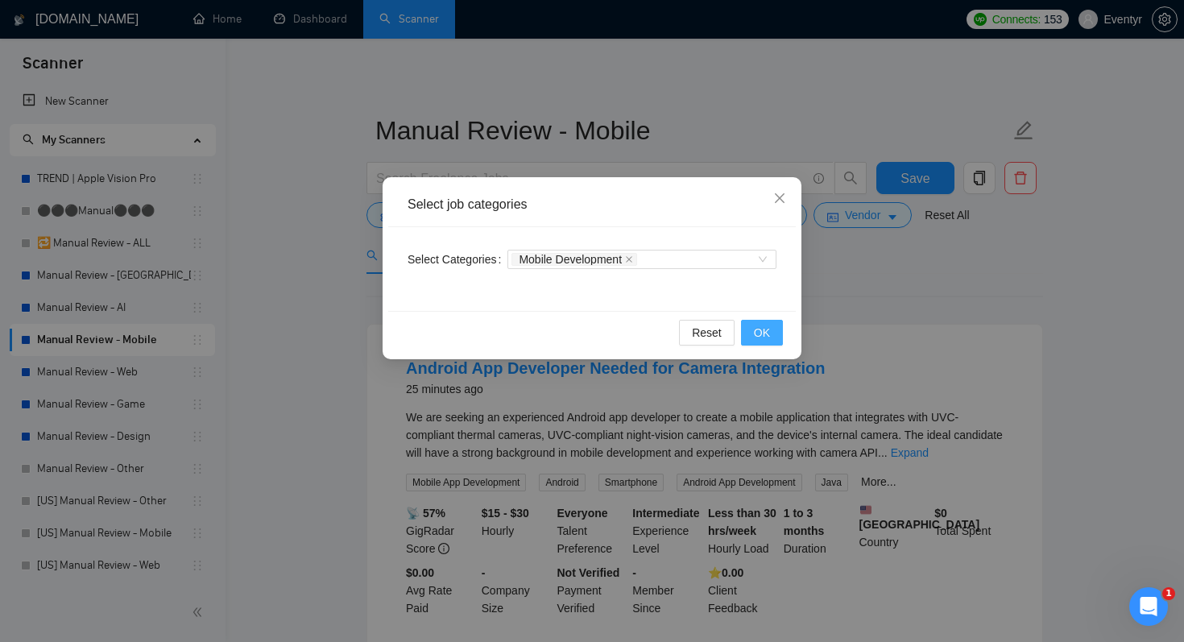
click at [764, 331] on span "OK" at bounding box center [762, 333] width 16 height 18
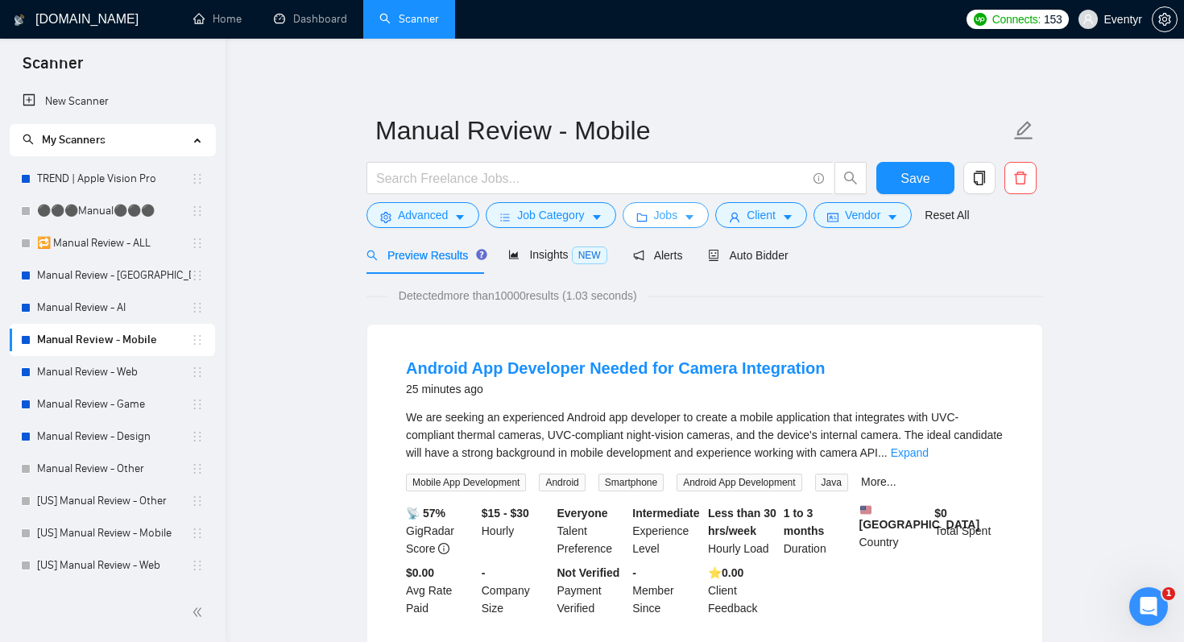
click at [685, 222] on button "Jobs" at bounding box center [666, 215] width 87 height 26
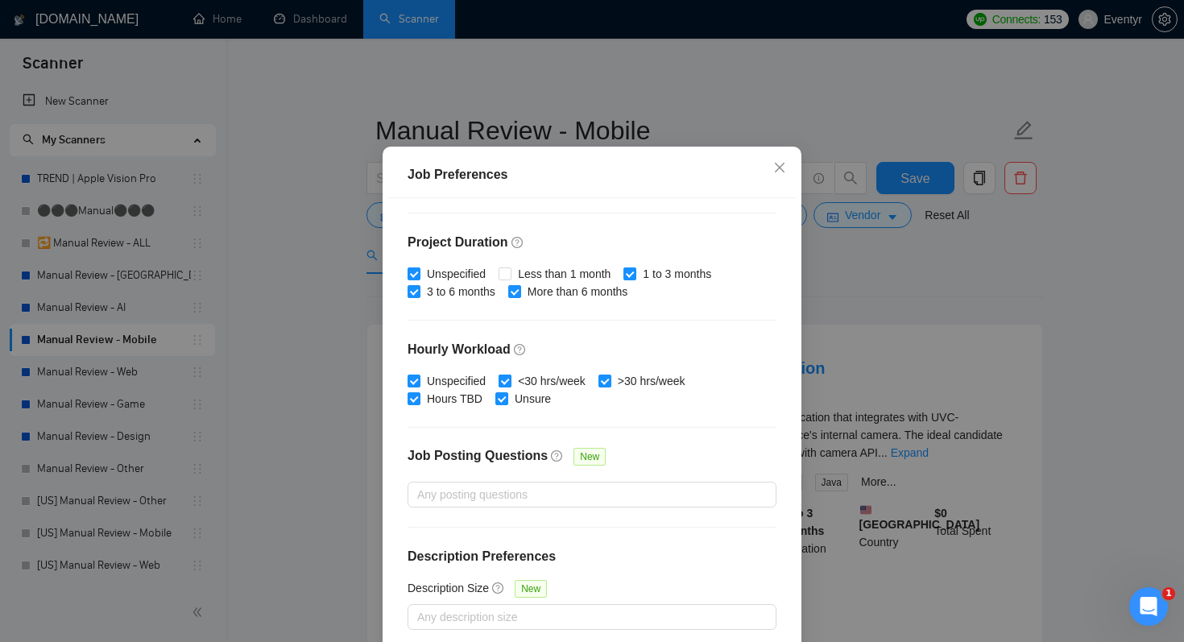
click at [509, 386] on input "<30 hrs/week" at bounding box center [504, 380] width 11 height 11
checkbox input "false"
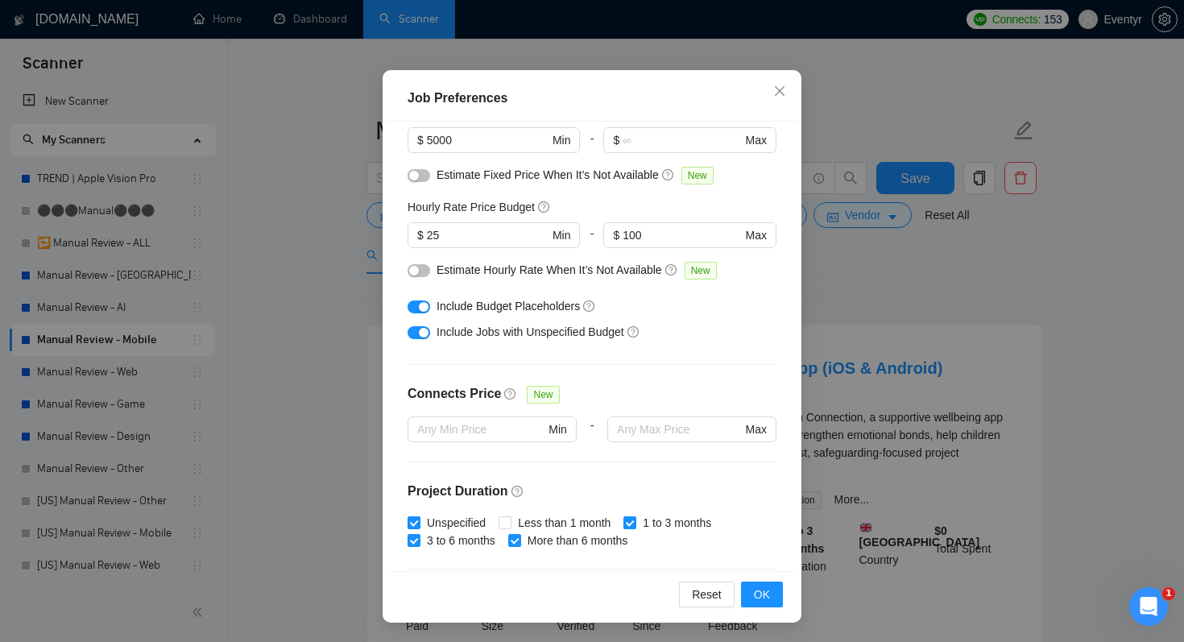
scroll to position [106, 0]
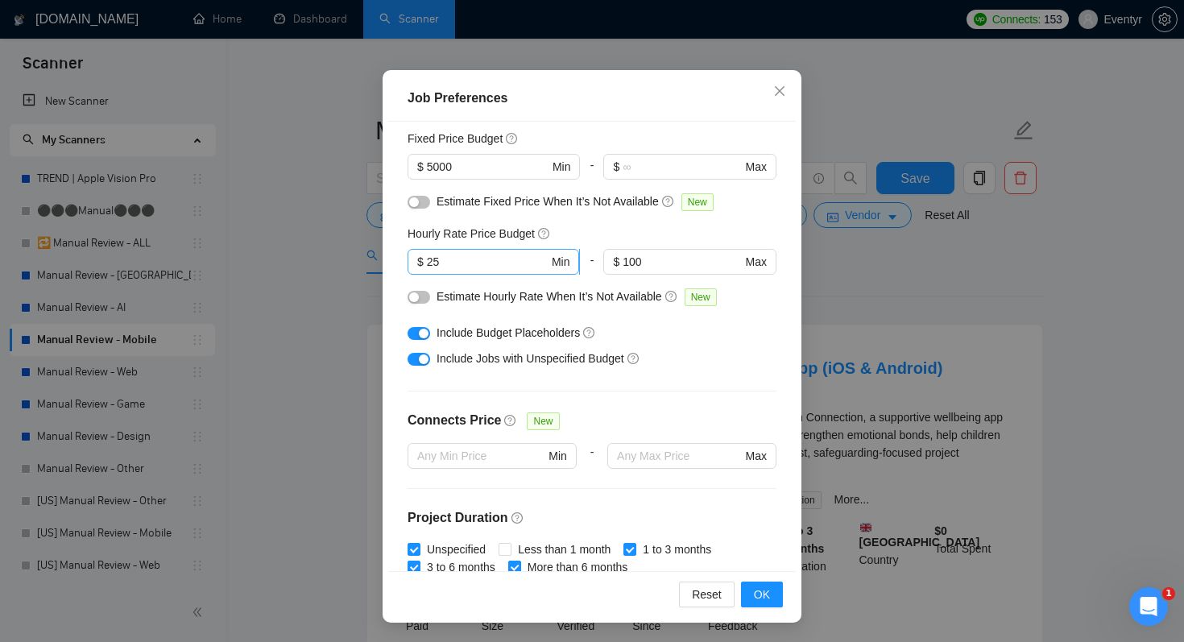
click at [469, 265] on input "25" at bounding box center [488, 262] width 122 height 18
type input "2"
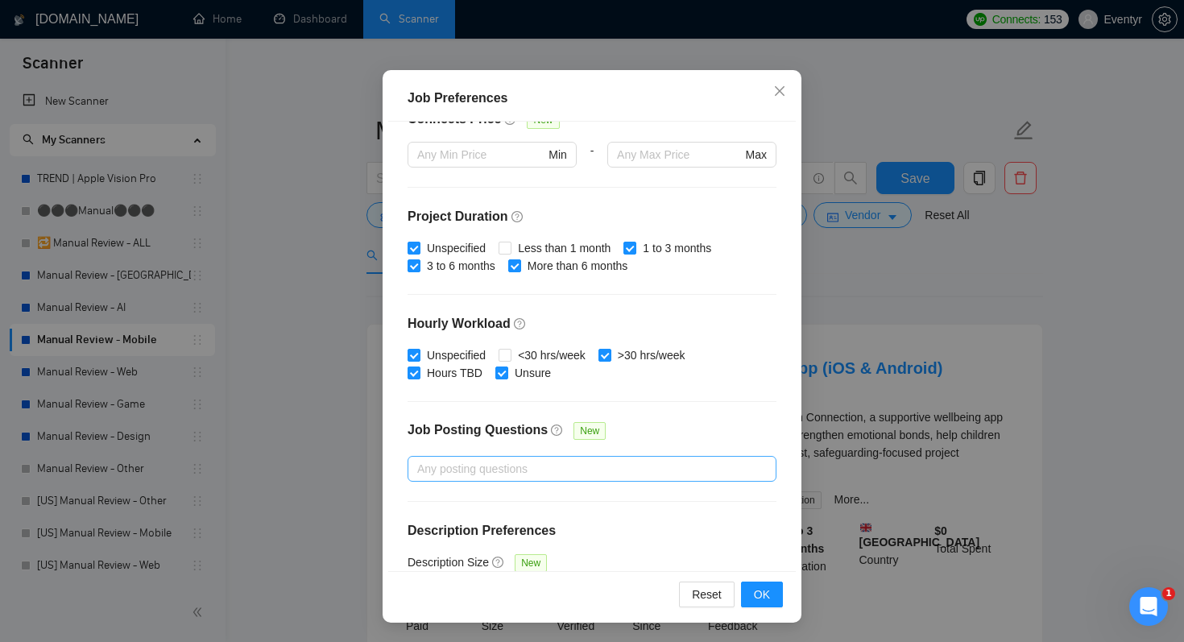
scroll to position [458, 0]
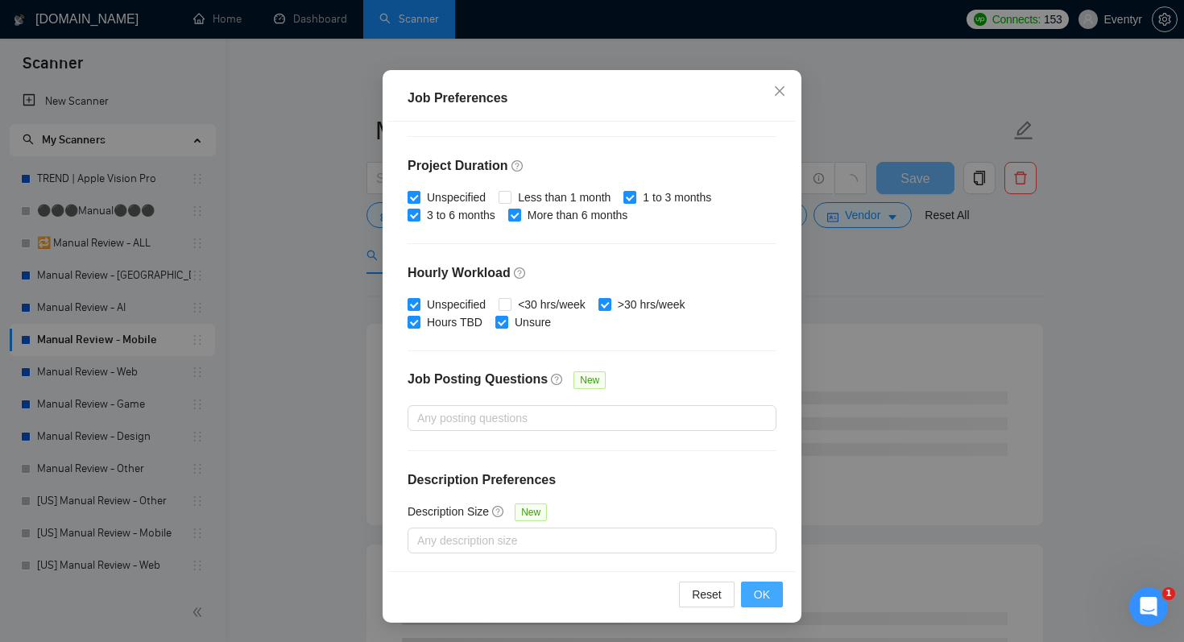
type input "30"
click at [764, 586] on span "OK" at bounding box center [762, 595] width 16 height 18
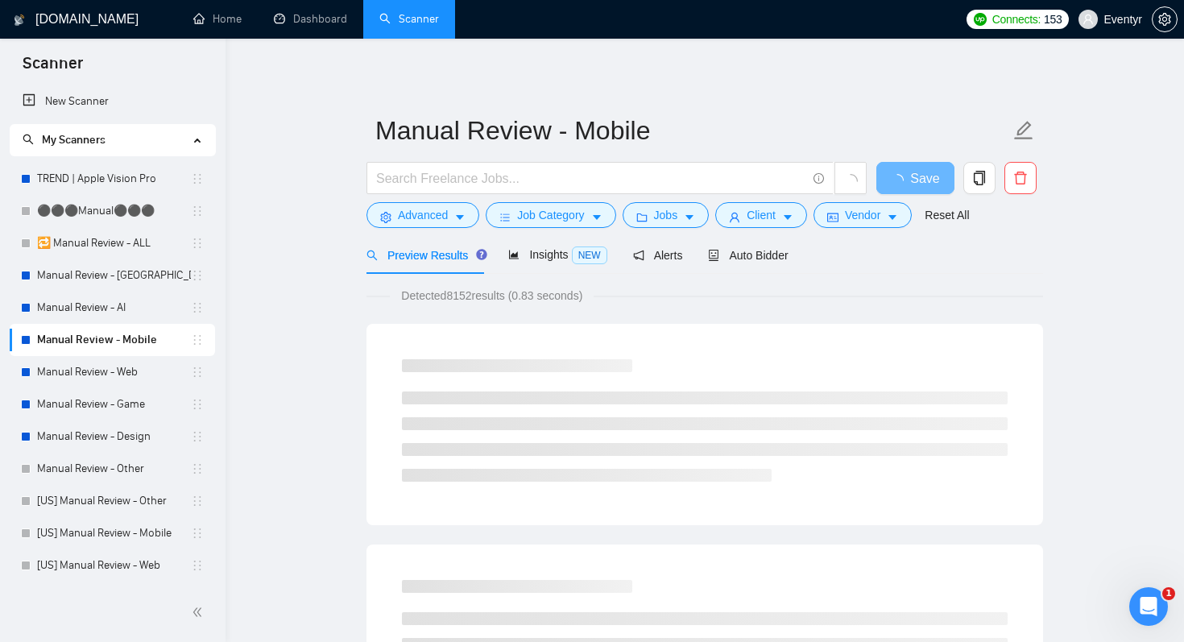
scroll to position [27, 0]
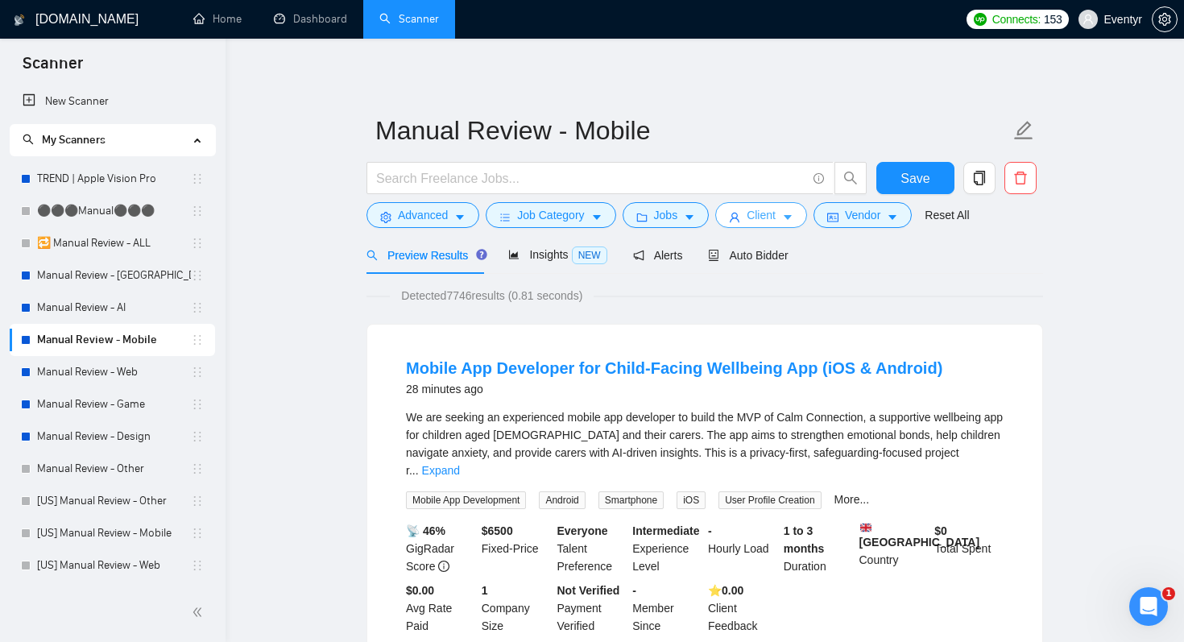
click at [776, 219] on span "Client" at bounding box center [761, 215] width 29 height 18
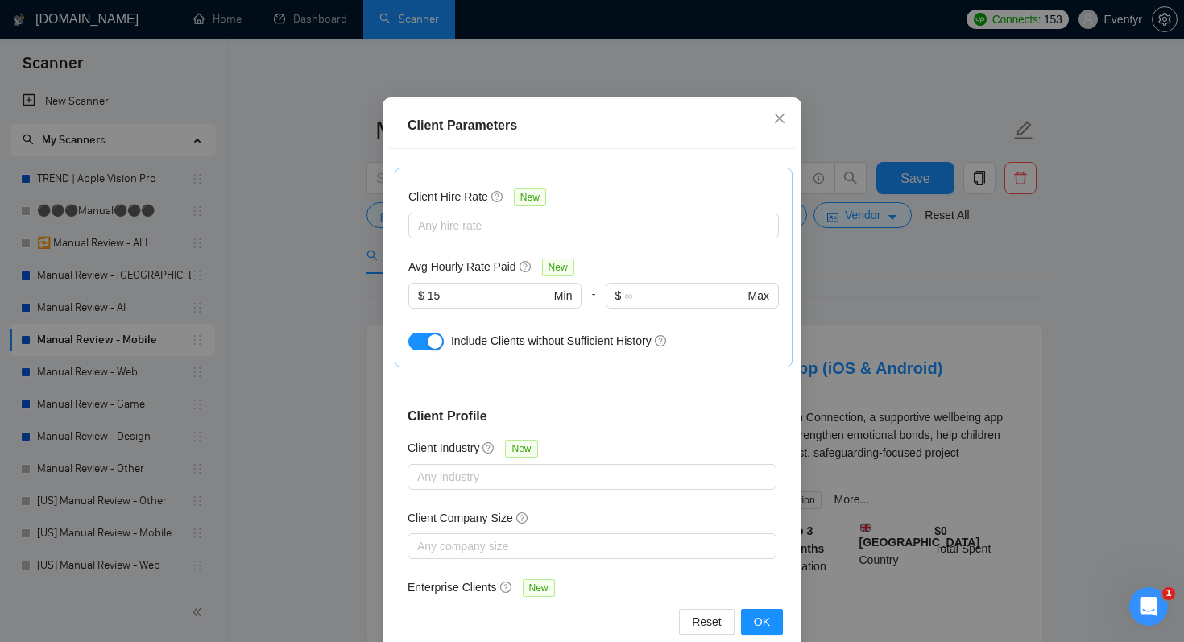
scroll to position [84, 0]
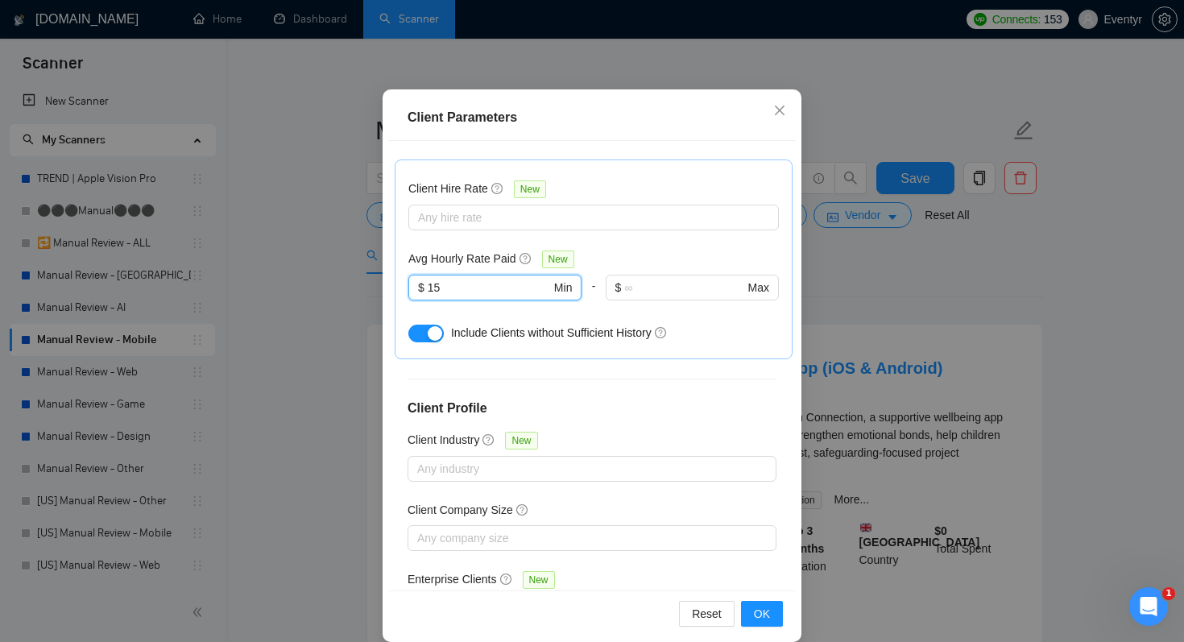
drag, startPoint x: 462, startPoint y: 224, endPoint x: 393, endPoint y: 218, distance: 69.5
click at [393, 218] on div "Client Location Include Client Countries Select Exclude Client Countries [GEOGR…" at bounding box center [592, 365] width 408 height 449
type input "30"
click at [651, 354] on div "Client Location Include Client Countries Select Exclude Client Countries [GEOGR…" at bounding box center [592, 365] width 408 height 449
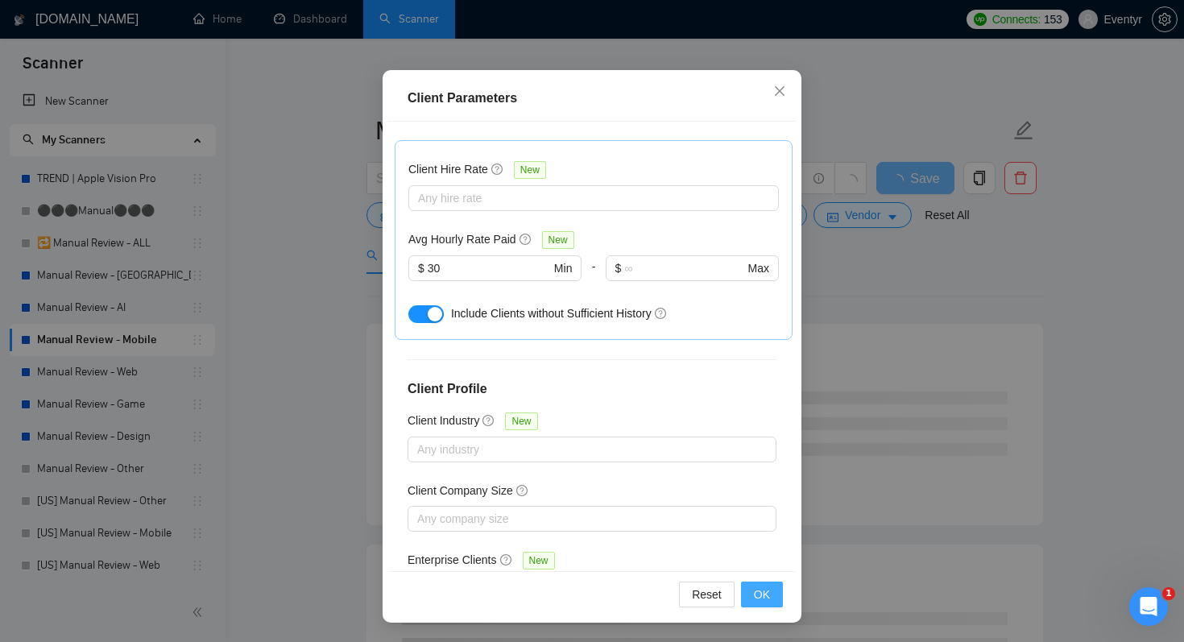
click at [769, 598] on span "OK" at bounding box center [762, 595] width 16 height 18
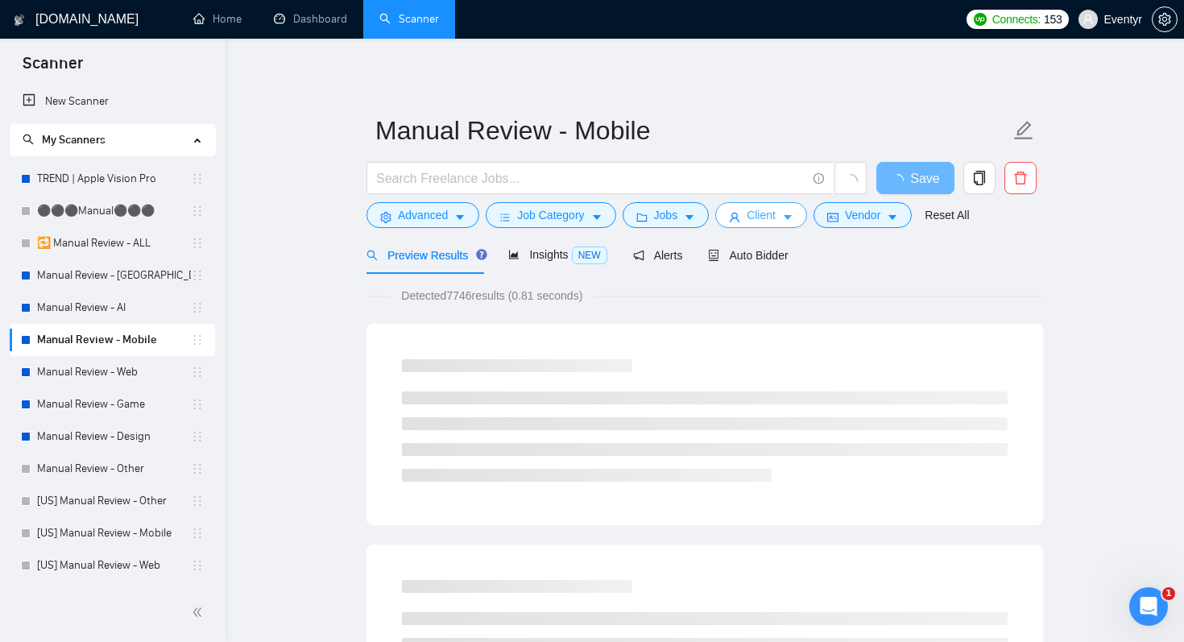
scroll to position [0, 0]
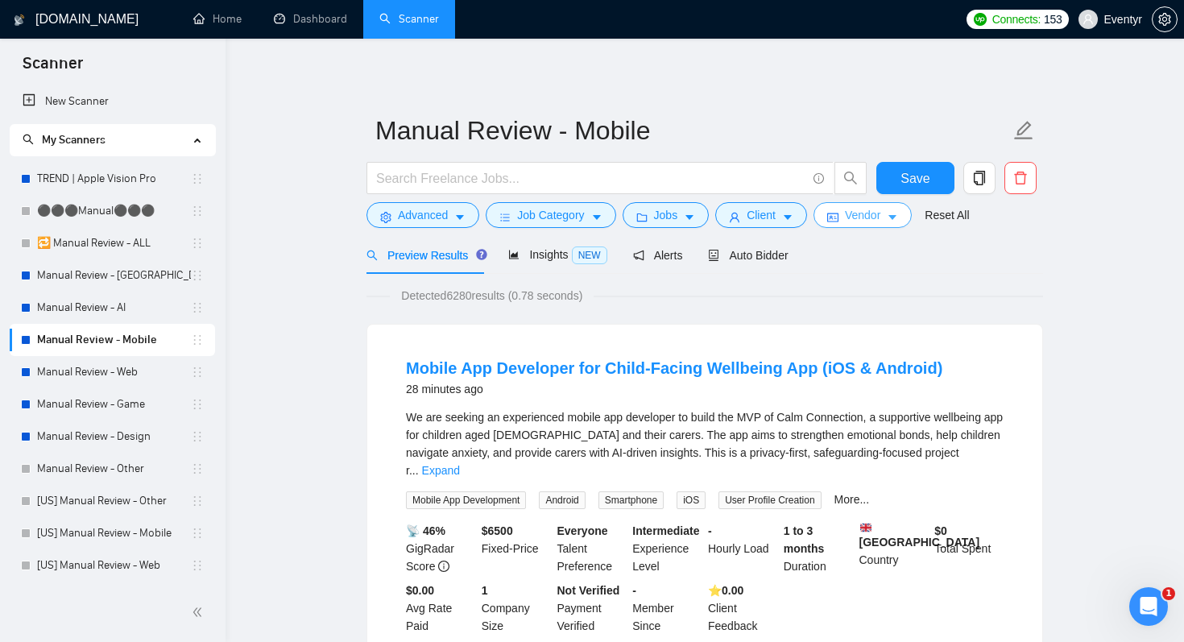
click at [874, 222] on span "Vendor" at bounding box center [862, 215] width 35 height 18
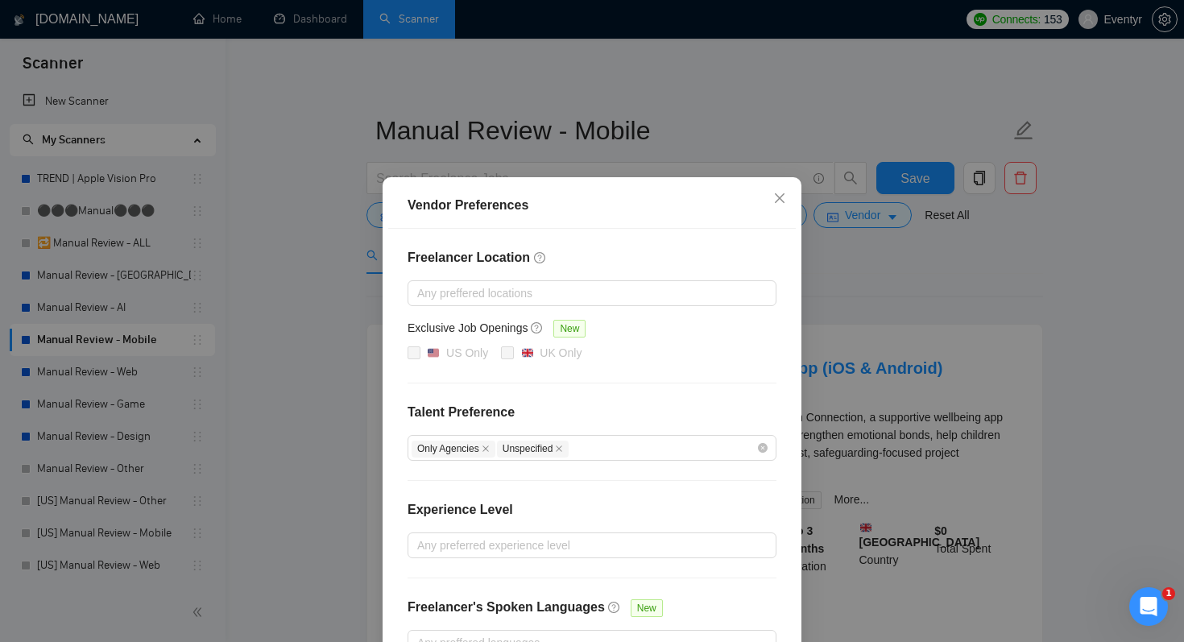
scroll to position [103, 0]
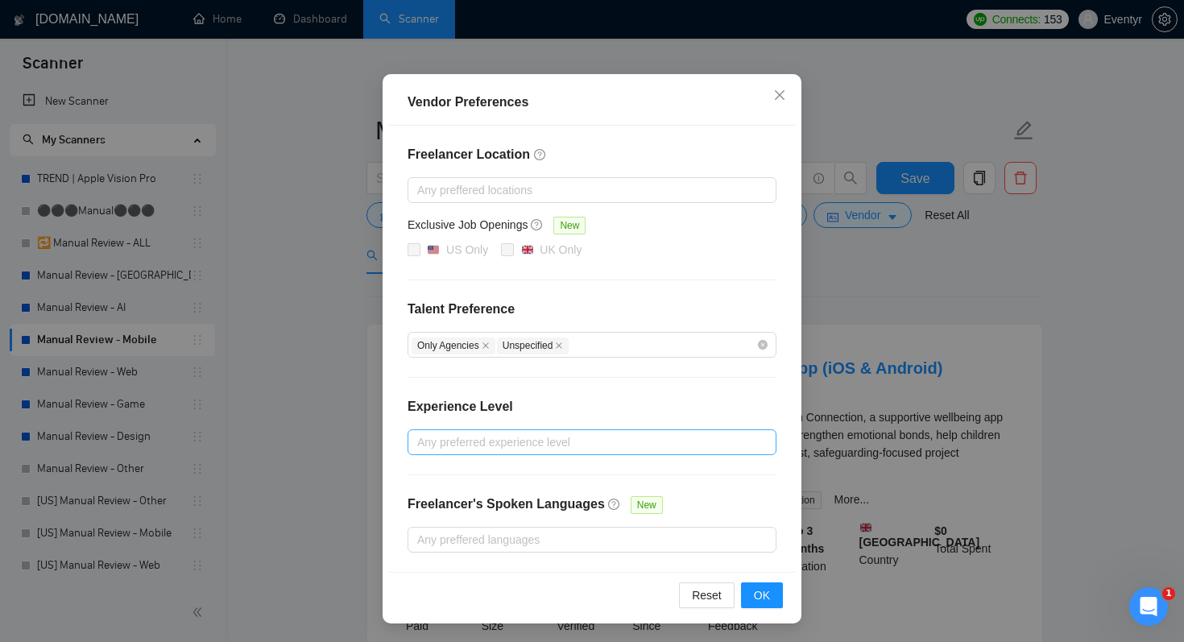
click at [506, 435] on div at bounding box center [584, 442] width 345 height 19
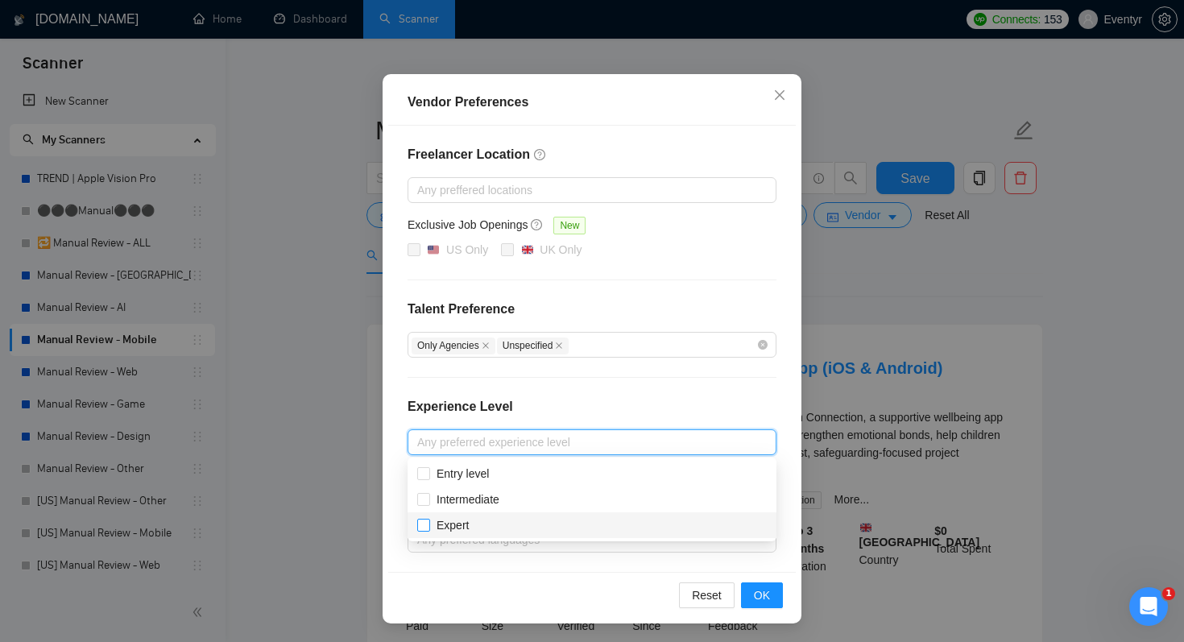
click at [417, 528] on input "Expert" at bounding box center [422, 524] width 11 height 11
checkbox input "true"
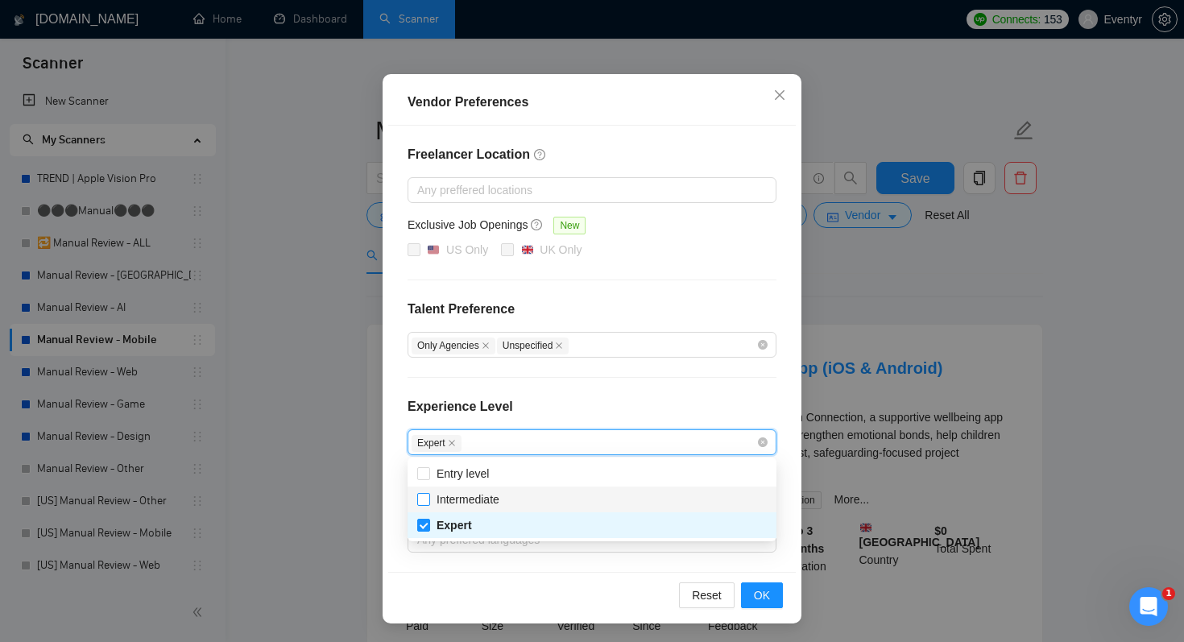
click at [425, 497] on input "Intermediate" at bounding box center [422, 498] width 11 height 11
checkbox input "true"
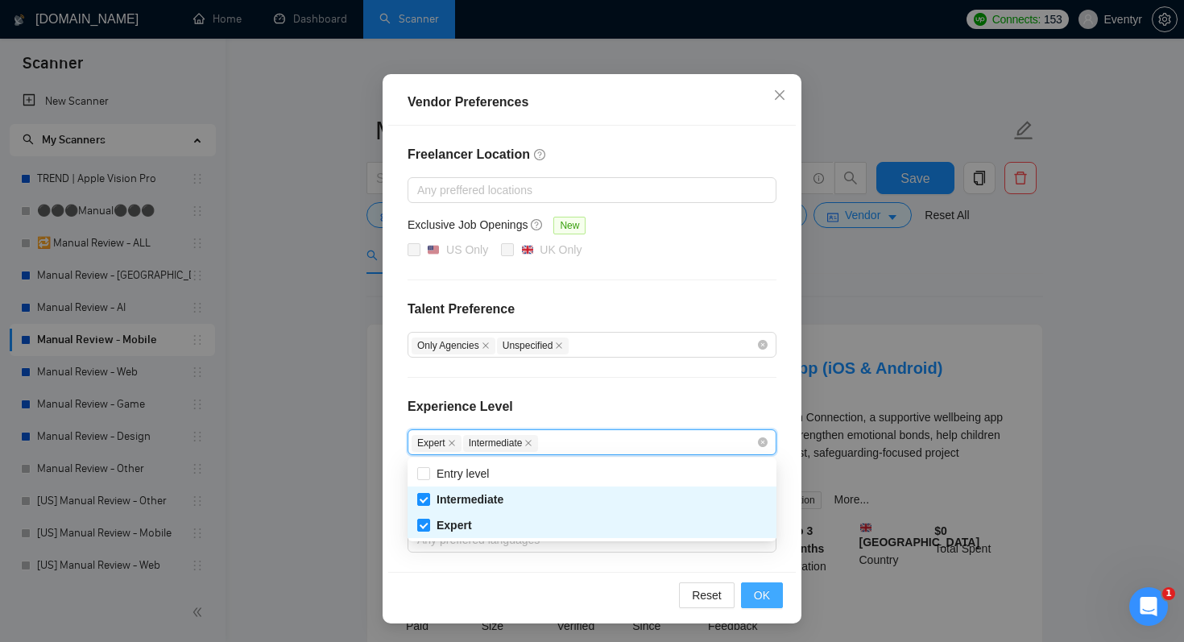
click at [760, 588] on span "OK" at bounding box center [762, 595] width 16 height 18
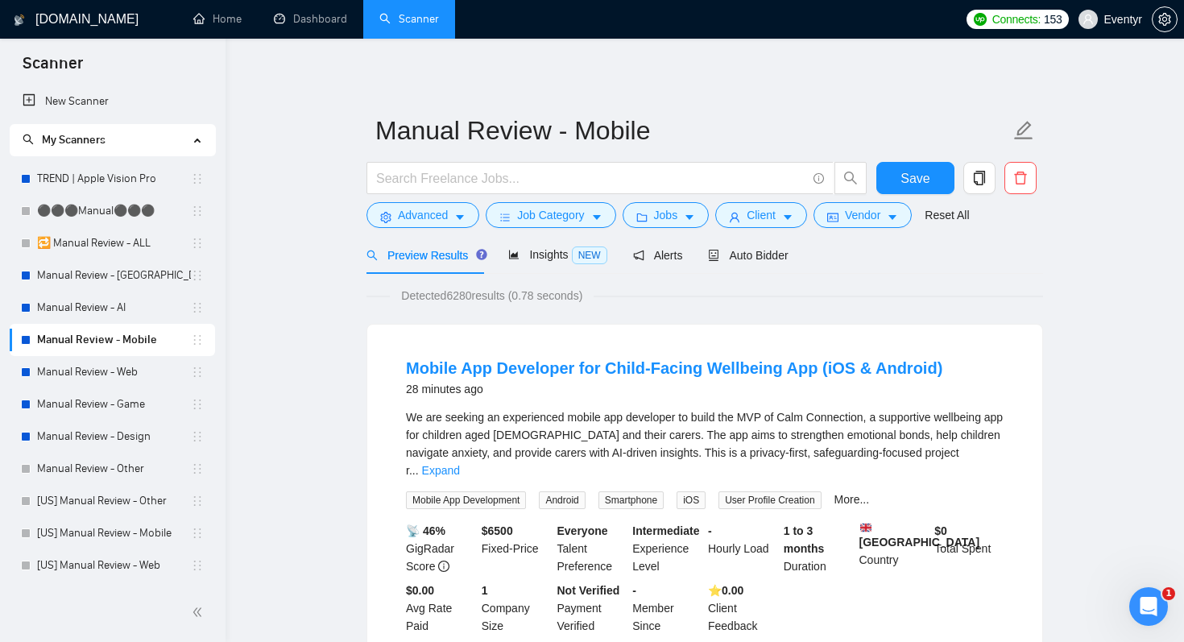
scroll to position [23, 0]
click at [913, 184] on span "Save" at bounding box center [914, 178] width 29 height 20
